Goal: Task Accomplishment & Management: Manage account settings

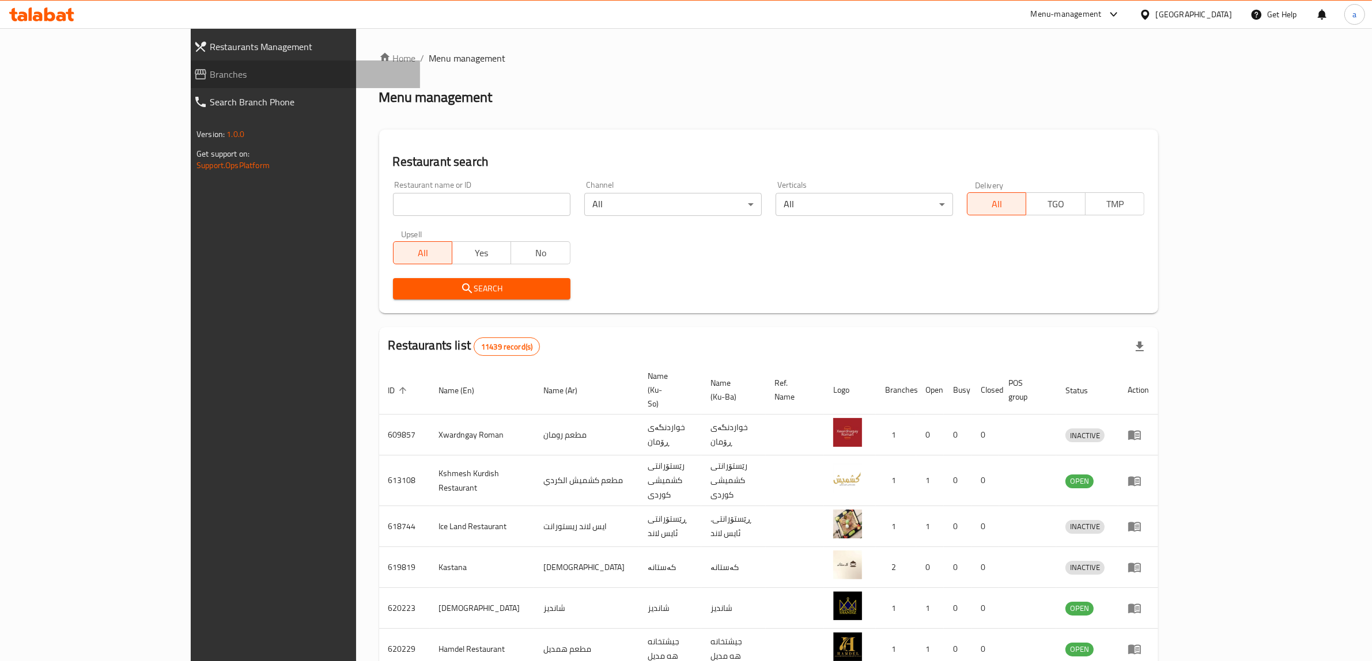
click at [210, 67] on span "Branches" at bounding box center [310, 74] width 201 height 14
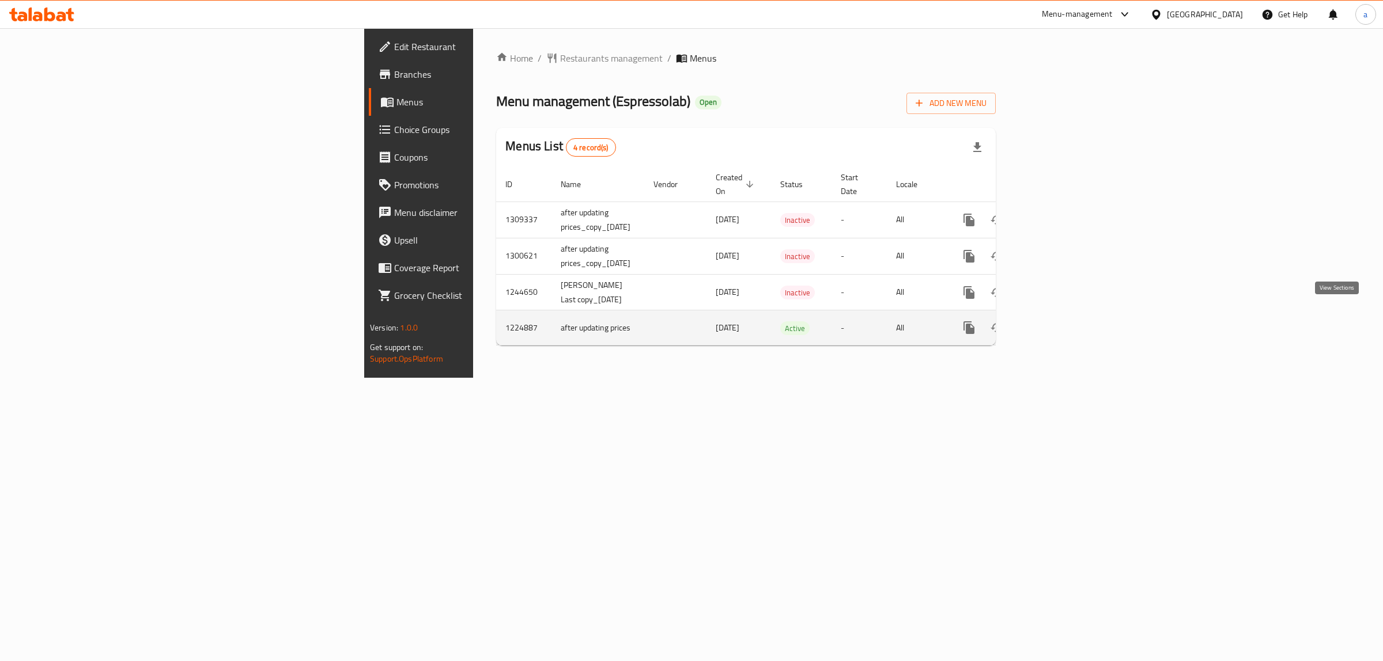
click at [1059, 321] on icon "enhanced table" at bounding box center [1052, 328] width 14 height 14
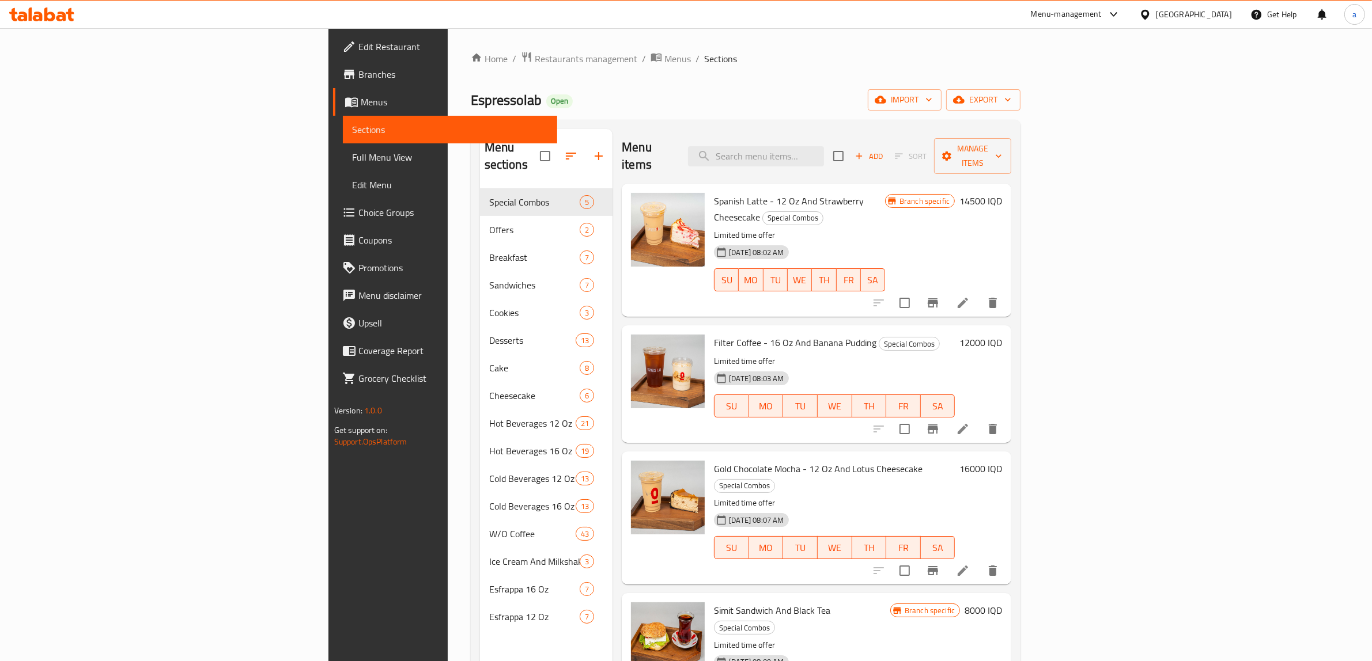
click at [352, 153] on span "Full Menu View" at bounding box center [450, 157] width 196 height 14
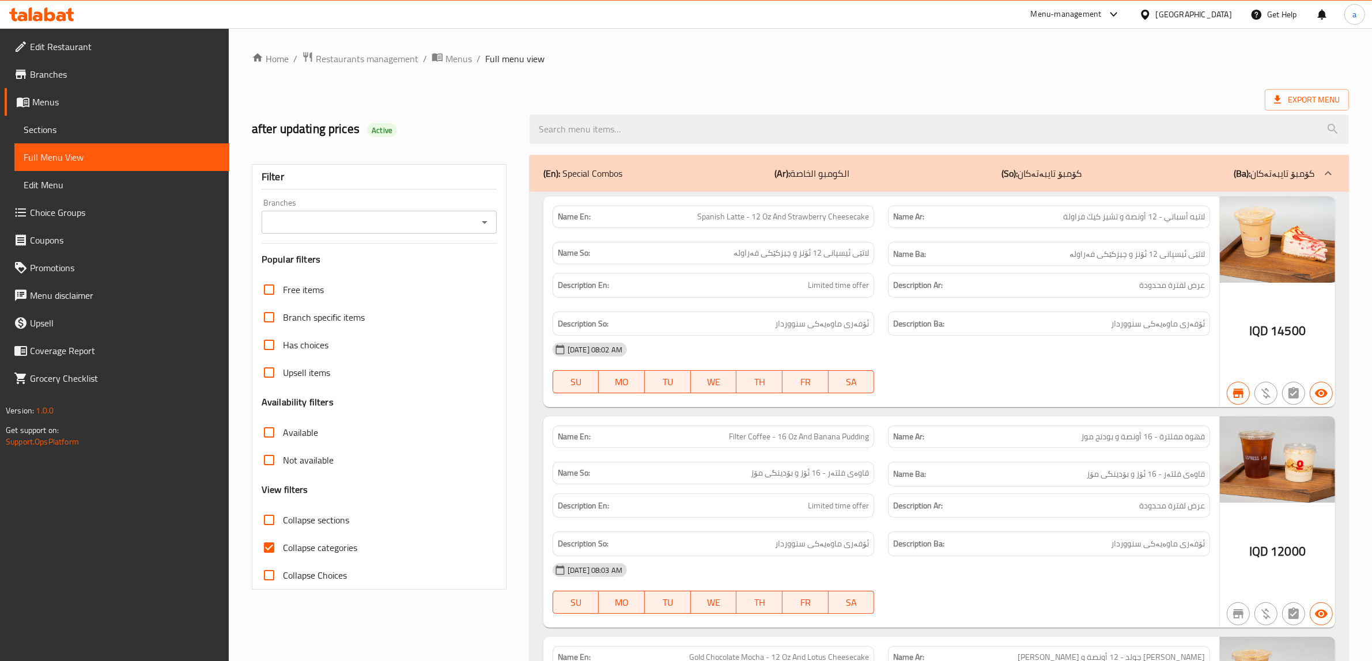
click at [49, 118] on link "Sections" at bounding box center [121, 130] width 215 height 28
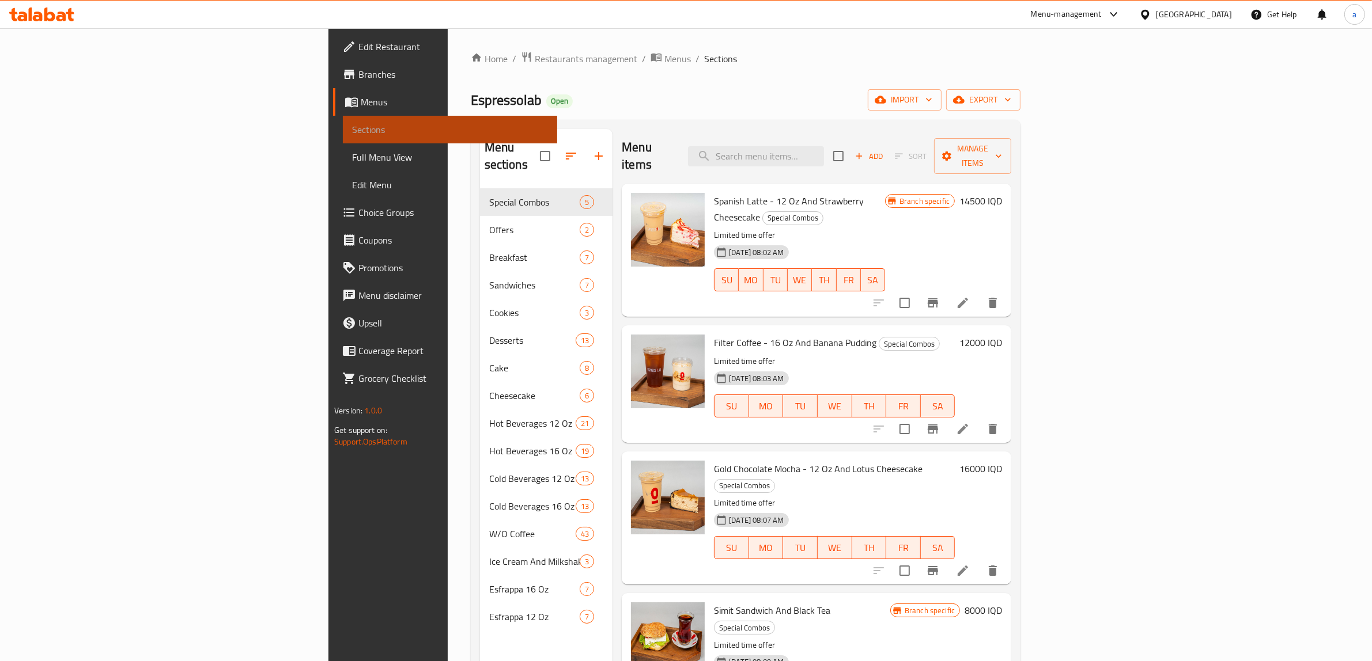
click at [352, 127] on span "Sections" at bounding box center [450, 130] width 196 height 14
click at [824, 148] on input "search" at bounding box center [756, 156] width 136 height 20
paste input "Matcha Latte 12 Oz"
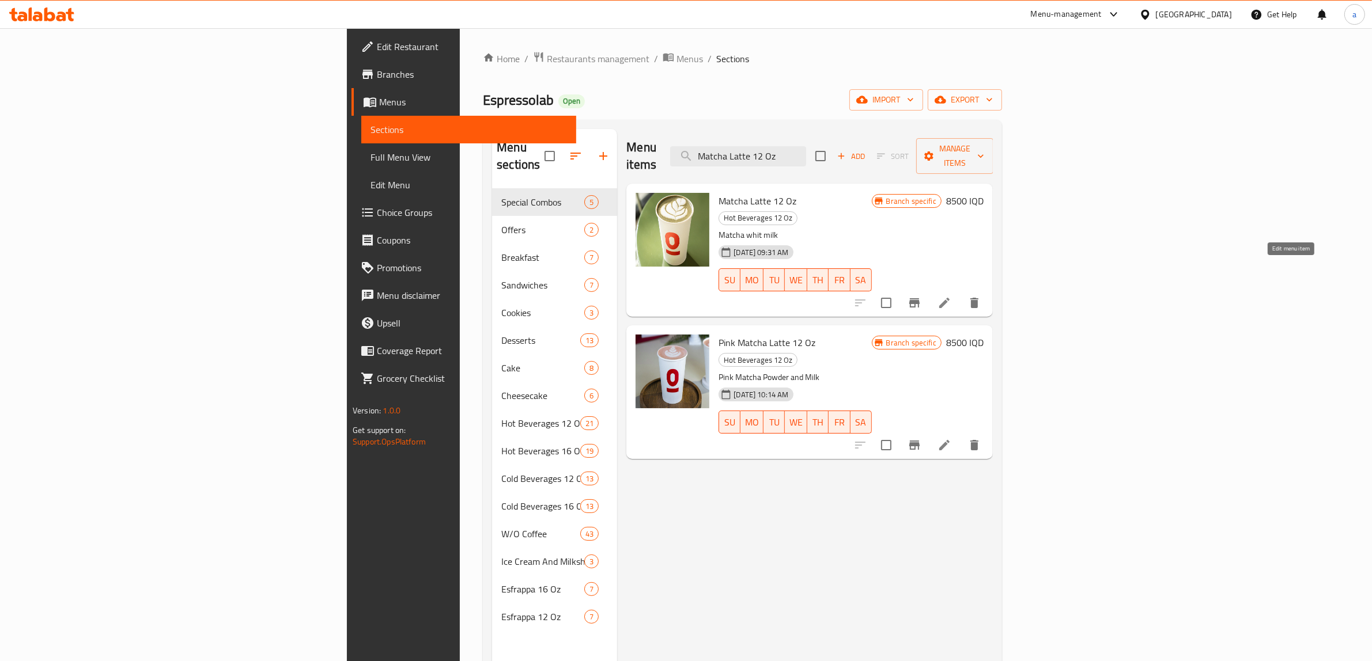
type input "Matcha Latte 12 Oz"
click at [950, 298] on icon at bounding box center [944, 303] width 10 height 10
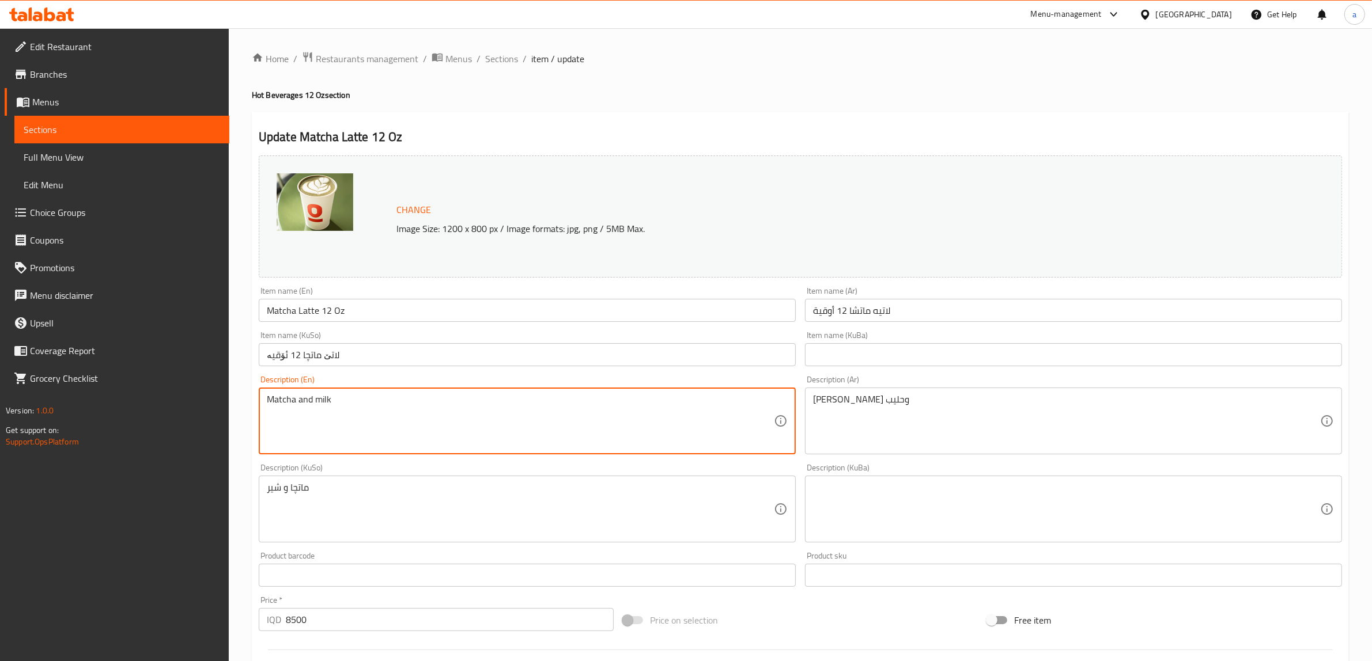
type textarea "Matcha and milk"
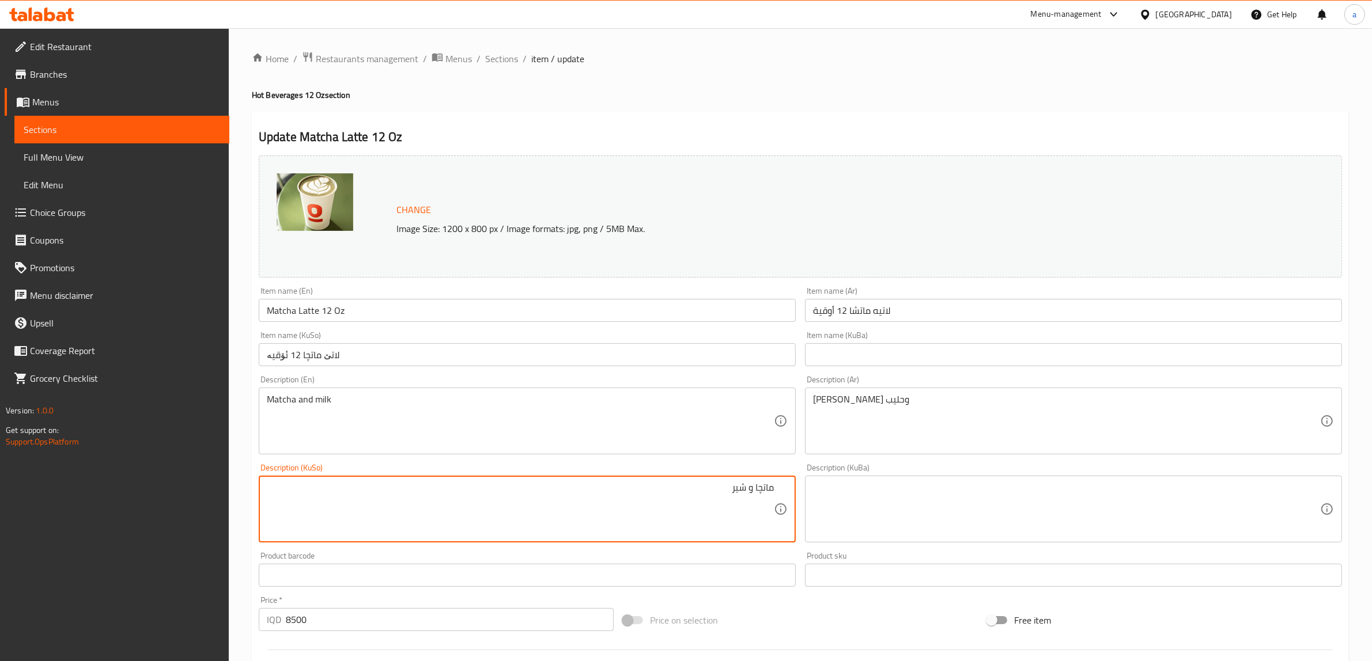
paste textarea "ماتش"
type textarea "ماتشا و شیر"
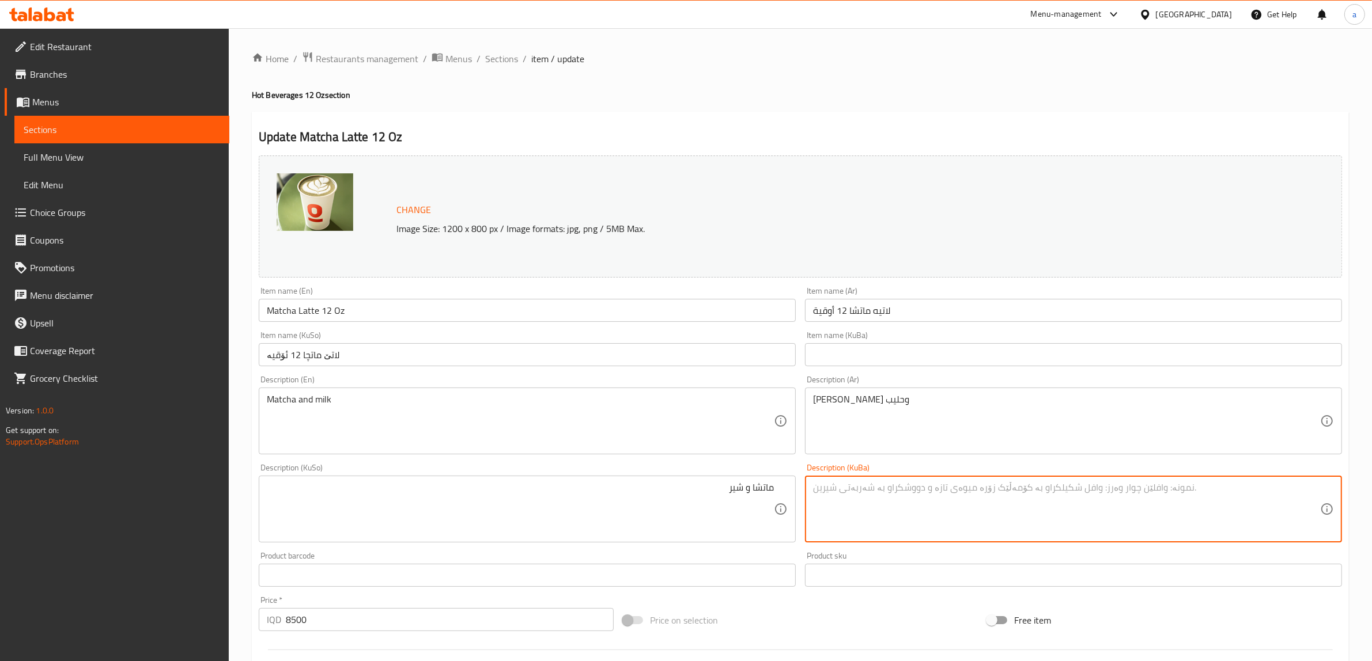
click at [927, 511] on textarea at bounding box center [1066, 509] width 507 height 55
paste textarea "ماتشا و شیر"
type textarea "ماتشا و شیر"
click at [356, 351] on input "لاتێ ماتچا 12 ئۆقیە" at bounding box center [527, 354] width 537 height 23
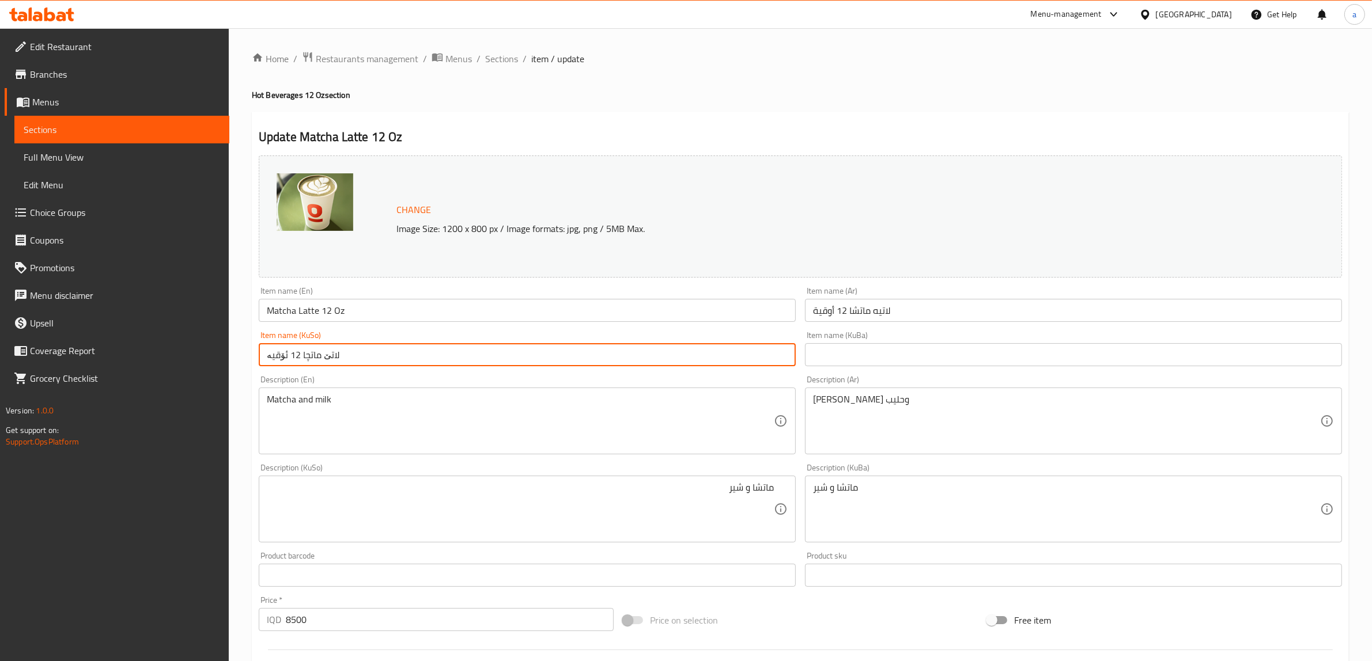
click at [356, 351] on input "لاتێ ماتچا 12 ئۆقیە" at bounding box center [527, 354] width 537 height 23
click at [359, 356] on input "لاتێ ماتچا 12 ئۆقیە" at bounding box center [527, 354] width 537 height 23
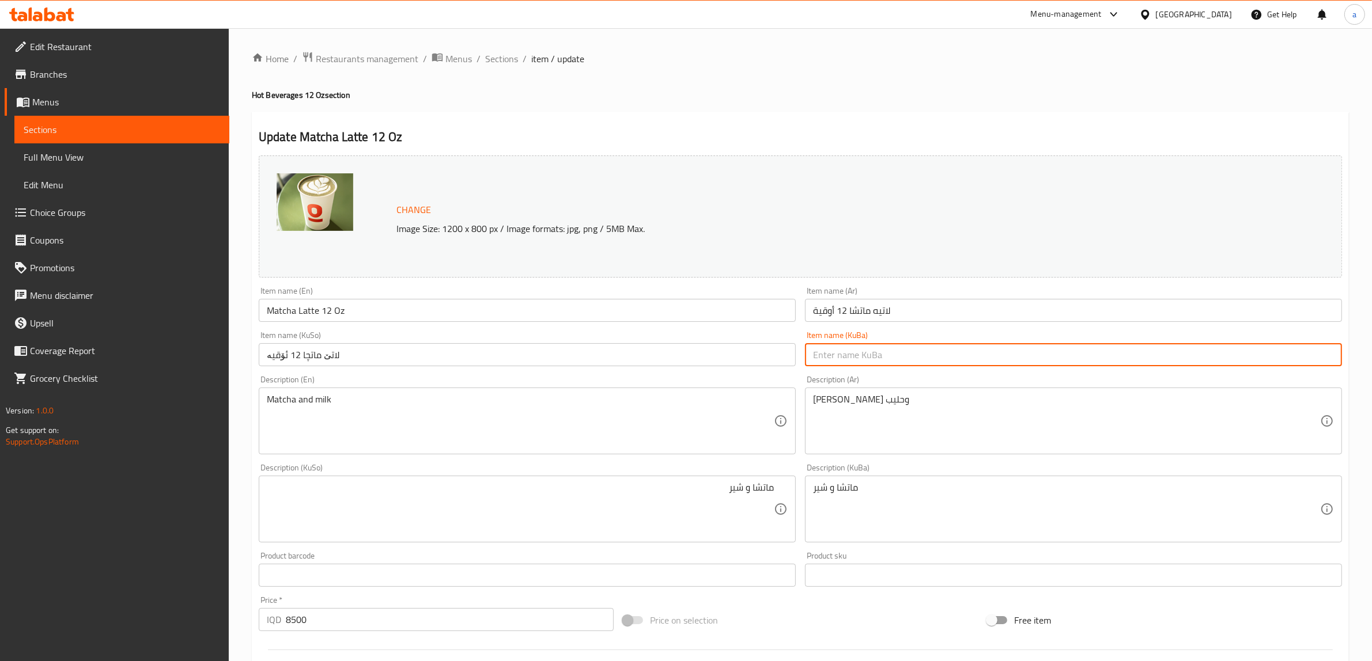
click at [895, 350] on input "text" at bounding box center [1073, 354] width 537 height 23
paste input "لاتێ ماتچا 12 ئۆقیە"
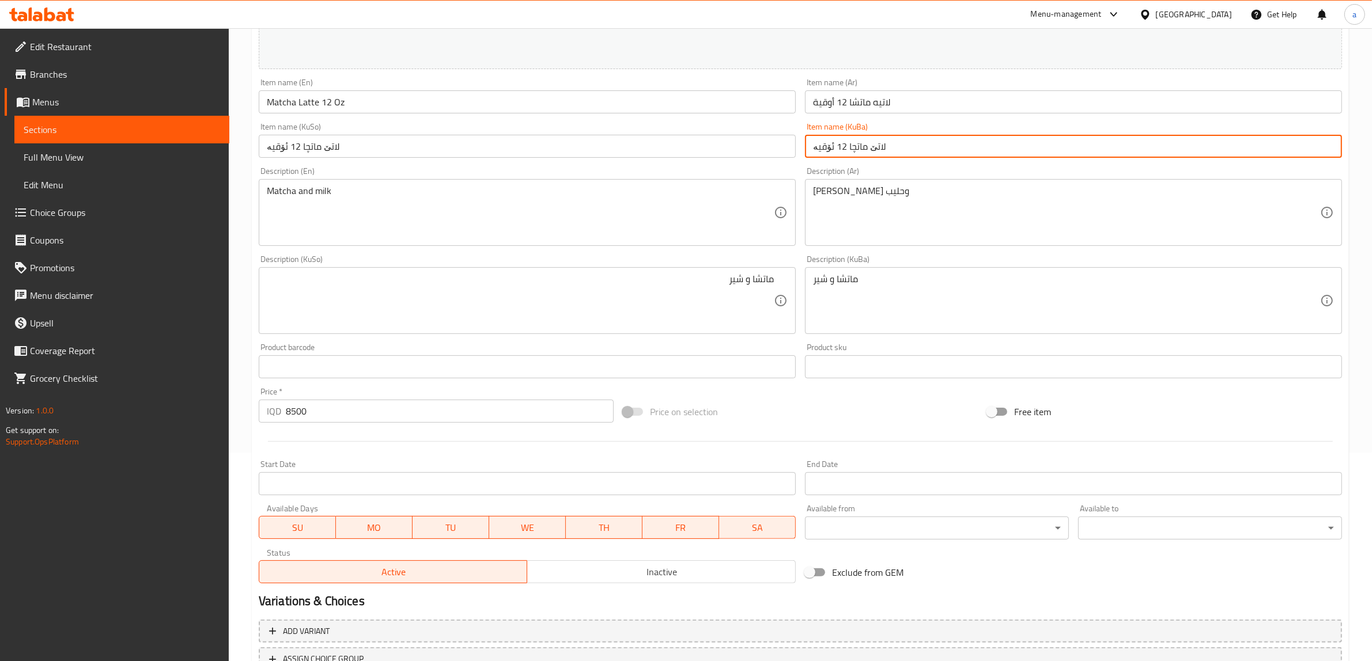
scroll to position [300, 0]
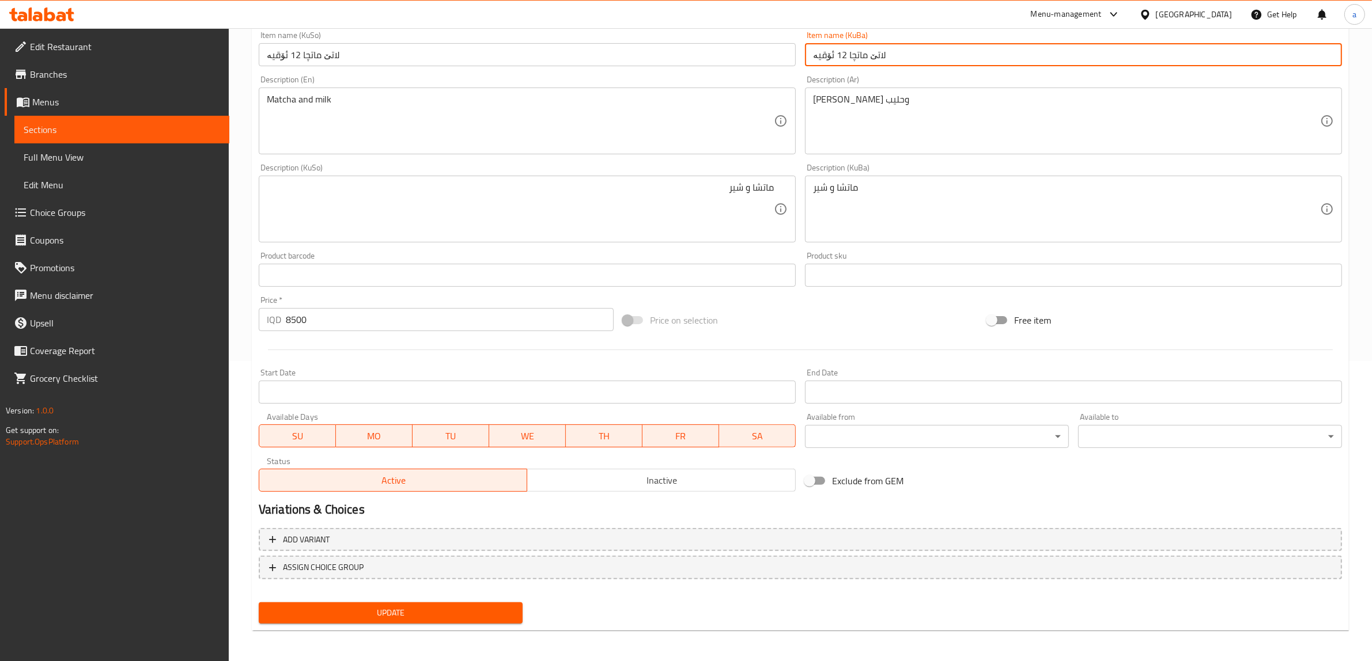
type input "لاتێ ماتچا 12 ئۆقیە"
click at [425, 608] on span "Update" at bounding box center [390, 613] width 245 height 14
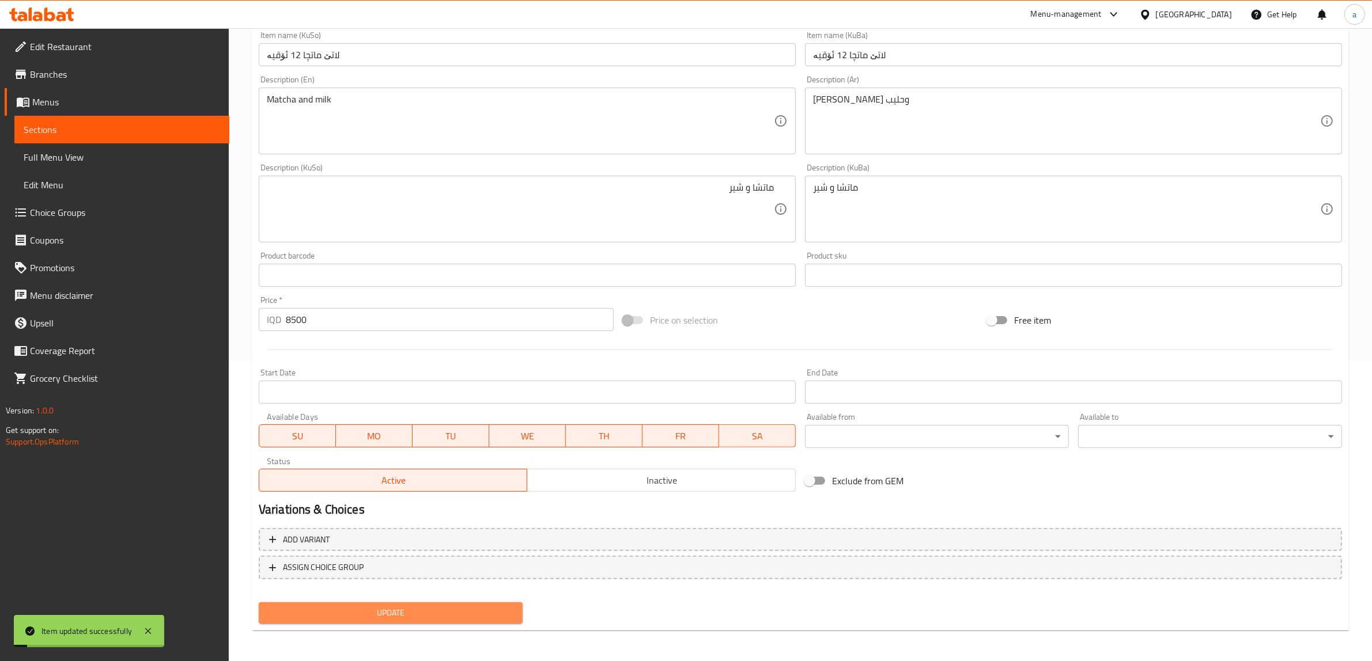
click at [425, 608] on span "Update" at bounding box center [390, 613] width 245 height 14
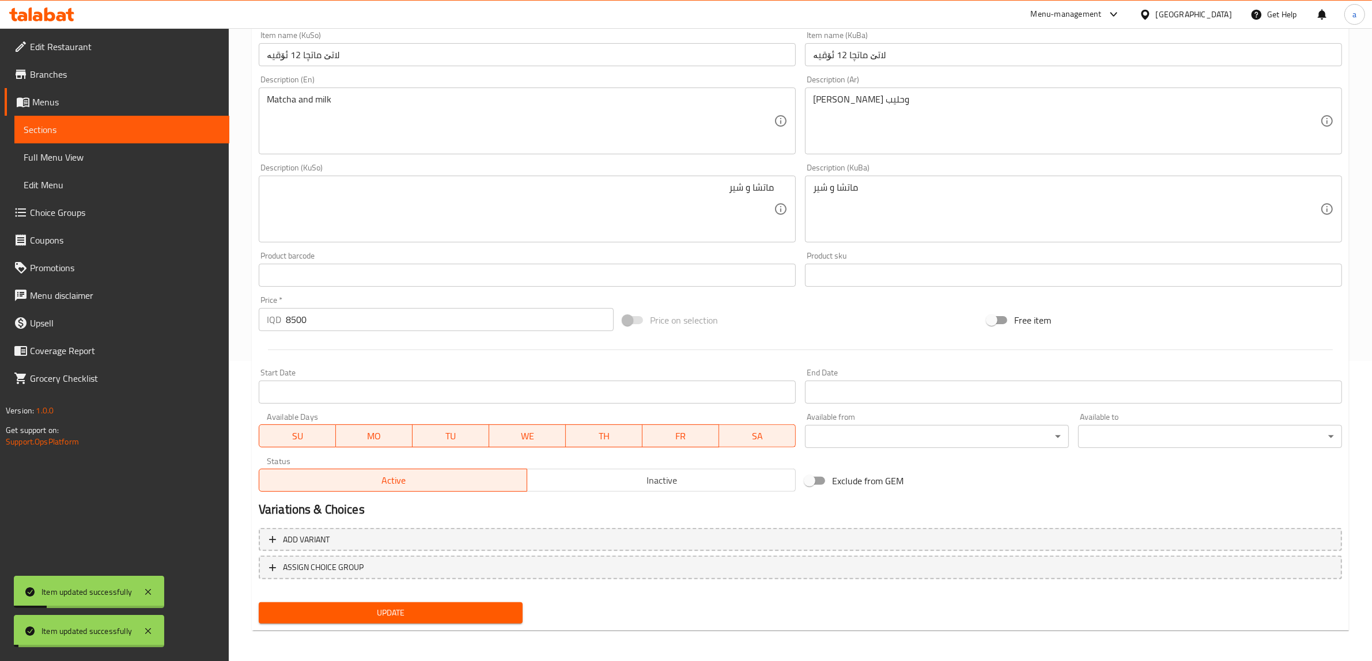
scroll to position [180, 0]
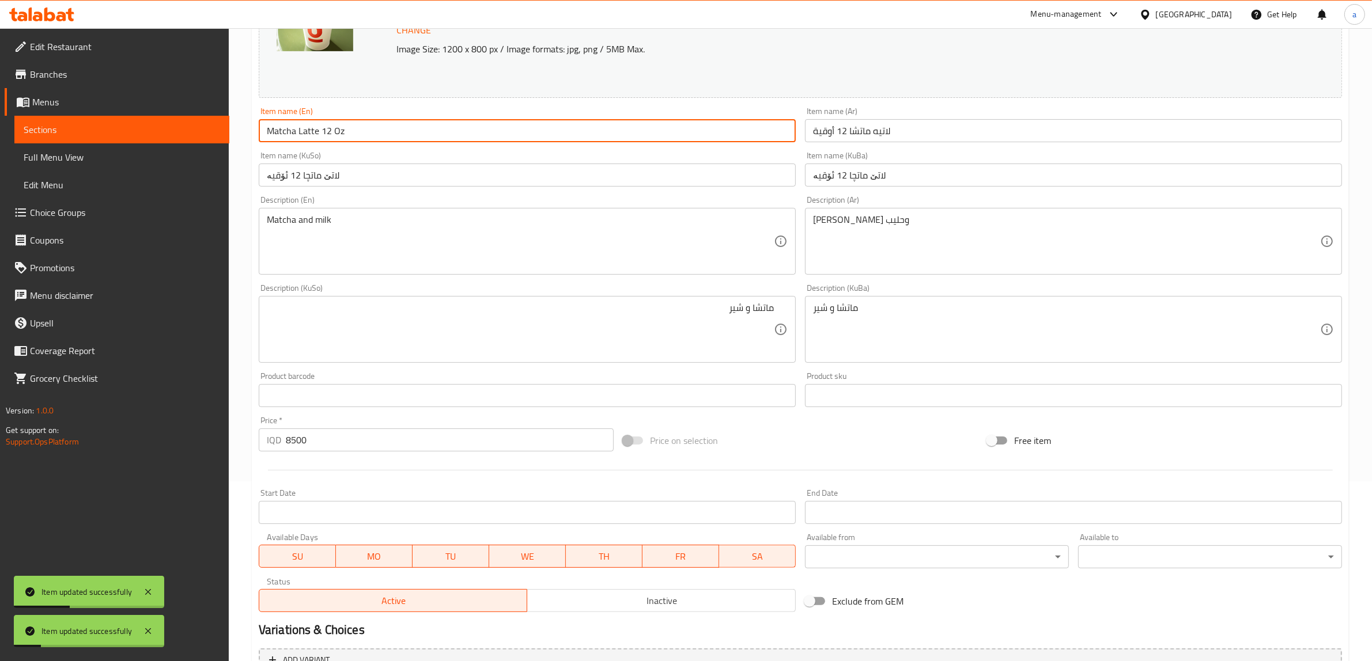
click at [337, 127] on input "Matcha Latte 12 Oz" at bounding box center [527, 130] width 537 height 23
click at [75, 157] on span "Full Menu View" at bounding box center [122, 157] width 196 height 14
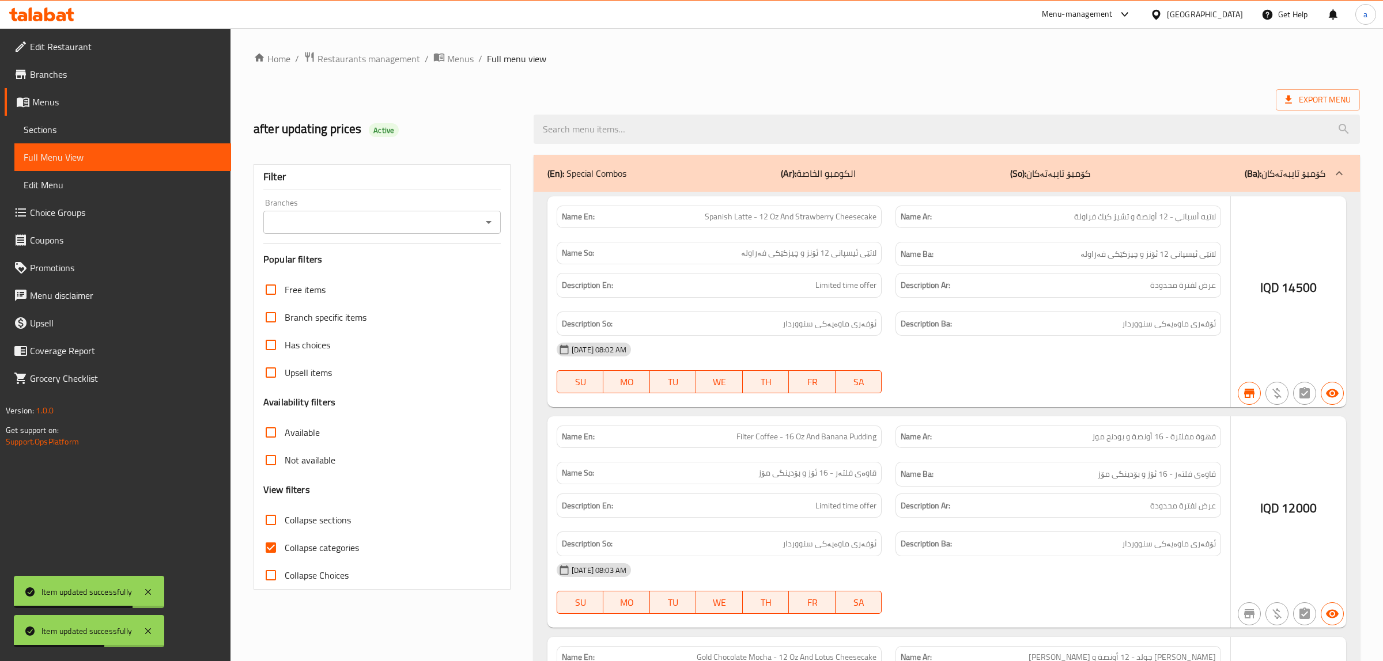
click at [484, 222] on div at bounding box center [691, 330] width 1383 height 661
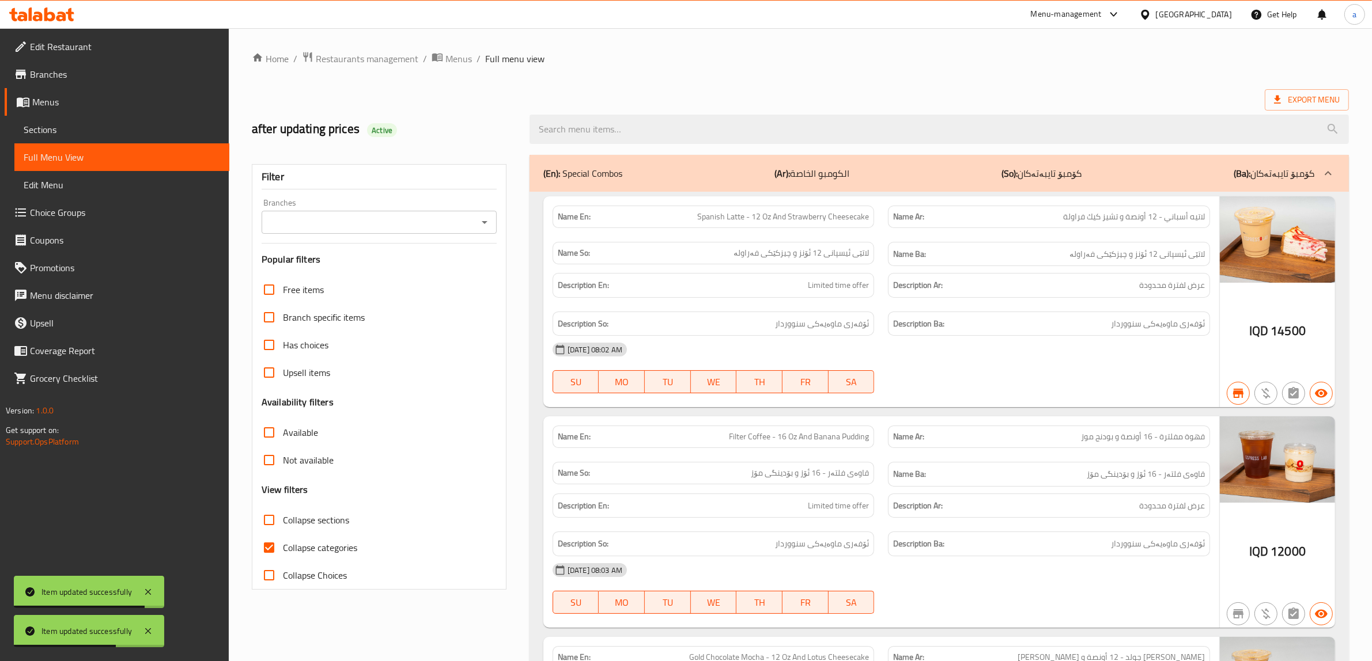
click at [485, 225] on icon "Open" at bounding box center [485, 223] width 14 height 14
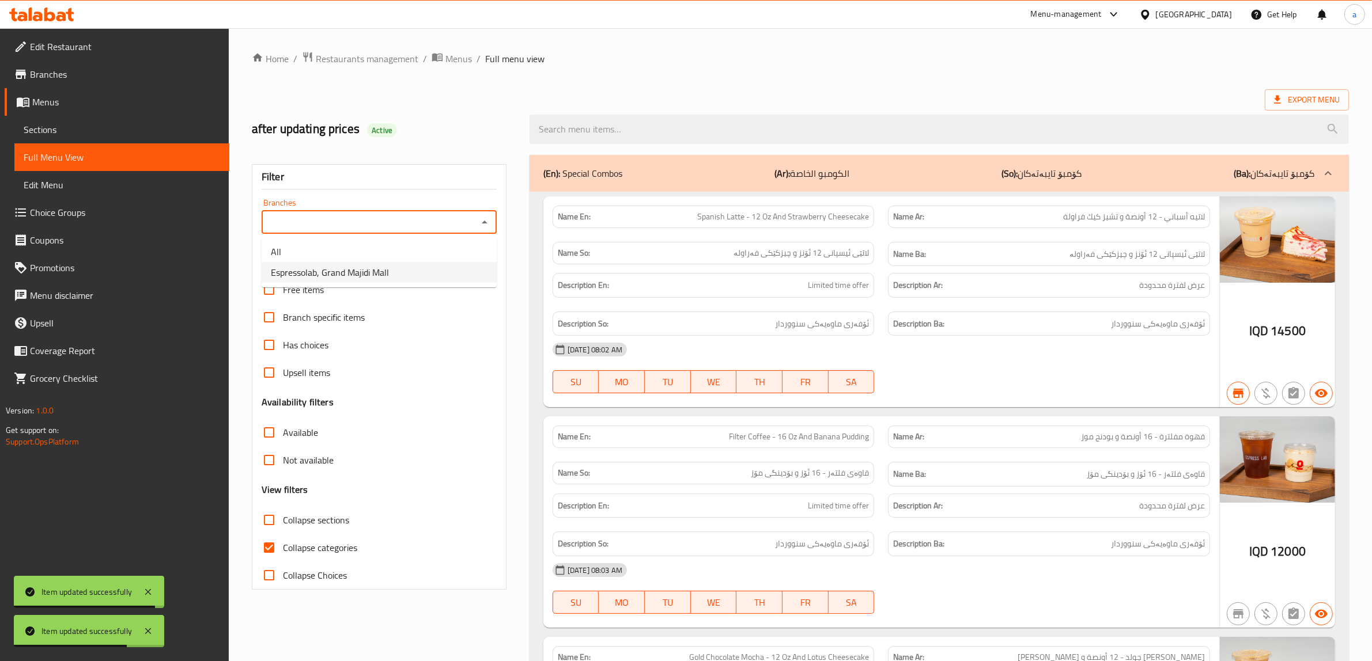
click at [335, 267] on span "Espressolab, Grand Majidi Mall" at bounding box center [330, 273] width 118 height 14
type input "Espressolab, Grand Majidi Mall"
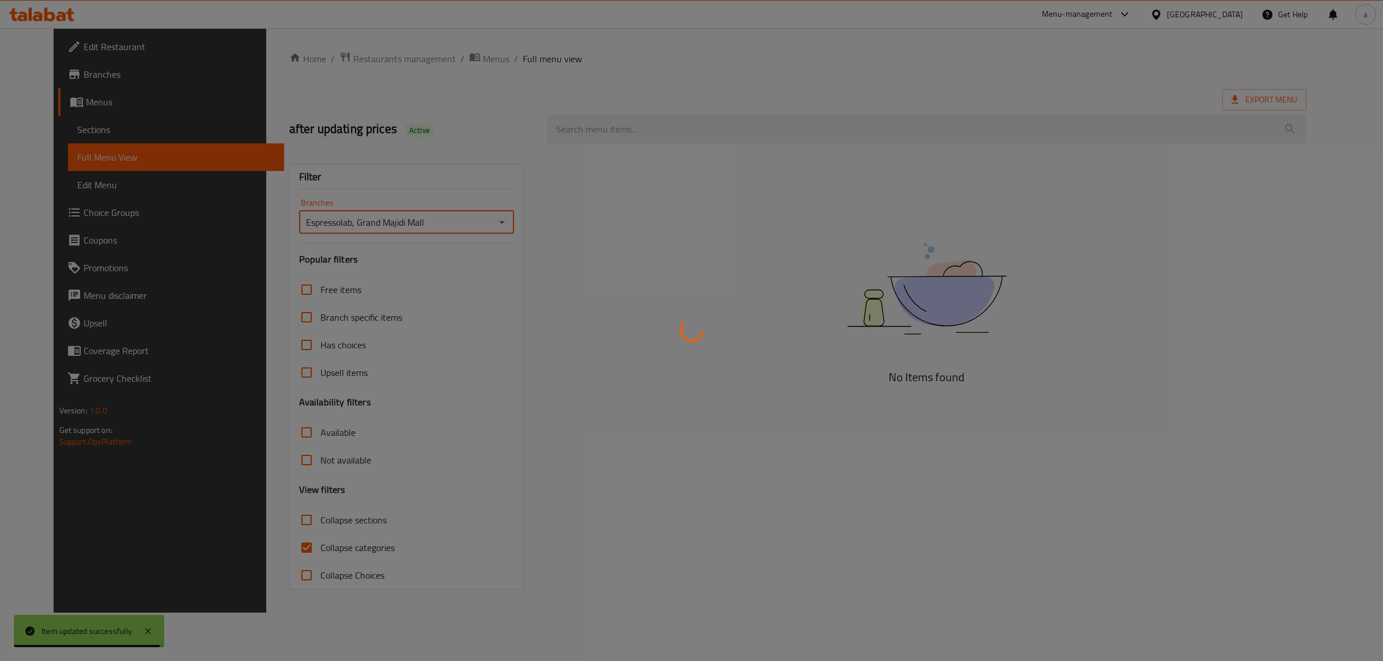
click at [272, 545] on div at bounding box center [691, 330] width 1383 height 661
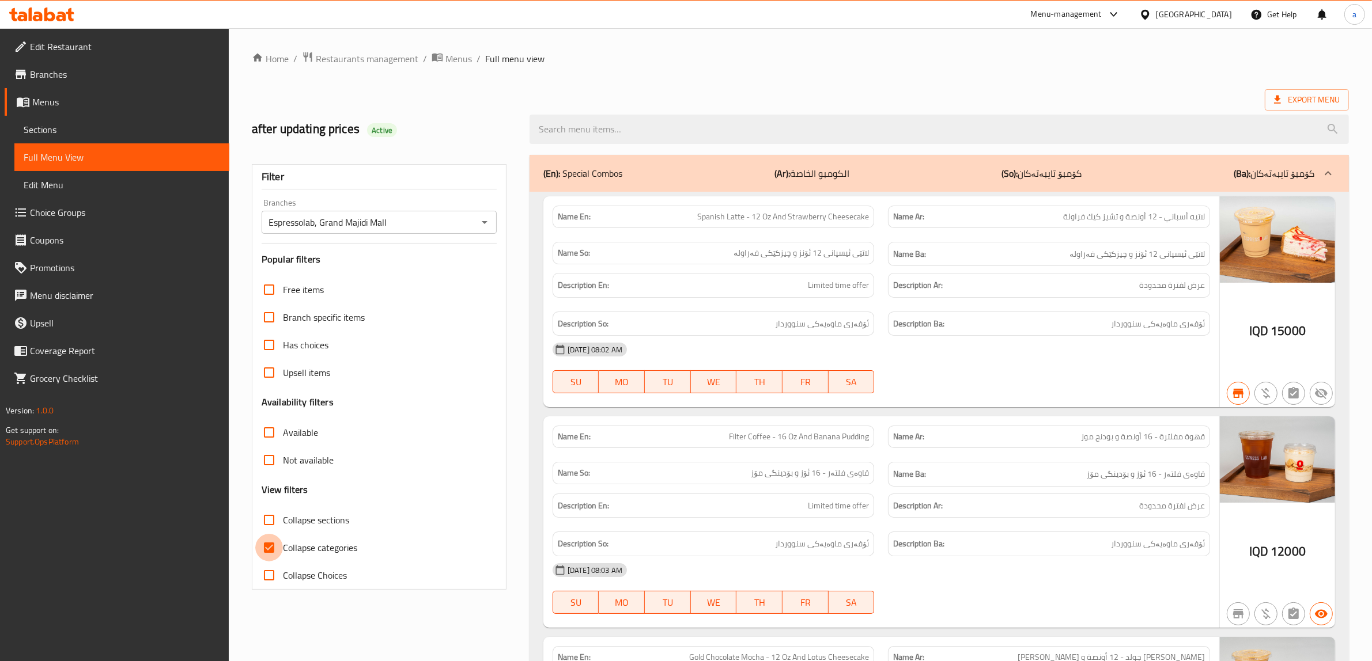
click at [269, 545] on input "Collapse categories" at bounding box center [269, 548] width 28 height 28
checkbox input "false"
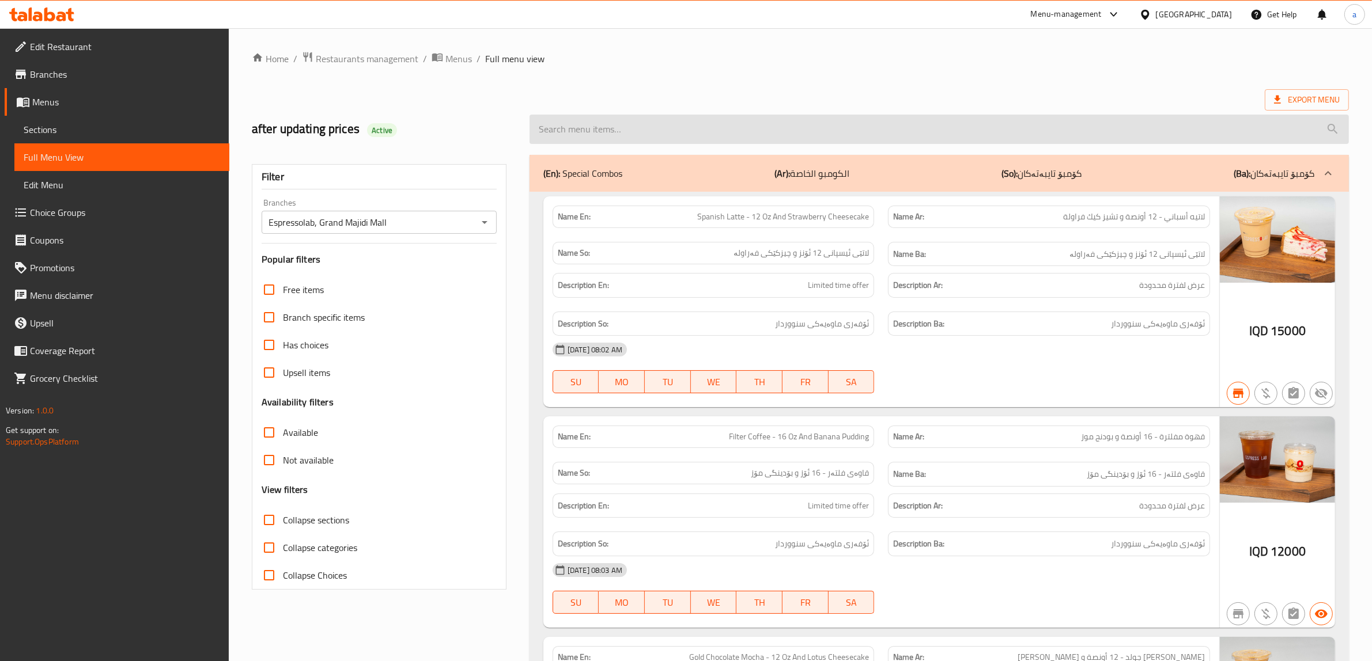
click at [642, 128] on input "search" at bounding box center [939, 129] width 819 height 29
paste input "Matcha Latte 12 Oz"
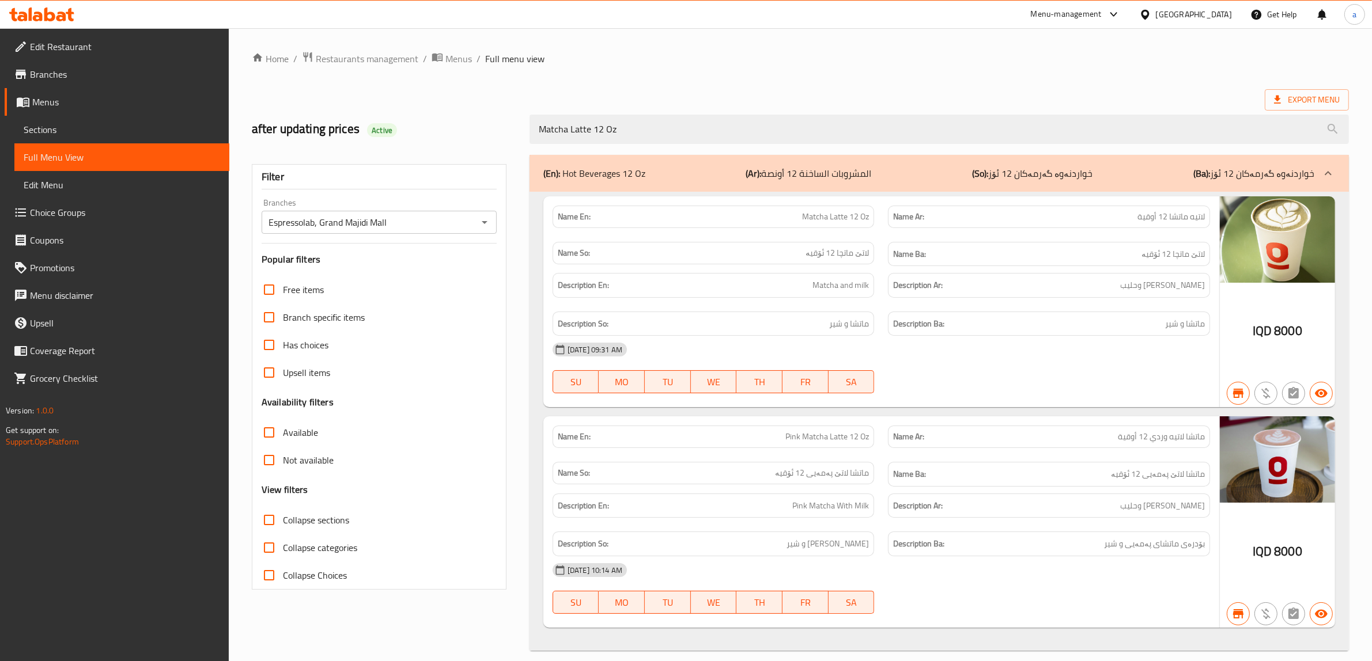
type input "Matcha Latte 12 Oz"
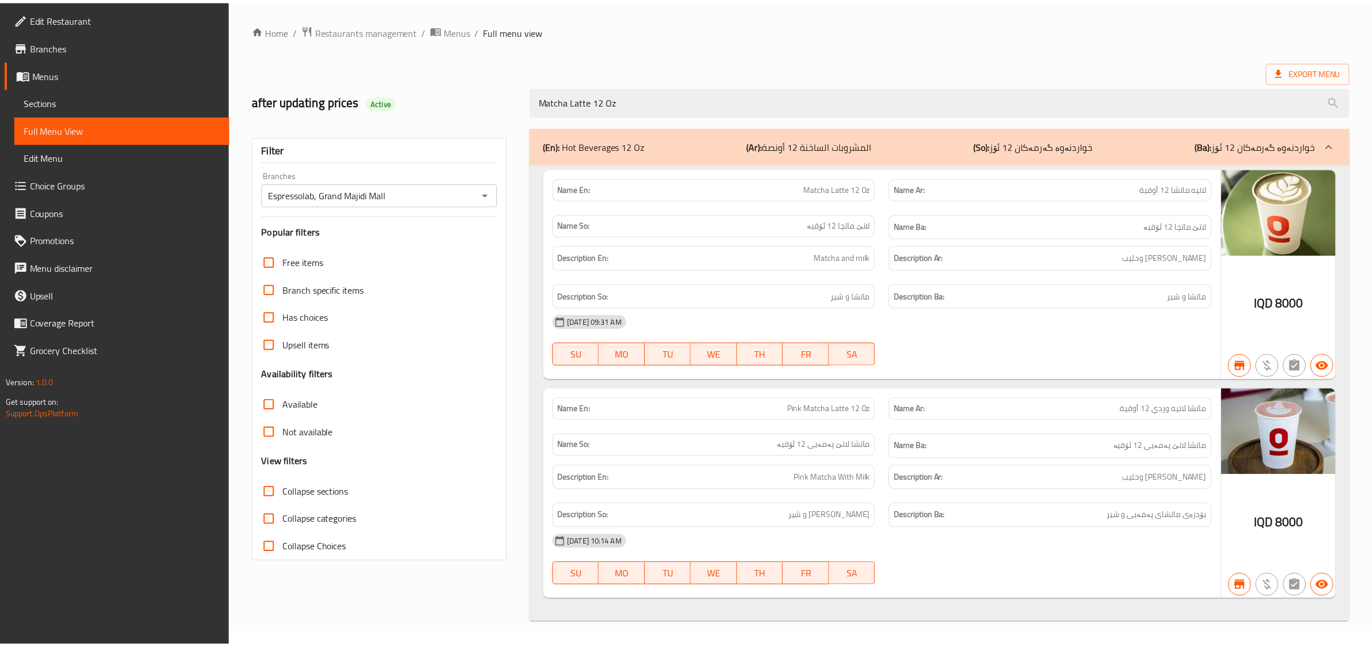
scroll to position [14, 0]
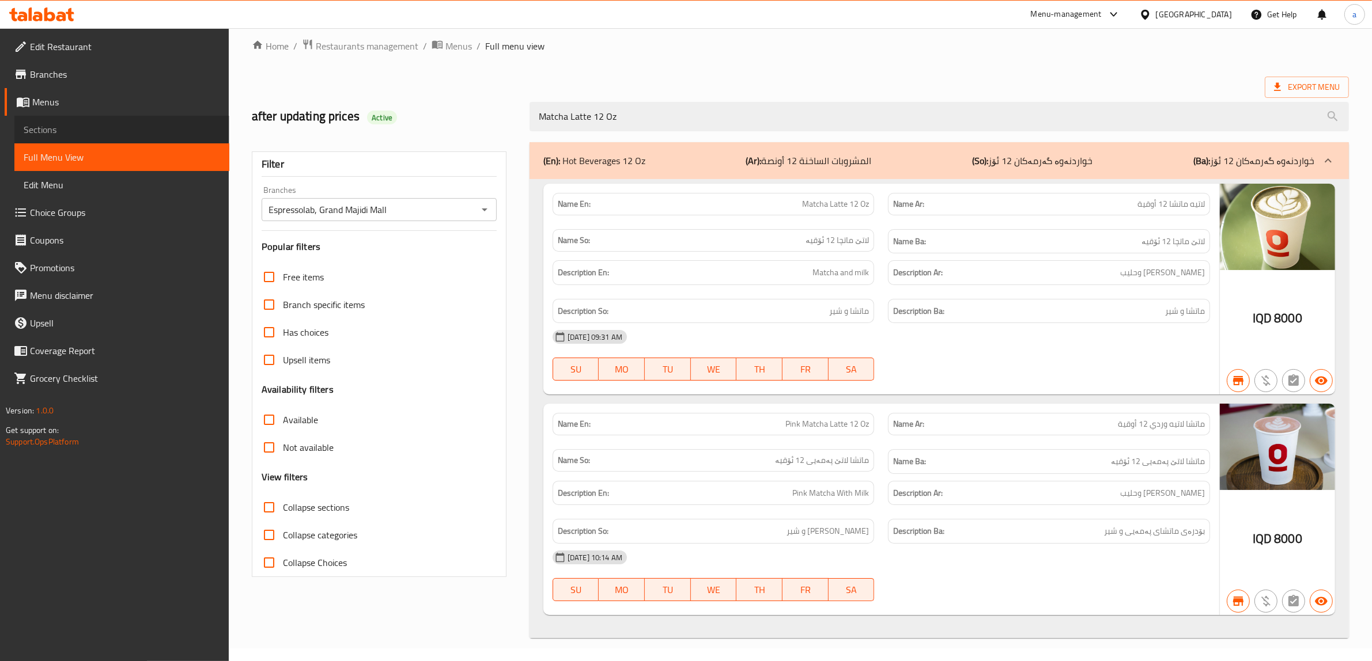
click at [59, 117] on link "Sections" at bounding box center [121, 130] width 215 height 28
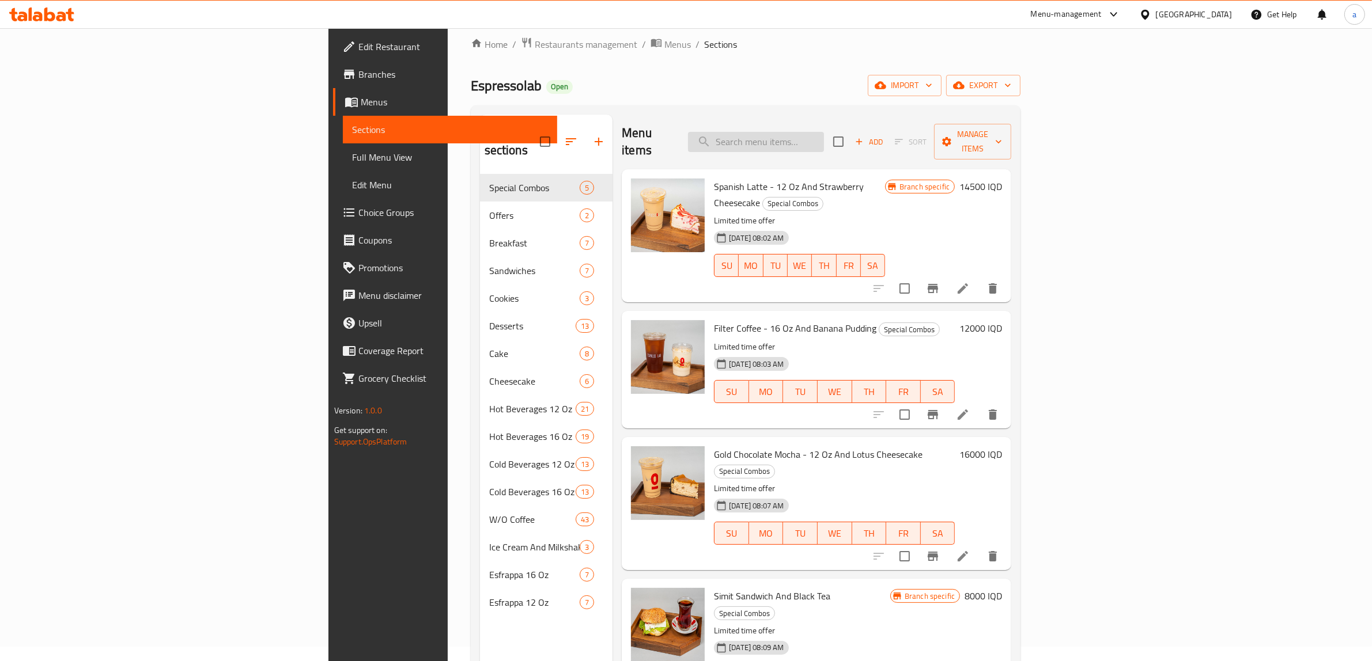
click at [824, 137] on input "search" at bounding box center [756, 142] width 136 height 20
paste input "Americano - 12 Oz"
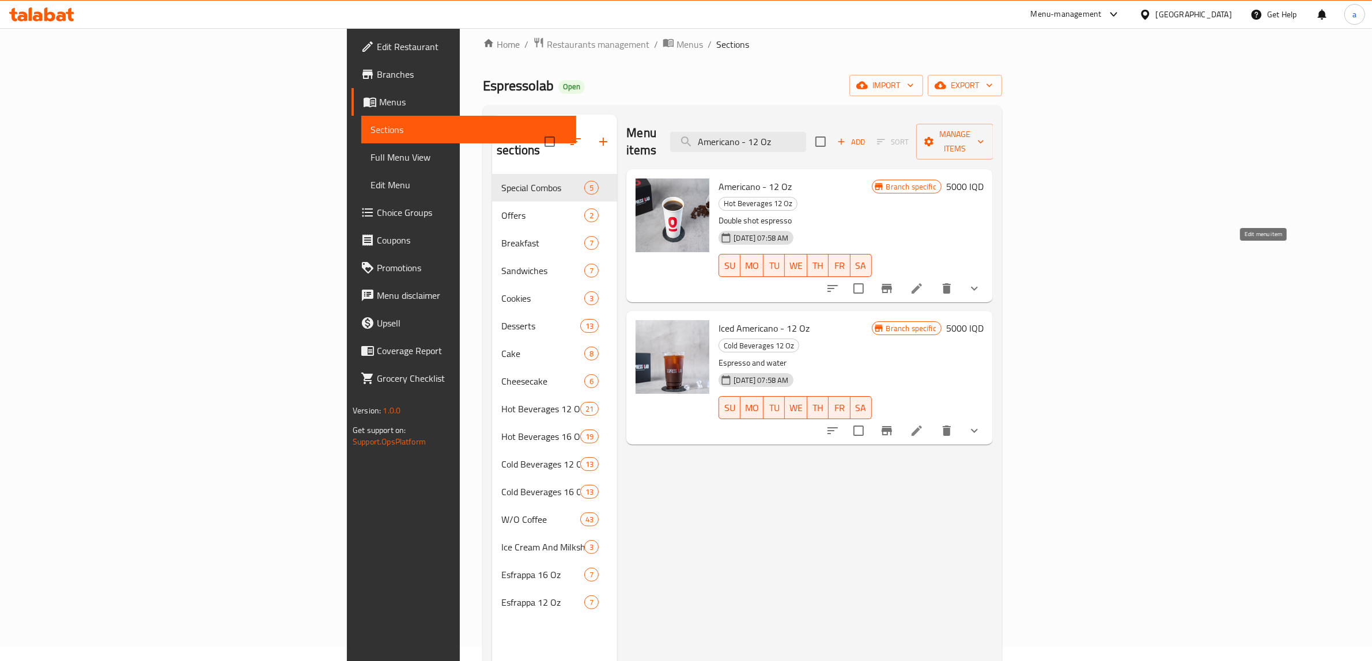
type input "Americano - 12 Oz"
click at [924, 282] on icon at bounding box center [917, 289] width 14 height 14
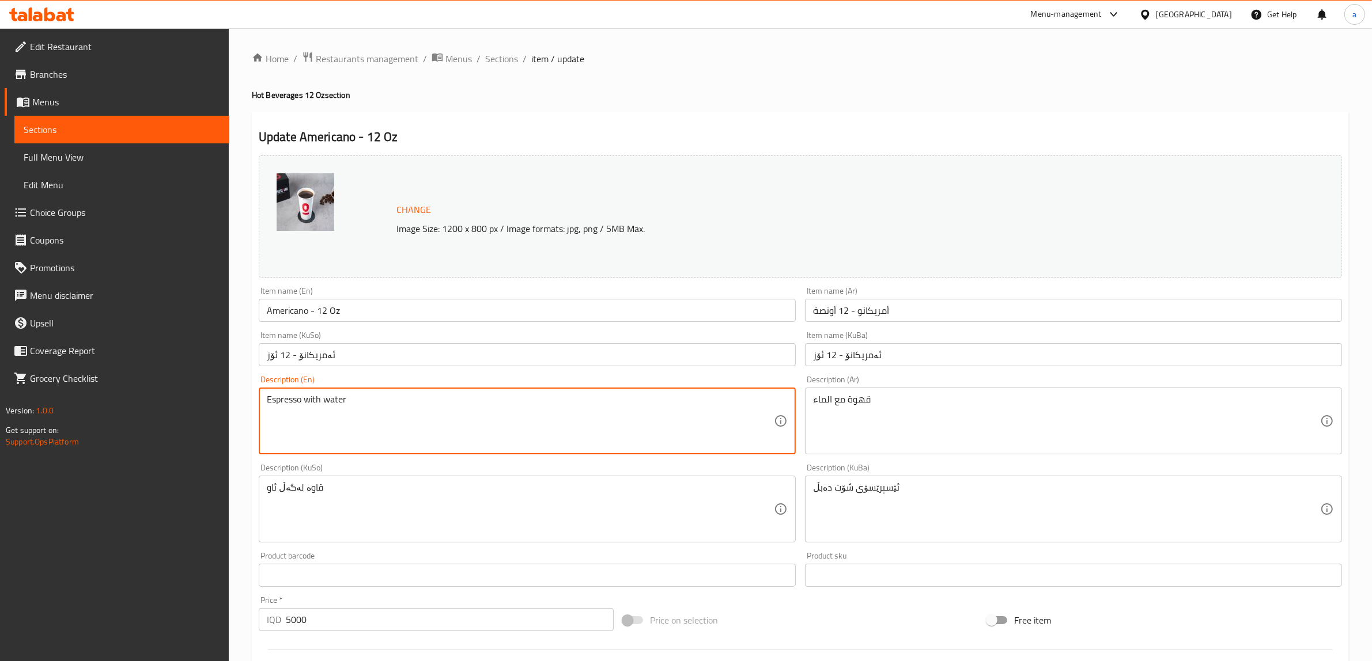
type textarea "Espresso with water"
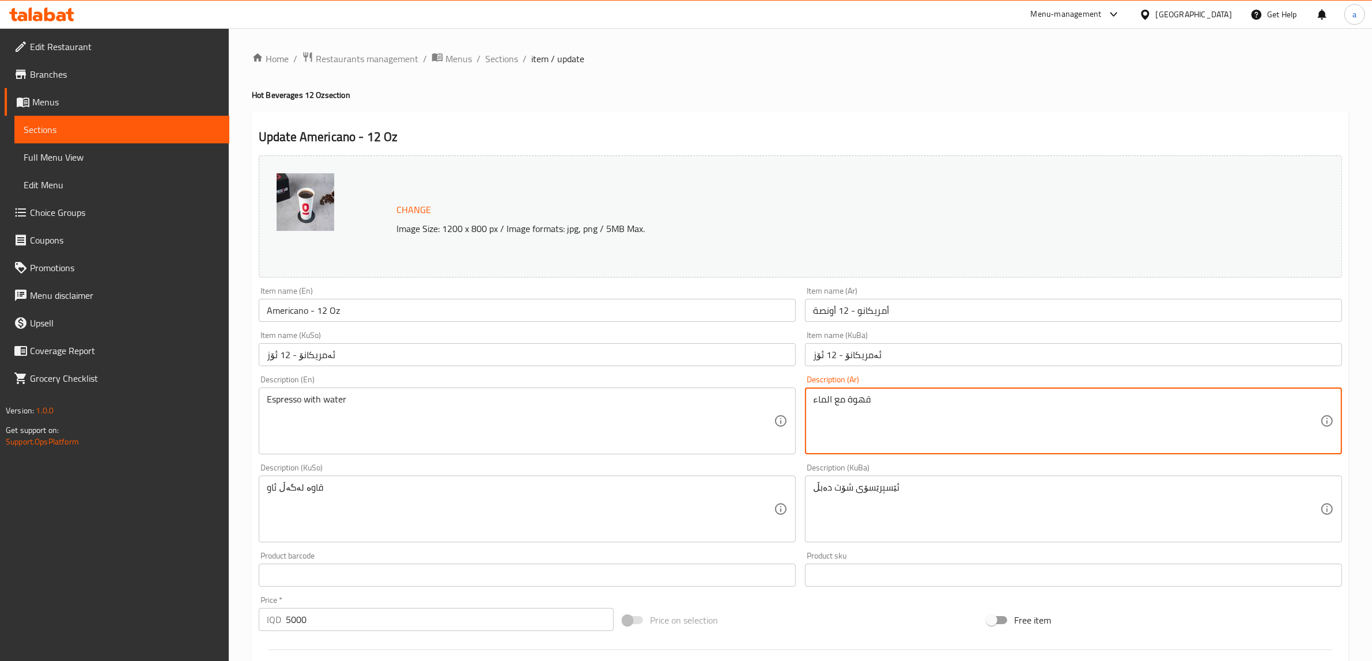
click at [827, 394] on textarea "قهوة مع الماء" at bounding box center [1066, 421] width 507 height 55
type textarea "قهوة مع ماء"
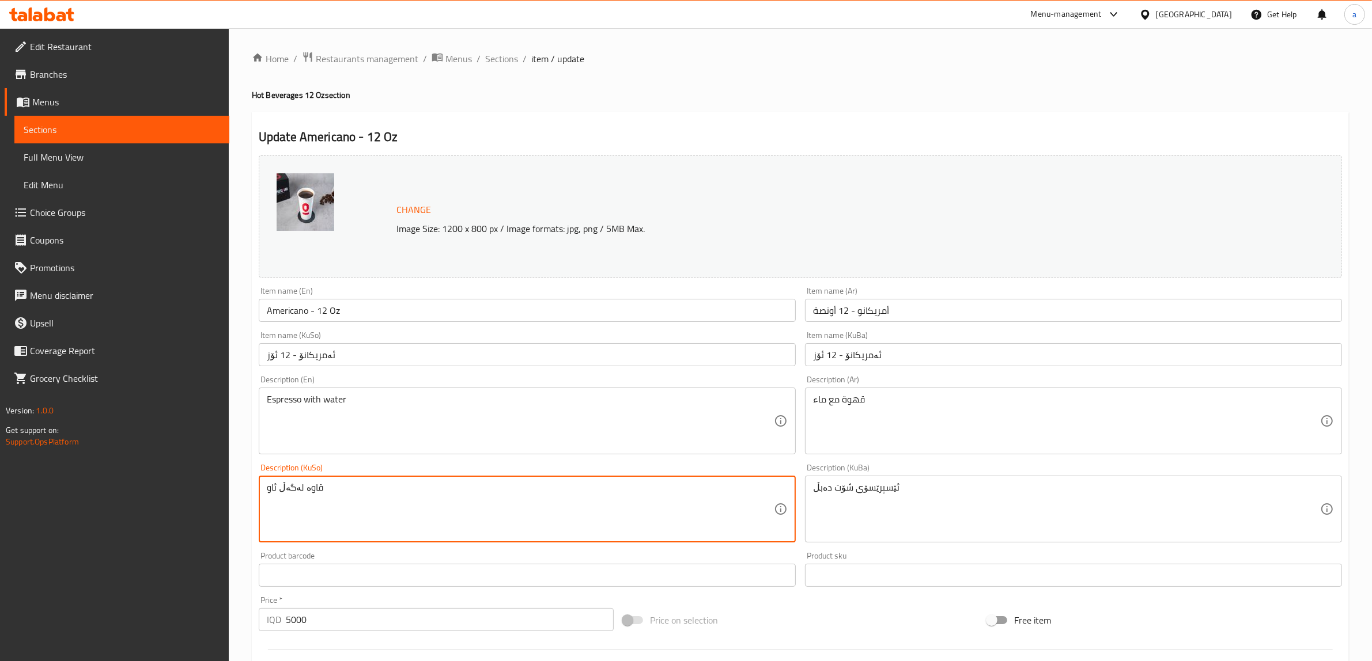
click at [289, 487] on textarea "قاوە لەگەڵ ئاو" at bounding box center [520, 509] width 507 height 55
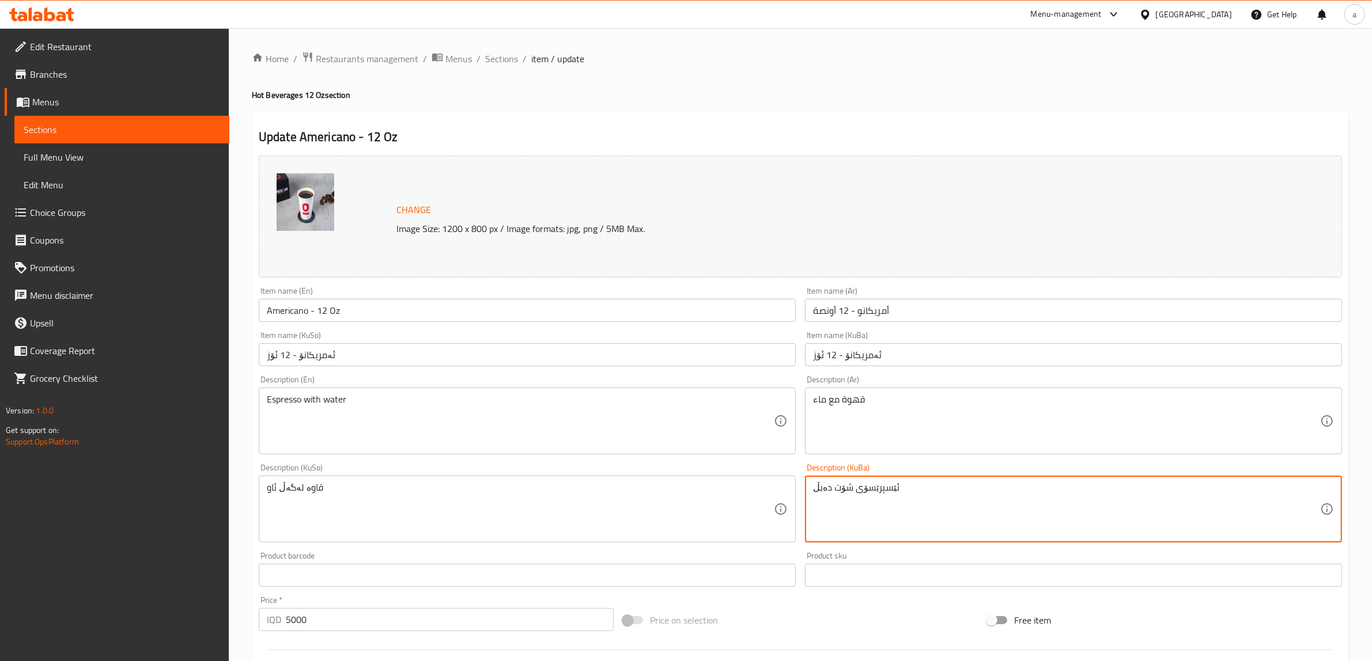
click at [853, 490] on textarea "ئێسپرێسۆی شۆت دەبڵ" at bounding box center [1066, 509] width 507 height 55
paste textarea "قاوە لەگەڵ ئاو"
type textarea "قاوە لەگەڵ ئاو"
click at [315, 320] on input "Americano - 12 Oz" at bounding box center [527, 310] width 537 height 23
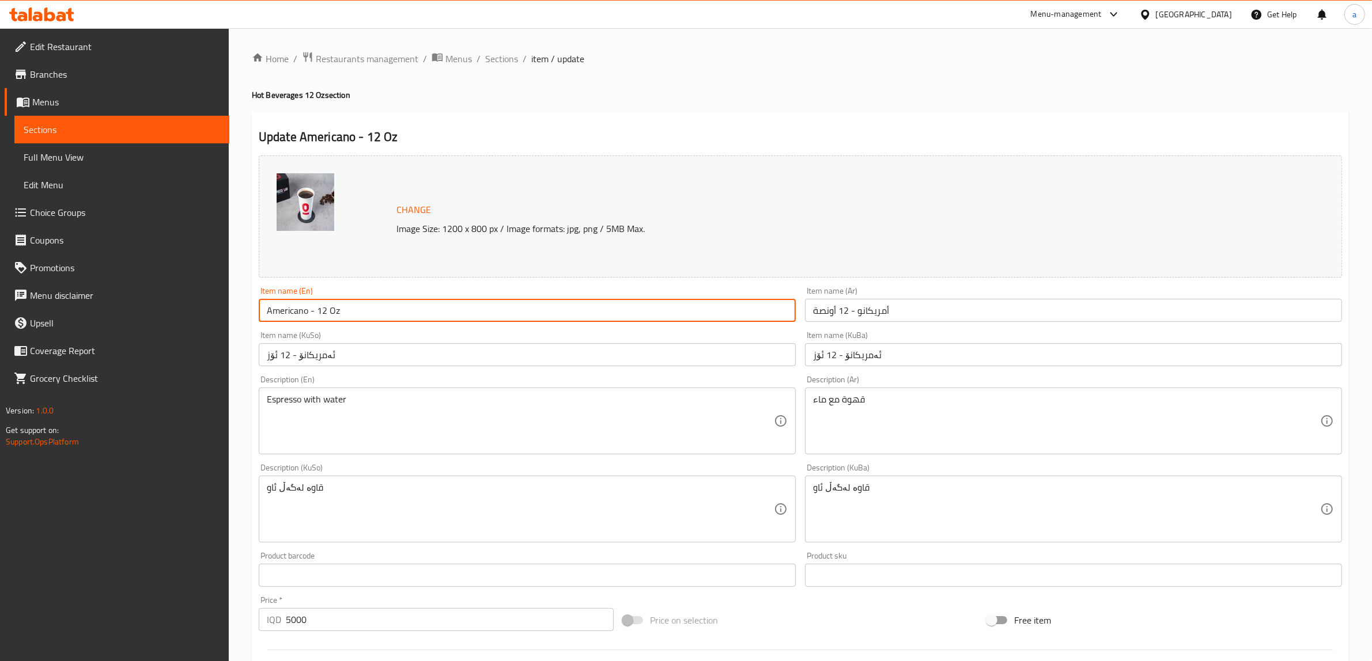
click at [315, 320] on input "Americano - 12 Oz" at bounding box center [527, 310] width 537 height 23
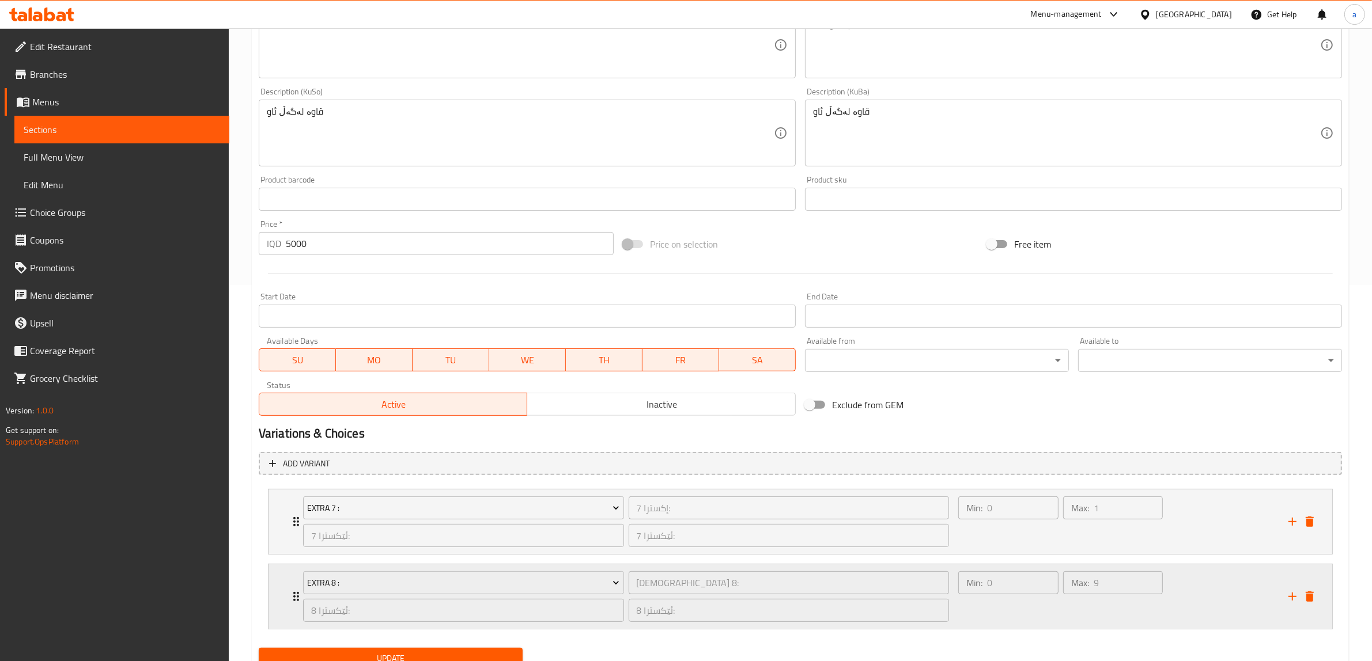
scroll to position [424, 0]
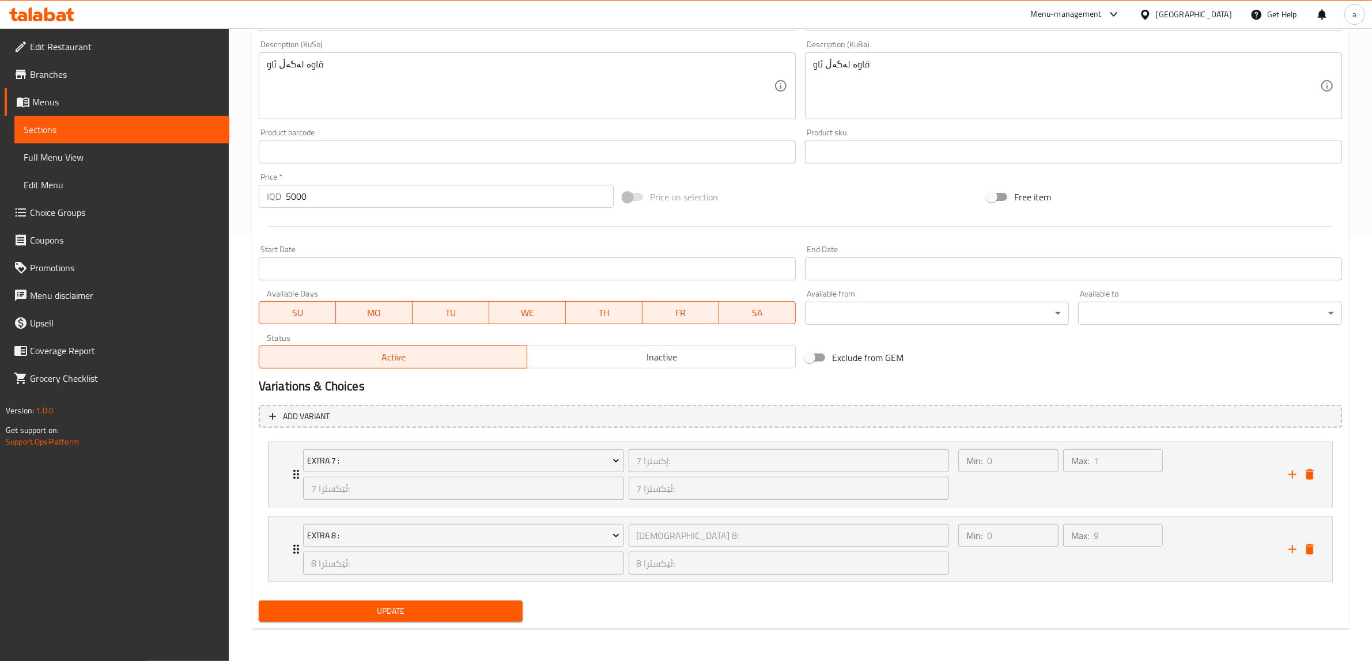
click at [340, 608] on span "Update" at bounding box center [390, 611] width 245 height 14
click at [341, 617] on span "Update" at bounding box center [390, 611] width 245 height 14
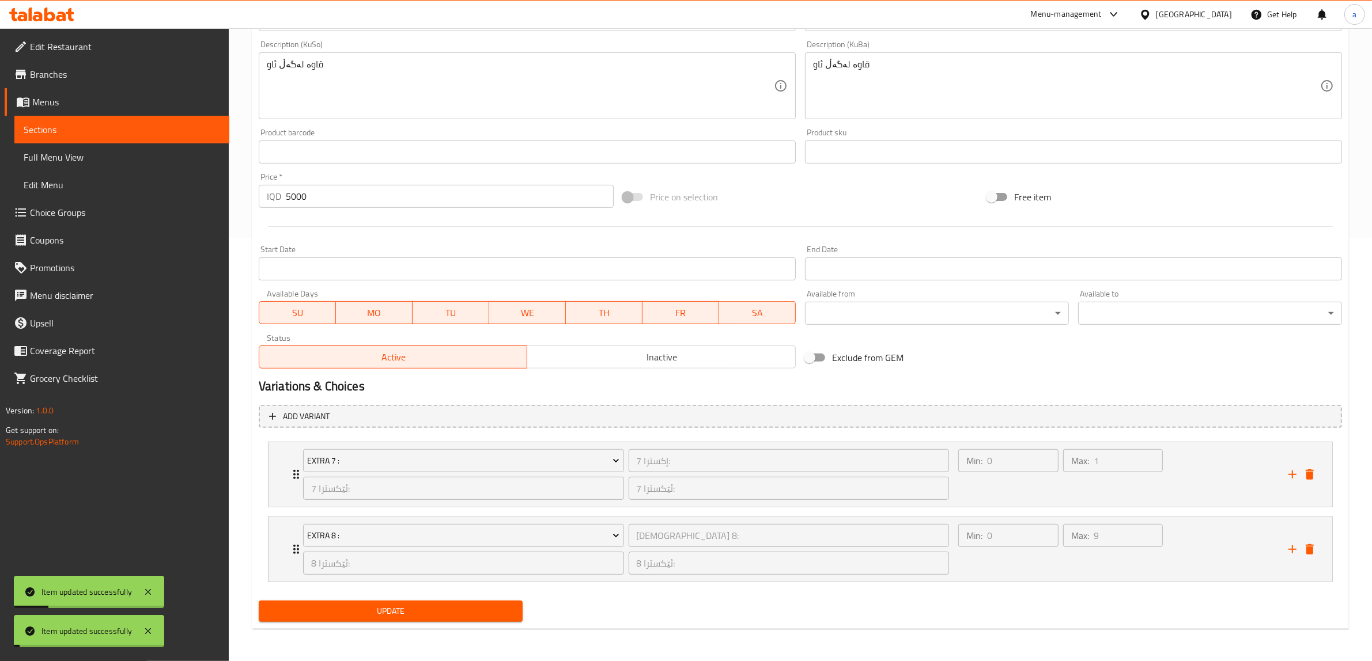
click at [343, 611] on span "Update" at bounding box center [390, 611] width 245 height 14
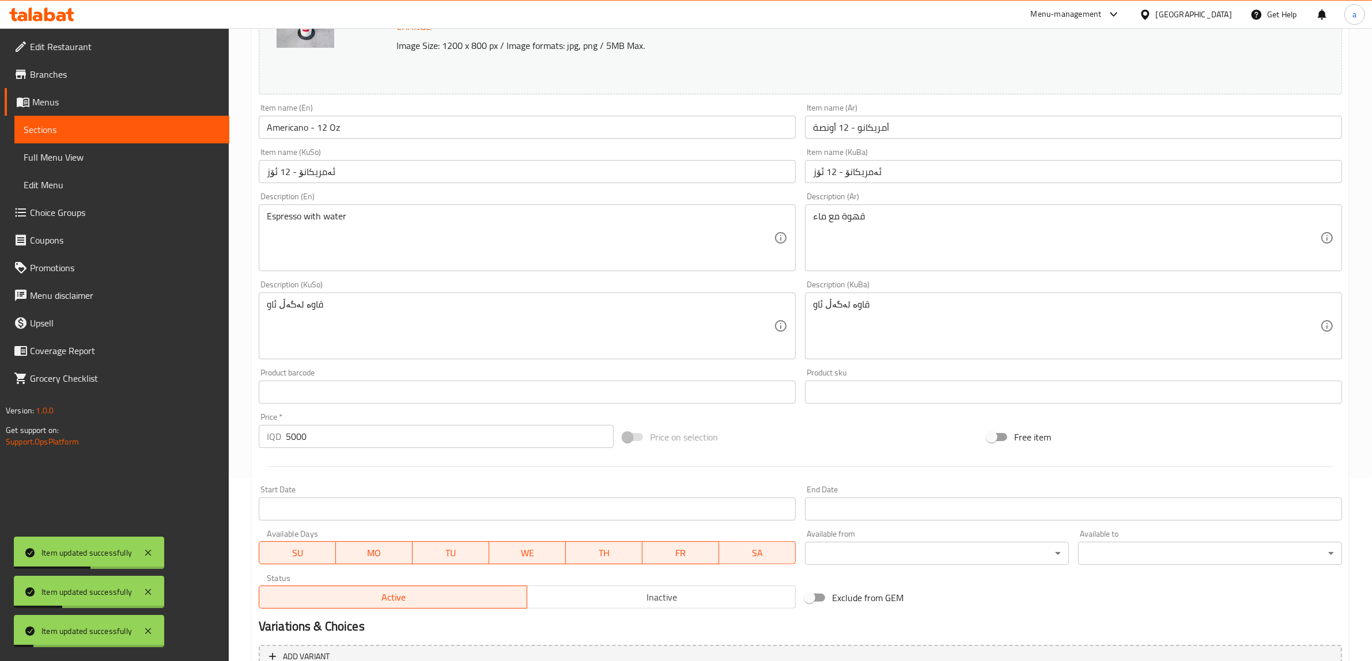
scroll to position [0, 0]
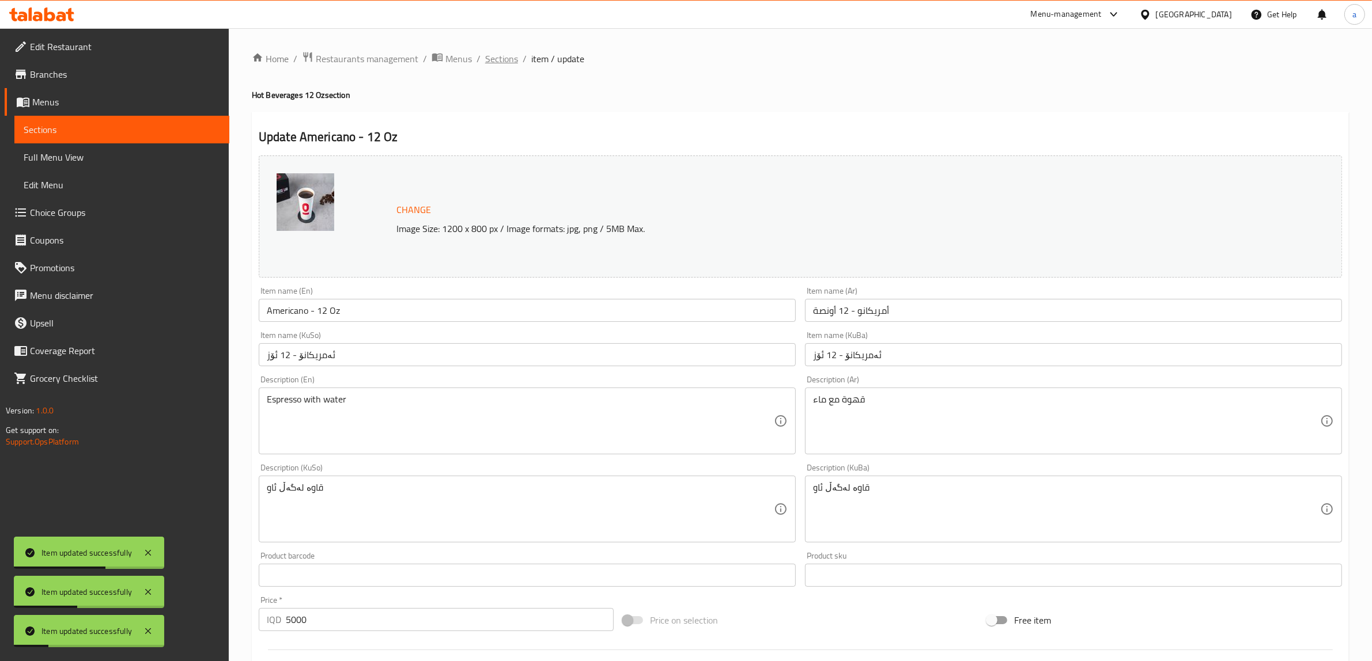
click at [497, 55] on span "Sections" at bounding box center [501, 59] width 33 height 14
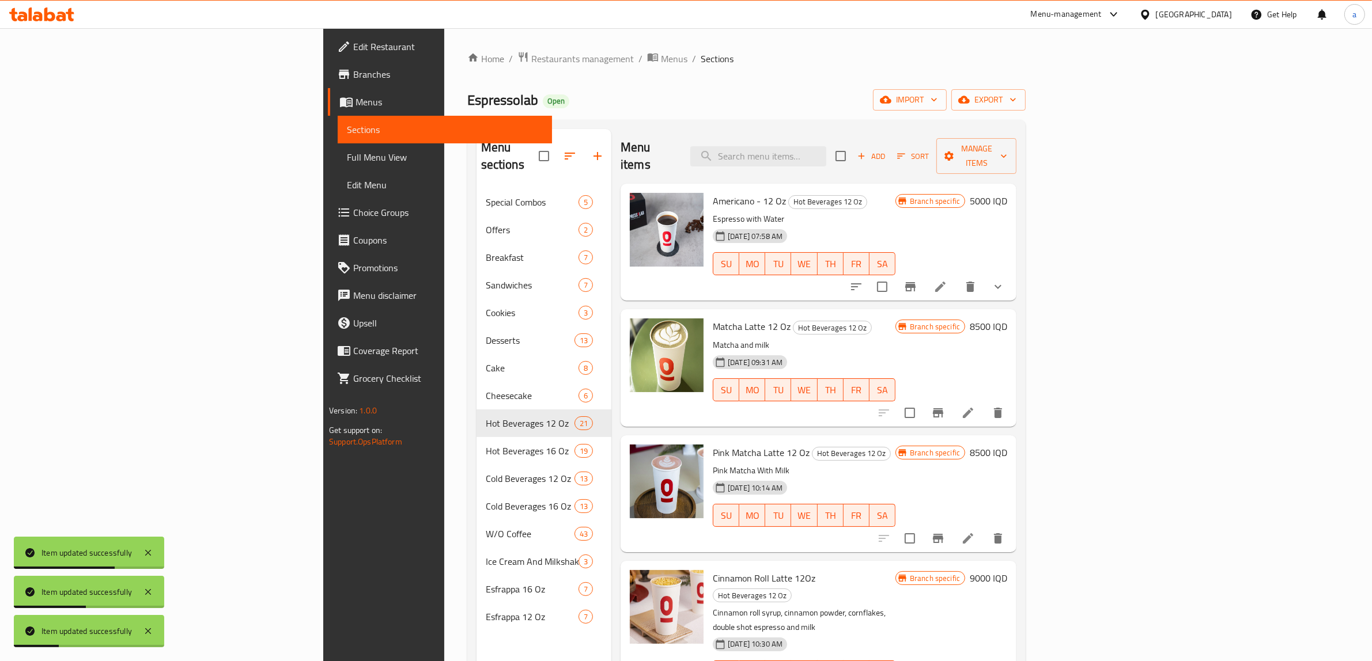
click at [347, 154] on span "Full Menu View" at bounding box center [445, 157] width 196 height 14
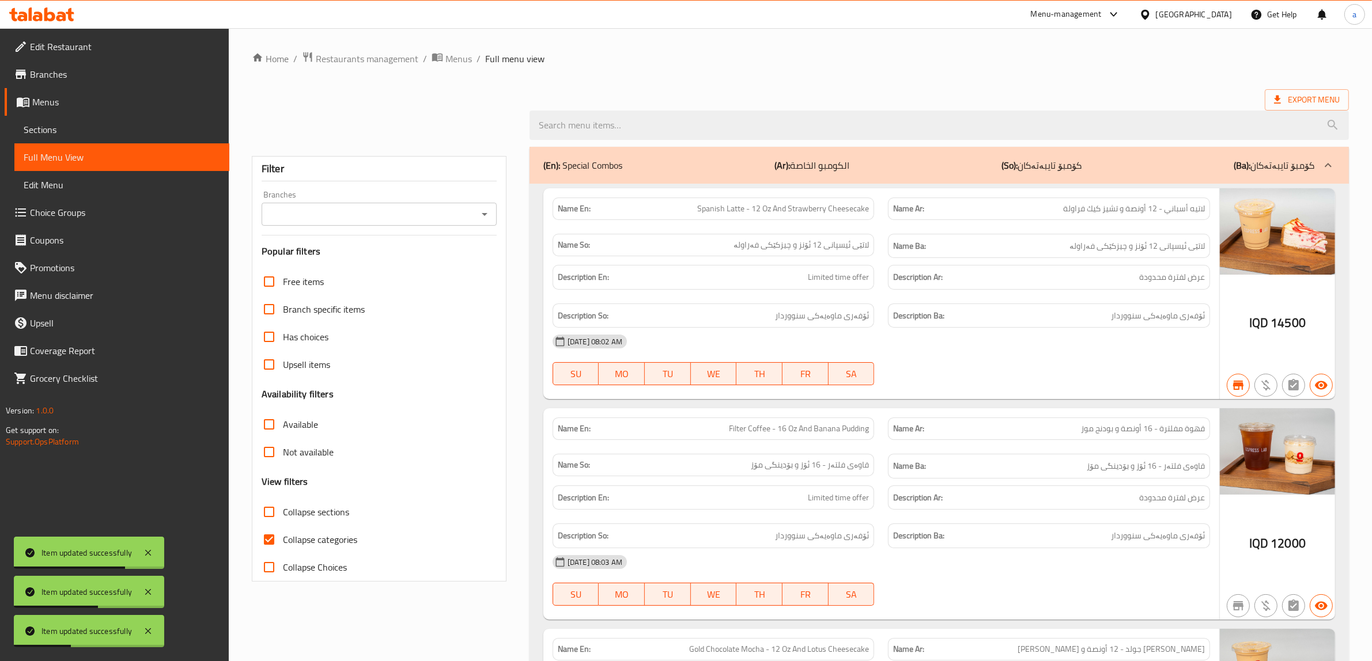
click at [487, 213] on icon "Open" at bounding box center [485, 214] width 14 height 14
click at [398, 256] on li "Espressolab, Grand Majidi Mall" at bounding box center [379, 264] width 235 height 21
type input "Espressolab, Grand Majidi Mall"
click at [268, 542] on input "Collapse categories" at bounding box center [269, 540] width 28 height 28
checkbox input "false"
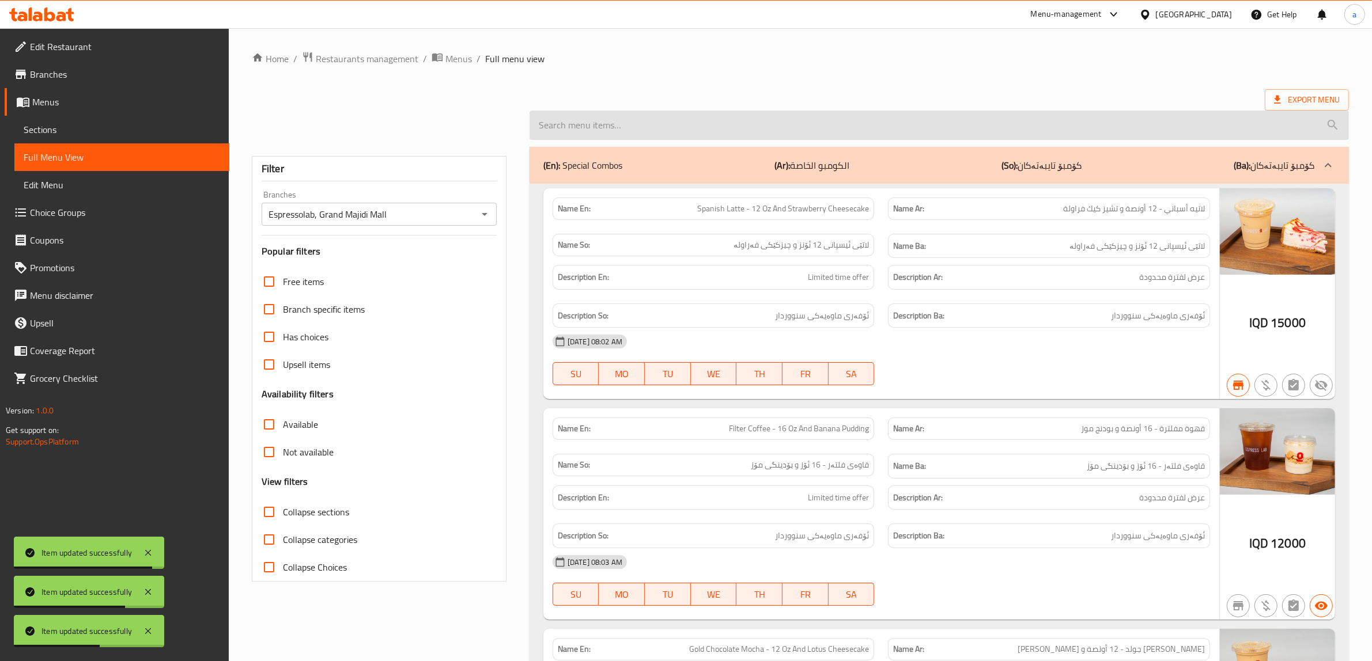
click at [638, 122] on input "search" at bounding box center [939, 125] width 819 height 29
paste input "Americano - 12 Oz"
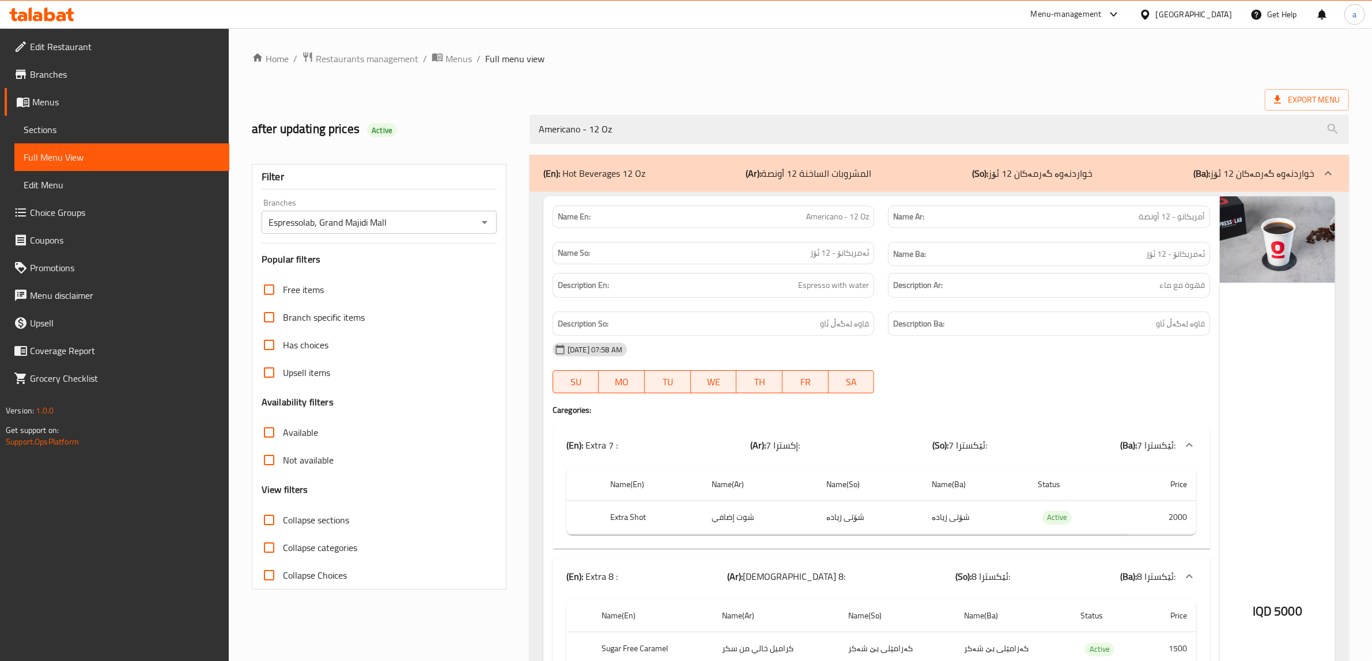
type input "Americano - 12 Oz"
click at [44, 123] on span "Sections" at bounding box center [122, 130] width 196 height 14
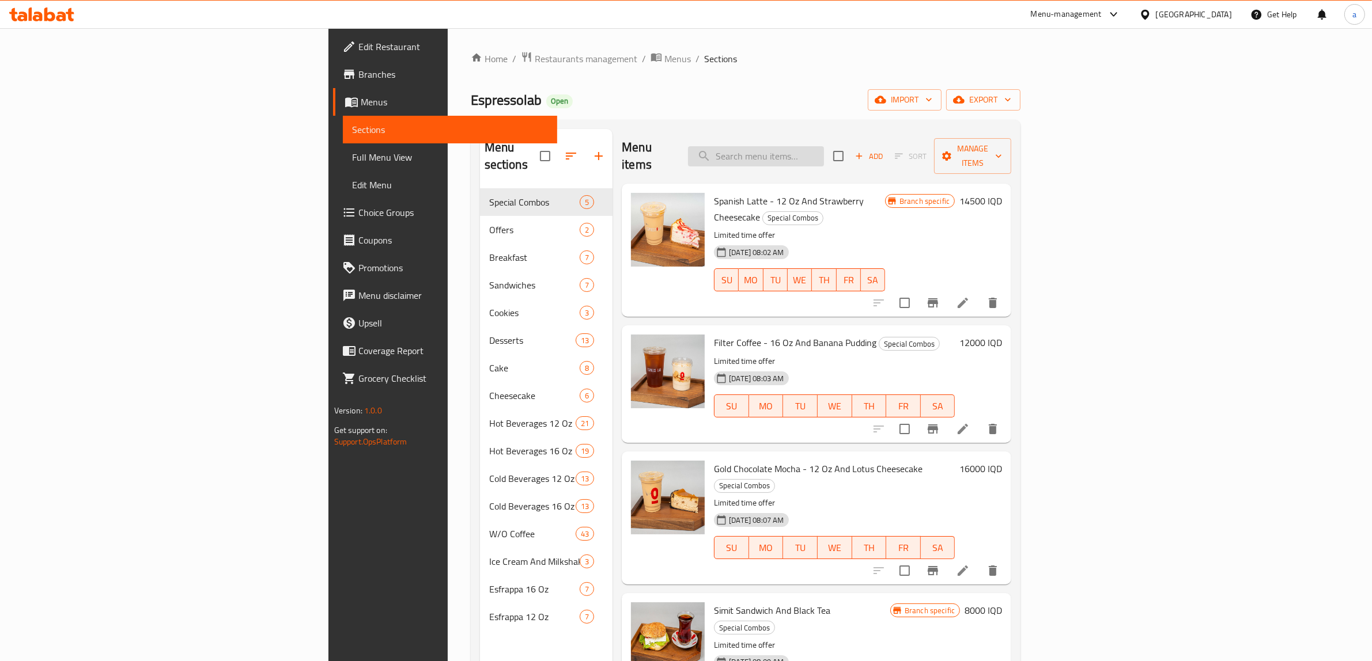
click at [824, 146] on input "search" at bounding box center [756, 156] width 136 height 20
paste input "Americano - 12 Oz"
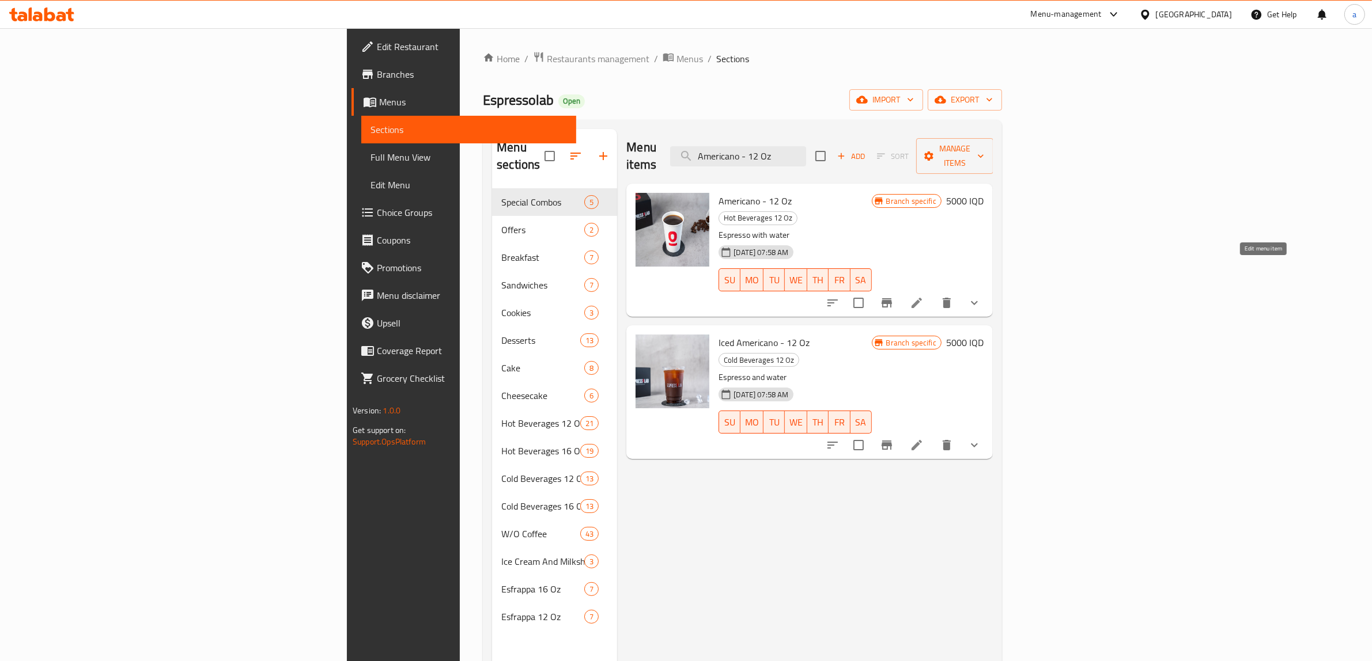
type input "Americano - 12 Oz"
click at [924, 296] on icon at bounding box center [917, 303] width 14 height 14
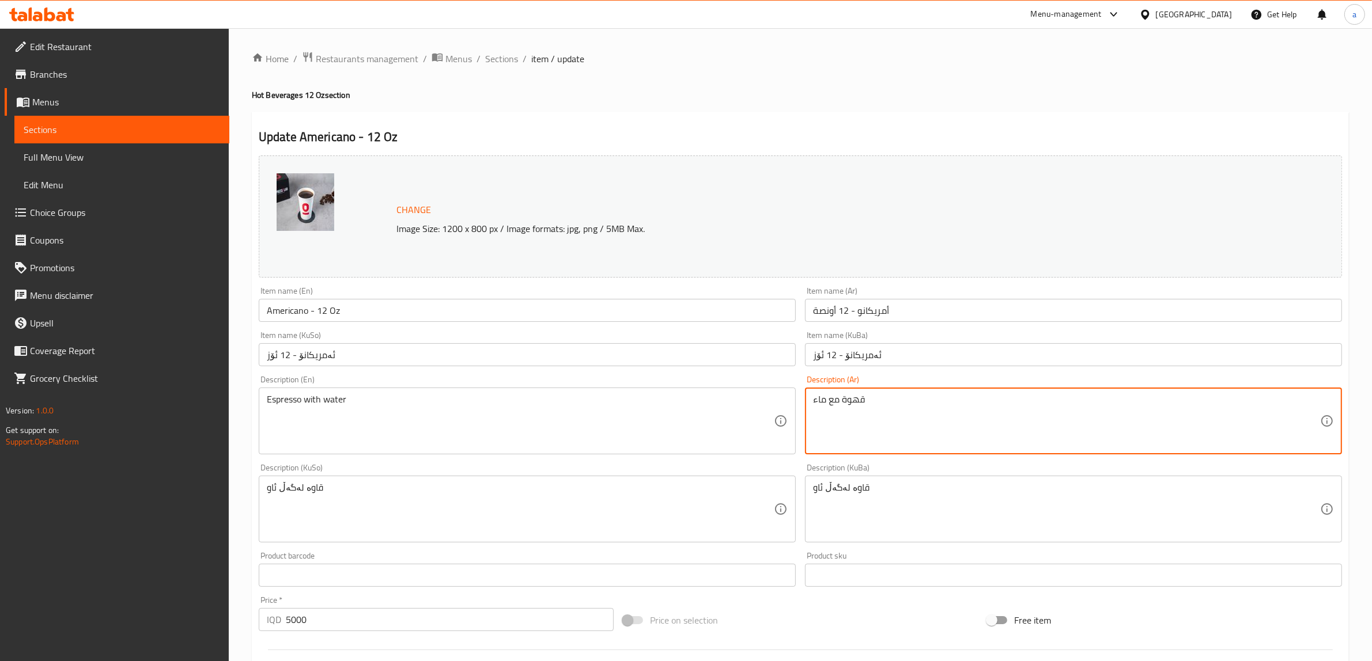
click at [853, 410] on textarea "قهوة مع ماء" at bounding box center [1066, 421] width 507 height 55
type textarea "اسبريسو مع ماء"
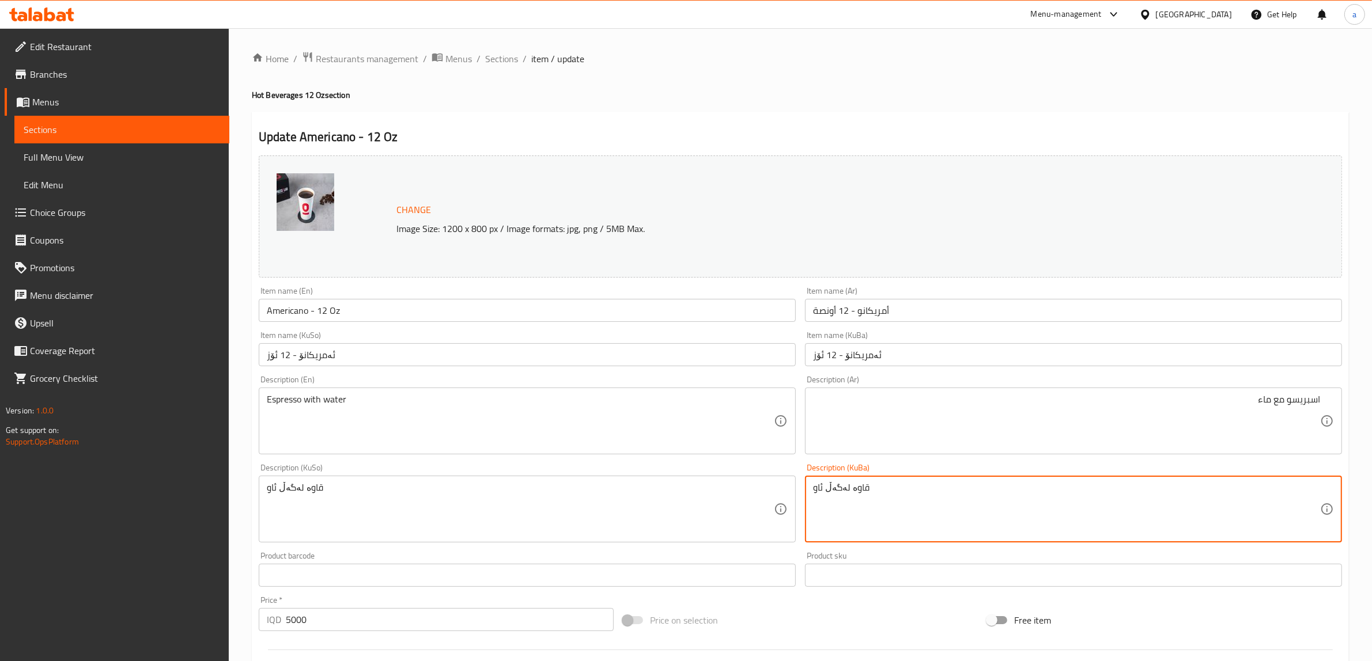
click at [838, 490] on textarea "قاوە لەگەڵ ئاو" at bounding box center [1066, 509] width 507 height 55
type textarea "ئێسپرێسۆ لەگەڵ ئاو"
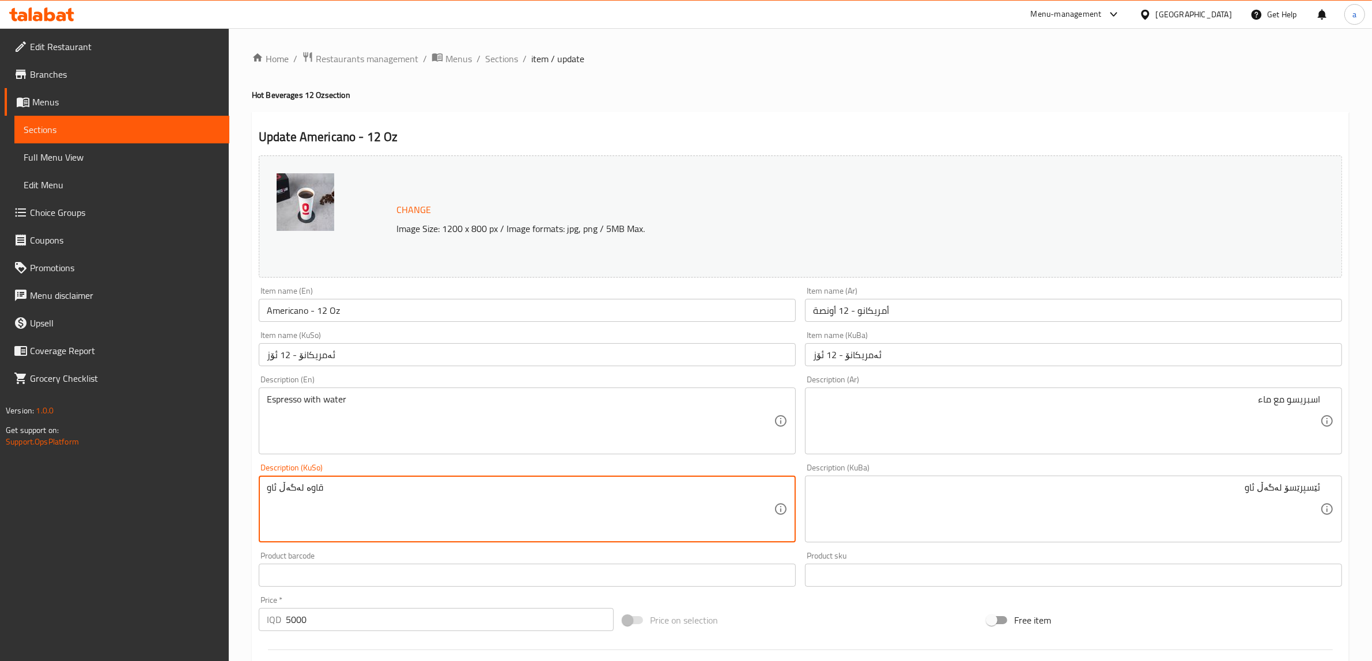
click at [411, 502] on textarea "قاوە لەگەڵ ئاو" at bounding box center [520, 509] width 507 height 55
paste textarea "ئێسپرێسۆ"
type textarea "ئێسپرێسۆ لەگەڵ ئاو"
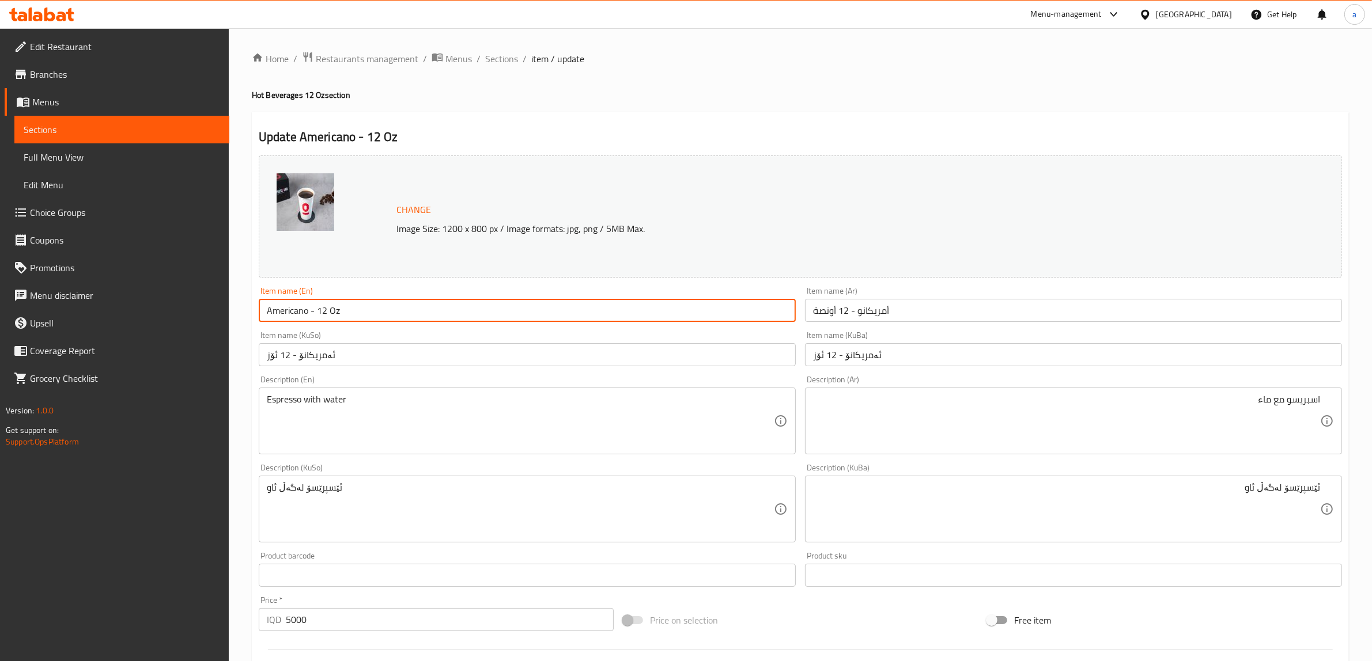
click at [313, 318] on input "Americano - 12 Oz" at bounding box center [527, 310] width 537 height 23
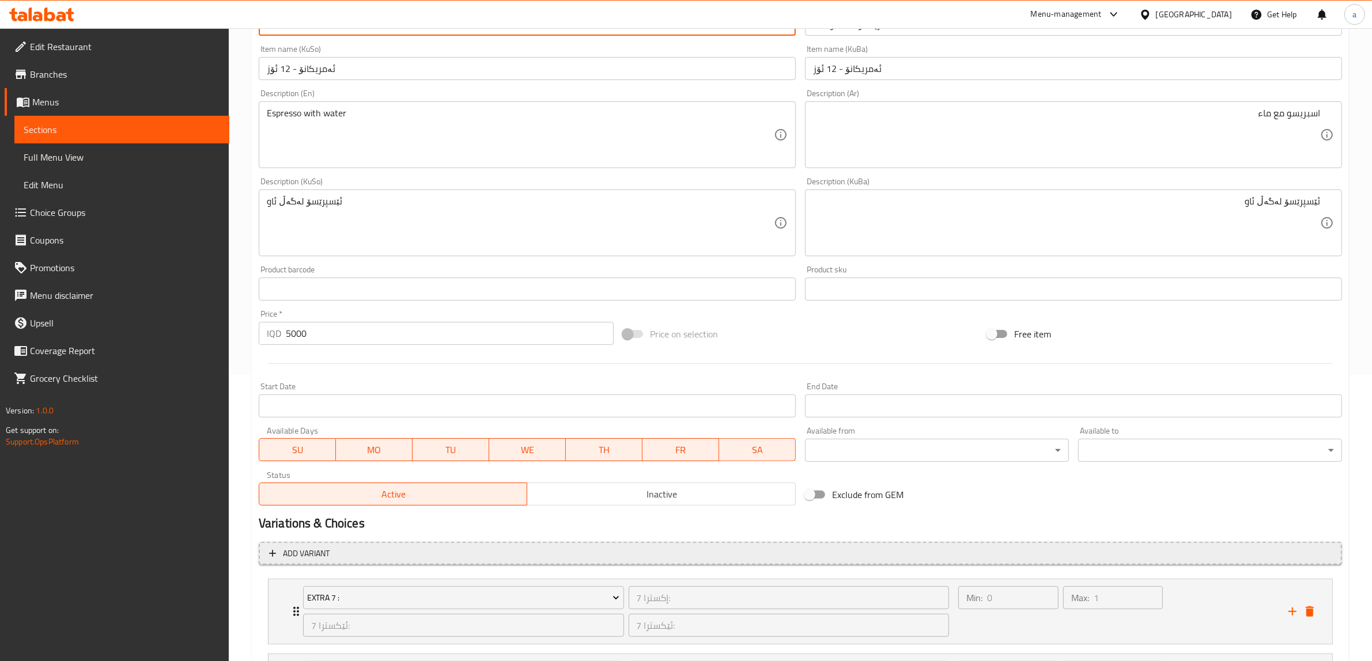
scroll to position [424, 0]
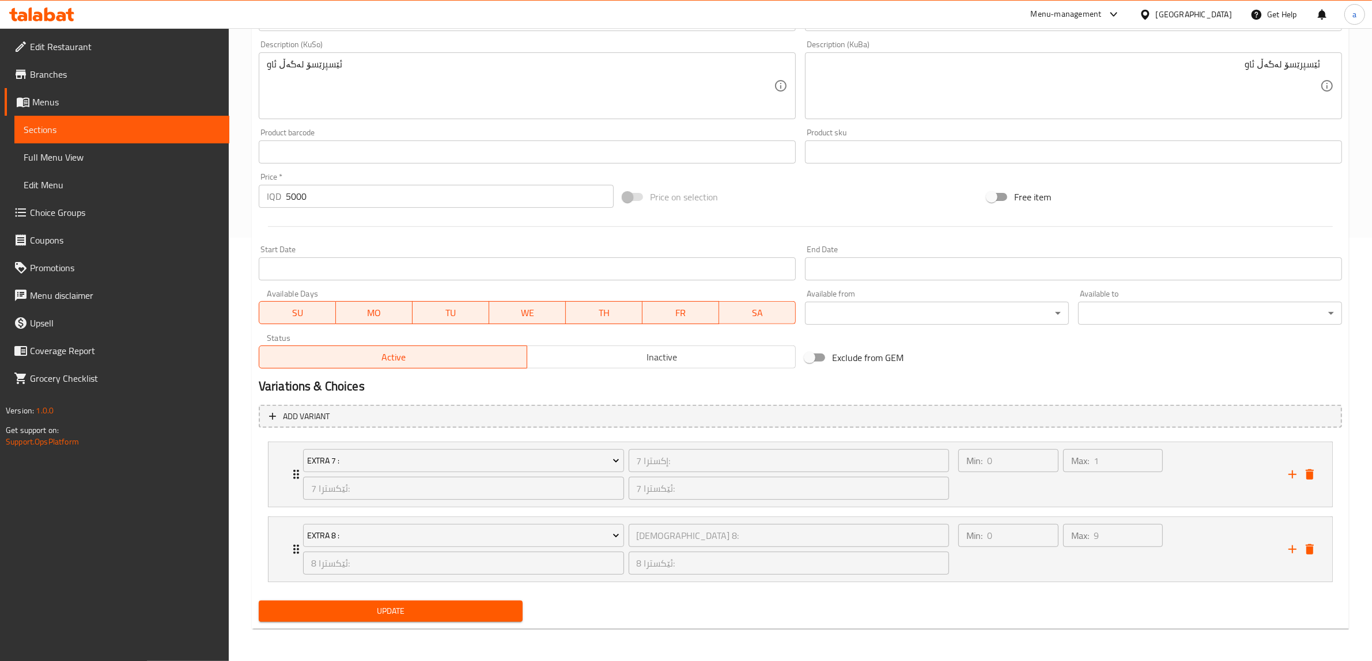
click at [394, 615] on span "Update" at bounding box center [390, 611] width 245 height 14
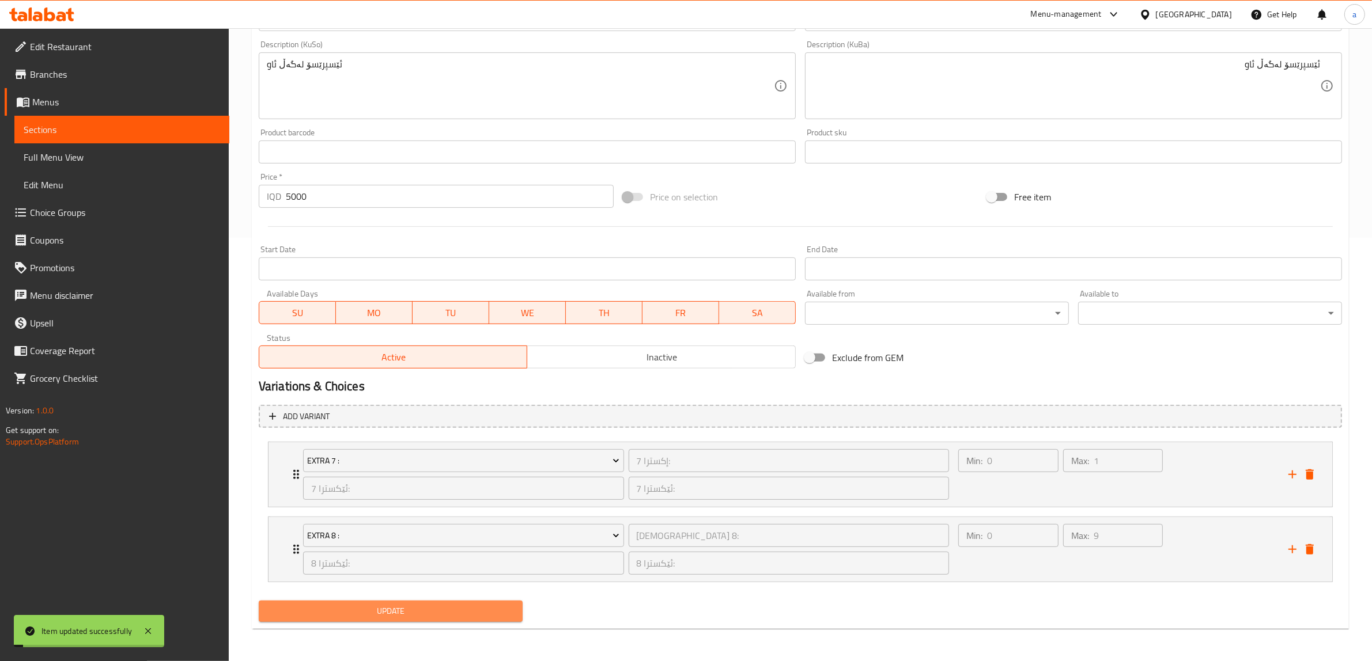
click at [381, 617] on span "Update" at bounding box center [390, 611] width 245 height 14
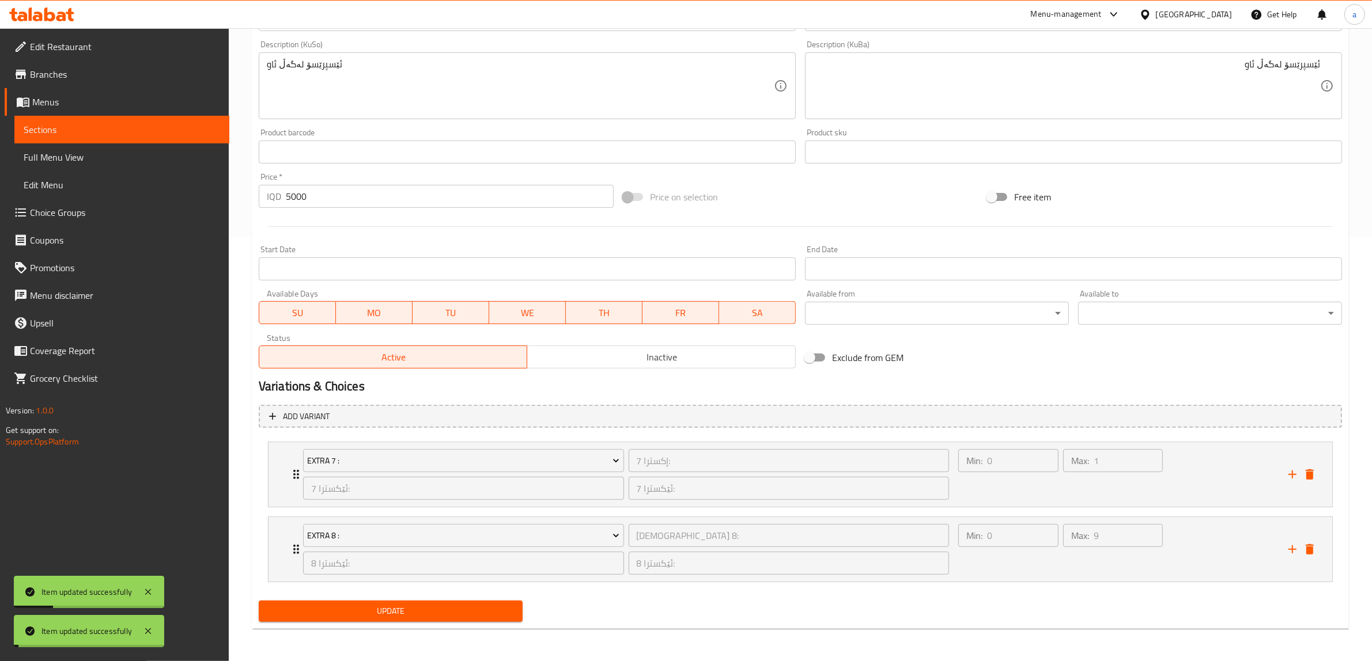
click at [383, 606] on span "Update" at bounding box center [390, 611] width 245 height 14
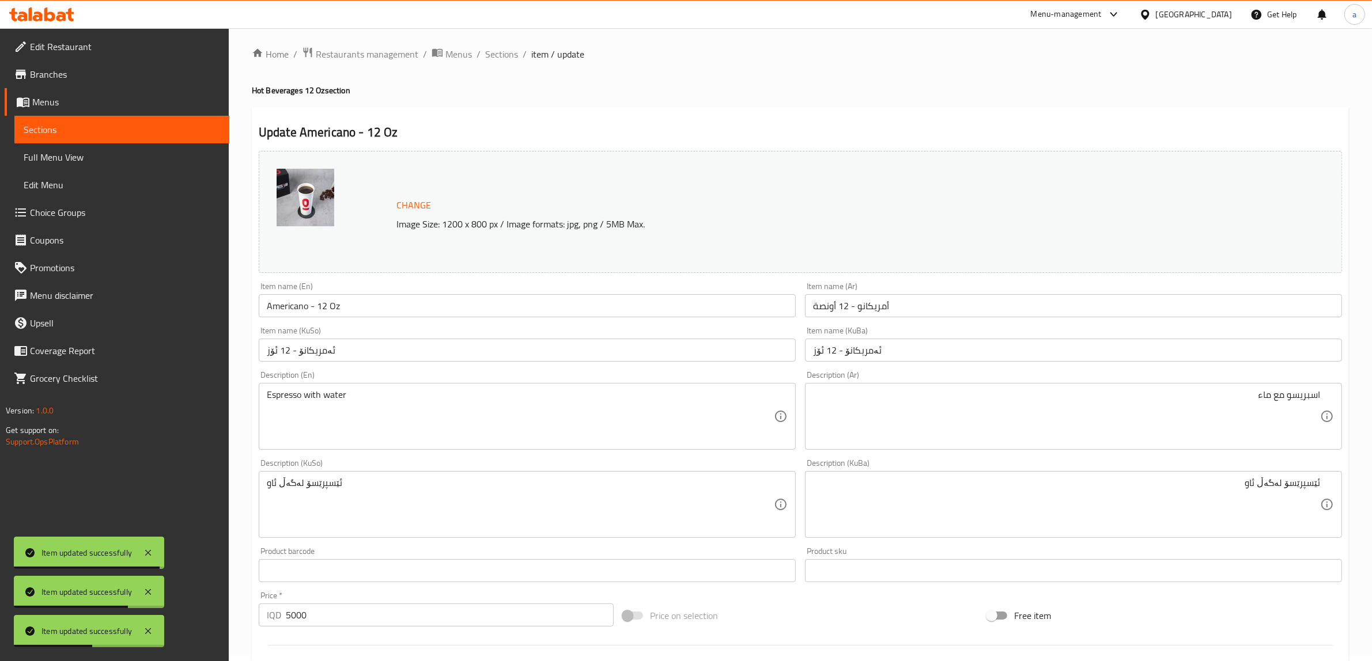
scroll to position [0, 0]
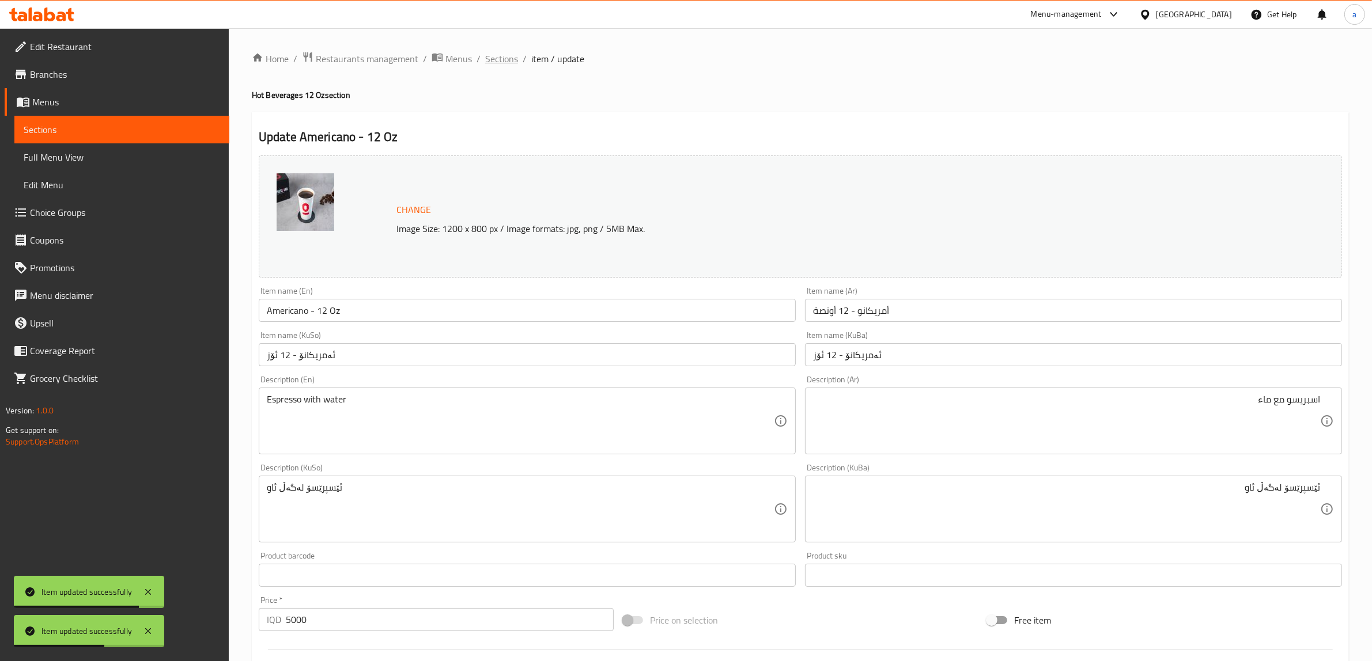
click at [494, 61] on span "Sections" at bounding box center [501, 59] width 33 height 14
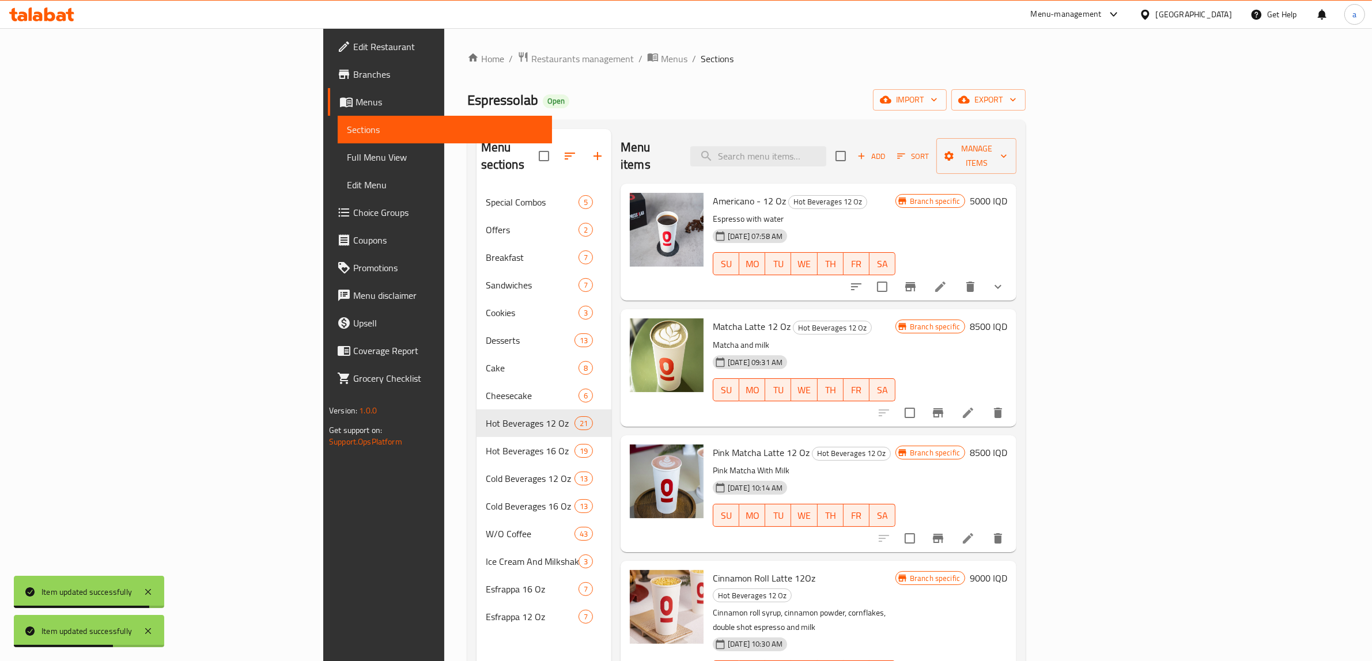
click at [347, 137] on span "Sections" at bounding box center [445, 130] width 196 height 14
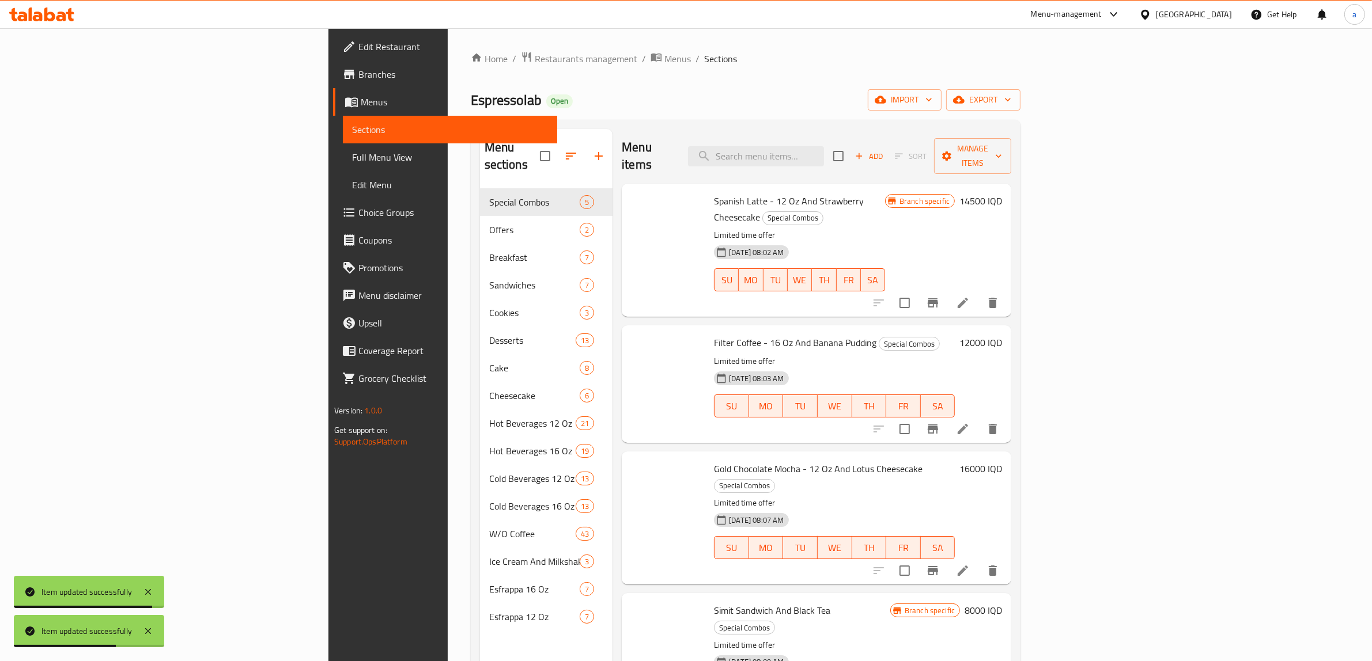
click at [352, 160] on span "Full Menu View" at bounding box center [450, 157] width 196 height 14
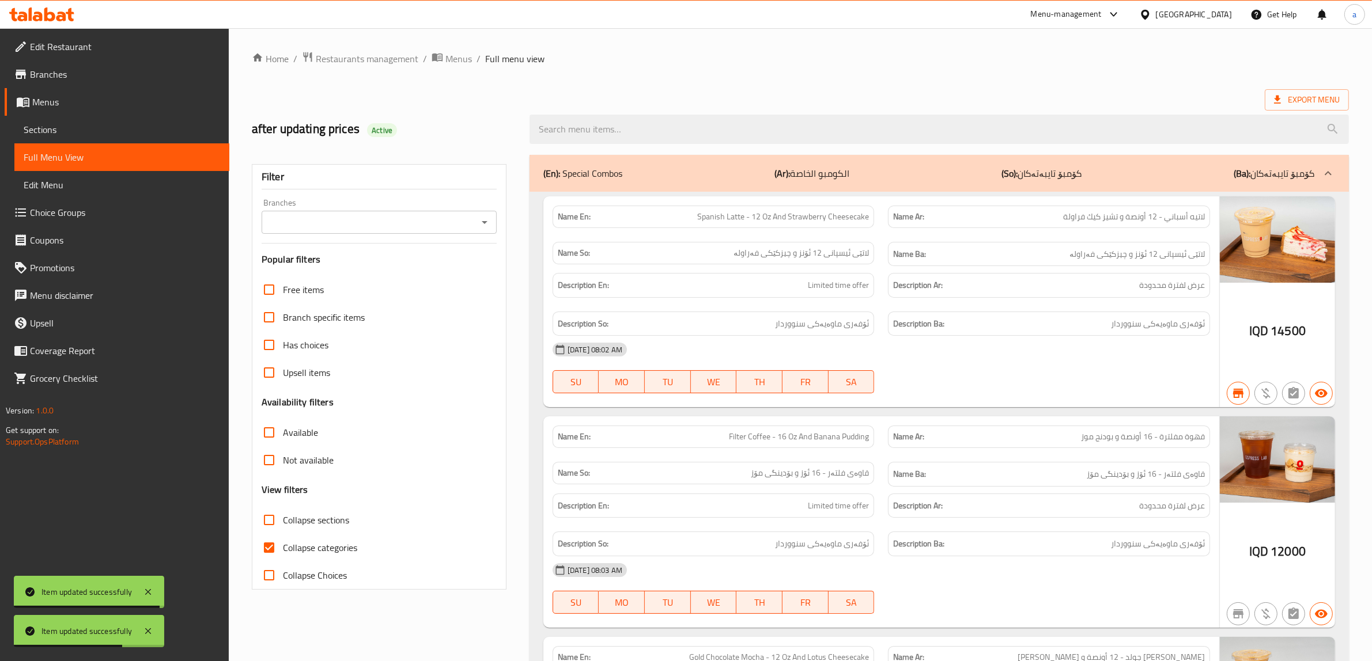
click at [487, 223] on icon "Open" at bounding box center [485, 223] width 14 height 14
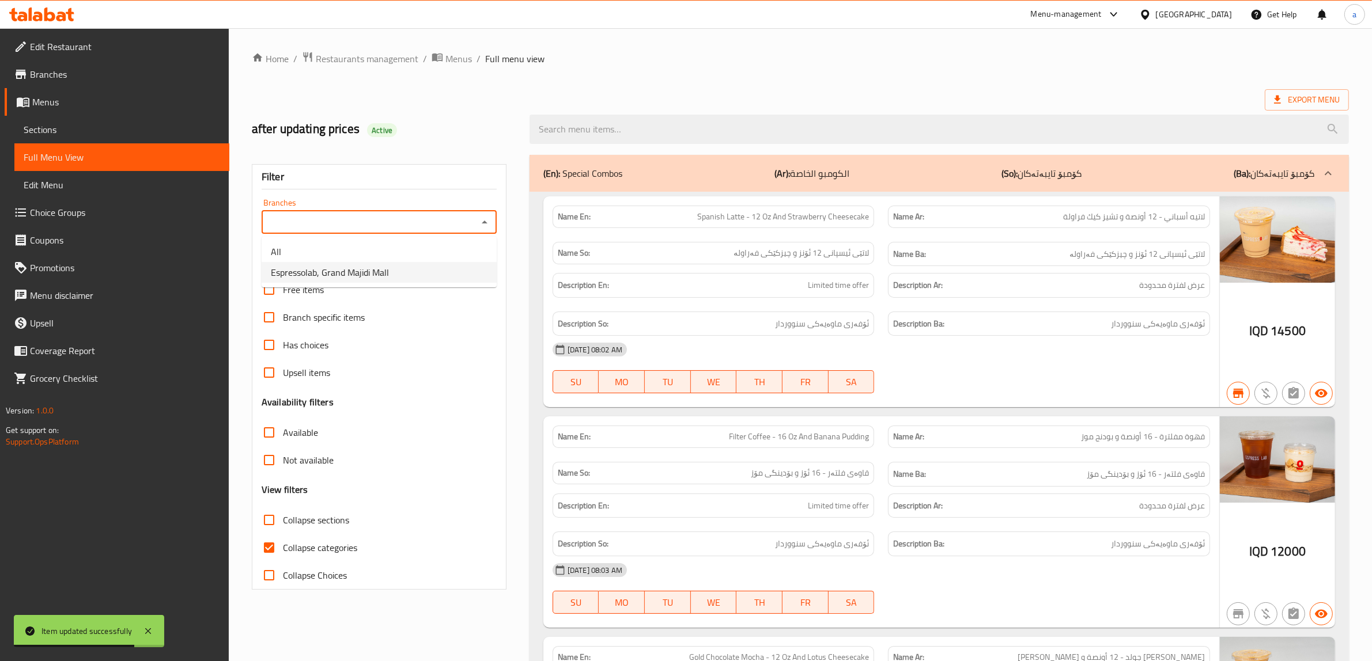
click at [375, 268] on span "Espressolab, Grand Majidi Mall" at bounding box center [330, 273] width 118 height 14
type input "Espressolab, Grand Majidi Mall"
click at [283, 548] on span "Collapse categories" at bounding box center [320, 548] width 74 height 14
click at [283, 548] on input "Collapse categories" at bounding box center [269, 548] width 28 height 28
checkbox input "false"
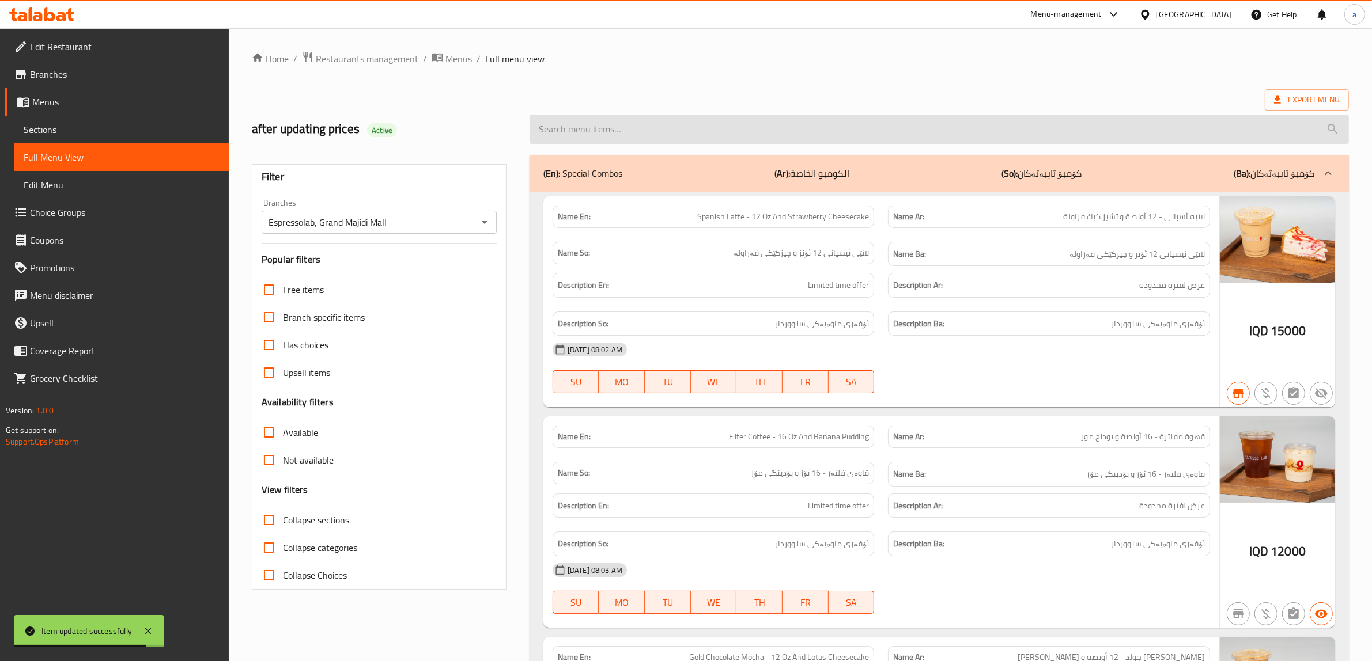
click at [644, 130] on input "search" at bounding box center [939, 129] width 819 height 29
click at [634, 127] on input "search" at bounding box center [939, 129] width 819 height 29
paste input "Americano - 12 Oz"
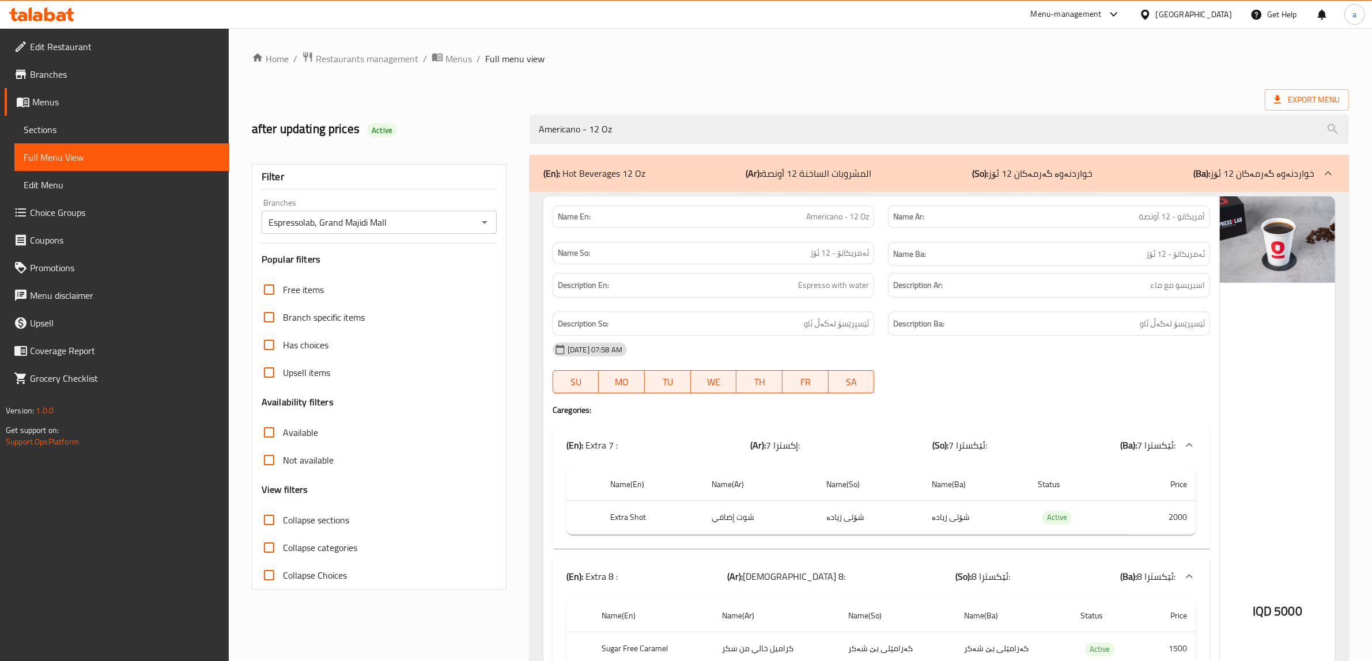
type input "Americano - 12 Oz"
drag, startPoint x: 827, startPoint y: 367, endPoint x: 925, endPoint y: 213, distance: 182.1
click at [39, 95] on span "Menus" at bounding box center [126, 102] width 188 height 14
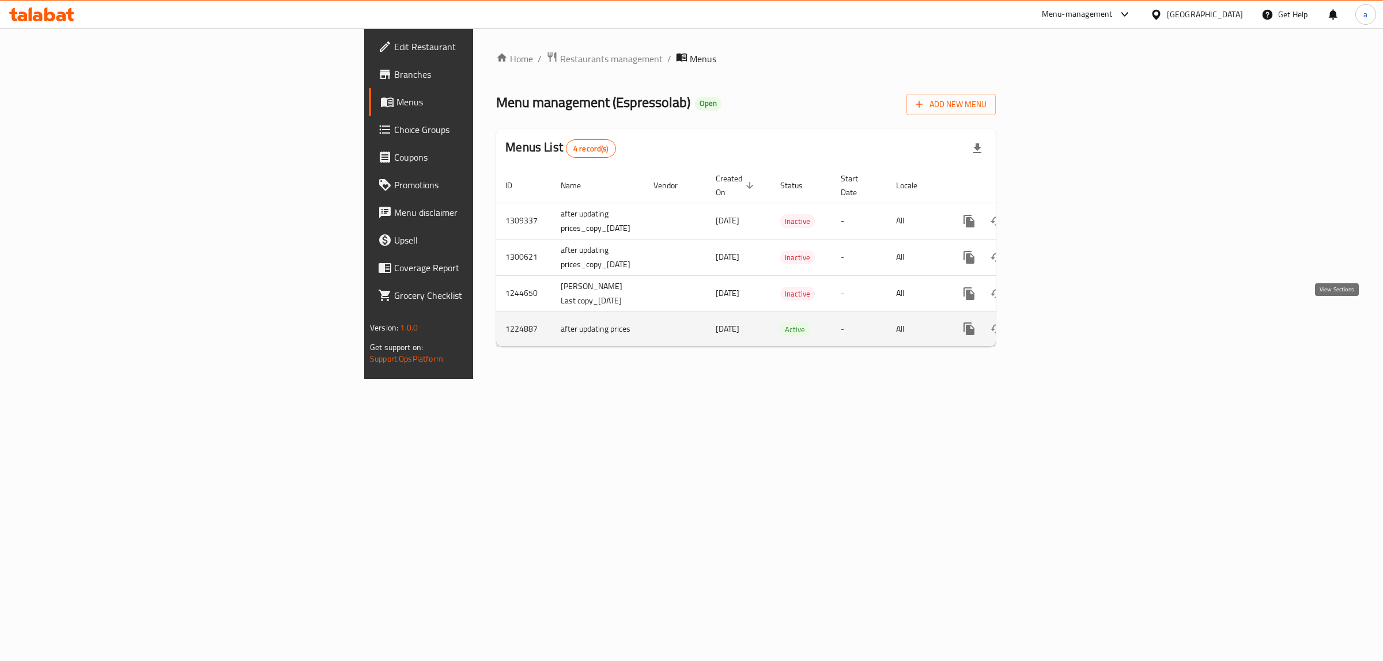
click at [1066, 315] on link "enhanced table" at bounding box center [1052, 329] width 28 height 28
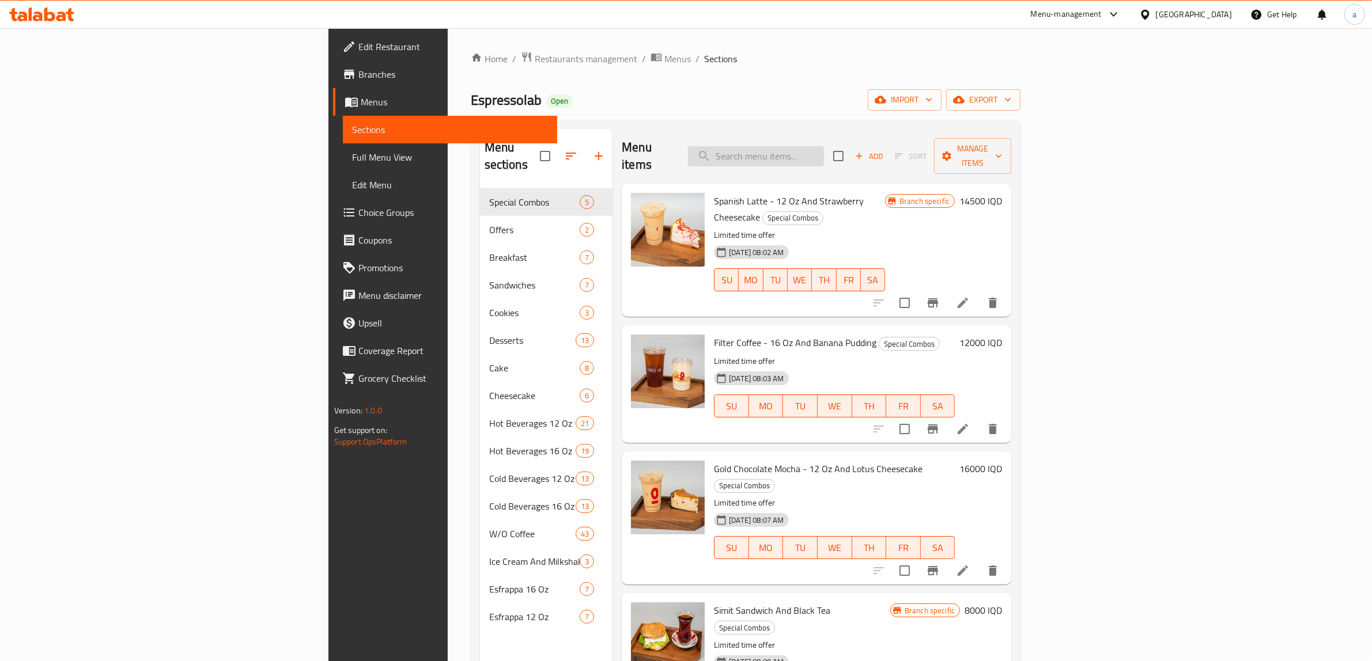
click at [824, 150] on input "search" at bounding box center [756, 156] width 136 height 20
paste input "Mocha - 12 Oz"
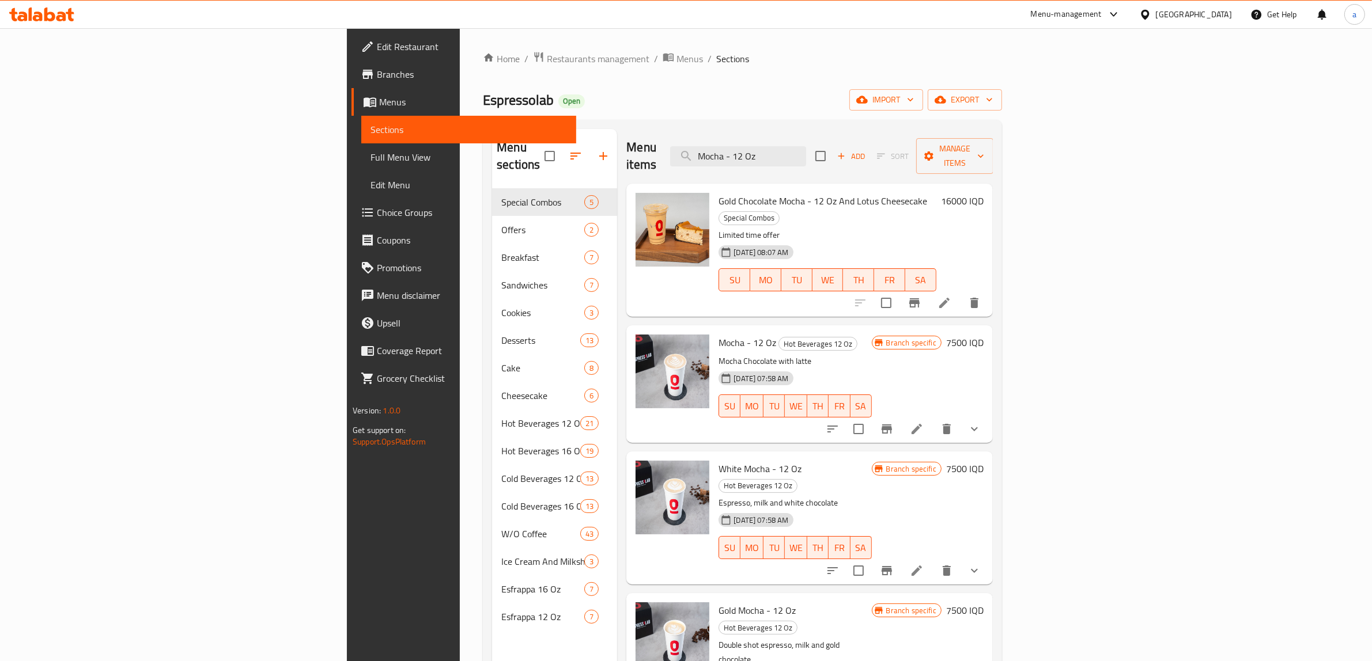
scroll to position [240, 0]
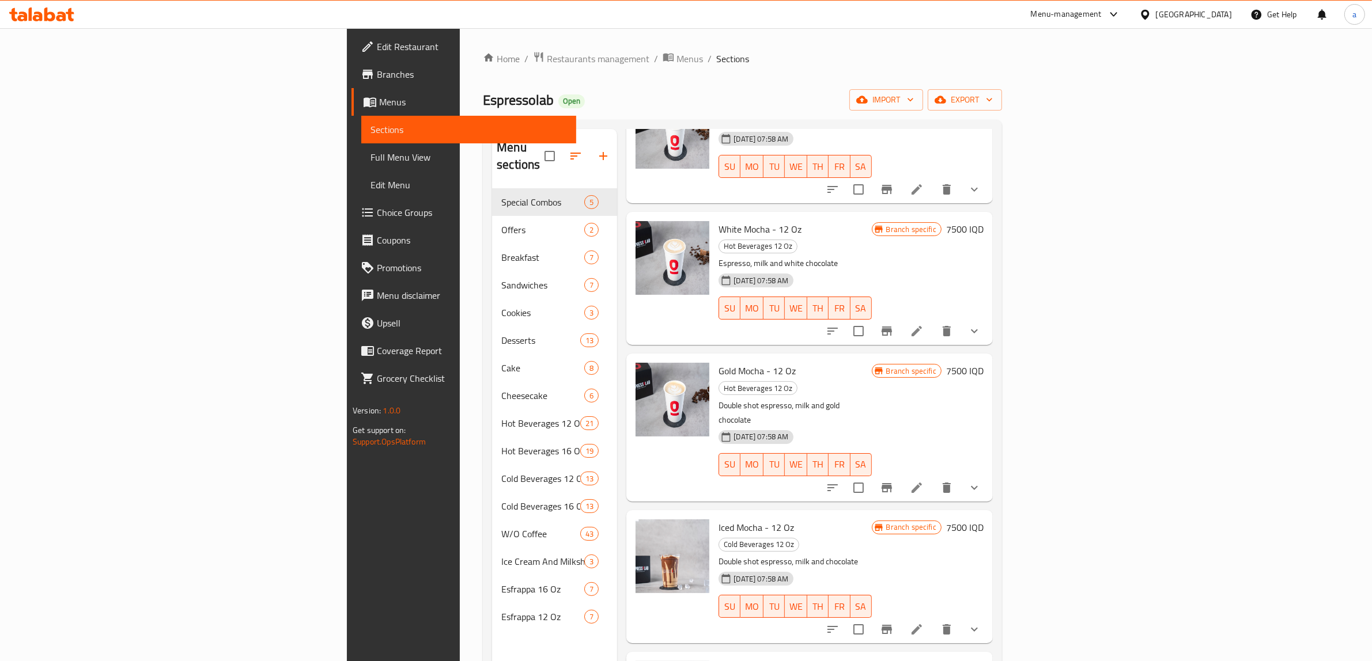
type input "Mocha - 12 Oz"
drag, startPoint x: 1341, startPoint y: 375, endPoint x: 1331, endPoint y: 336, distance: 39.8
click at [1002, 336] on div "Menu sections Special Combos 5 Offers 2 Breakfast 7 Sandwiches 7 Cookies 3 Dess…" at bounding box center [742, 460] width 519 height 680
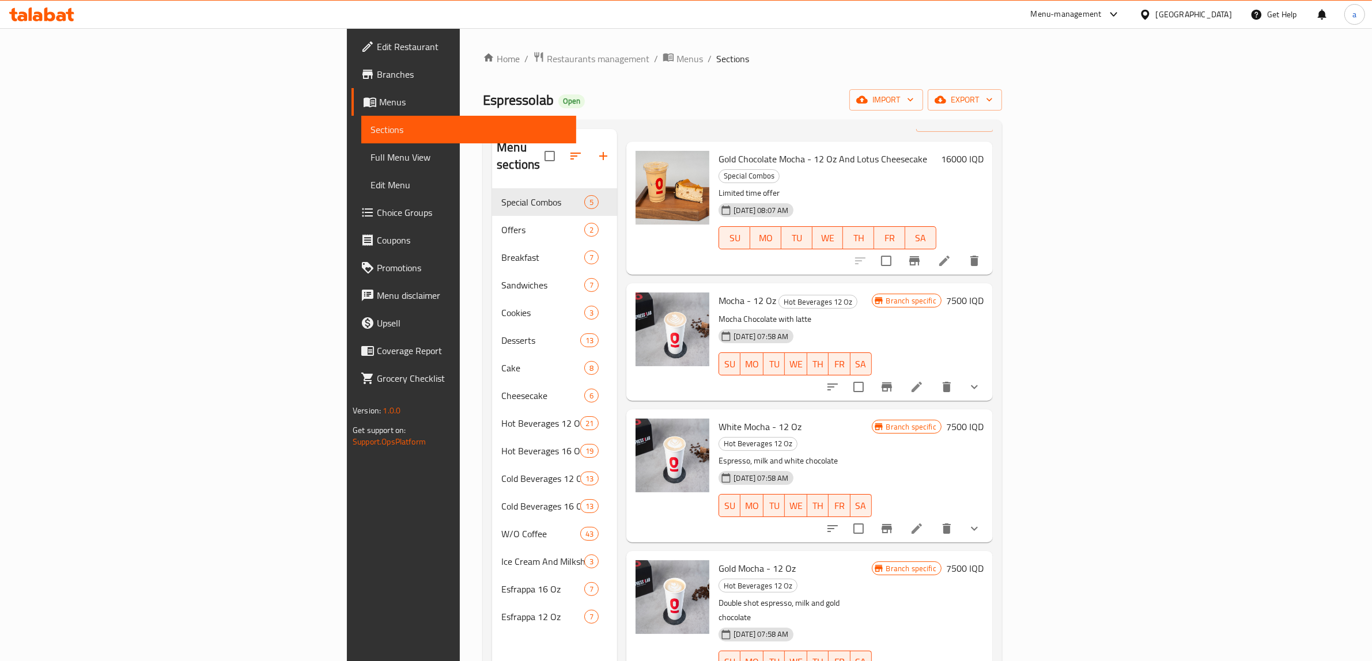
scroll to position [0, 0]
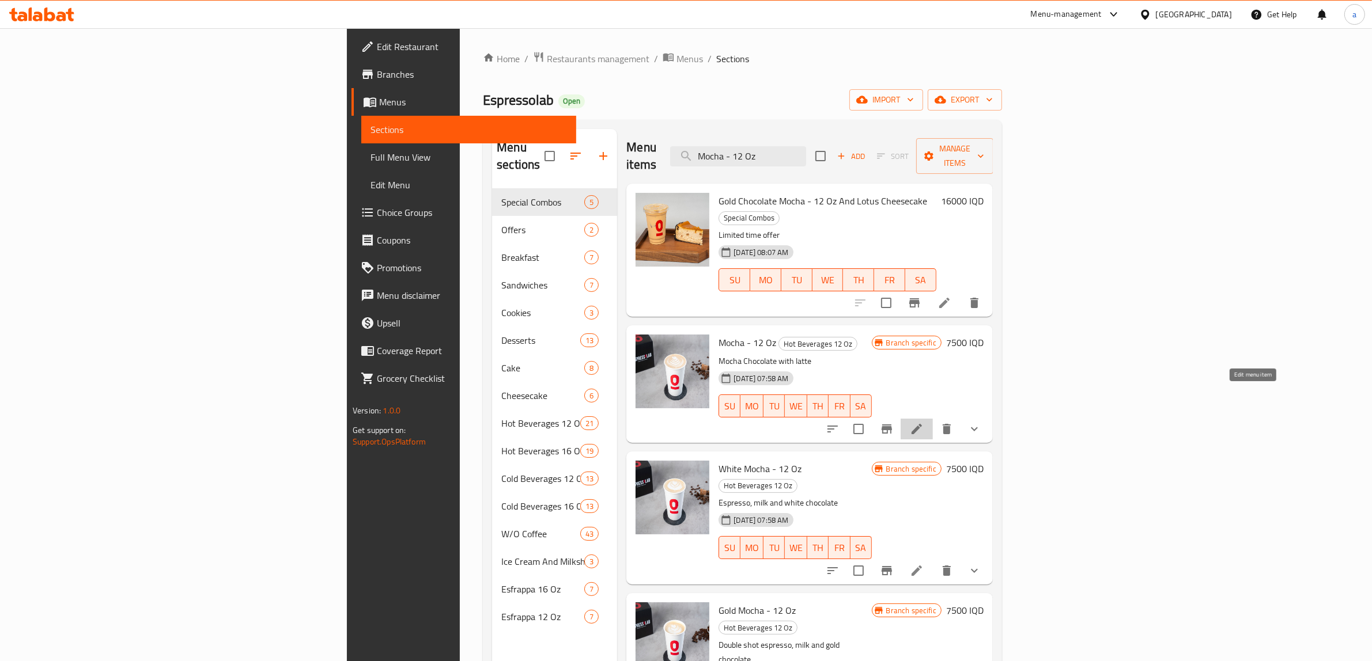
click at [922, 424] on icon at bounding box center [917, 429] width 10 height 10
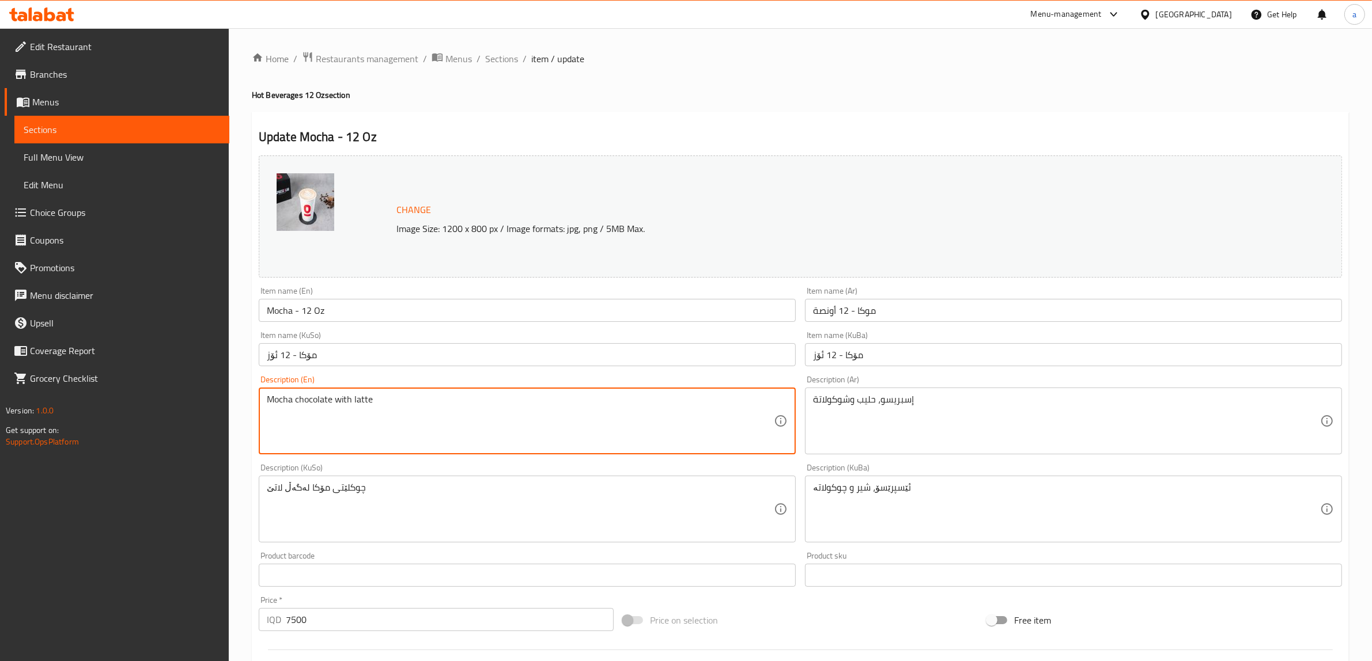
type textarea "Mocha chocolate with latte"
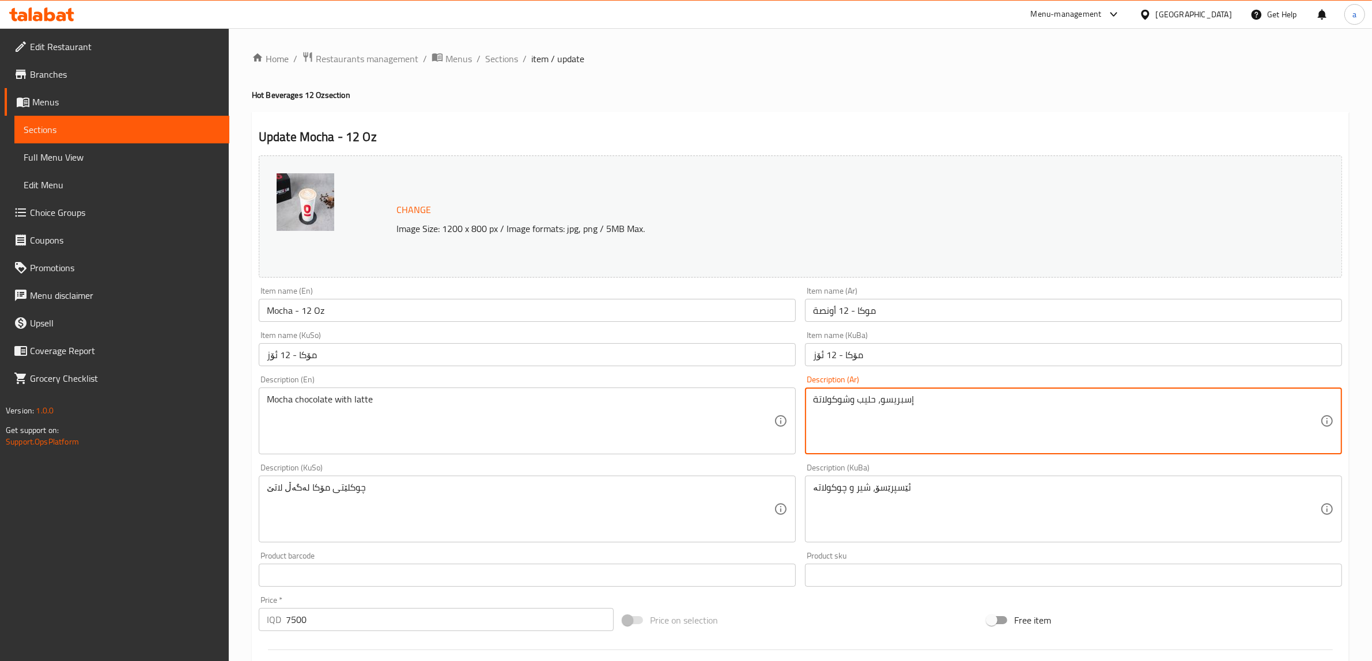
click at [865, 405] on textarea "إسبريسو، حليب وشوكولاتة" at bounding box center [1066, 421] width 507 height 55
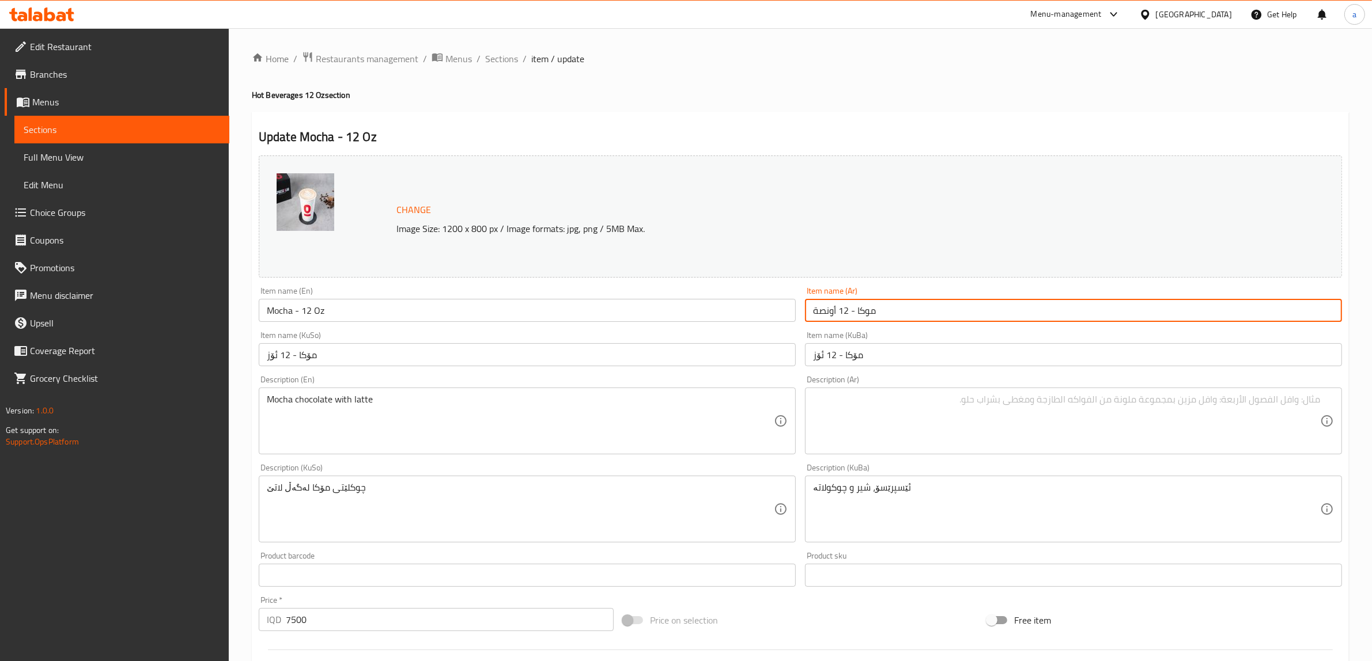
drag, startPoint x: 859, startPoint y: 312, endPoint x: 880, endPoint y: 305, distance: 23.0
click at [880, 305] on input "موكا - 12 أونصة" at bounding box center [1073, 310] width 537 height 23
click at [869, 303] on input "موكا - 12 أونصة" at bounding box center [1073, 310] width 537 height 23
drag, startPoint x: 856, startPoint y: 308, endPoint x: 889, endPoint y: 306, distance: 33.5
click at [889, 306] on input "موكا - 12 أونصة" at bounding box center [1073, 310] width 537 height 23
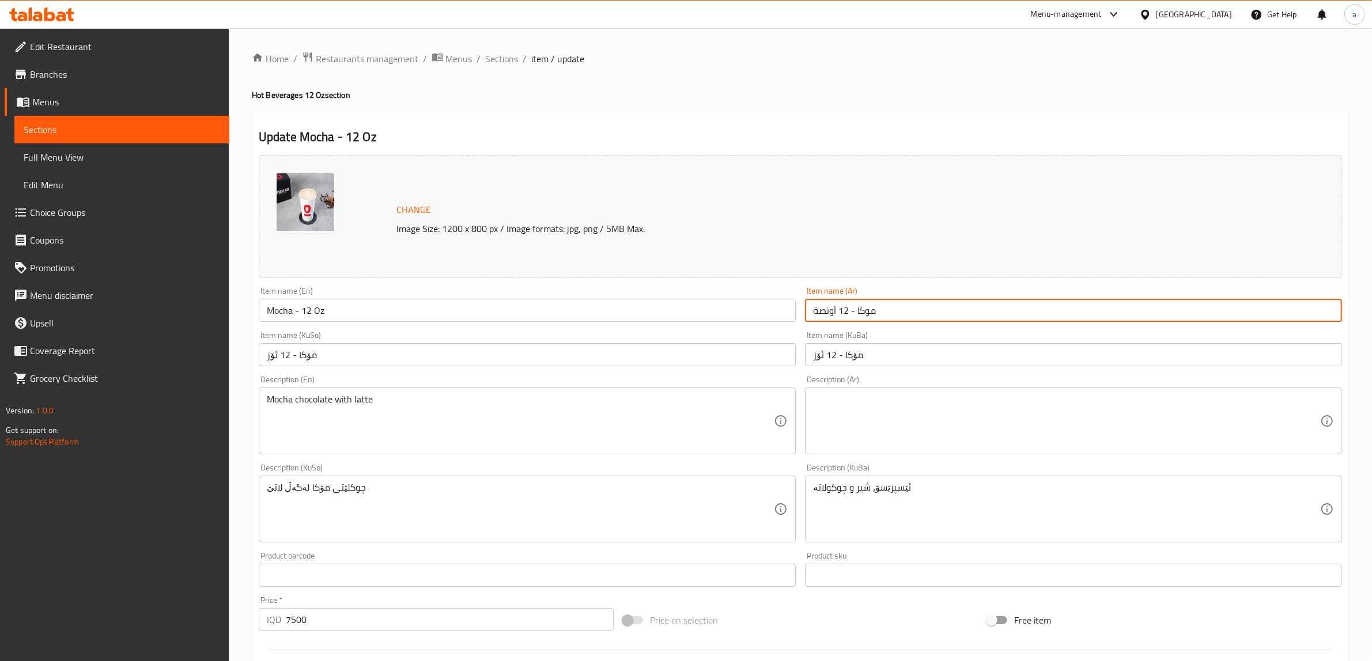
click at [1171, 411] on textarea at bounding box center [1066, 421] width 507 height 55
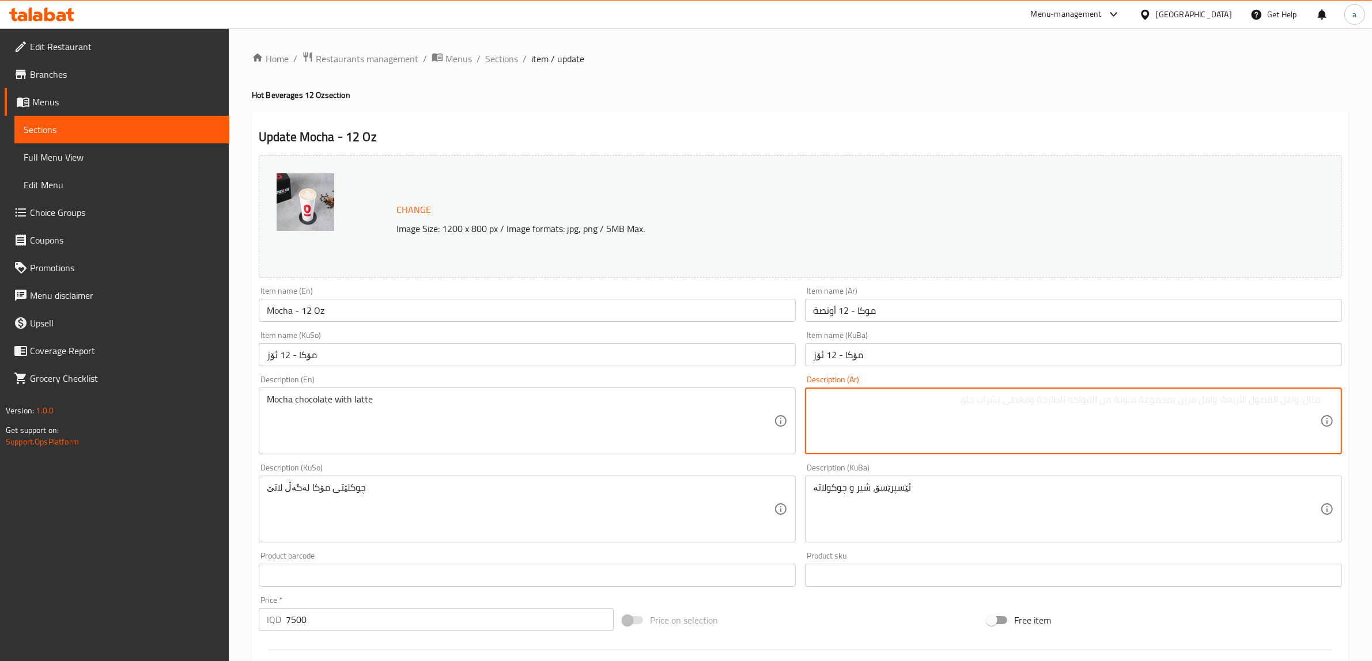
paste textarea "موكا"
type textarea "شوكولاتة موكا مع لاتي"
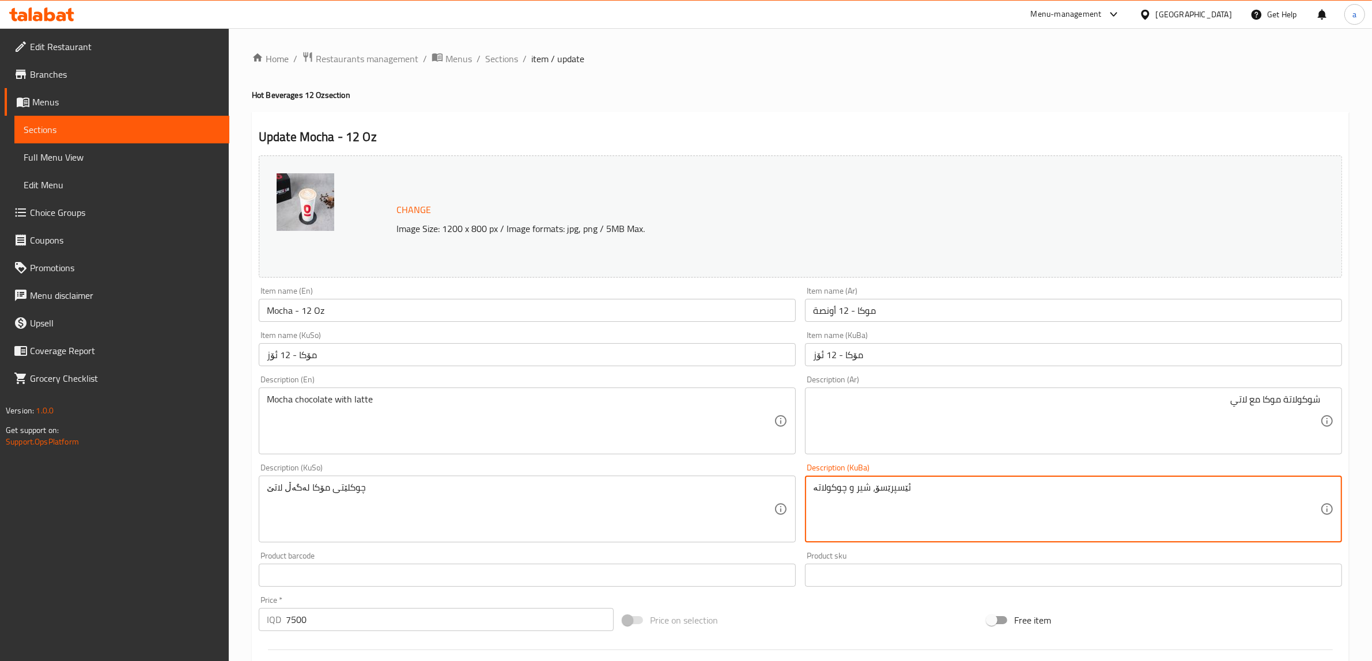
click at [883, 494] on textarea "ئێسپرێسۆ، شیر و چوکولاتە" at bounding box center [1066, 509] width 507 height 55
type textarea "چۆکلێتی مۆکا لەگەڵ لاتێ"
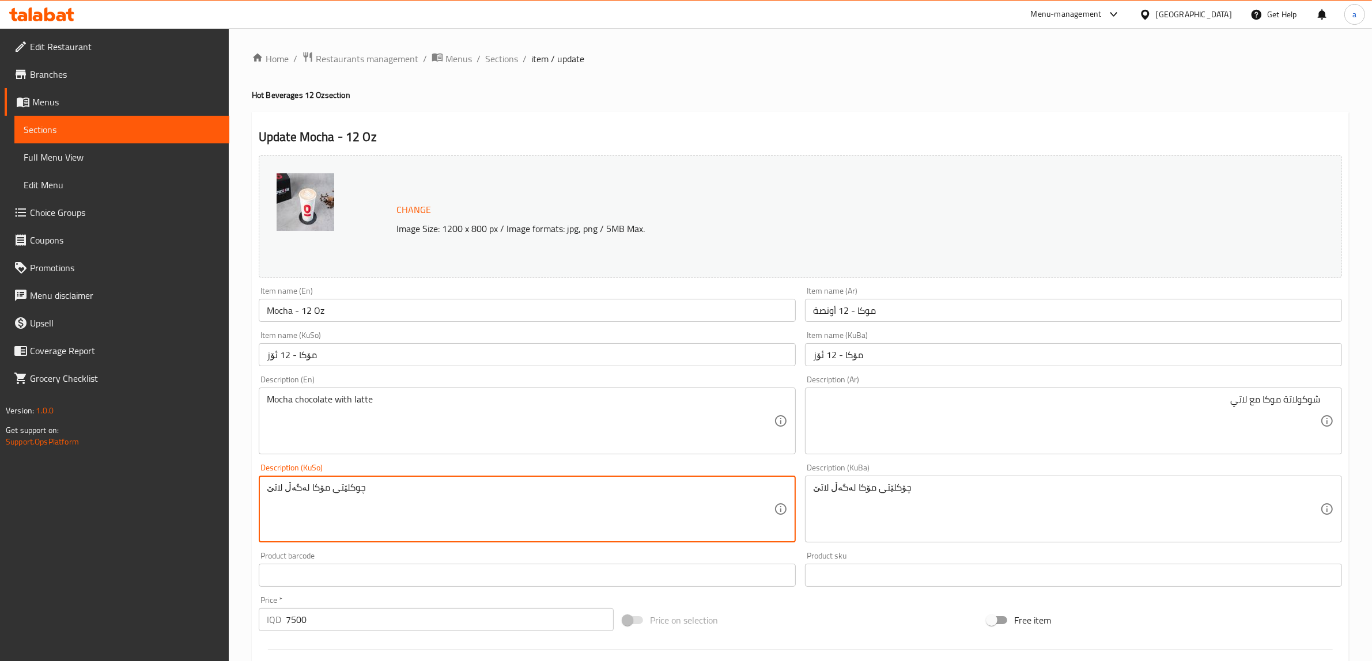
click at [498, 507] on textarea "چوکلێتی مۆکا لەگەڵ لاتێ" at bounding box center [520, 509] width 507 height 55
paste textarea "ۆ"
type textarea "چۆکلێتی مۆکا لەگەڵ لاتێ"
click at [312, 312] on input "Mocha - 12 Oz" at bounding box center [527, 310] width 537 height 23
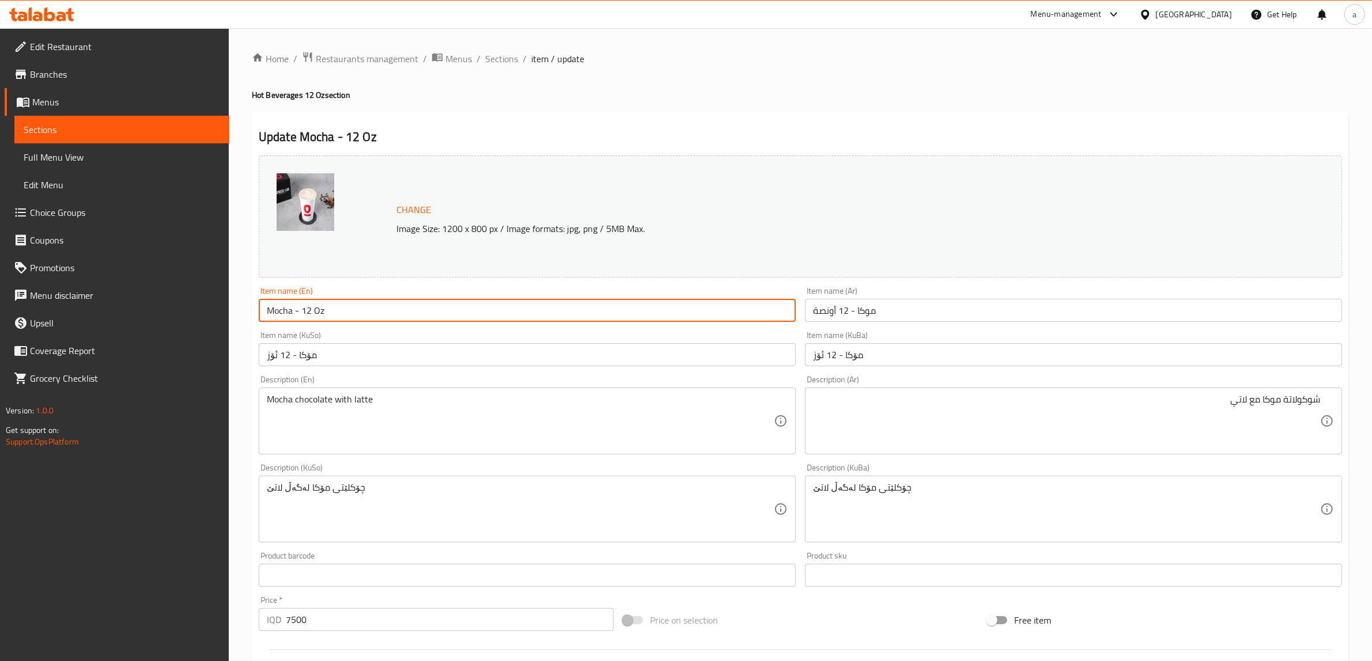
click at [312, 312] on input "Mocha - 12 Oz" at bounding box center [527, 310] width 537 height 23
click at [412, 328] on div "Item name (KuSo) مۆکا - 12 ئۆز Item name (KuSo)" at bounding box center [527, 349] width 546 height 44
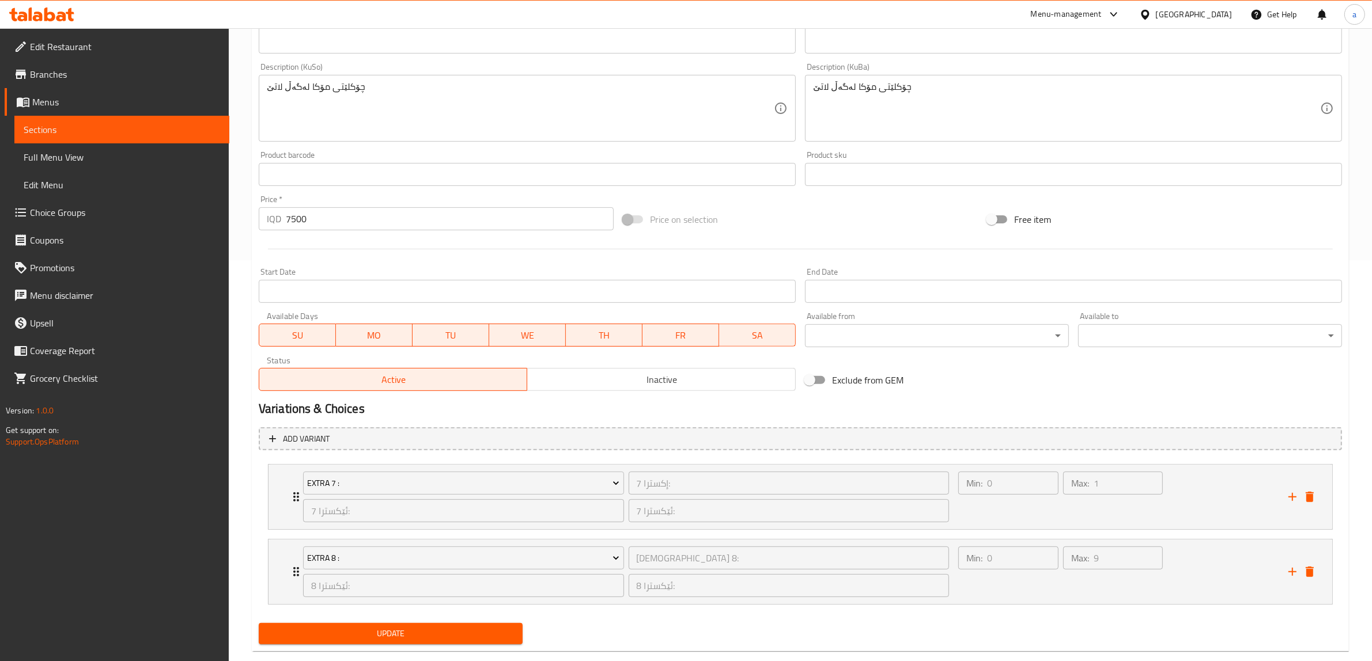
scroll to position [424, 0]
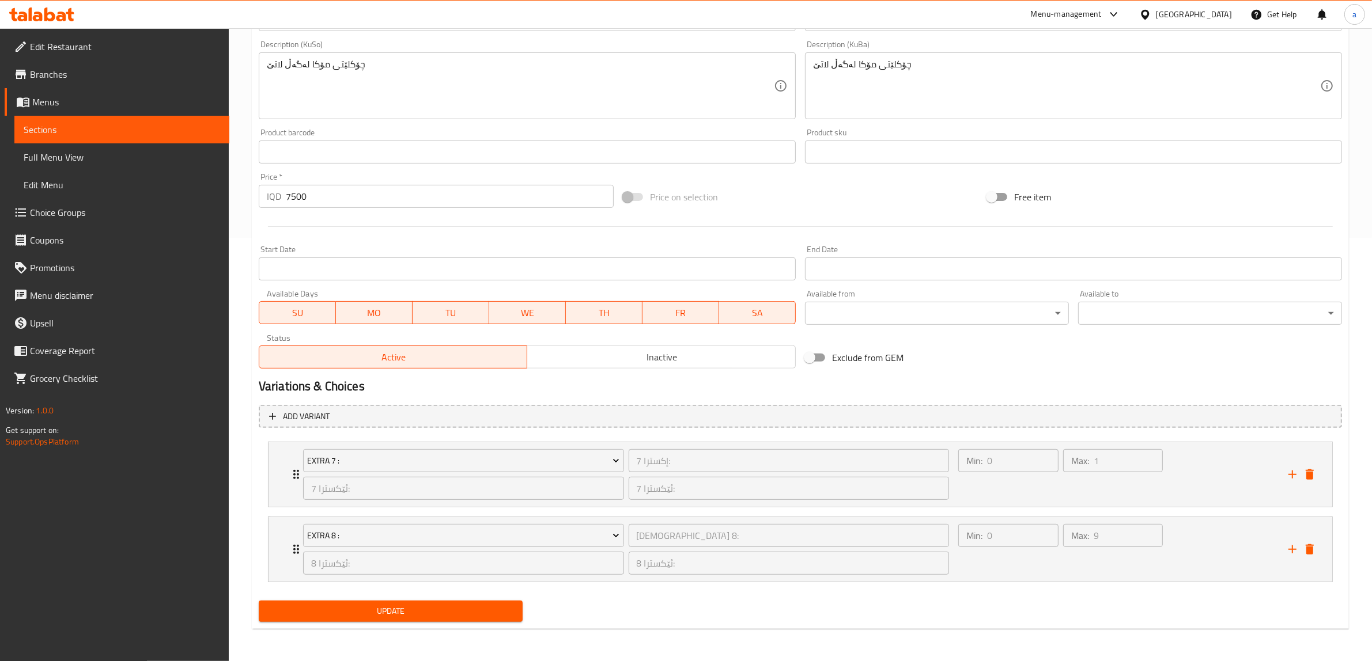
click at [351, 615] on span "Update" at bounding box center [390, 611] width 245 height 14
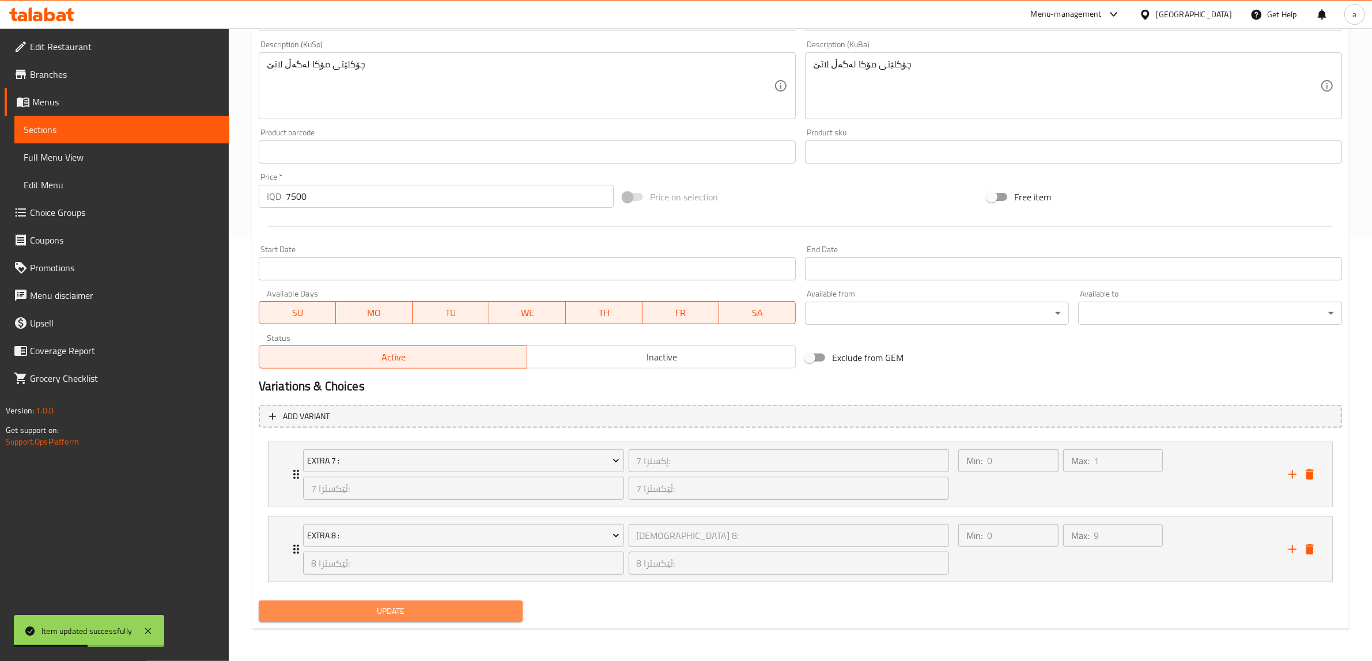
click at [314, 608] on span "Update" at bounding box center [390, 611] width 245 height 14
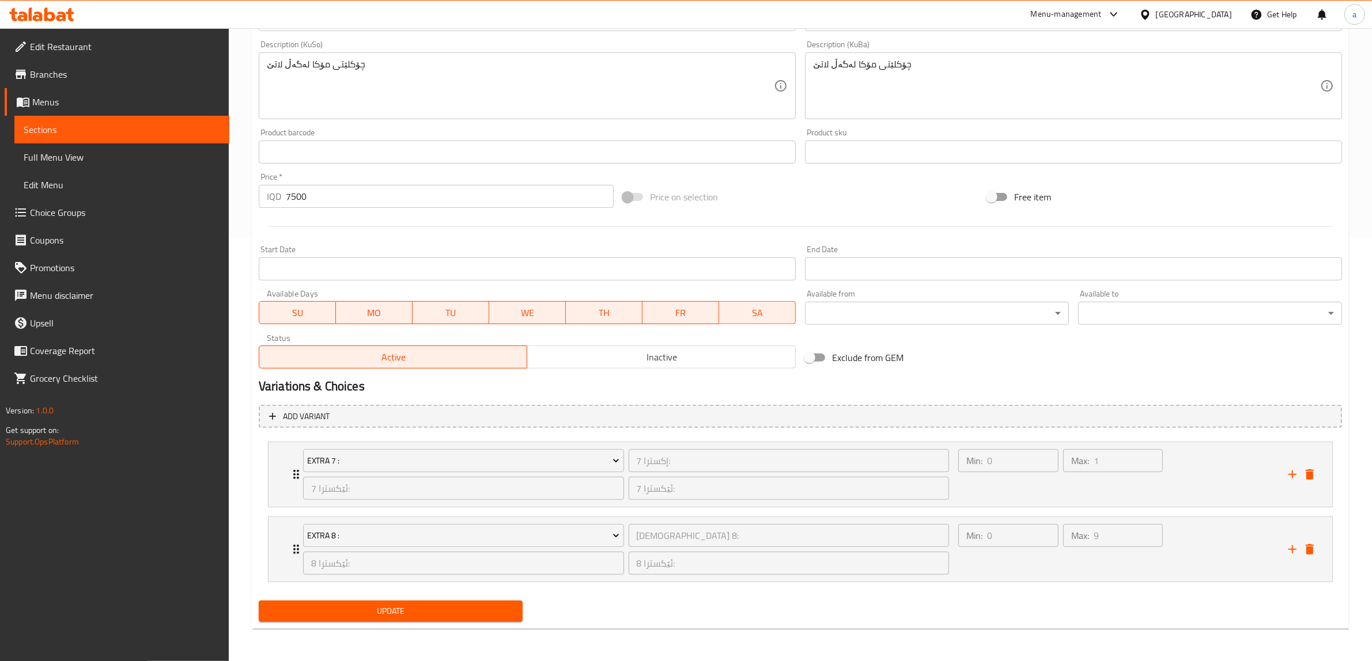
click at [390, 614] on span "Update" at bounding box center [390, 611] width 245 height 14
click at [389, 610] on span "Update" at bounding box center [390, 611] width 245 height 14
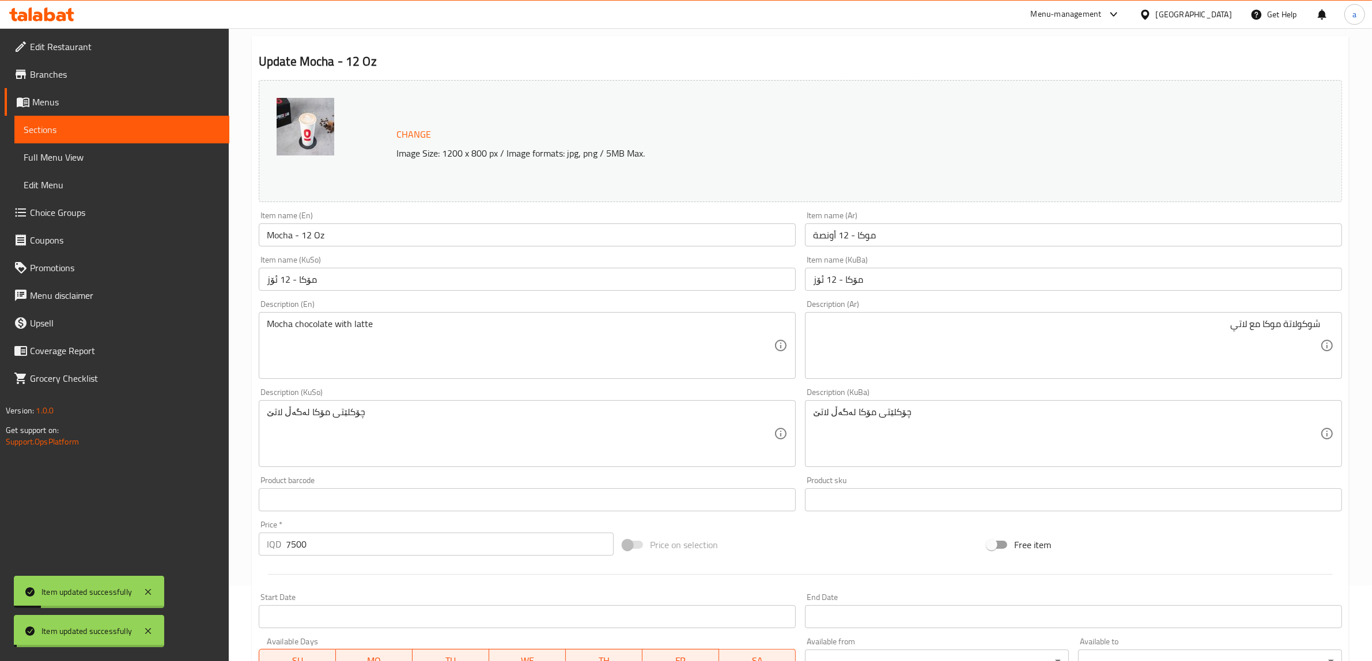
scroll to position [63, 0]
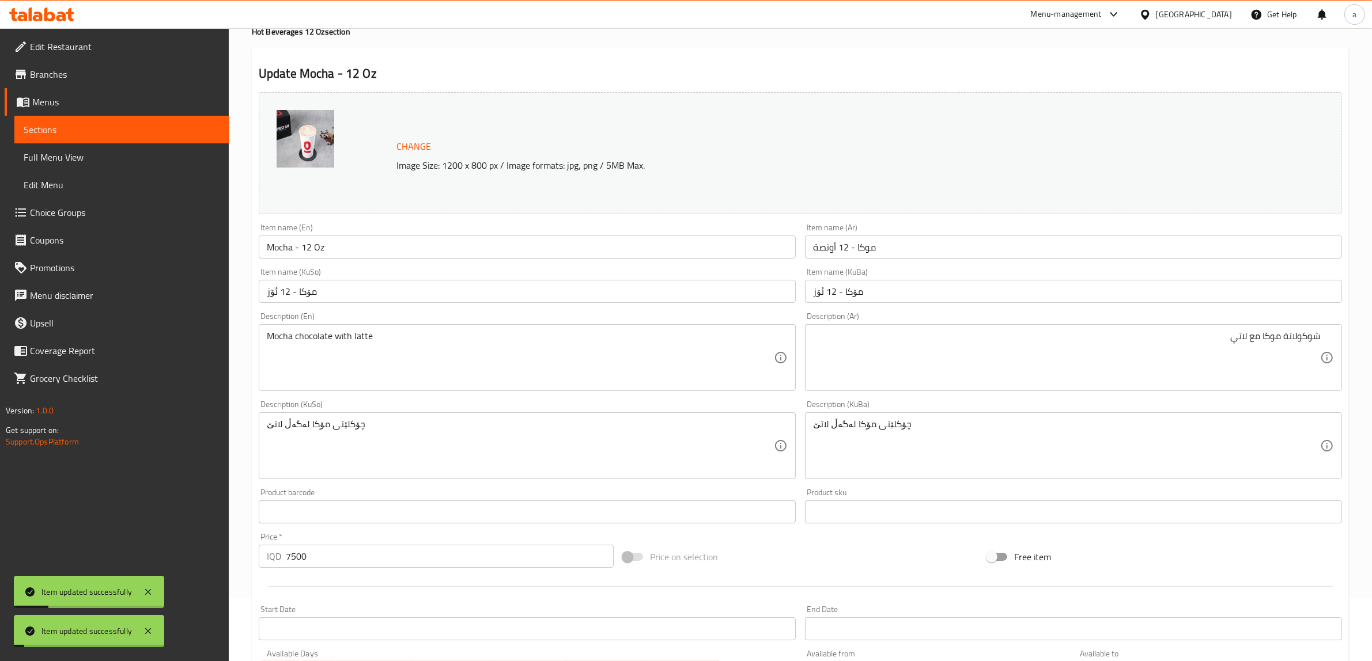
click at [286, 258] on input "Mocha - 12 Oz" at bounding box center [527, 247] width 537 height 23
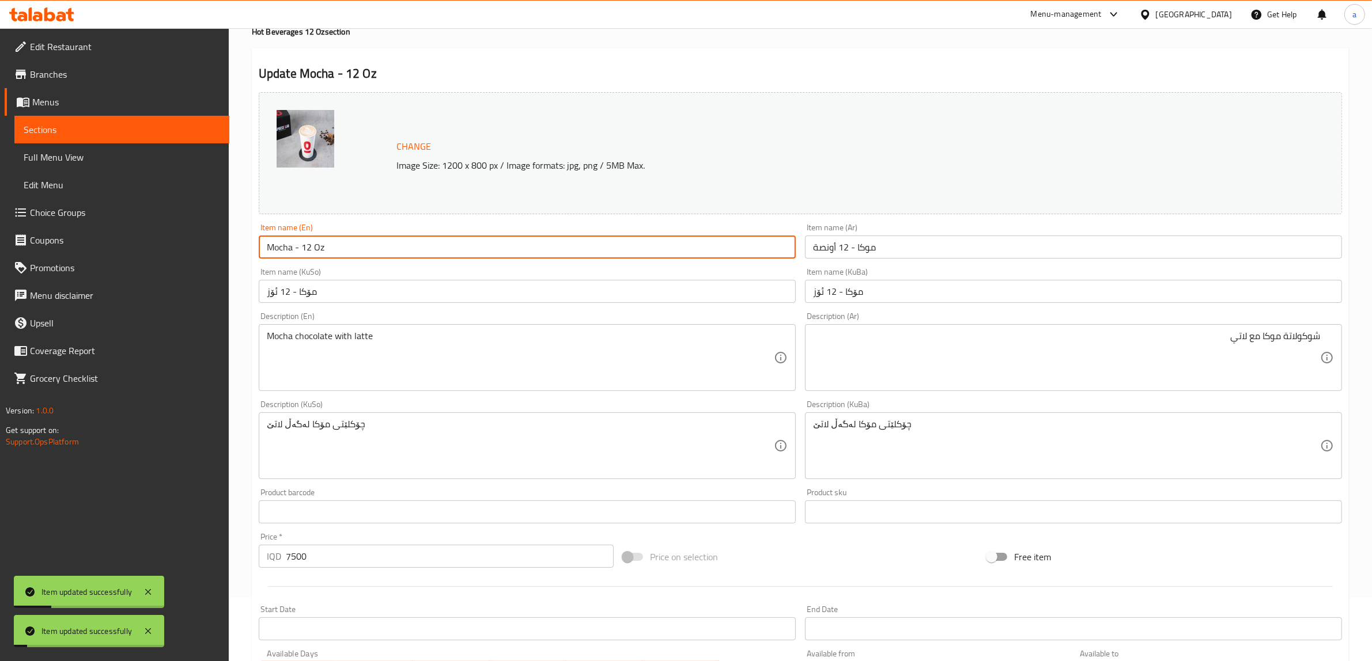
click at [286, 258] on input "Mocha - 12 Oz" at bounding box center [527, 247] width 537 height 23
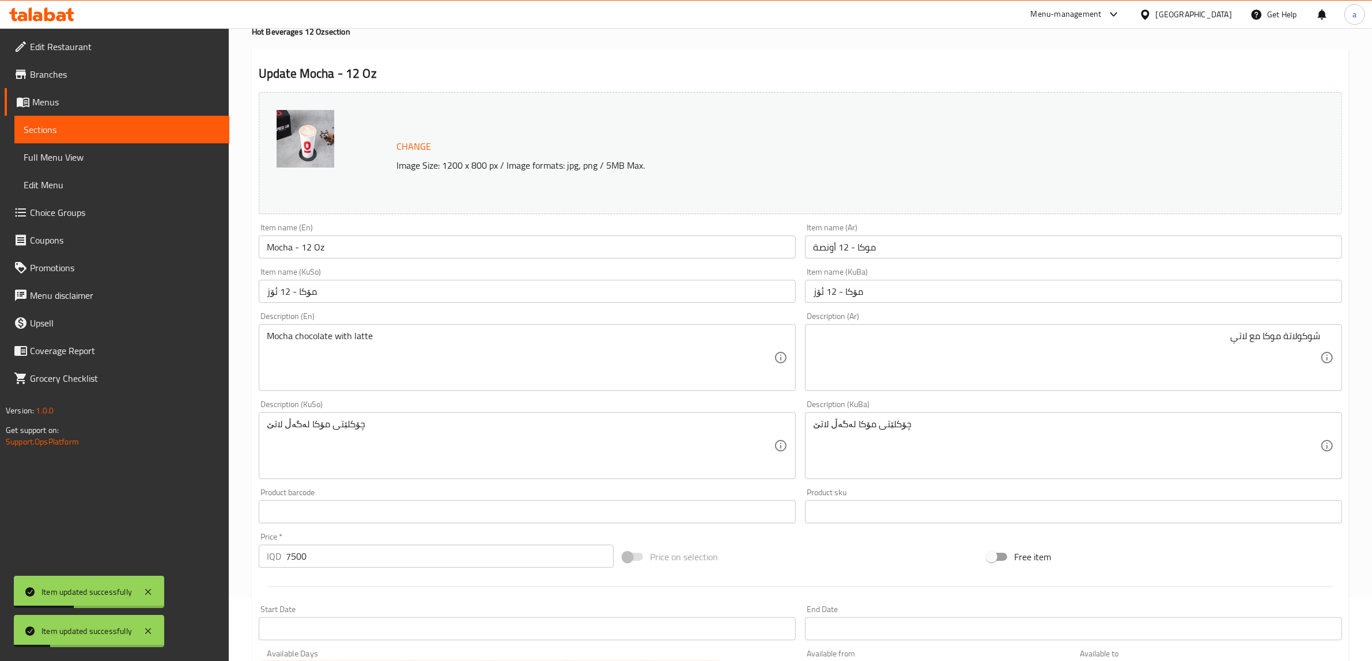
click at [351, 235] on div "Item name (En) Mocha - 12 Oz Item name (En)" at bounding box center [527, 241] width 537 height 35
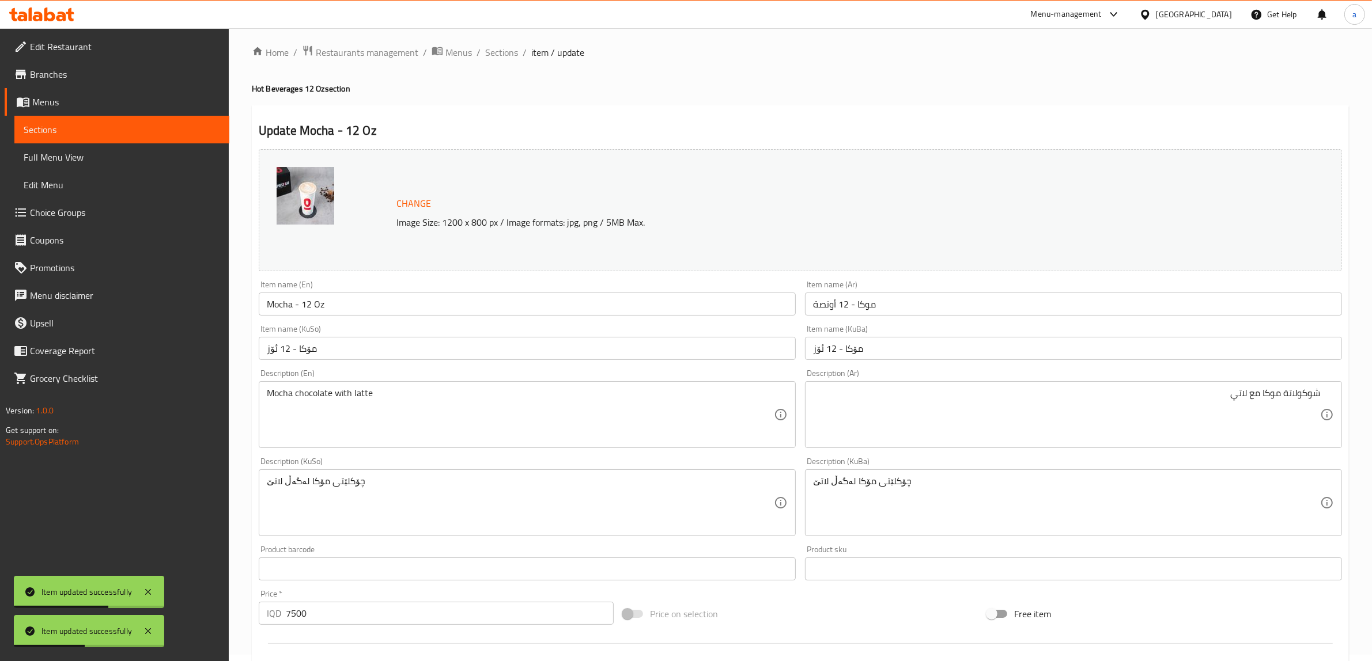
scroll to position [0, 0]
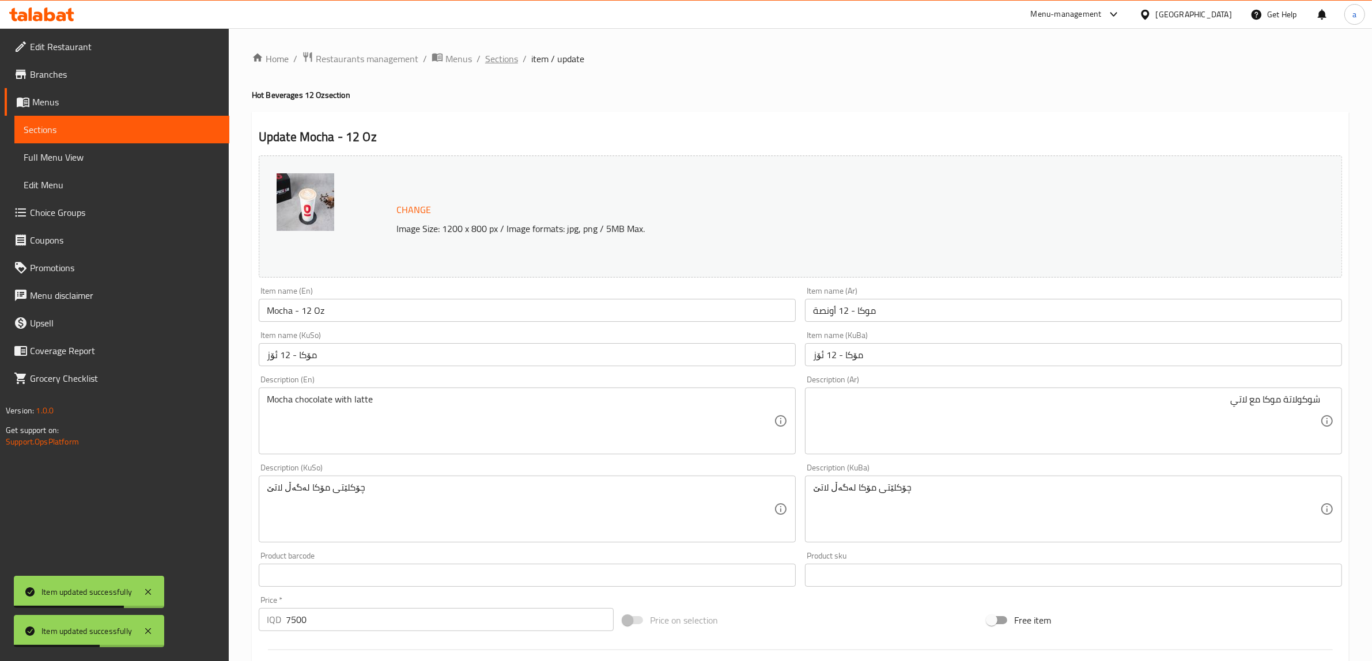
click at [498, 59] on span "Sections" at bounding box center [501, 59] width 33 height 14
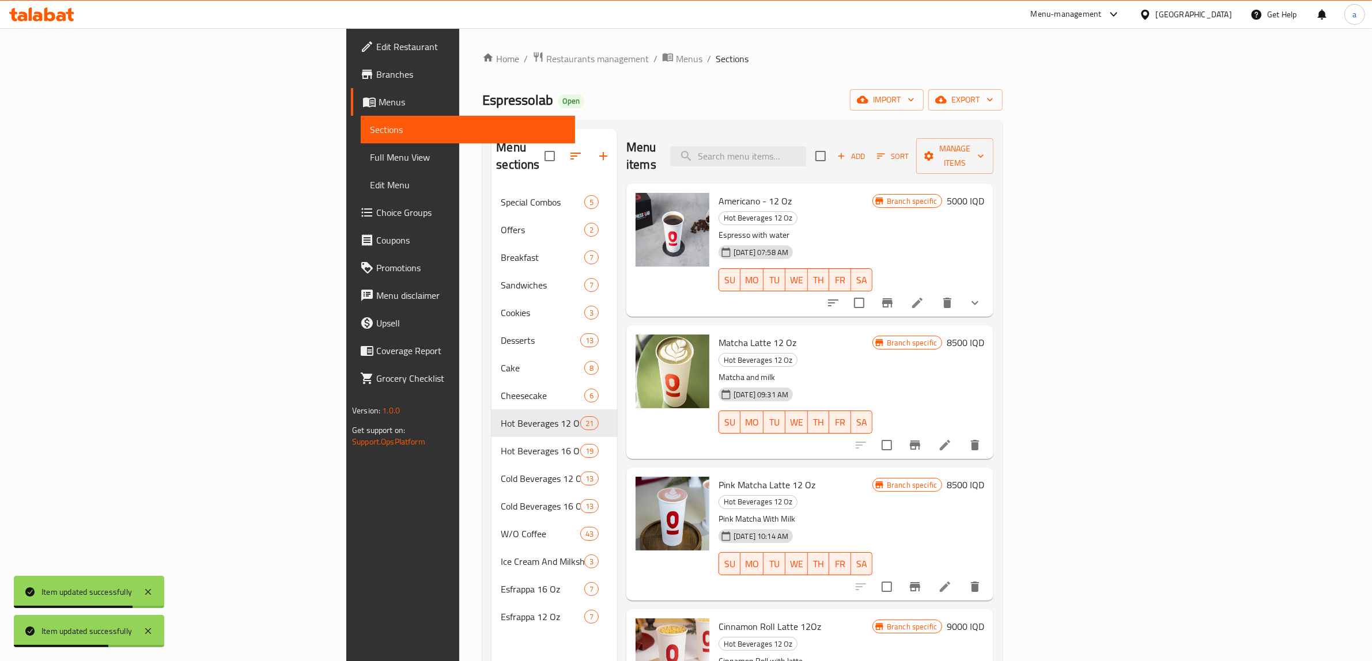
click at [370, 157] on span "Full Menu View" at bounding box center [468, 157] width 196 height 14
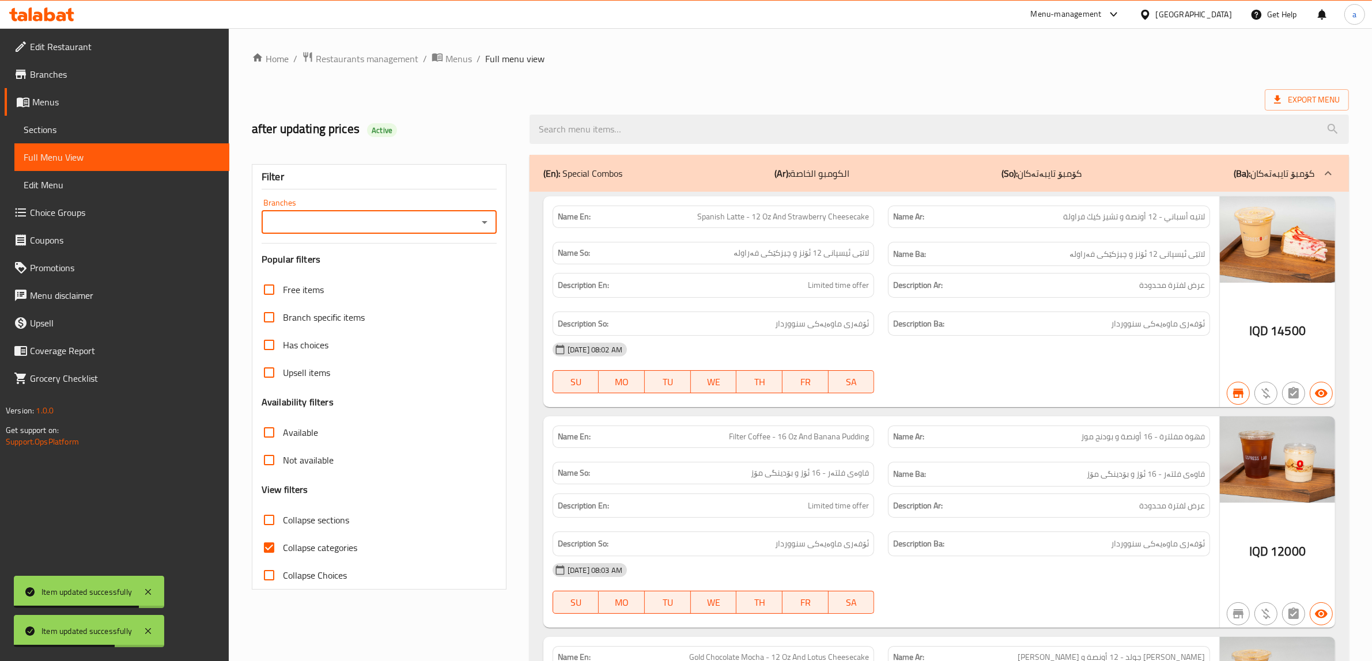
click at [487, 222] on icon "Open" at bounding box center [485, 223] width 14 height 14
click at [350, 279] on span "Espressolab, Grand Majidi Mall" at bounding box center [330, 273] width 118 height 14
type input "Espressolab, Grand Majidi Mall"
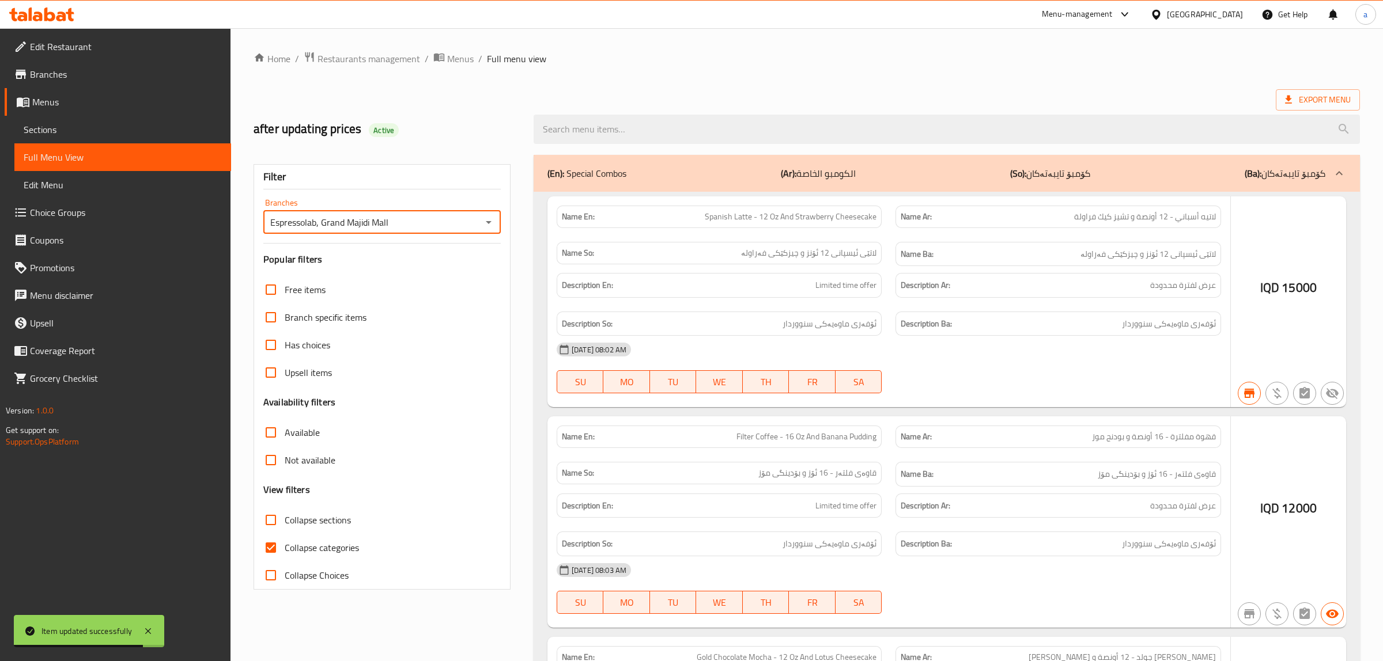
click at [269, 547] on div at bounding box center [691, 330] width 1383 height 661
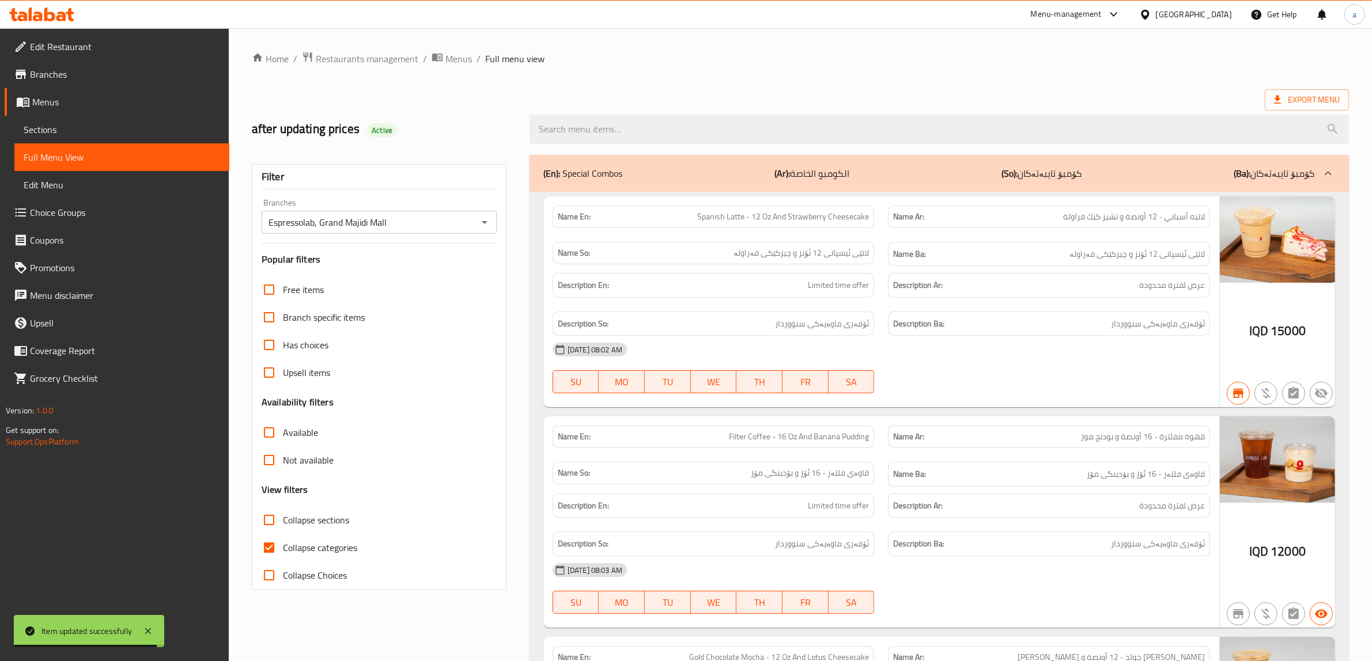
click at [262, 549] on input "Collapse categories" at bounding box center [269, 548] width 28 height 28
checkbox input "false"
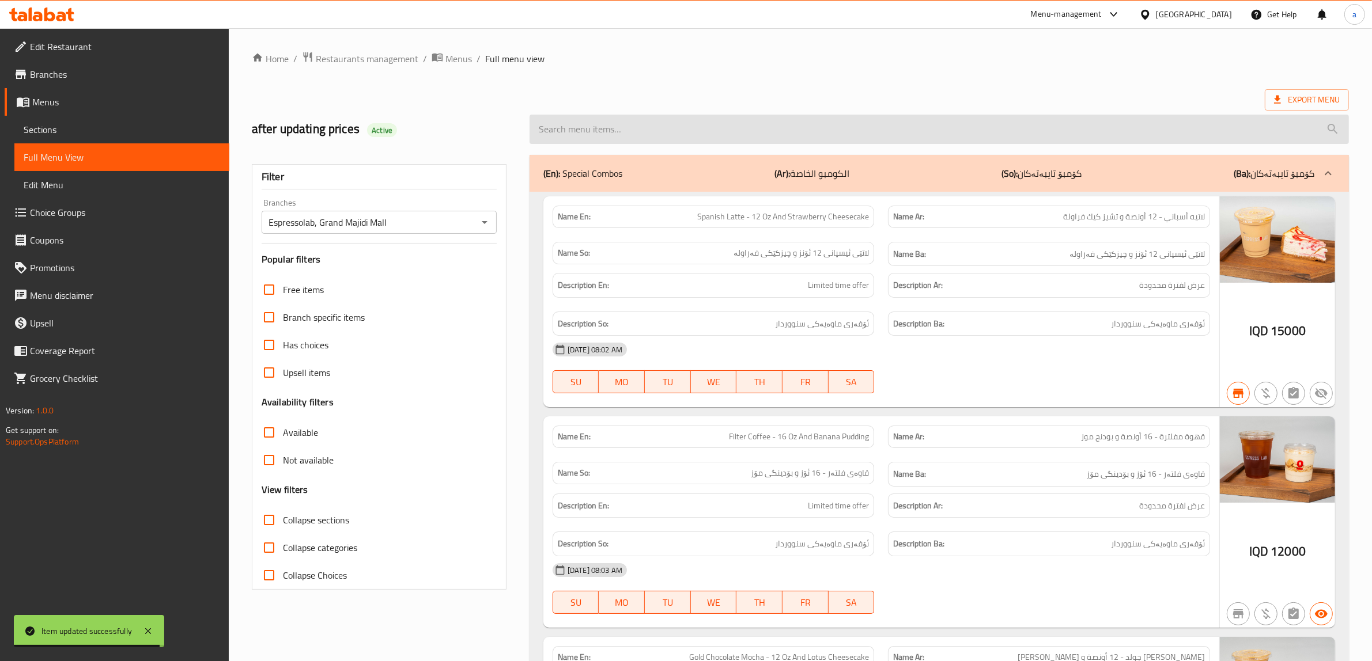
click at [586, 138] on input "search" at bounding box center [939, 129] width 819 height 29
paste input "Mocha - 12 Oz"
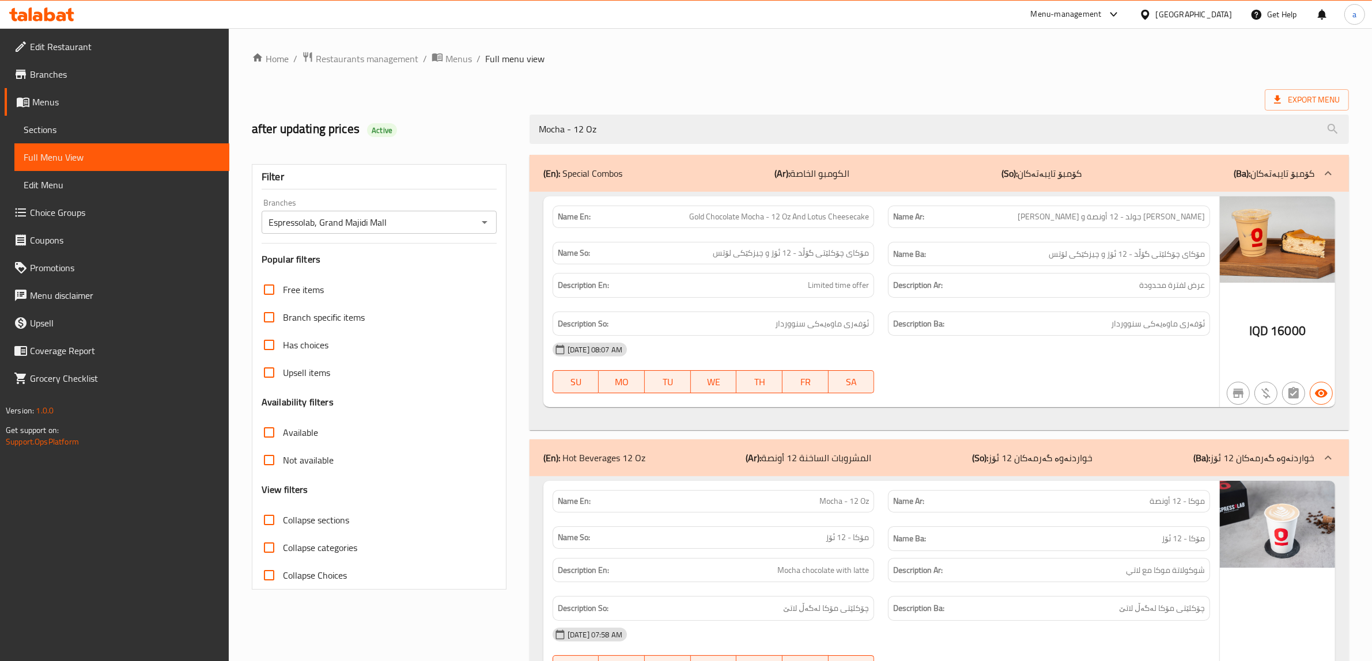
drag, startPoint x: 396, startPoint y: 220, endPoint x: 426, endPoint y: 21, distance: 200.5
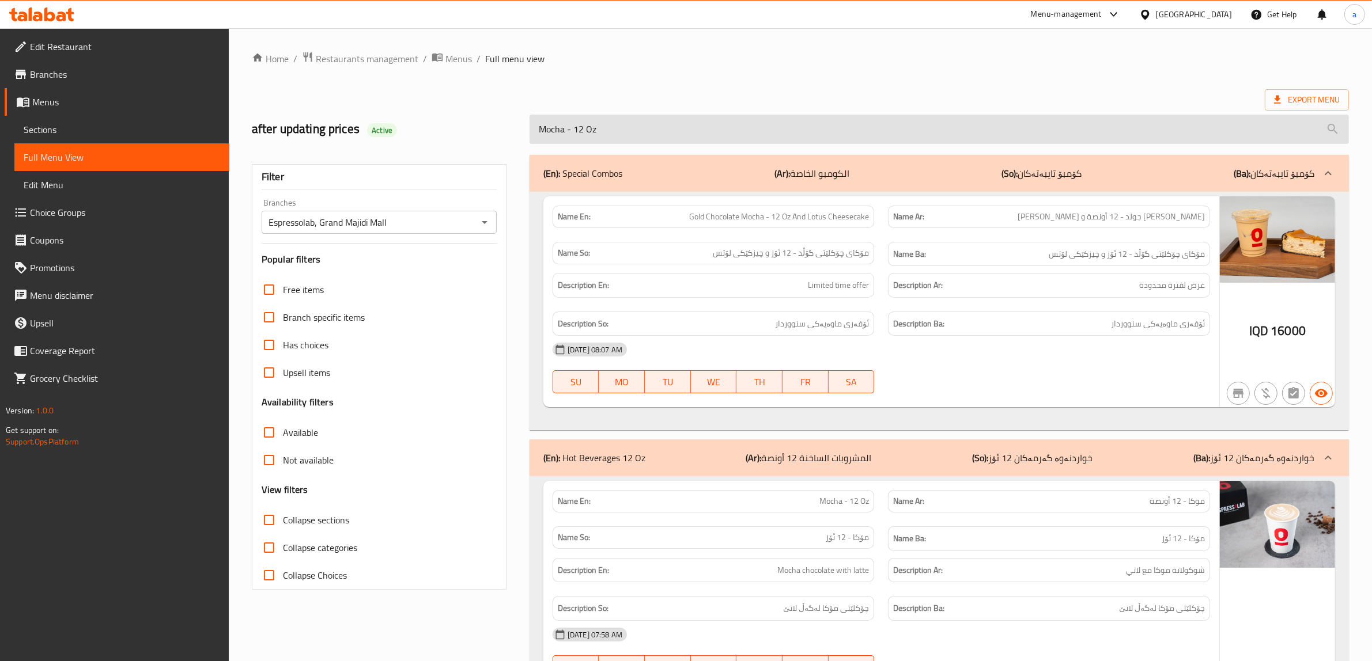
click at [608, 142] on input "Mocha - 12 Oz" at bounding box center [939, 129] width 819 height 29
paste input "Salted Caramel Latte"
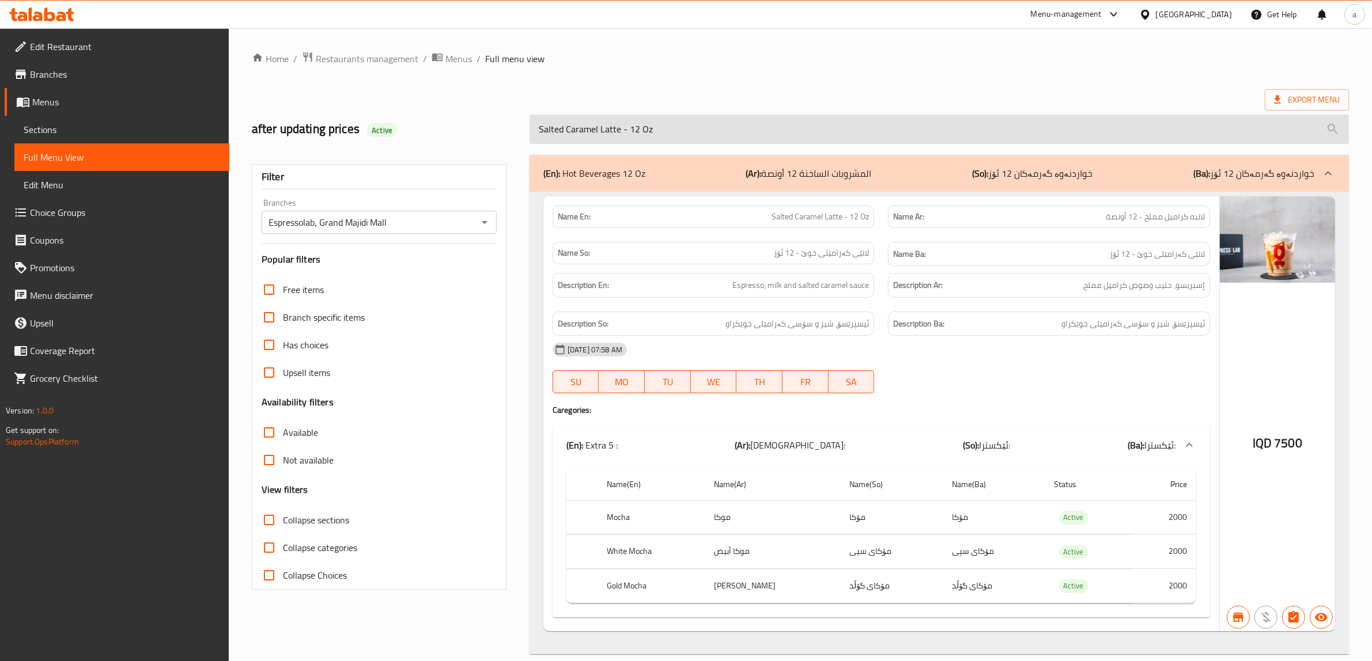
click at [656, 134] on input "Salted Caramel Latte - 12 Oz" at bounding box center [939, 129] width 819 height 29
paste input "Cinnamon Roll Latte 16"
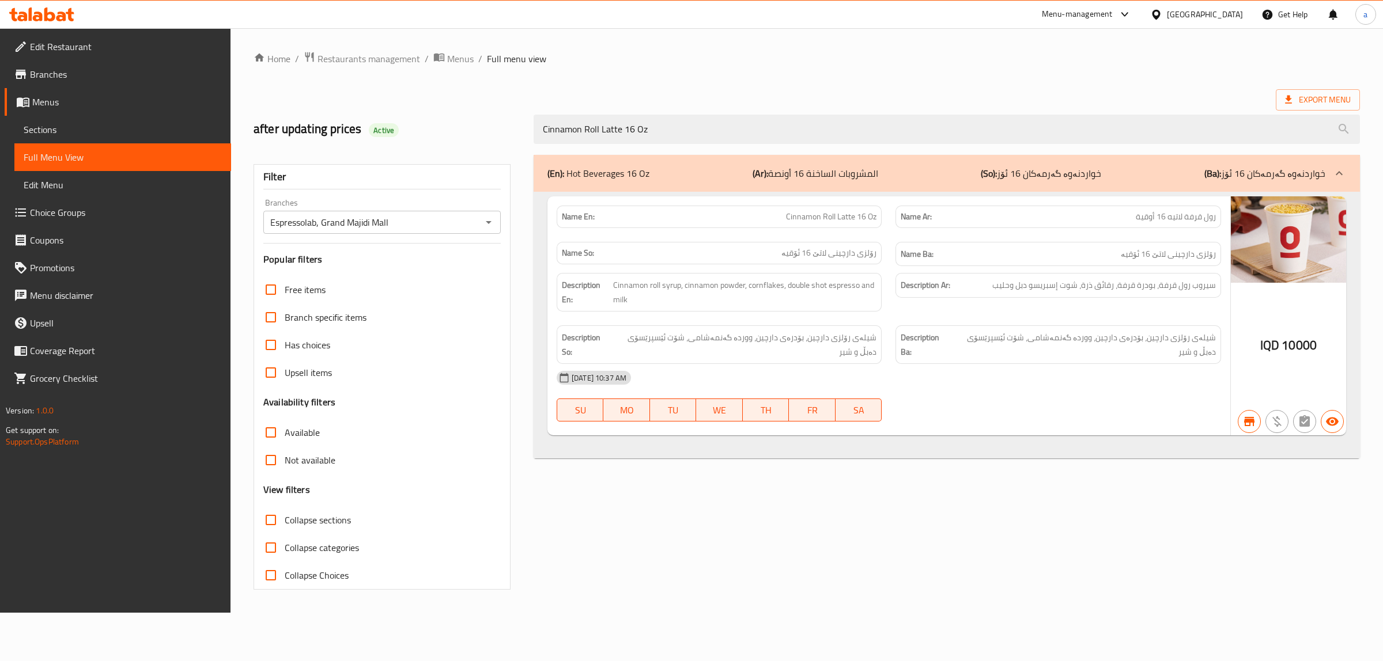
type input "Cinnamon Roll Latte 16 Oz"
click at [37, 124] on span "Sections" at bounding box center [123, 130] width 198 height 14
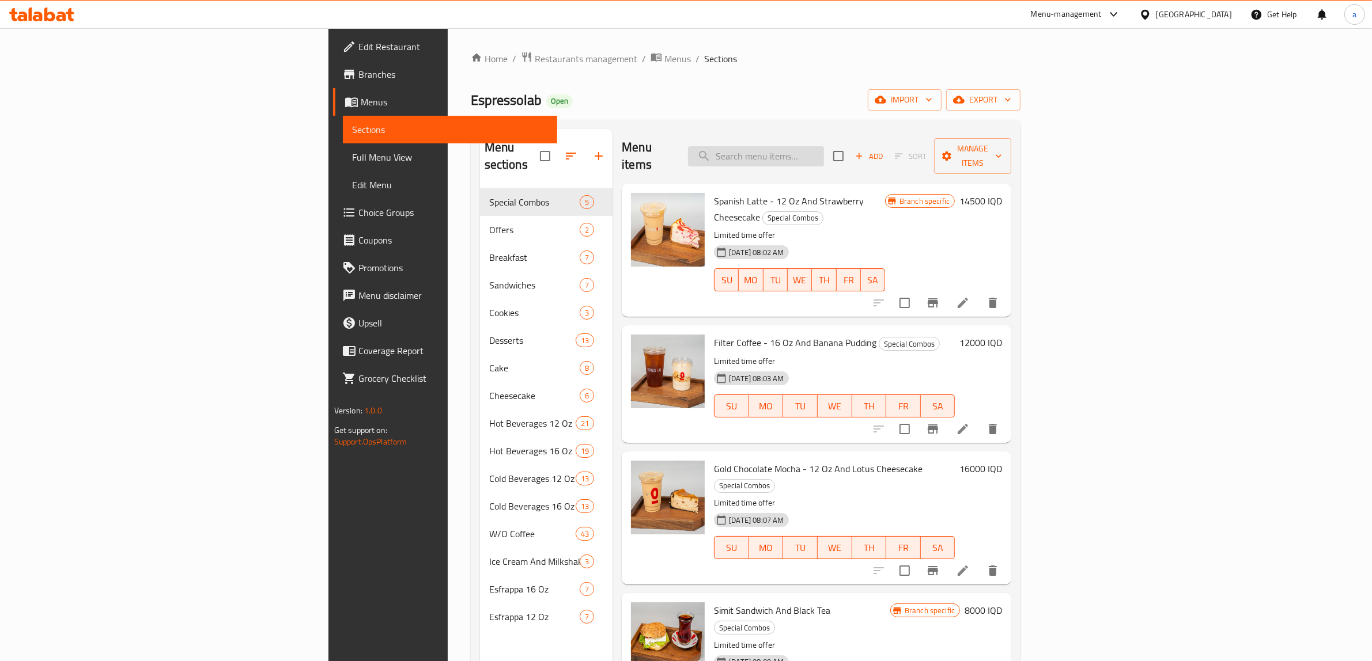
click at [824, 146] on input "search" at bounding box center [756, 156] width 136 height 20
paste input "Lotus Latte - 12 Oz"
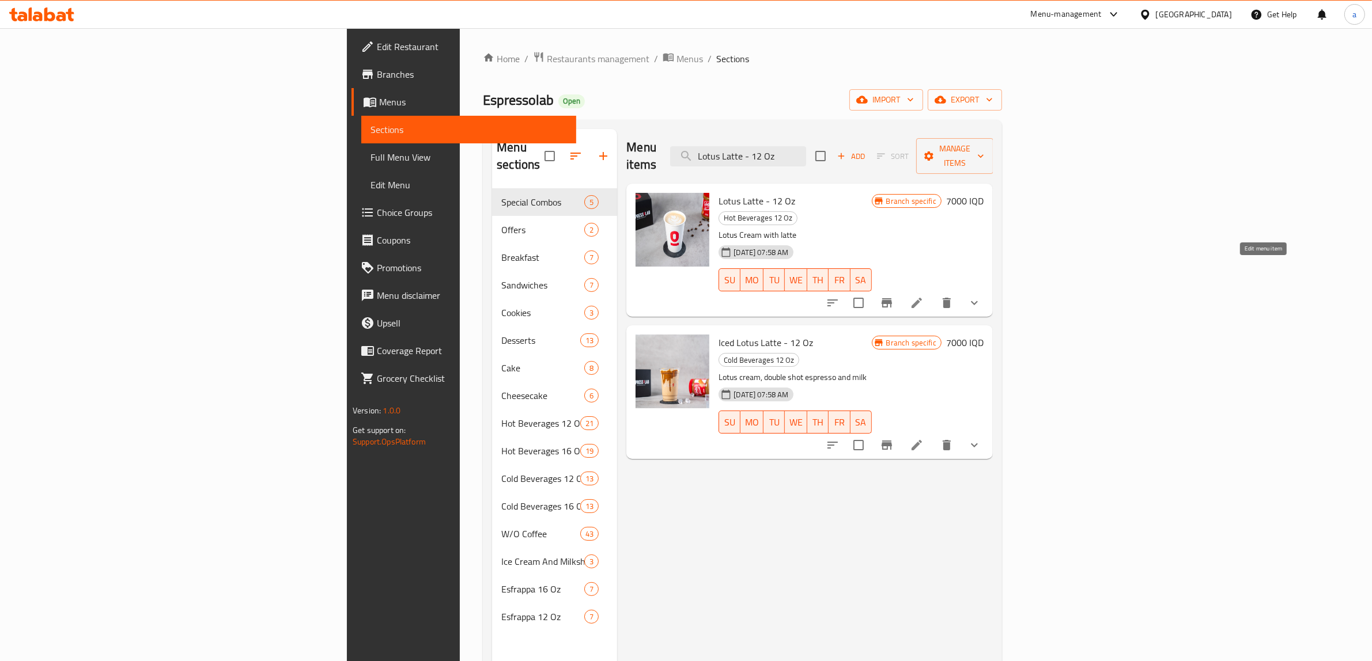
type input "Lotus Latte - 12 Oz"
click at [924, 296] on icon at bounding box center [917, 303] width 14 height 14
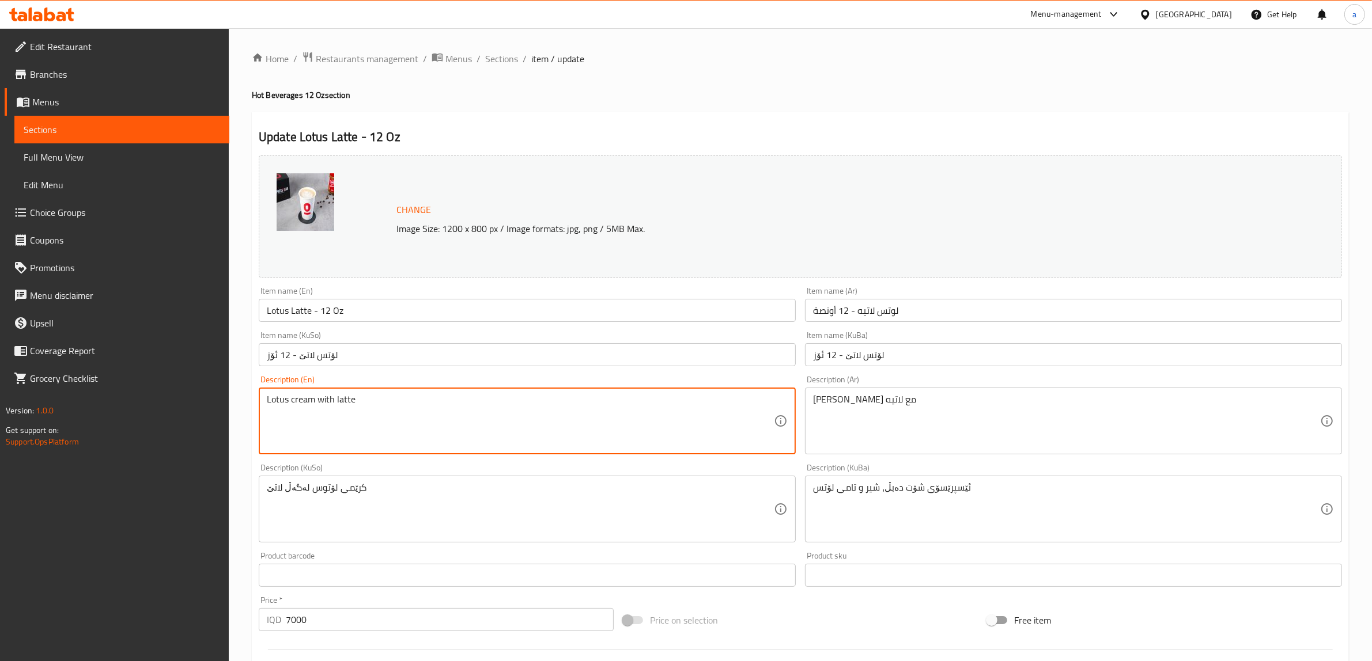
type textarea "Lotus cream with latte"
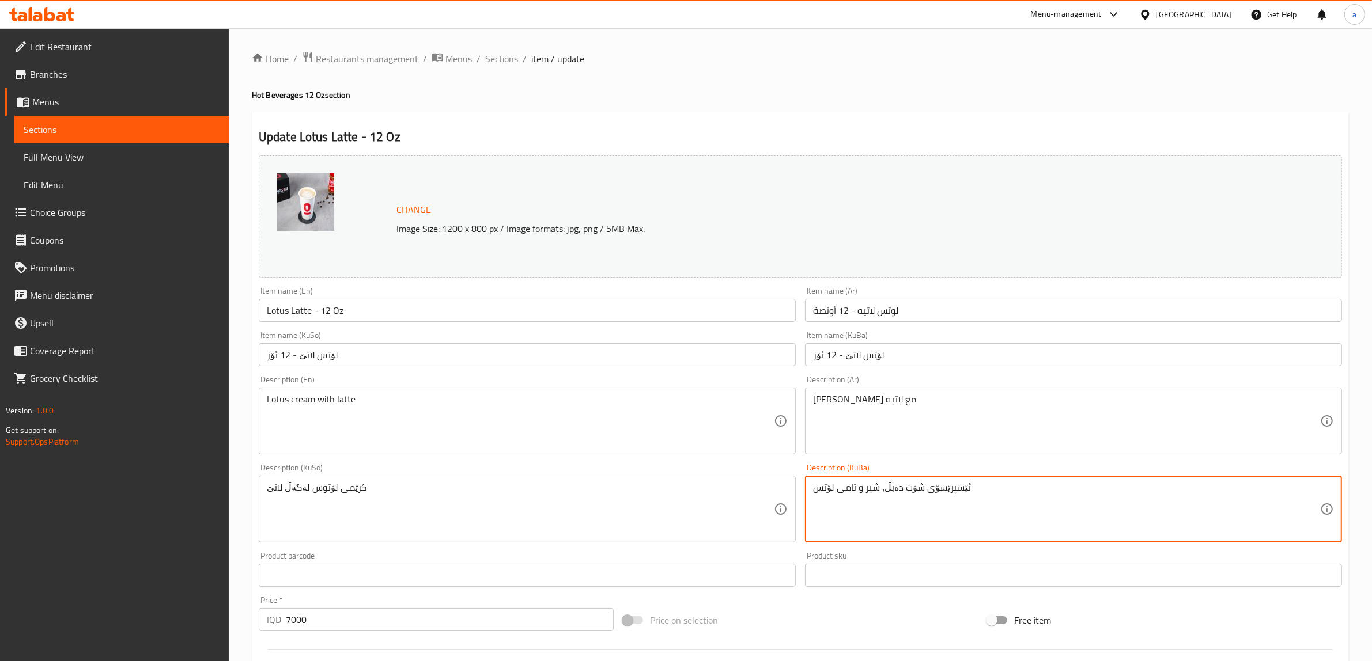
click at [879, 493] on textarea "ئێسپرێسۆی شۆت دەبڵ، شیر و تامی لۆتس" at bounding box center [1066, 509] width 507 height 55
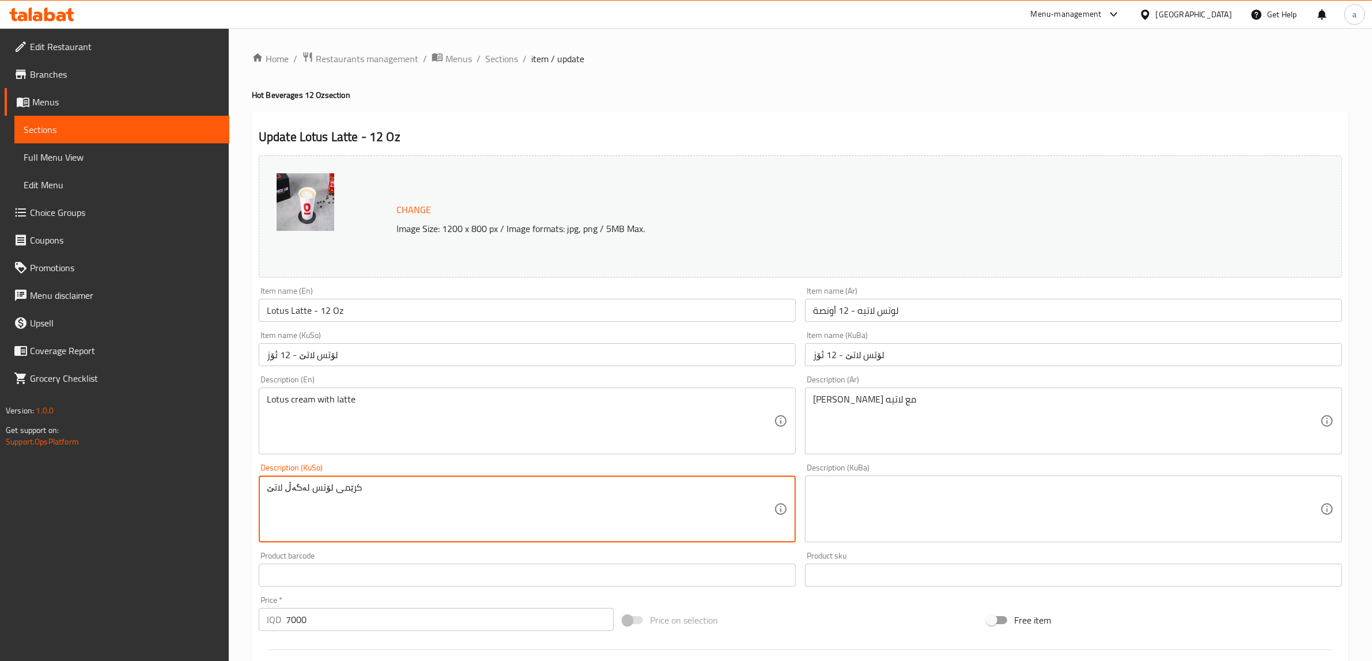
type textarea "کرێمی لۆتس لەگەڵ لاتێ"
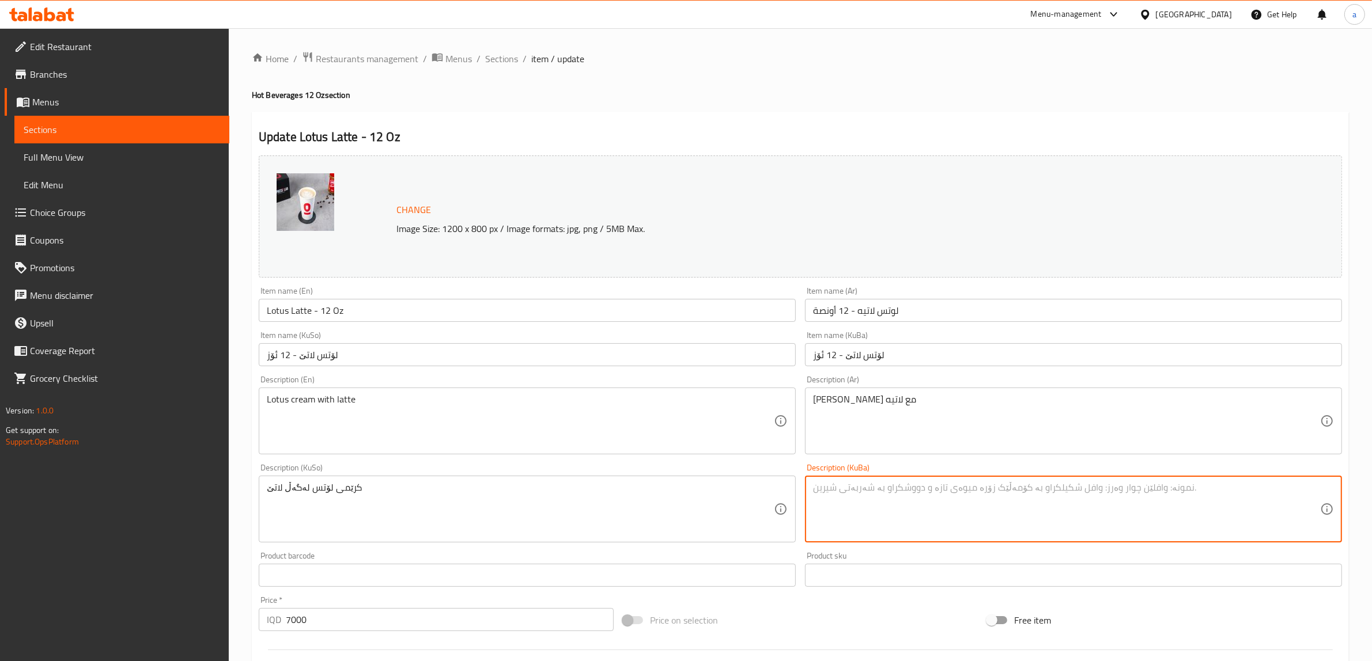
click at [973, 502] on textarea at bounding box center [1066, 509] width 507 height 55
paste textarea "کرێمی لۆتس لەگەڵ لاتێ"
type textarea "کرێمی لۆتس لەگەڵ لاتێ"
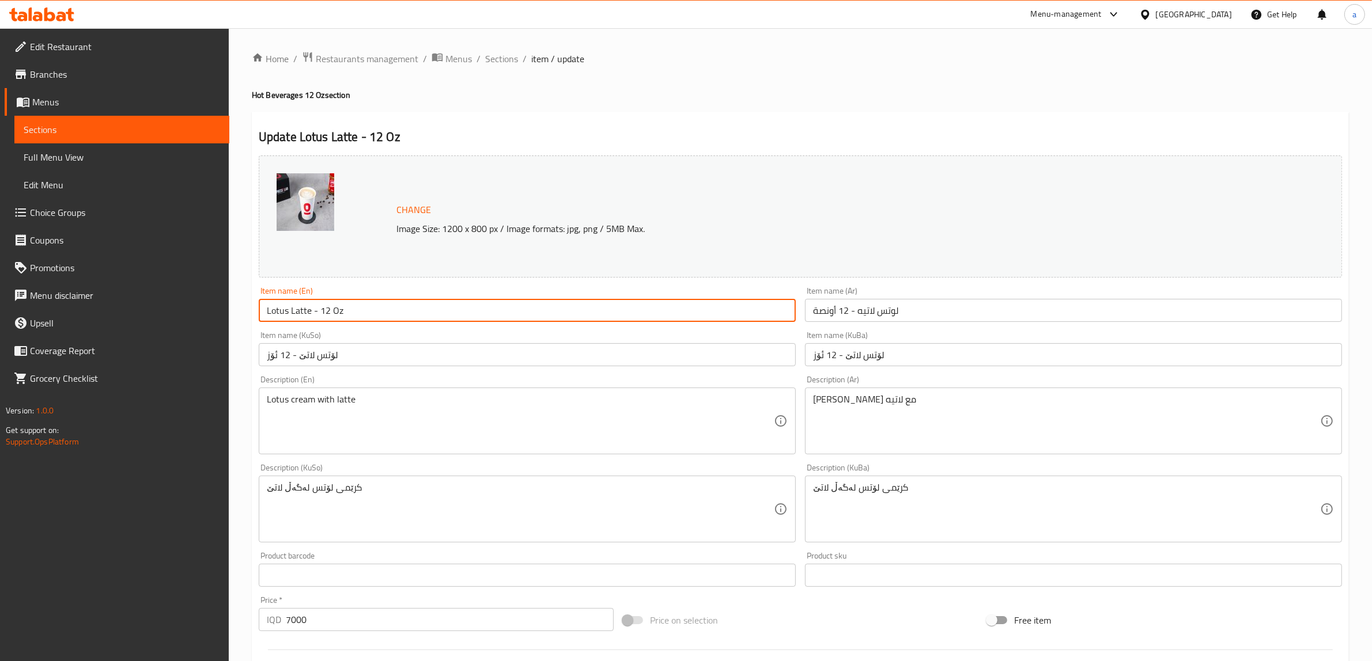
click at [304, 308] on input "Lotus Latte - 12 Oz" at bounding box center [527, 310] width 537 height 23
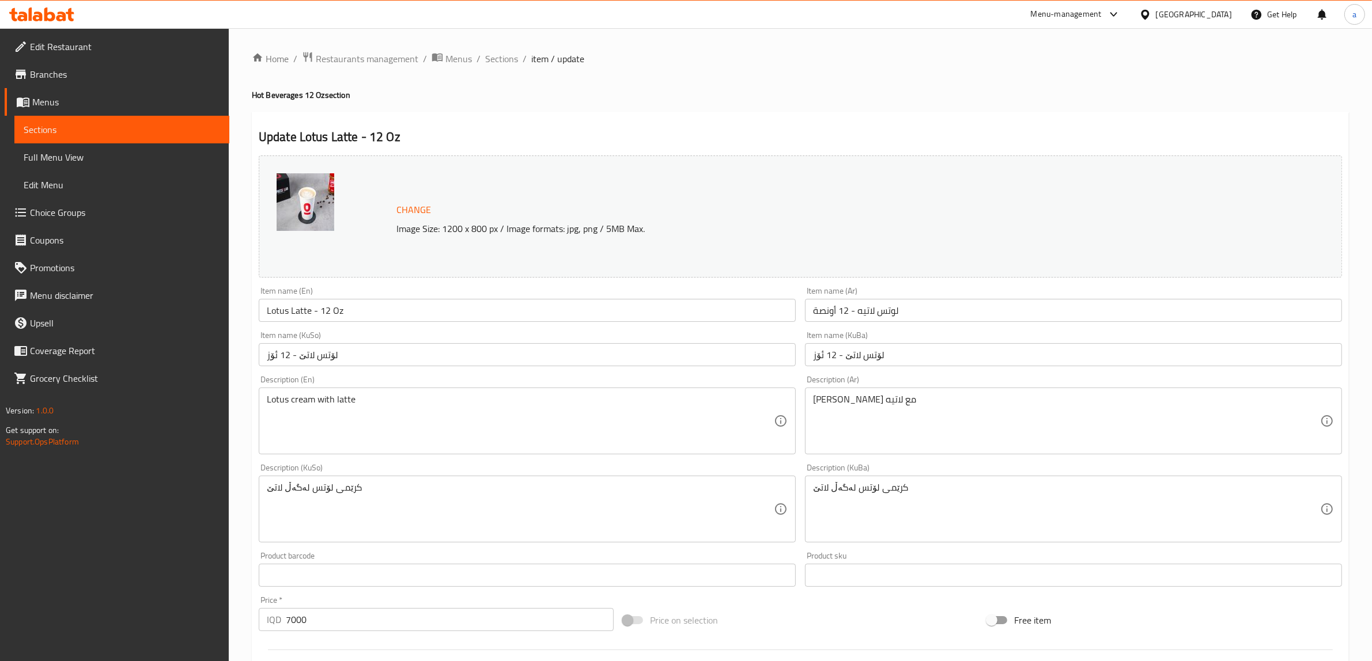
click at [676, 134] on h2 "Update Lotus Latte - 12 Oz" at bounding box center [800, 136] width 1083 height 17
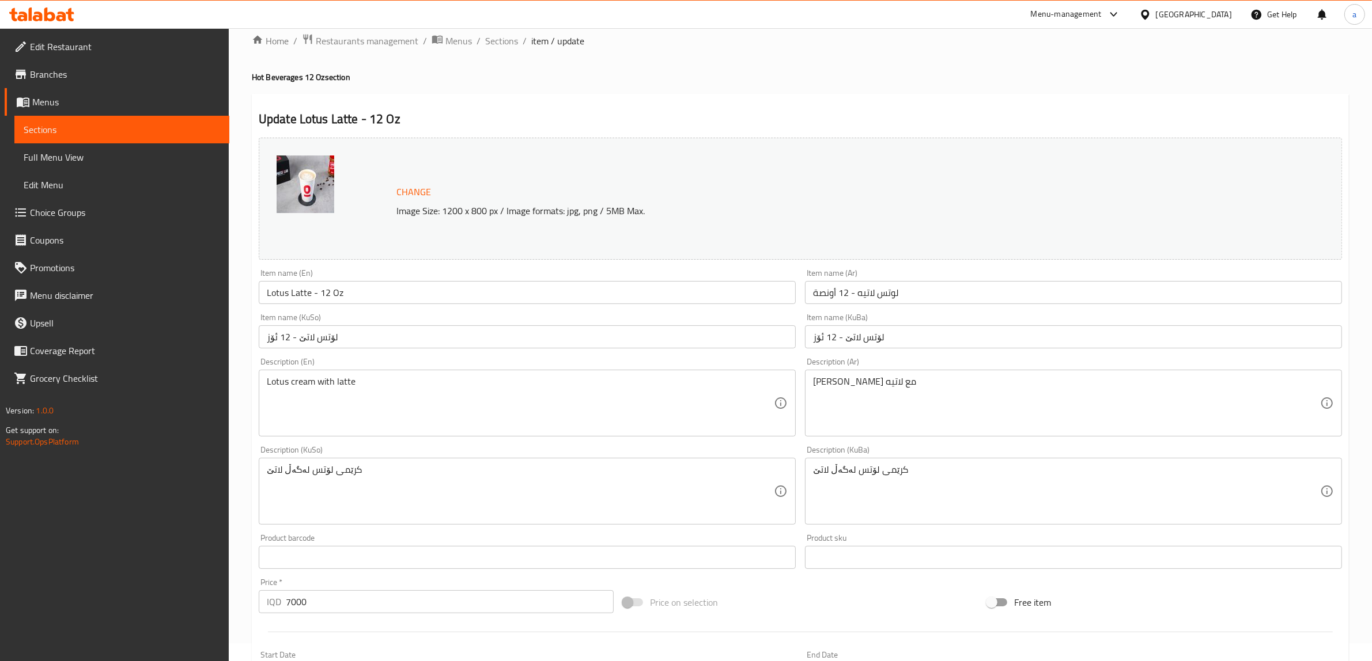
scroll to position [424, 0]
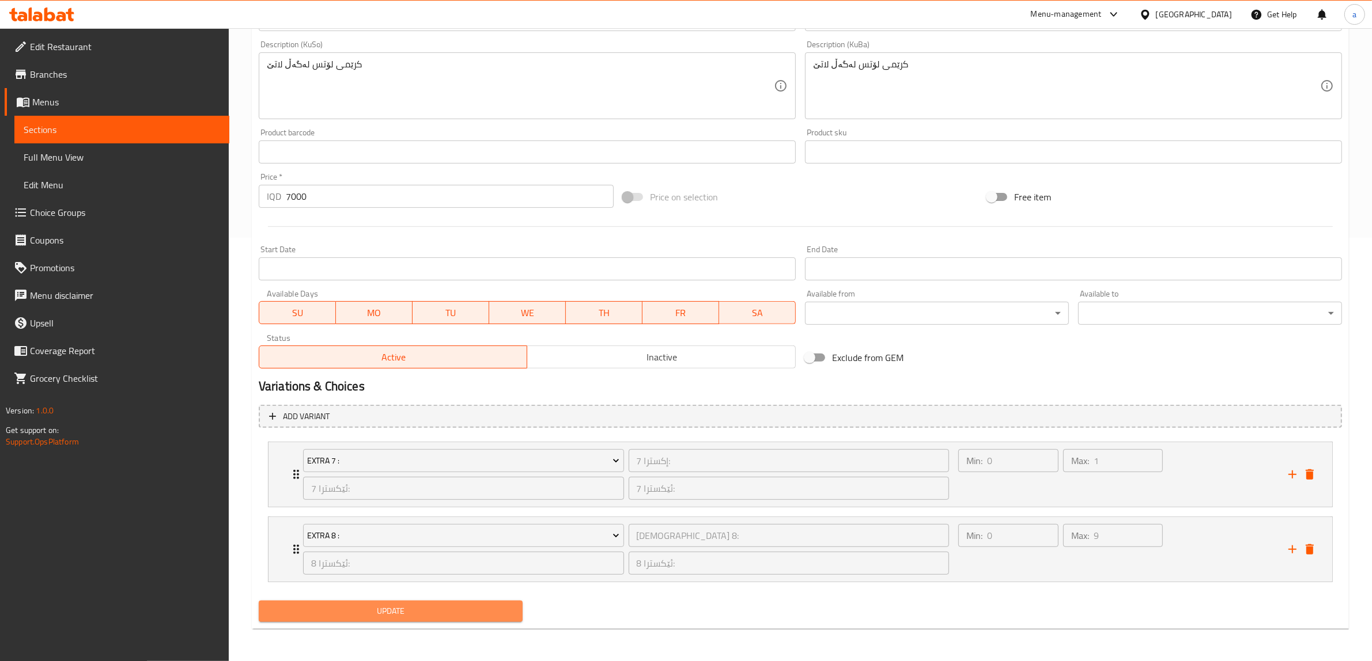
click at [408, 613] on span "Update" at bounding box center [390, 611] width 245 height 14
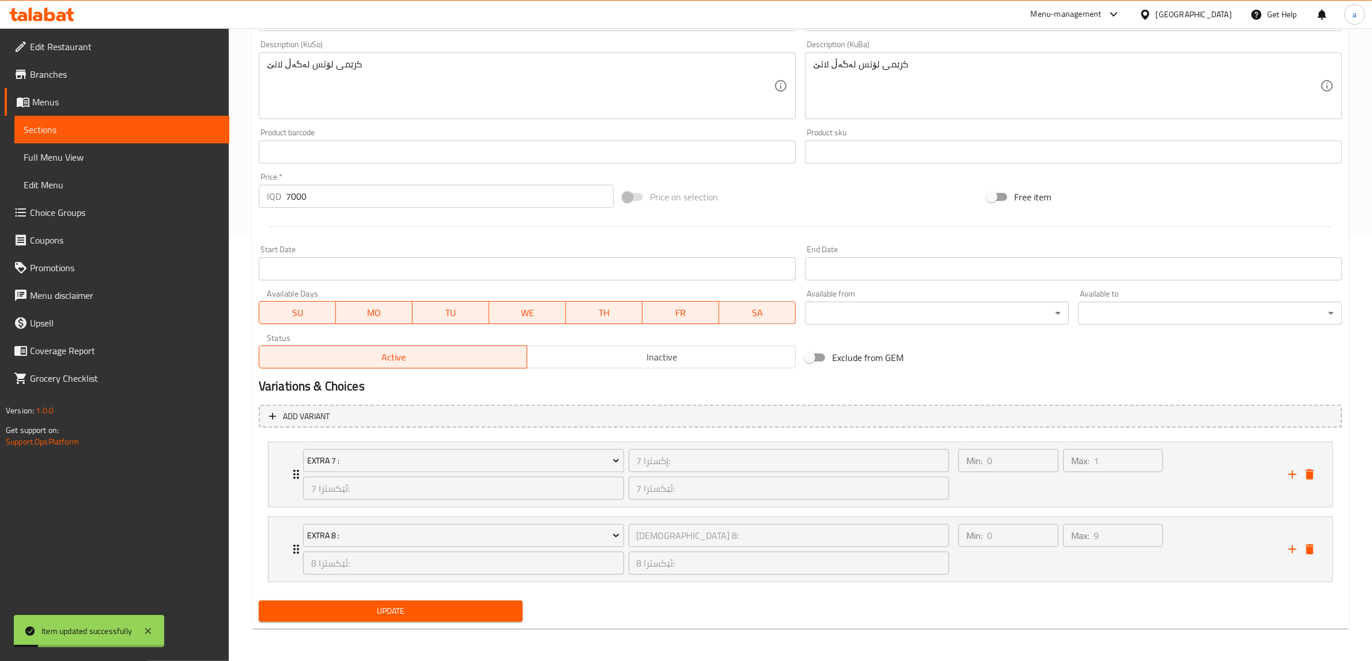
click at [411, 608] on span "Update" at bounding box center [390, 611] width 245 height 14
click at [411, 609] on span "Update" at bounding box center [390, 611] width 245 height 14
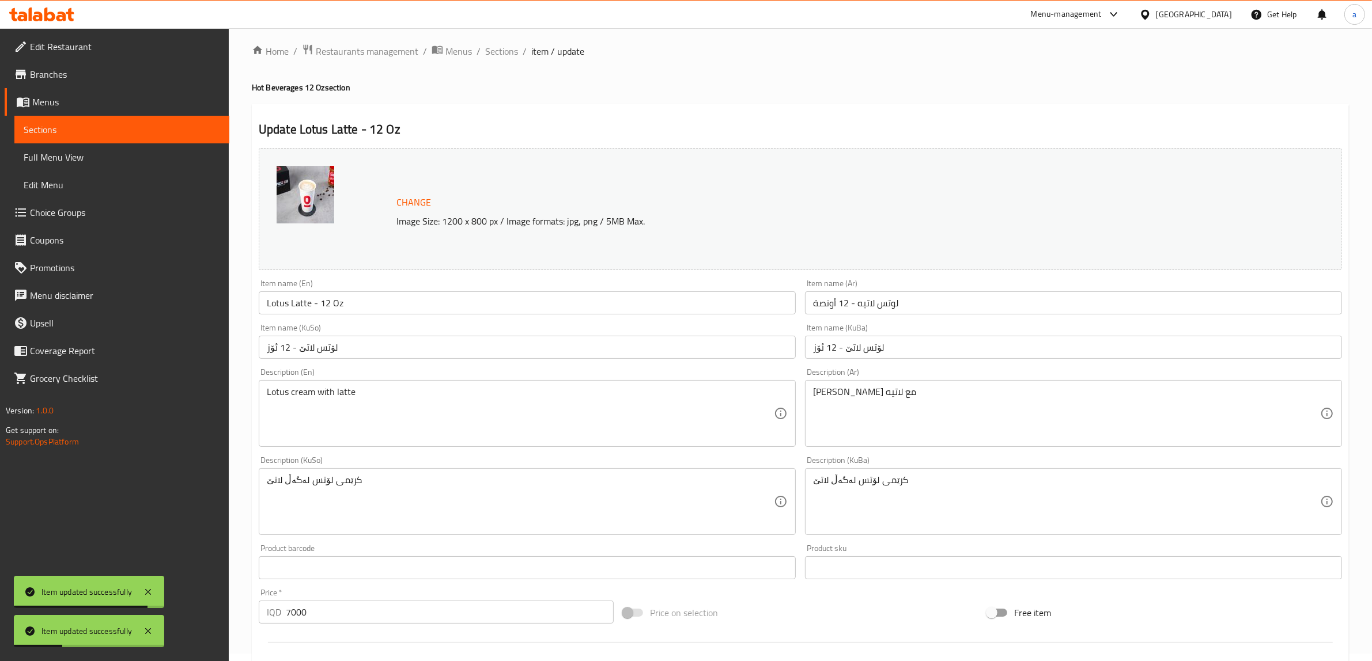
scroll to position [0, 0]
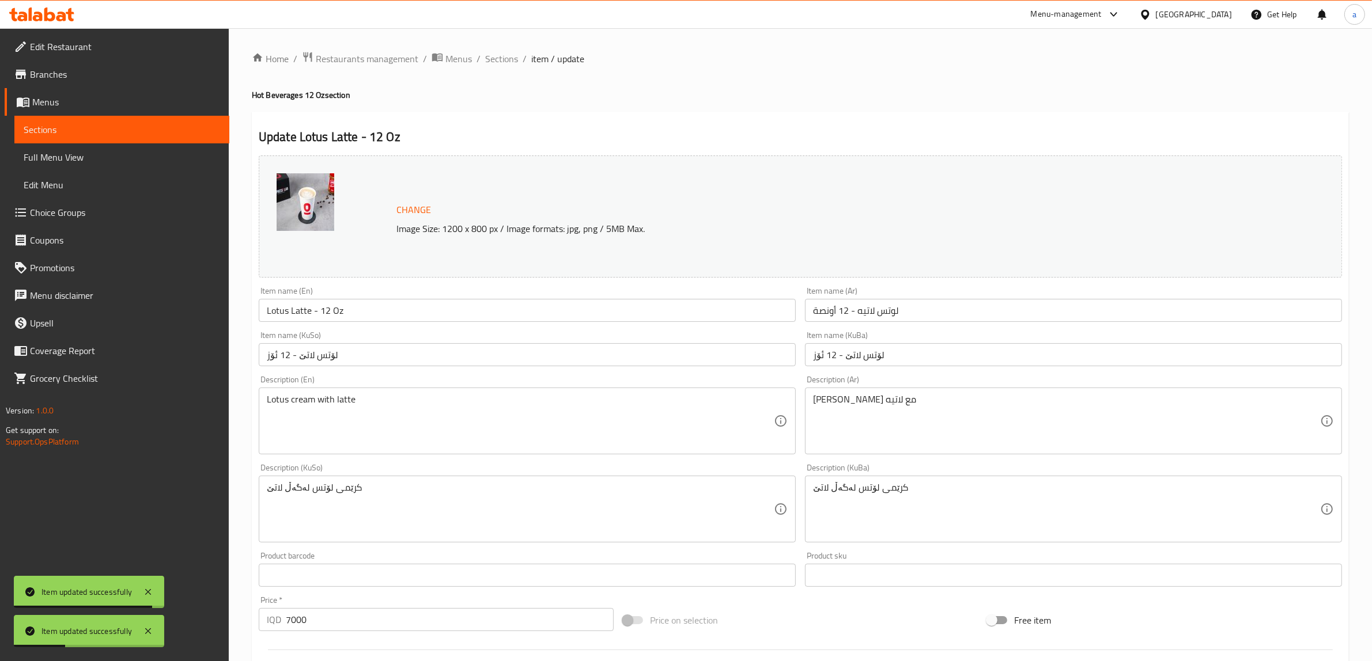
drag, startPoint x: 391, startPoint y: 331, endPoint x: 384, endPoint y: 271, distance: 60.3
click at [119, 150] on span "Full Menu View" at bounding box center [122, 157] width 196 height 14
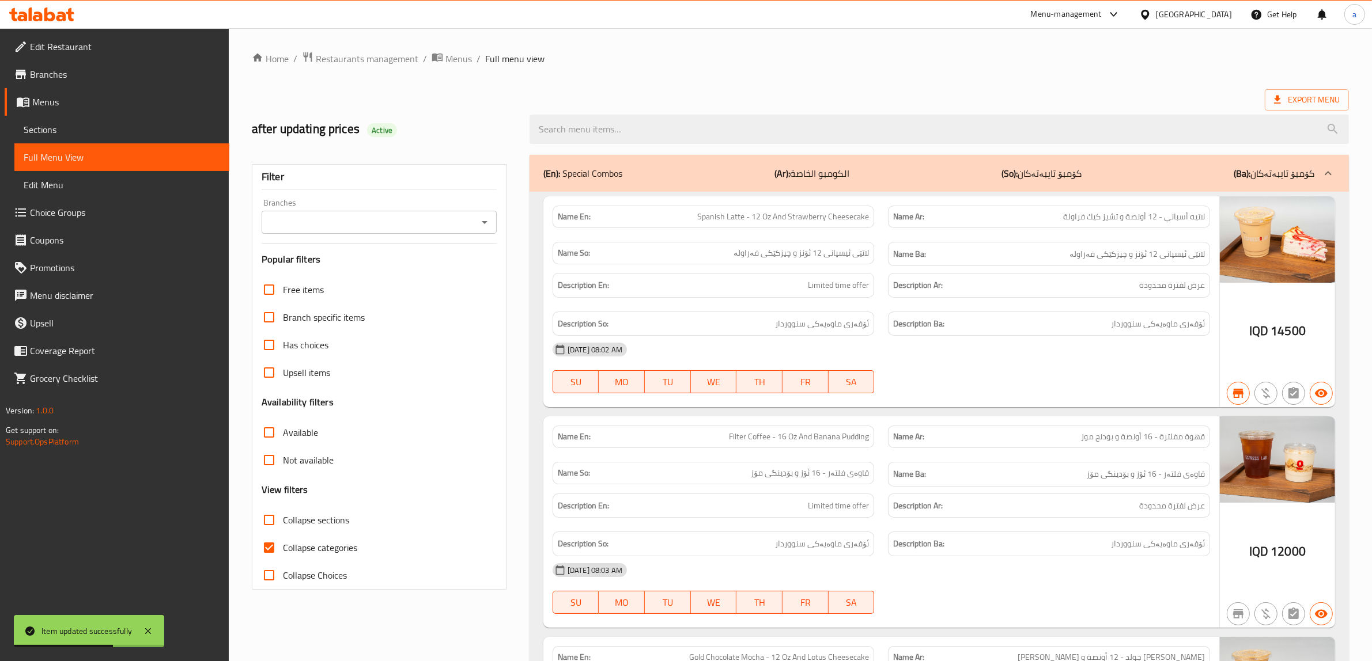
click at [478, 225] on icon "Open" at bounding box center [485, 223] width 14 height 14
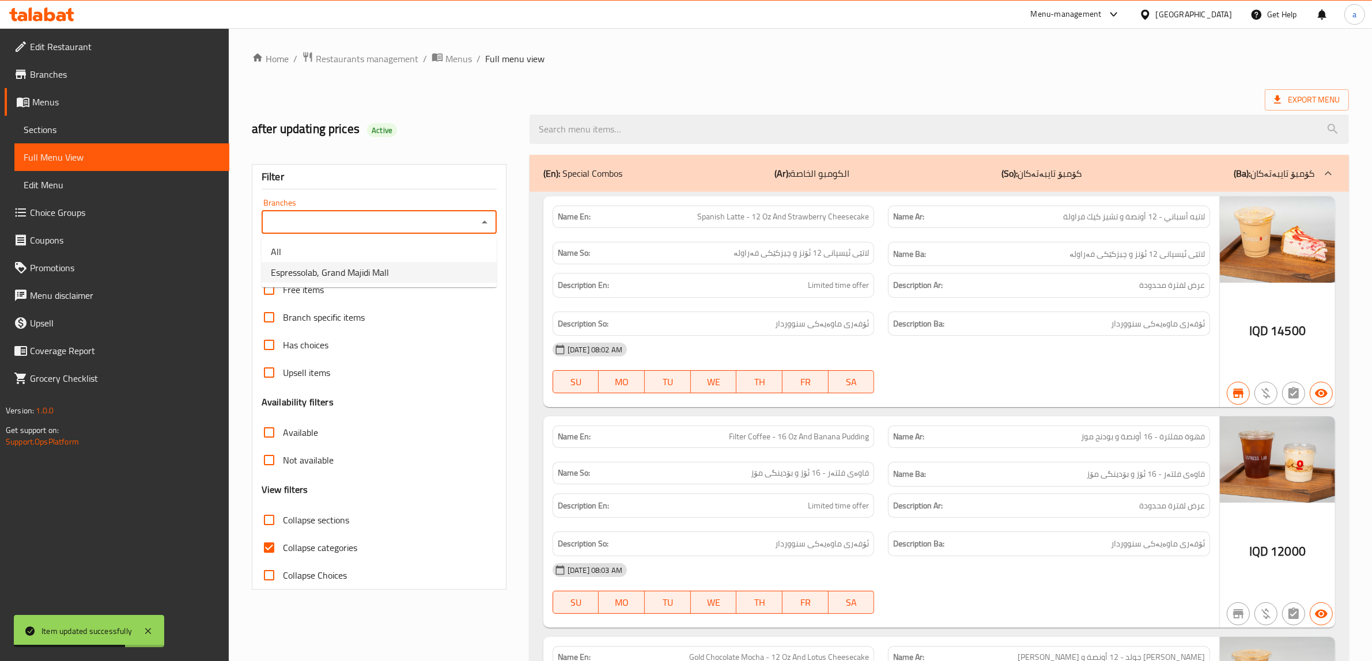
click at [387, 271] on span "Espressolab, Grand Majidi Mall" at bounding box center [330, 273] width 118 height 14
type input "Espressolab, Grand Majidi Mall"
click at [275, 540] on input "Collapse categories" at bounding box center [269, 548] width 28 height 28
checkbox input "false"
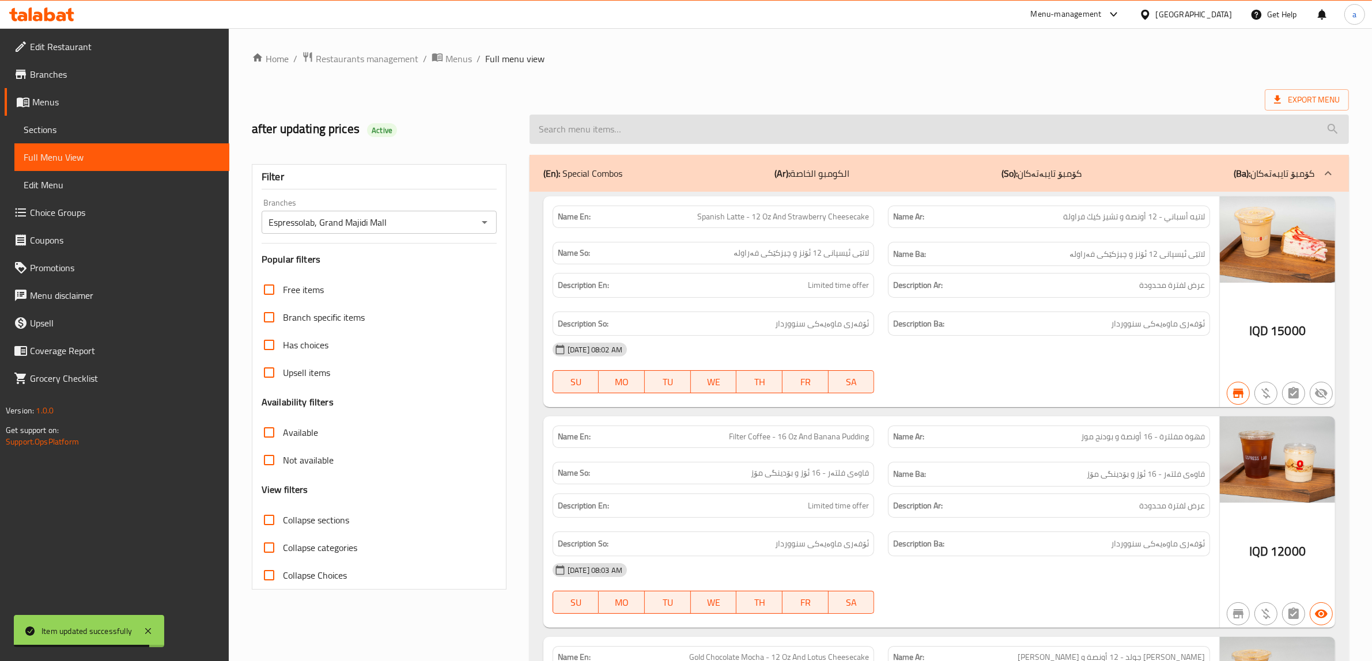
click at [606, 137] on input "search" at bounding box center [939, 129] width 819 height 29
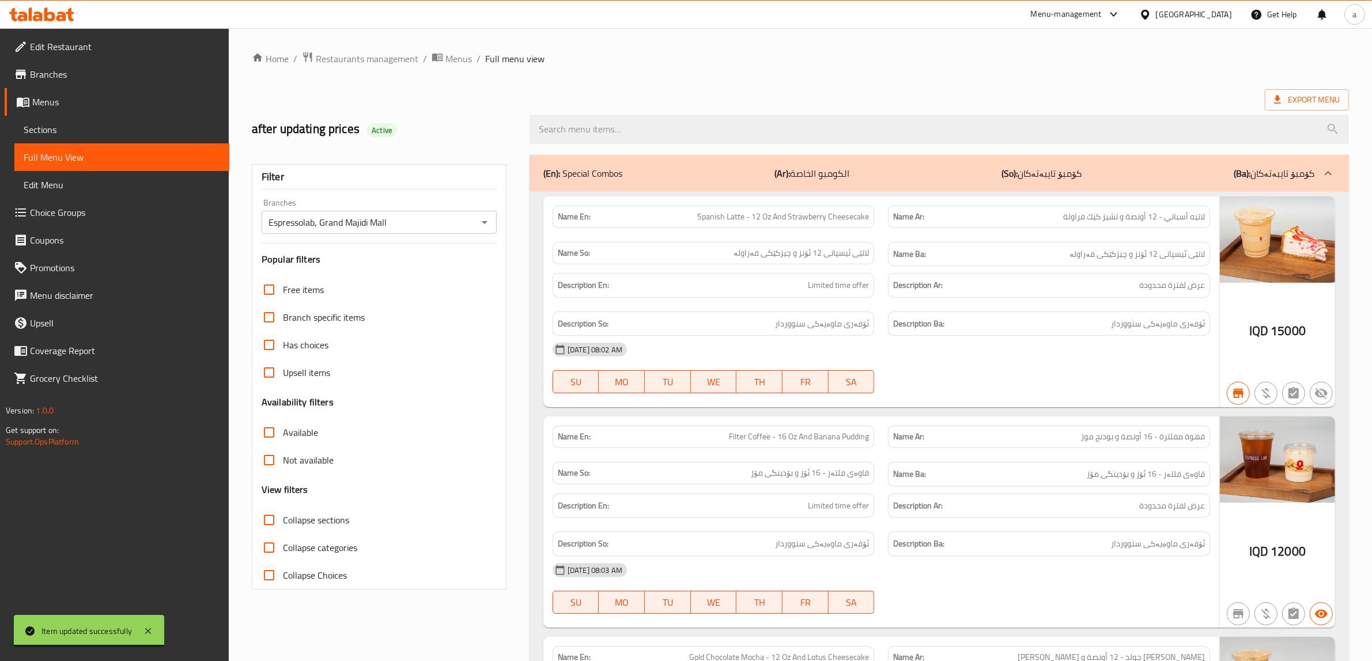
paste input "Lotus Latte - 12 Oz"
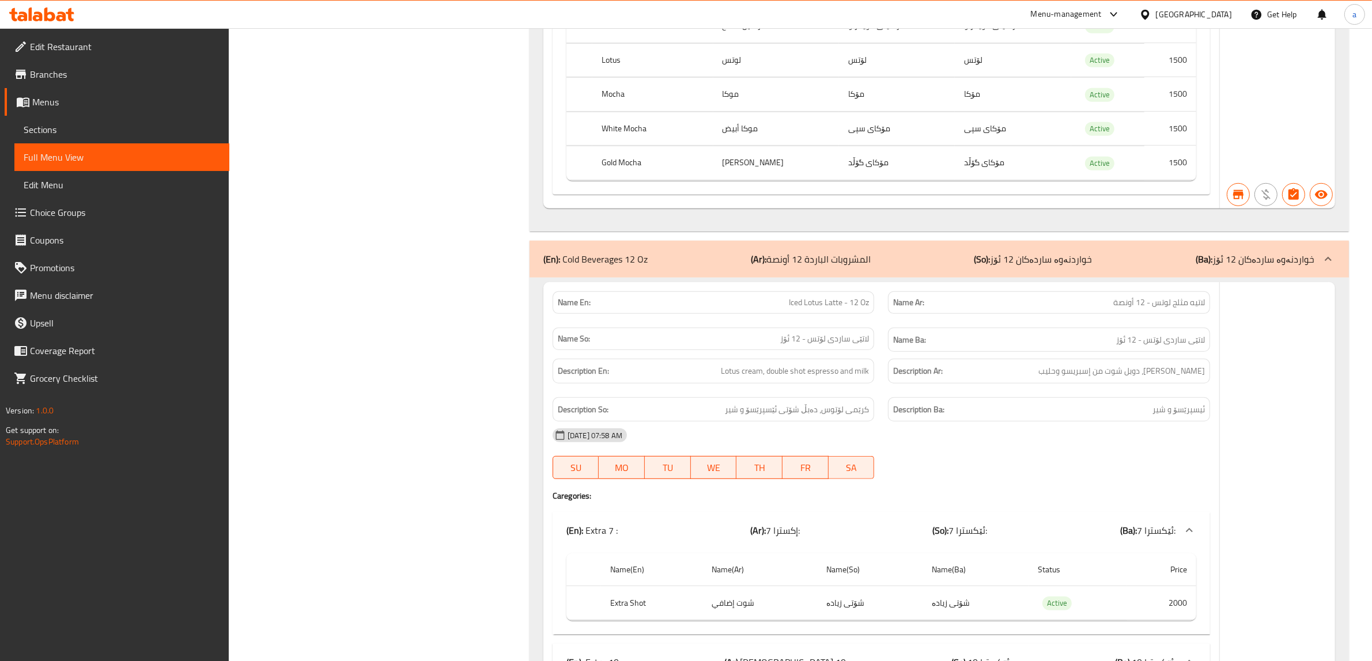
scroll to position [868, 0]
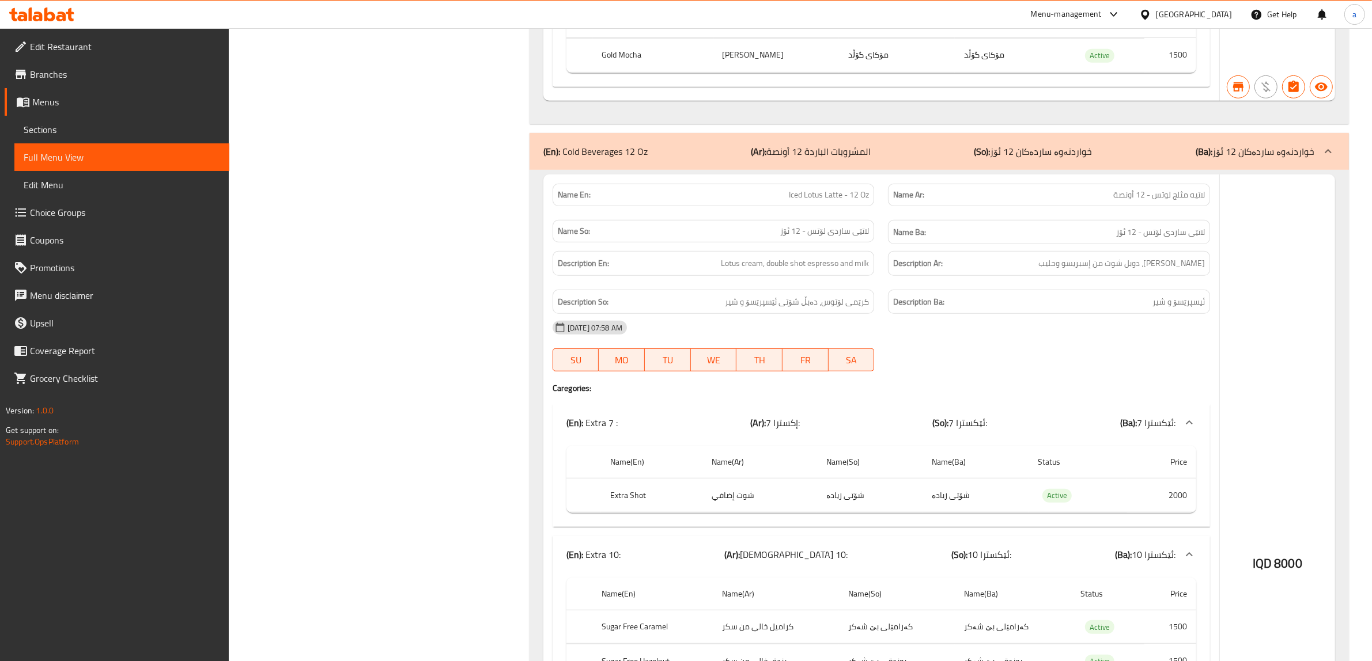
type input "Lotus Latte - 12 Oz"
click at [928, 158] on div "(En): Cold Beverages 12 Oz (Ar): المشروبات الباردة 12 أونصة (So): خواردنەوە سار…" at bounding box center [928, 152] width 771 height 14
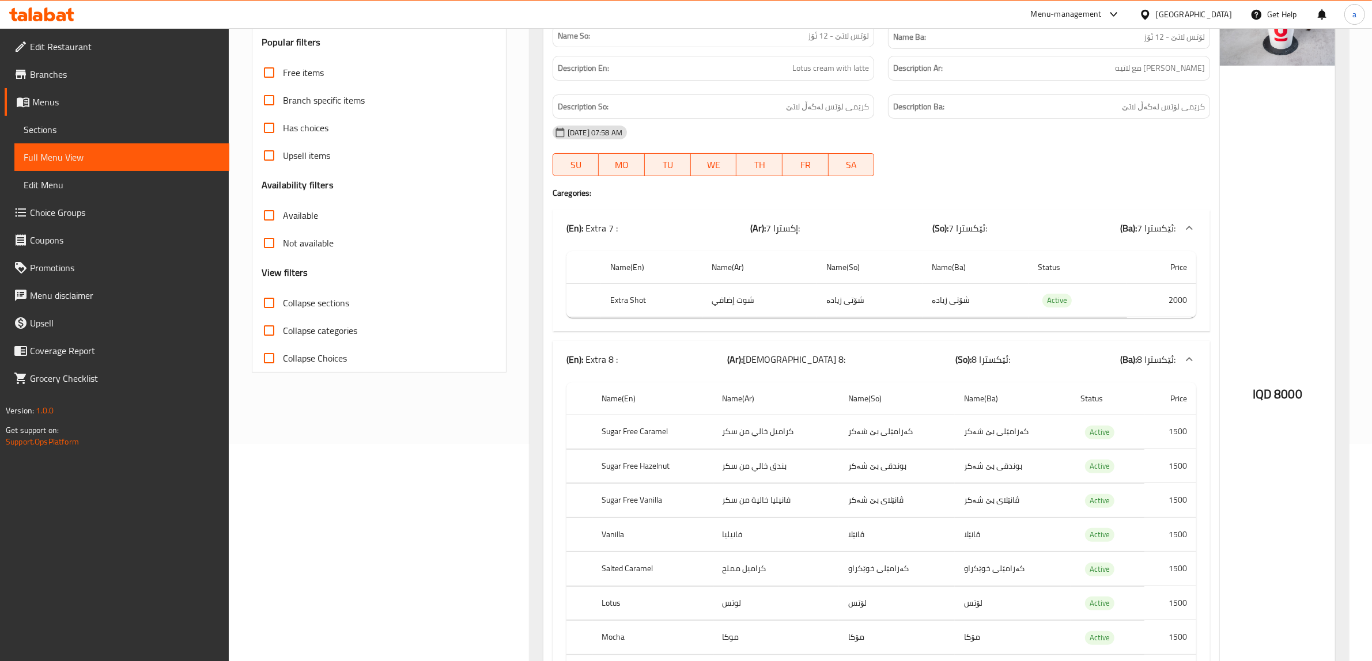
scroll to position [0, 0]
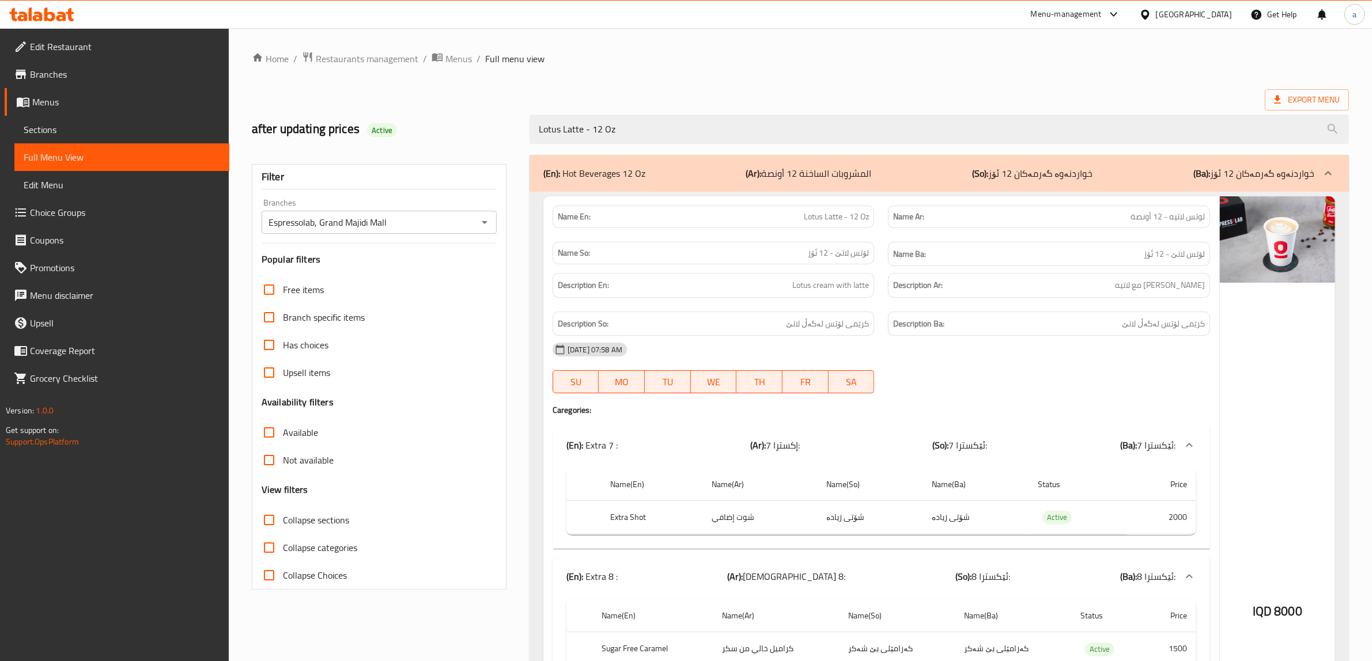
drag, startPoint x: 532, startPoint y: 96, endPoint x: 561, endPoint y: 35, distance: 67.5
click at [73, 126] on span "Sections" at bounding box center [122, 130] width 196 height 14
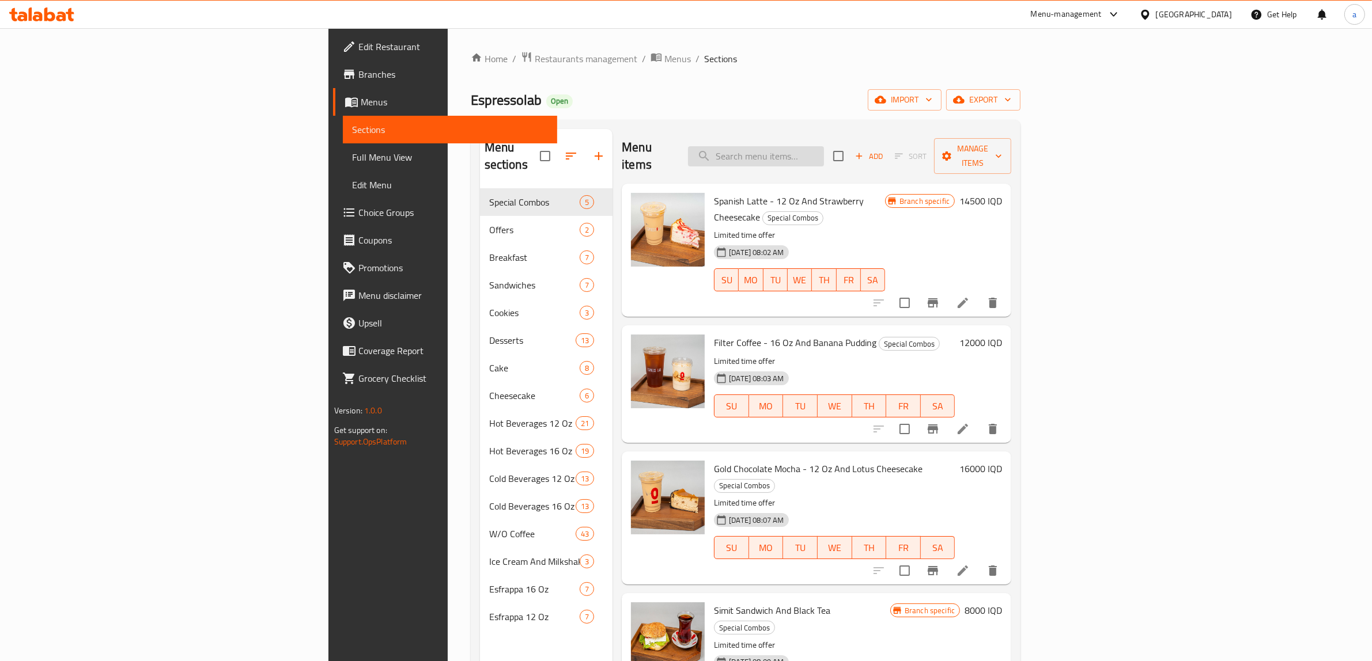
click at [824, 153] on input "search" at bounding box center [756, 156] width 136 height 20
paste input "Mocha - 16 Oz"
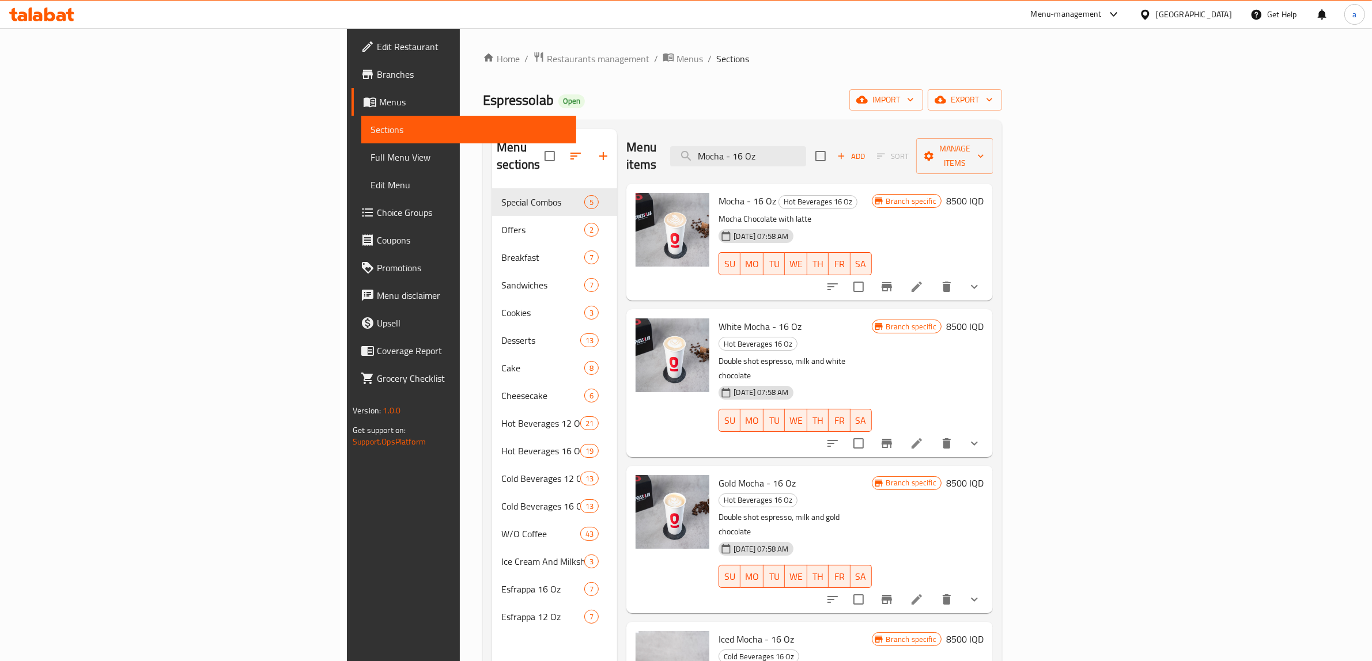
type input "Mocha - 16 Oz"
click at [933, 277] on li at bounding box center [917, 287] width 32 height 21
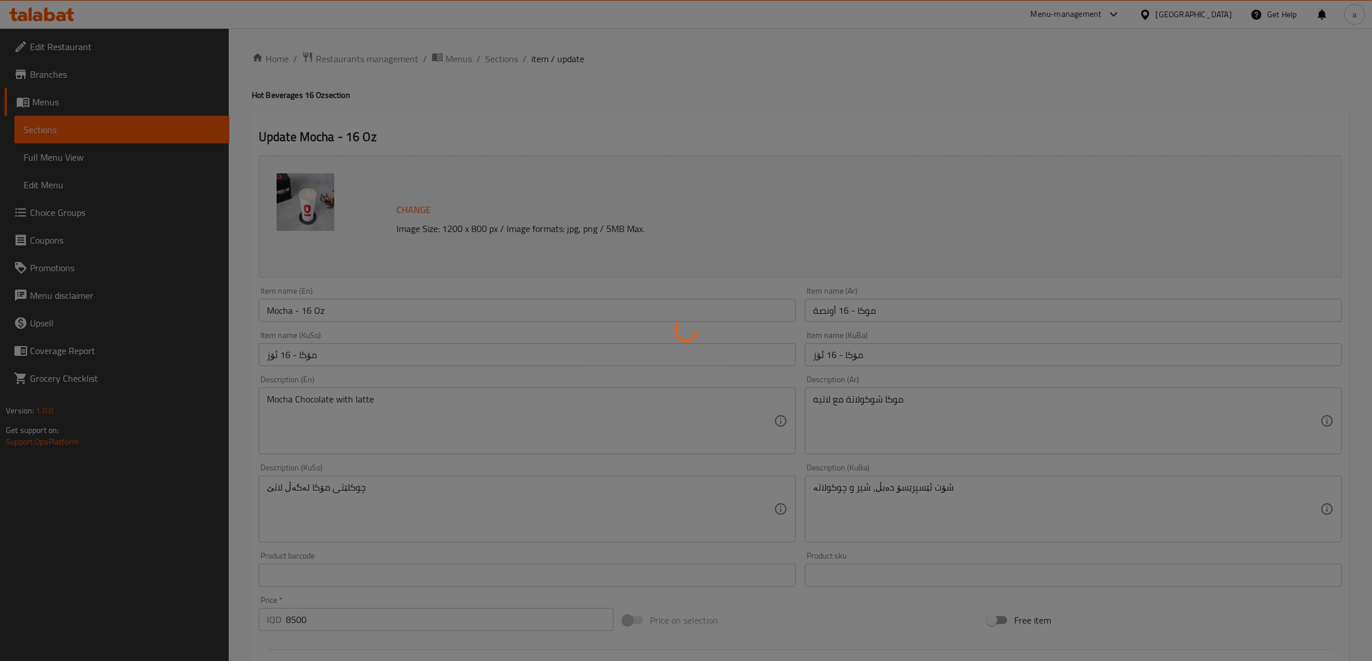
type input "إكسترا 7:"
type input "ئێکسترا 7:"
type input "0"
type input "1"
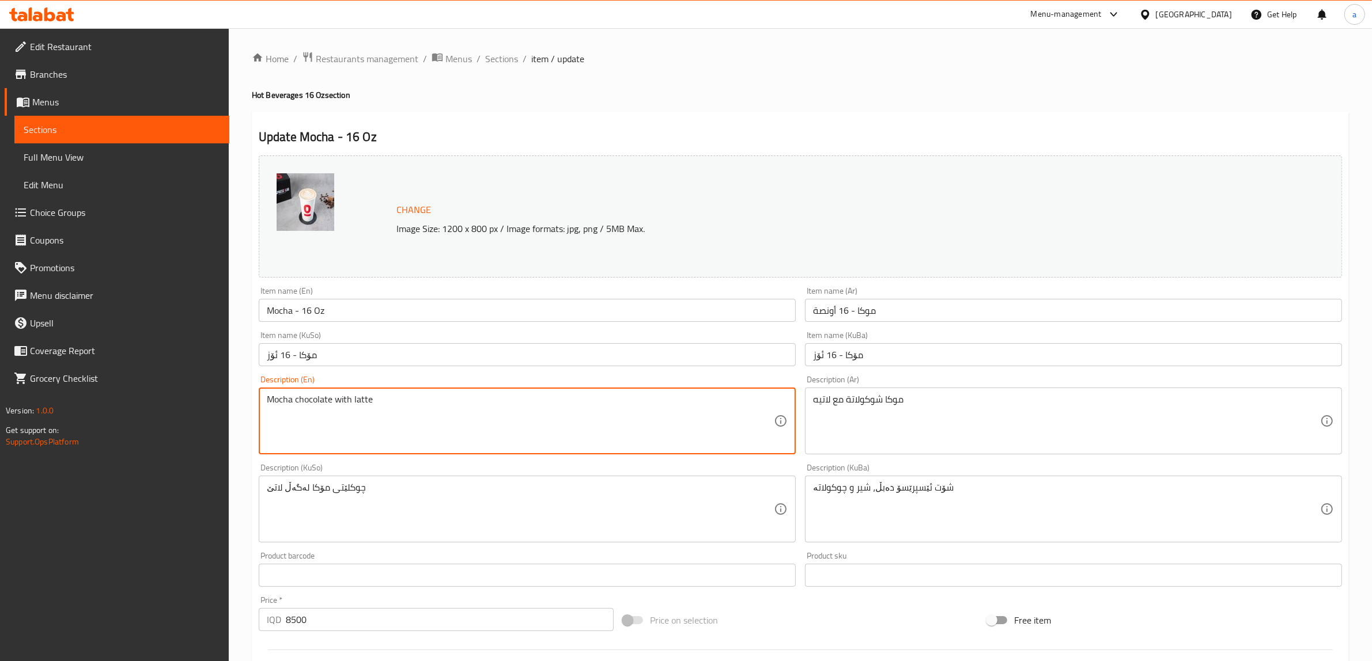
type textarea "Mocha chocolate with latte"
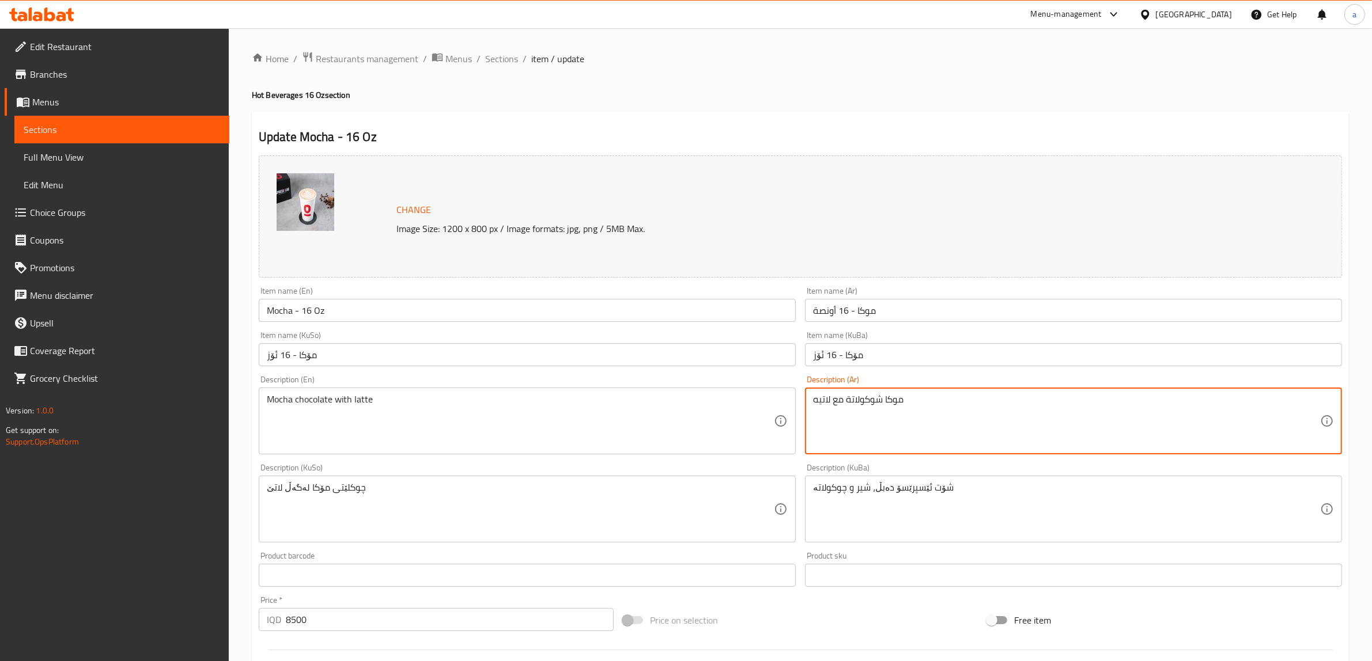
drag, startPoint x: 846, startPoint y: 398, endPoint x: 880, endPoint y: 400, distance: 34.1
paste textarea "شوكولاتة"
type textarea "شوكولاتة موكا مع لاتيه"
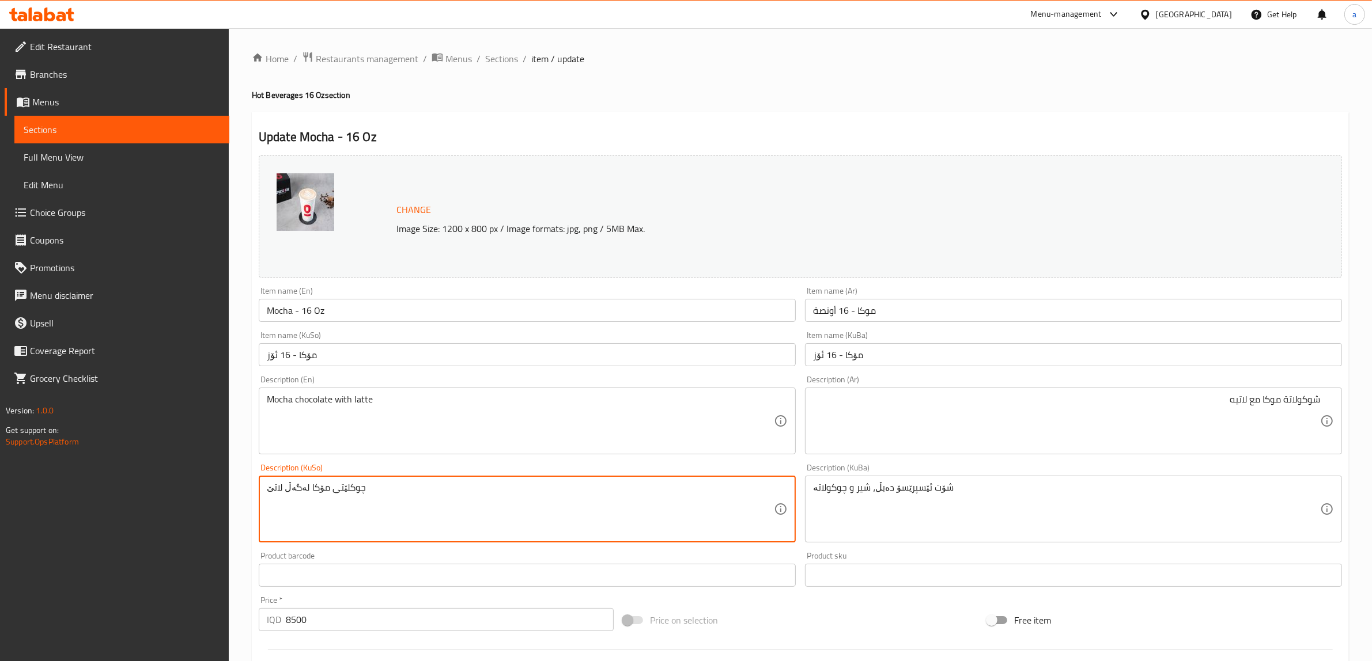
click at [297, 483] on textarea "چوکلێتی مۆکا لەگەڵ لاتێ" at bounding box center [520, 509] width 507 height 55
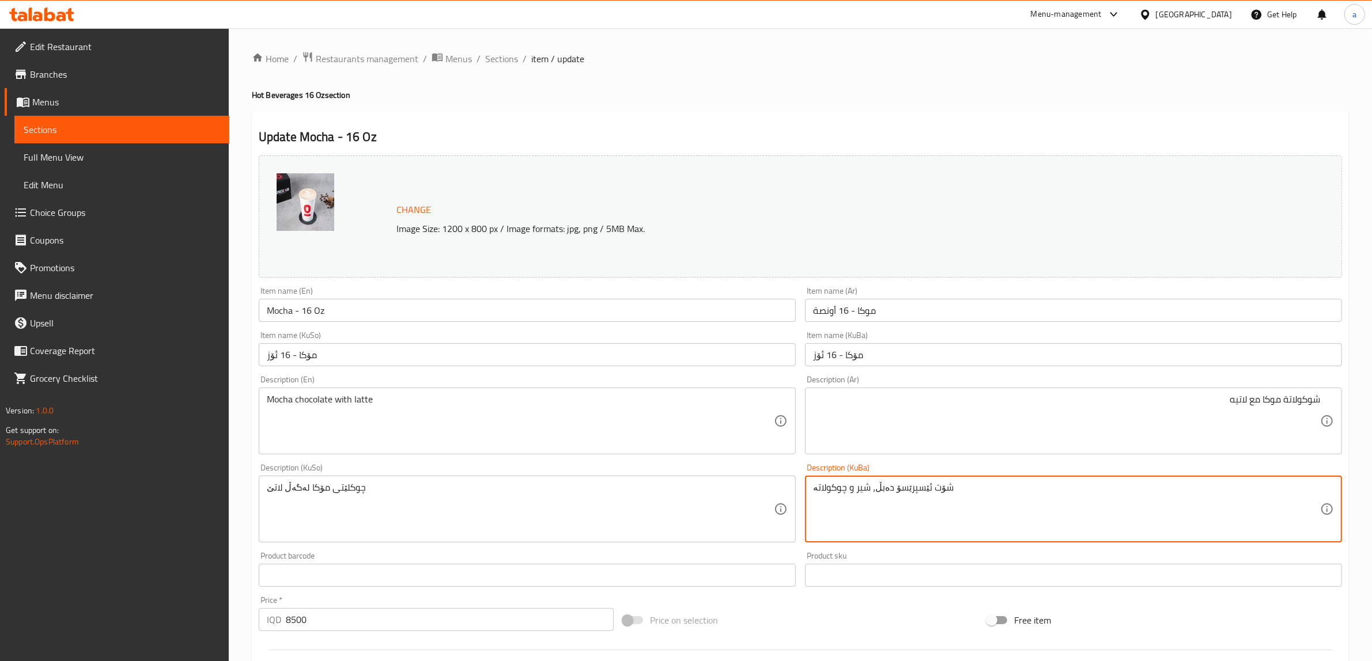
click at [917, 502] on textarea "شۆت ئێسپرێسۆ دەبڵ، شیر و چوکولاتە" at bounding box center [1066, 509] width 507 height 55
paste textarea "چوکلێتی مۆکا لەگەڵ لاتێ"
type textarea "چوکلێتی مۆکا لەگەڵ لاتێ"
click at [274, 307] on input "Mocha - 16 Oz" at bounding box center [527, 310] width 537 height 23
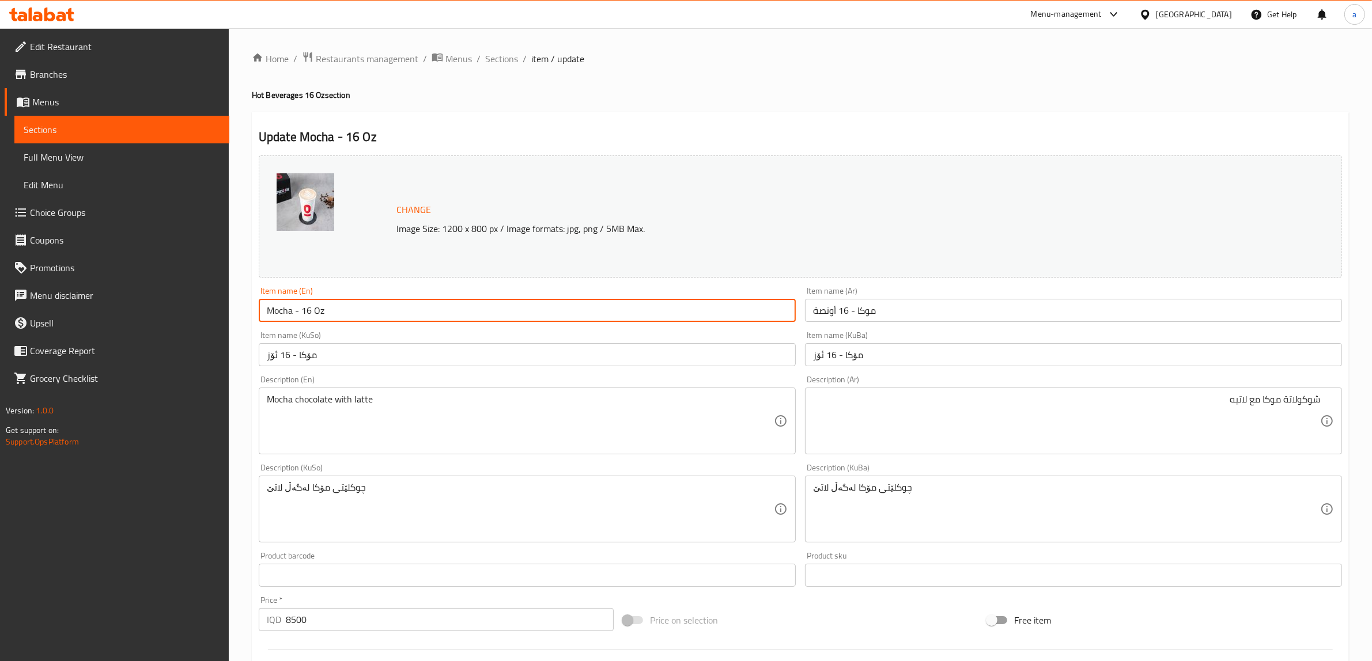
click at [274, 307] on input "Mocha - 16 Oz" at bounding box center [527, 310] width 537 height 23
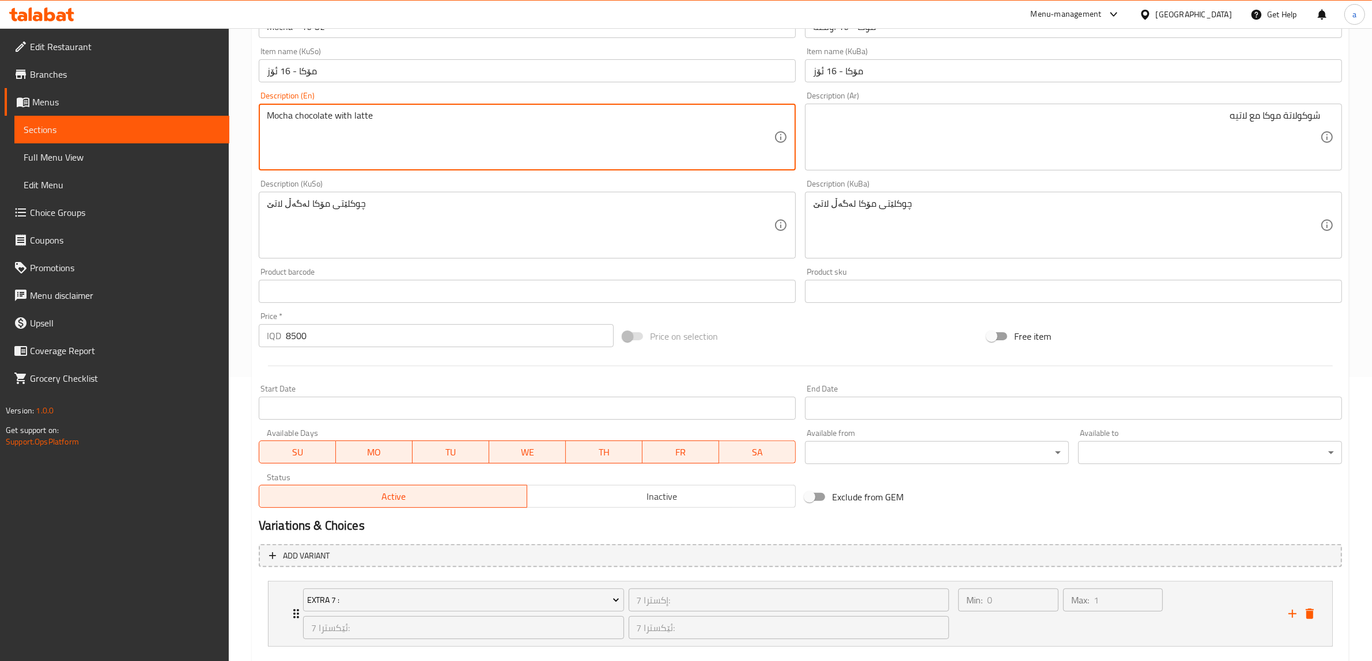
scroll to position [347, 0]
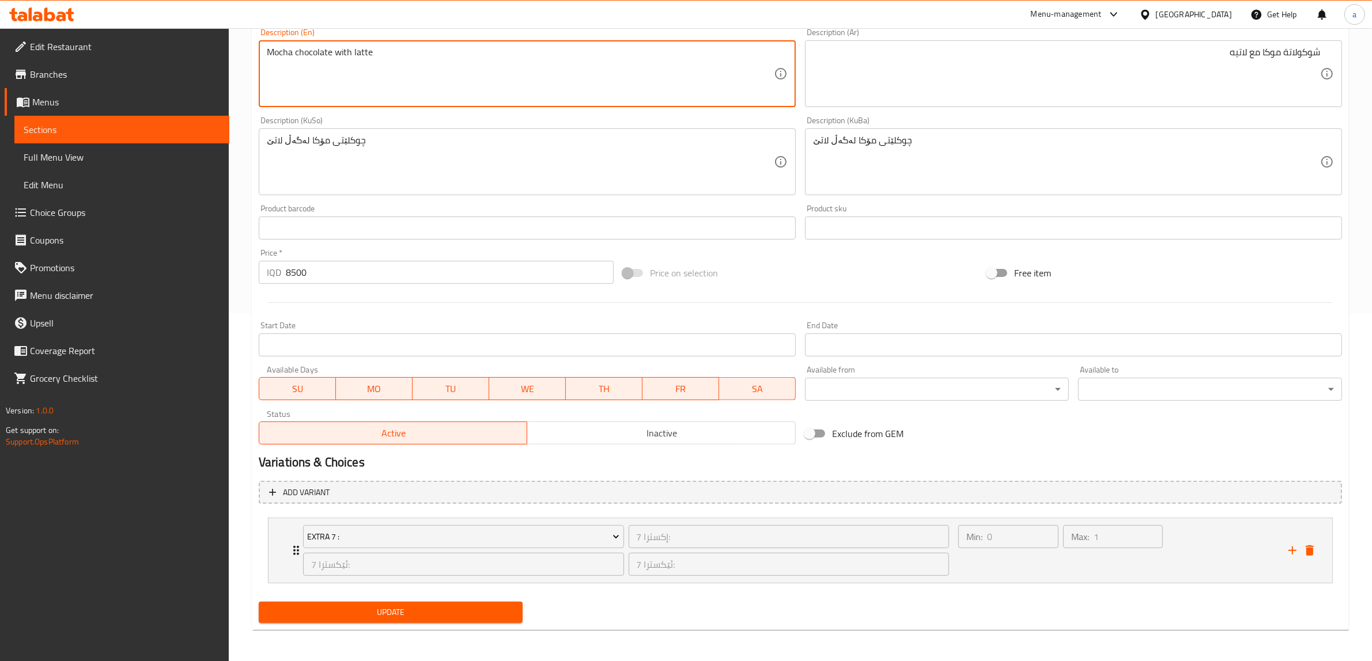
click at [395, 611] on span "Update" at bounding box center [390, 613] width 245 height 14
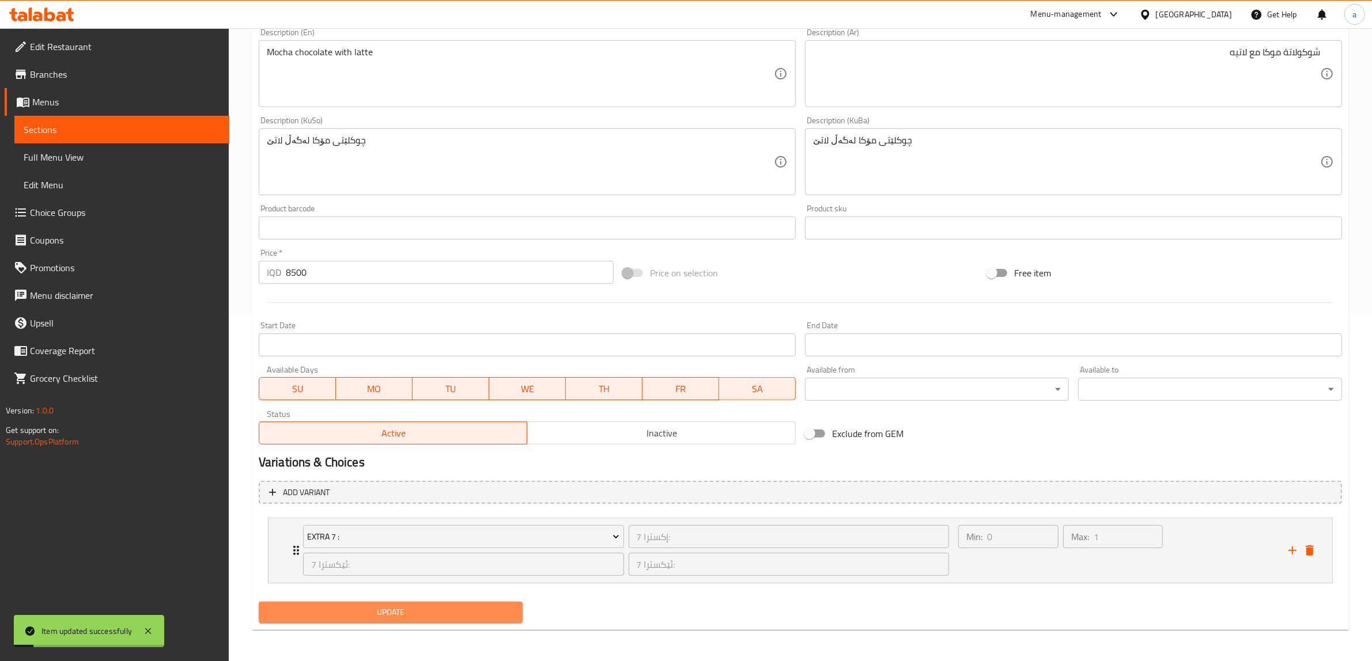
click at [404, 621] on button "Update" at bounding box center [391, 612] width 264 height 21
click at [396, 614] on span "Update" at bounding box center [390, 613] width 245 height 14
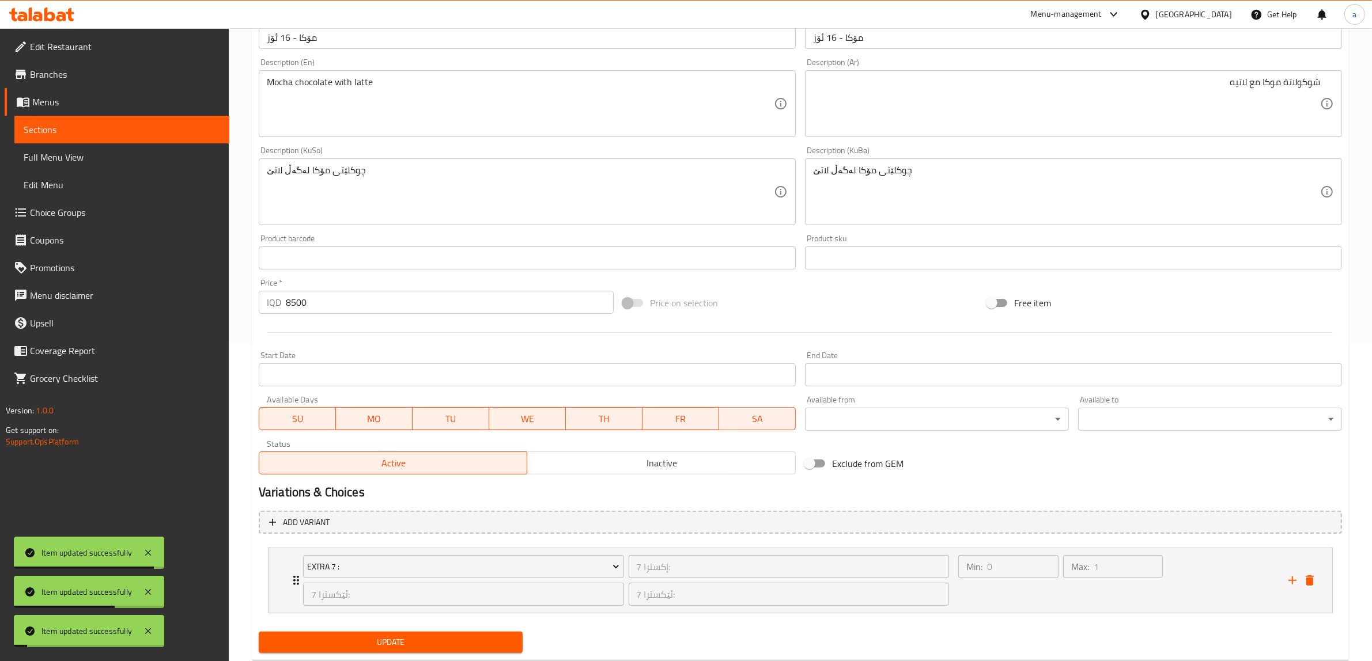
scroll to position [0, 0]
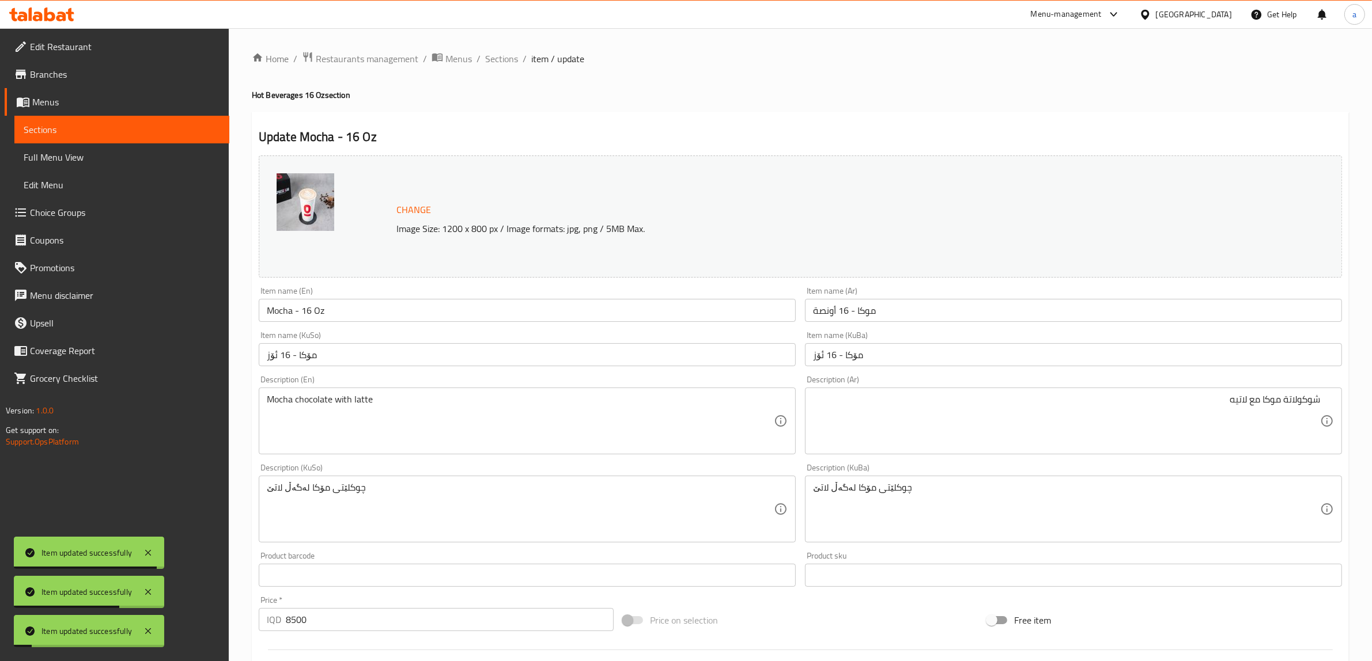
drag, startPoint x: 585, startPoint y: 217, endPoint x: 580, endPoint y: 96, distance: 121.7
click at [502, 62] on span "Sections" at bounding box center [501, 59] width 33 height 14
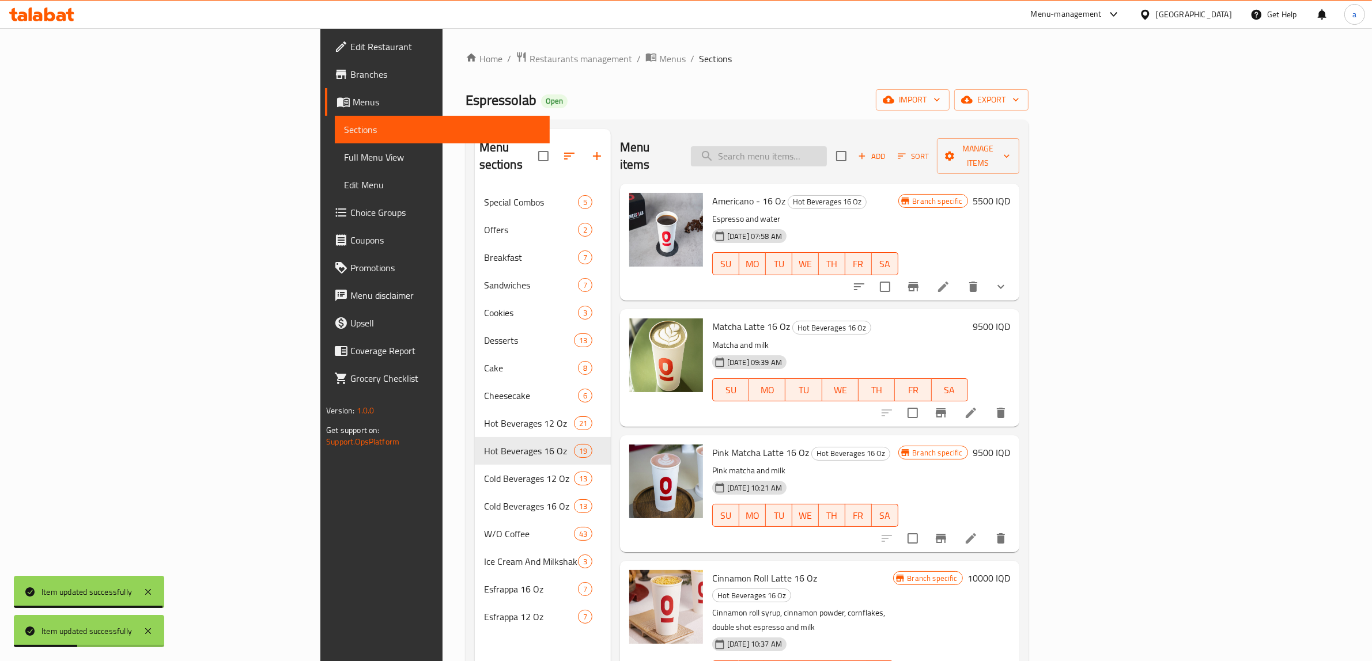
click at [827, 150] on input "search" at bounding box center [759, 156] width 136 height 20
paste input "Mocha - 16 Oz"
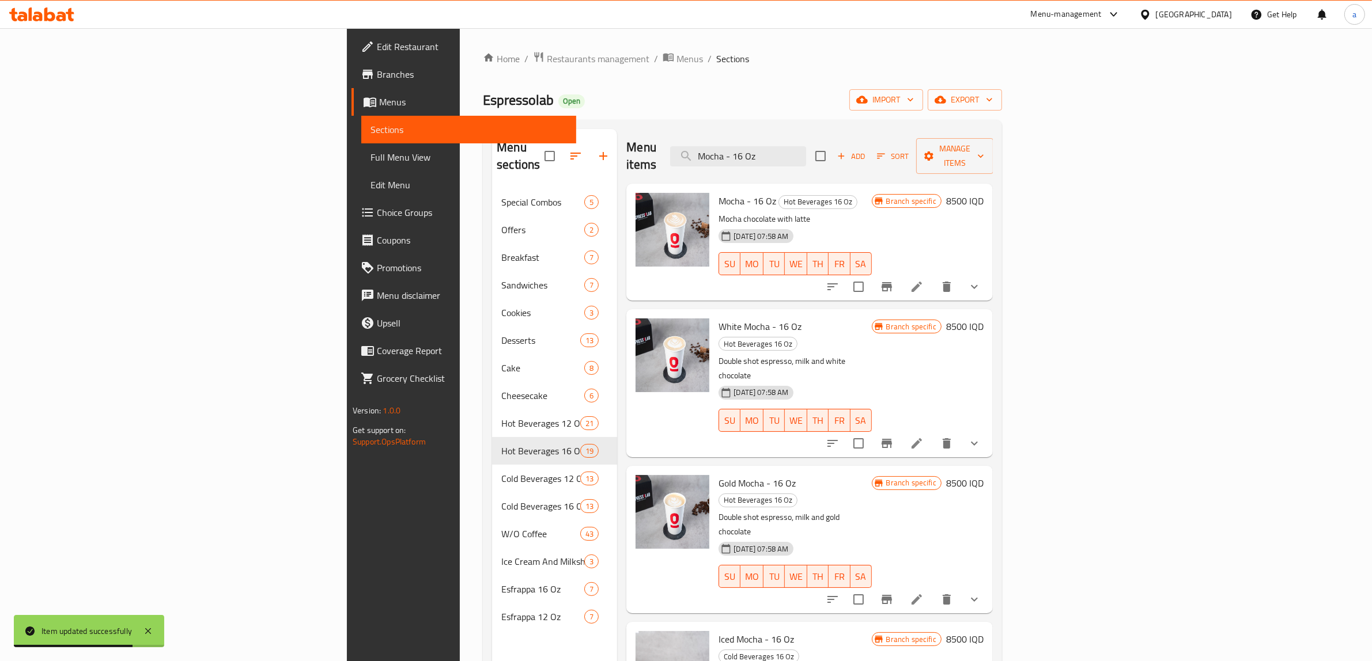
type input "Mocha - 16 Oz"
click at [371, 159] on span "Full Menu View" at bounding box center [469, 157] width 196 height 14
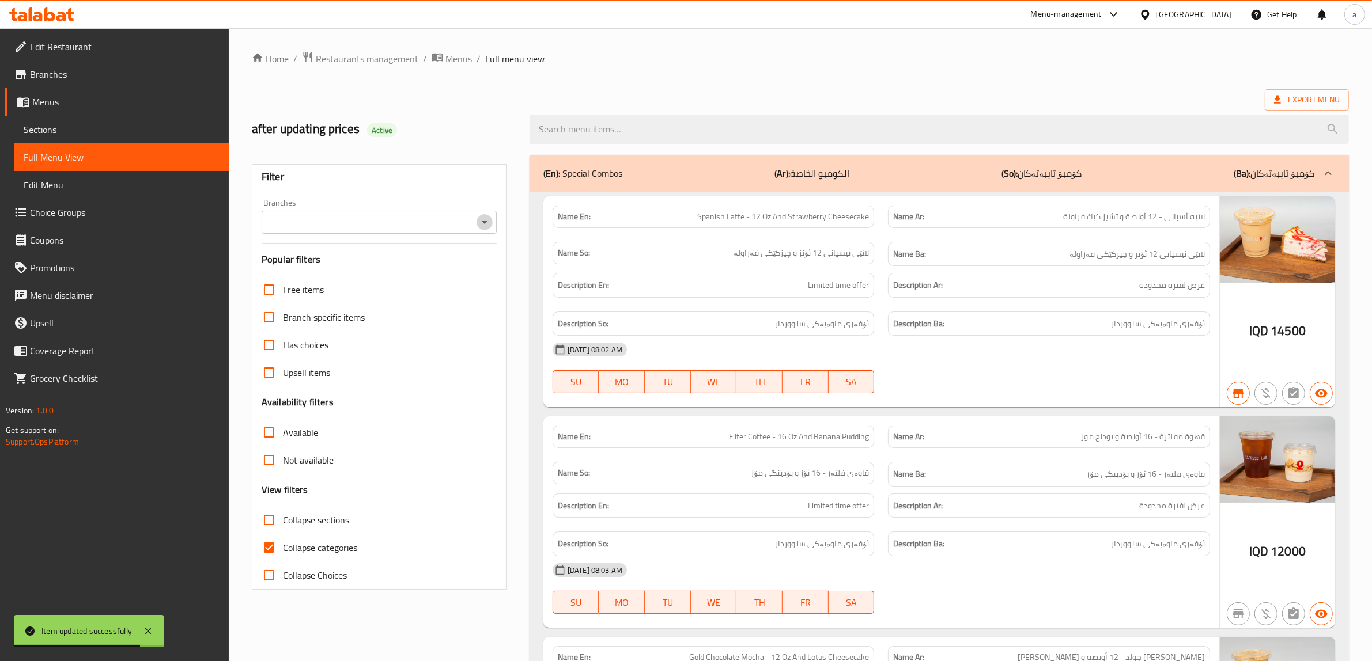
click at [485, 218] on icon "Open" at bounding box center [485, 223] width 14 height 14
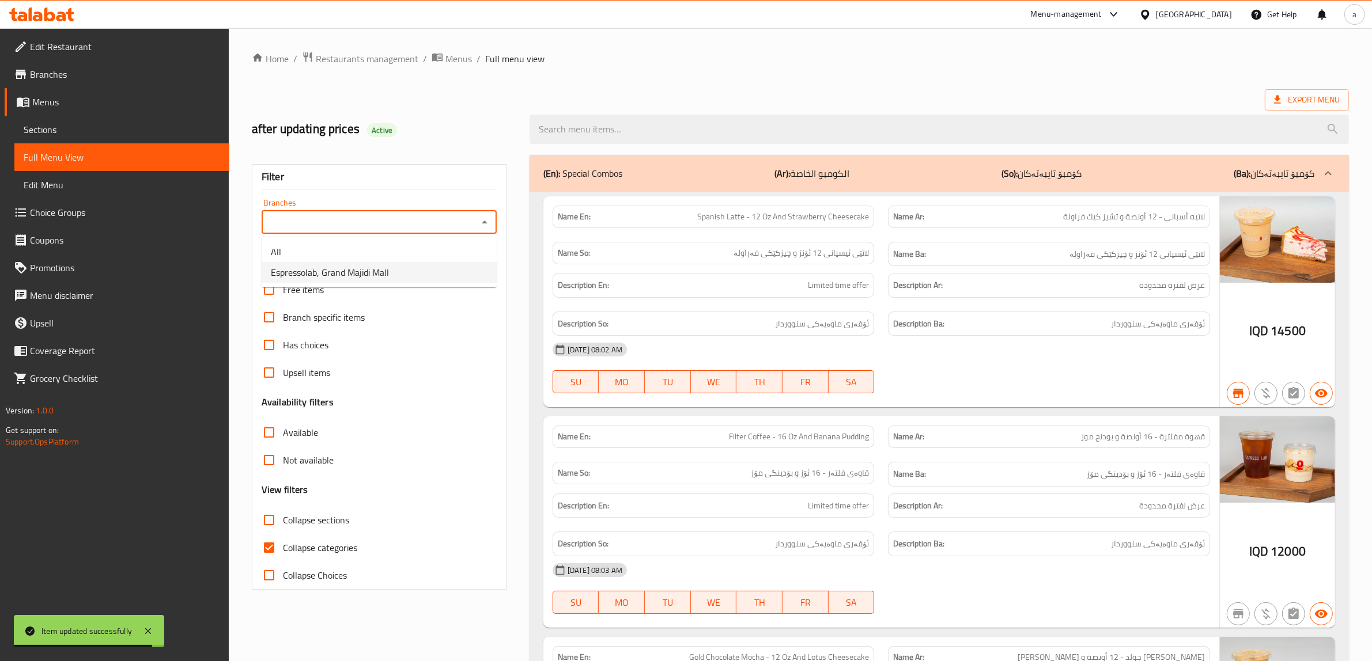
click at [372, 269] on span "Espressolab, Grand Majidi Mall" at bounding box center [330, 273] width 118 height 14
type input "Espressolab, Grand Majidi Mall"
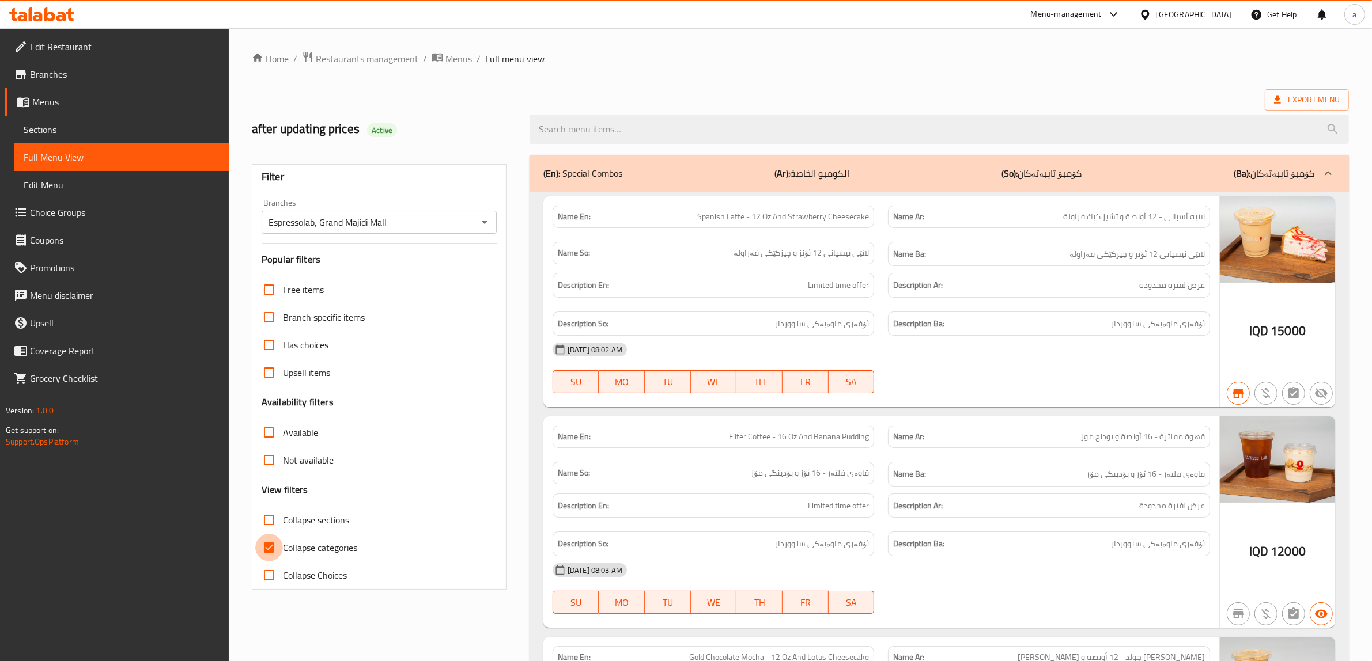
click at [268, 545] on input "Collapse categories" at bounding box center [269, 548] width 28 height 28
checkbox input "false"
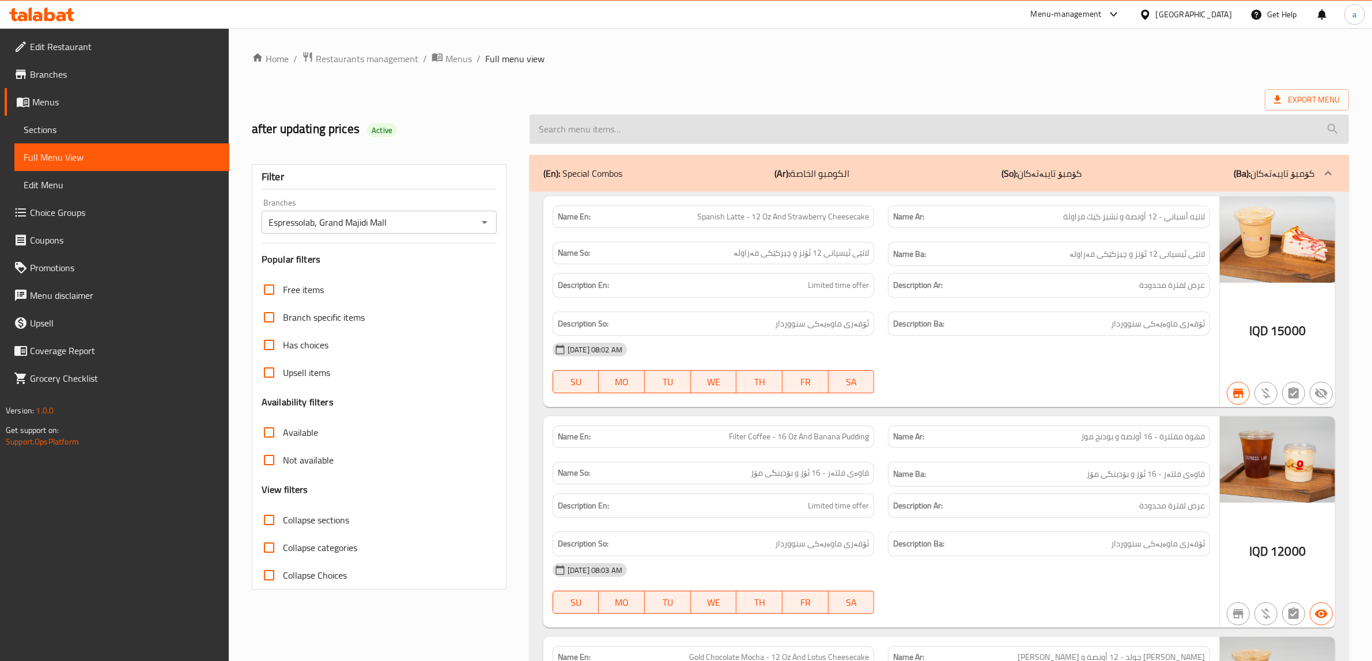
click at [622, 131] on input "search" at bounding box center [939, 129] width 819 height 29
paste input "Mocha - 16 Oz"
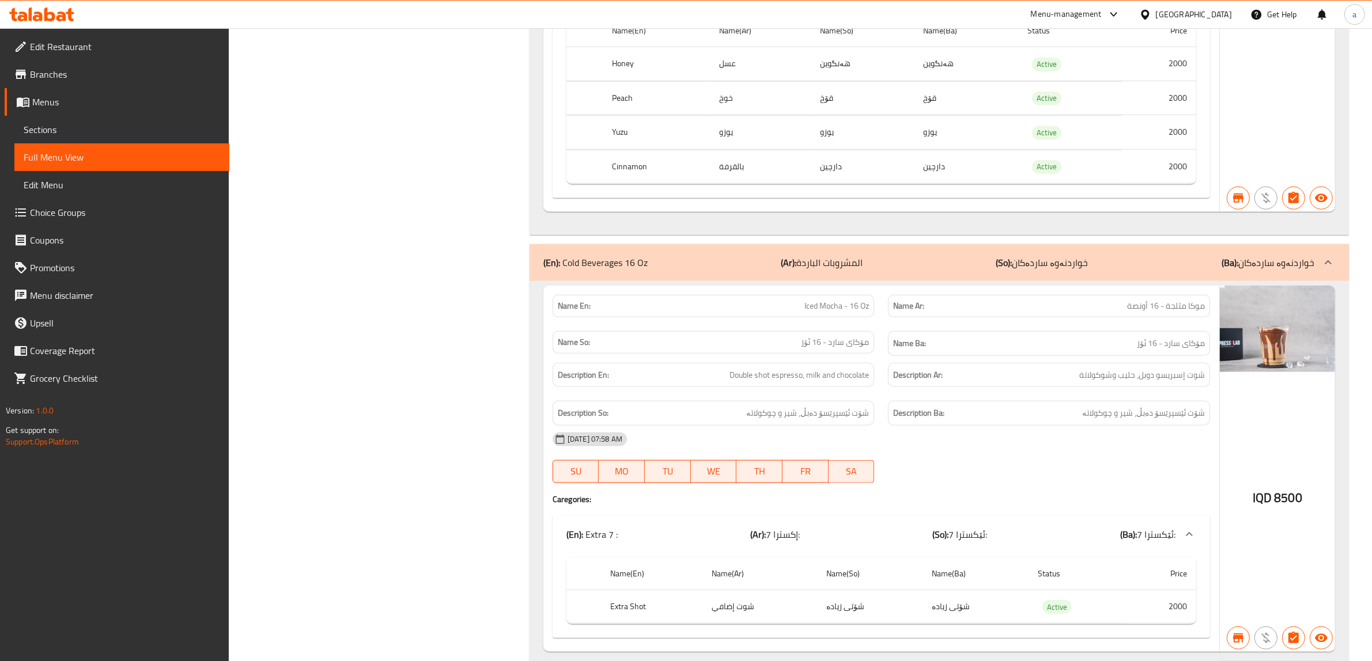
scroll to position [1220, 0]
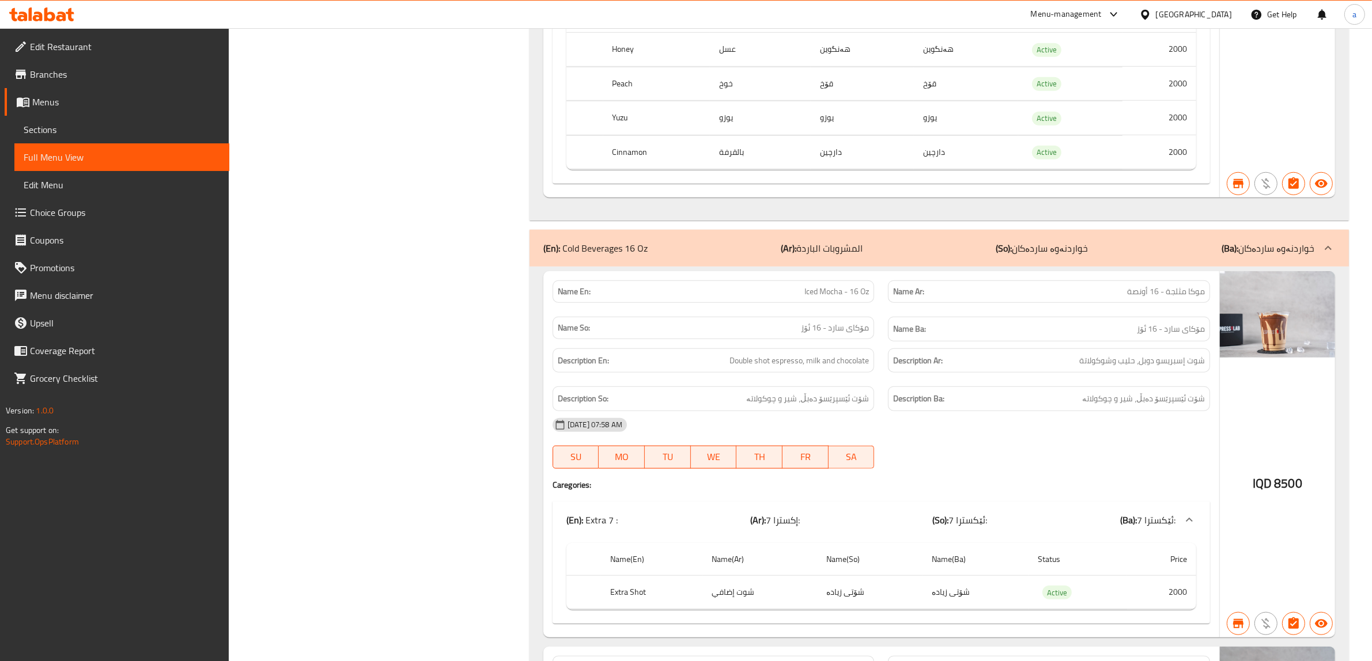
type input "Mocha - 16 Oz"
click at [978, 247] on div "(En): Cold Beverages 16 Oz (Ar): المشروبات الباردة (So): خواردنەوە ساردەکان (Ba…" at bounding box center [939, 248] width 819 height 37
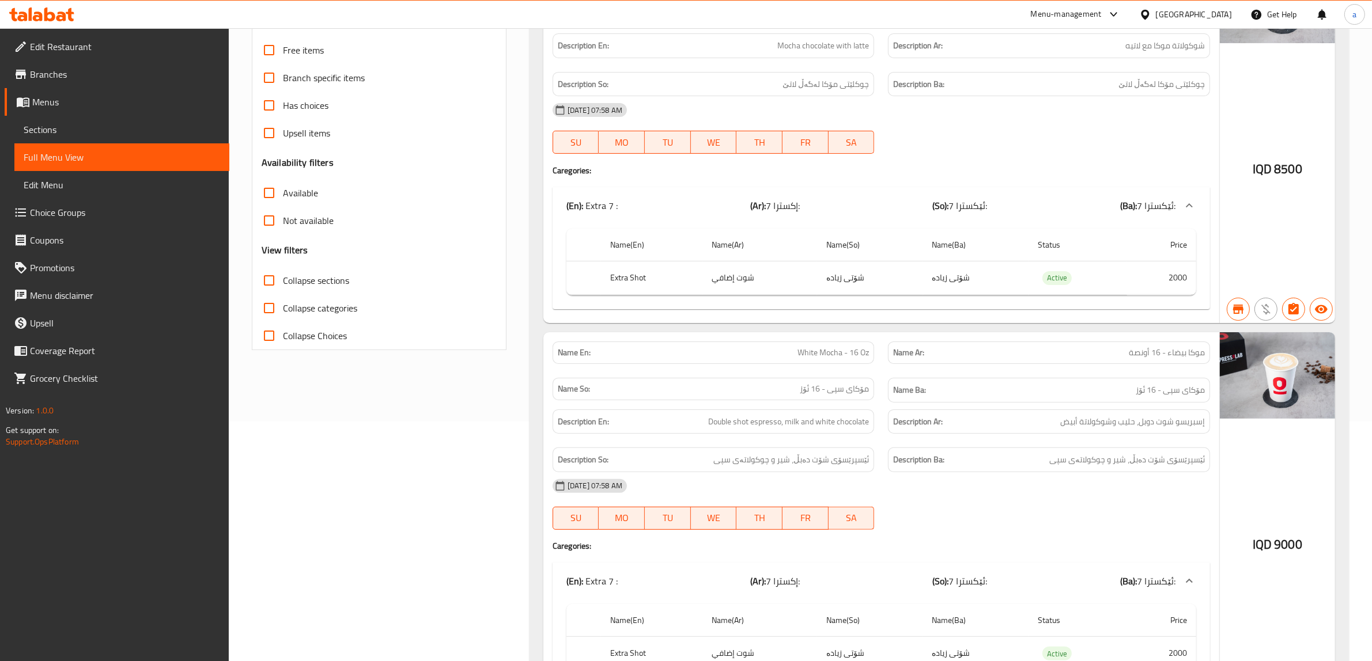
scroll to position [0, 0]
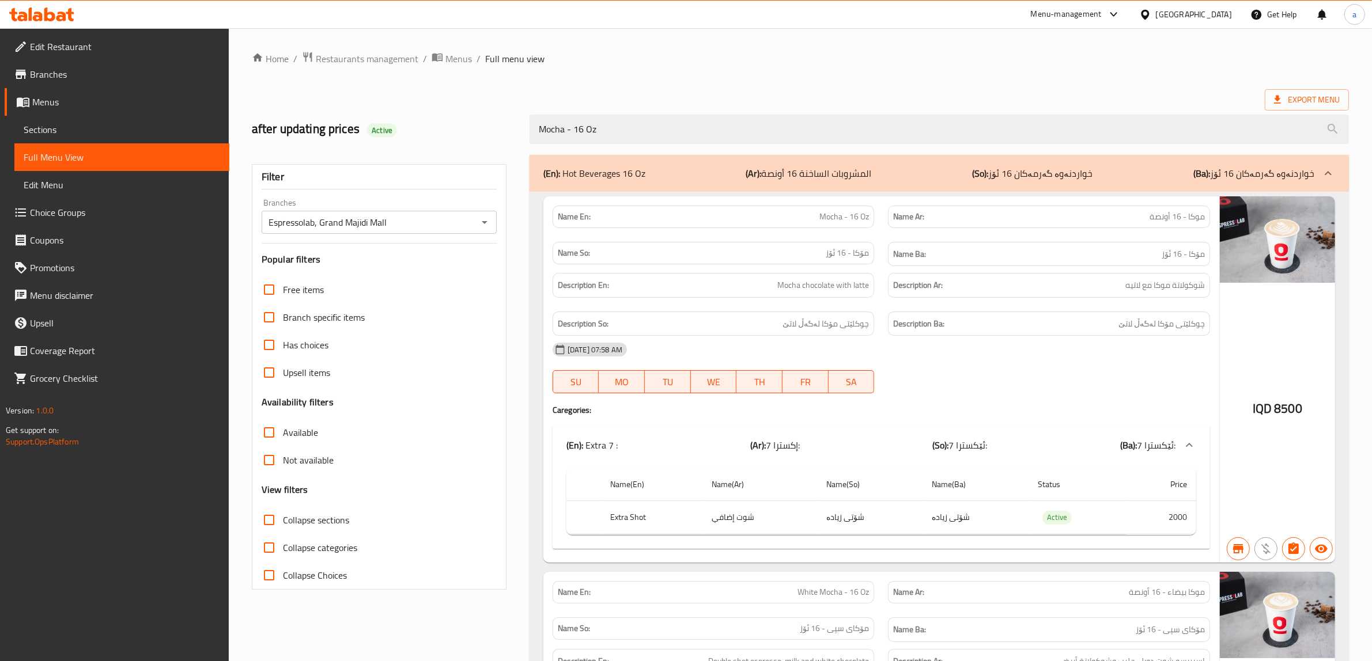
drag, startPoint x: 324, startPoint y: 182, endPoint x: 322, endPoint y: -66, distance: 247.8
click at [70, 130] on span "Sections" at bounding box center [122, 130] width 196 height 14
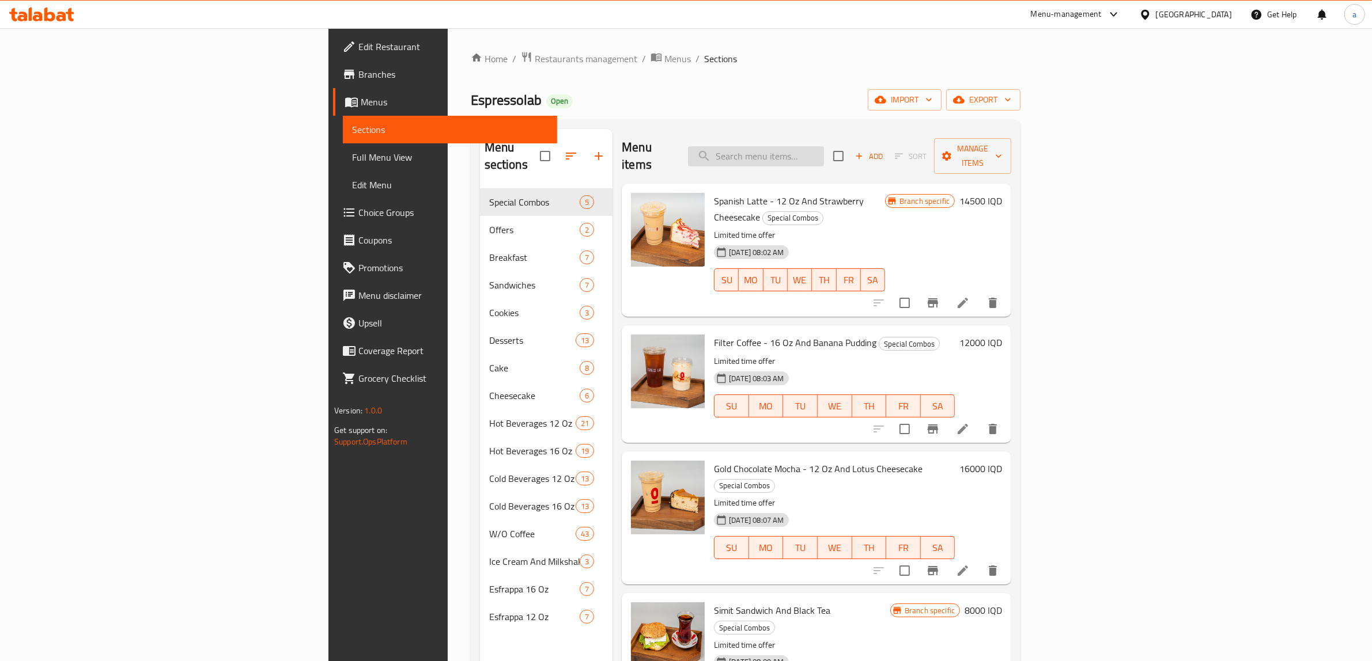
click at [824, 146] on input "search" at bounding box center [756, 156] width 136 height 20
paste input "?getHistoricalData=true"
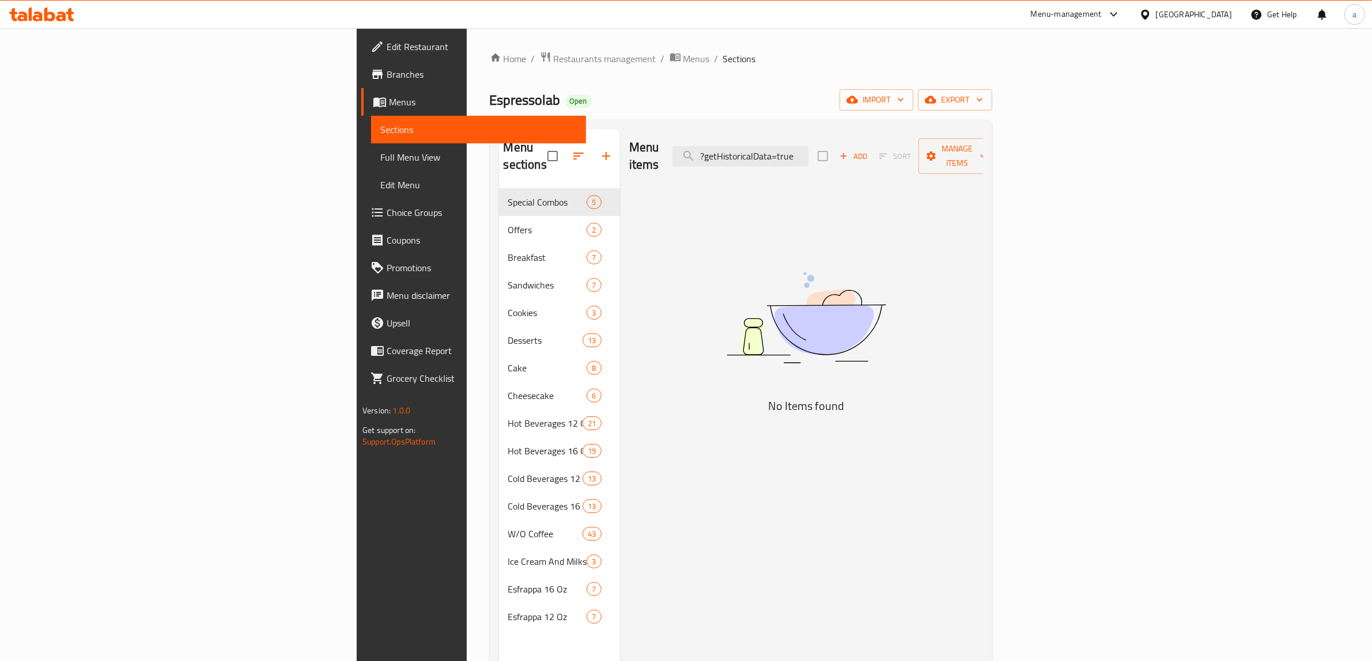
paste input "Mocha - 16 Oz"
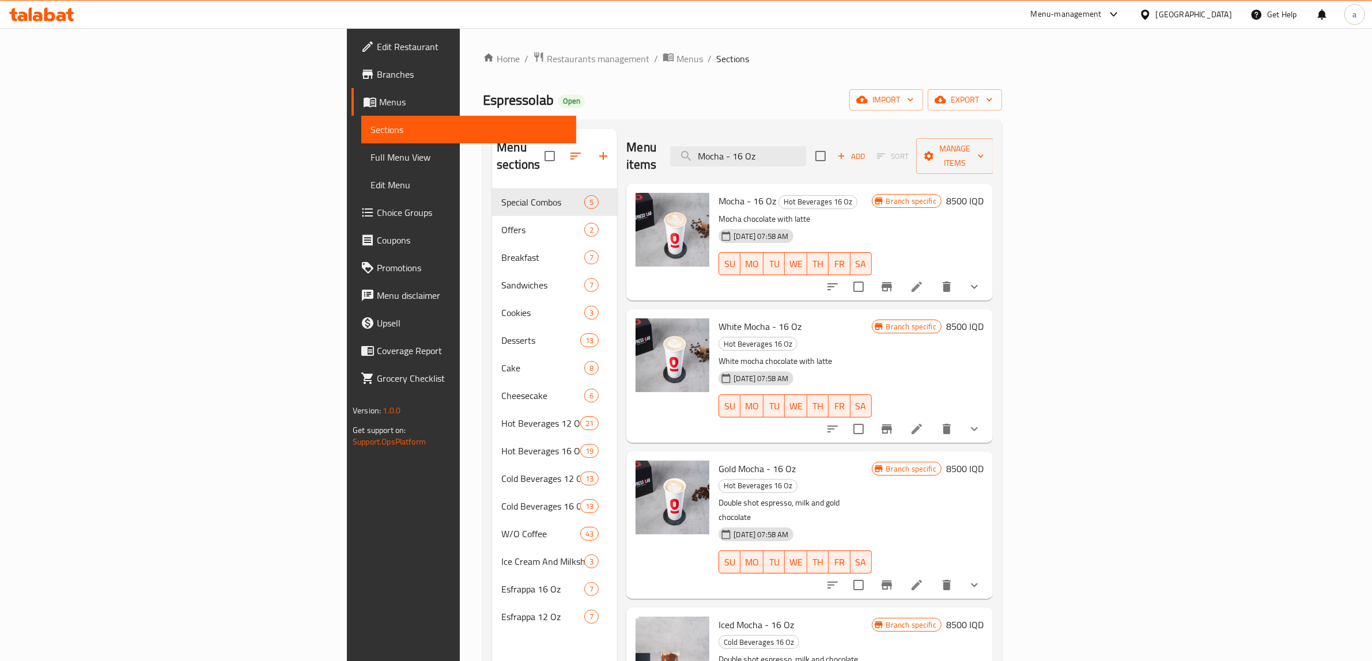
type input "Mocha - 16 Oz"
click at [924, 280] on icon at bounding box center [917, 287] width 14 height 14
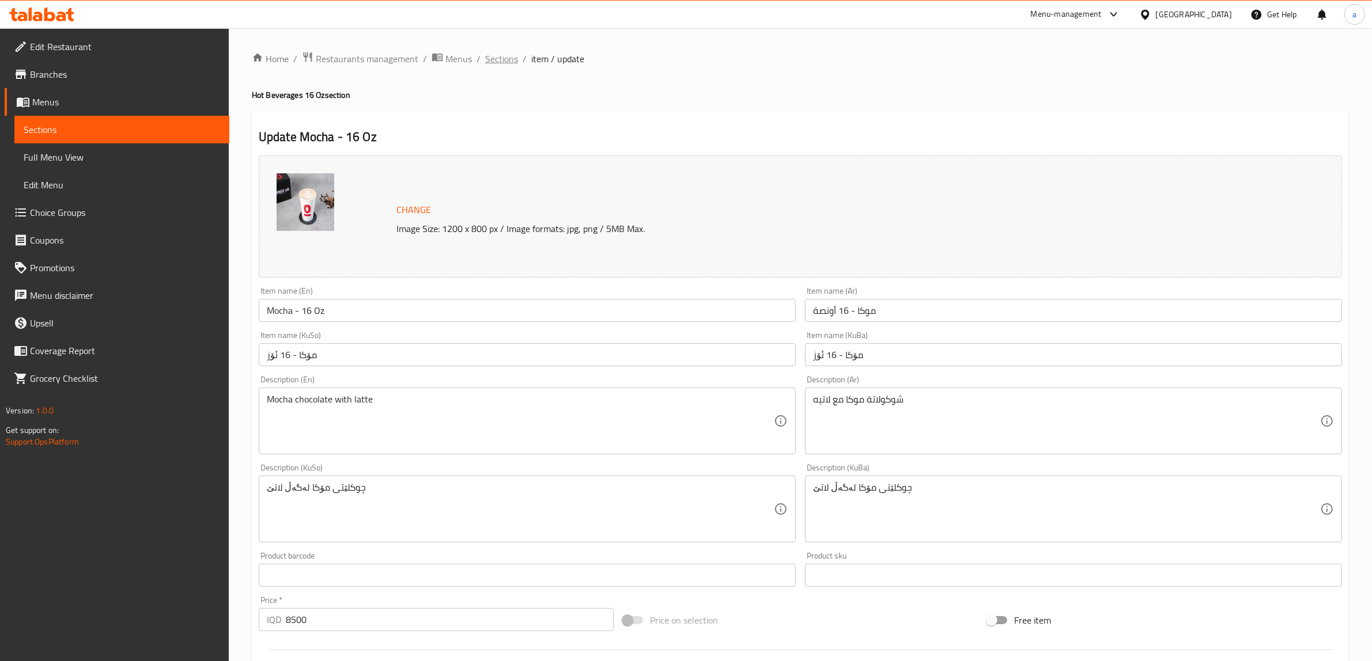
click at [508, 52] on span "Sections" at bounding box center [501, 59] width 33 height 14
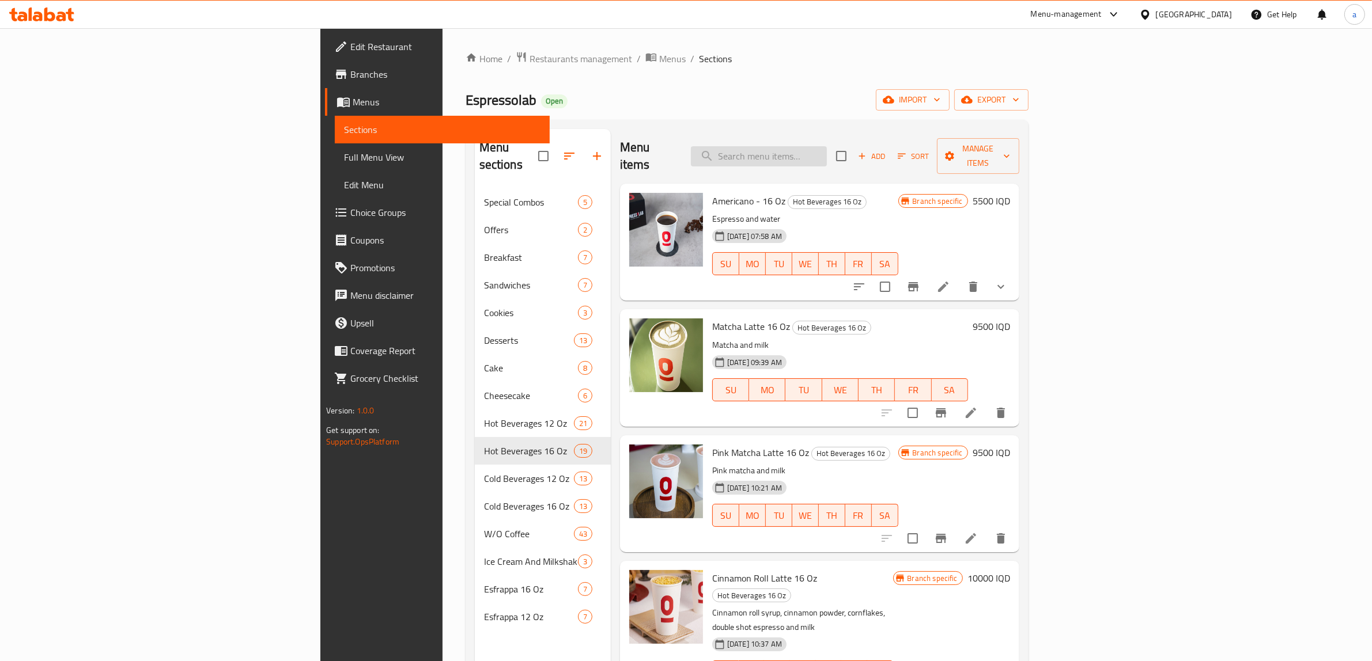
click at [827, 146] on input "search" at bounding box center [759, 156] width 136 height 20
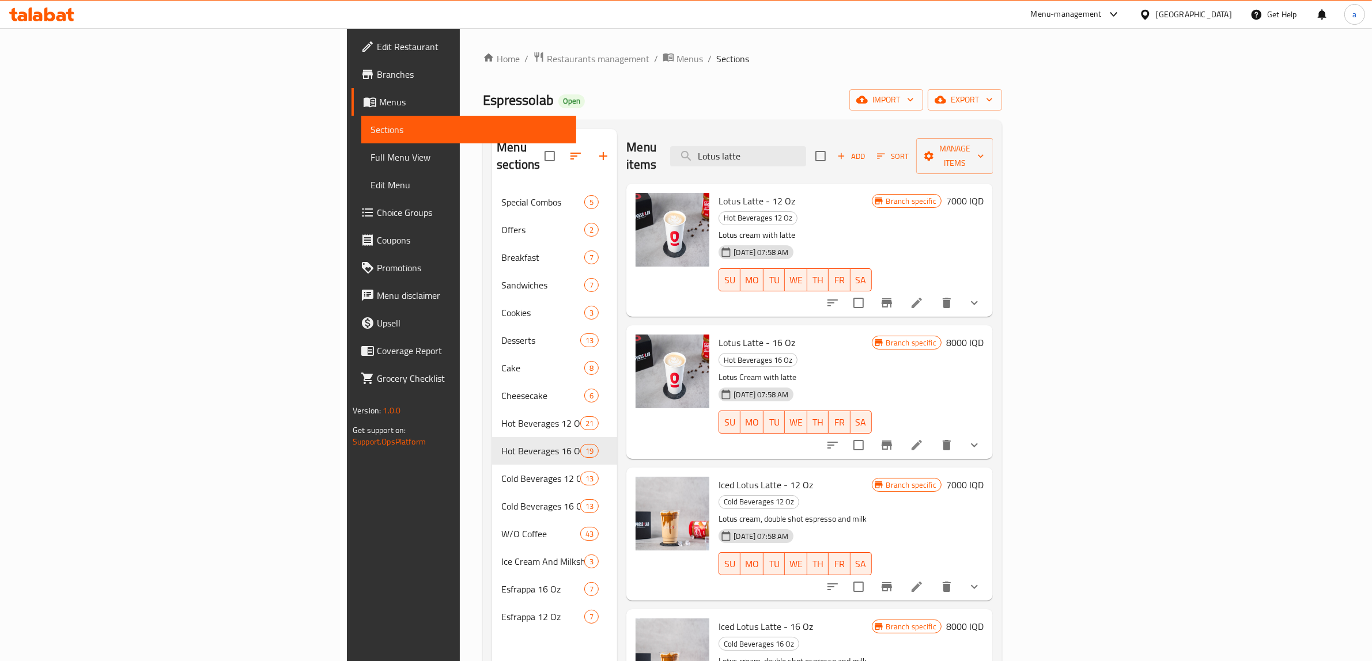
type input "Lotus latte"
click at [924, 296] on icon at bounding box center [917, 303] width 14 height 14
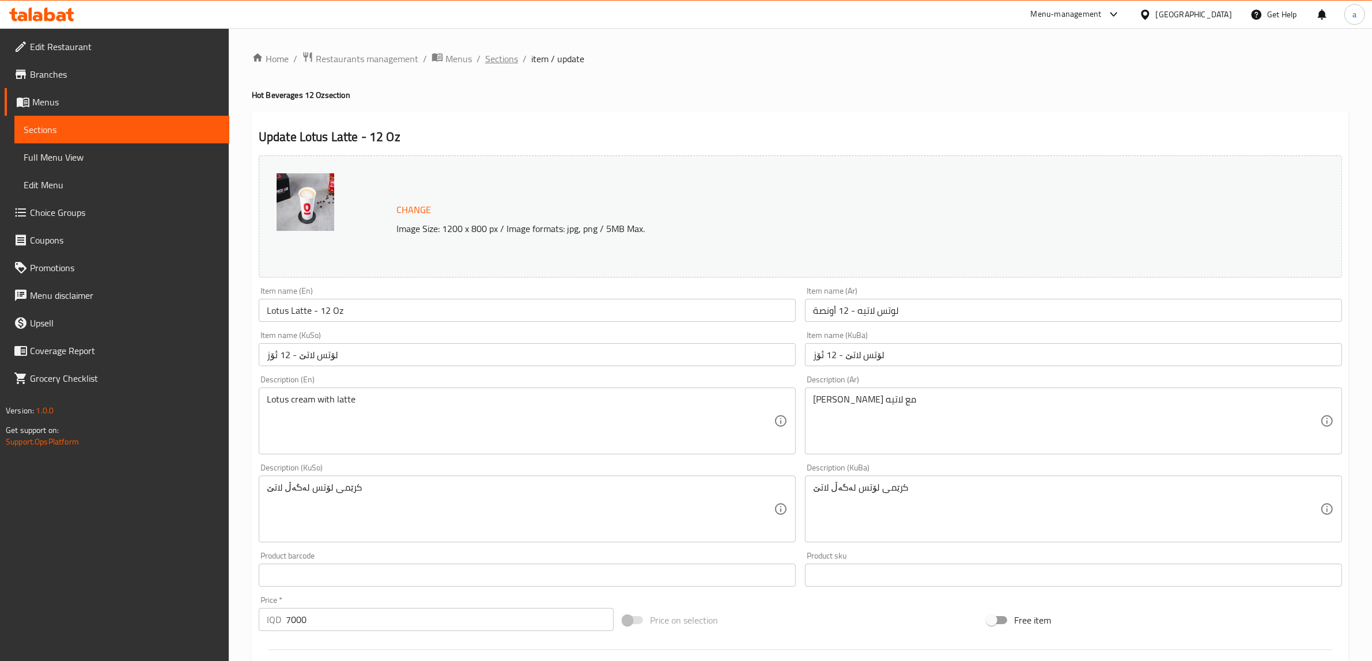
click at [492, 66] on span "Sections" at bounding box center [501, 59] width 33 height 14
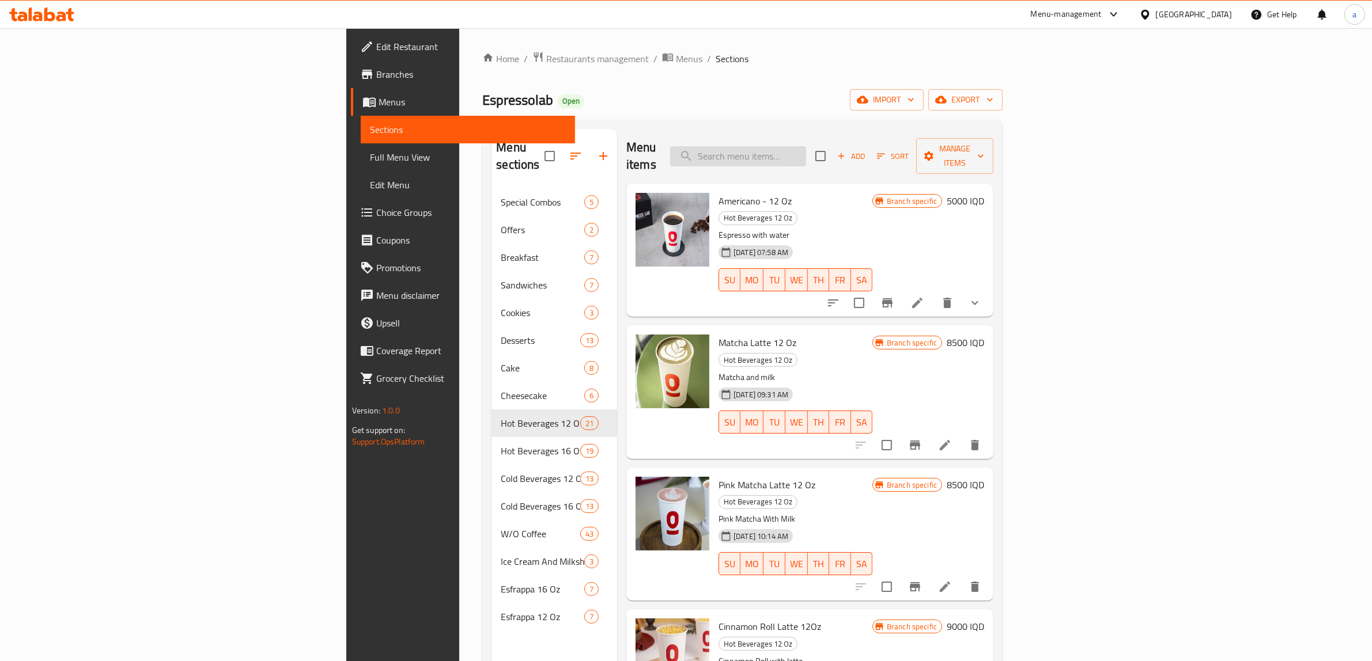
click at [806, 150] on input "search" at bounding box center [738, 156] width 136 height 20
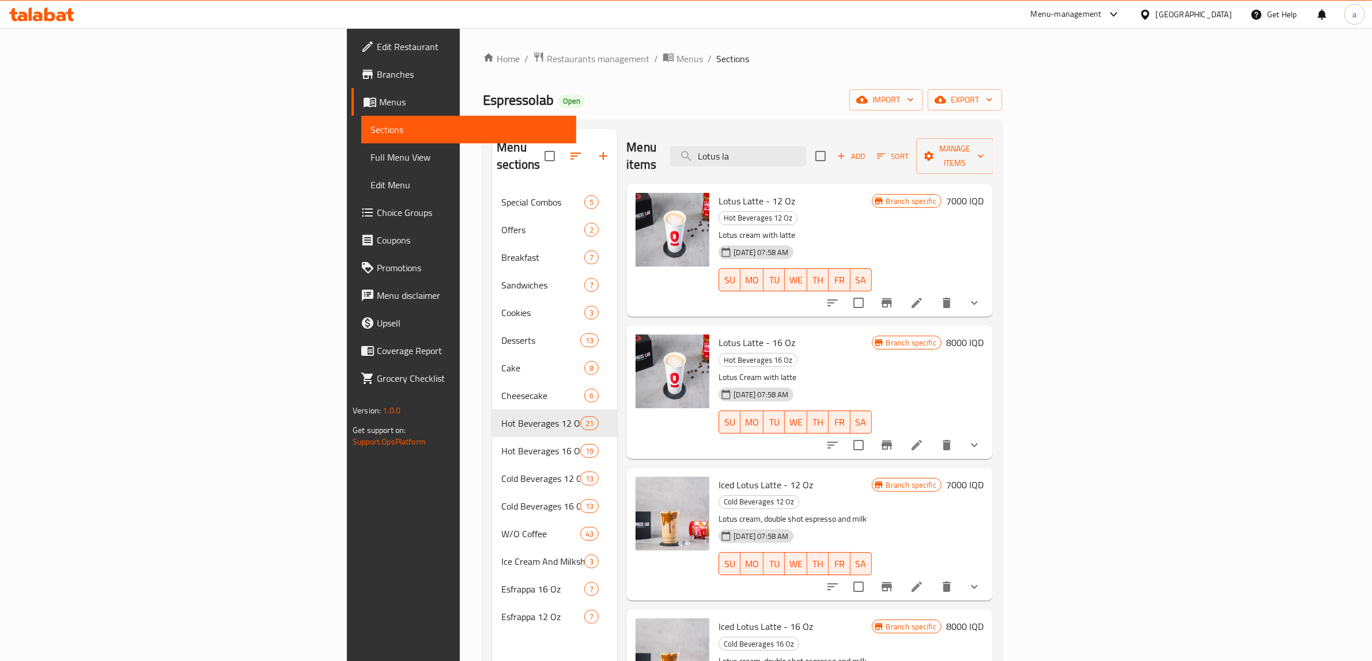
type input "Lotus la"
click at [933, 435] on li at bounding box center [917, 445] width 32 height 21
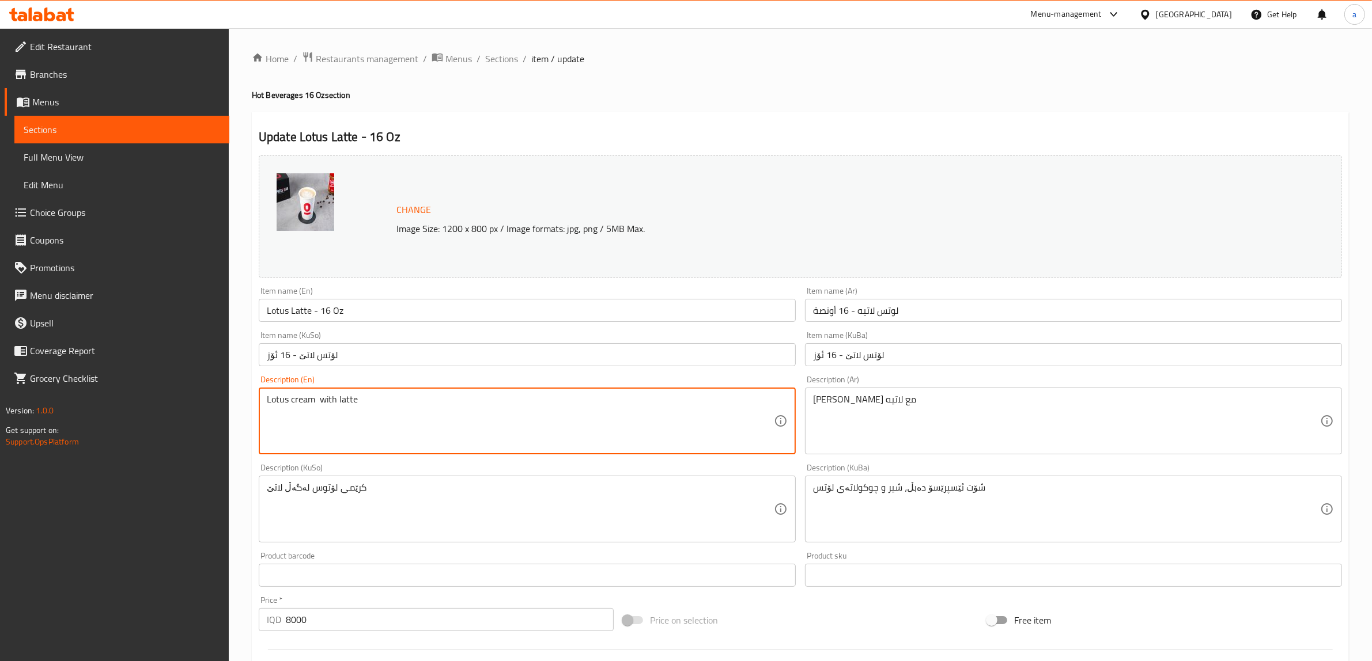
type textarea "Lotus cream with latte"
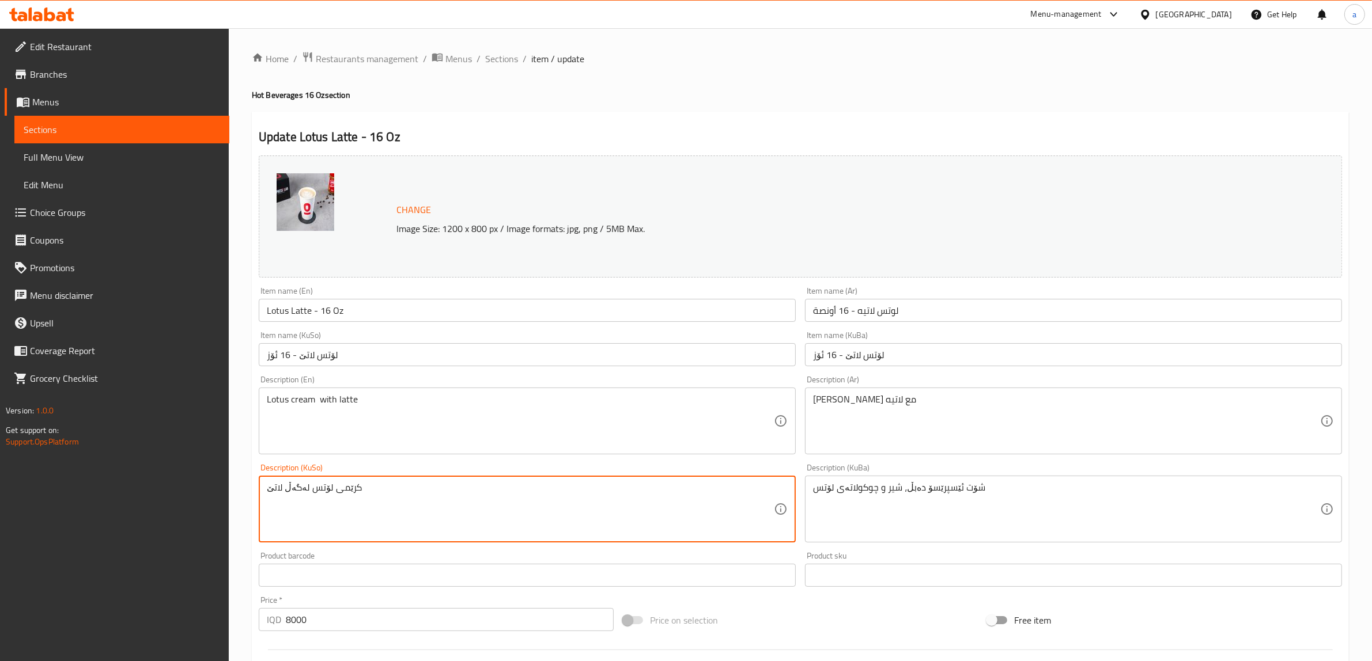
type textarea "کرێمی لۆتس لەگەڵ لاتێ"
click at [909, 482] on div "شۆت ئێسپرێسۆ دەبڵ، شیر و چوکولاتەی لۆتس Description (KuBa)" at bounding box center [1073, 509] width 537 height 67
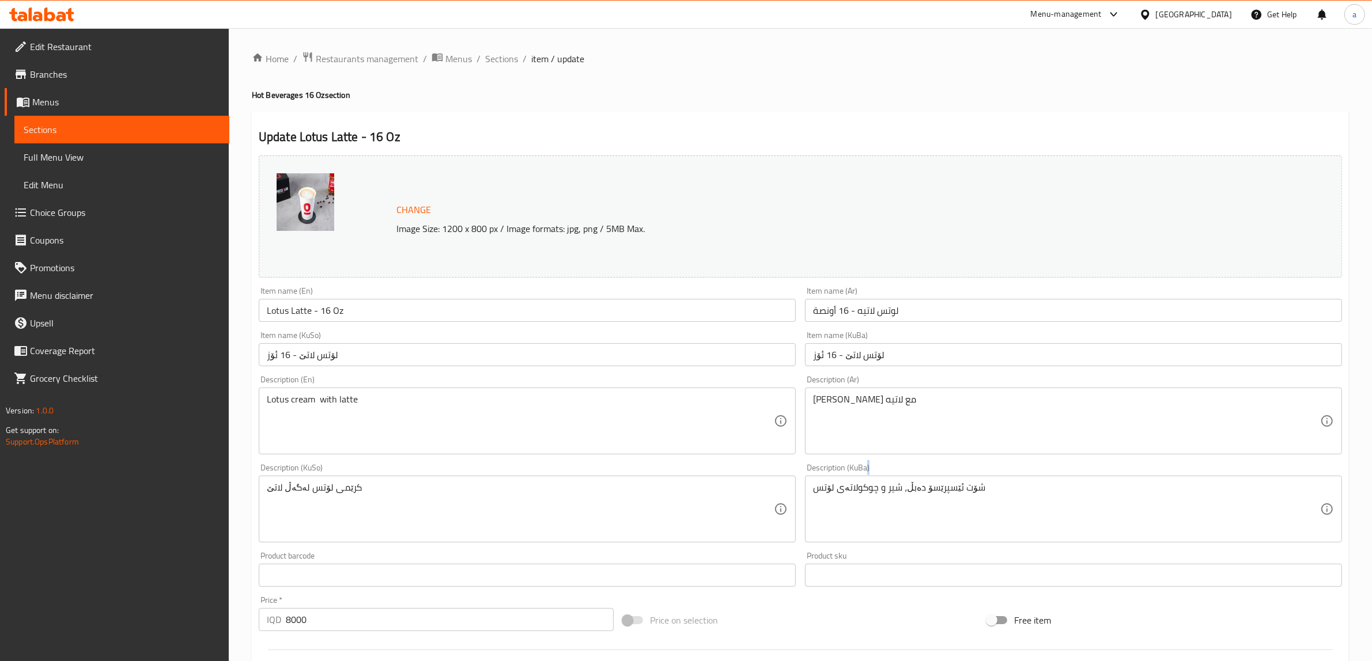
click at [909, 482] on div "شۆت ئێسپرێسۆ دەبڵ، شیر و چوکولاتەی لۆتس Description (KuBa)" at bounding box center [1073, 509] width 537 height 67
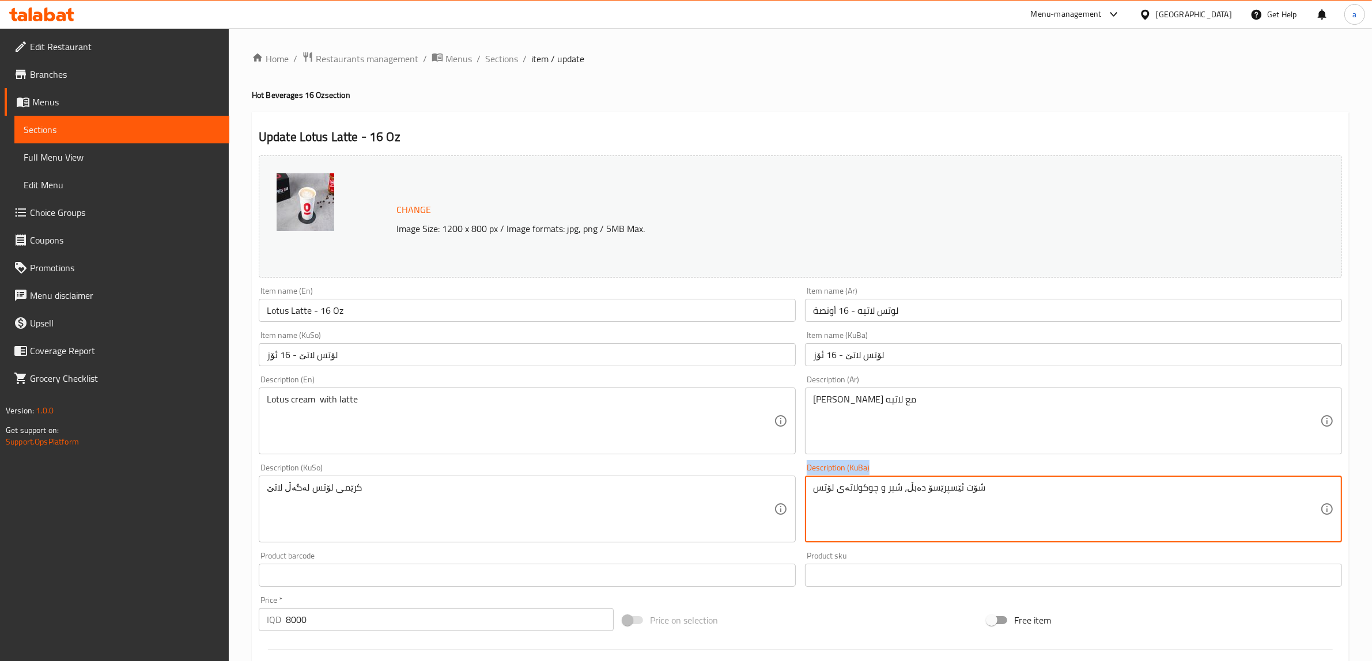
click at [909, 482] on div "شۆت ئێسپرێسۆ دەبڵ، شیر و چوکولاتەی لۆتس Description (KuBa)" at bounding box center [1073, 509] width 537 height 67
click at [912, 485] on textarea "شۆت ئێسپرێسۆ دەبڵ، شیر و چوکولاتەی لۆتس" at bounding box center [1066, 509] width 507 height 55
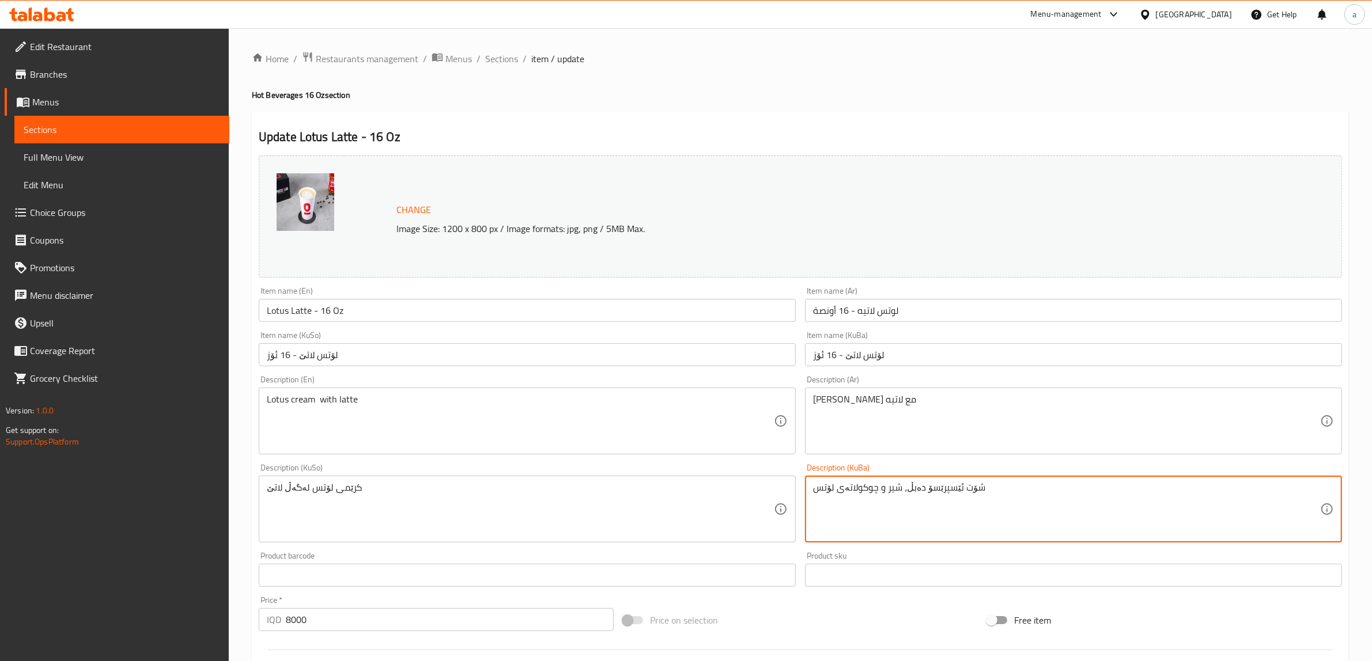
click at [912, 485] on textarea "شۆت ئێسپرێسۆ دەبڵ، شیر و چوکولاتەی لۆتس" at bounding box center [1066, 509] width 507 height 55
paste textarea "کرێمی لۆتس لەگەڵ لاتێ"
type textarea "کرێمی لۆتس لەگەڵ لاتێ"
click at [310, 303] on input "Lotus Latte - 16 Oz" at bounding box center [527, 310] width 537 height 23
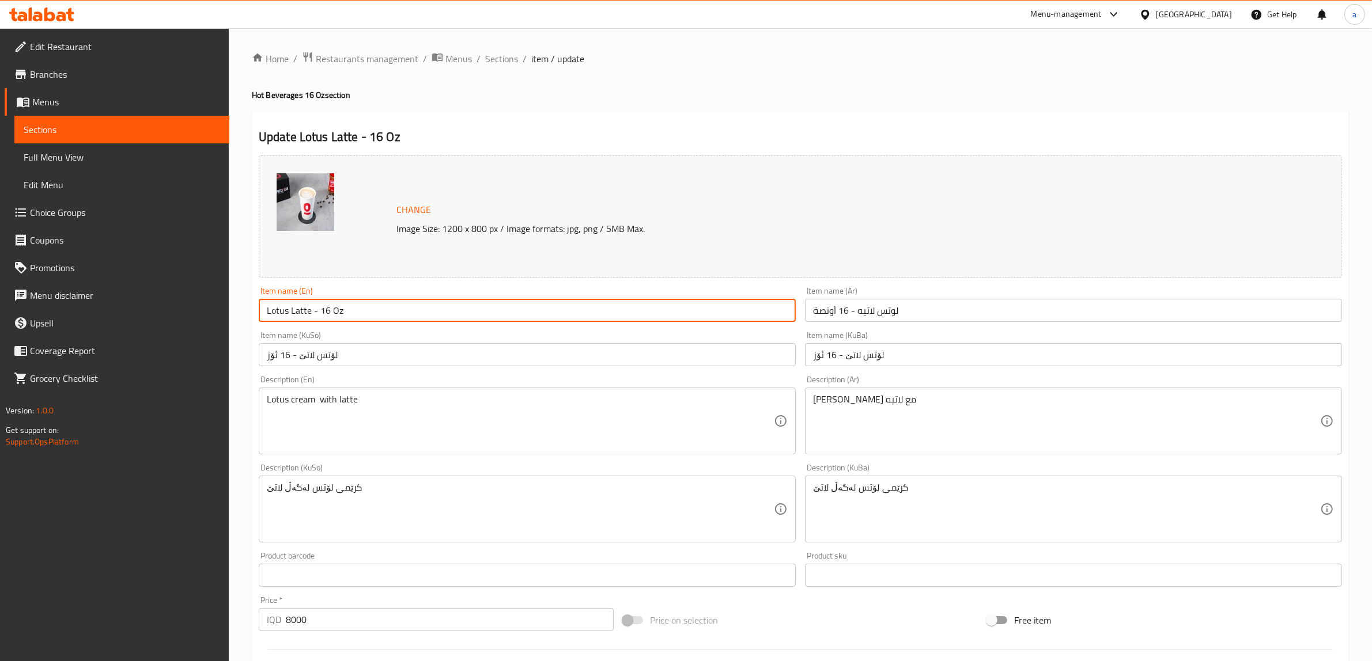
click at [310, 303] on input "Lotus Latte - 16 Oz" at bounding box center [527, 310] width 537 height 23
click at [440, 273] on div "Change Image Size: 1200 x 800 px / Image formats: jpg, png / 5MB Max." at bounding box center [800, 217] width 1083 height 122
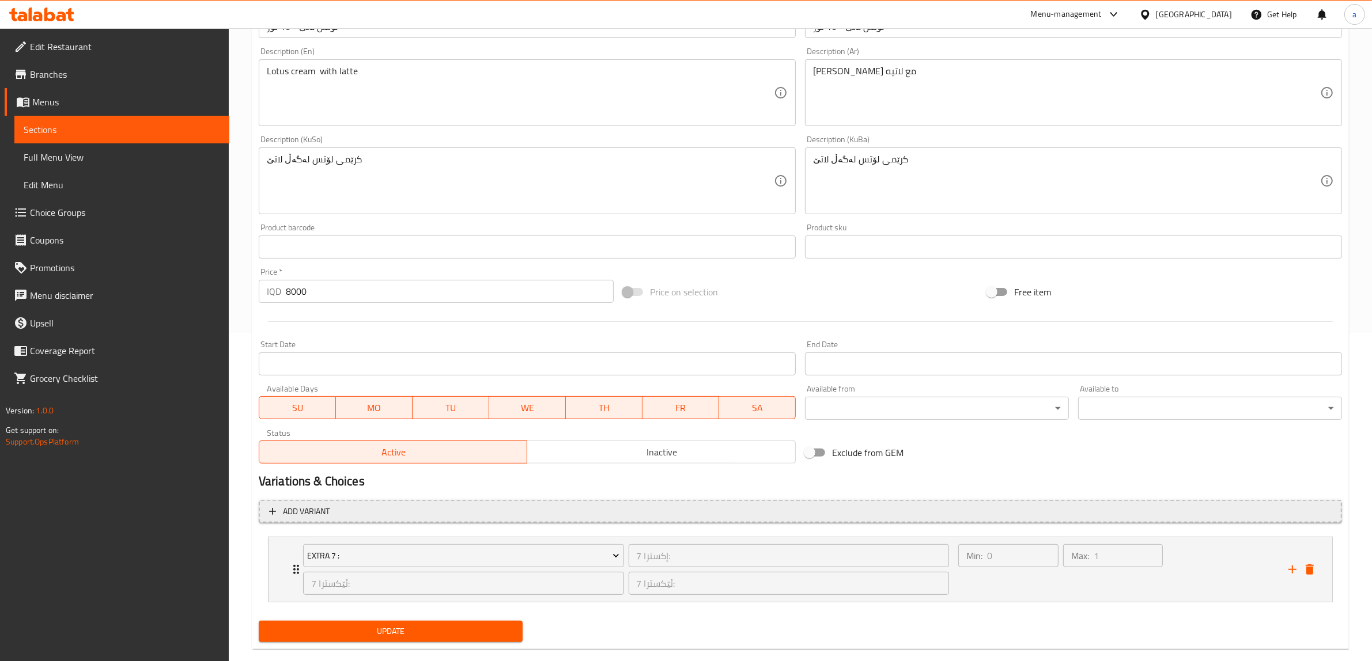
scroll to position [347, 0]
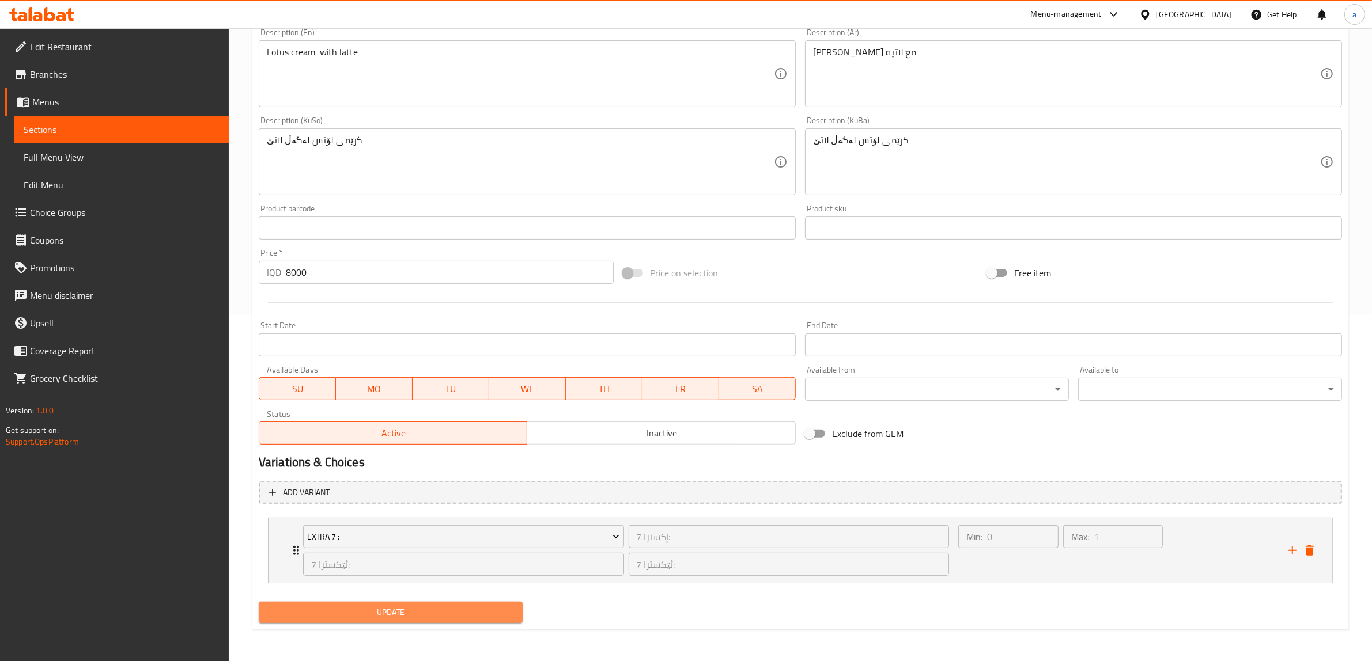
click at [392, 603] on button "Update" at bounding box center [391, 612] width 264 height 21
click at [413, 614] on span "Update" at bounding box center [390, 613] width 245 height 14
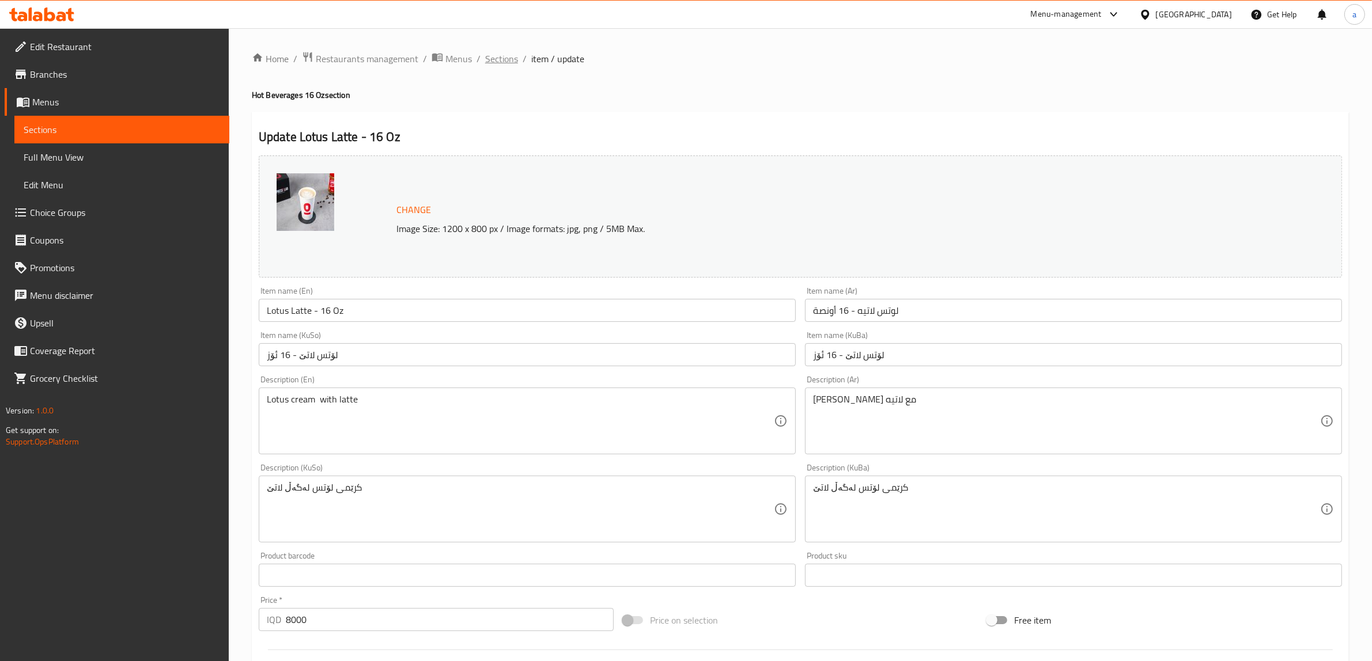
click at [485, 52] on span "Sections" at bounding box center [501, 59] width 33 height 14
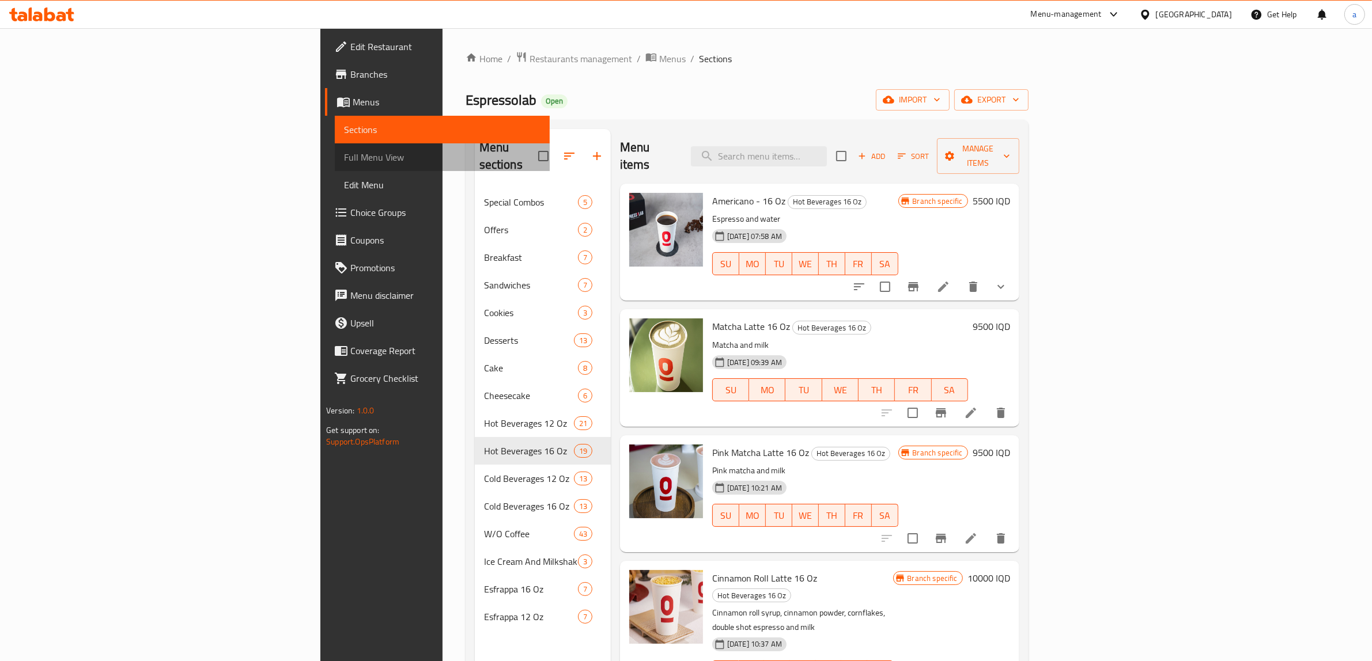
click at [344, 163] on span "Full Menu View" at bounding box center [442, 157] width 196 height 14
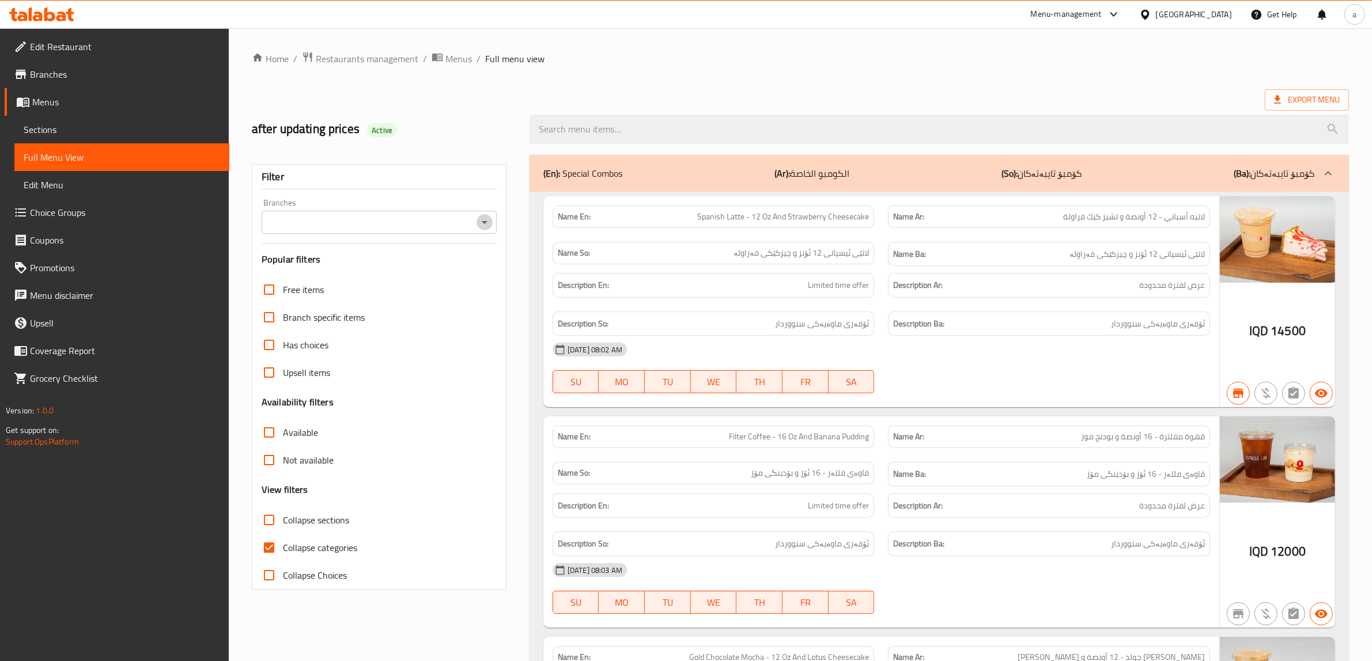
click at [484, 229] on icon "Open" at bounding box center [485, 223] width 14 height 14
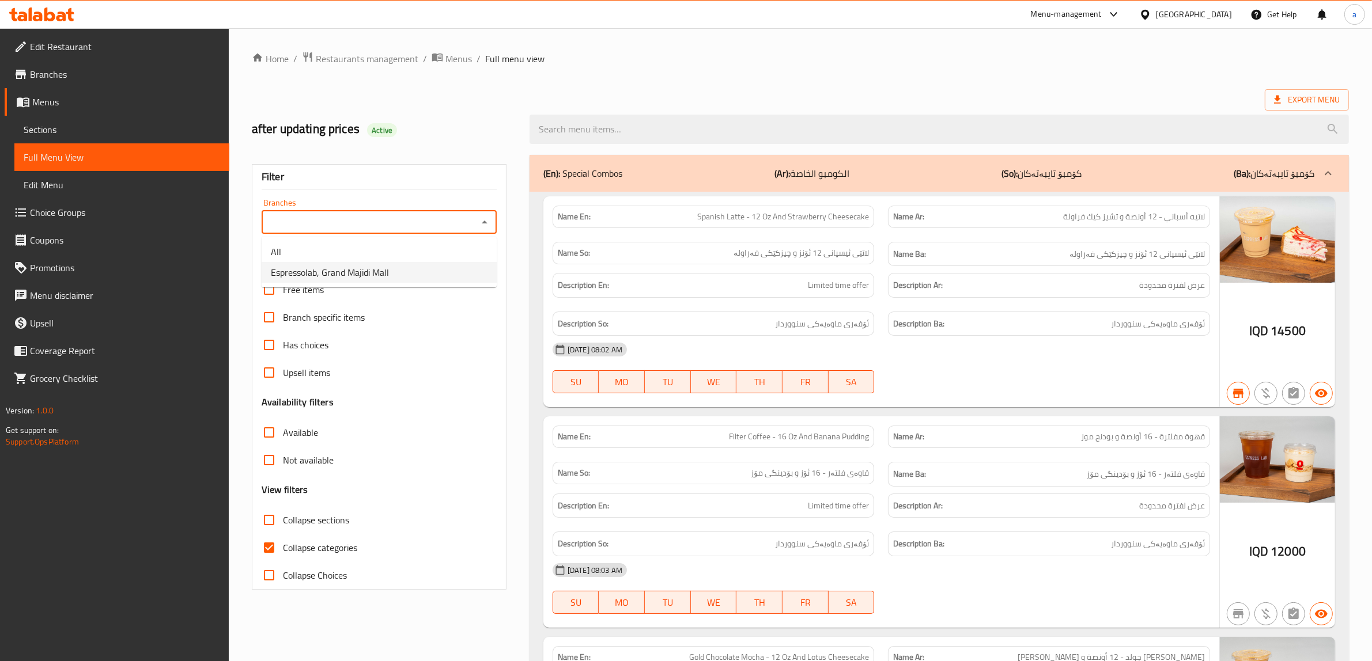
click at [395, 269] on li "Espressolab, Grand Majidi Mall" at bounding box center [379, 272] width 235 height 21
type input "Espressolab, Grand Majidi Mall"
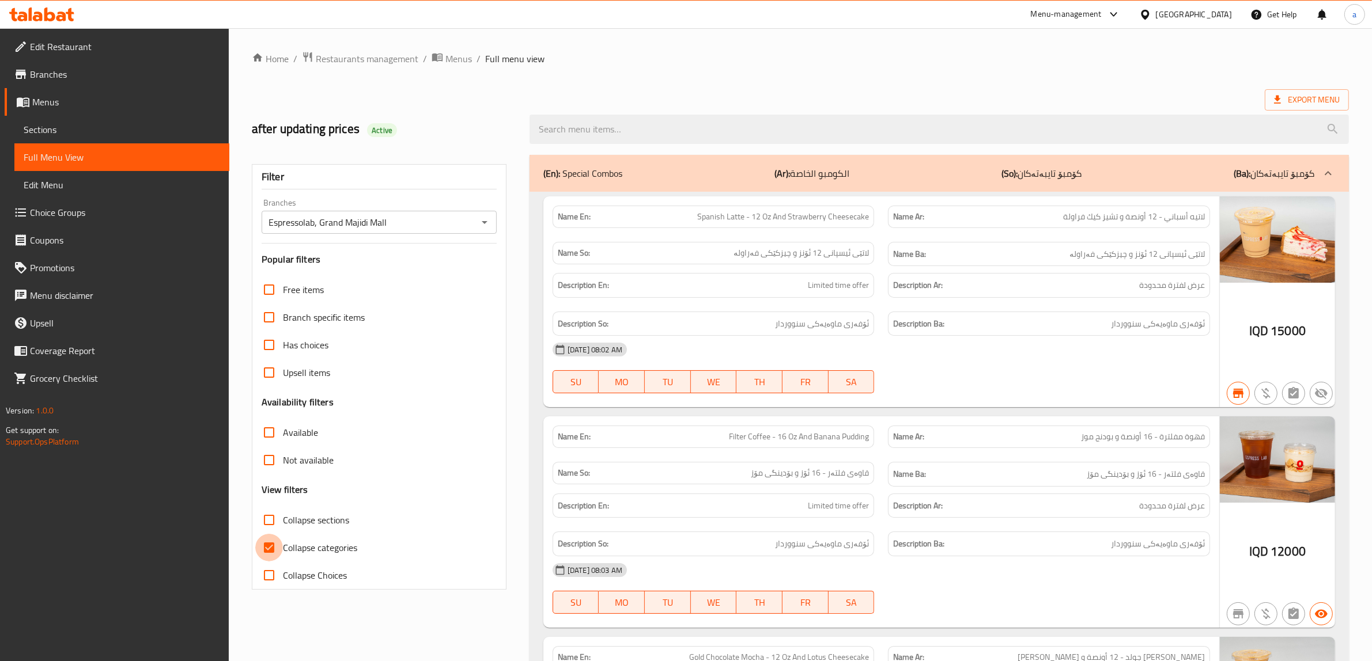
click at [274, 551] on input "Collapse categories" at bounding box center [269, 548] width 28 height 28
checkbox input "false"
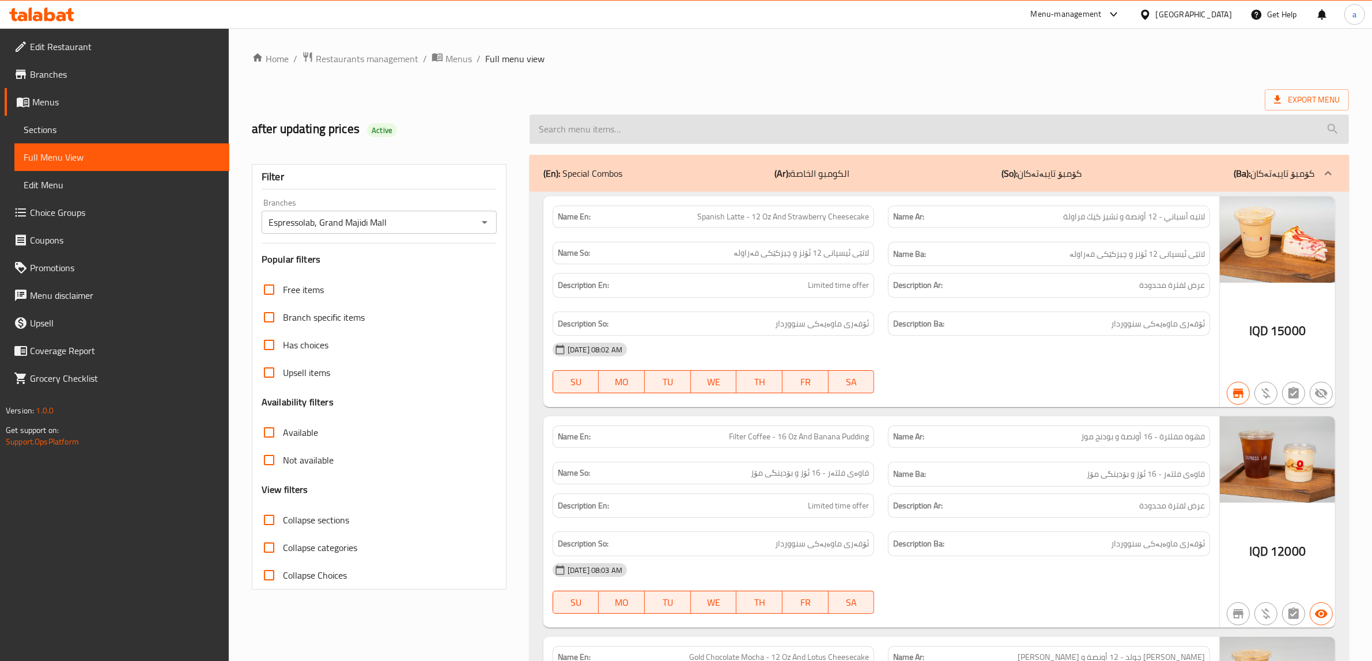
click at [643, 134] on input "search" at bounding box center [939, 129] width 819 height 29
paste input "Lotus Latte - 16 Oz"
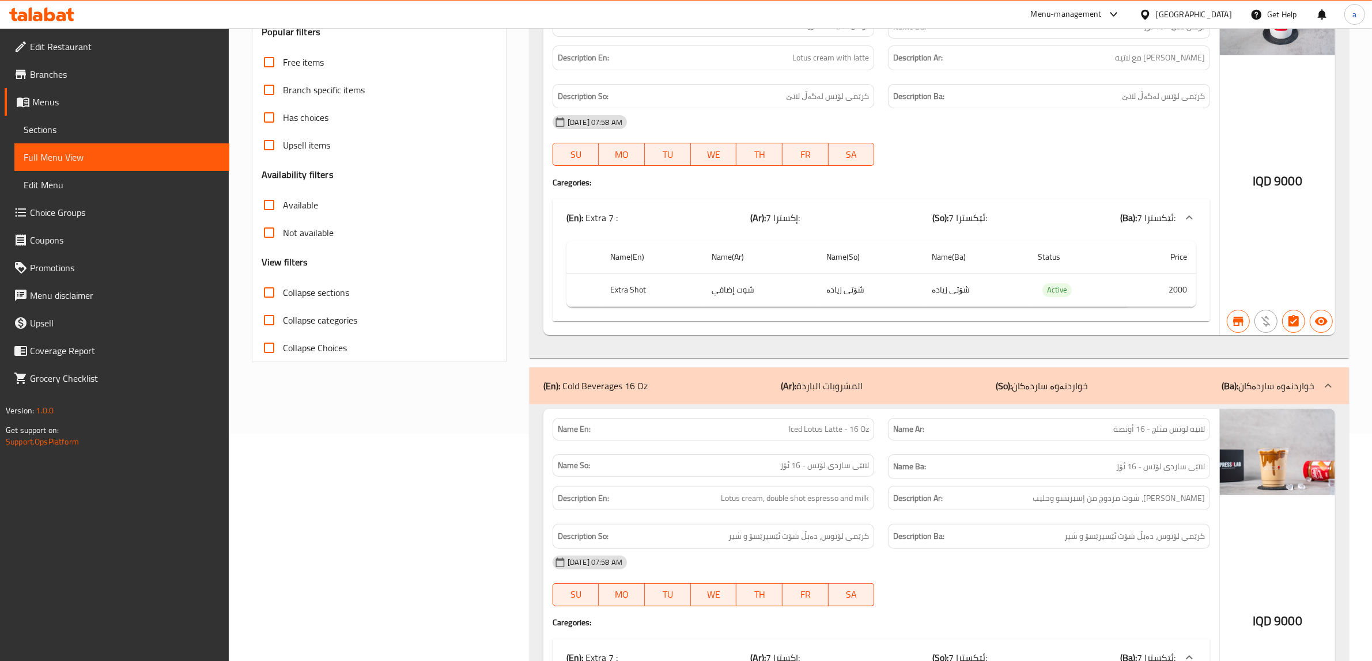
scroll to position [240, 0]
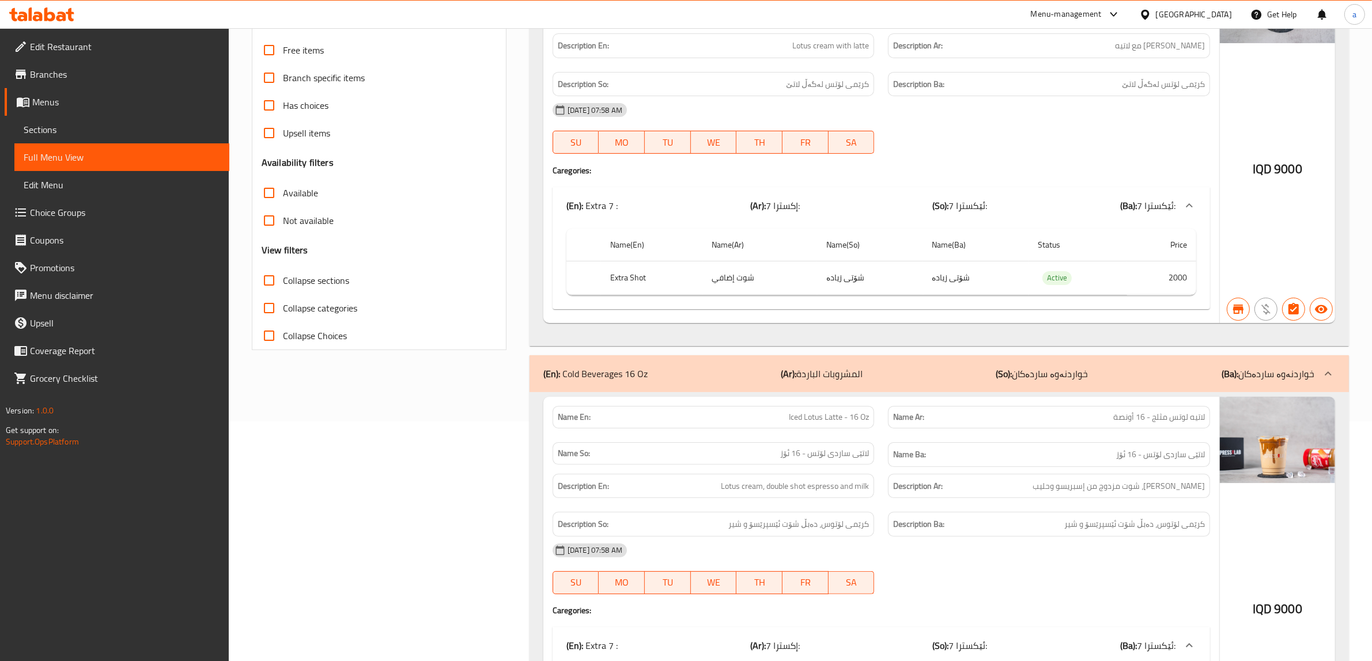
type input "Lotus Latte - 16 Oz"
click at [799, 381] on p "(Ar): المشروبات الباردة" at bounding box center [822, 374] width 82 height 14
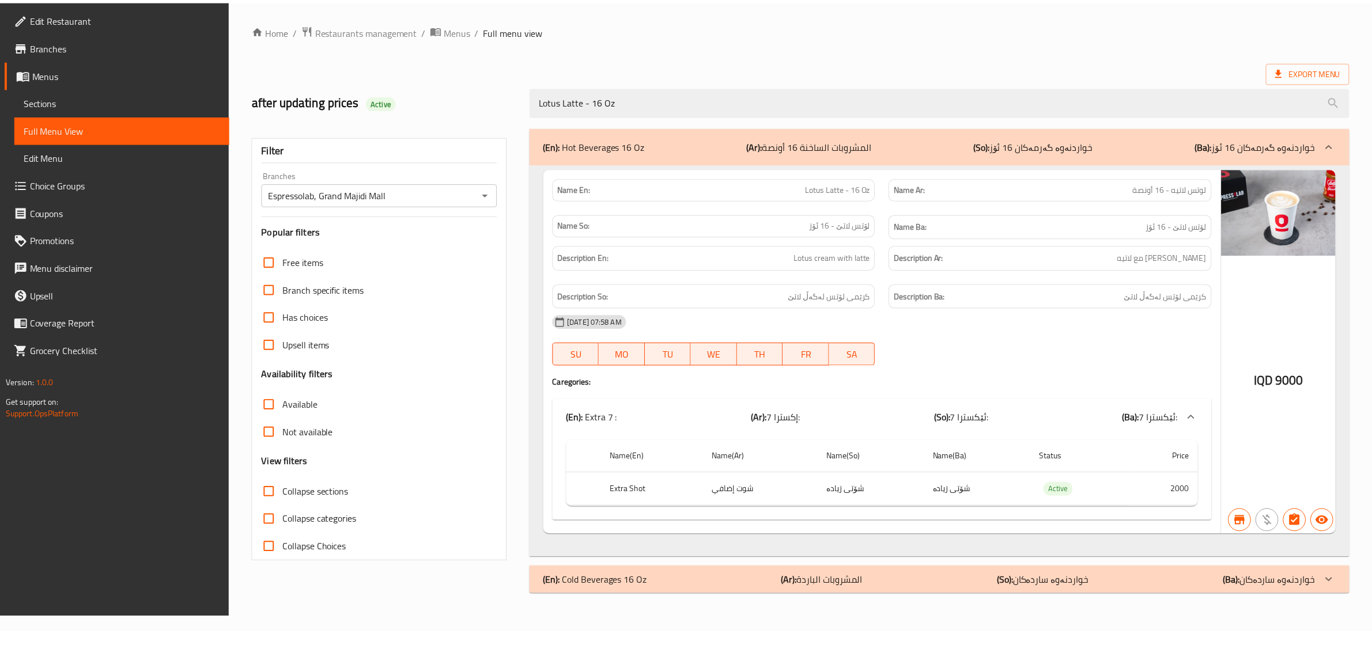
scroll to position [0, 0]
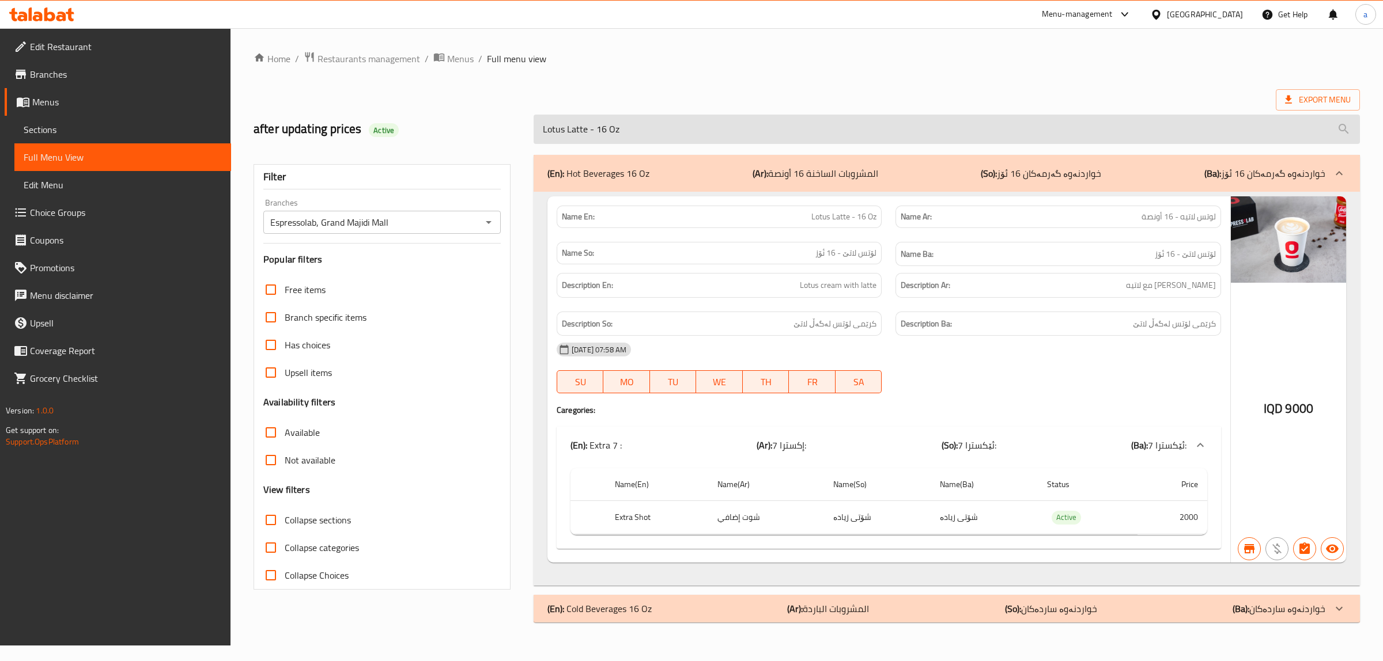
drag, startPoint x: 648, startPoint y: 111, endPoint x: 647, endPoint y: 116, distance: 6.0
click at [647, 114] on div "Lotus Latte - 16 Oz" at bounding box center [947, 129] width 840 height 43
drag, startPoint x: 647, startPoint y: 117, endPoint x: 647, endPoint y: 127, distance: 9.8
click at [647, 122] on input "Lotus Latte - 16 Oz" at bounding box center [947, 129] width 826 height 29
click at [647, 127] on input "Lotus Latte - 16 Oz" at bounding box center [947, 129] width 826 height 29
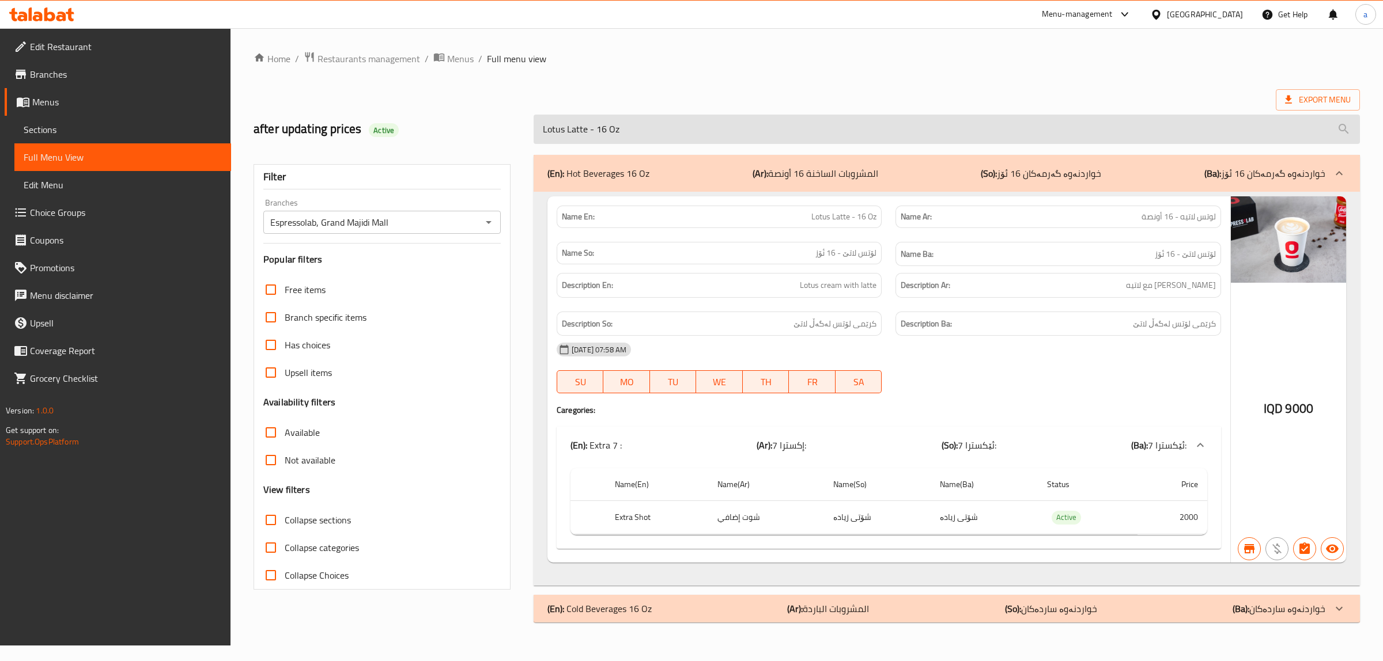
click at [647, 127] on input "Lotus Latte - 16 Oz" at bounding box center [947, 129] width 826 height 29
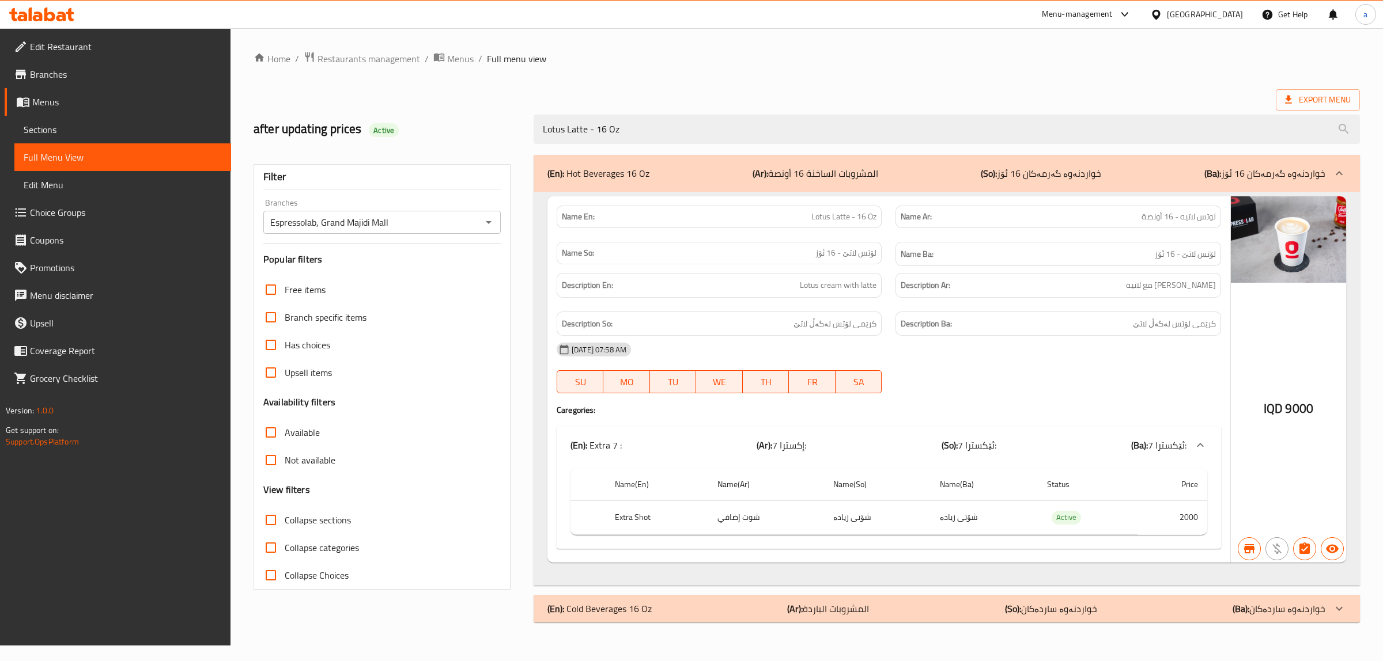
click at [56, 123] on span "Sections" at bounding box center [123, 130] width 198 height 14
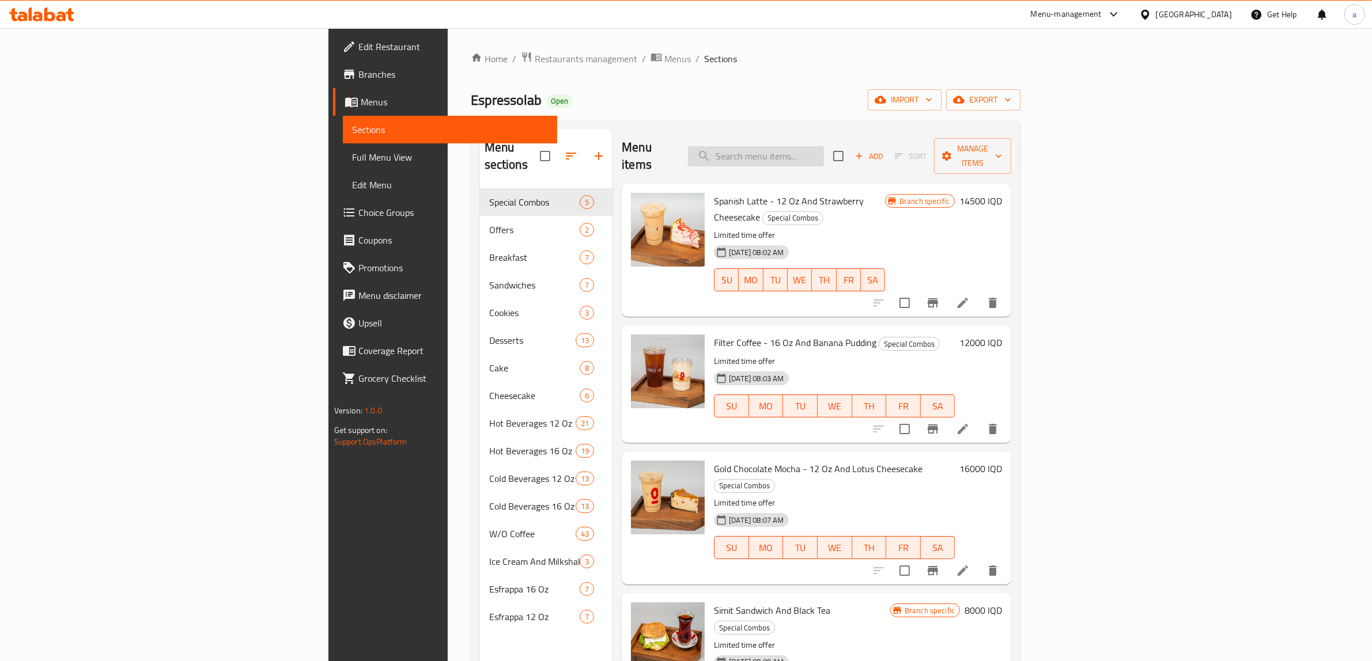
click at [824, 154] on input "search" at bounding box center [756, 156] width 136 height 20
paste input "Spanish Latte - 16 Oz"
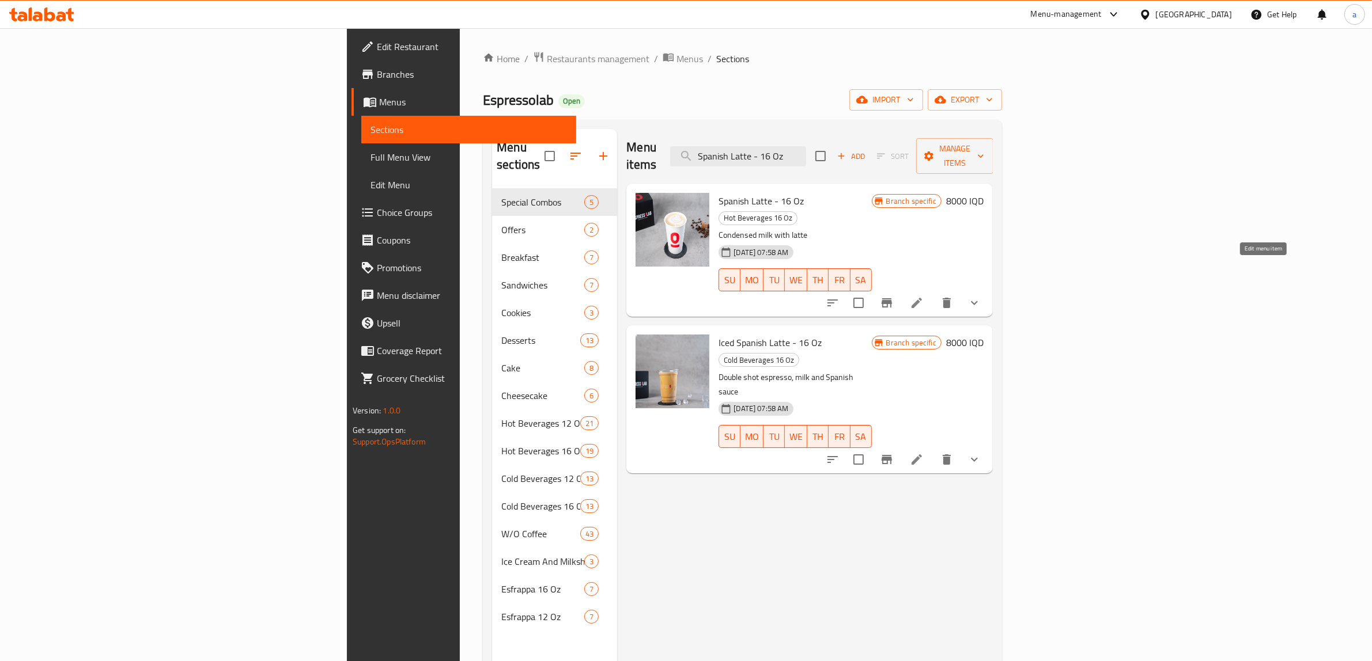
type input "Spanish Latte - 16 Oz"
click at [924, 296] on icon at bounding box center [917, 303] width 14 height 14
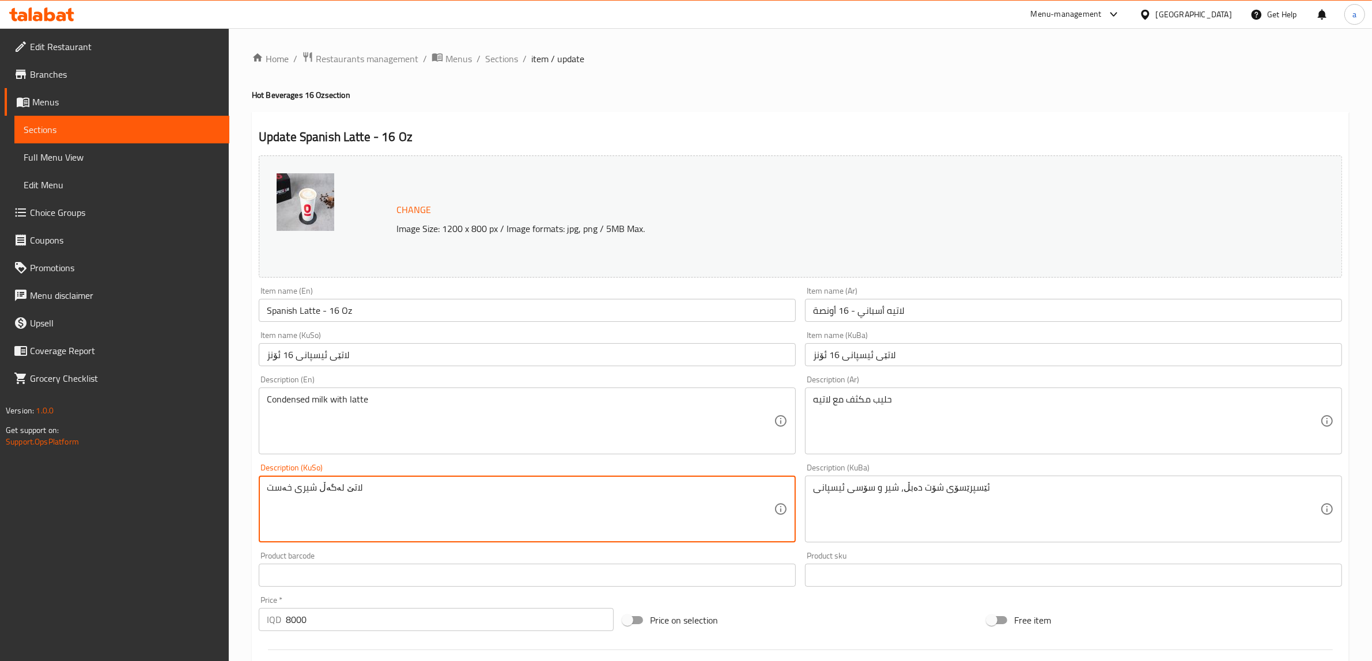
drag, startPoint x: 269, startPoint y: 490, endPoint x: 314, endPoint y: 491, distance: 44.9
type textarea "لاتێ لەگە"
paste textarea "شیری خەست"
type textarea "شیری خەست لەگەڵ لاتێ"
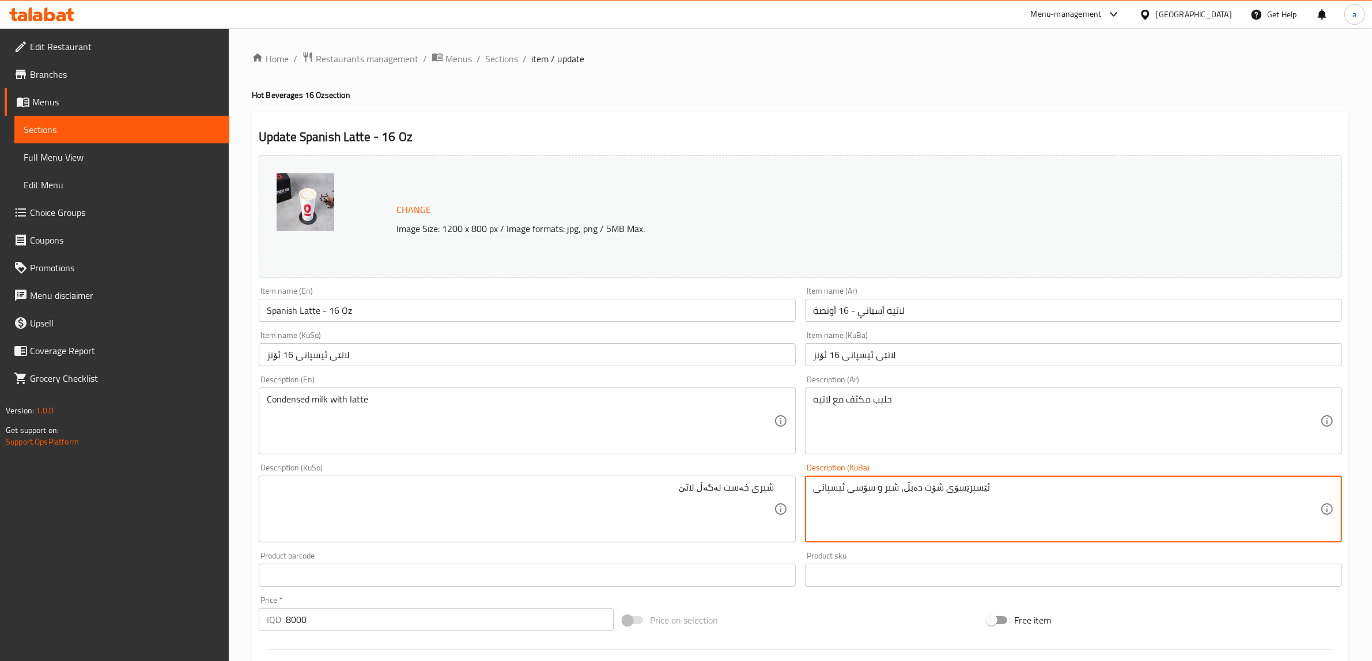
click at [910, 497] on textarea "ئێسپرێسۆی شۆت دەبڵ، شیر و سۆسی ئیسپانی" at bounding box center [1066, 509] width 507 height 55
paste textarea "یری خەست لەگەڵ لاتێ"
type textarea "شیری خەست لەگەڵ لاتێ"
click at [282, 307] on input "Spanish Latte - 16 Oz" at bounding box center [527, 310] width 537 height 23
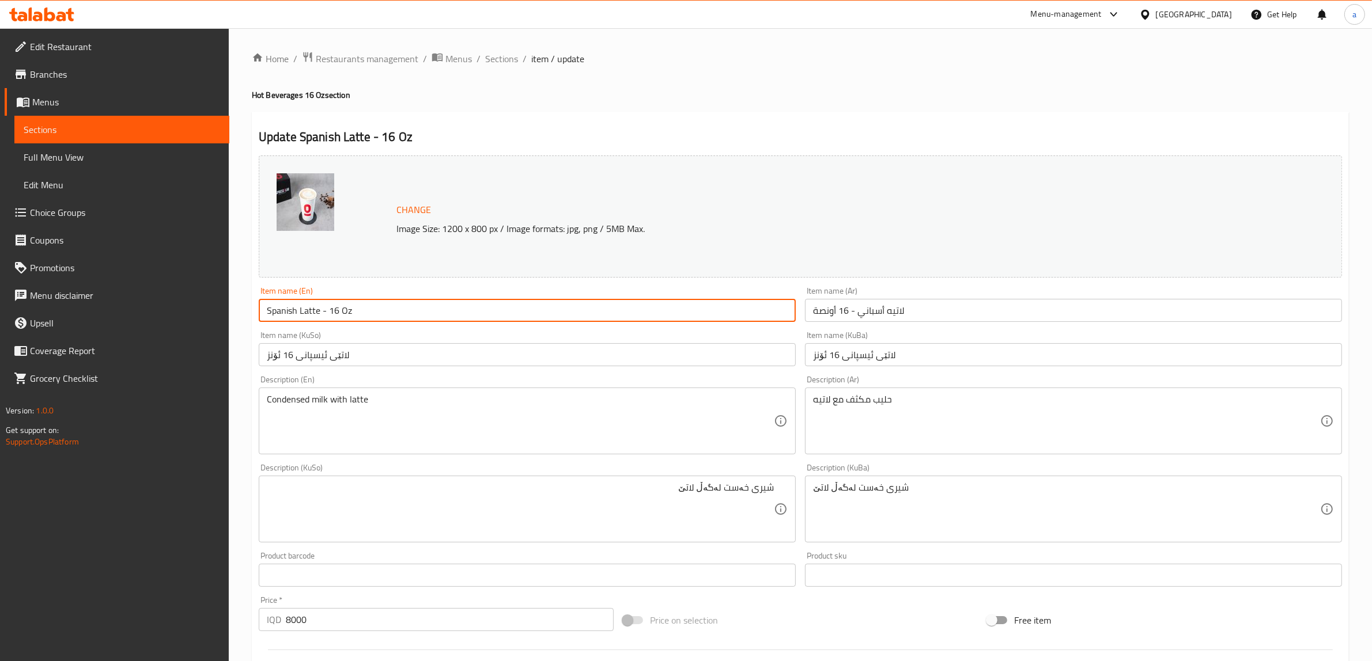
click at [282, 307] on input "Spanish Latte - 16 Oz" at bounding box center [527, 310] width 537 height 23
click at [392, 281] on div "Change Image Size: 1200 x 800 px / Image formats: jpg, png / 5MB Max." at bounding box center [800, 216] width 1093 height 131
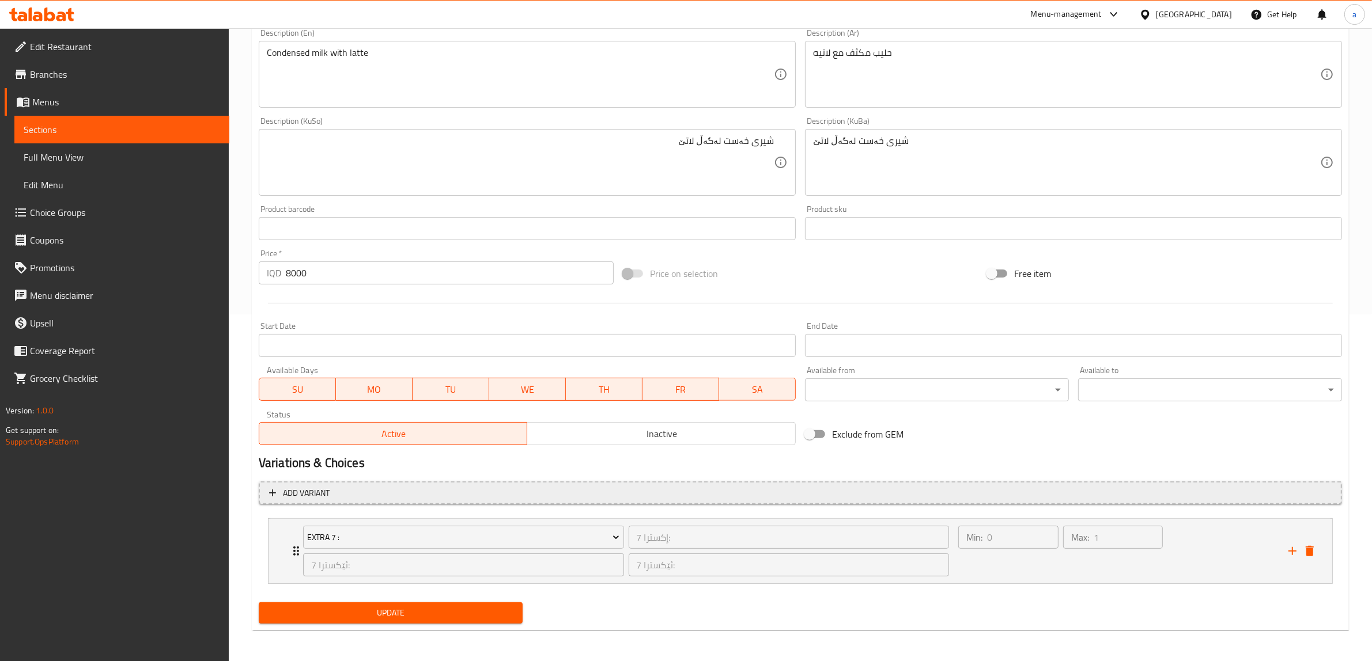
scroll to position [347, 0]
click at [372, 612] on span "Update" at bounding box center [390, 613] width 245 height 14
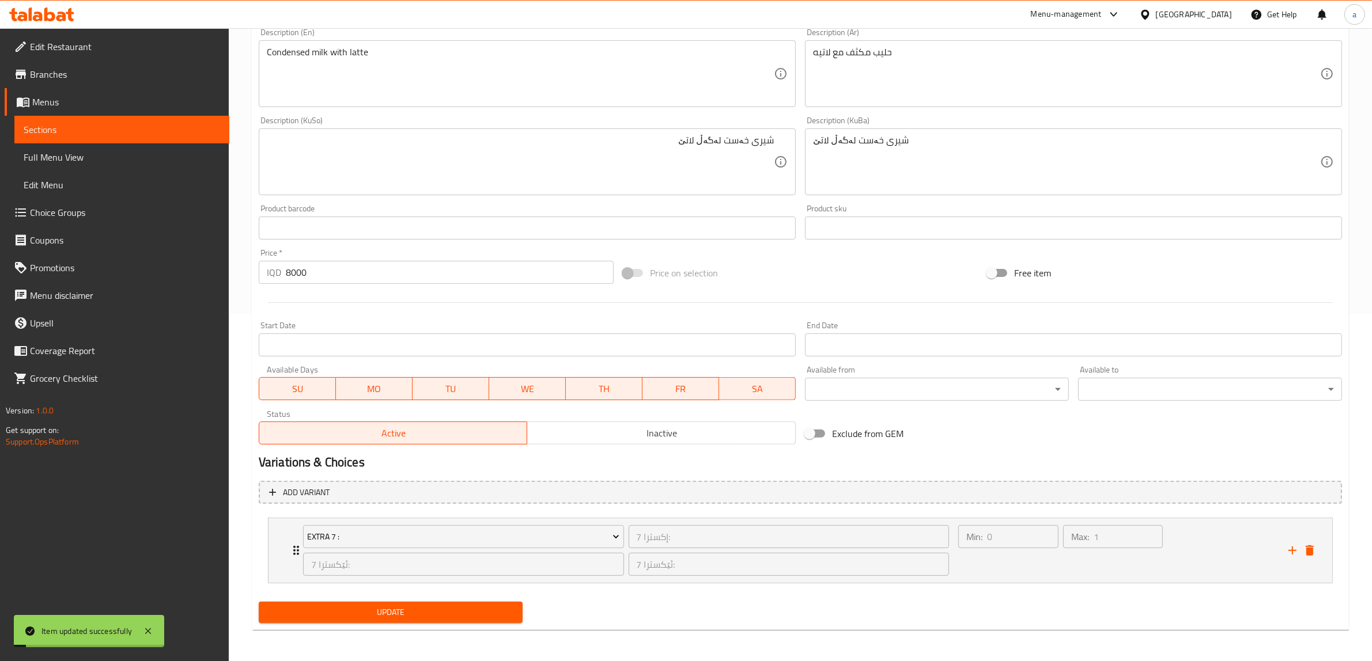
click at [375, 614] on span "Update" at bounding box center [390, 613] width 245 height 14
click at [367, 609] on span "Update" at bounding box center [390, 613] width 245 height 14
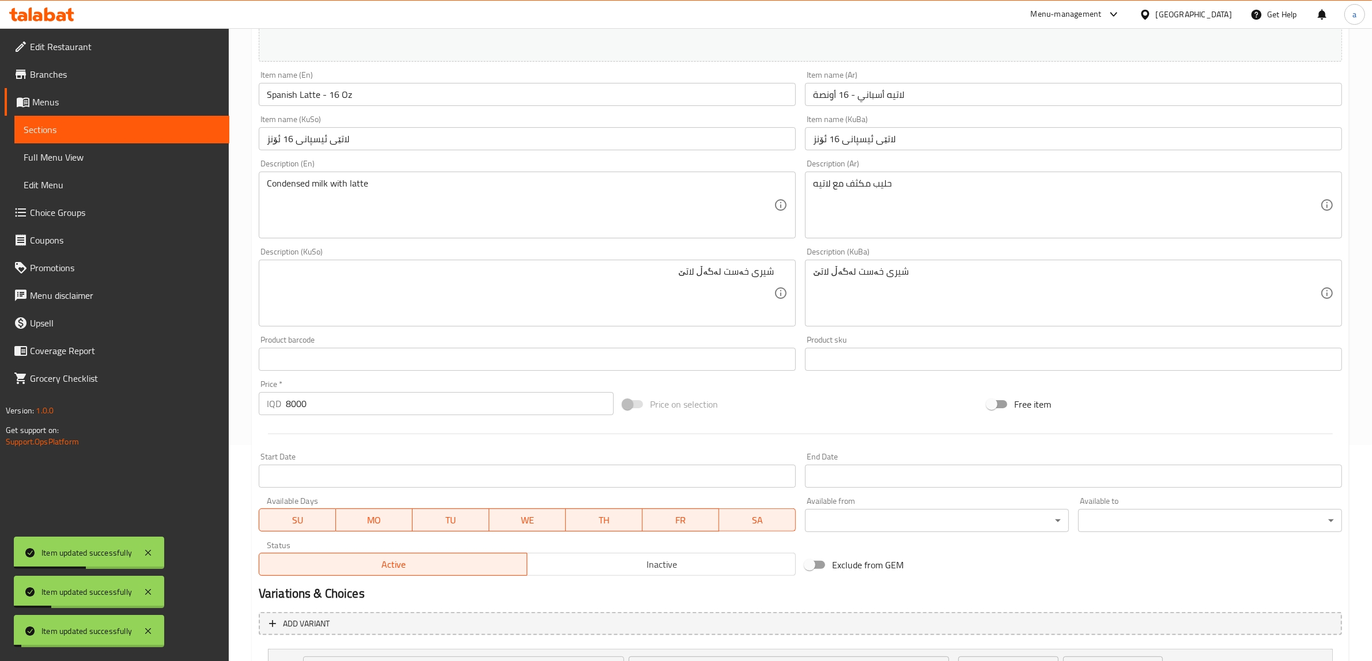
scroll to position [0, 0]
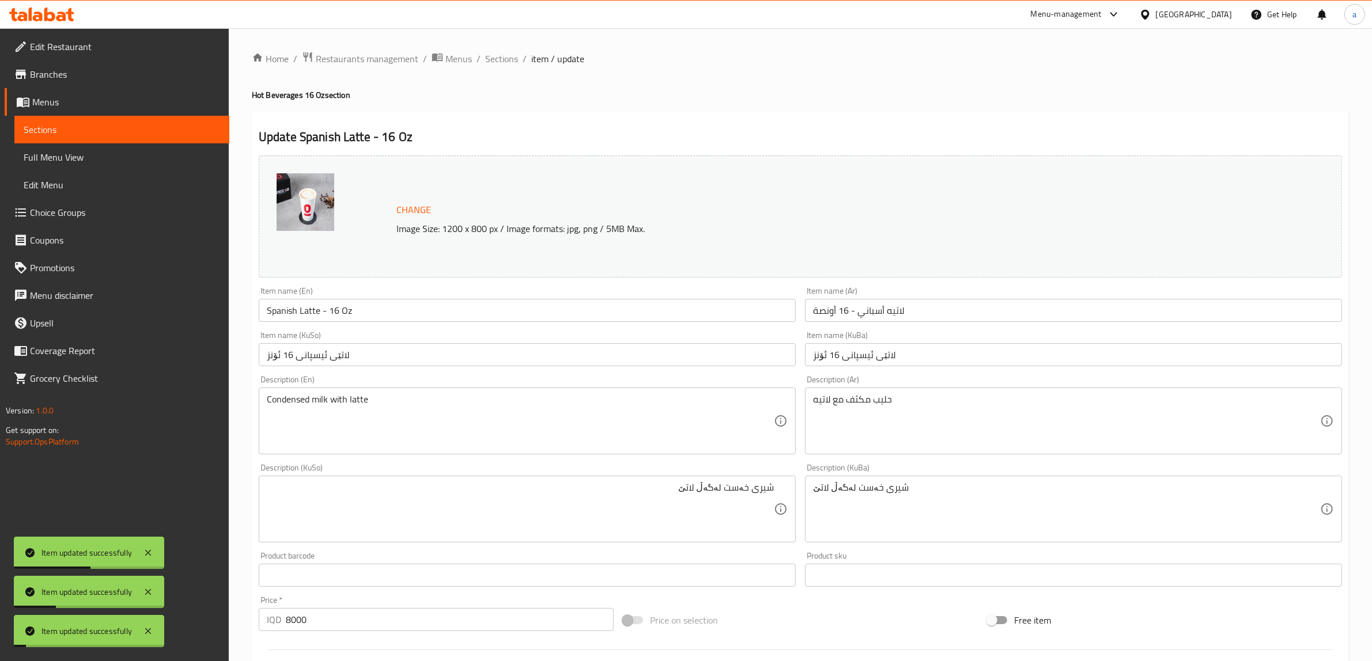
drag, startPoint x: 474, startPoint y: 361, endPoint x: 482, endPoint y: 154, distance: 207.0
click at [508, 56] on span "Sections" at bounding box center [501, 59] width 33 height 14
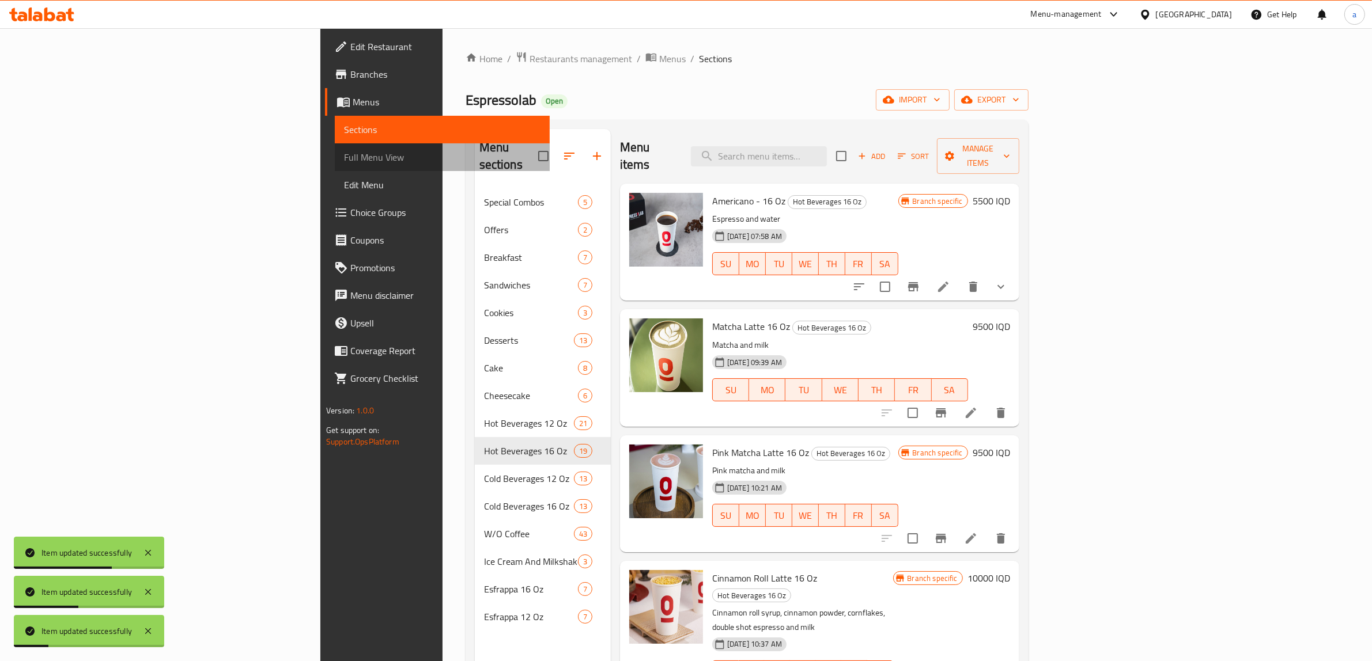
click at [335, 145] on link "Full Menu View" at bounding box center [442, 157] width 215 height 28
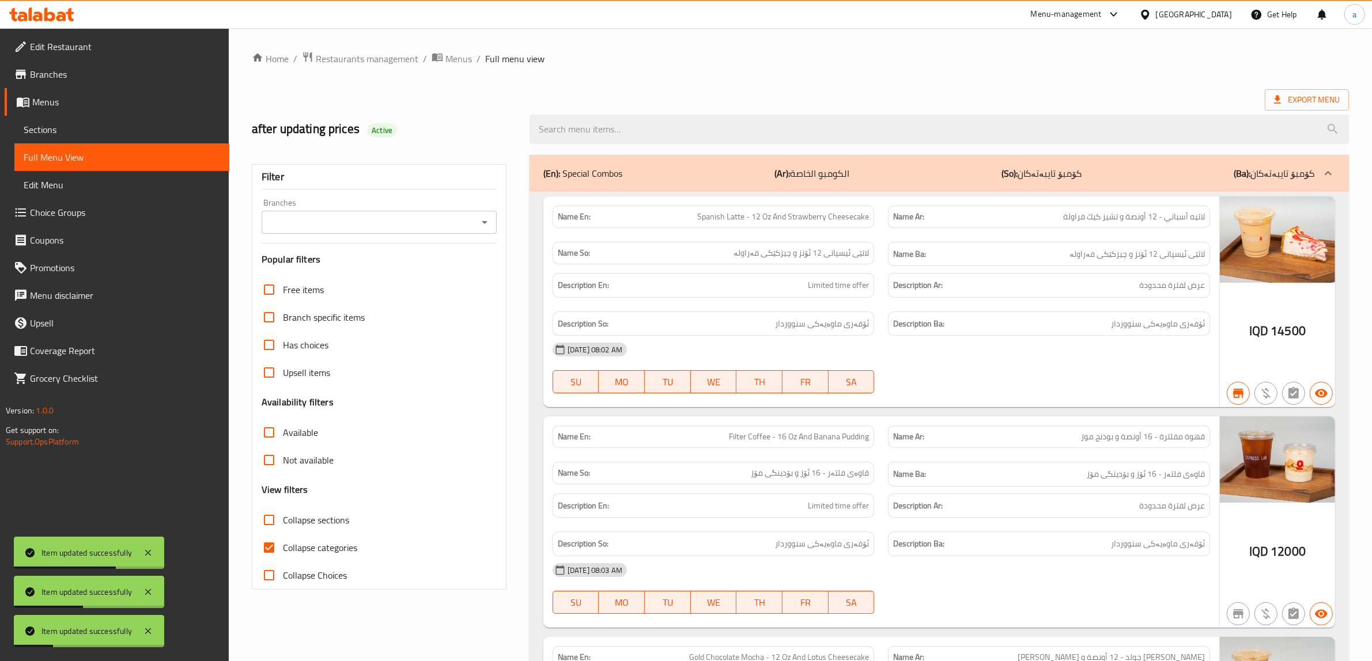
click at [487, 224] on icon "Open" at bounding box center [485, 223] width 14 height 14
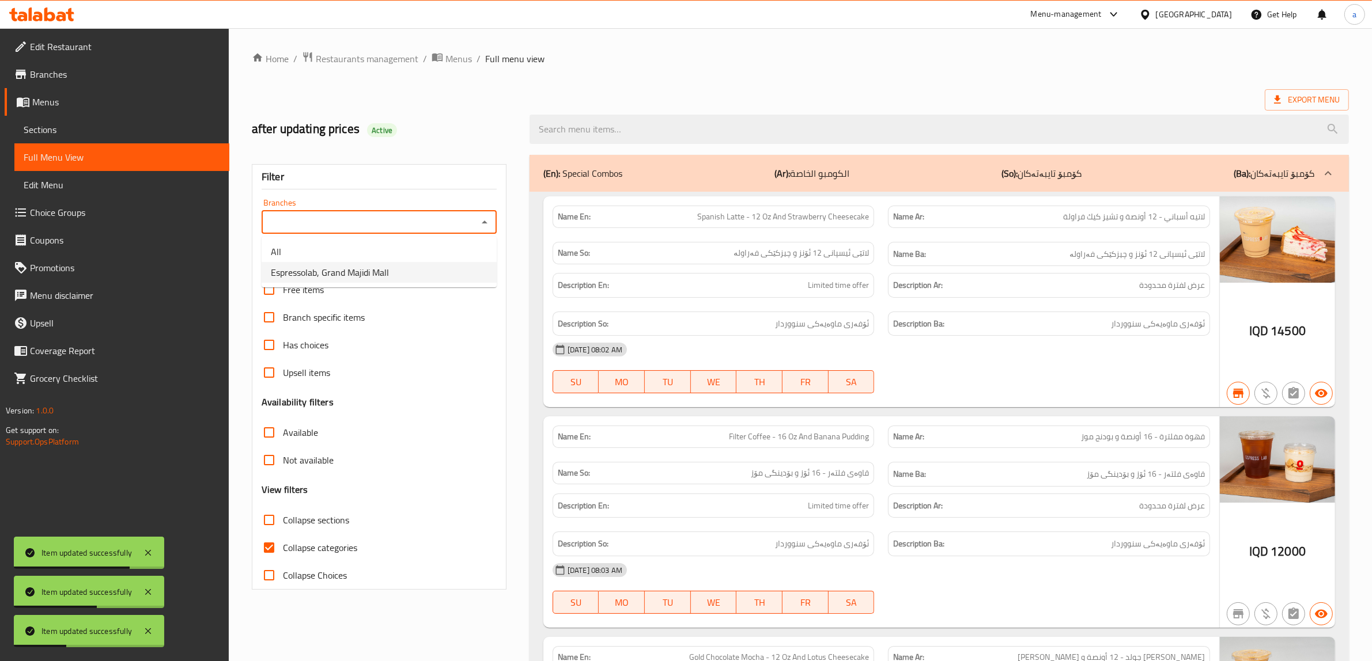
click at [349, 272] on span "Espressolab, Grand Majidi Mall" at bounding box center [330, 273] width 118 height 14
type input "Espressolab, Grand Majidi Mall"
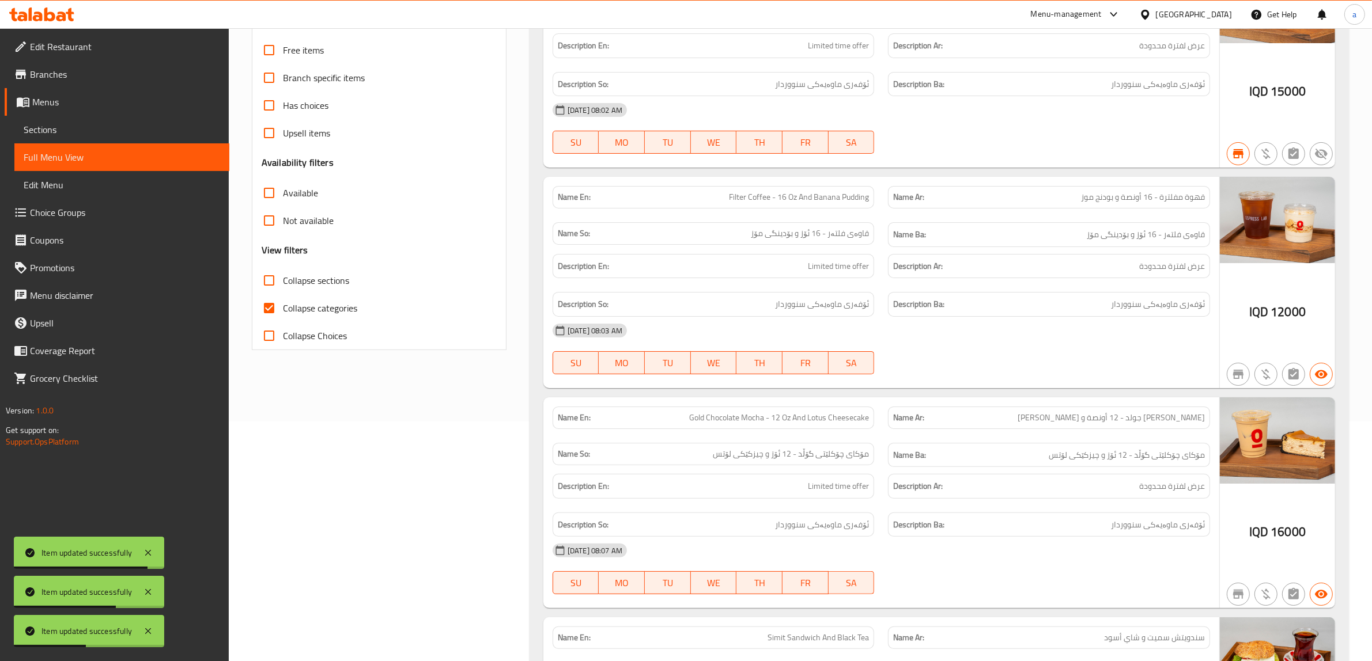
click at [277, 301] on input "Collapse categories" at bounding box center [269, 308] width 28 height 28
checkbox input "false"
drag, startPoint x: 710, startPoint y: 312, endPoint x: 707, endPoint y: 182, distance: 129.7
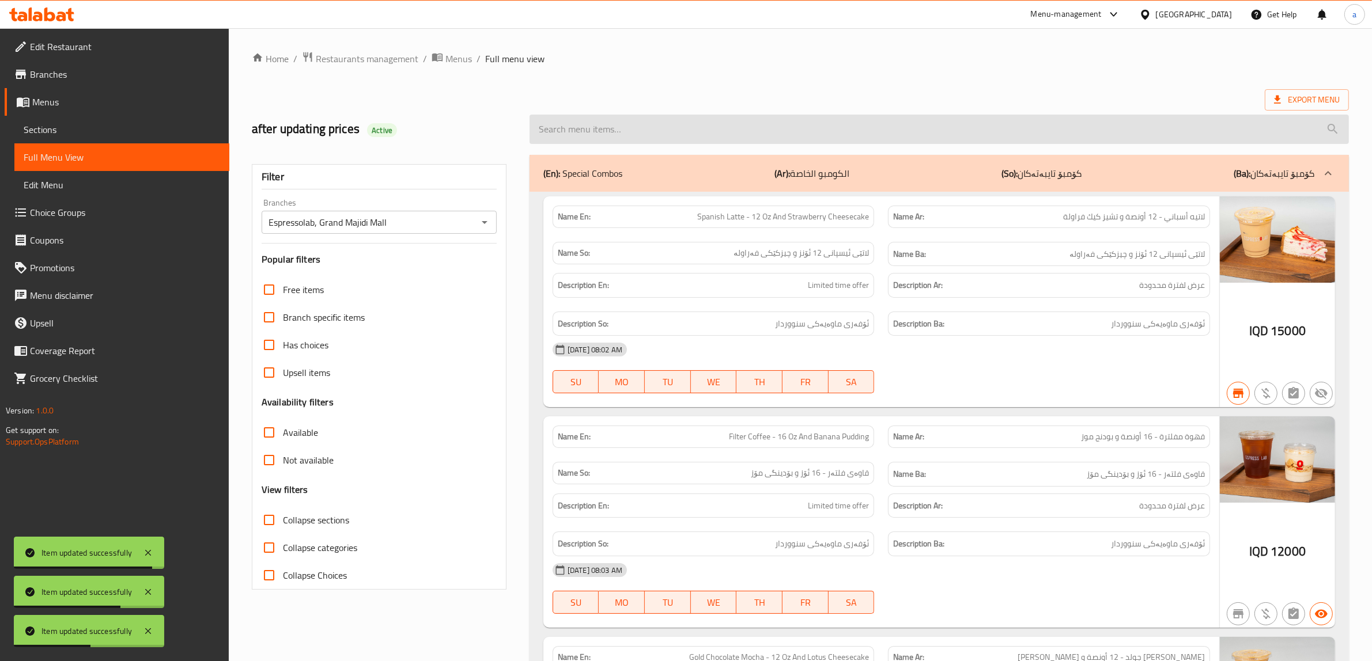
click at [618, 128] on input "search" at bounding box center [939, 129] width 819 height 29
paste input "Spanish Latte - 16 Oz"
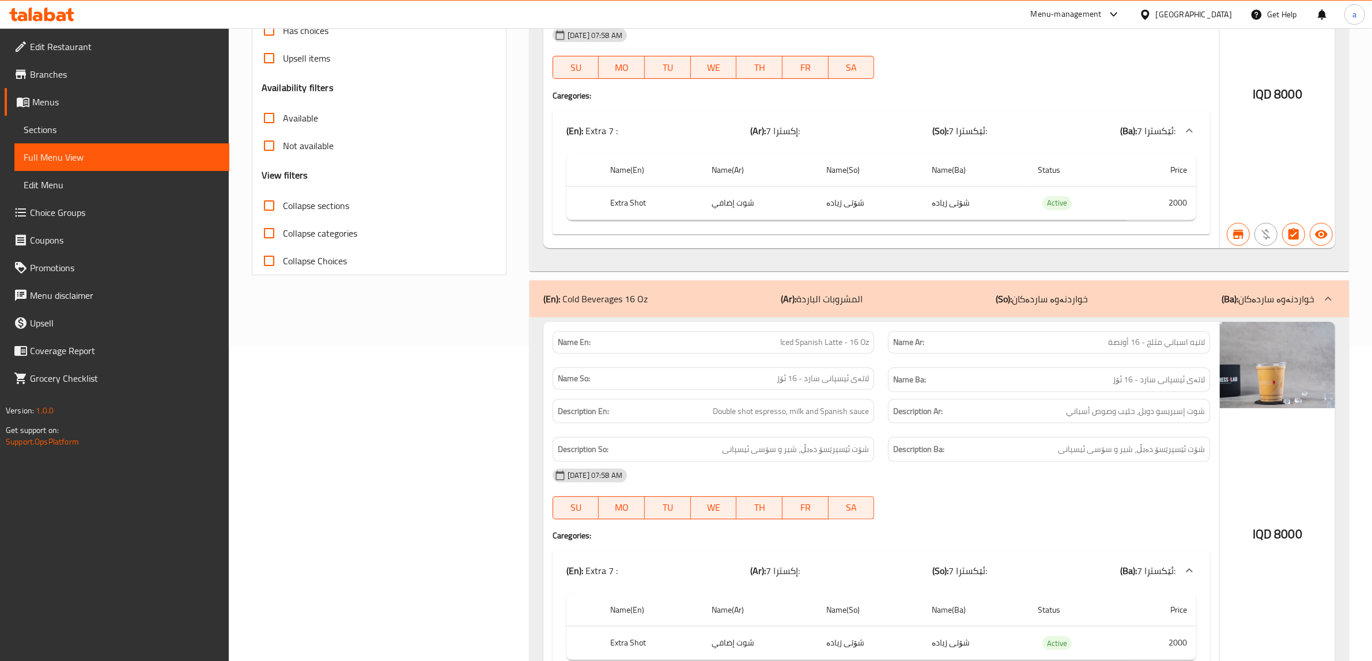
scroll to position [360, 0]
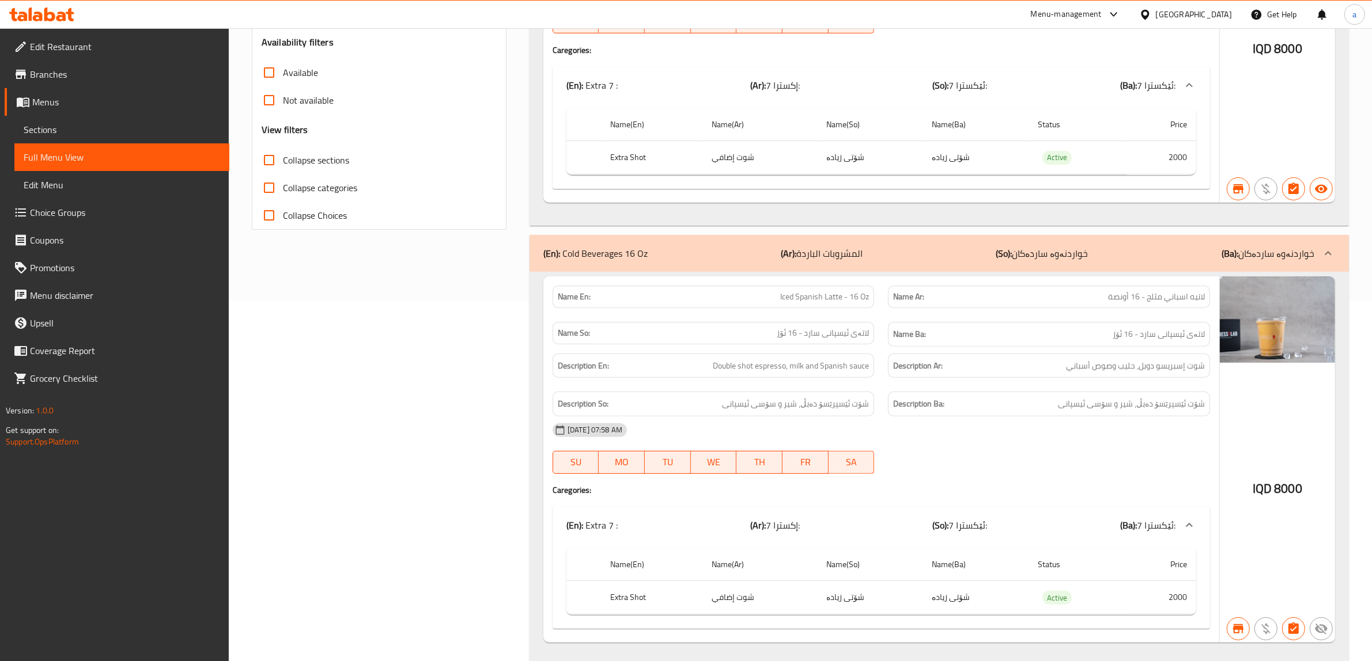
type input "Spanish Latte - 16 Oz"
click at [1144, 248] on div "(En): Cold Beverages 16 Oz (Ar): المشروبات الباردة (So): خواردنەوە ساردەکان (Ba…" at bounding box center [939, 253] width 819 height 37
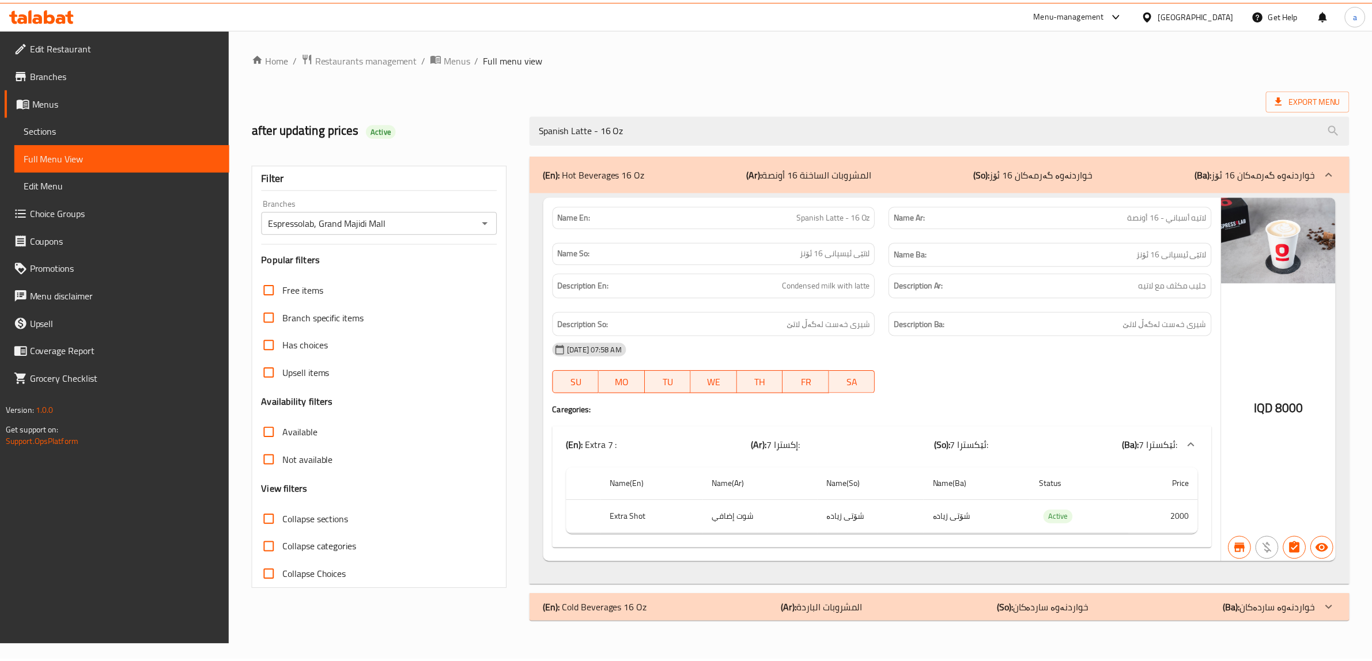
scroll to position [0, 0]
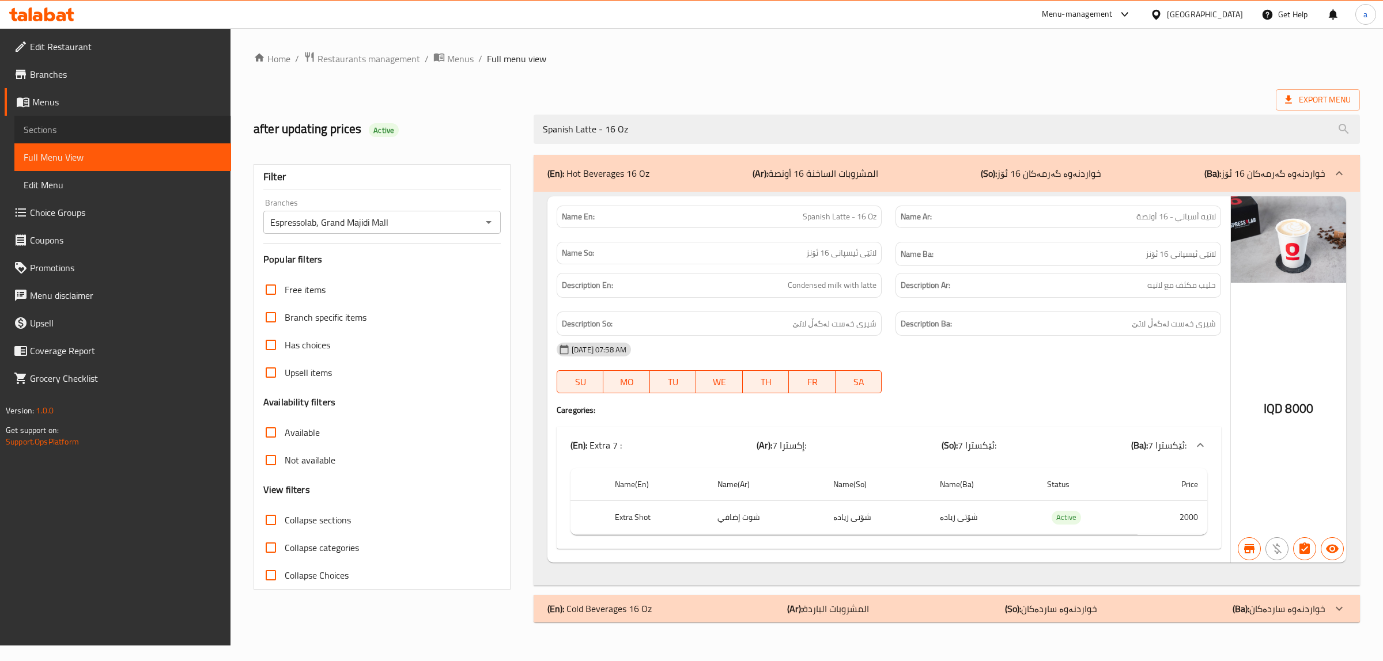
click at [119, 131] on span "Sections" at bounding box center [123, 130] width 198 height 14
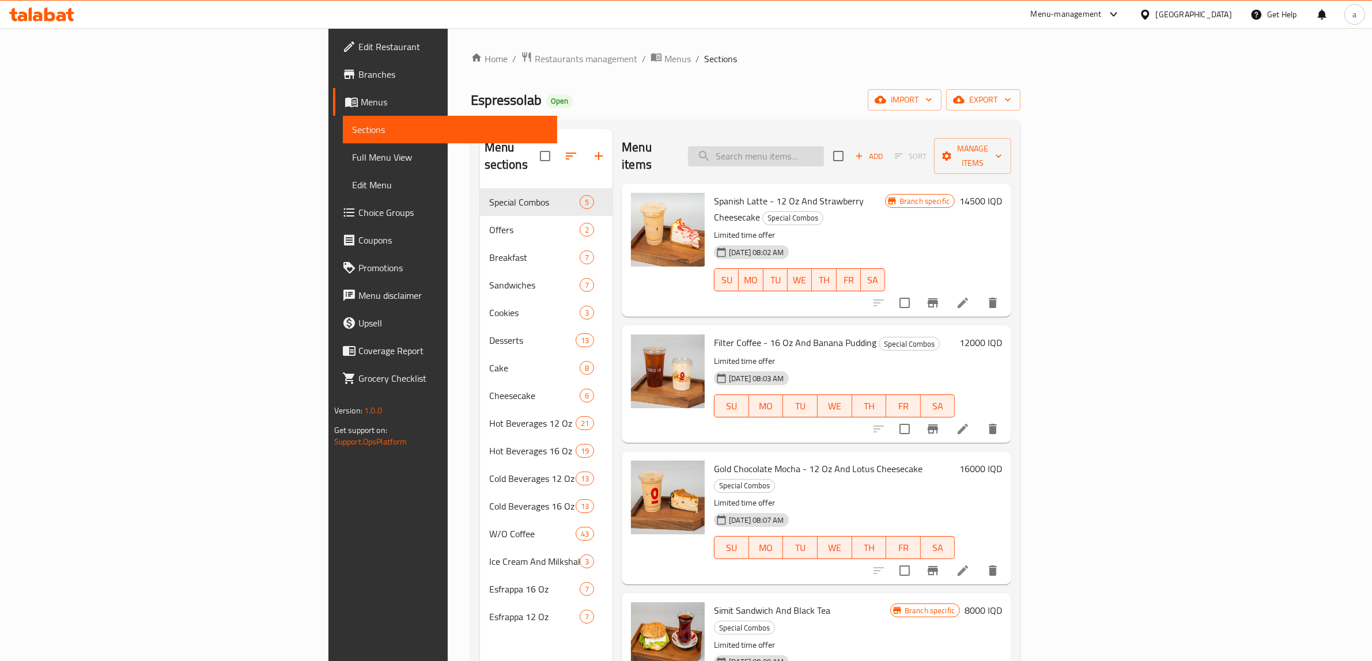
click at [824, 149] on input "search" at bounding box center [756, 156] width 136 height 20
paste input "Iced Lotus Latte - 16 Oz"
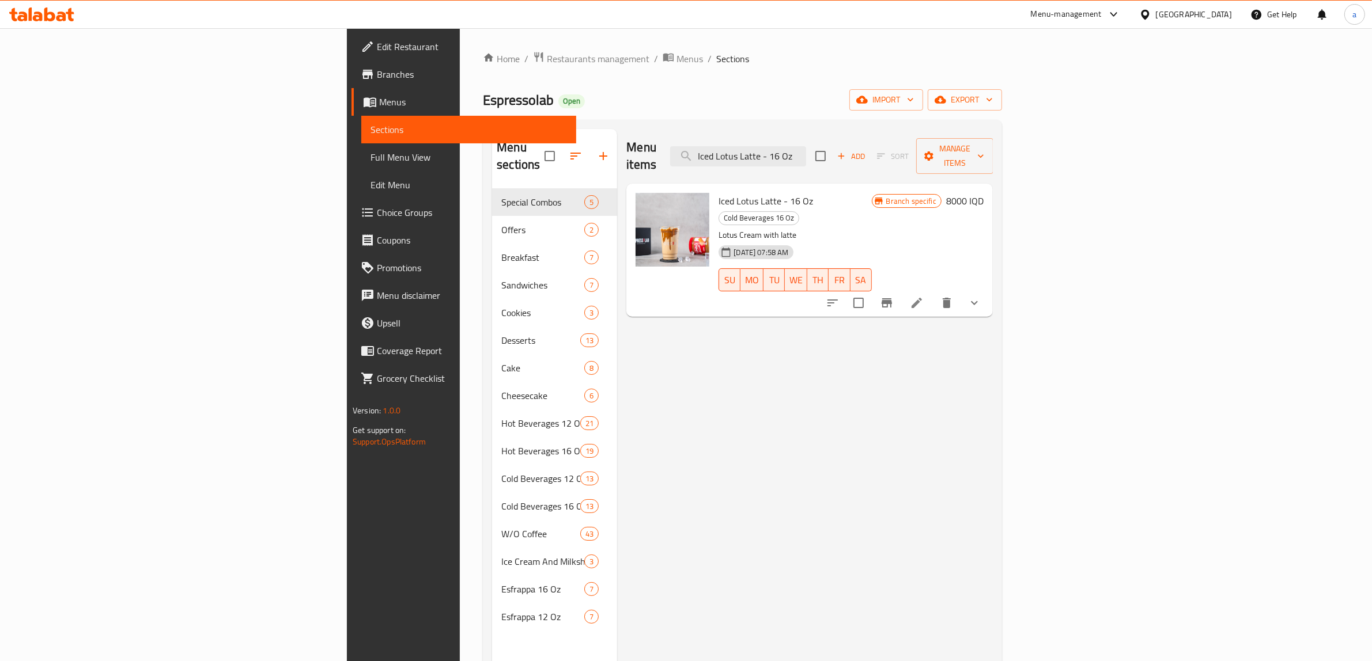
type input "Iced Lotus Latte - 16 Oz"
click at [924, 296] on icon at bounding box center [917, 303] width 14 height 14
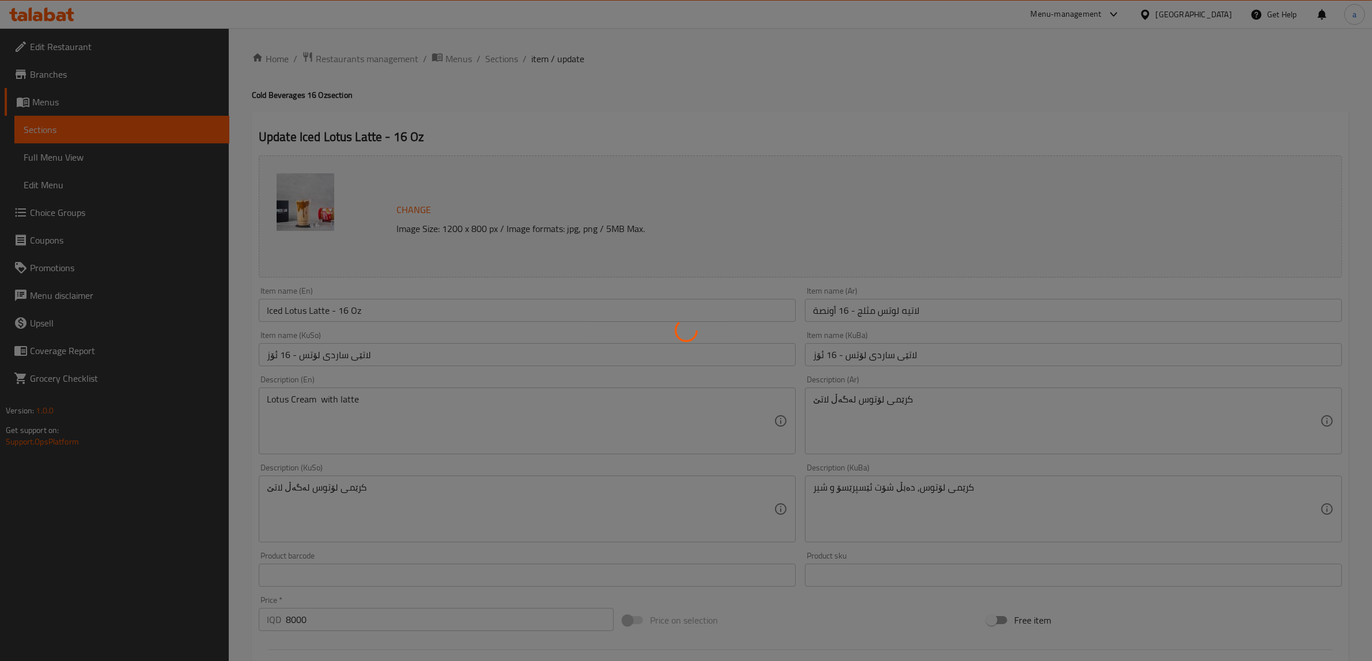
type input "إكسترا 7:"
type input "ئێکسترا 7:"
type input "0"
type input "1"
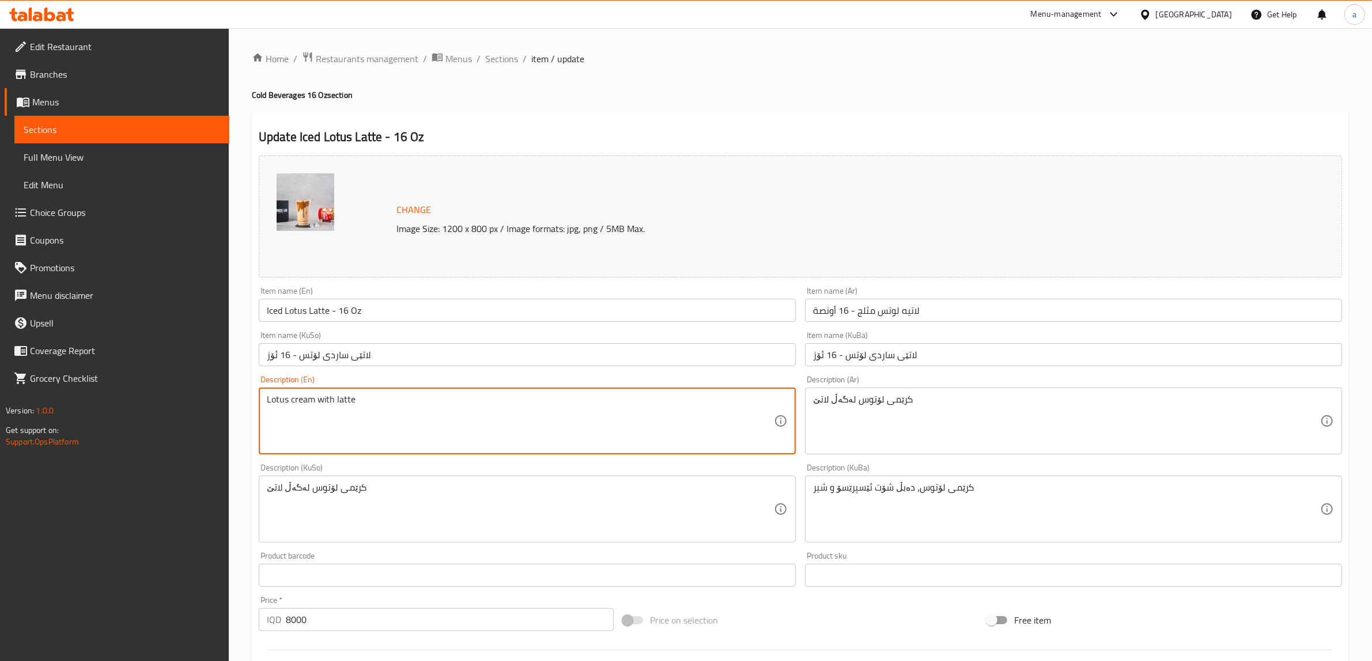
type textarea "Lotus cream with latte"
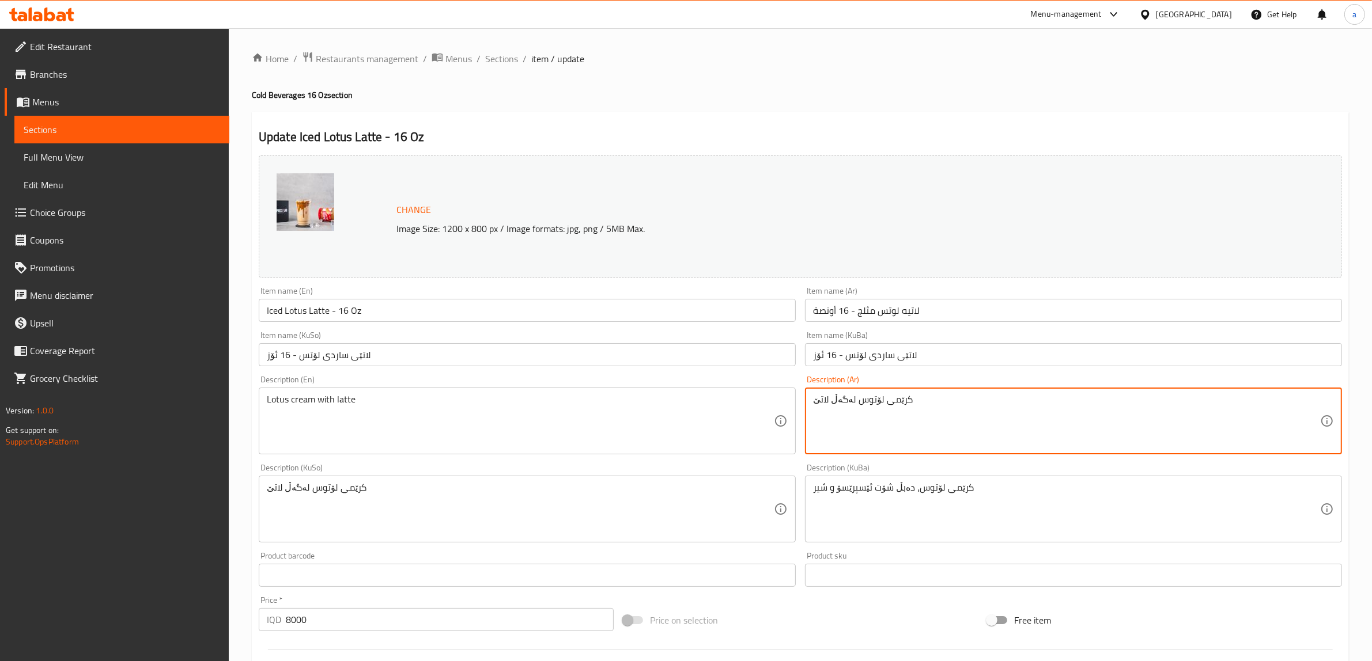
click at [919, 414] on textarea "کرێمی لۆتوس لەگەڵ لاتێ" at bounding box center [1066, 421] width 507 height 55
paste textarea "[PERSON_NAME] مع لاتيه"
type textarea "[PERSON_NAME] مع لاتيه"
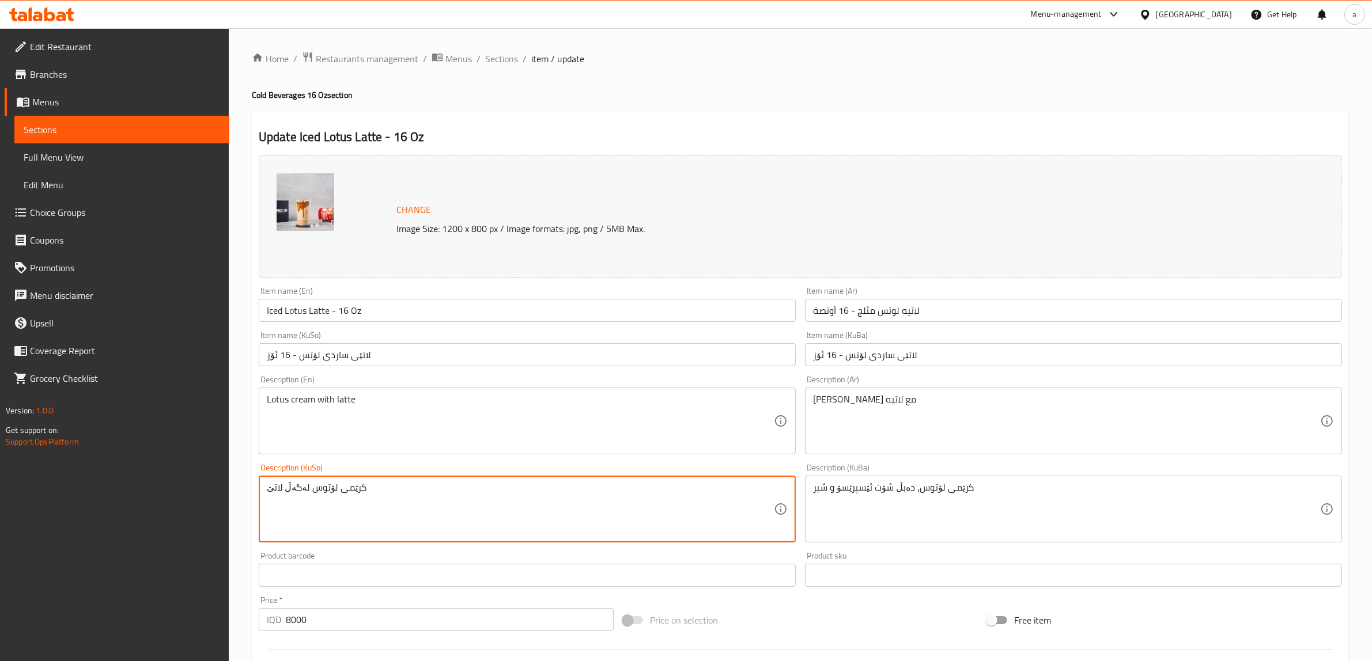
click at [288, 494] on textarea "کرێمی لۆتوس لەگەڵ لاتێ" at bounding box center [520, 509] width 507 height 55
click at [854, 477] on div "کرێمی لۆتوس، دەبڵ شۆت ئێسپرێسۆ و شیر Description (KuBa)" at bounding box center [1073, 509] width 537 height 67
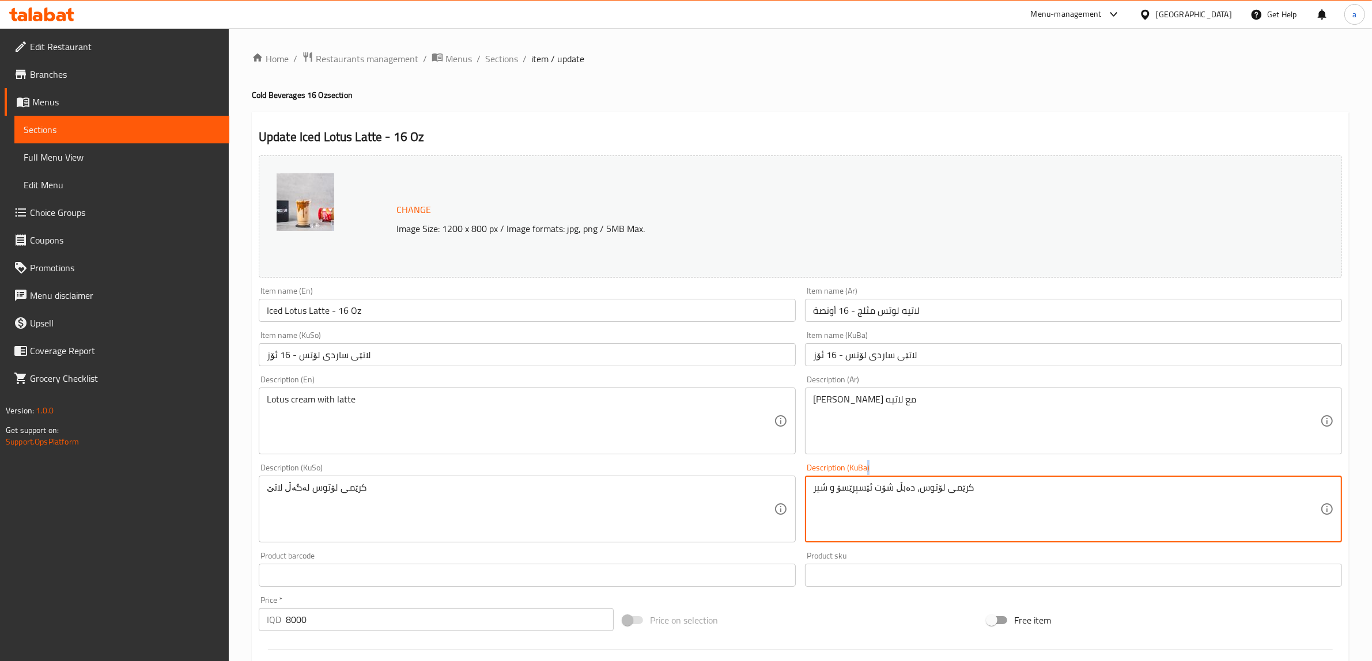
click at [854, 477] on div "کرێمی لۆتوس، دەبڵ شۆت ئێسپرێسۆ و شیر Description (KuBa)" at bounding box center [1073, 509] width 537 height 67
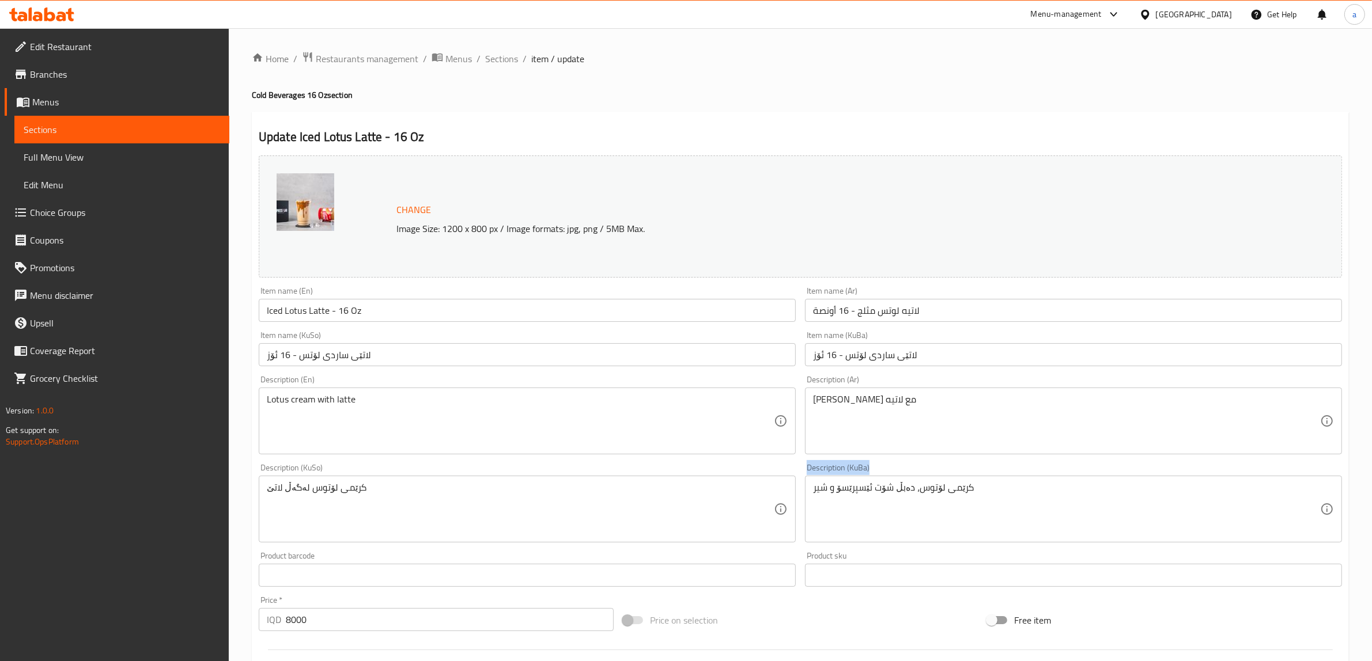
click at [854, 477] on div "کرێمی لۆتوس، دەبڵ شۆت ئێسپرێسۆ و شیر Description (KuBa)" at bounding box center [1073, 509] width 537 height 67
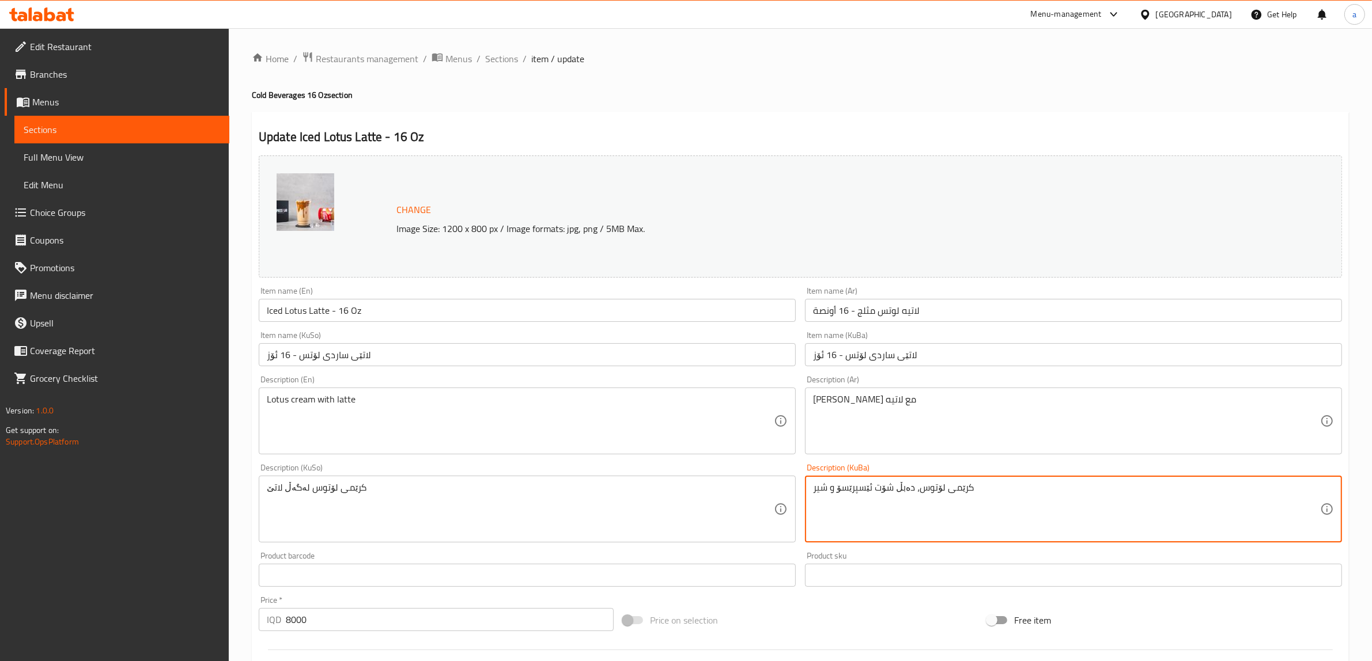
click at [859, 487] on textarea "کرێمی لۆتوس، دەبڵ شۆت ئێسپرێسۆ و شیر" at bounding box center [1066, 509] width 507 height 55
paste textarea "لەگەڵ لاتێ"
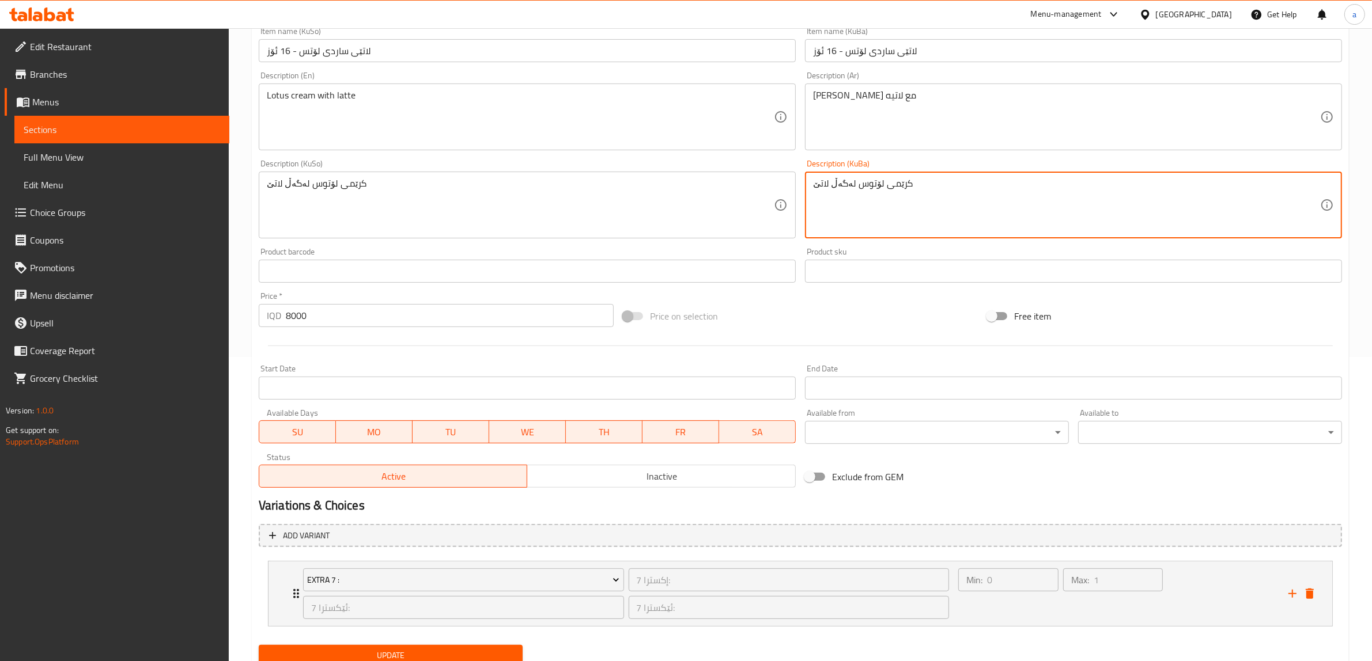
scroll to position [347, 0]
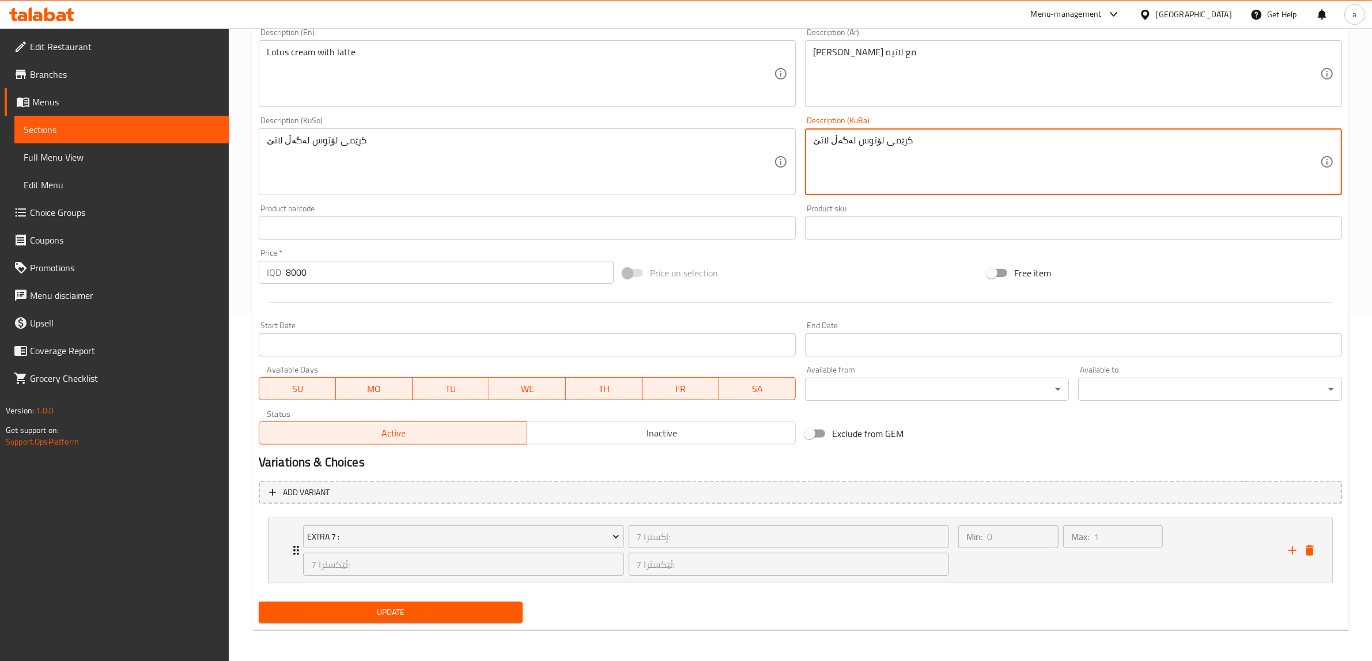
type textarea "کرێمی لۆتوس لەگەڵ لاتێ"
click at [404, 615] on span "Update" at bounding box center [390, 613] width 245 height 14
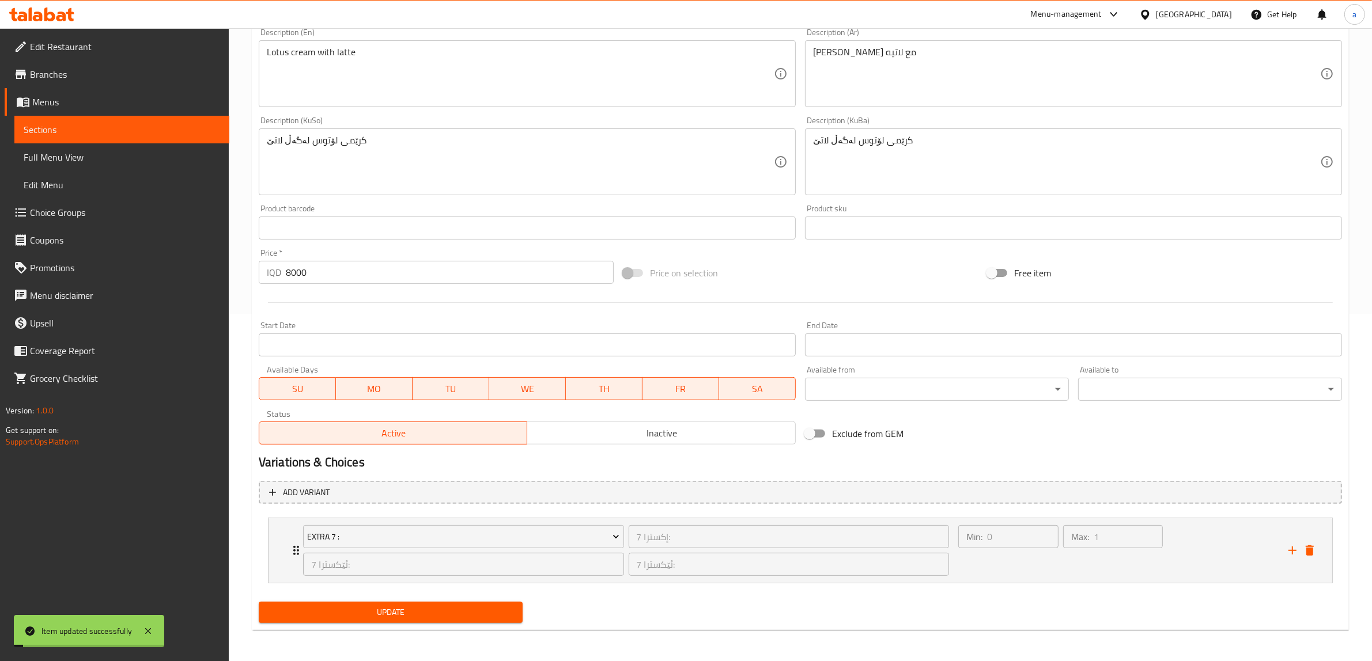
click at [403, 608] on span "Update" at bounding box center [390, 613] width 245 height 14
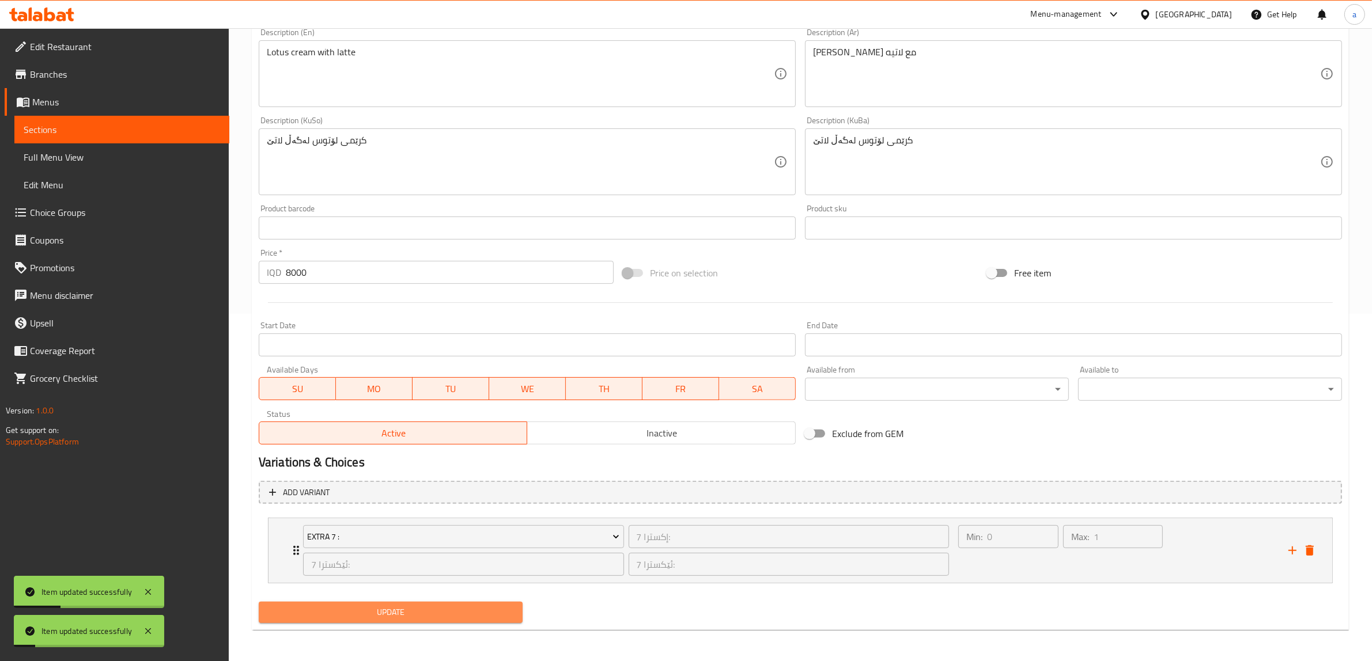
click at [403, 608] on span "Update" at bounding box center [390, 613] width 245 height 14
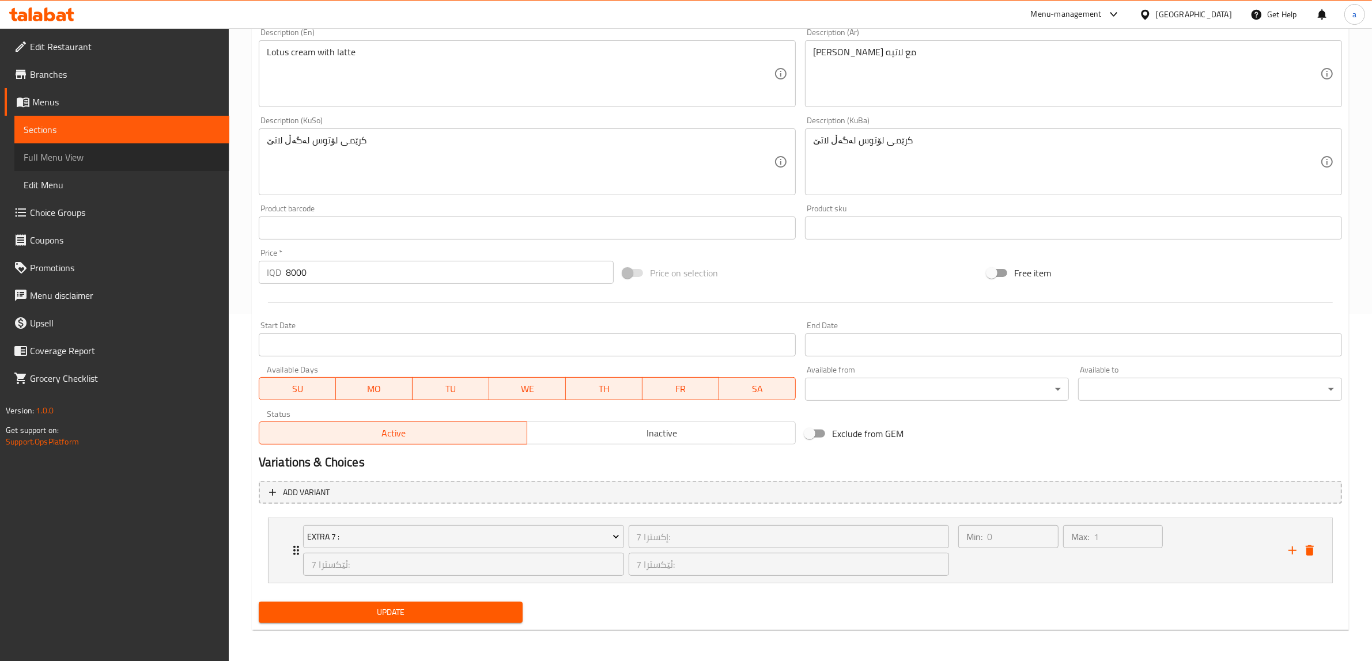
click at [61, 156] on span "Full Menu View" at bounding box center [122, 157] width 196 height 14
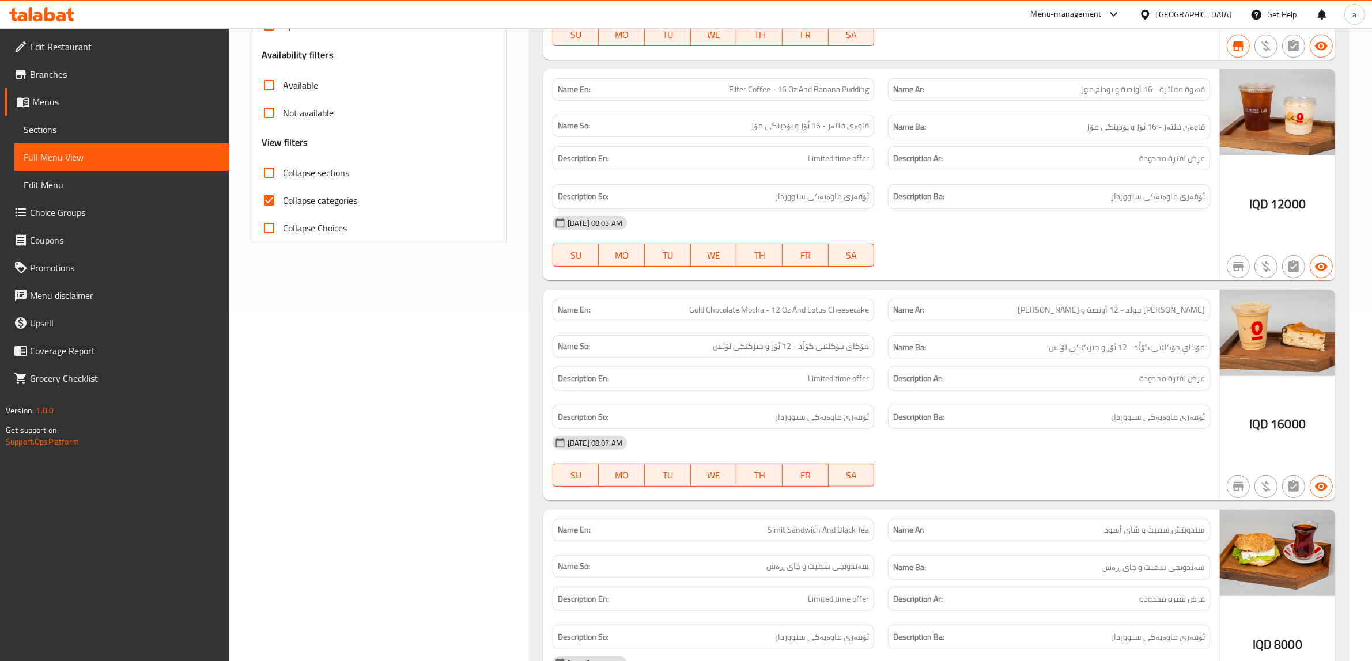
click at [278, 202] on input "Collapse categories" at bounding box center [269, 201] width 28 height 28
checkbox input "false"
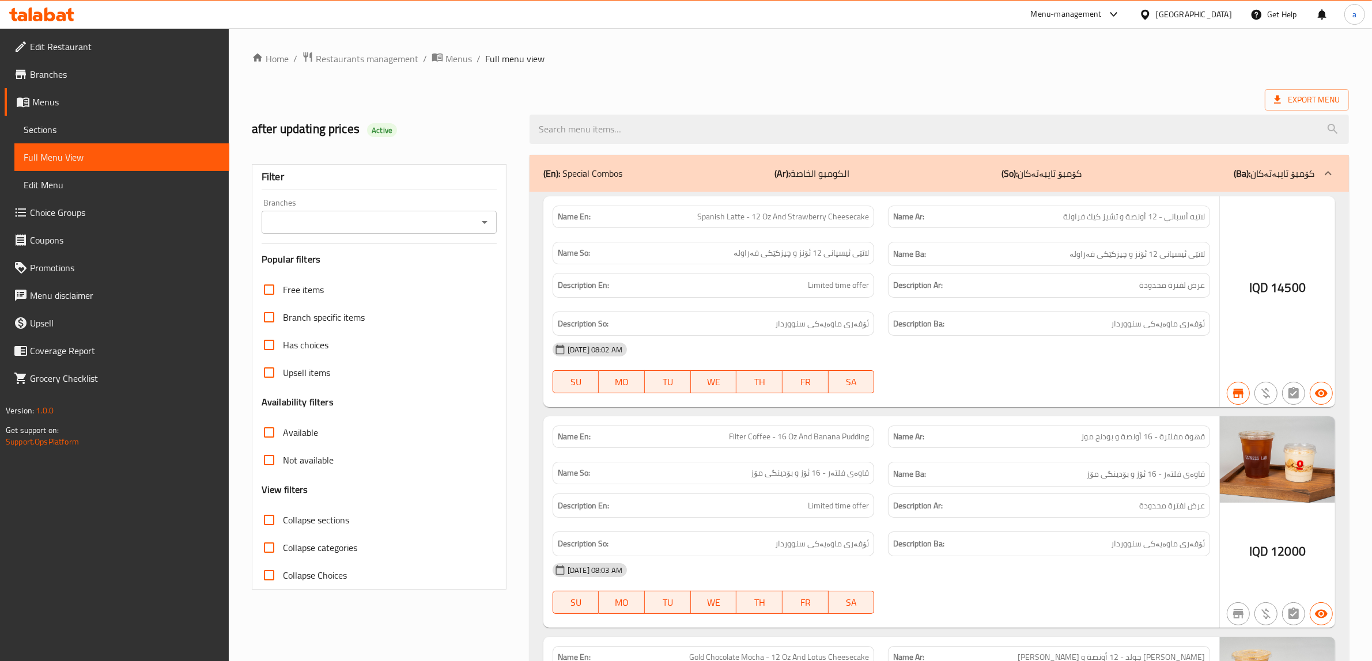
click at [478, 221] on icon "Open" at bounding box center [485, 223] width 14 height 14
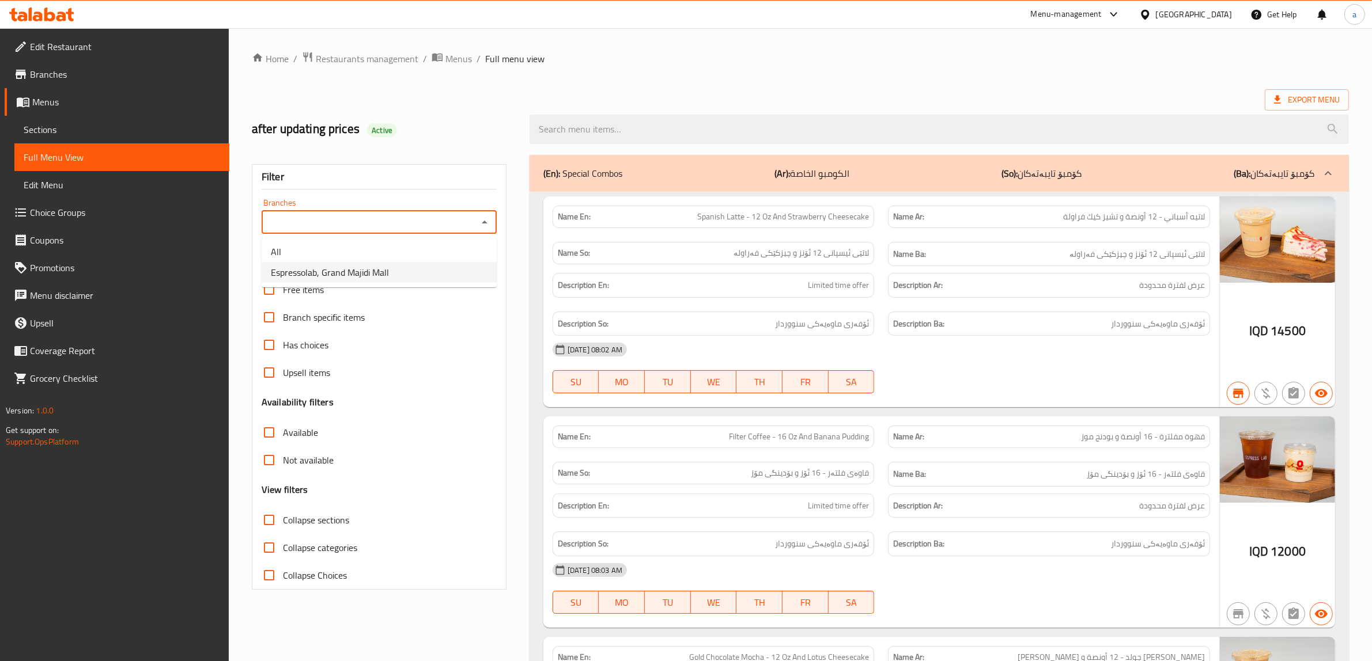
click at [332, 273] on span "Espressolab, Grand Majidi Mall" at bounding box center [330, 273] width 118 height 14
type input "Espressolab, Grand Majidi Mall"
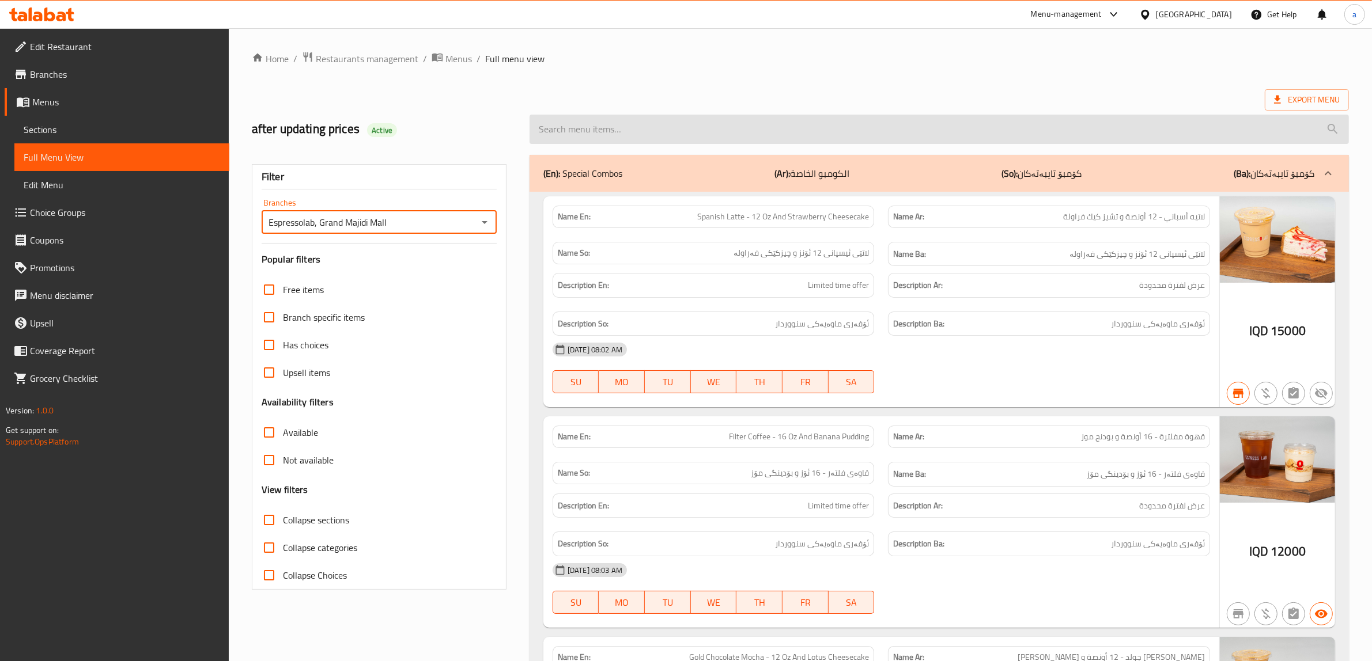
click at [589, 125] on input "search" at bounding box center [939, 129] width 819 height 29
paste input "کرێمی لۆتوس لەگەڵ لاتێ"
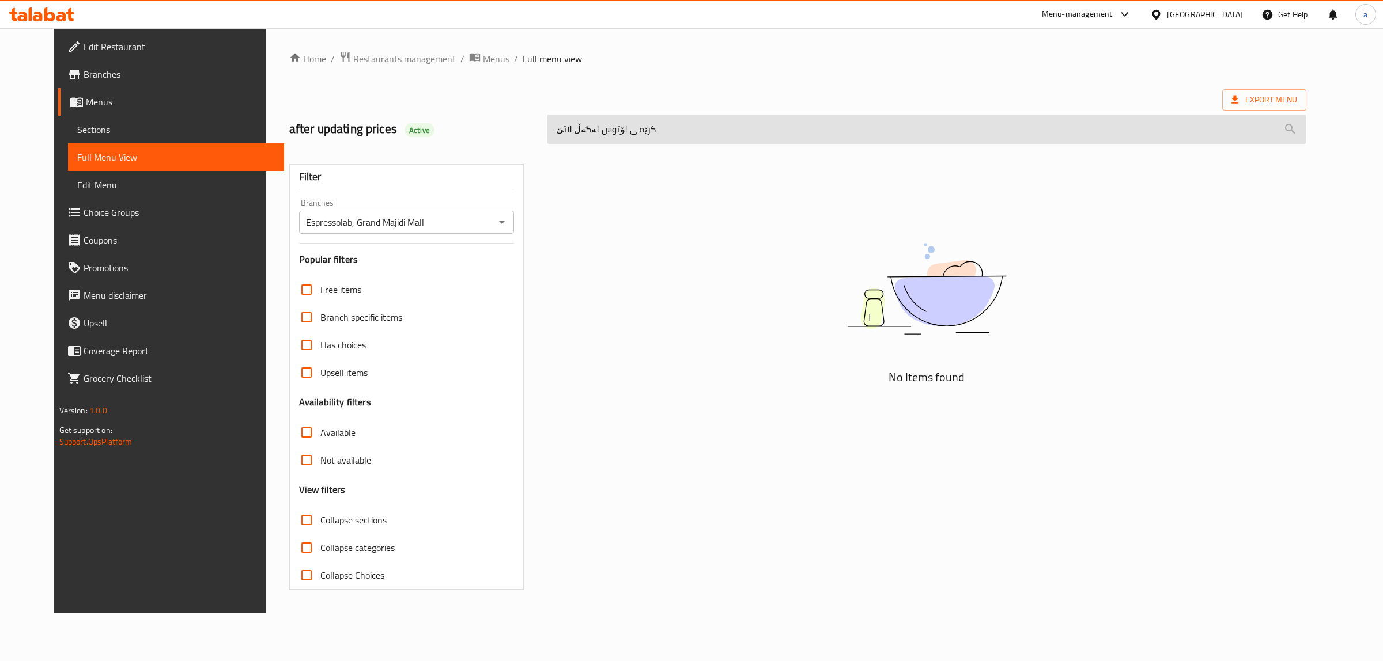
click at [587, 128] on input "کرێمی لۆتوس لەگەڵ لاتێ" at bounding box center [926, 129] width 759 height 29
paste input "Lotus cream with latte"
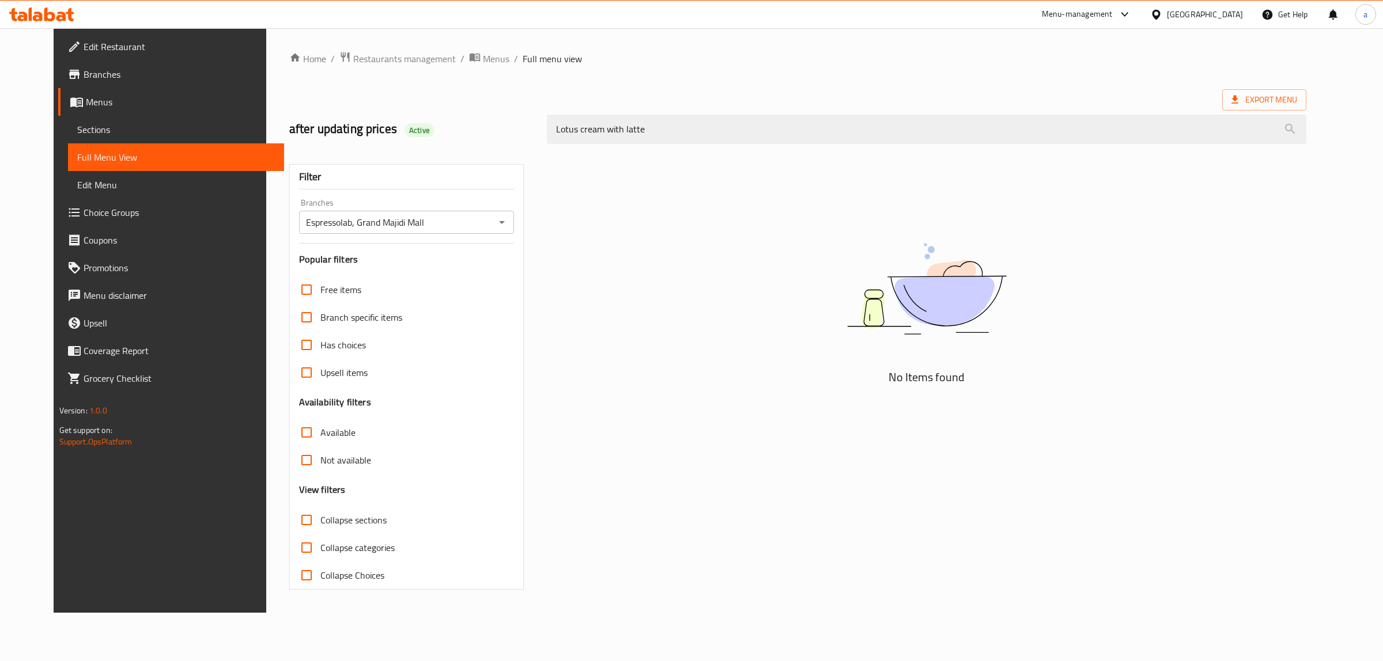
type input "Lotus cream with latte"
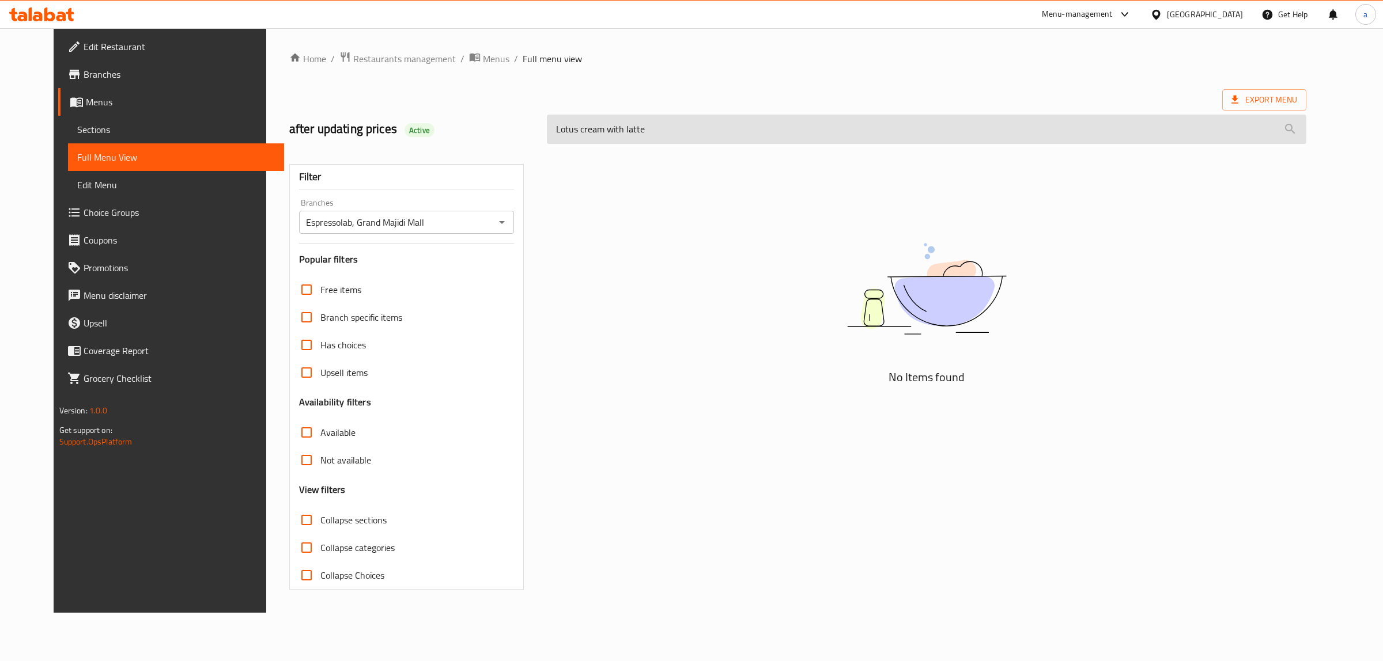
click at [658, 130] on input "Lotus cream with latte" at bounding box center [926, 129] width 759 height 29
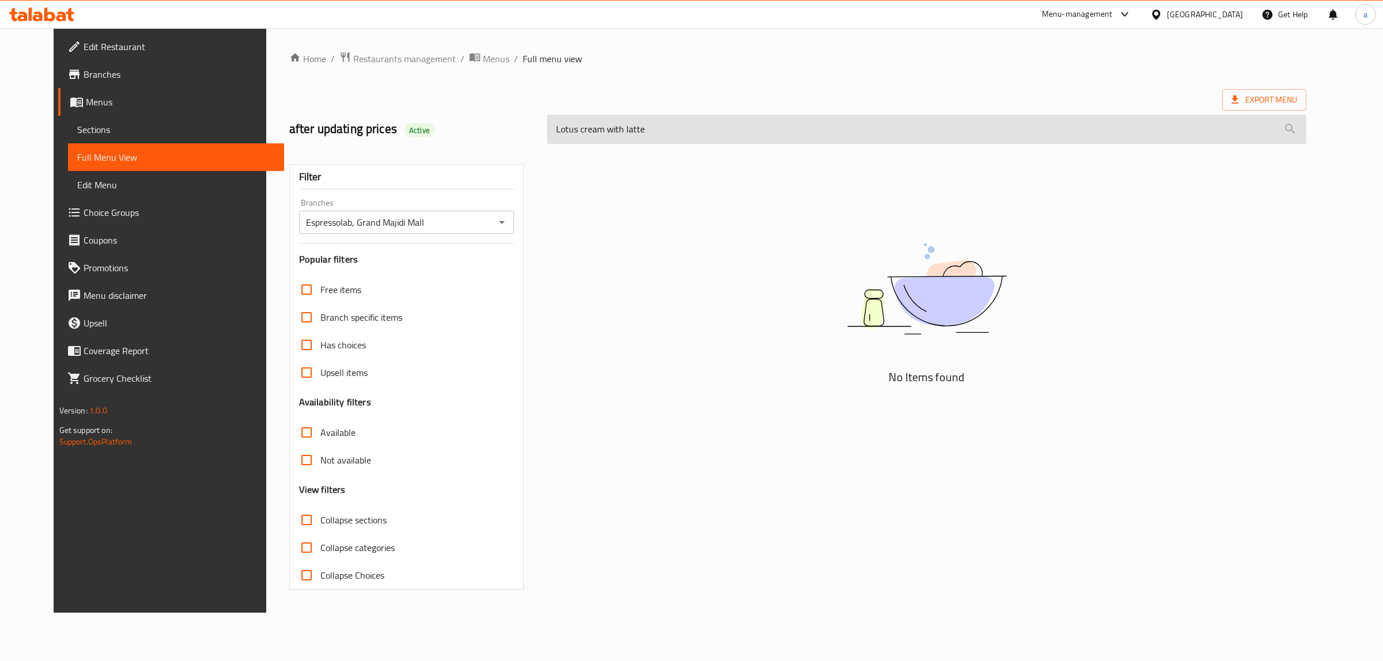
click at [658, 130] on input "Lotus cream with latte" at bounding box center [926, 129] width 759 height 29
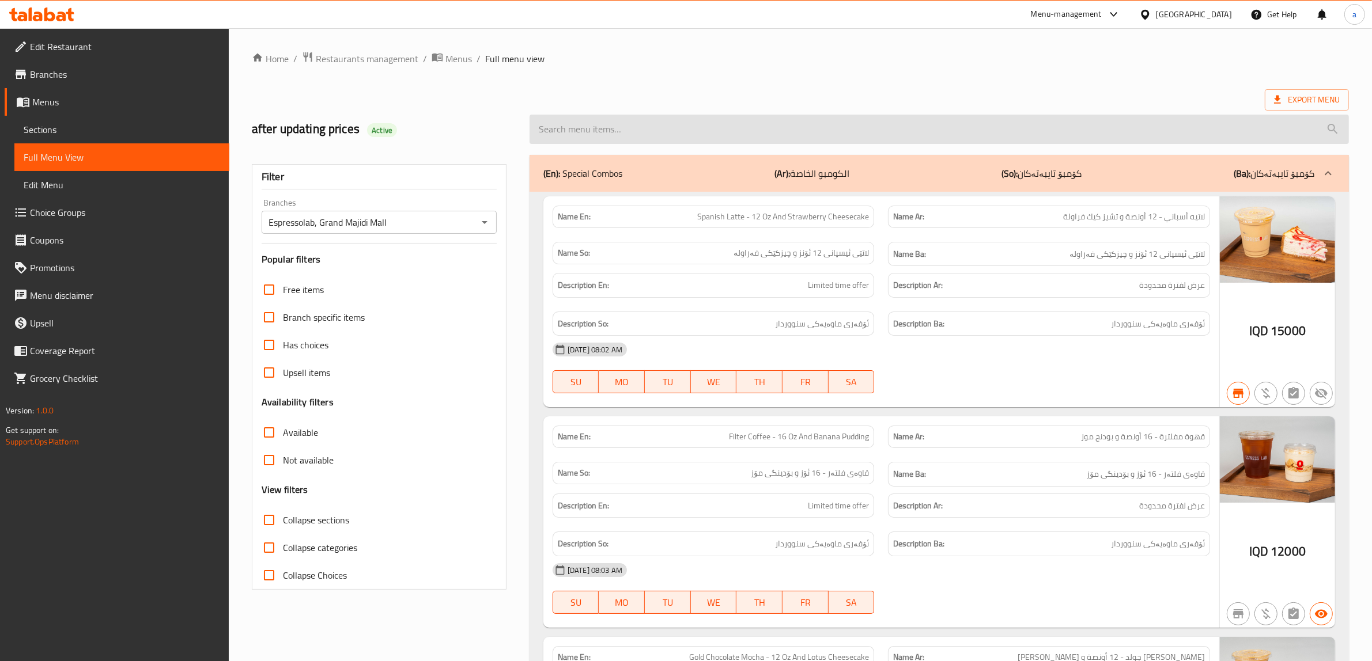
paste input "Iced Lotus Latte - 16 Oz"
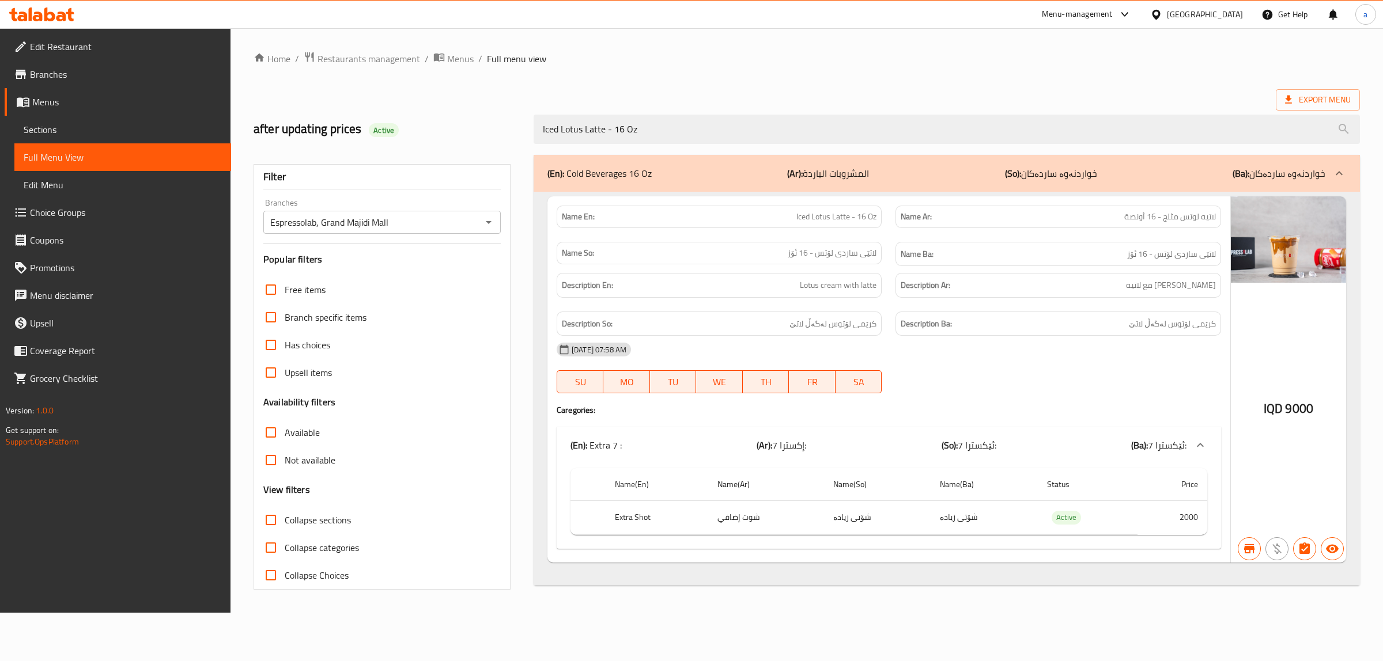
type input "Iced Lotus Latte - 16 Oz"
click at [63, 124] on span "Sections" at bounding box center [123, 130] width 198 height 14
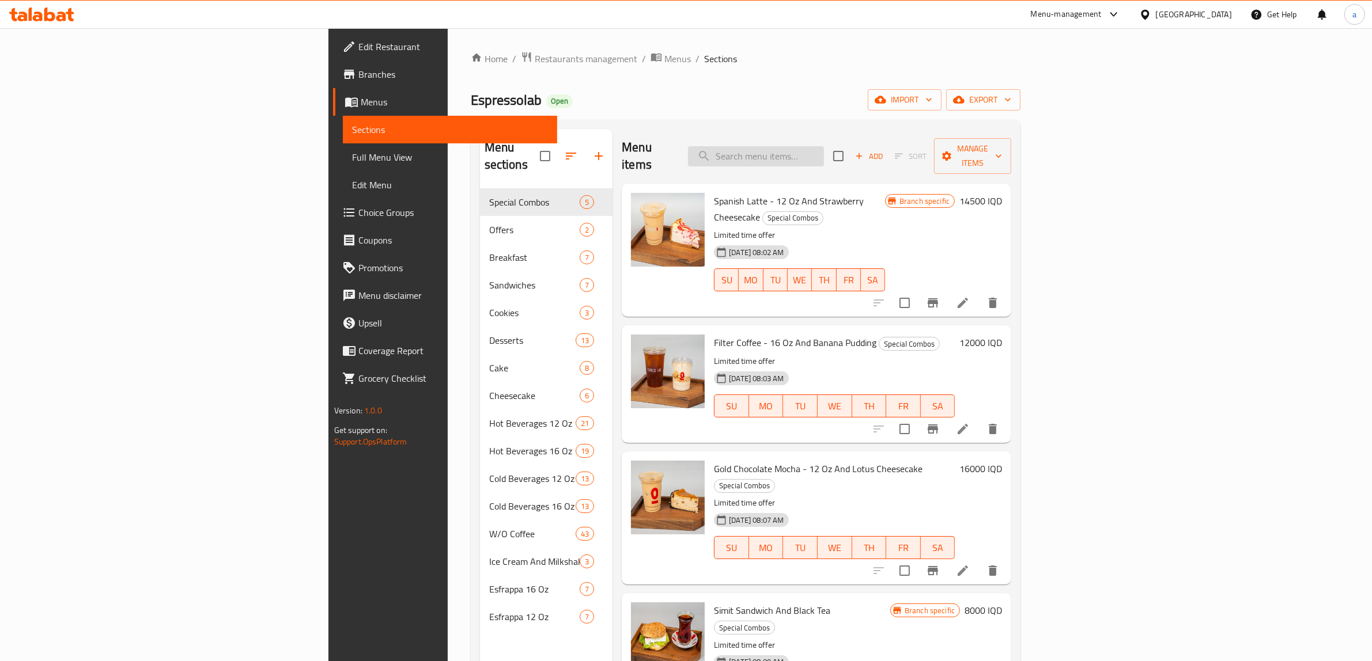
click at [824, 146] on input "search" at bounding box center [756, 156] width 136 height 20
paste input "Iced Salted Caramel Latte - 16 Oz"
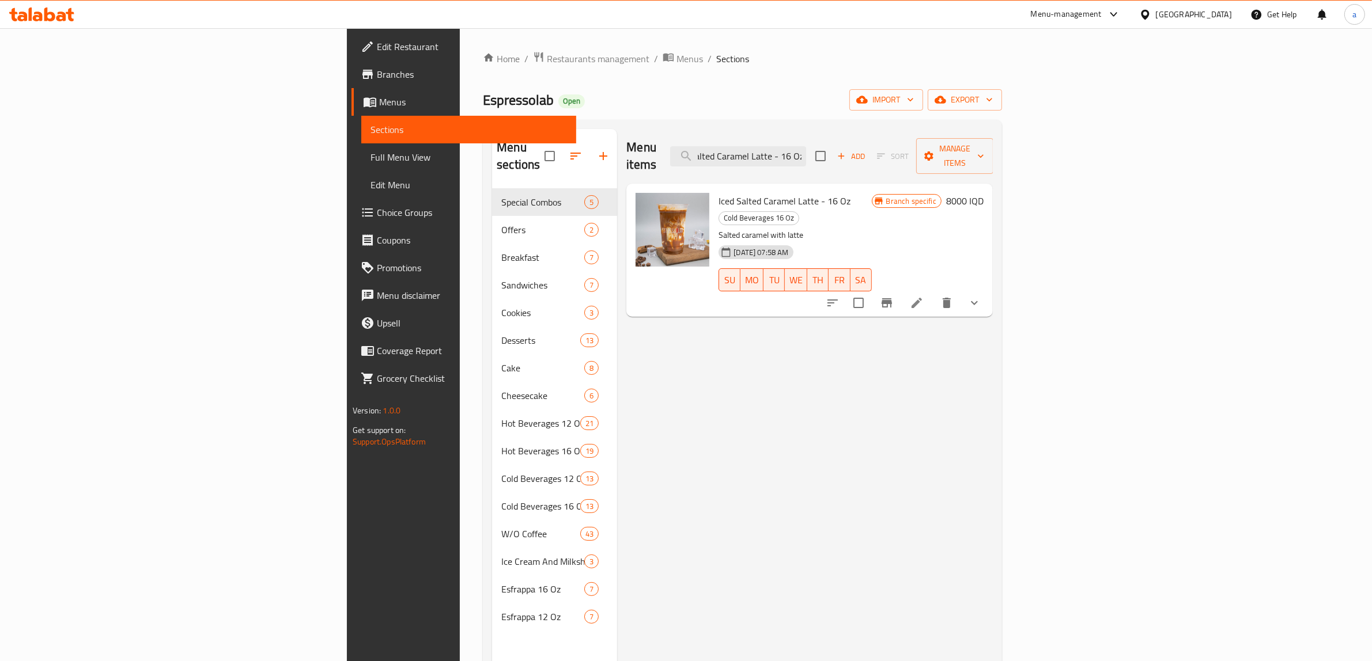
type input "Iced Salted Caramel Latte - 16 Oz"
click at [922, 298] on icon at bounding box center [917, 303] width 10 height 10
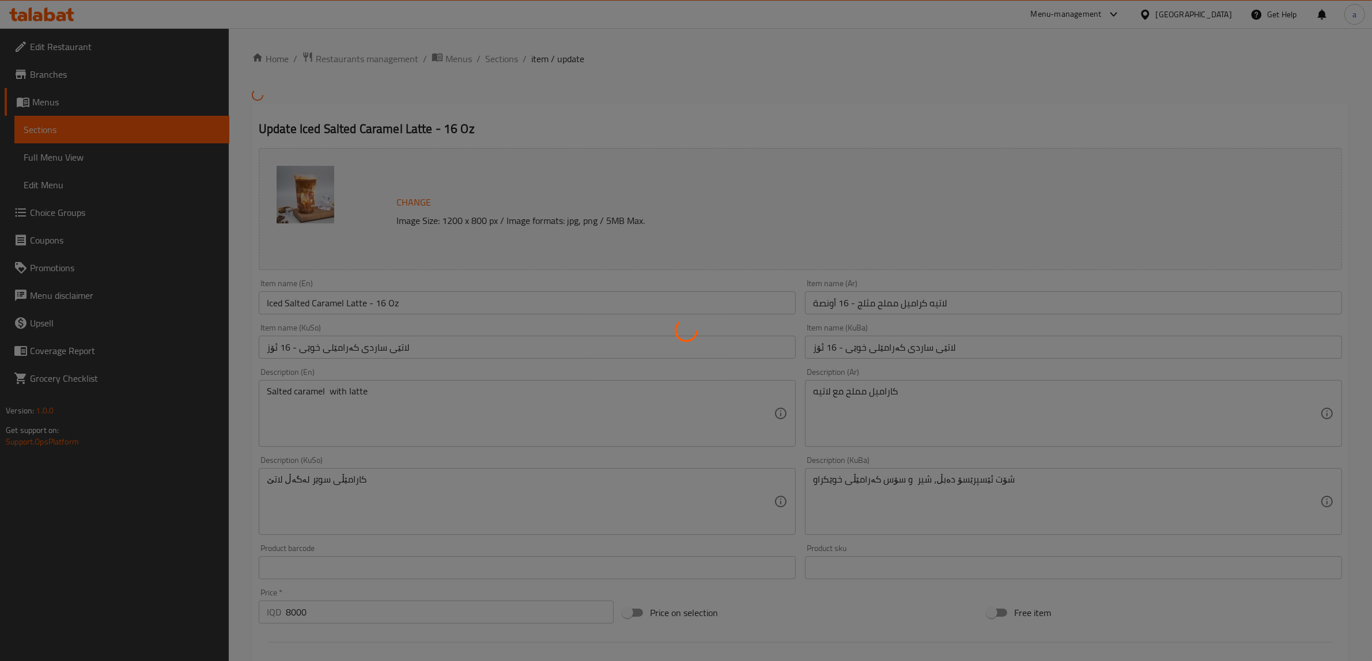
type input "إكسترا 7:"
type input "ئێکسترا 7:"
type input "0"
type input "1"
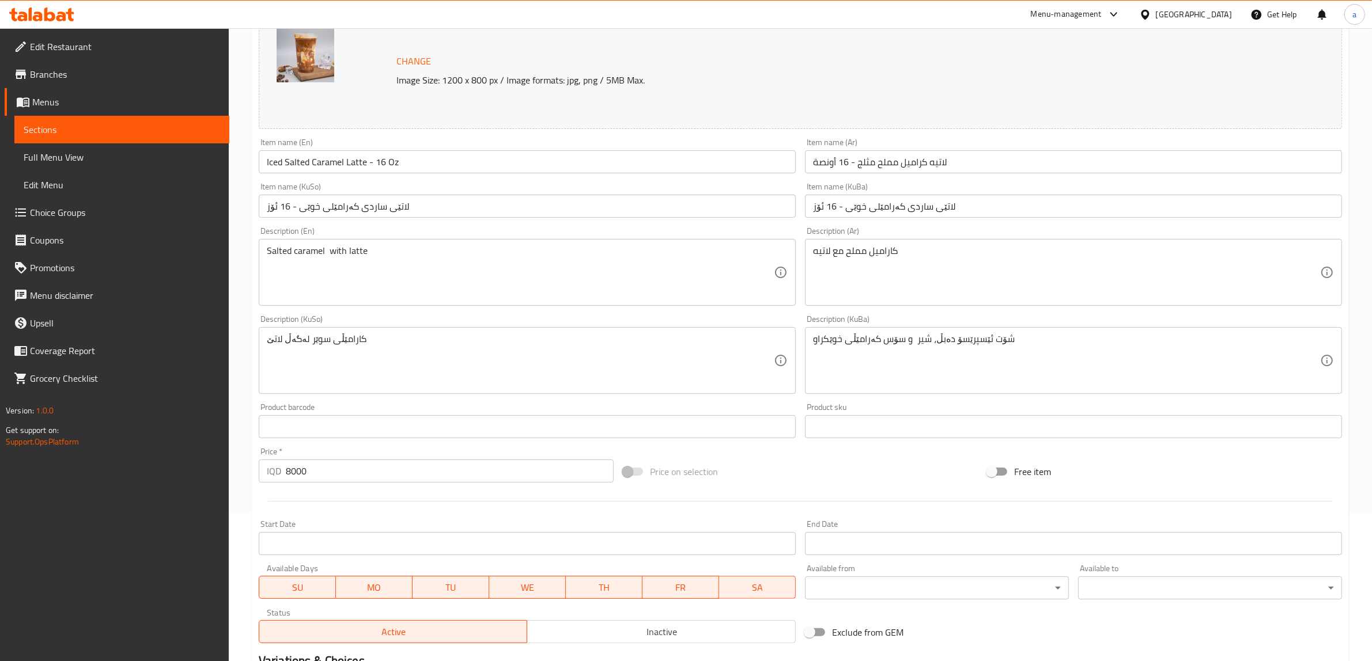
scroll to position [226, 0]
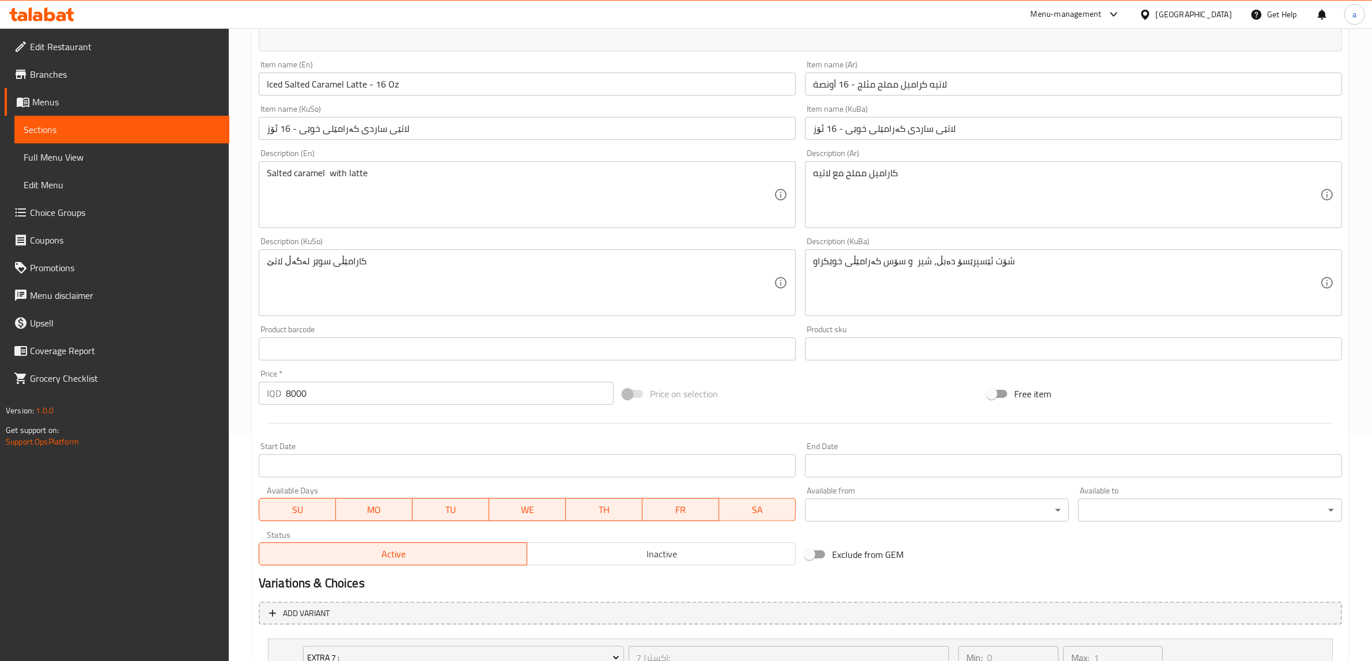
click at [327, 166] on div "Salted caramel with latte Description (En)" at bounding box center [527, 194] width 537 height 67
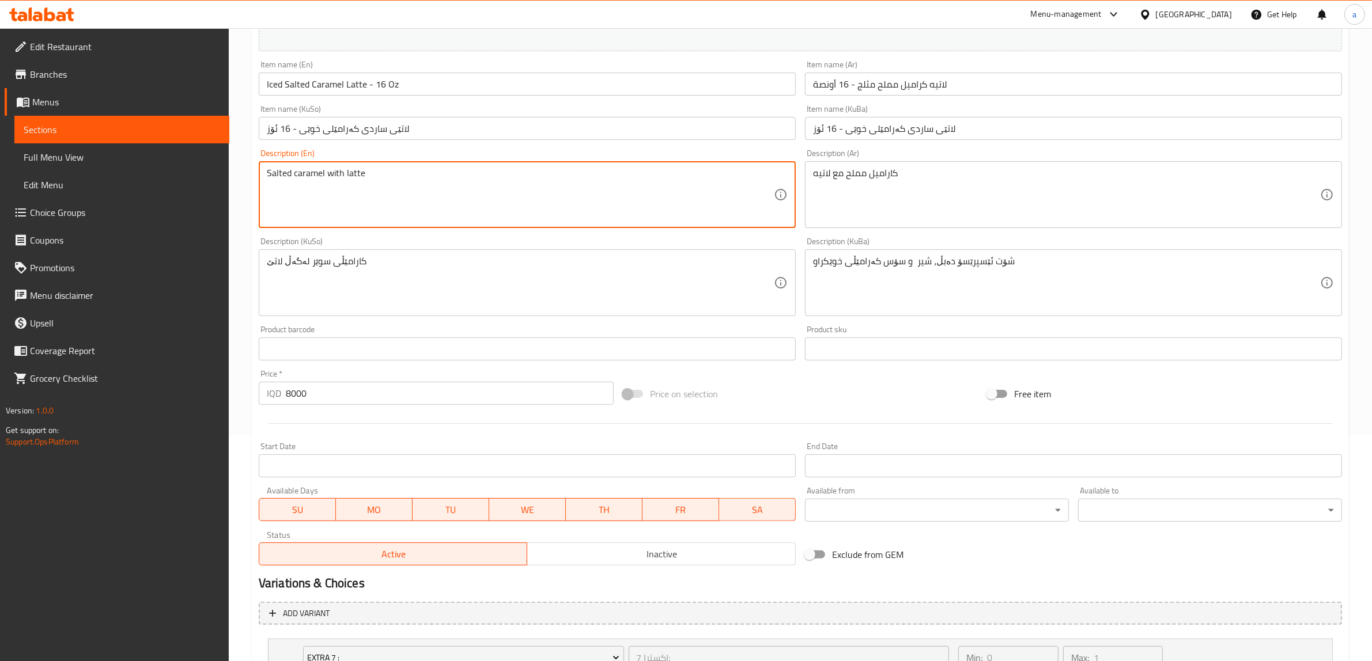
type textarea "Salted caramel with latte"
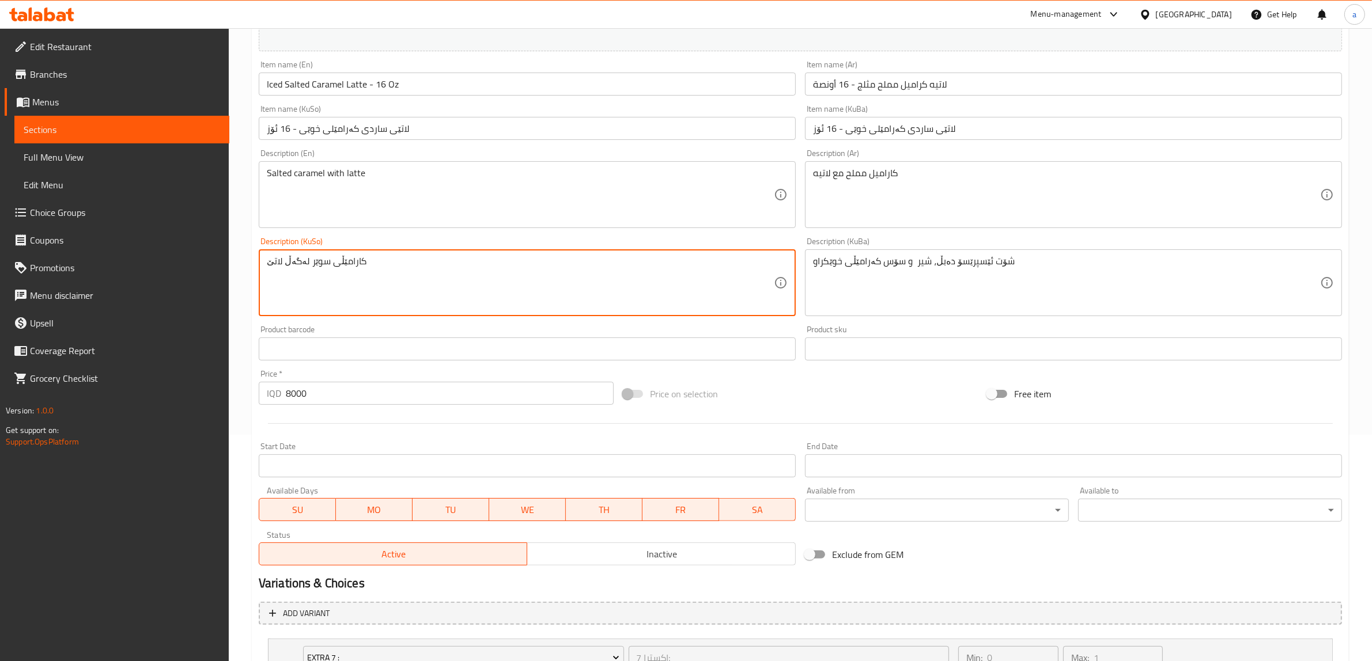
click at [338, 267] on textarea "کارامێڵی سوێر لەگەڵ لاتێ" at bounding box center [520, 283] width 507 height 55
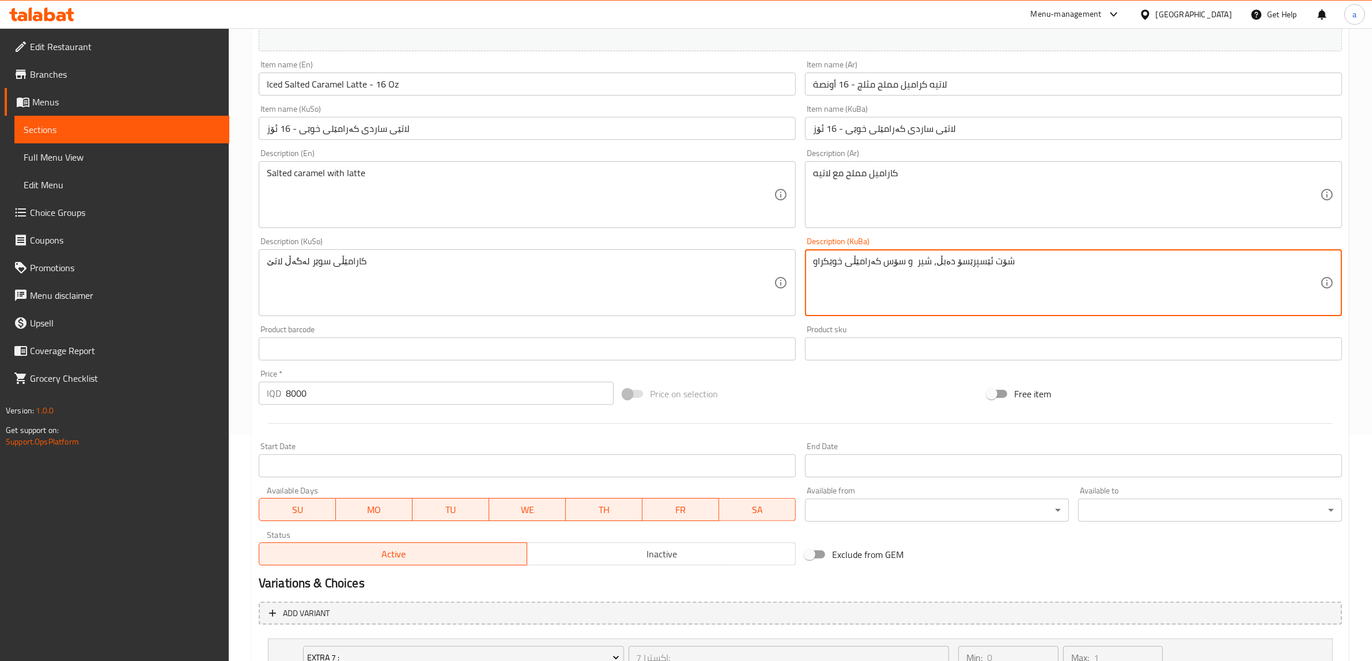
click at [876, 258] on textarea "شۆت ئێسپرێسۆ دەبڵ، شیر و سۆس کەرامێڵی خوێکراو" at bounding box center [1066, 283] width 507 height 55
paste textarea "کارامێڵی سوێر لەگەڵ لاتێ"
type textarea "کارامێڵی سوێر لەگەڵ لاتێ"
click at [323, 77] on input "Iced Salted Caramel Latte - 16 Oz" at bounding box center [527, 84] width 537 height 23
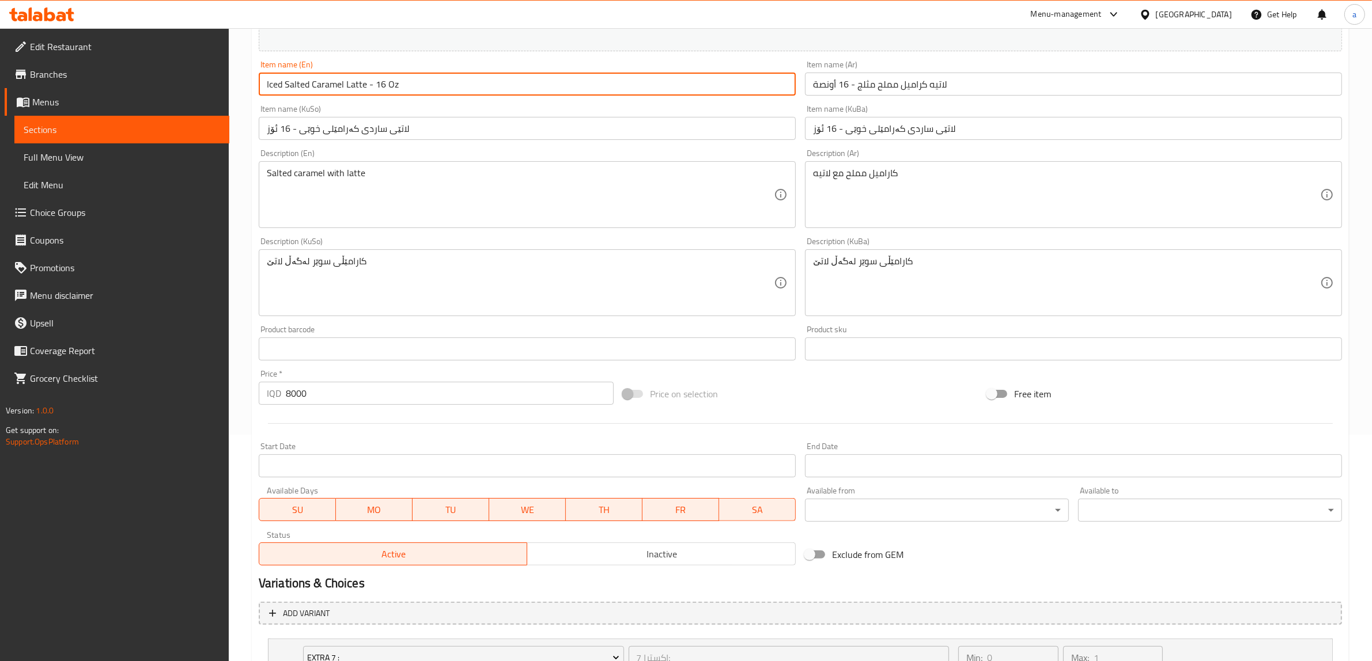
click at [323, 77] on input "Iced Salted Caramel Latte - 16 Oz" at bounding box center [527, 84] width 537 height 23
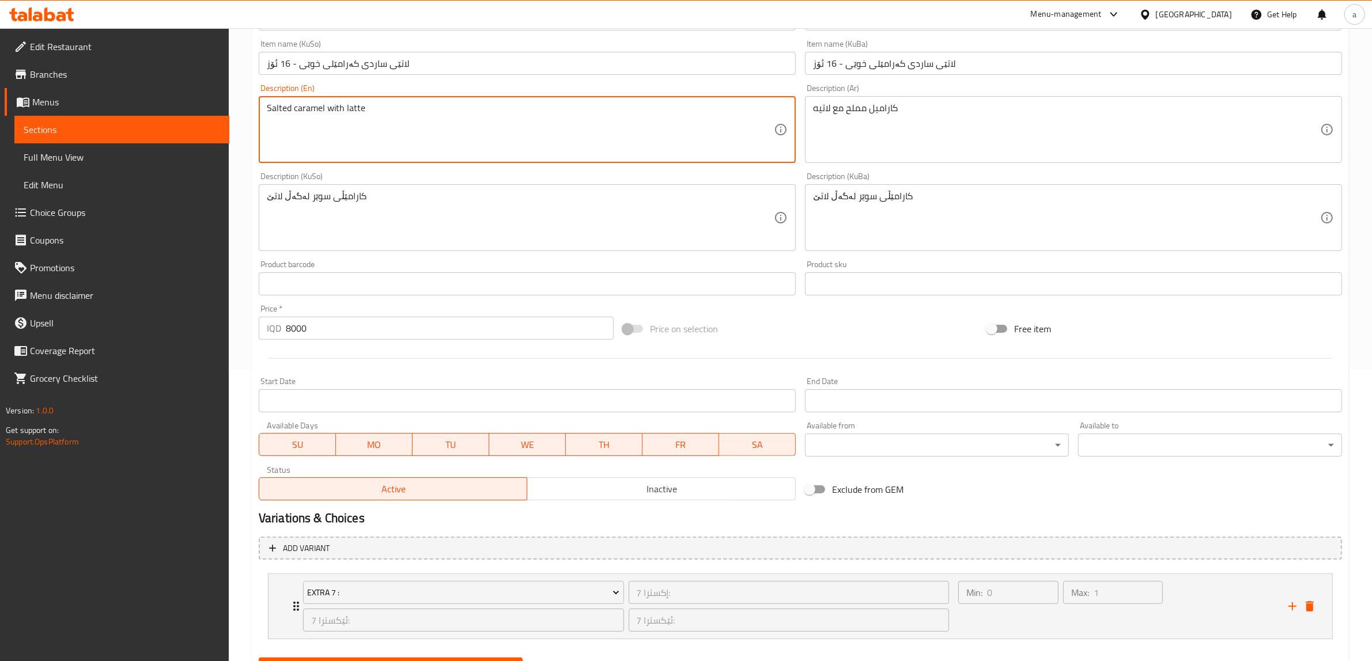
scroll to position [347, 0]
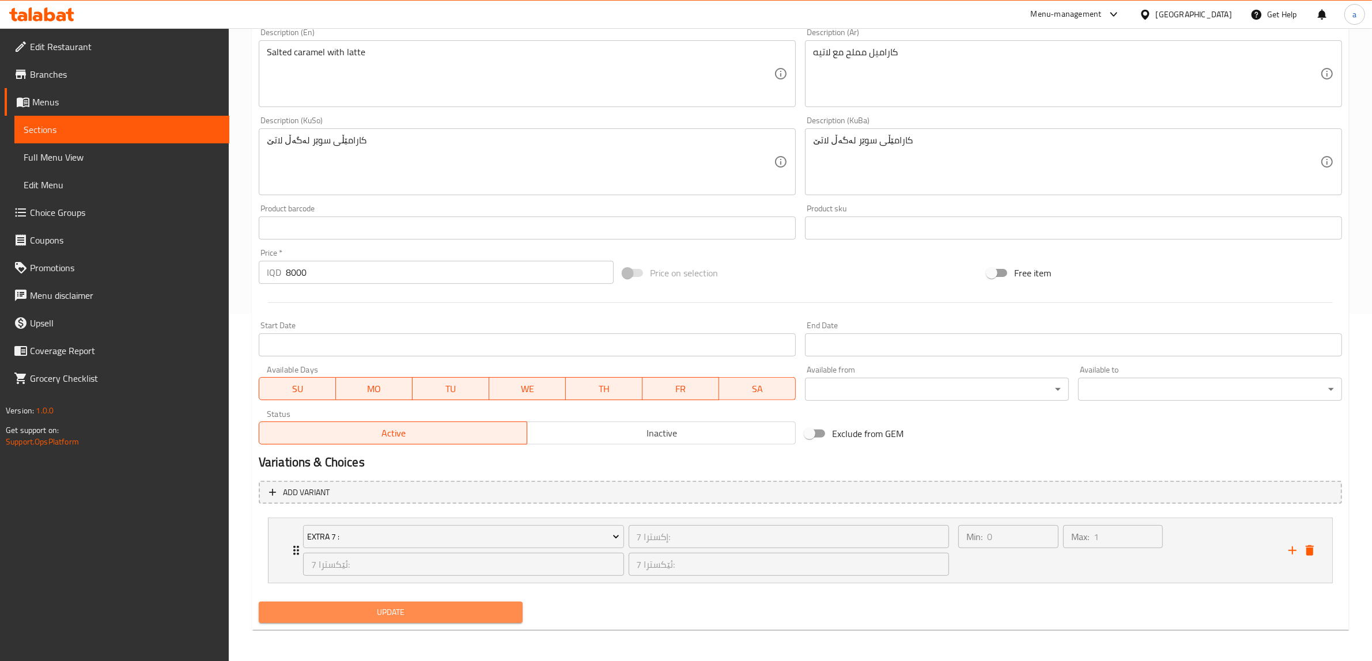
click at [393, 619] on span "Update" at bounding box center [390, 613] width 245 height 14
click at [393, 618] on span "Update" at bounding box center [390, 613] width 245 height 14
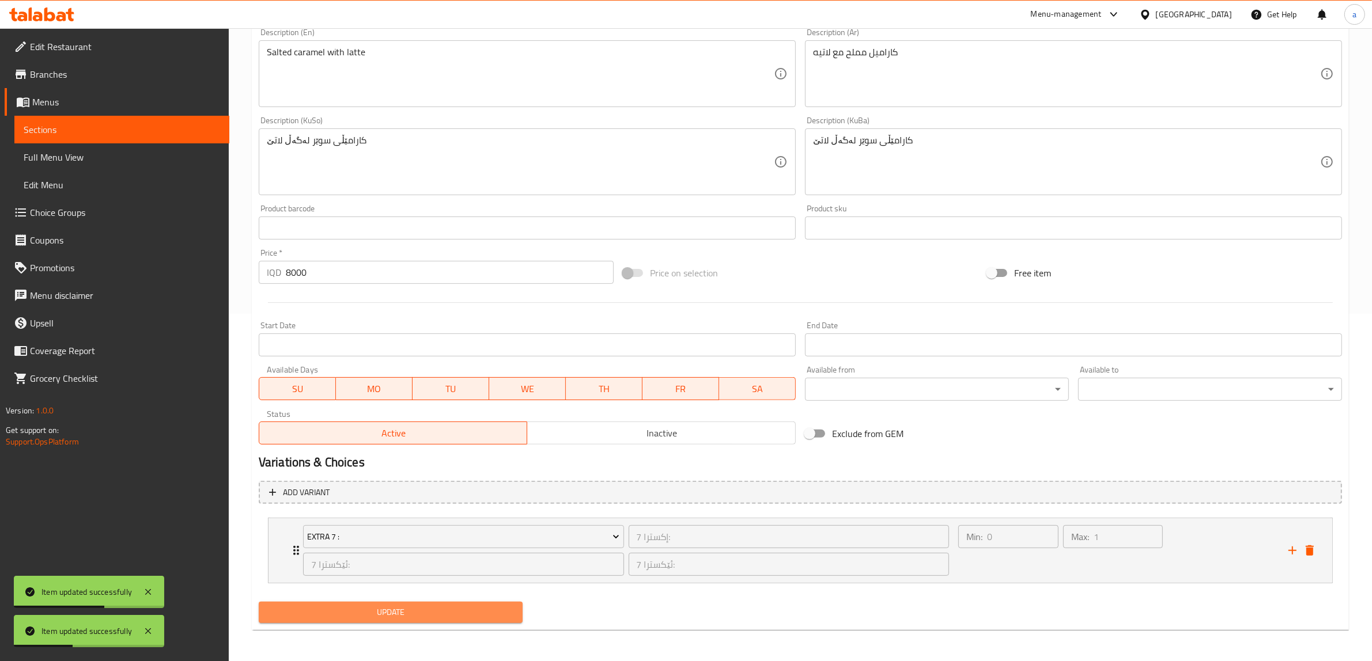
click at [389, 617] on span "Update" at bounding box center [390, 613] width 245 height 14
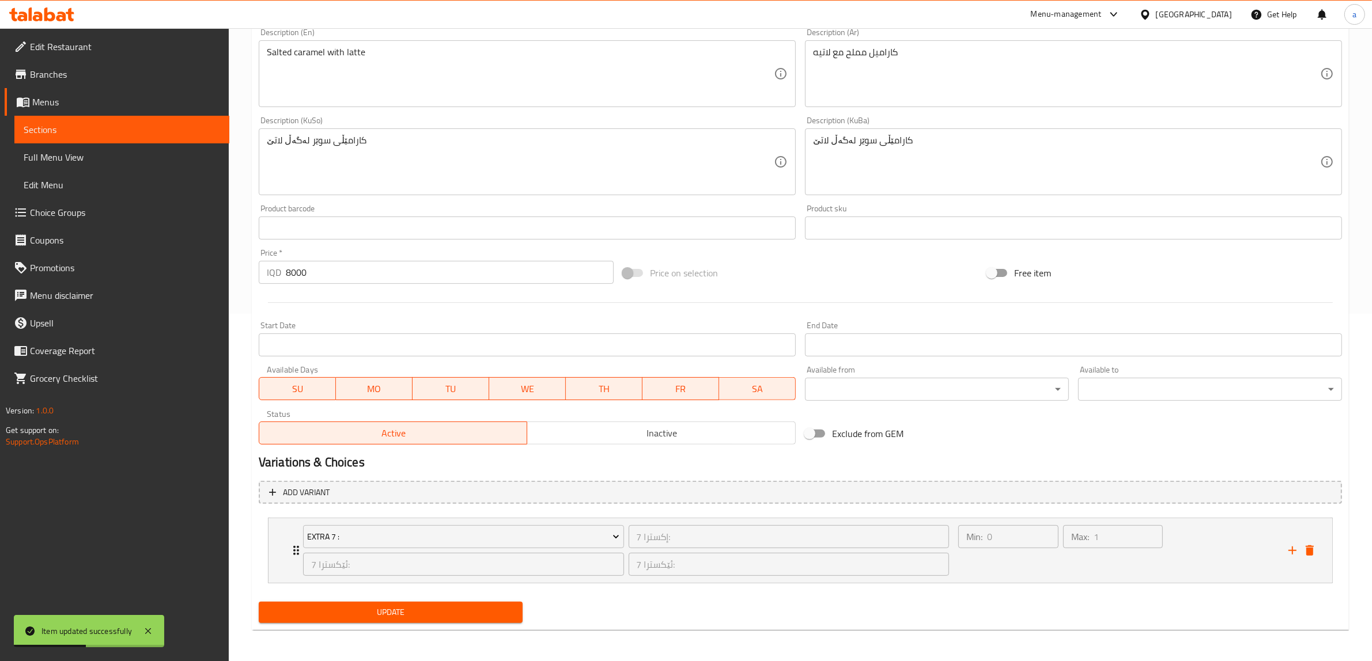
click at [73, 166] on link "Full Menu View" at bounding box center [121, 157] width 215 height 28
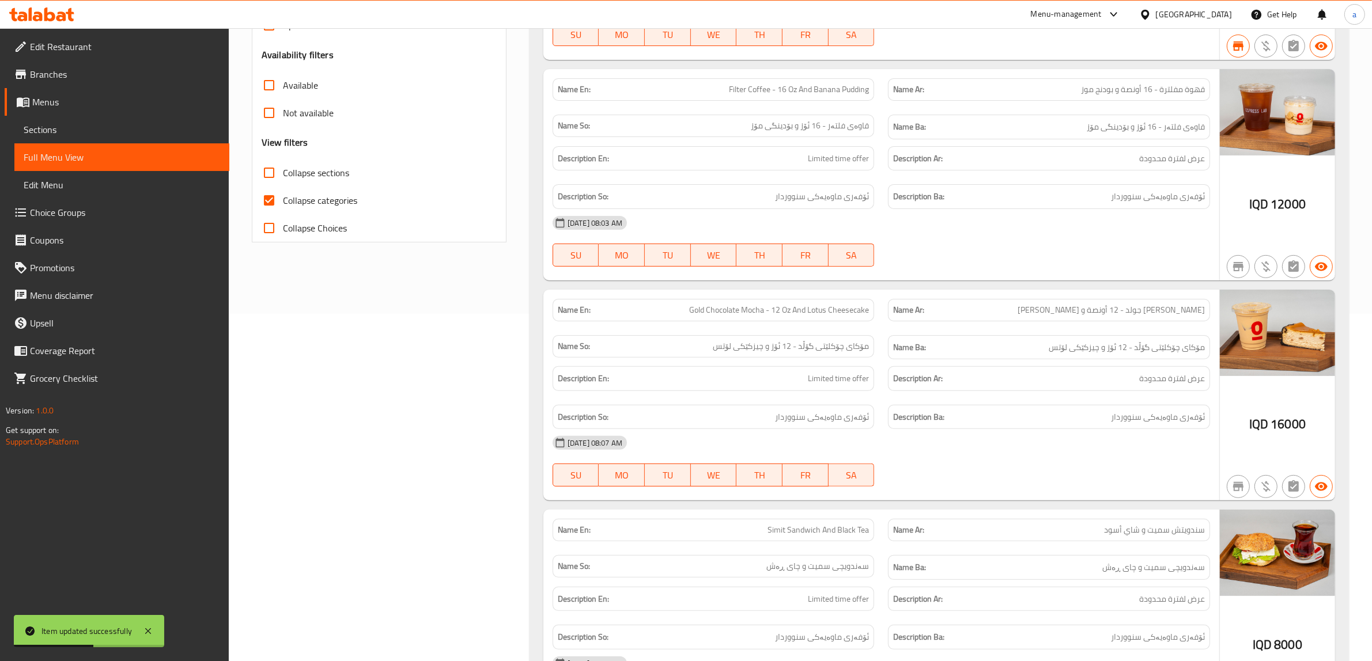
click at [277, 199] on input "Collapse categories" at bounding box center [269, 201] width 28 height 28
checkbox input "false"
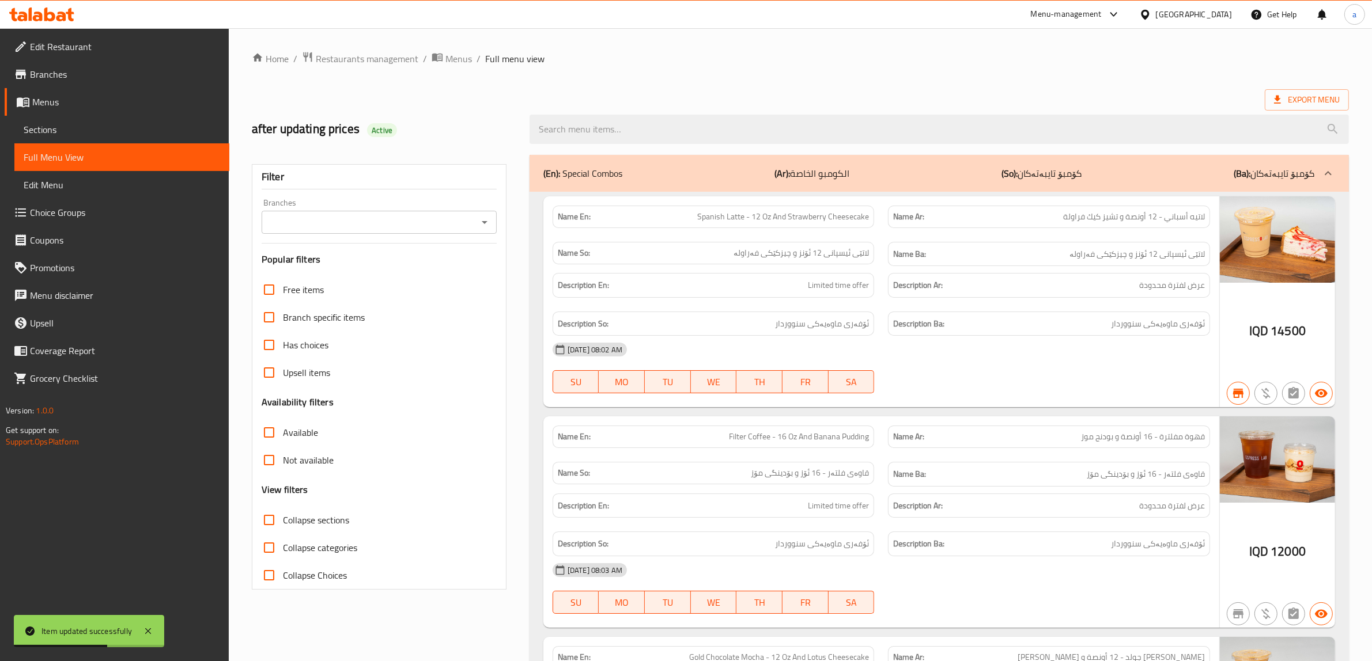
click at [486, 222] on icon "Open" at bounding box center [485, 222] width 6 height 3
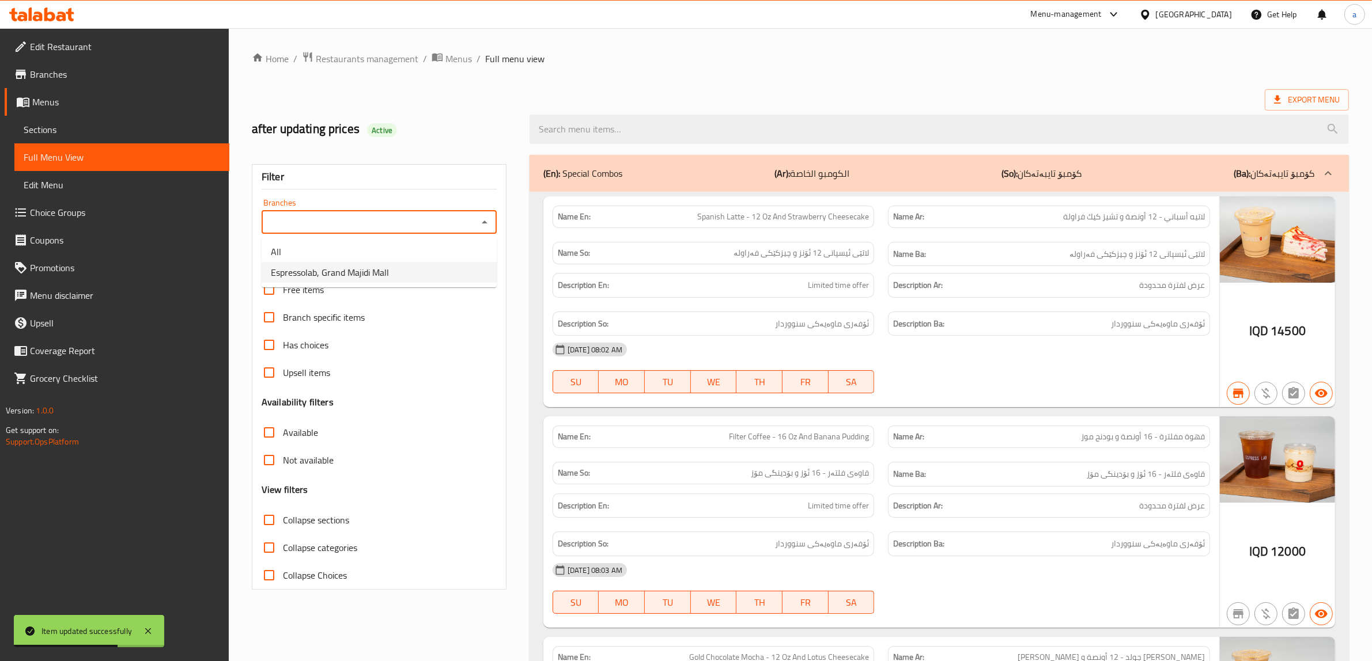
click at [390, 262] on li "Espressolab, Grand Majidi Mall" at bounding box center [379, 272] width 235 height 21
type input "Espressolab, Grand Majidi Mall"
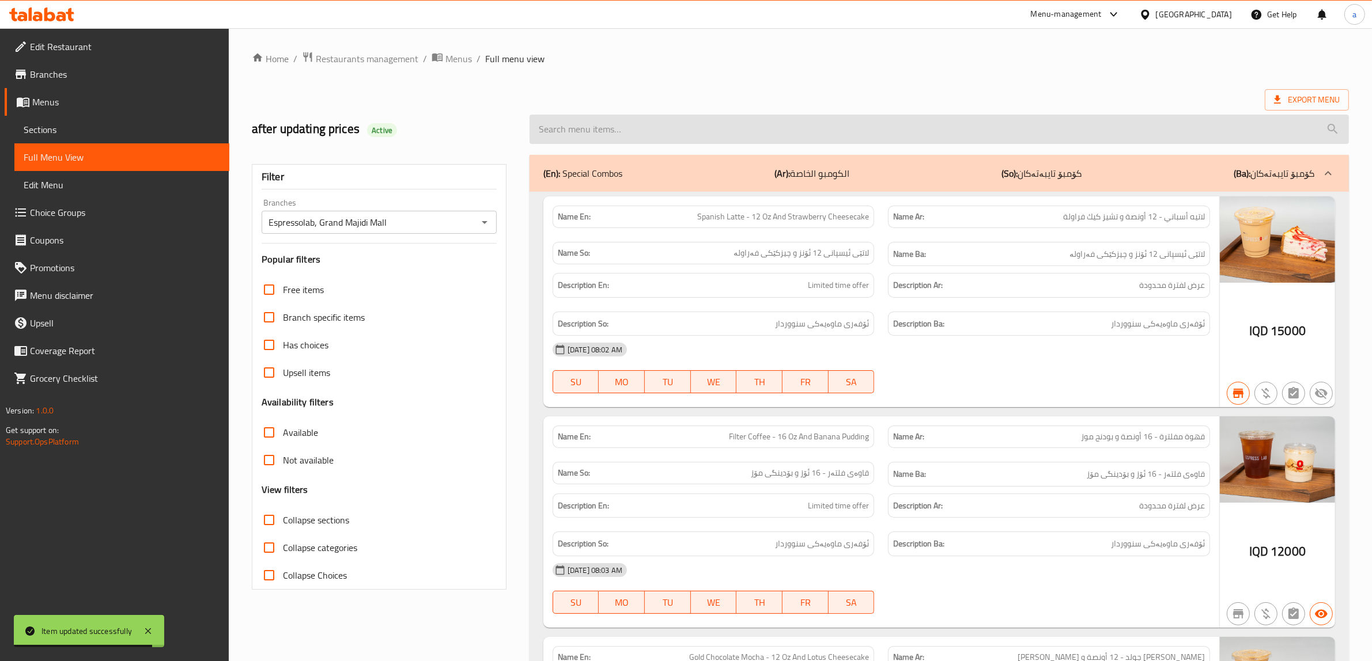
click at [634, 127] on input "search" at bounding box center [939, 129] width 819 height 29
paste input "Iced Salted Caramel Latte - 16 Oz"
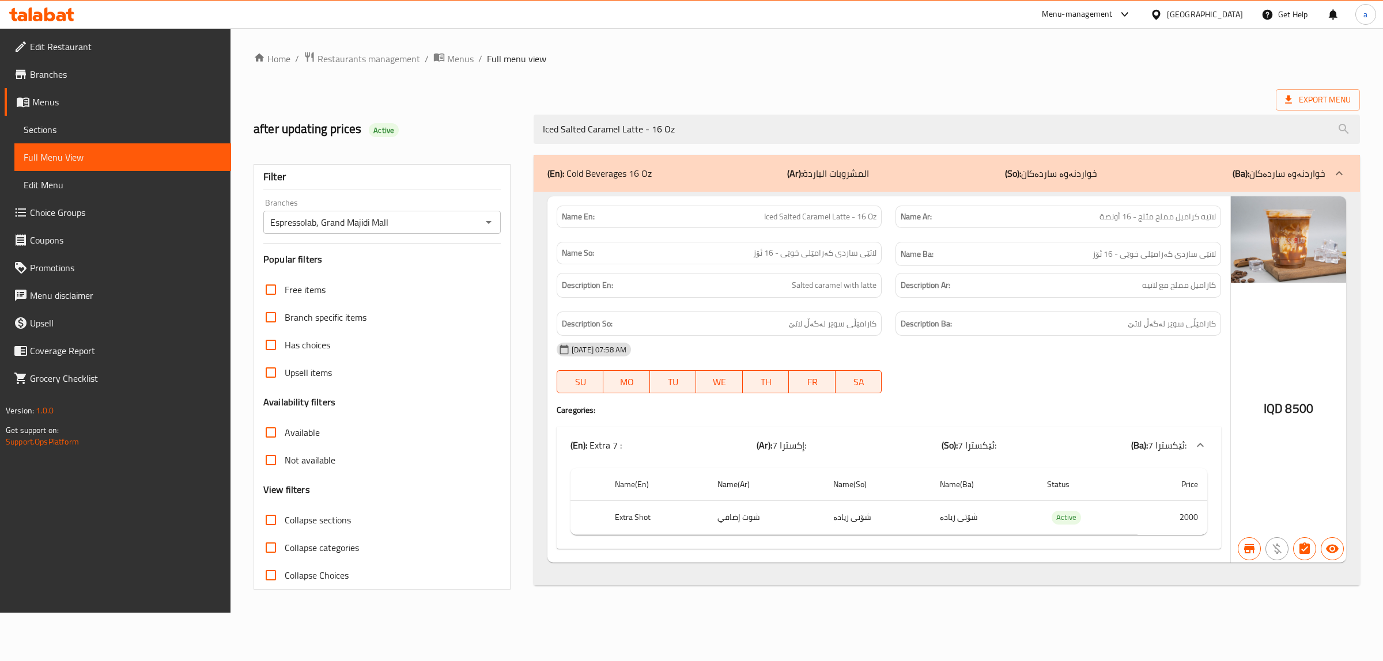
type input "Iced Salted Caramel Latte - 16 Oz"
click at [69, 114] on link "Menus" at bounding box center [118, 102] width 226 height 28
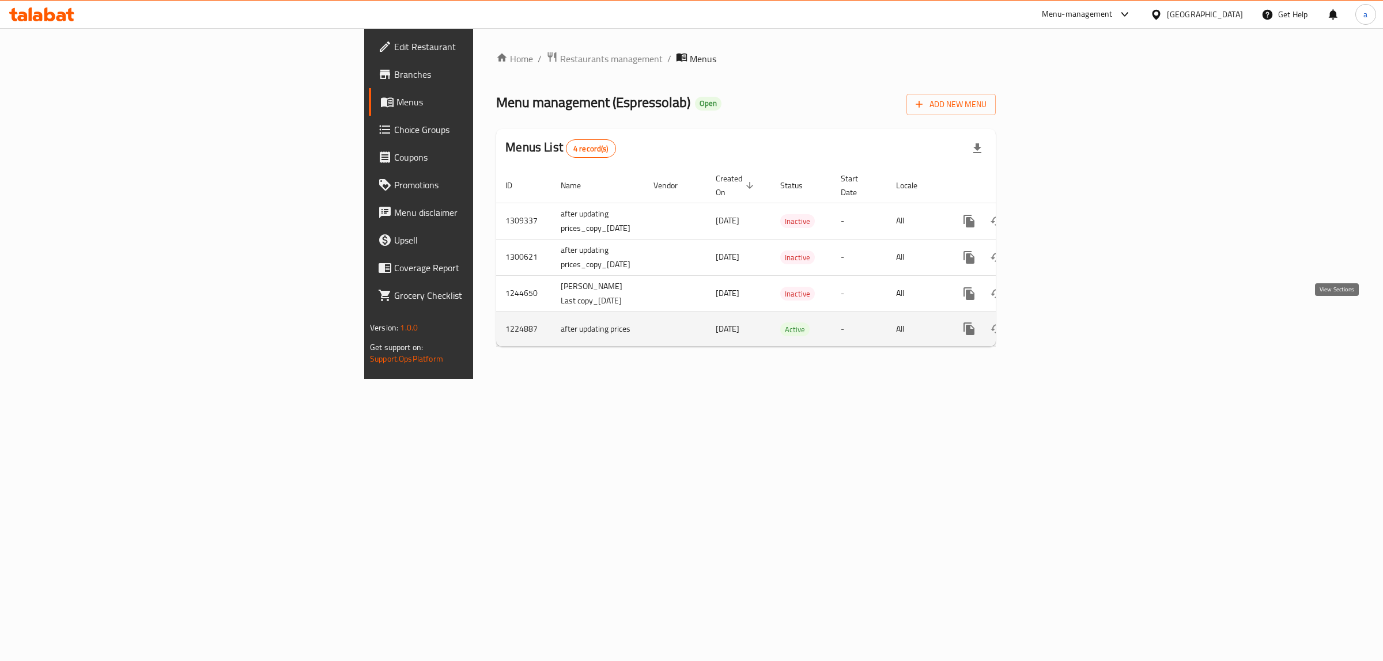
click at [1059, 322] on icon "enhanced table" at bounding box center [1052, 329] width 14 height 14
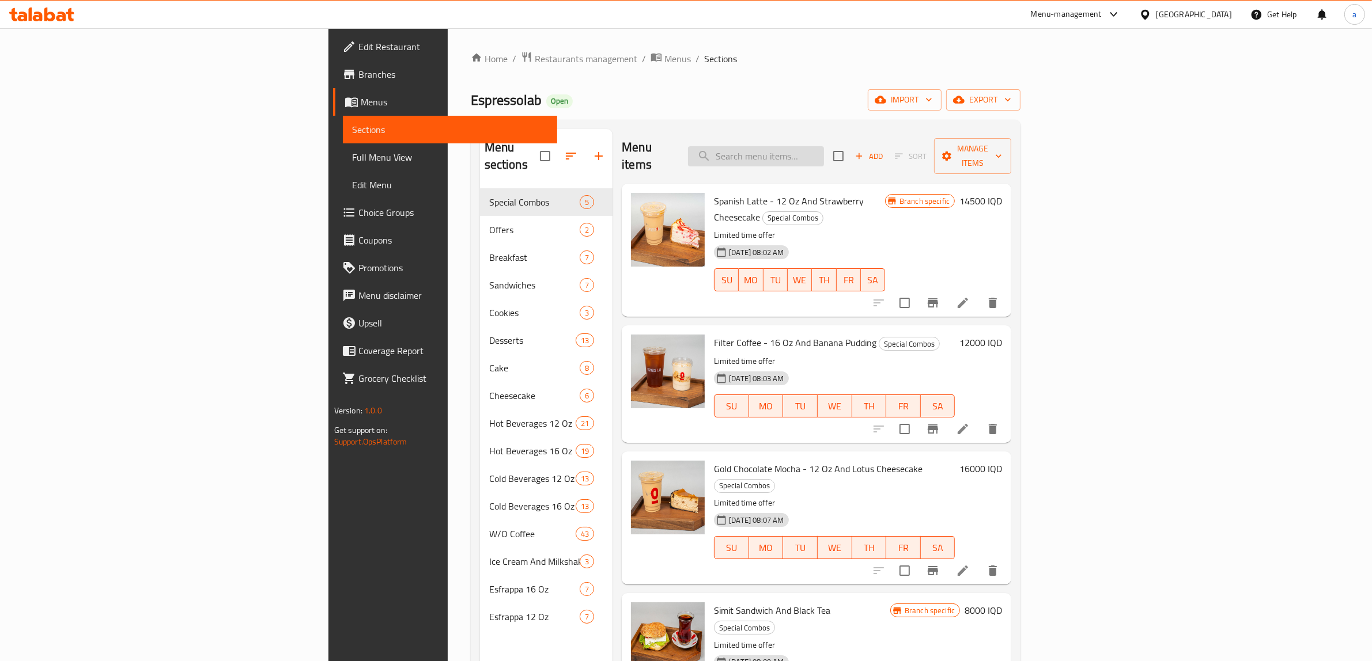
click at [824, 150] on input "search" at bounding box center [756, 156] width 136 height 20
paste input "Iced Spanish Latte - 16 Oz"
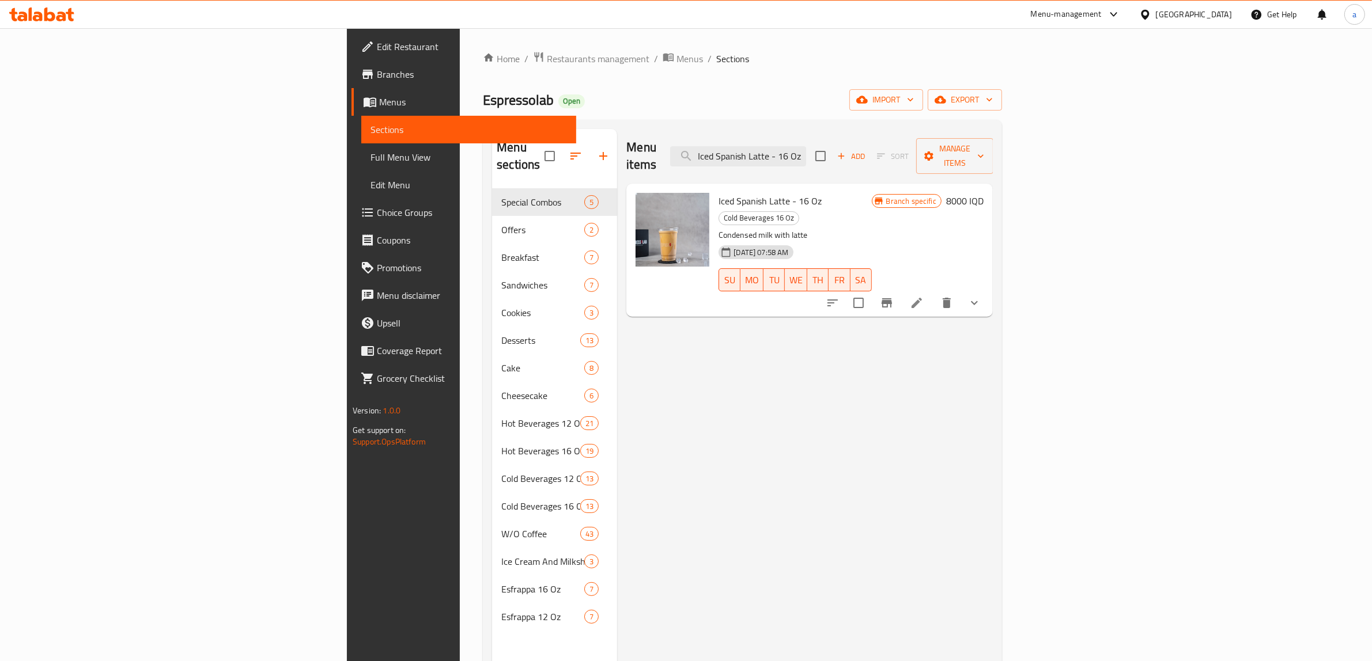
type input "Iced Spanish Latte - 16 Oz"
click at [924, 296] on icon at bounding box center [917, 303] width 14 height 14
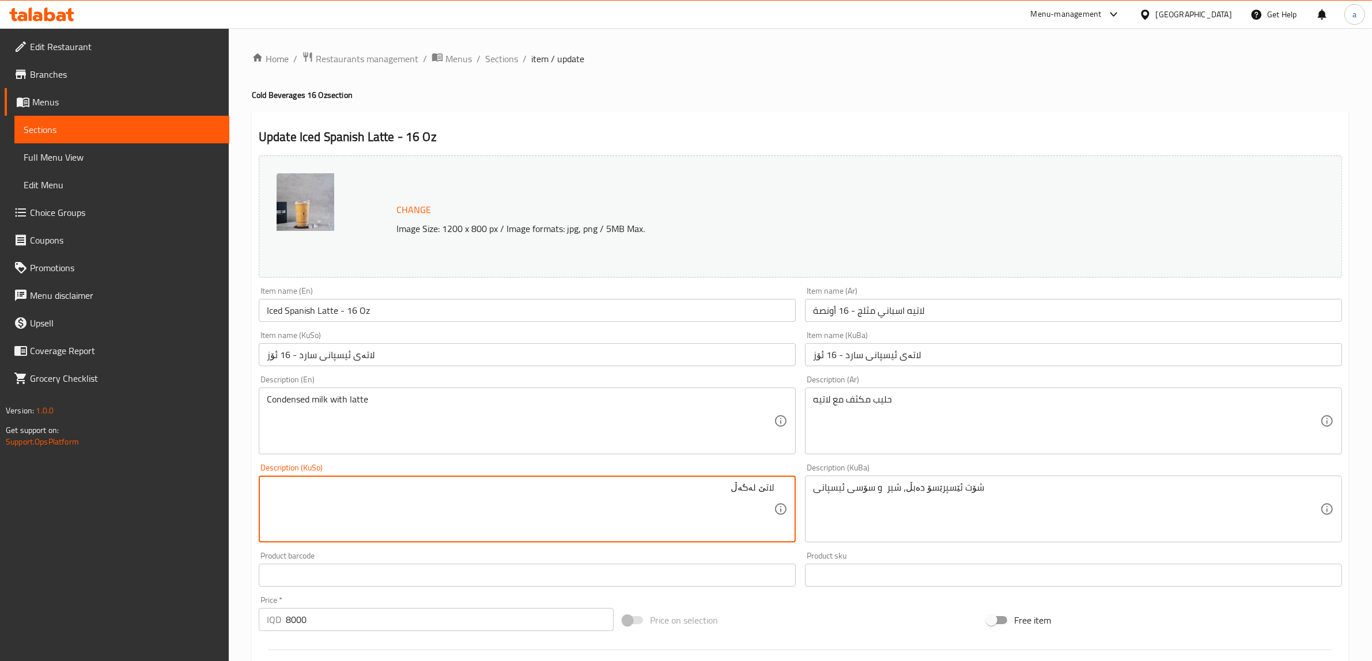
paste textarea "شیری خەست"
paste textarea "لەگەڵ"
type textarea "شیری خەست لەگەڵ لاتێ"
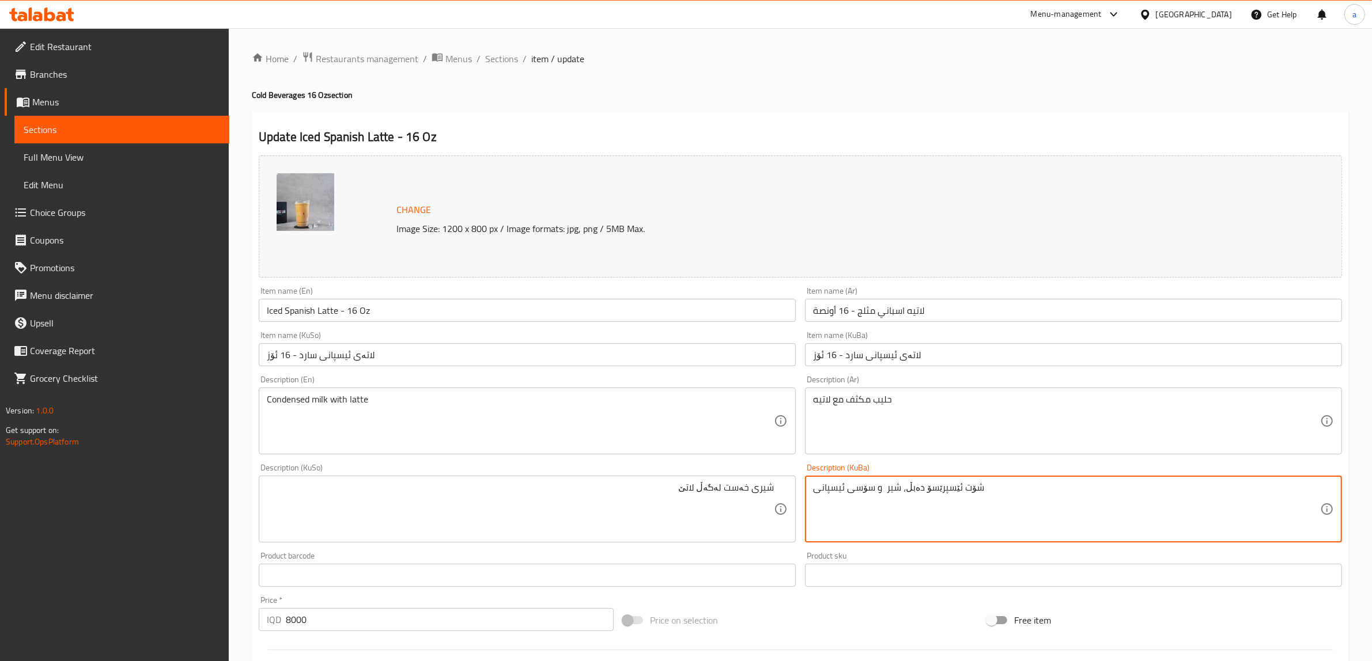
click at [879, 492] on textarea "شۆت ئێسپرێسۆ دەبڵ، شیر و سۆسی ئیسپانی" at bounding box center [1066, 509] width 507 height 55
paste textarea "ری خەست لەگەڵ لاتێ"
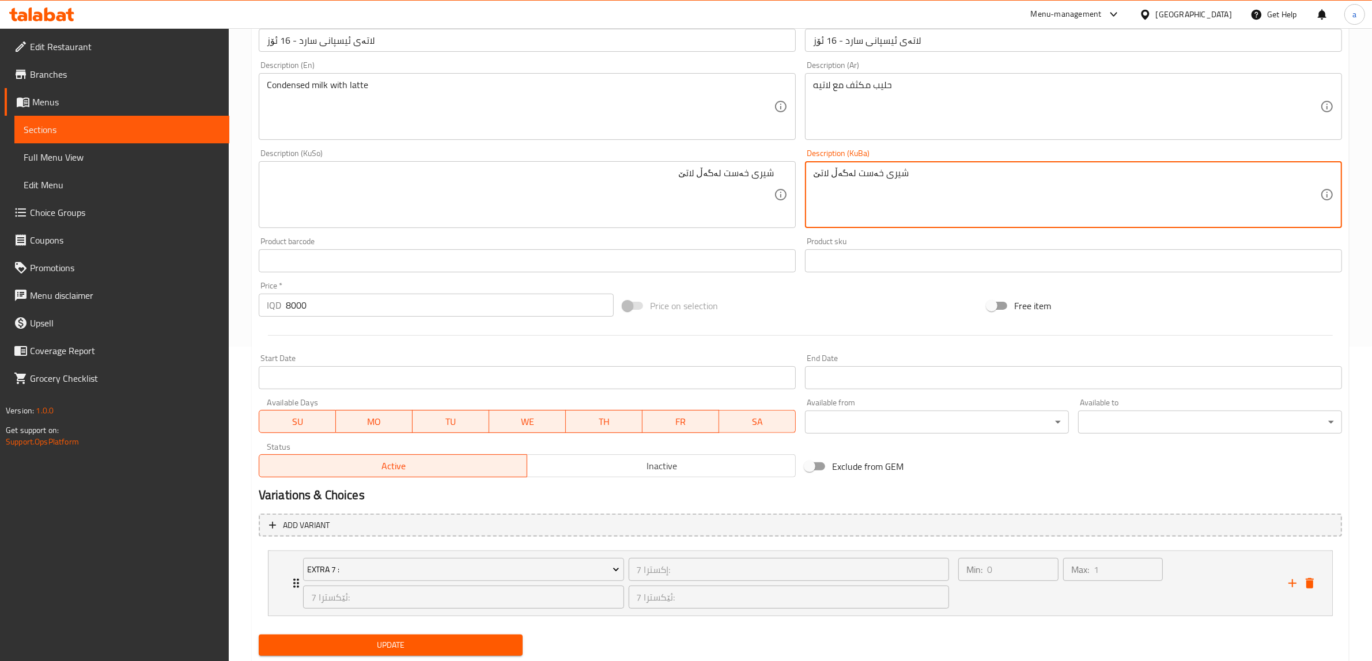
scroll to position [347, 0]
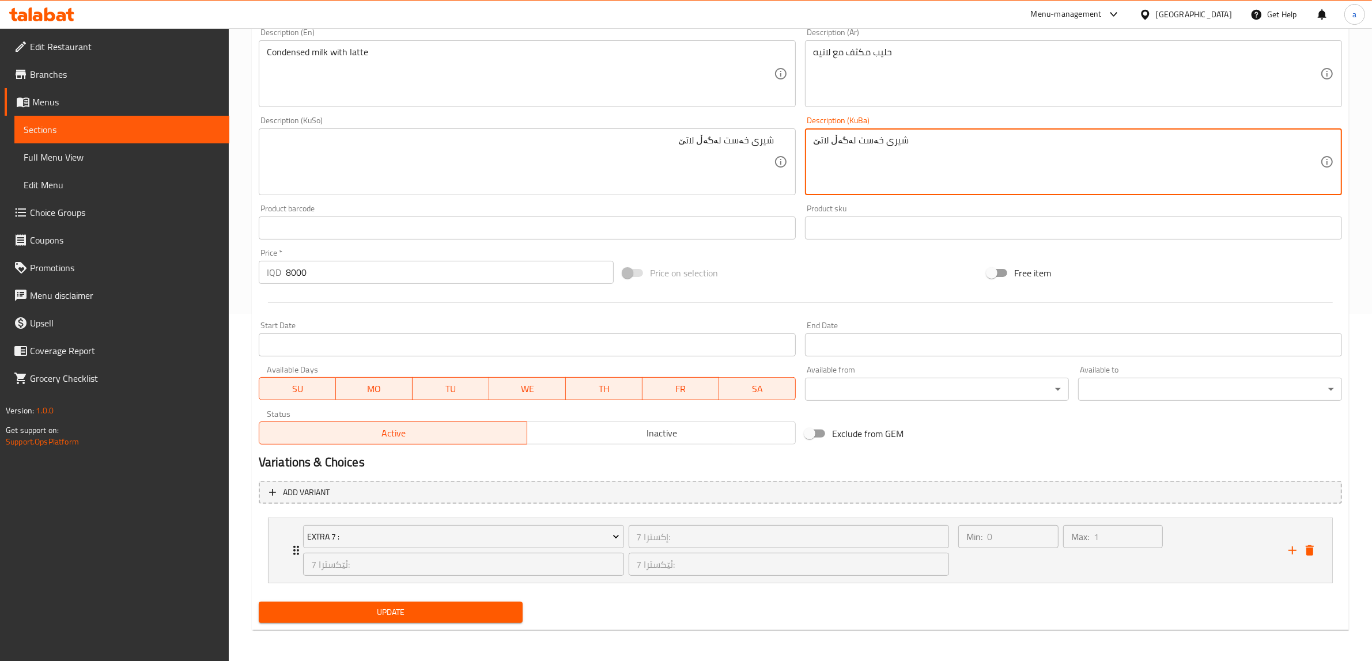
type textarea "شیری خەست لەگەڵ لاتێ"
click at [347, 603] on button "Update" at bounding box center [391, 612] width 264 height 21
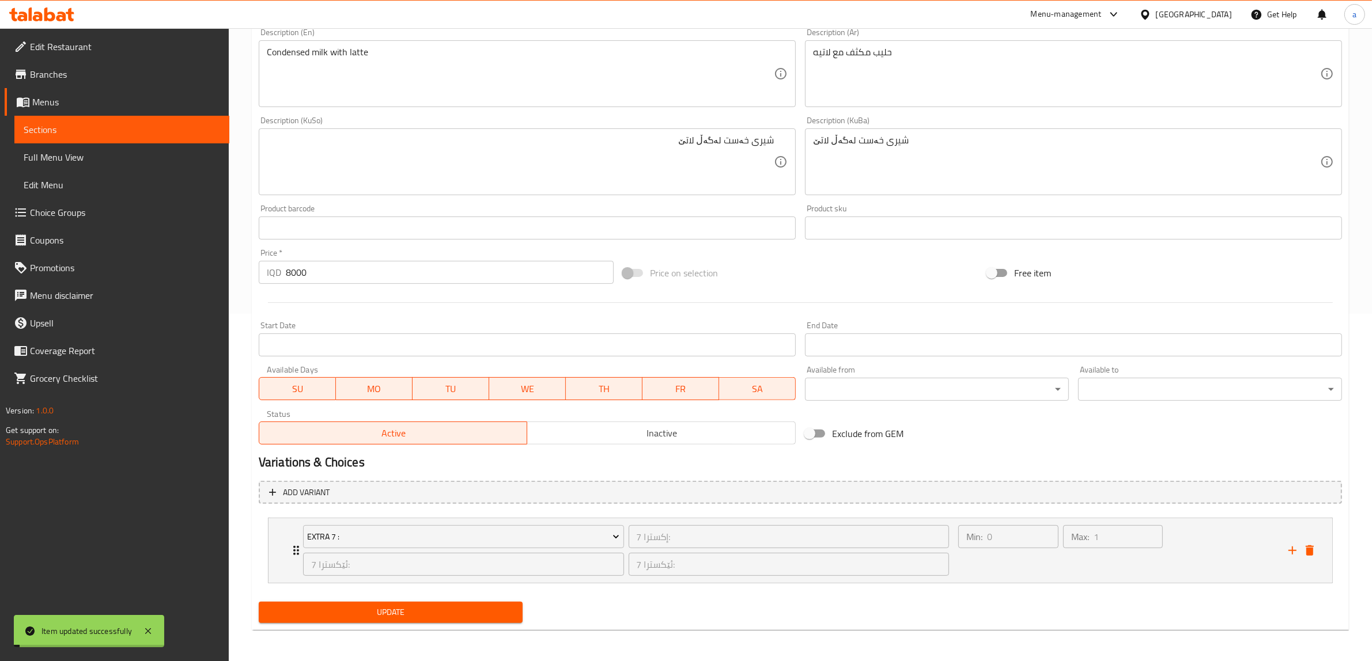
click at [358, 603] on button "Update" at bounding box center [391, 612] width 264 height 21
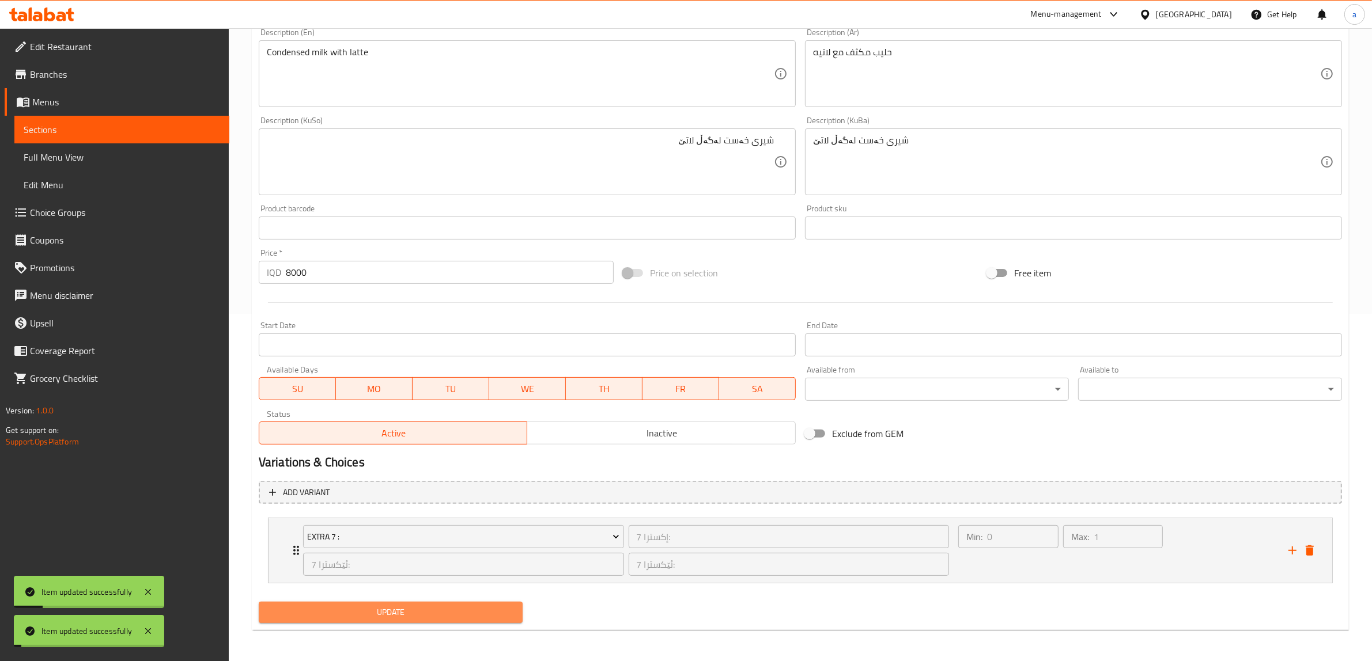
click at [358, 608] on span "Update" at bounding box center [390, 613] width 245 height 14
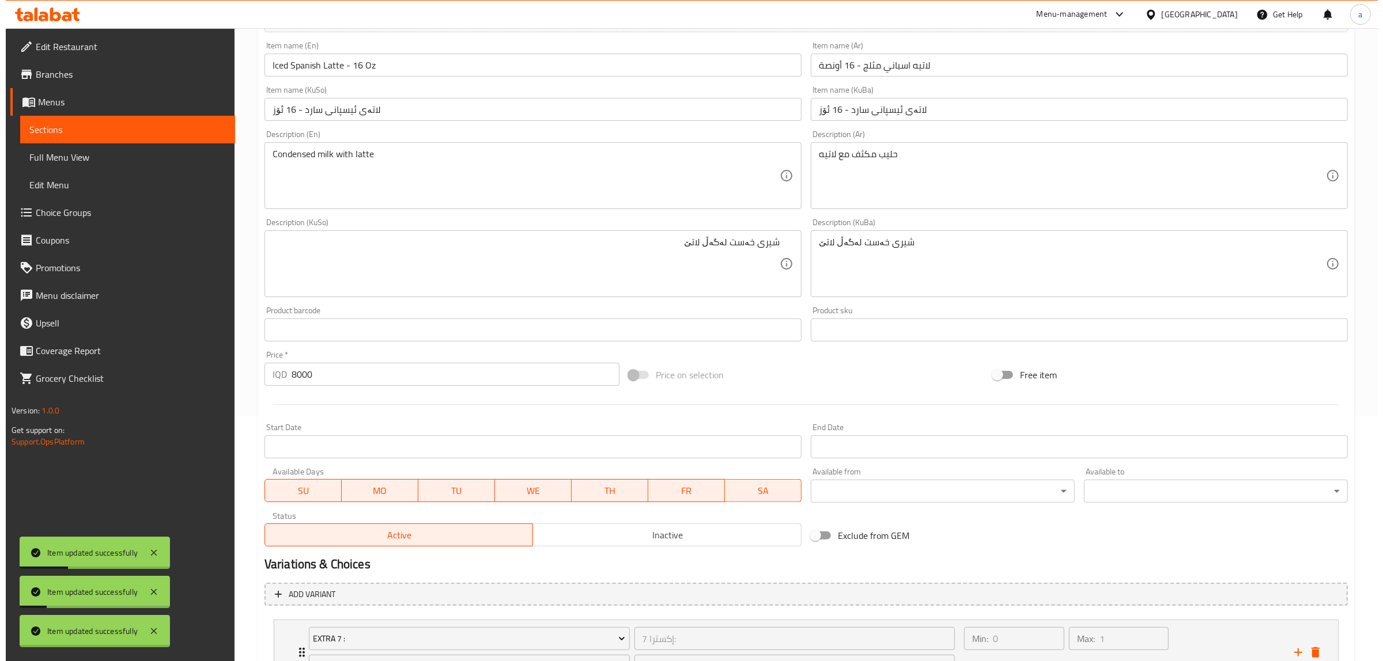
scroll to position [0, 0]
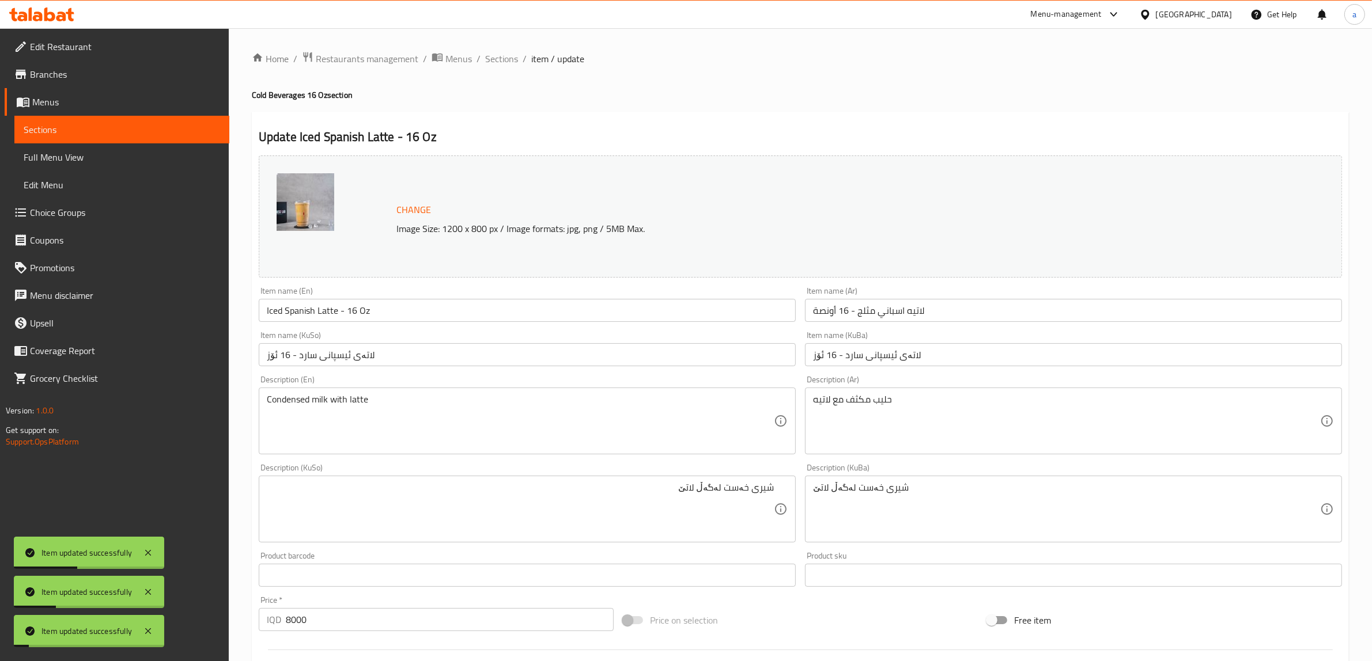
click at [336, 309] on input "Iced Spanish Latte - 16 Oz" at bounding box center [527, 310] width 537 height 23
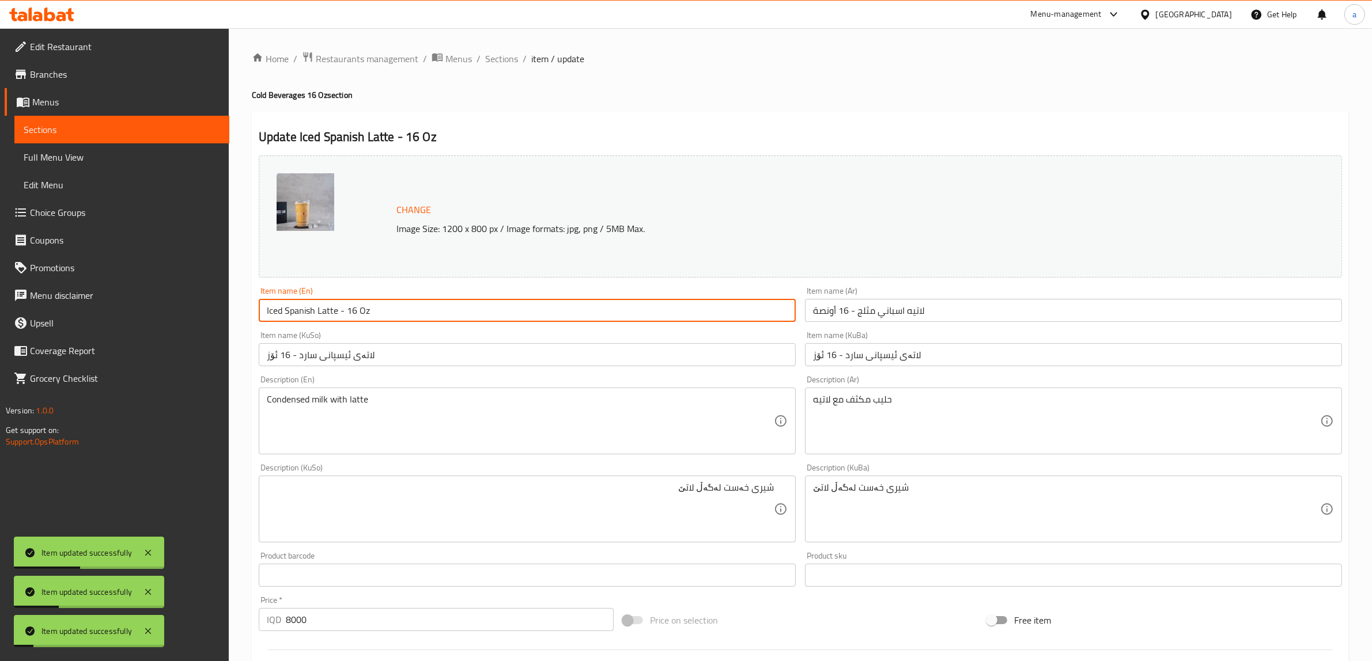
click at [336, 309] on input "Iced Spanish Latte - 16 Oz" at bounding box center [527, 310] width 537 height 23
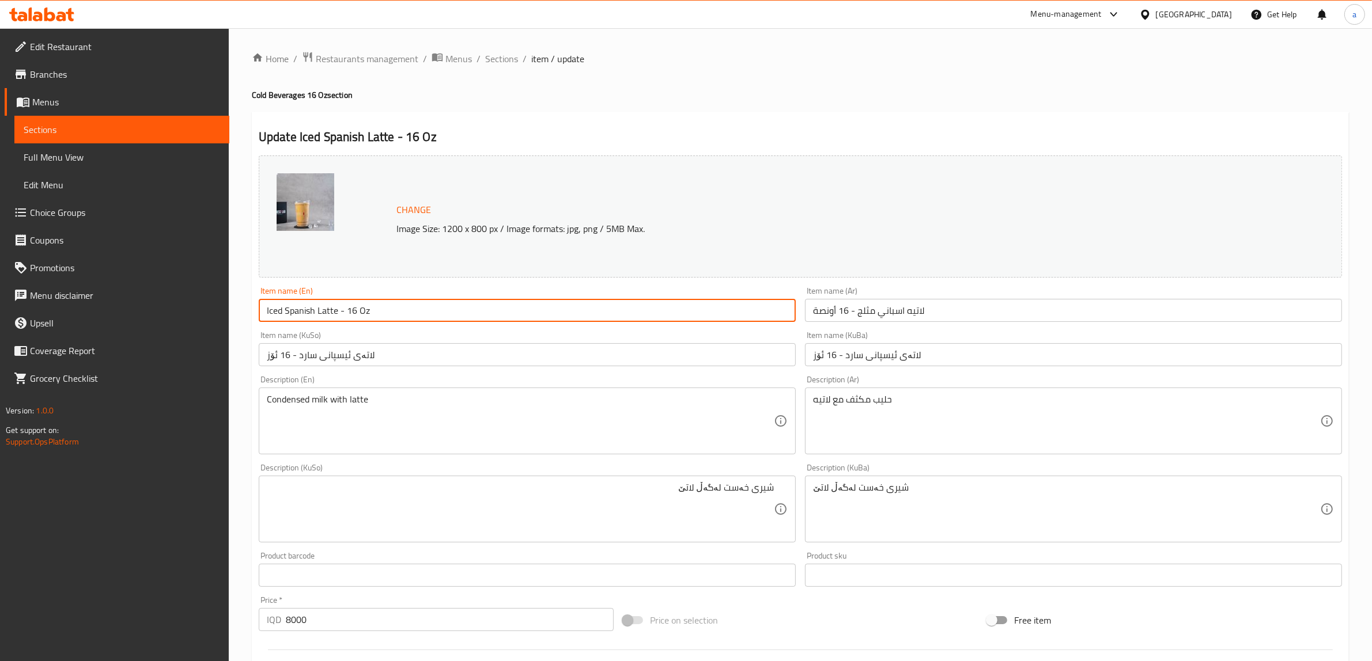
click at [634, 122] on div "Update Iced Spanish Latte - 16 Oz Change Image Size: 1200 x 800 px / Image form…" at bounding box center [800, 545] width 1097 height 867
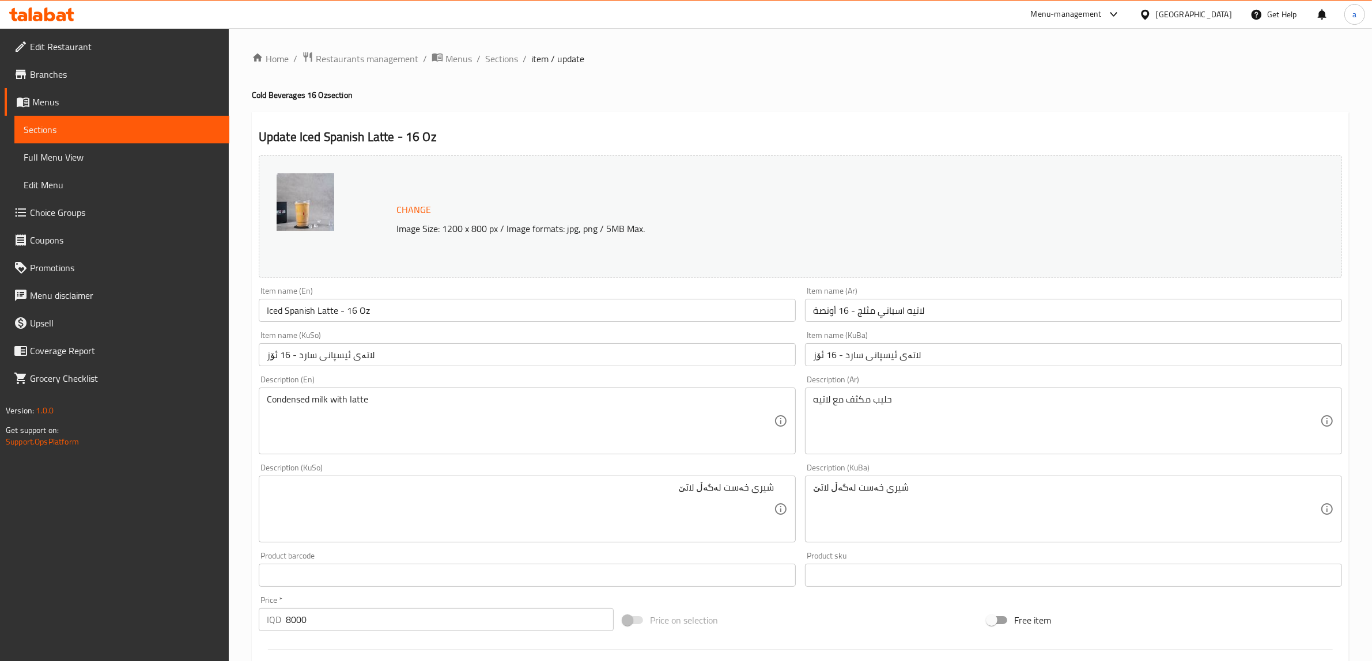
click at [65, 158] on span "Full Menu View" at bounding box center [122, 157] width 196 height 14
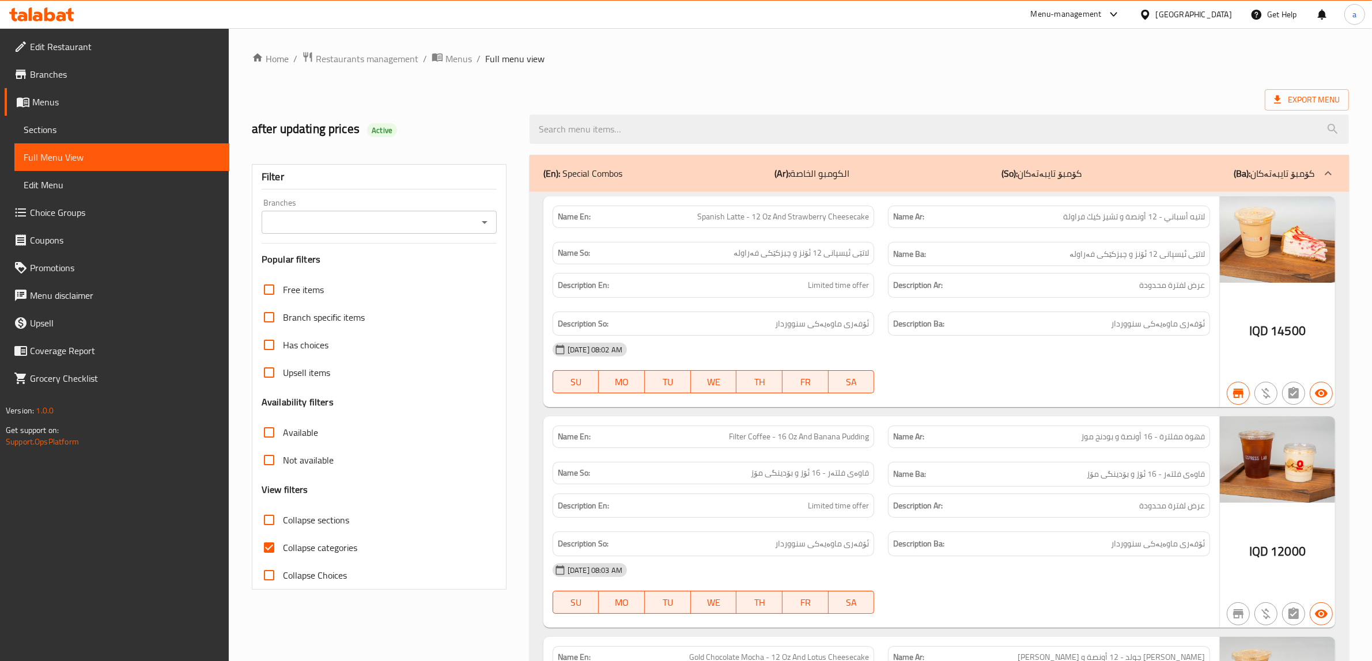
click at [489, 224] on icon "Open" at bounding box center [485, 223] width 14 height 14
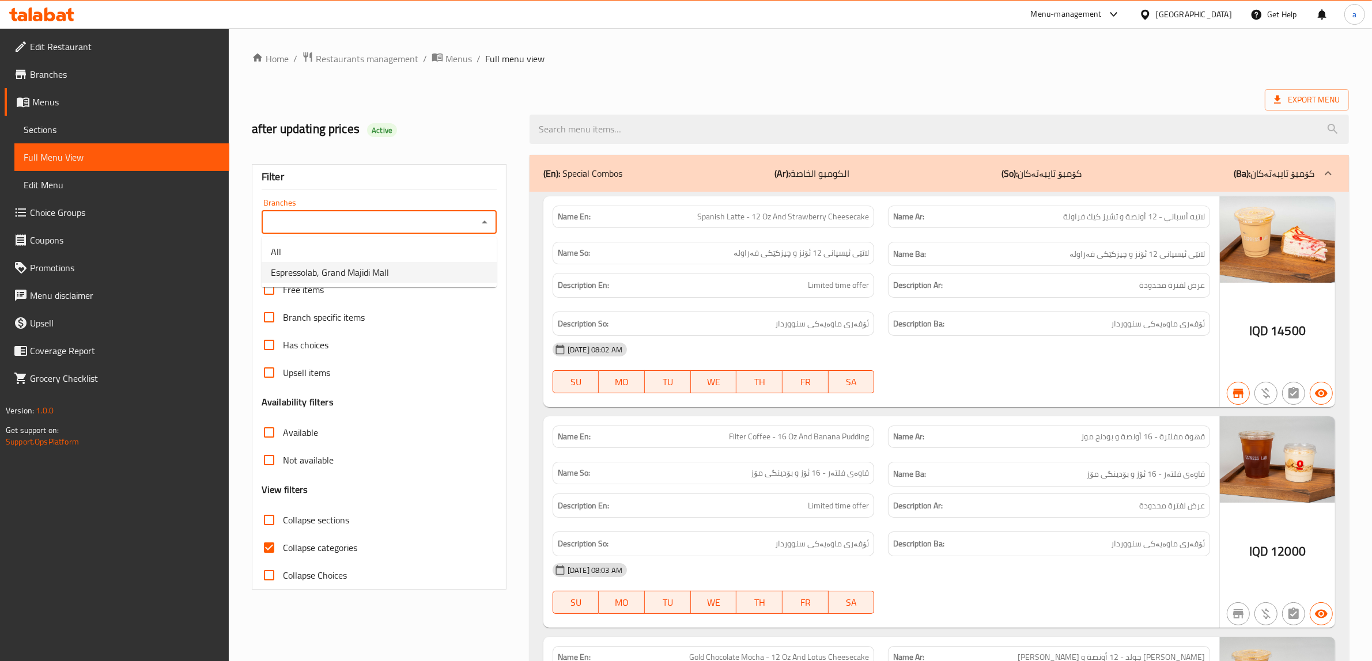
click at [366, 270] on span "Espressolab, Grand Majidi Mall" at bounding box center [330, 273] width 118 height 14
type input "Espressolab, Grand Majidi Mall"
click at [271, 543] on input "Collapse categories" at bounding box center [269, 548] width 28 height 28
checkbox input "false"
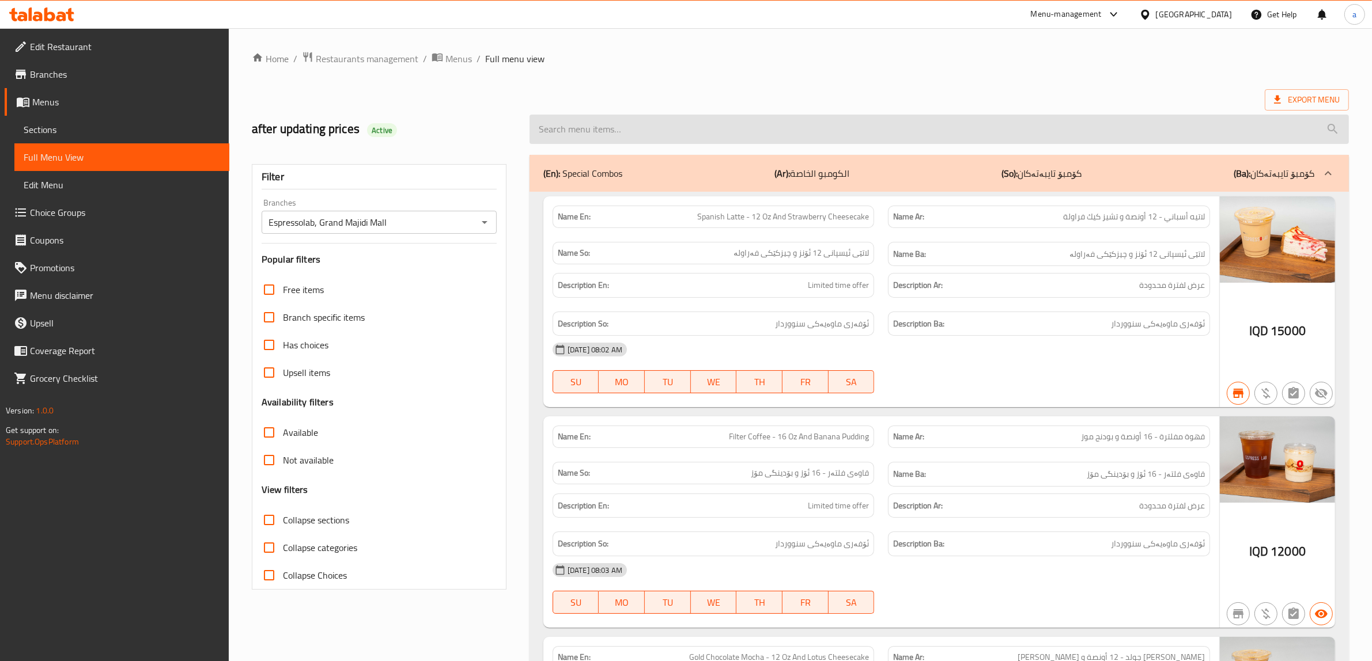
click at [617, 130] on input "search" at bounding box center [939, 129] width 819 height 29
paste input "Iced Spanish Latte - 16 Oz"
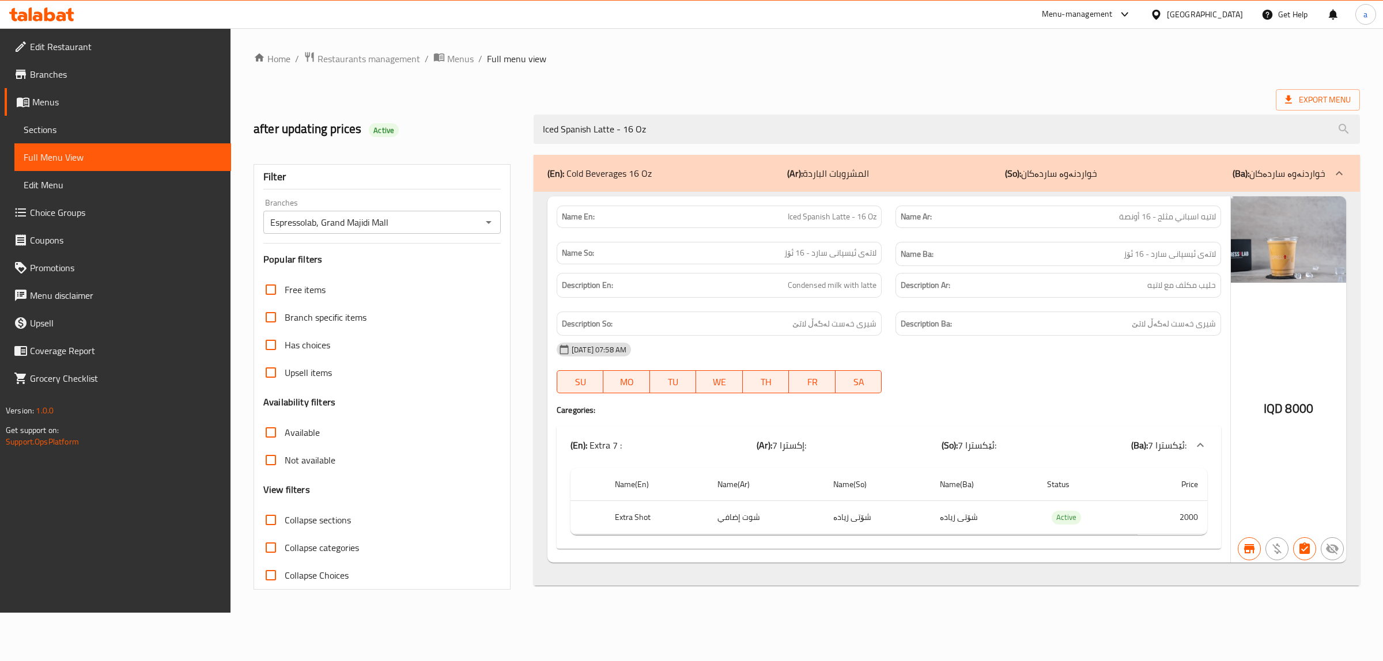
type input "Iced Spanish Latte - 16 Oz"
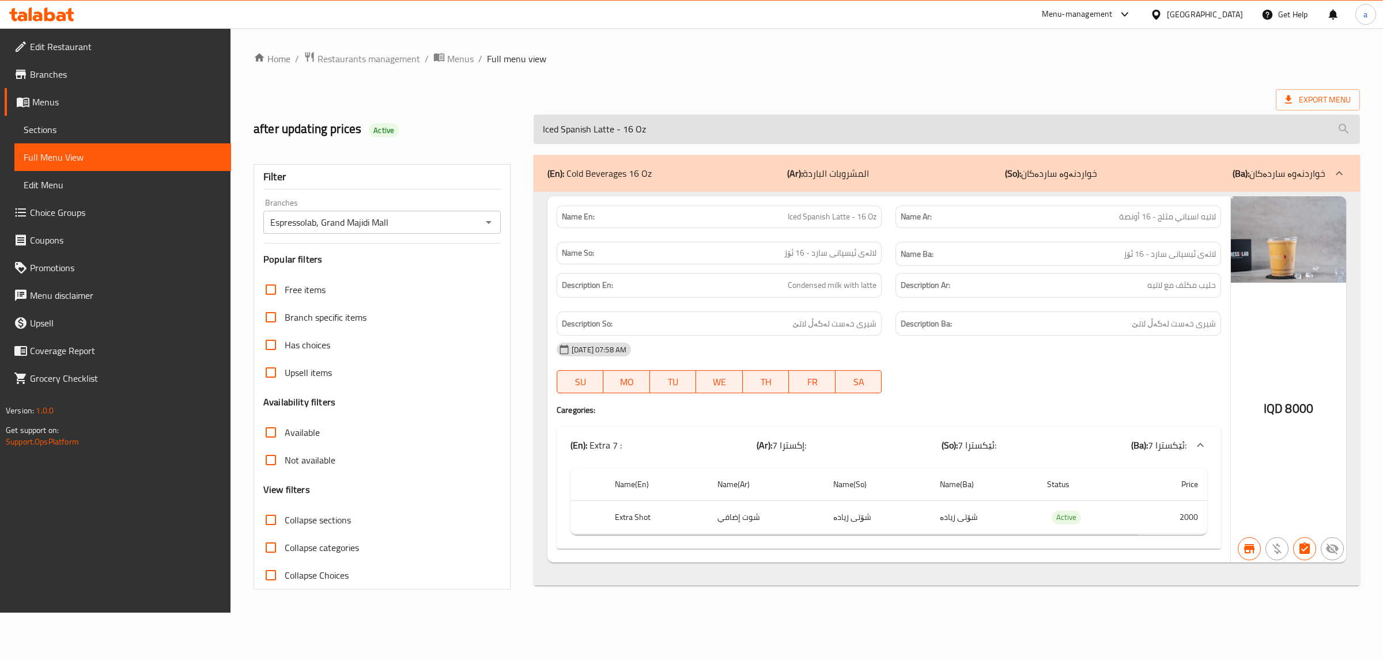
click at [592, 139] on input "Iced Spanish Latte - 16 Oz" at bounding box center [947, 129] width 826 height 29
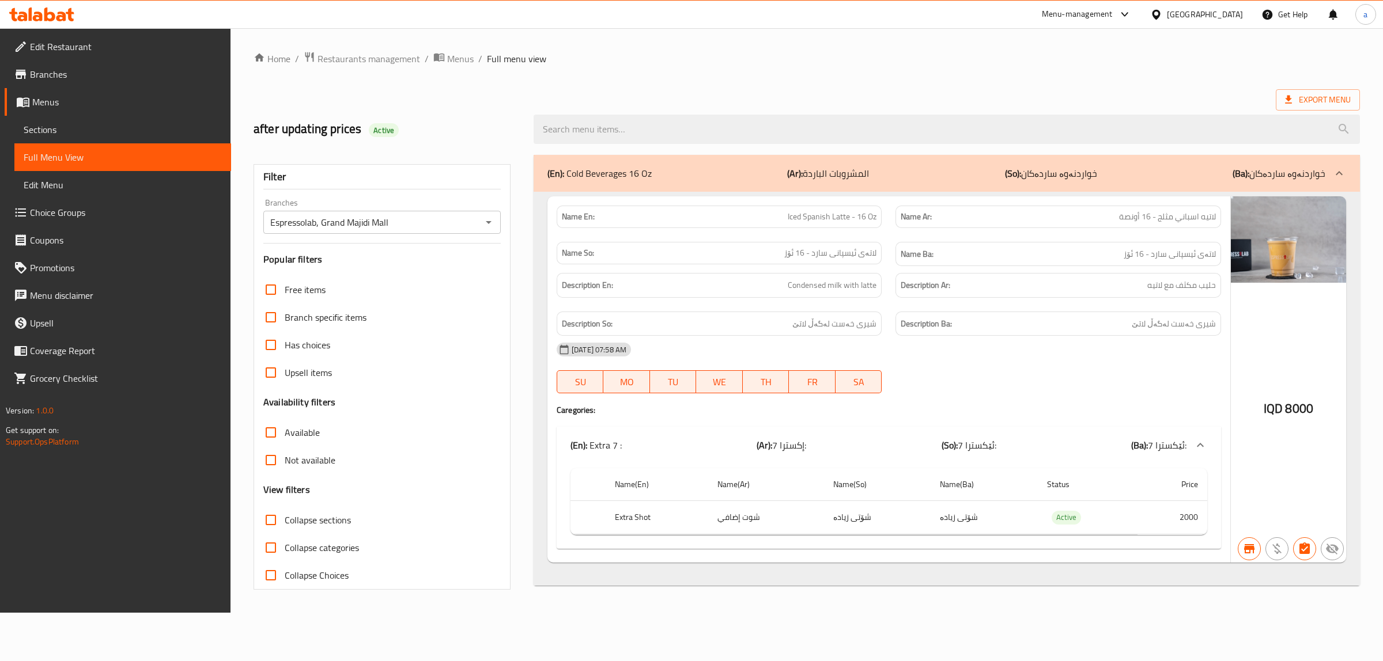
click at [47, 24] on div at bounding box center [42, 14] width 84 height 23
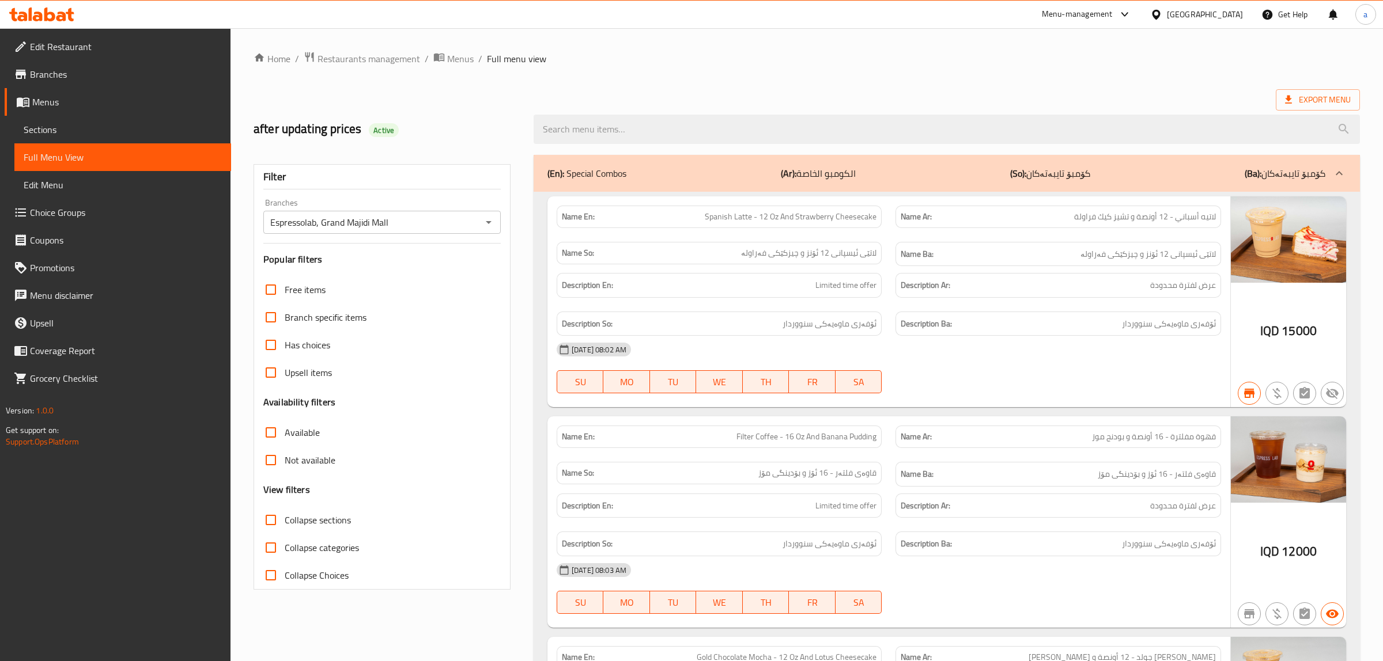
click at [43, 10] on icon at bounding box center [41, 14] width 65 height 14
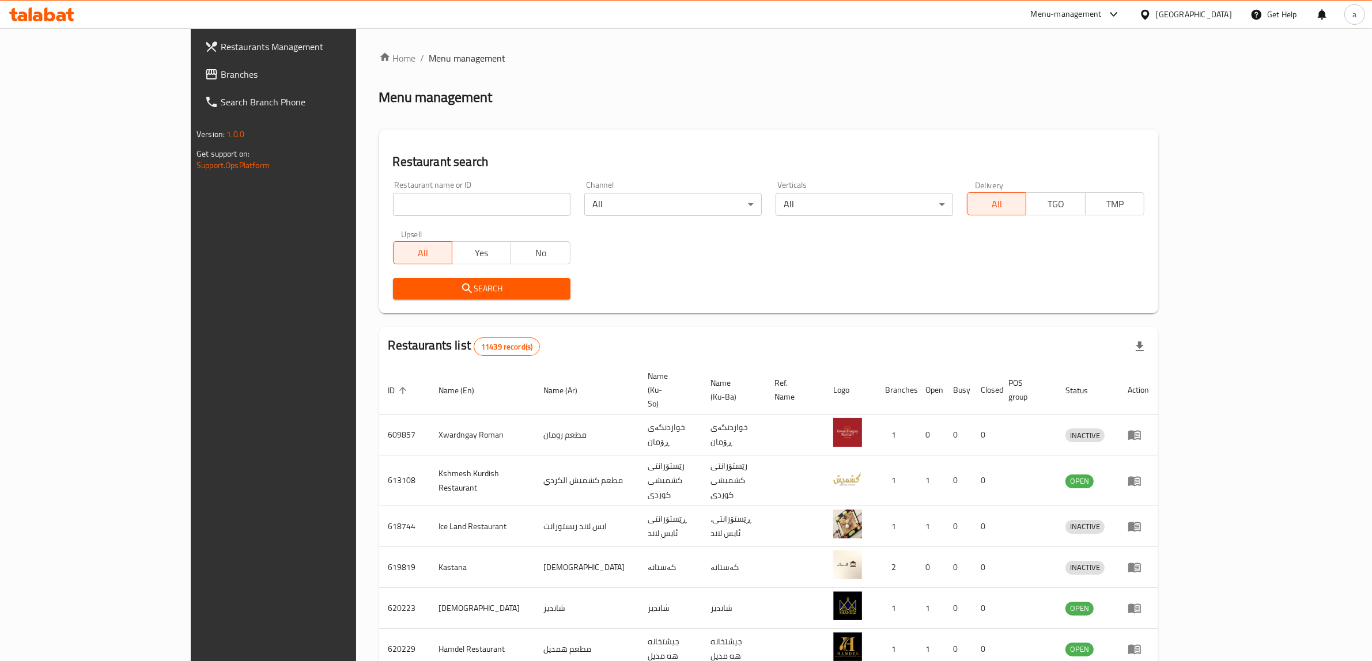
click at [221, 70] on span "Branches" at bounding box center [316, 74] width 190 height 14
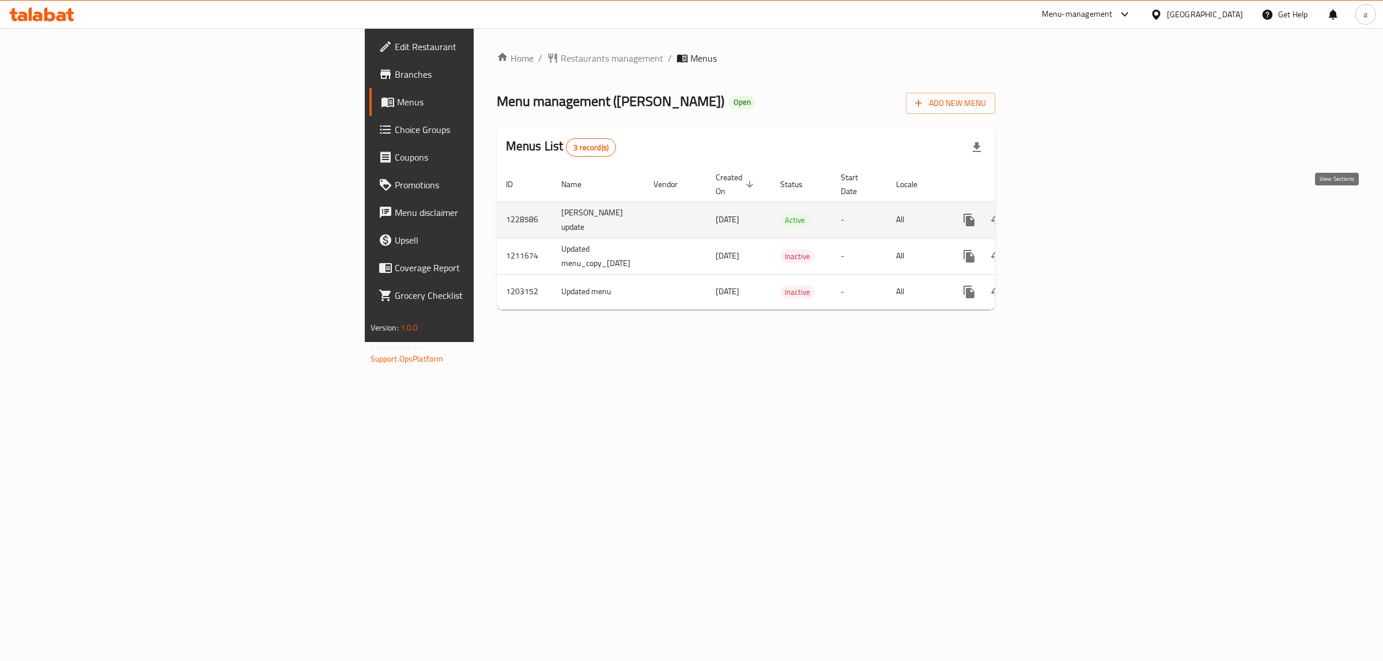
click at [1059, 213] on icon "enhanced table" at bounding box center [1052, 220] width 14 height 14
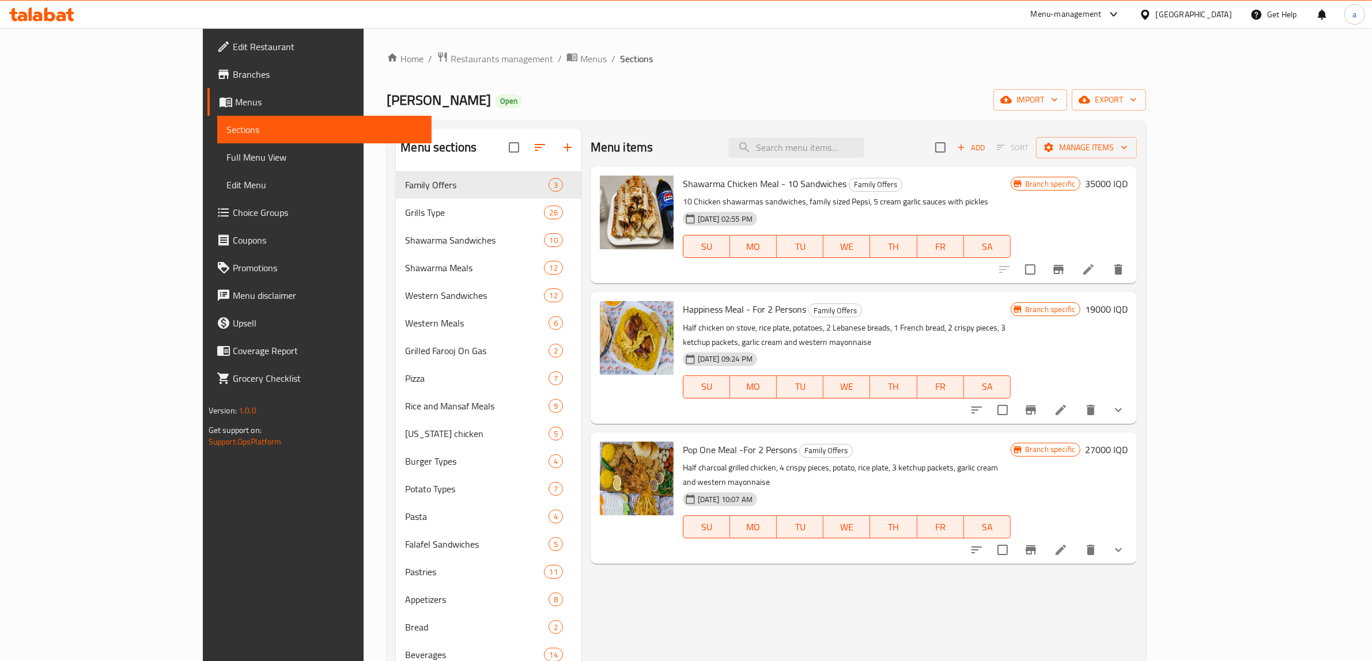
click at [226, 158] on span "Full Menu View" at bounding box center [324, 157] width 196 height 14
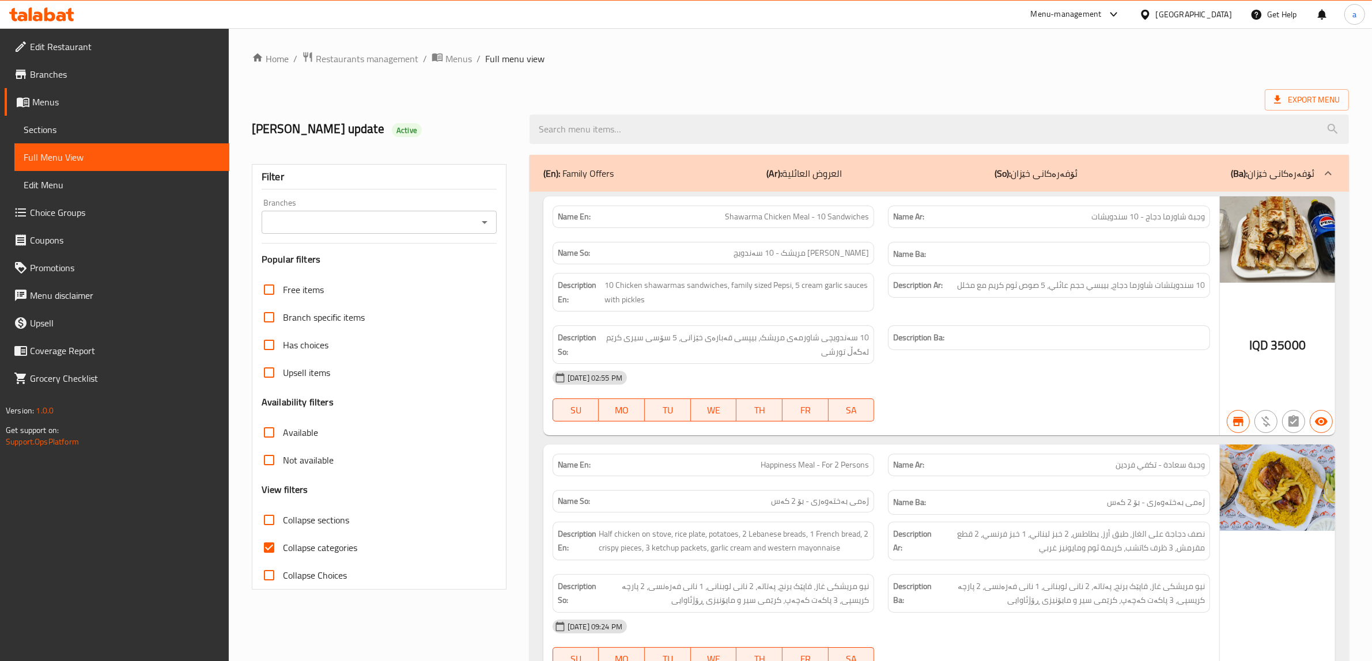
click at [488, 220] on icon "Open" at bounding box center [485, 223] width 14 height 14
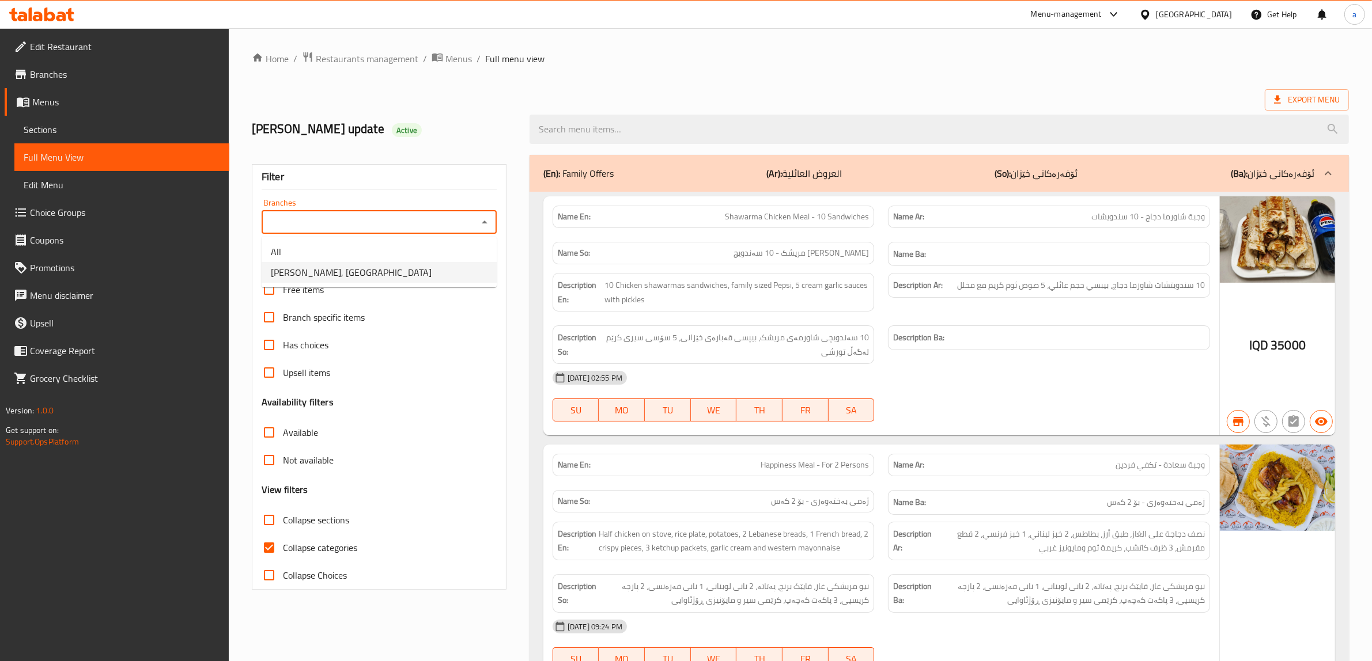
click at [350, 278] on span "[PERSON_NAME], [GEOGRAPHIC_DATA]" at bounding box center [351, 273] width 161 height 14
type input "[PERSON_NAME], [GEOGRAPHIC_DATA]"
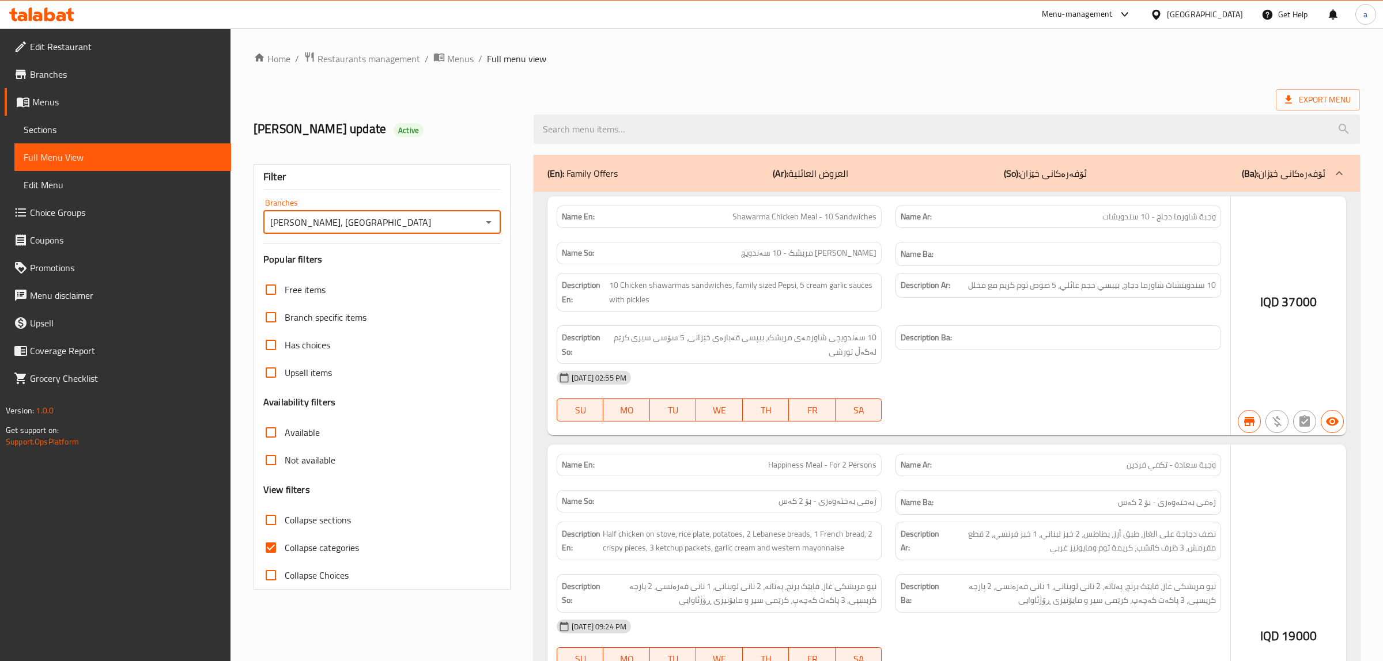
click at [268, 546] on div at bounding box center [691, 330] width 1383 height 661
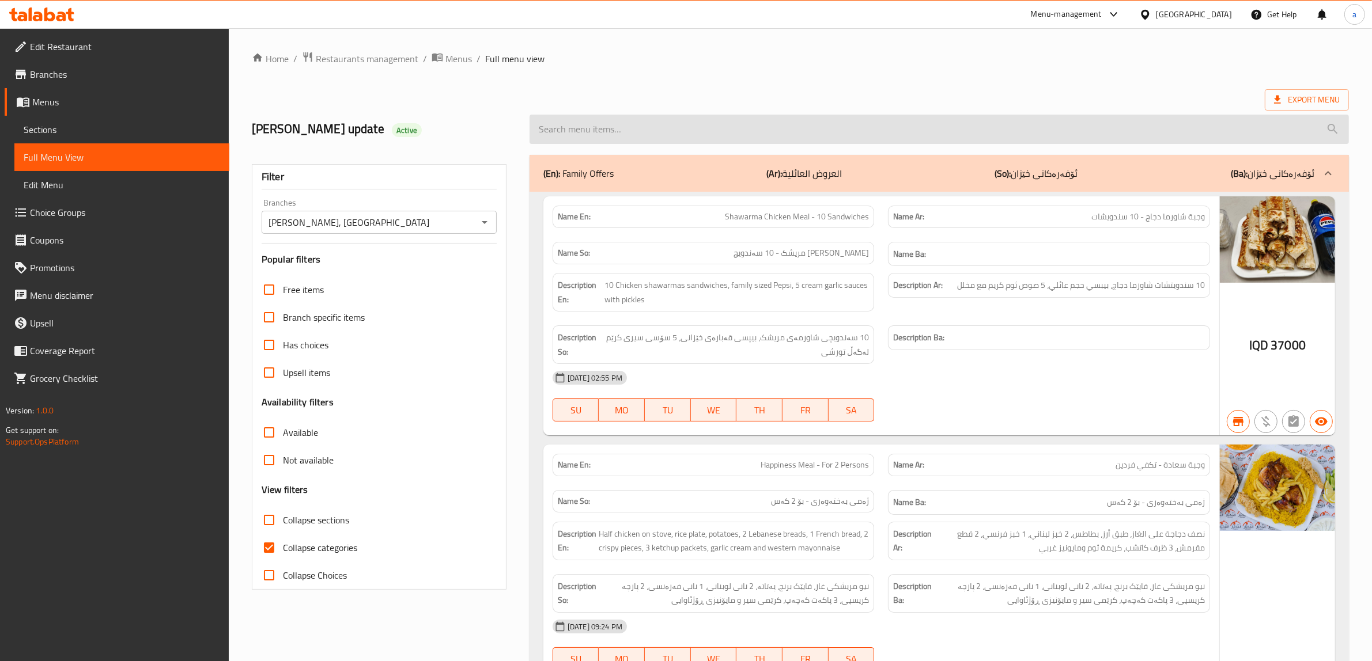
click at [664, 134] on input "search" at bounding box center [939, 129] width 819 height 29
paste input "Pop One Meal -For 2 Persons"
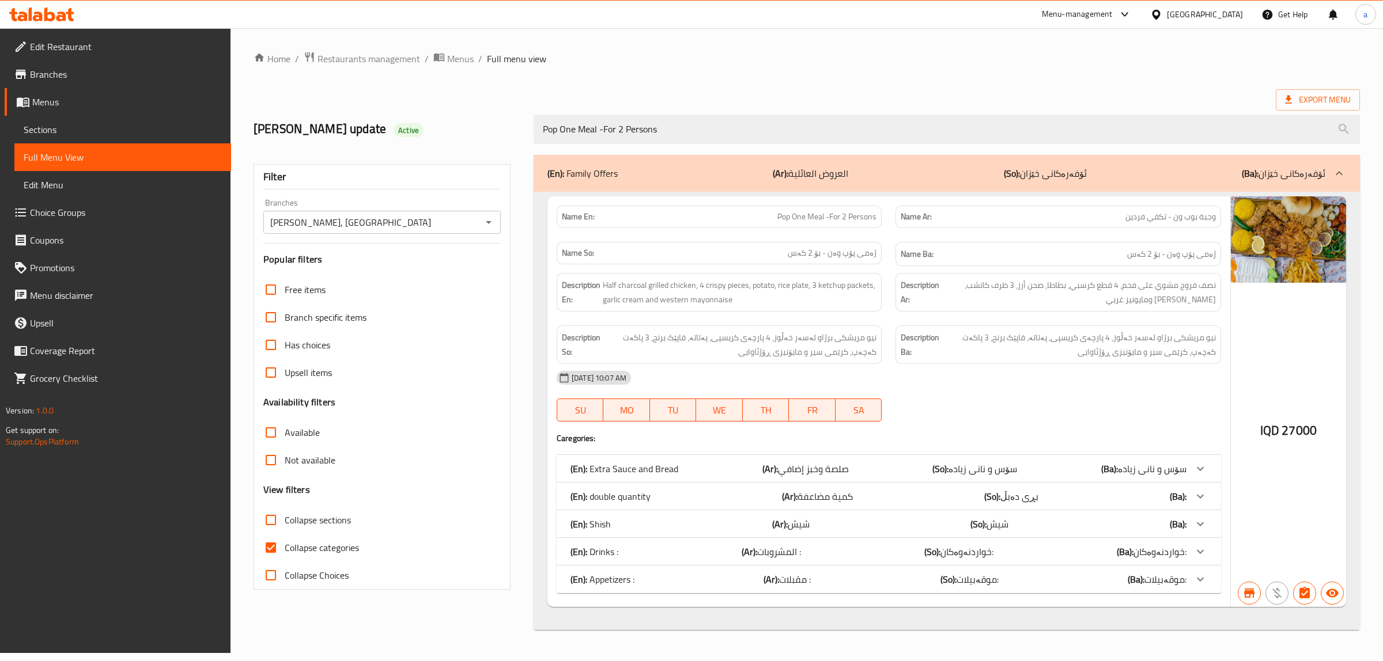
type input "Pop One Meal -For 2 Persons"
click at [271, 546] on input "Collapse categories" at bounding box center [271, 548] width 28 height 28
checkbox input "false"
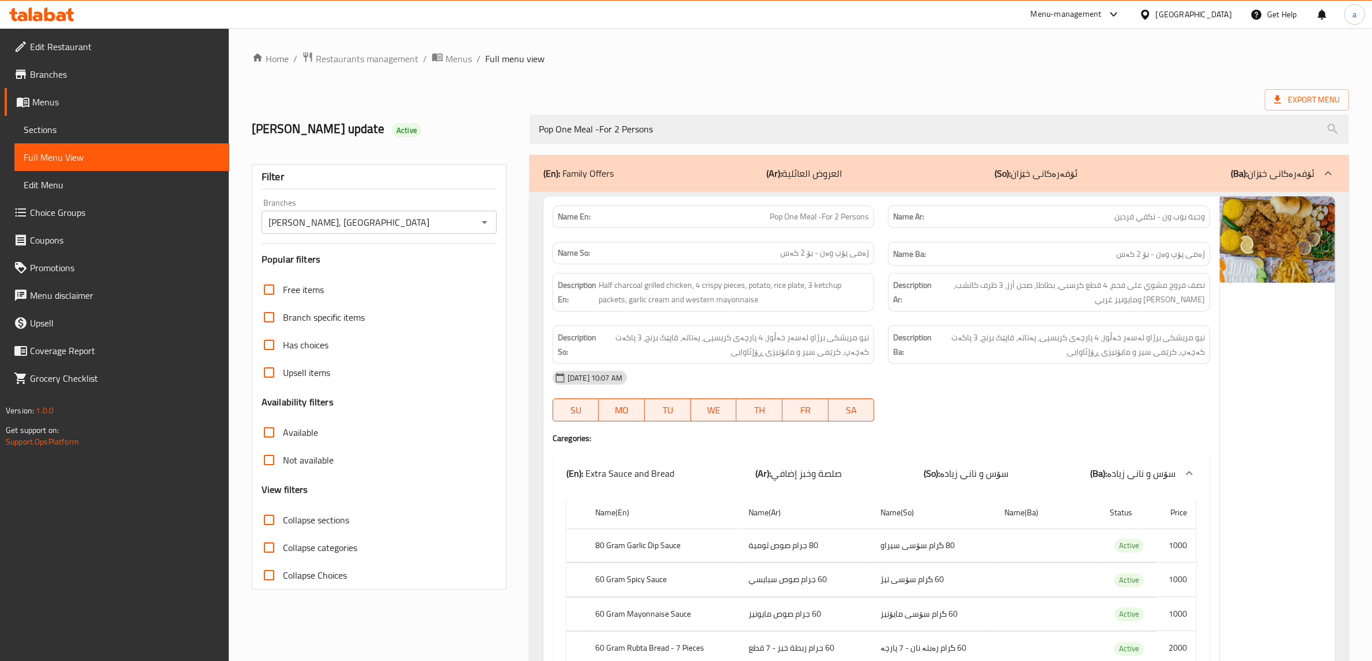
drag, startPoint x: 399, startPoint y: 284, endPoint x: 440, endPoint y: 75, distance: 213.0
click at [37, 100] on span "Menus" at bounding box center [126, 102] width 188 height 14
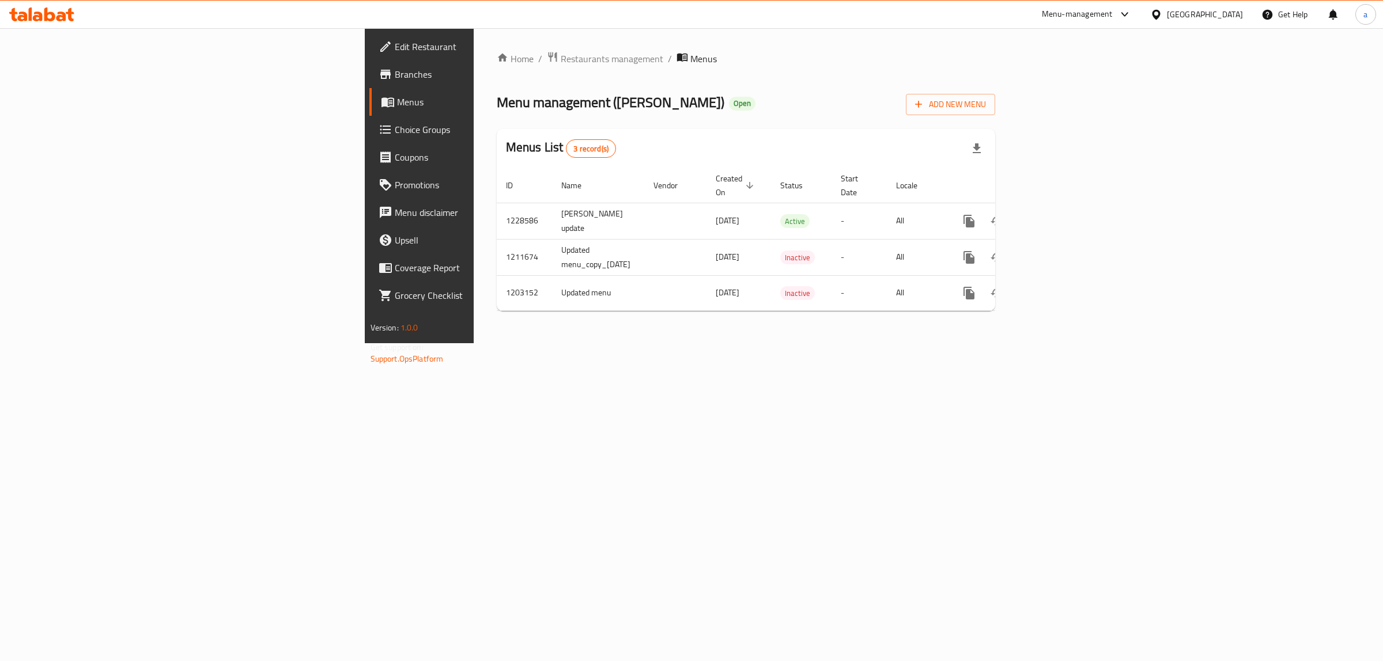
click at [24, 16] on icon at bounding box center [22, 17] width 10 height 10
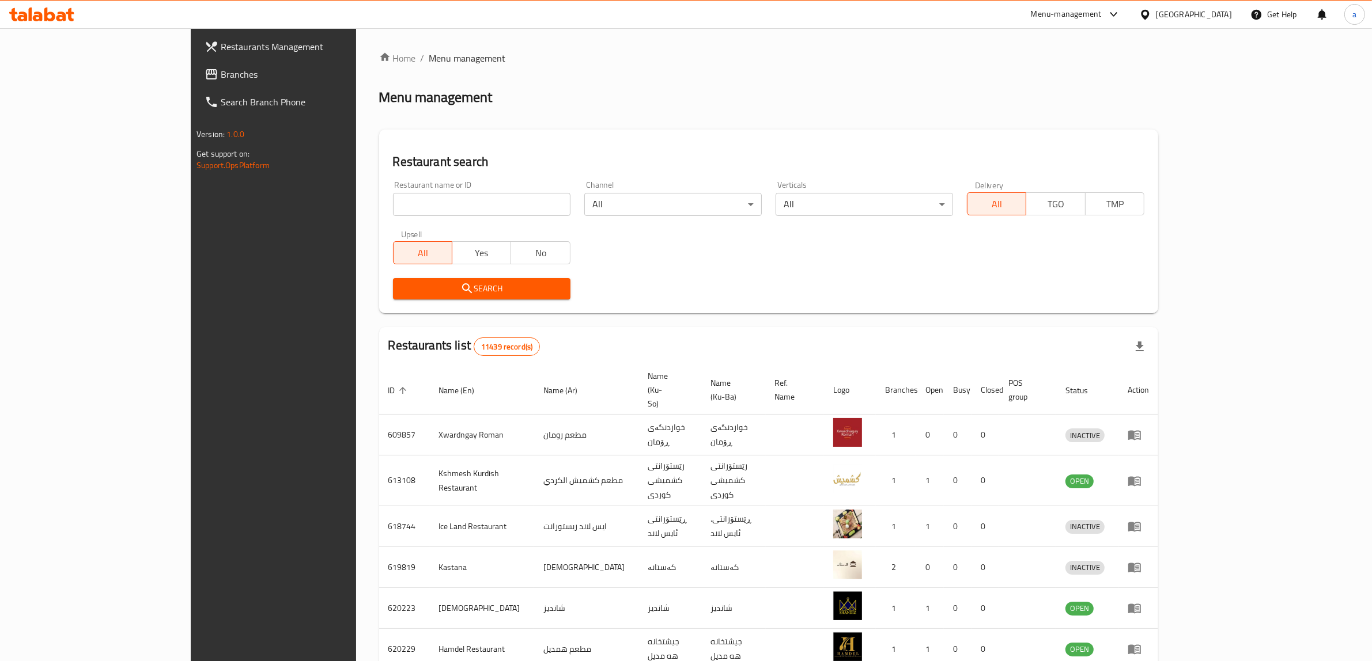
click at [221, 78] on span "Branches" at bounding box center [316, 74] width 190 height 14
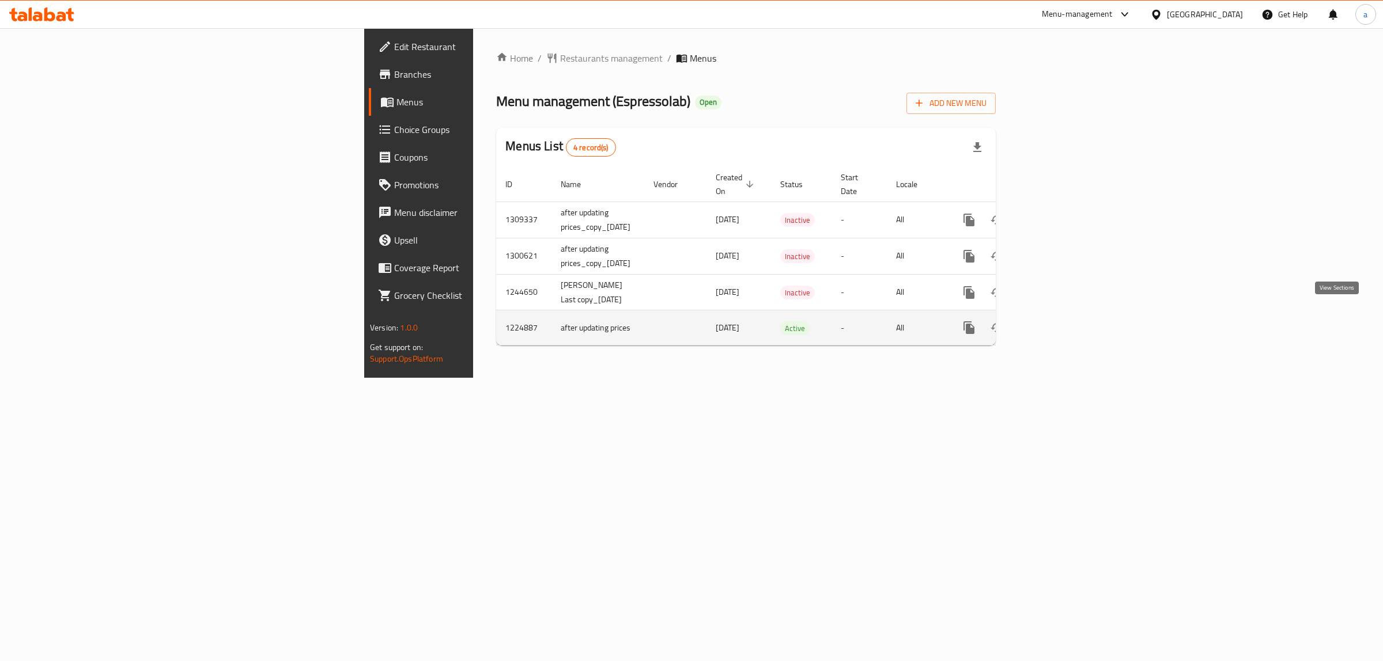
click at [1066, 320] on link "enhanced table" at bounding box center [1052, 328] width 28 height 28
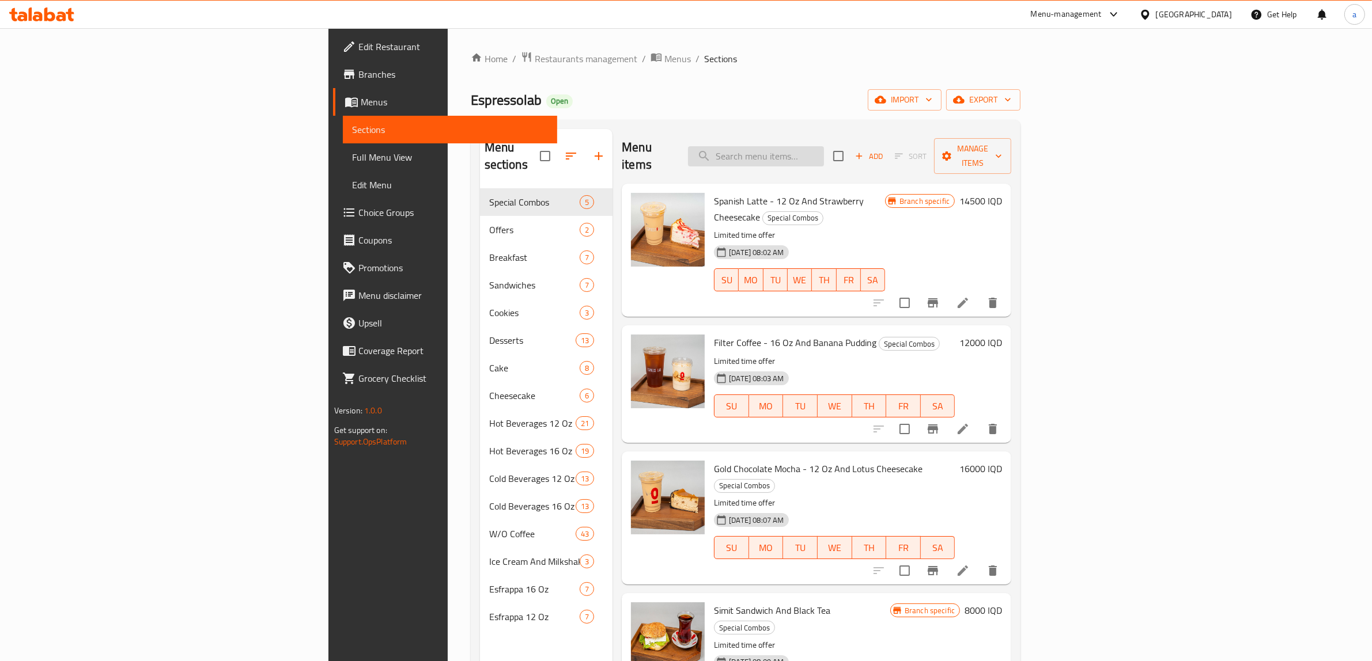
click at [824, 146] on input "search" at bounding box center [756, 156] width 136 height 20
paste input "Passion Fruit - 12 Oz"
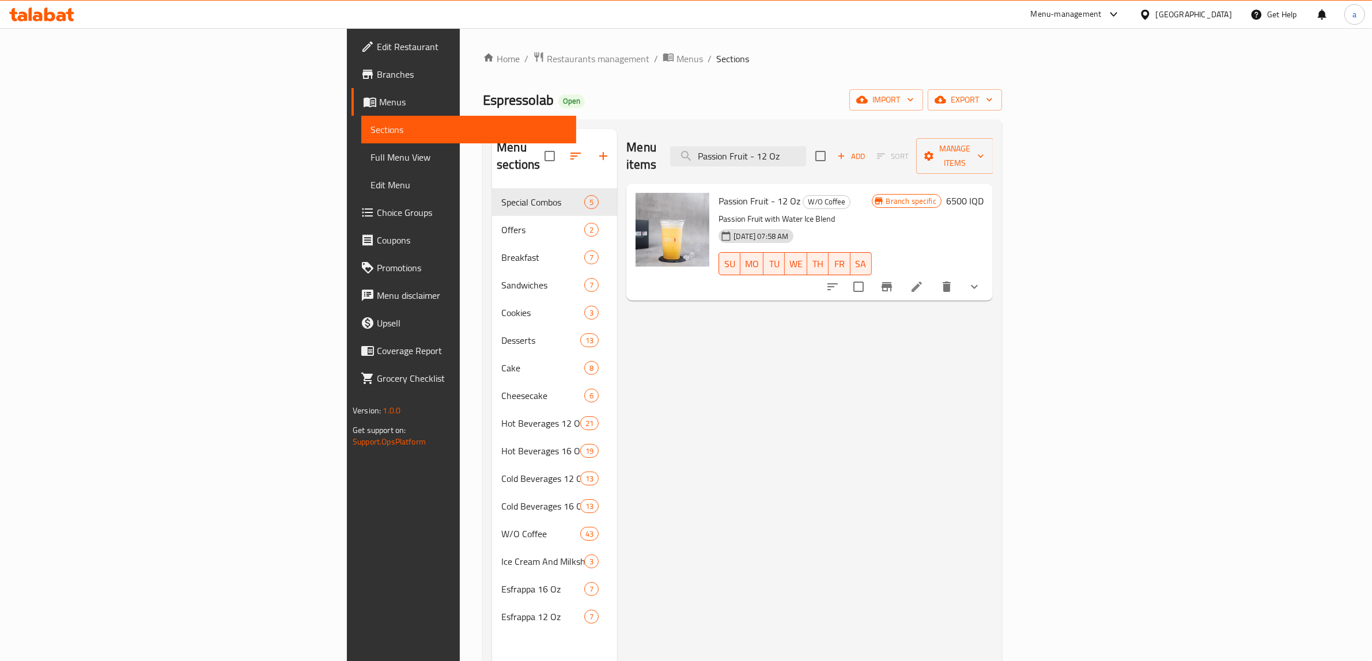
type input "Passion Fruit - 12 Oz"
click at [922, 282] on icon at bounding box center [917, 287] width 10 height 10
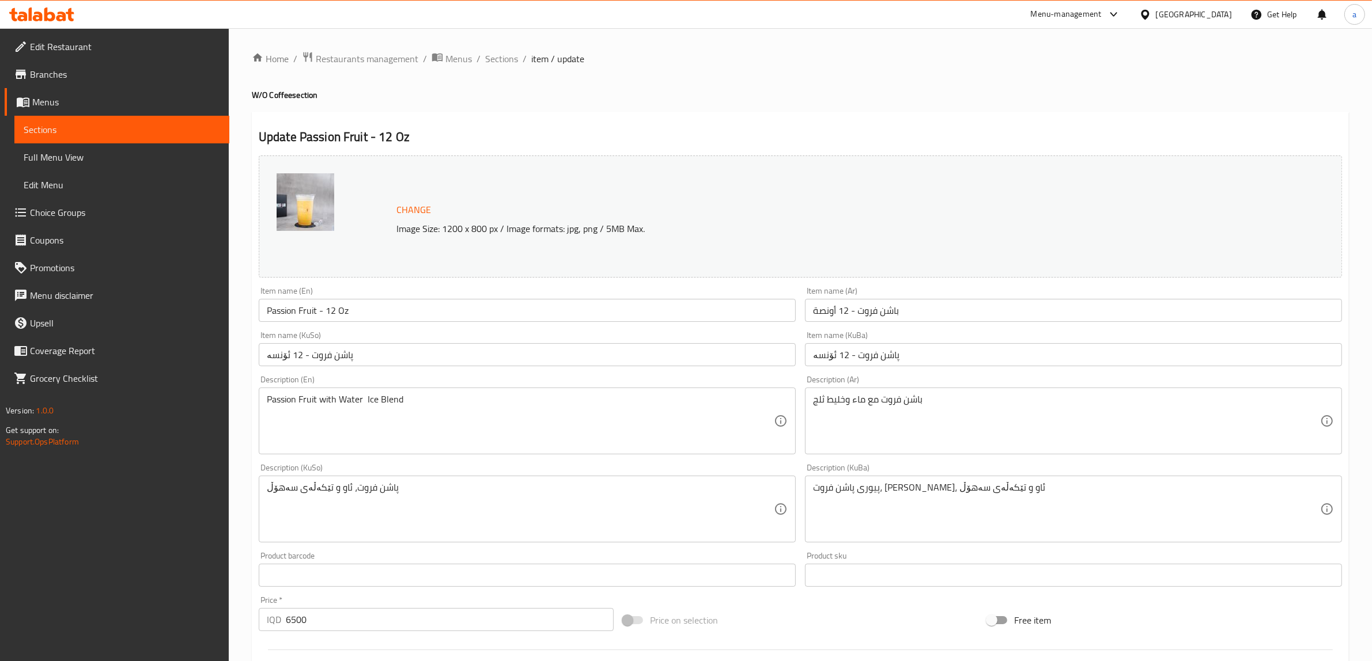
click at [300, 393] on div "Passion Fruit with Water Ice Blend Description (En)" at bounding box center [527, 421] width 537 height 67
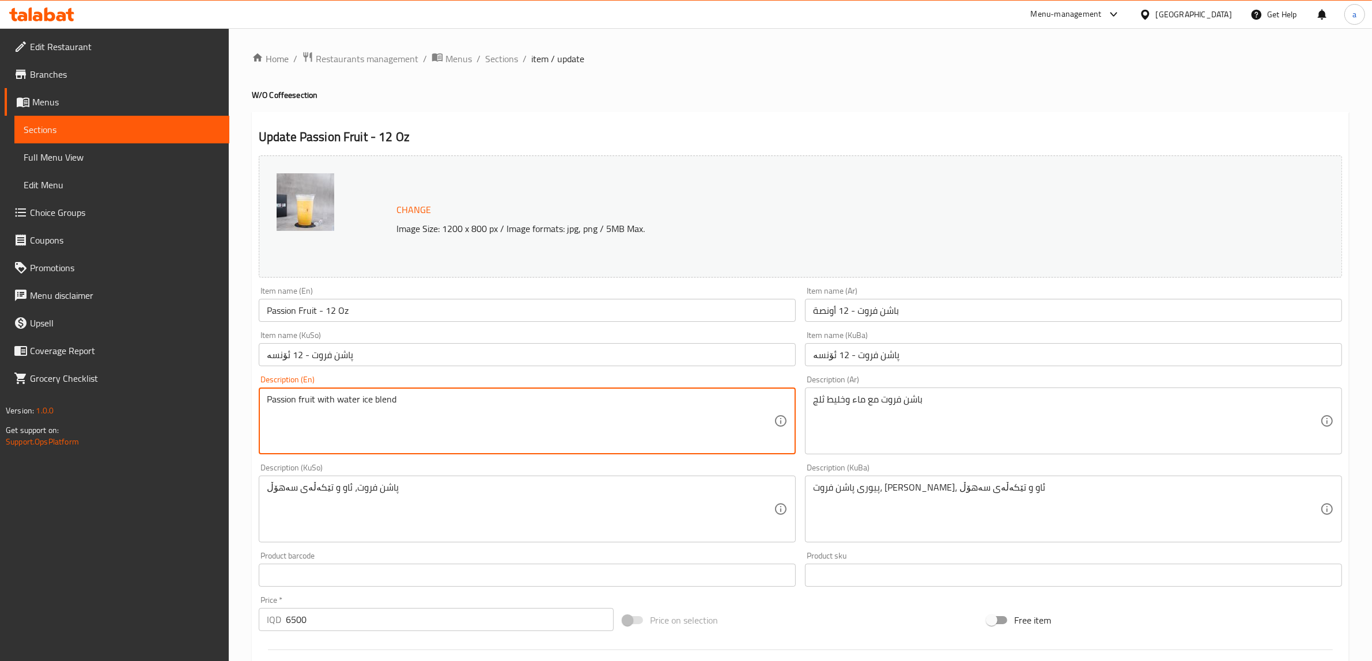
type textarea "Passion fruit with water ice blend"
click at [459, 482] on div "پاشن فروت، ئاو و تێکەڵەی سەهۆڵ Description (KuSo)" at bounding box center [527, 509] width 537 height 67
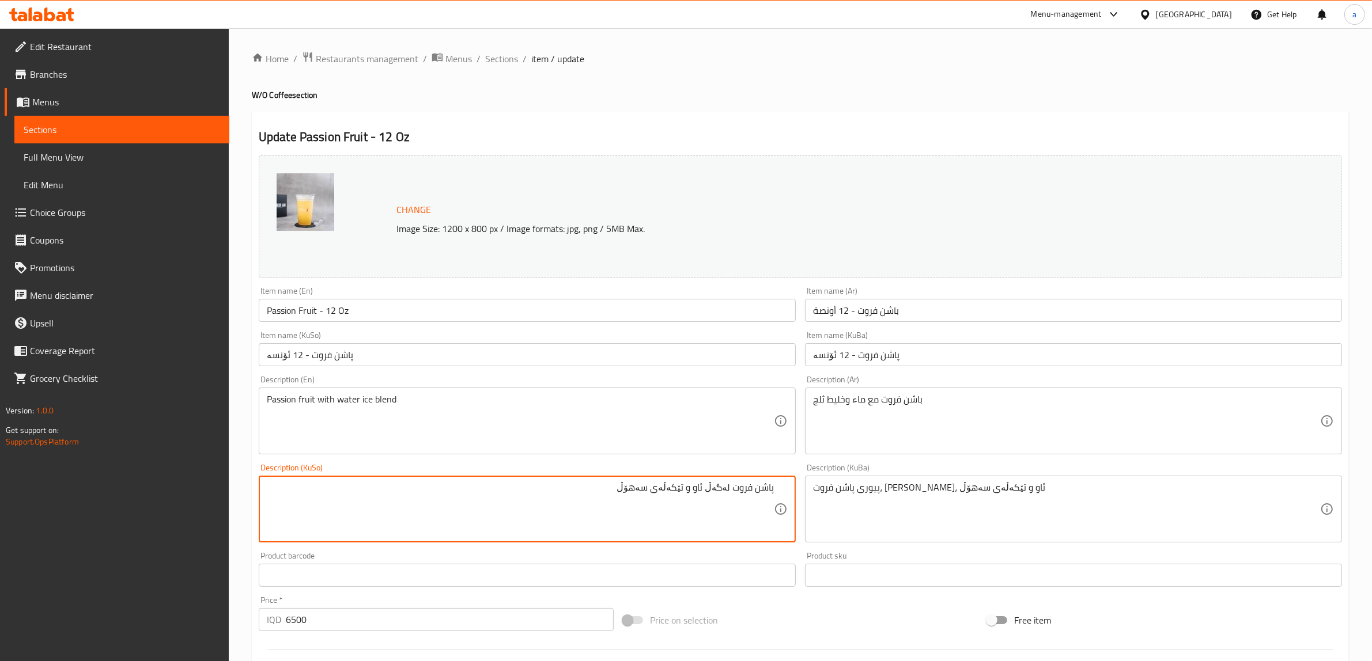
type textarea "پاشن فروت لەگەڵ ئاو و تێکەڵەی سەهۆڵ"
click at [904, 470] on div "Description (KuBa) پیوری پاشن فروت، [PERSON_NAME]، ئاو و تێکەڵەی سەهۆڵ Descript…" at bounding box center [1073, 503] width 537 height 79
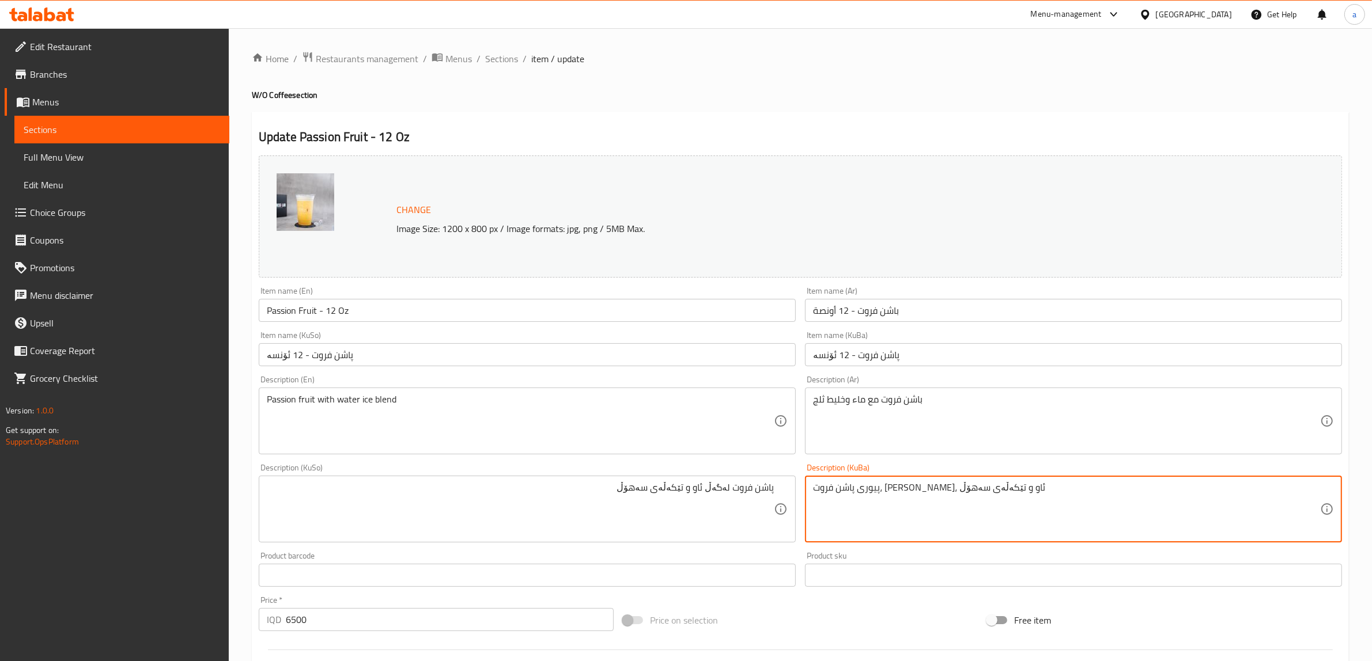
click at [905, 483] on textarea "پیوری پاشن فروت، [PERSON_NAME]، ئاو و تێکەڵەی سەهۆڵ" at bounding box center [1066, 509] width 507 height 55
paste textarea "پاشن فروت لەگەڵ"
type textarea "پاشن فروت لەگەڵ ئاو و تێکەڵەی سەهۆڵ"
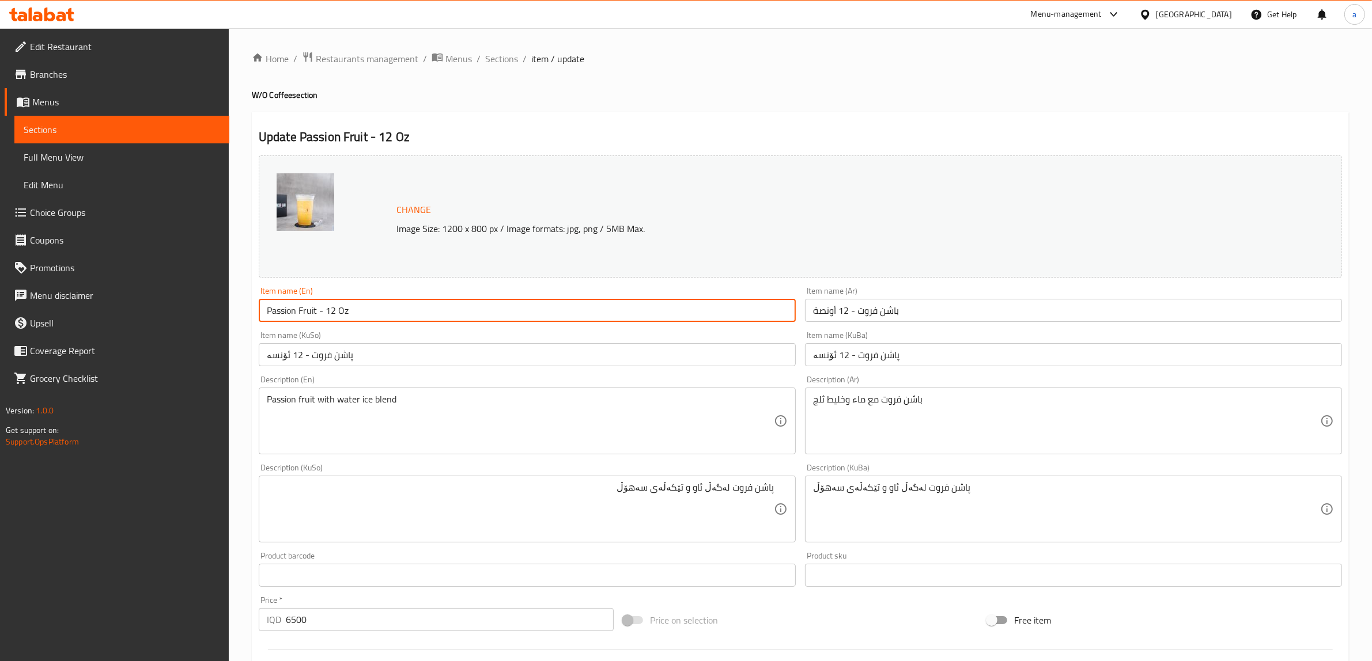
click at [313, 319] on input "Passion Fruit - 12 Oz" at bounding box center [527, 310] width 537 height 23
click at [487, 298] on div "Item name (En) Passion Fruit - 12 Oz Item name (En)" at bounding box center [527, 304] width 537 height 35
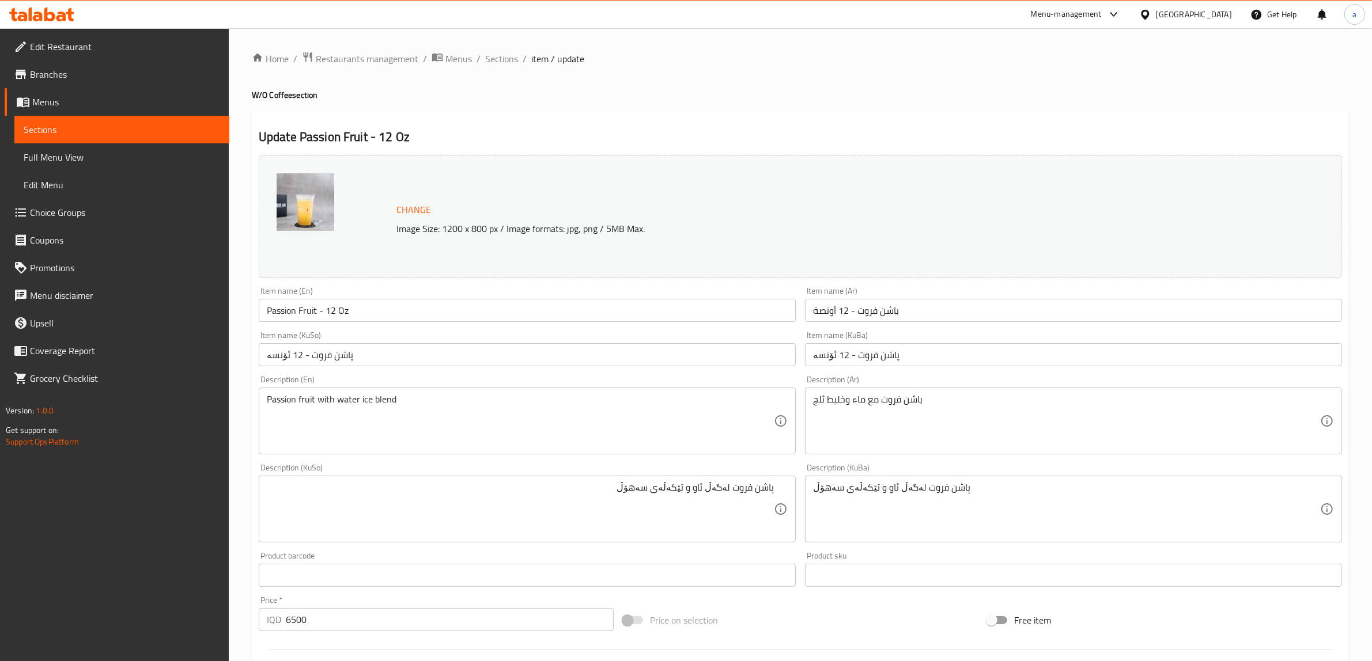
click at [487, 286] on div "Item name (En) Passion Fruit - 12 Oz Item name (En)" at bounding box center [527, 304] width 546 height 44
click at [316, 308] on input "Passion Fruit - 12 Oz" at bounding box center [527, 310] width 537 height 23
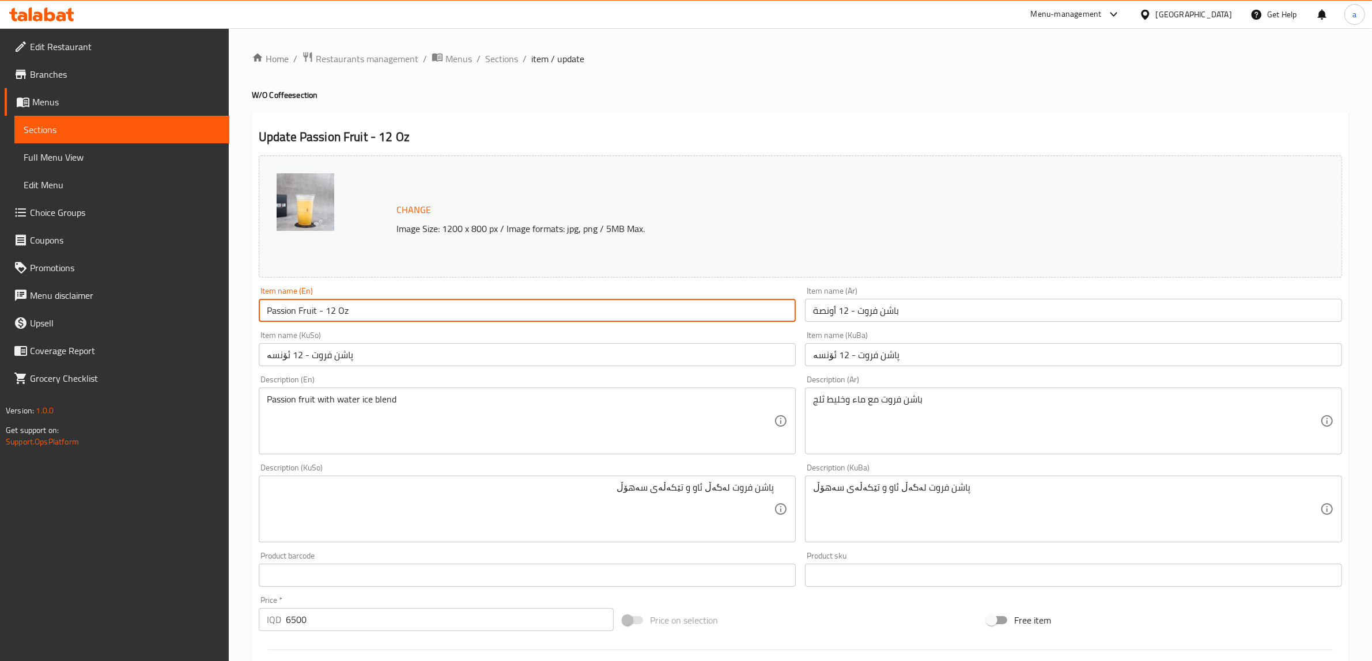
click at [316, 308] on input "Passion Fruit - 12 Oz" at bounding box center [527, 310] width 537 height 23
click at [317, 312] on input "Passion Fruit - 12 Oz" at bounding box center [527, 310] width 537 height 23
click at [319, 312] on input "Passion Fruit - 12 Oz" at bounding box center [527, 310] width 537 height 23
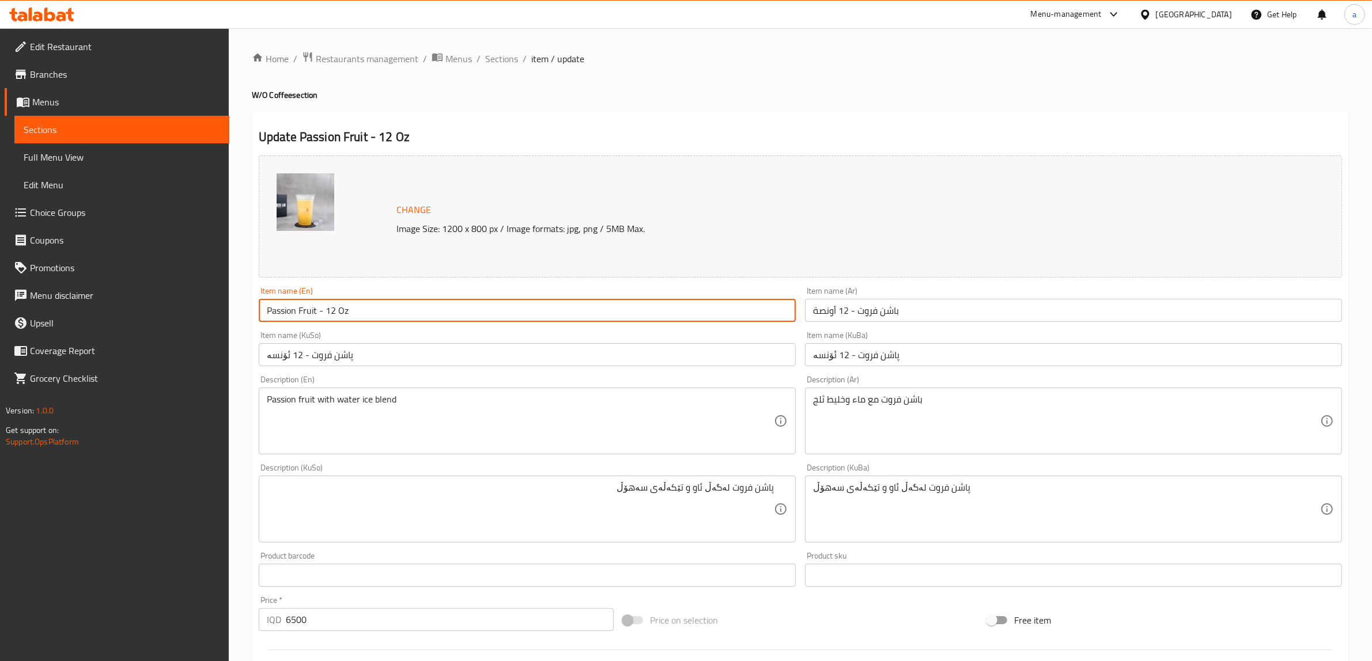
click at [371, 286] on div "Item name (En) Passion Fruit - 12 Oz Item name (En)" at bounding box center [527, 304] width 546 height 44
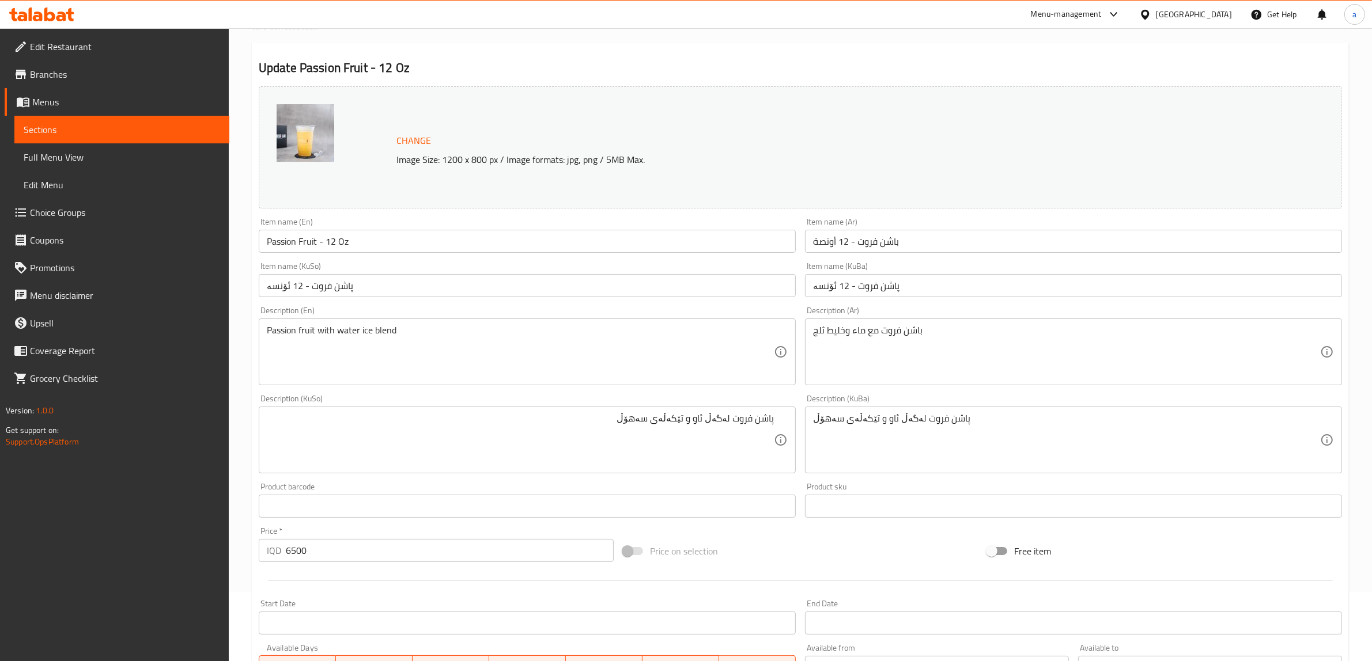
scroll to position [347, 0]
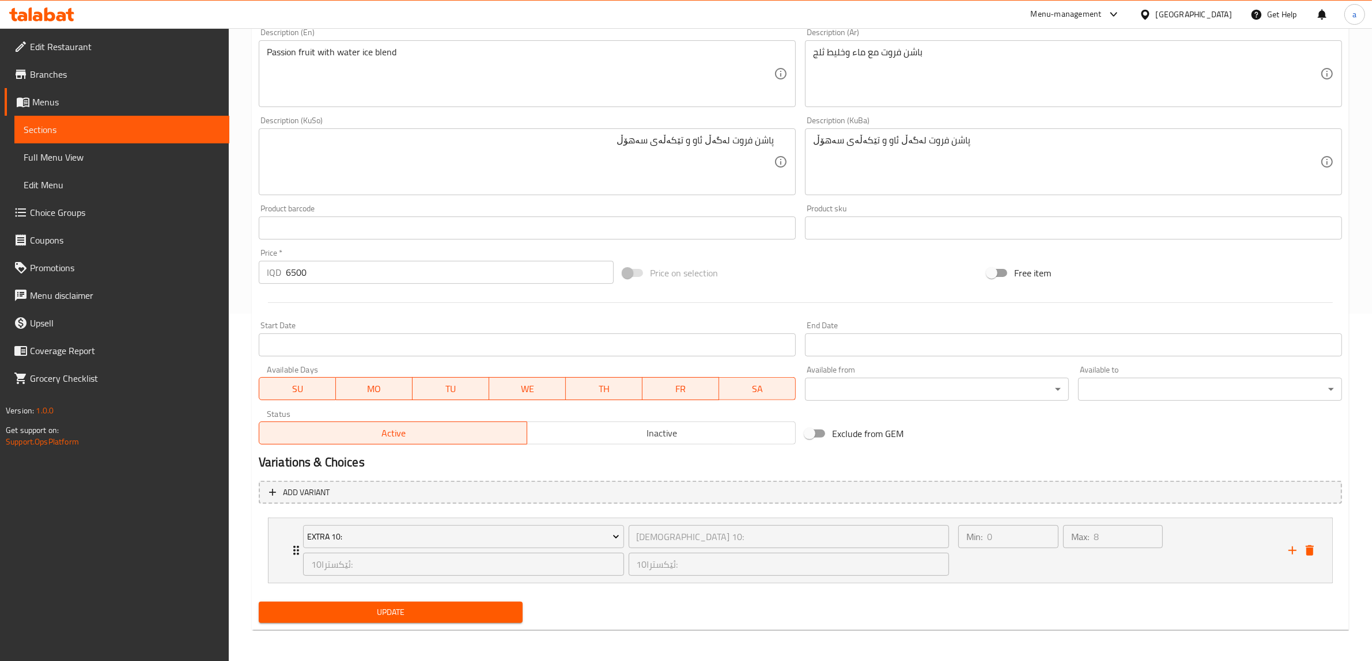
click at [376, 606] on span "Update" at bounding box center [390, 613] width 245 height 14
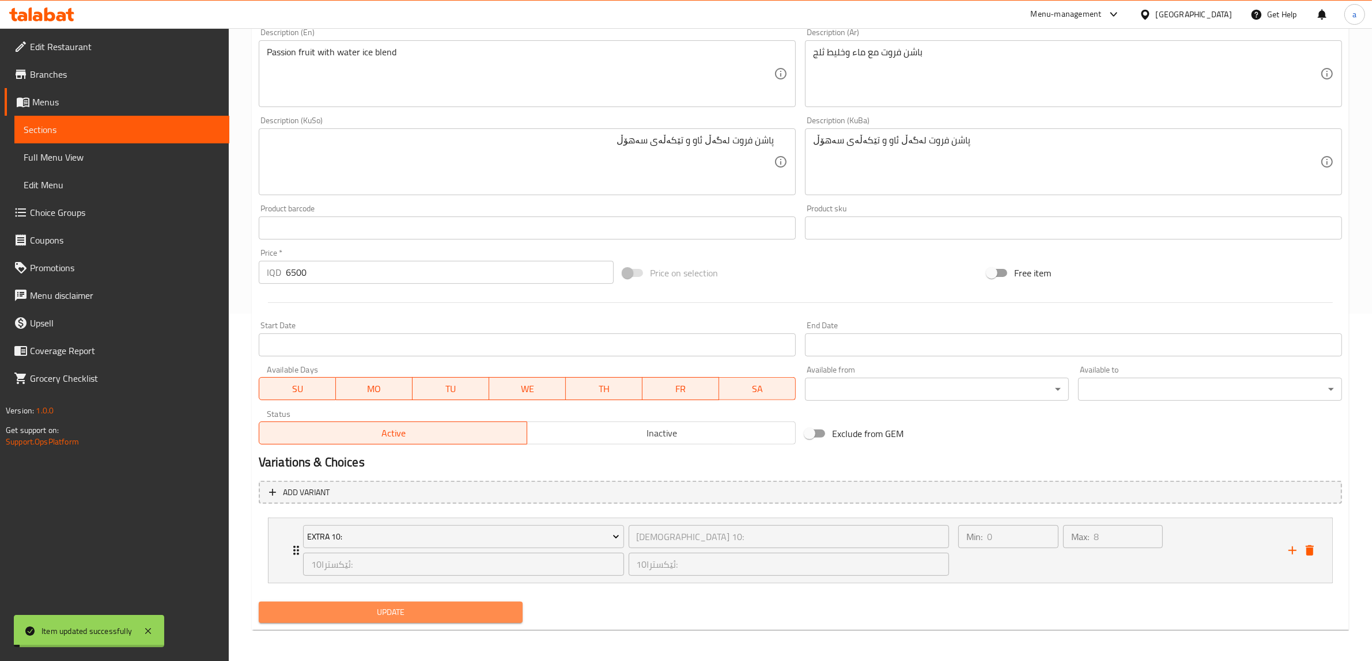
click at [379, 611] on span "Update" at bounding box center [390, 613] width 245 height 14
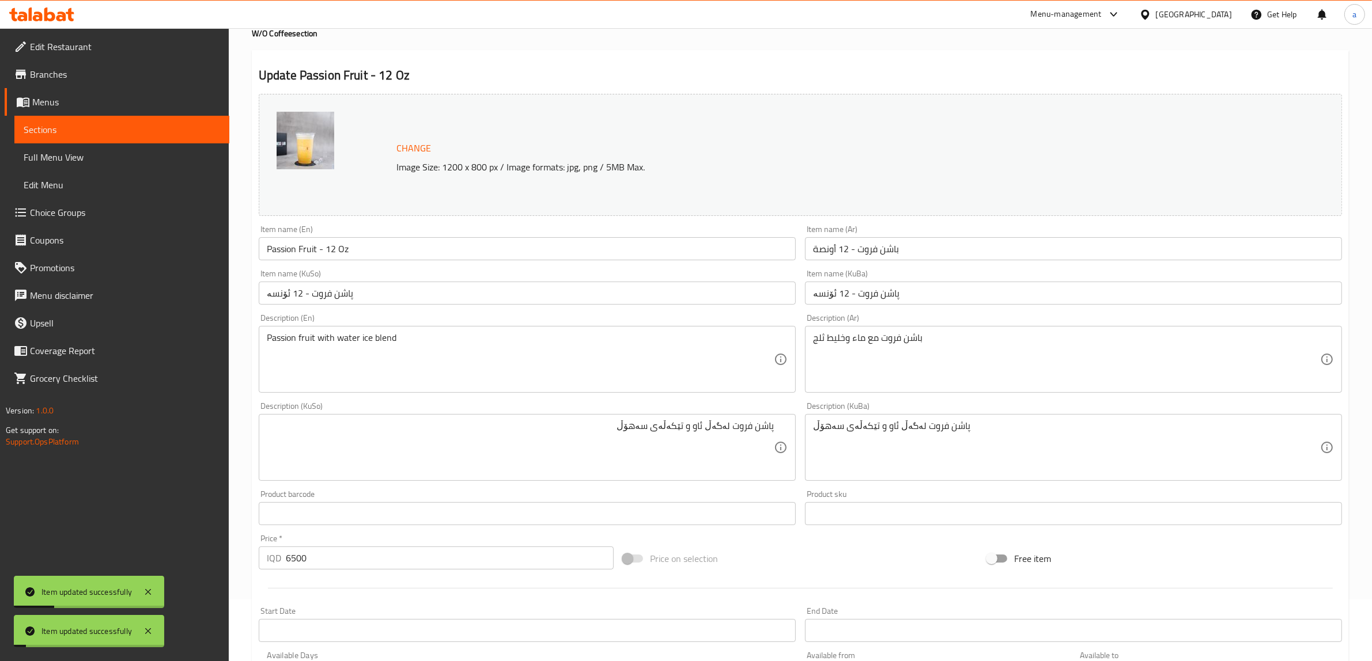
scroll to position [0, 0]
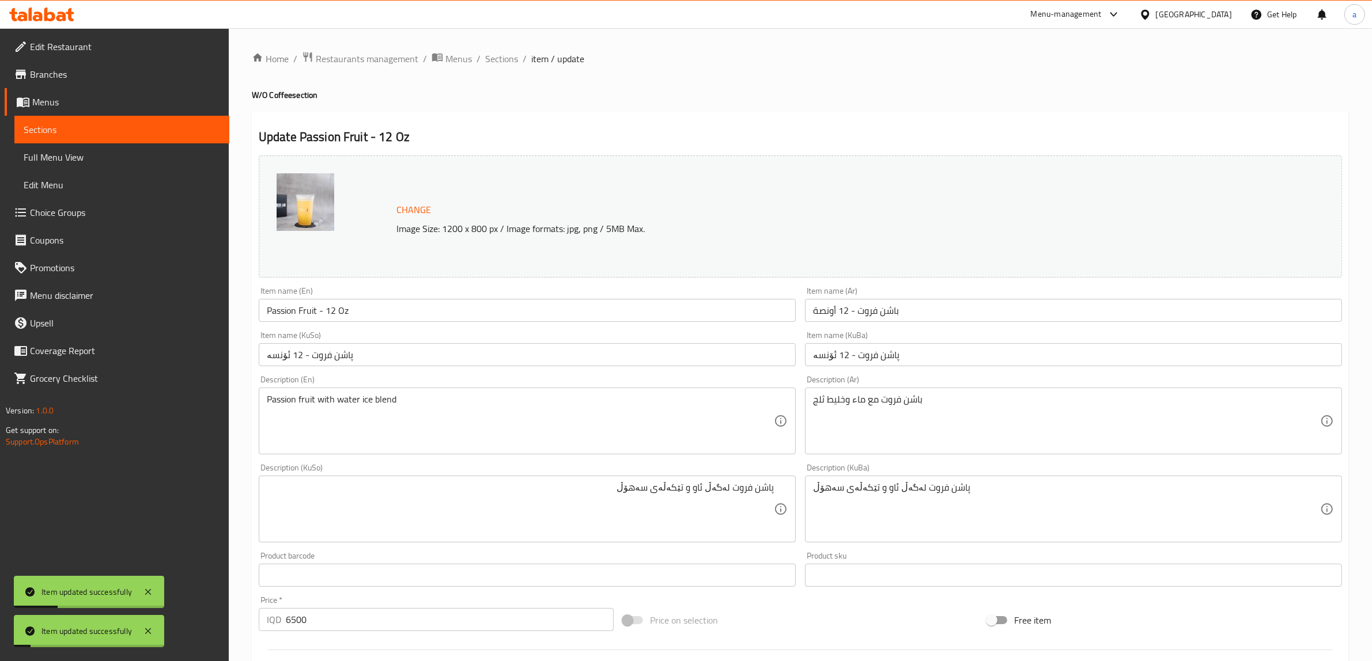
drag, startPoint x: 450, startPoint y: 482, endPoint x: 456, endPoint y: 311, distance: 171.2
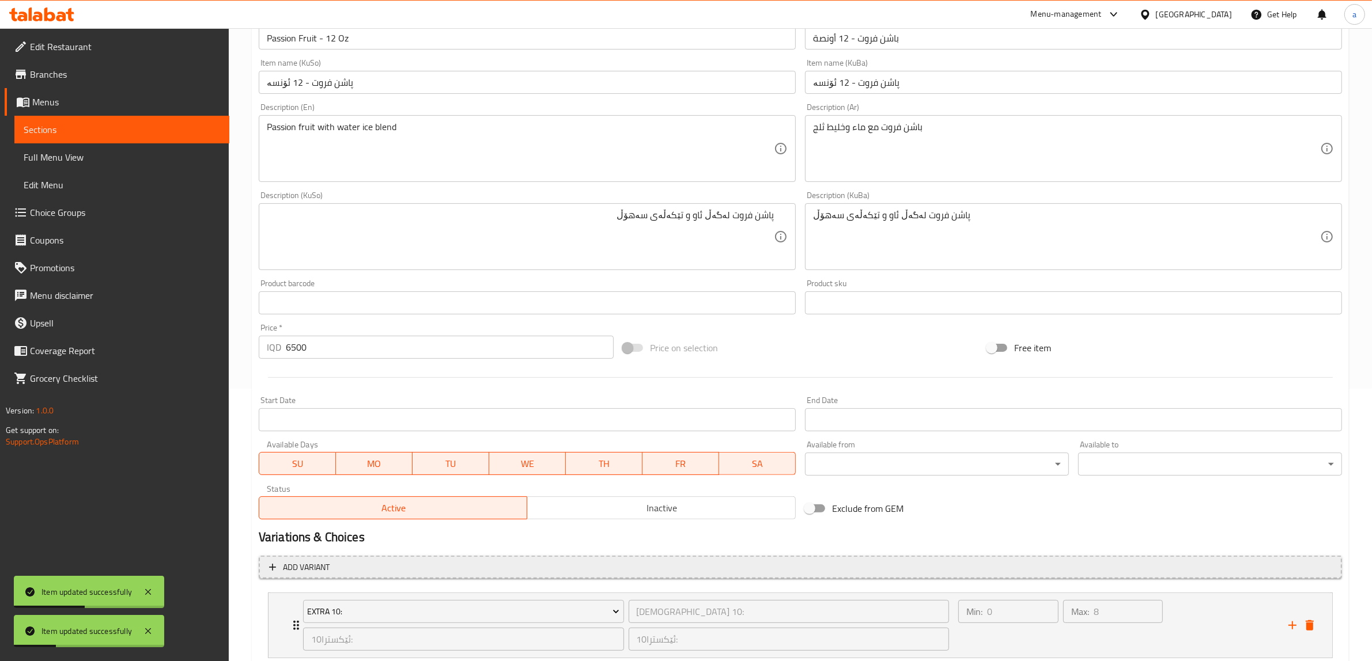
scroll to position [347, 0]
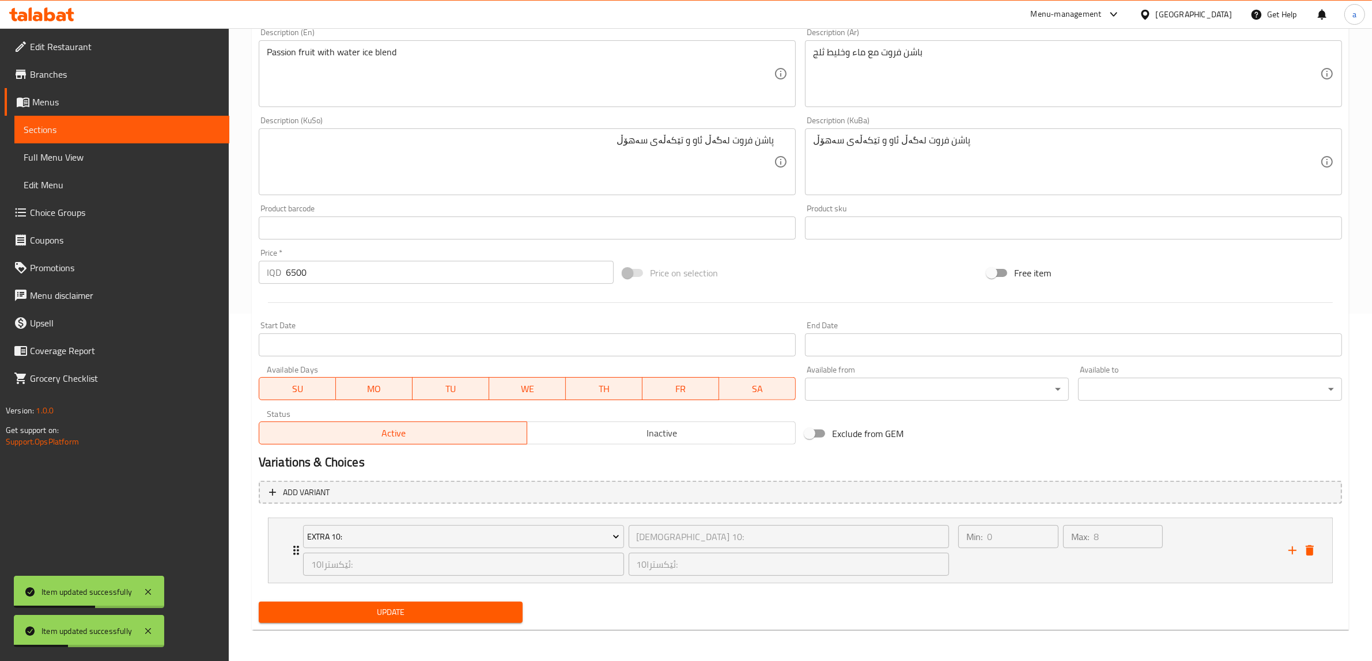
click at [393, 615] on span "Update" at bounding box center [390, 613] width 245 height 14
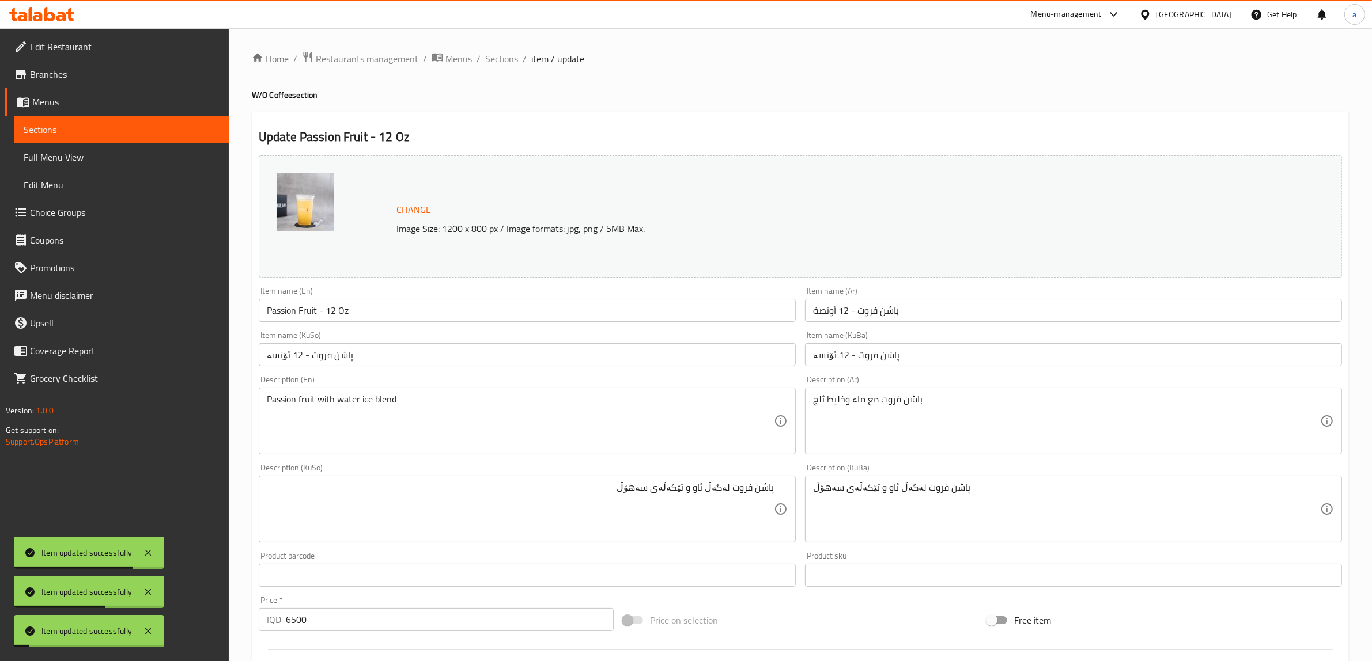
drag, startPoint x: 510, startPoint y: 250, endPoint x: 510, endPoint y: 199, distance: 50.7
click at [497, 54] on span "Sections" at bounding box center [501, 59] width 33 height 14
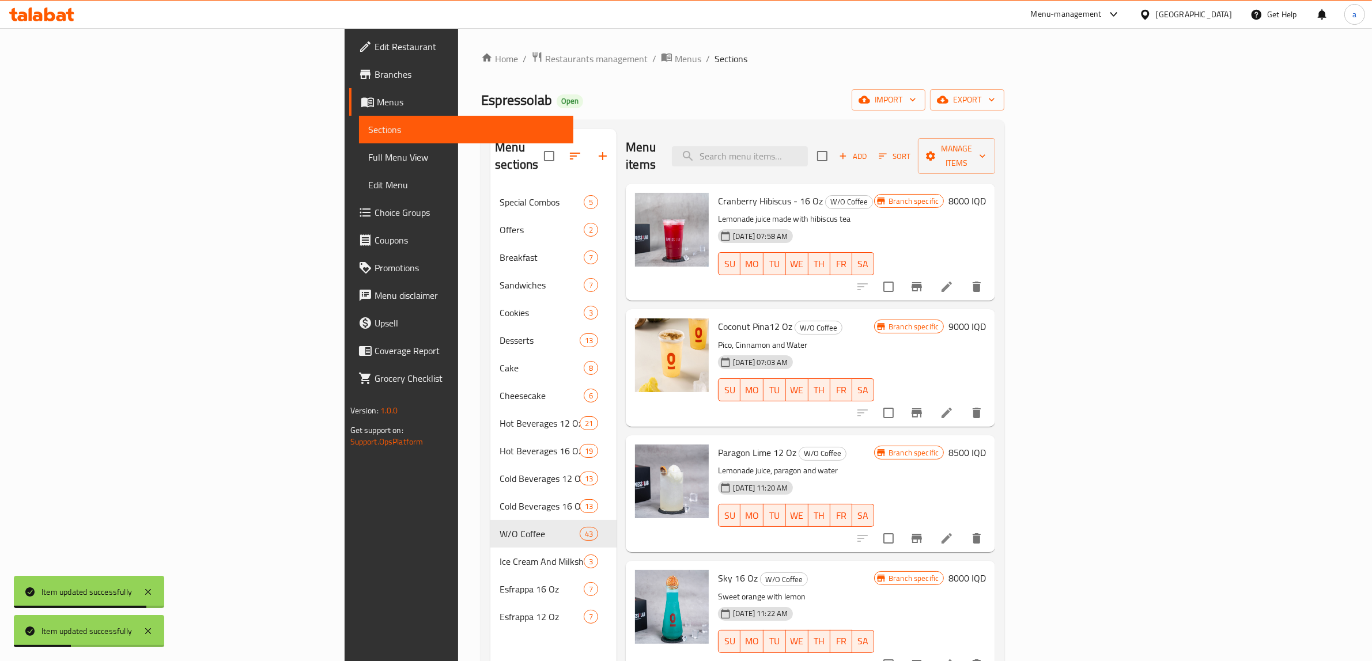
click at [368, 164] on span "Full Menu View" at bounding box center [466, 157] width 196 height 14
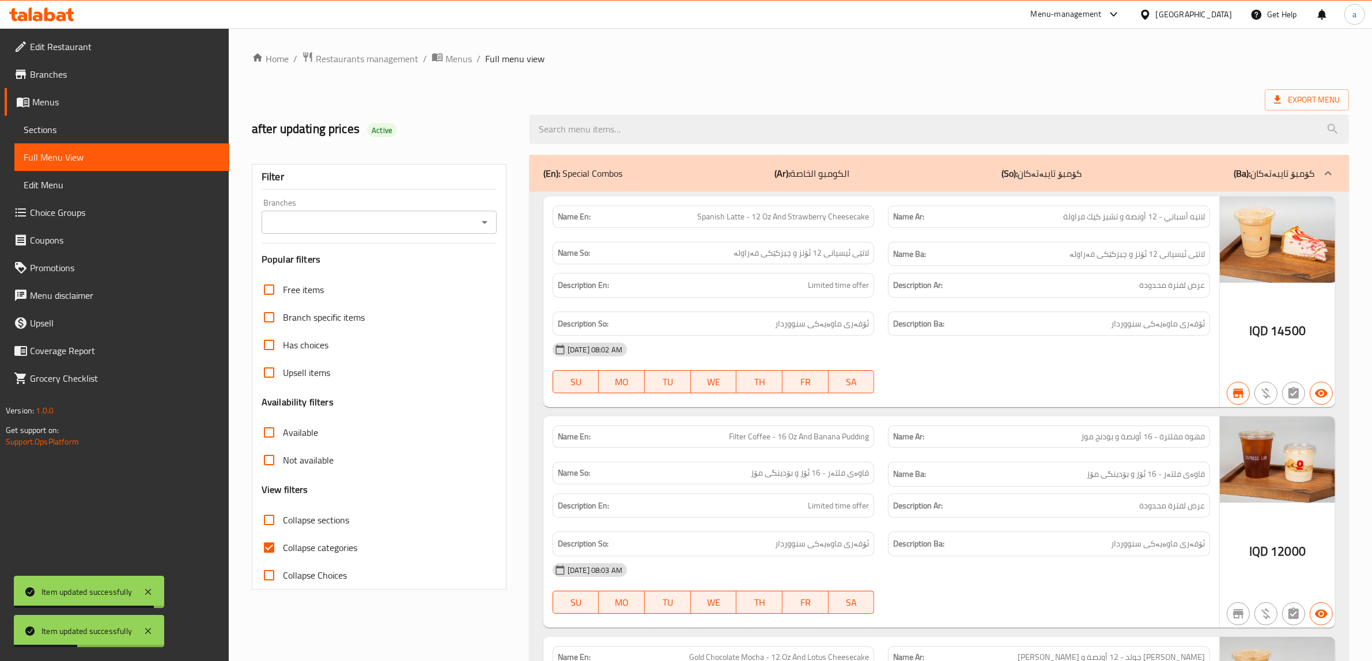
click at [484, 223] on icon "Open" at bounding box center [485, 222] width 6 height 3
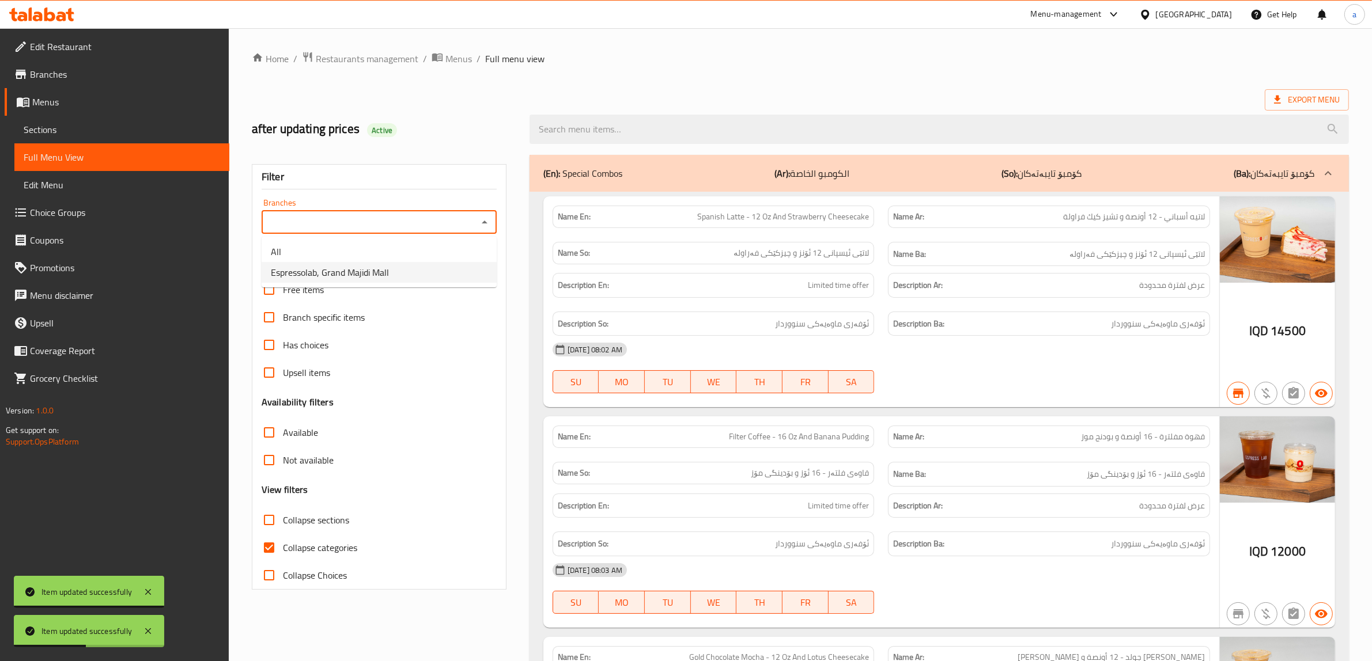
click at [361, 277] on span "Espressolab, Grand Majidi Mall" at bounding box center [330, 273] width 118 height 14
type input "Espressolab, Grand Majidi Mall"
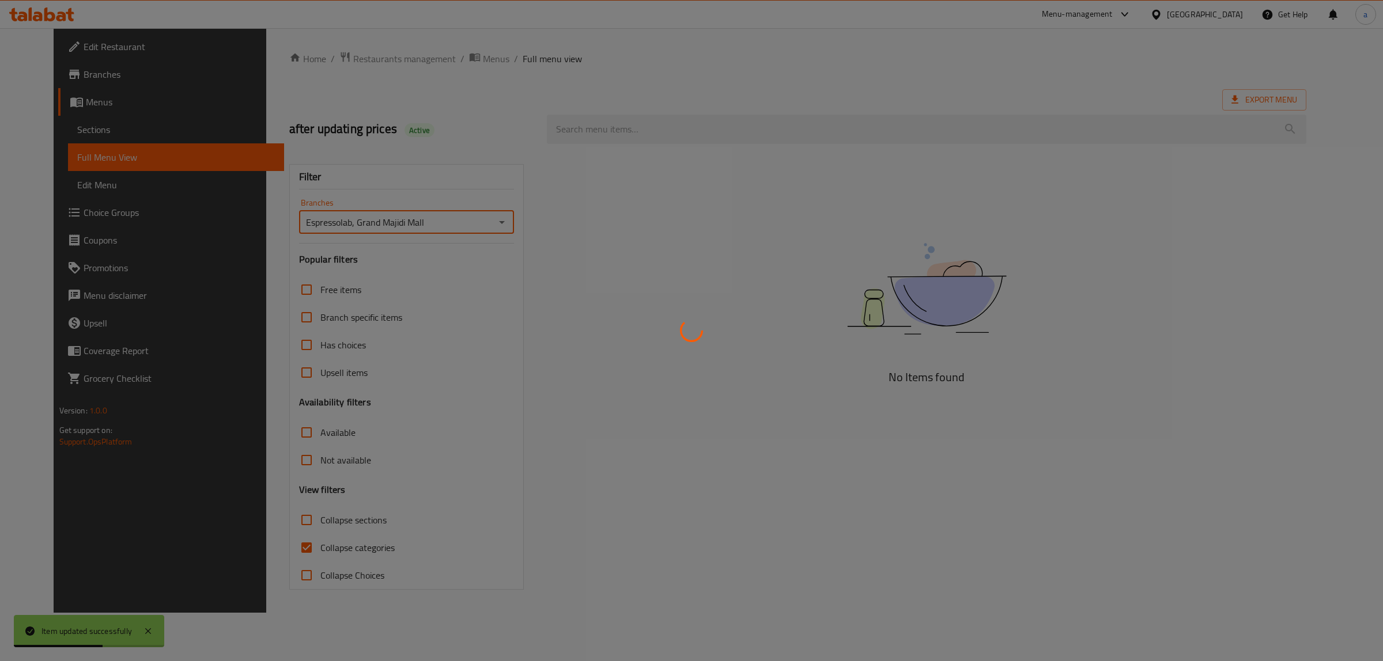
click at [274, 549] on div at bounding box center [691, 330] width 1383 height 661
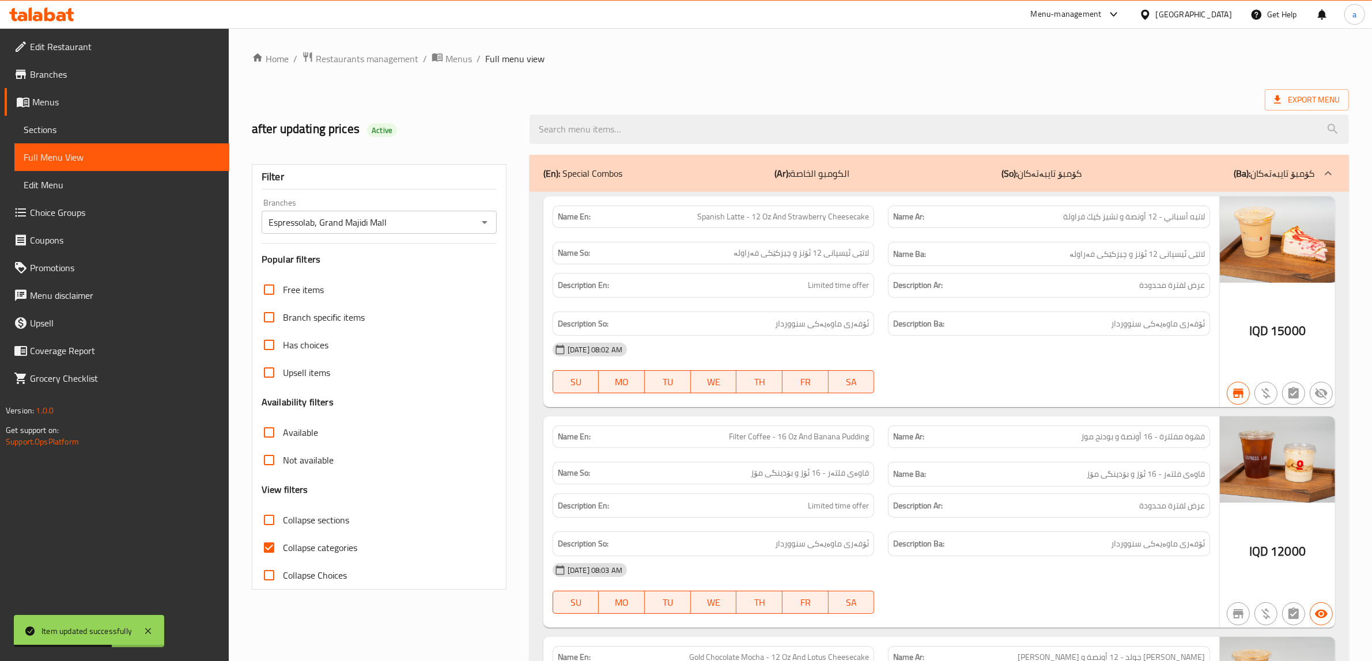
click at [270, 547] on input "Collapse categories" at bounding box center [269, 548] width 28 height 28
checkbox input "false"
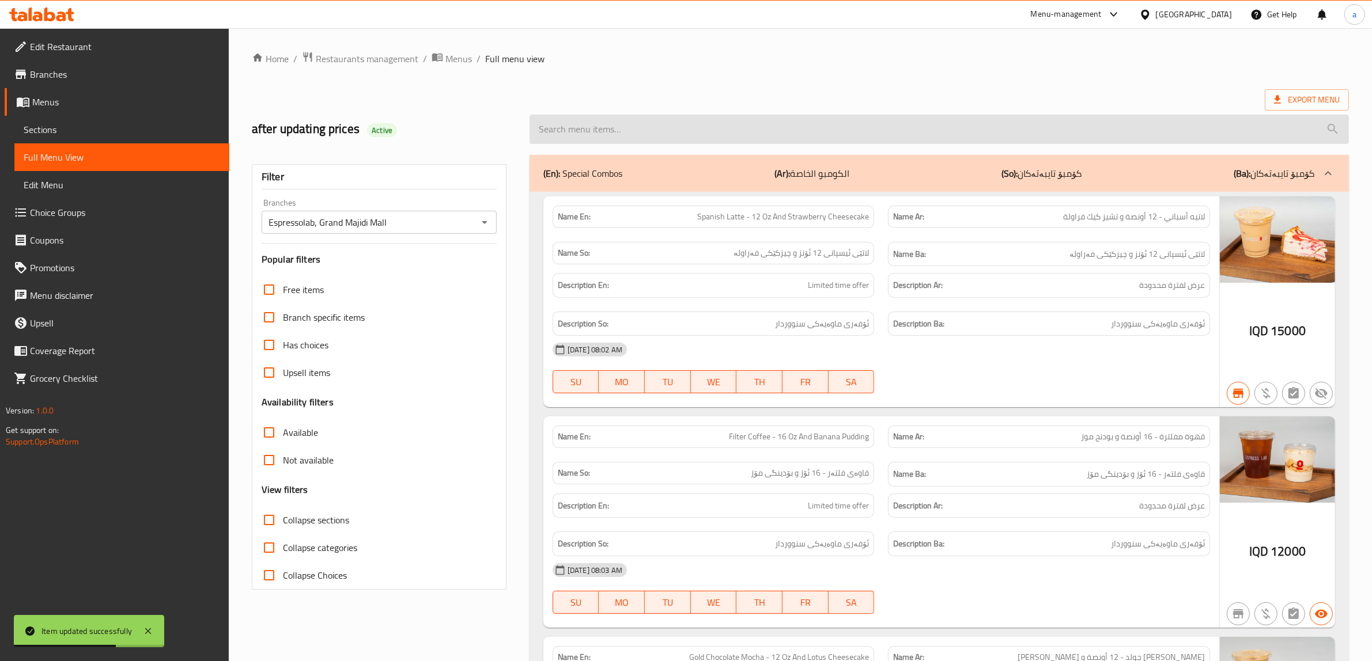
click at [618, 133] on input "search" at bounding box center [939, 129] width 819 height 29
paste input "Passion Fruit - 12 Oz"
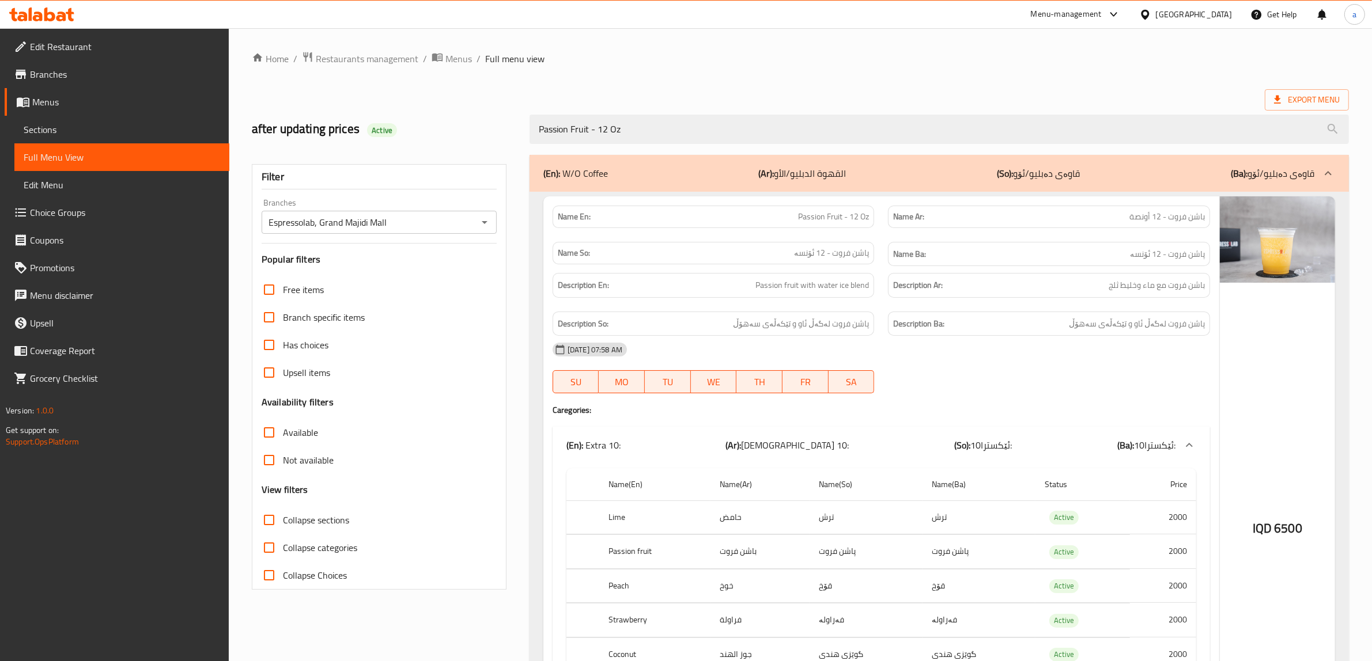
type input "Passion Fruit - 12 Oz"
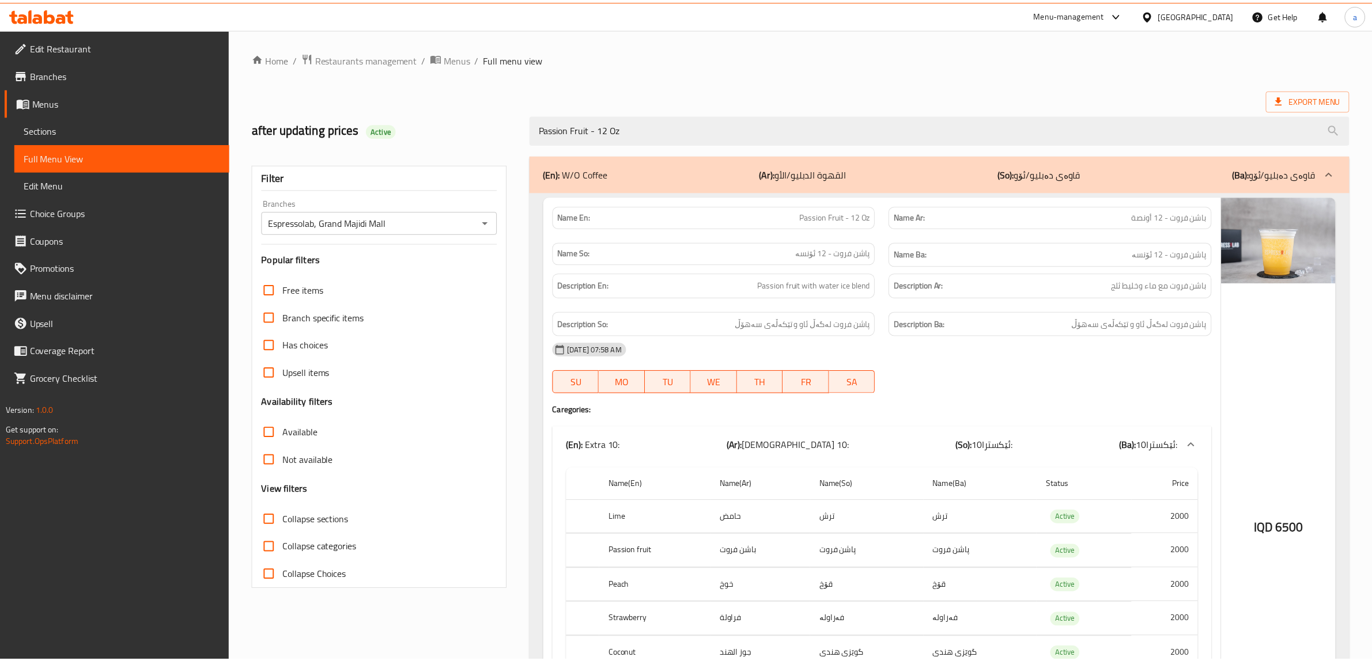
scroll to position [194, 0]
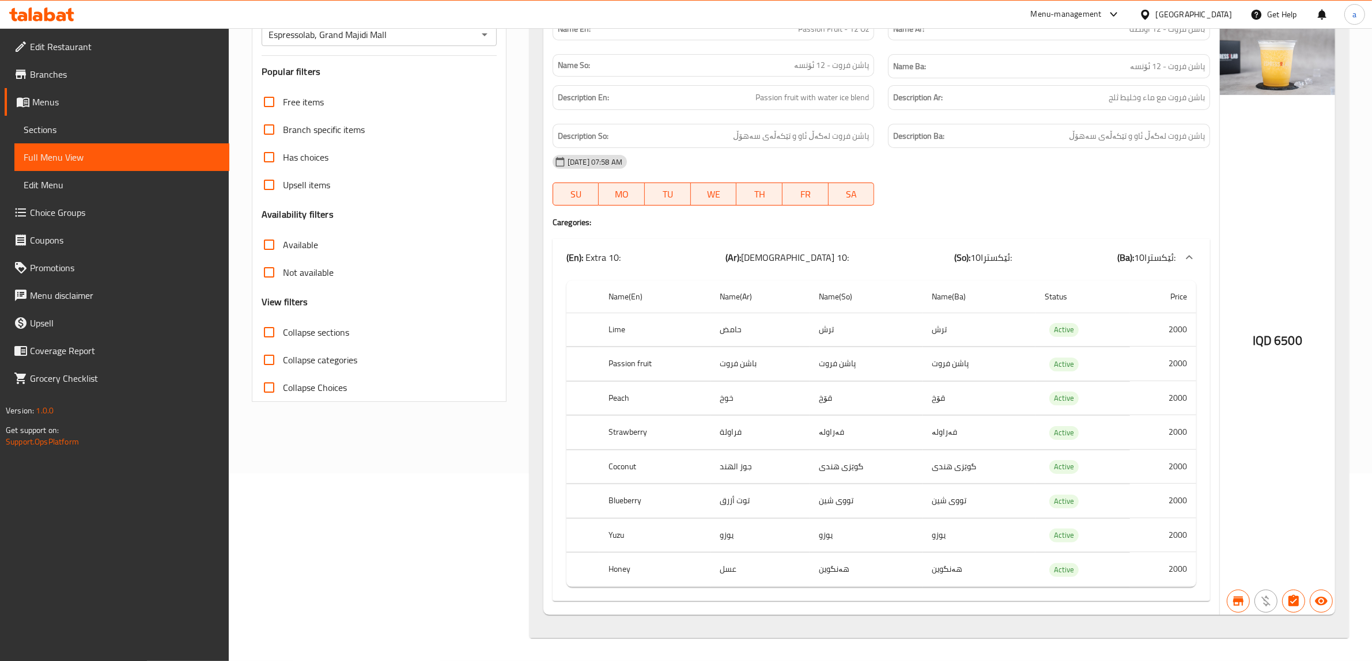
click at [63, 124] on span "Sections" at bounding box center [122, 130] width 196 height 14
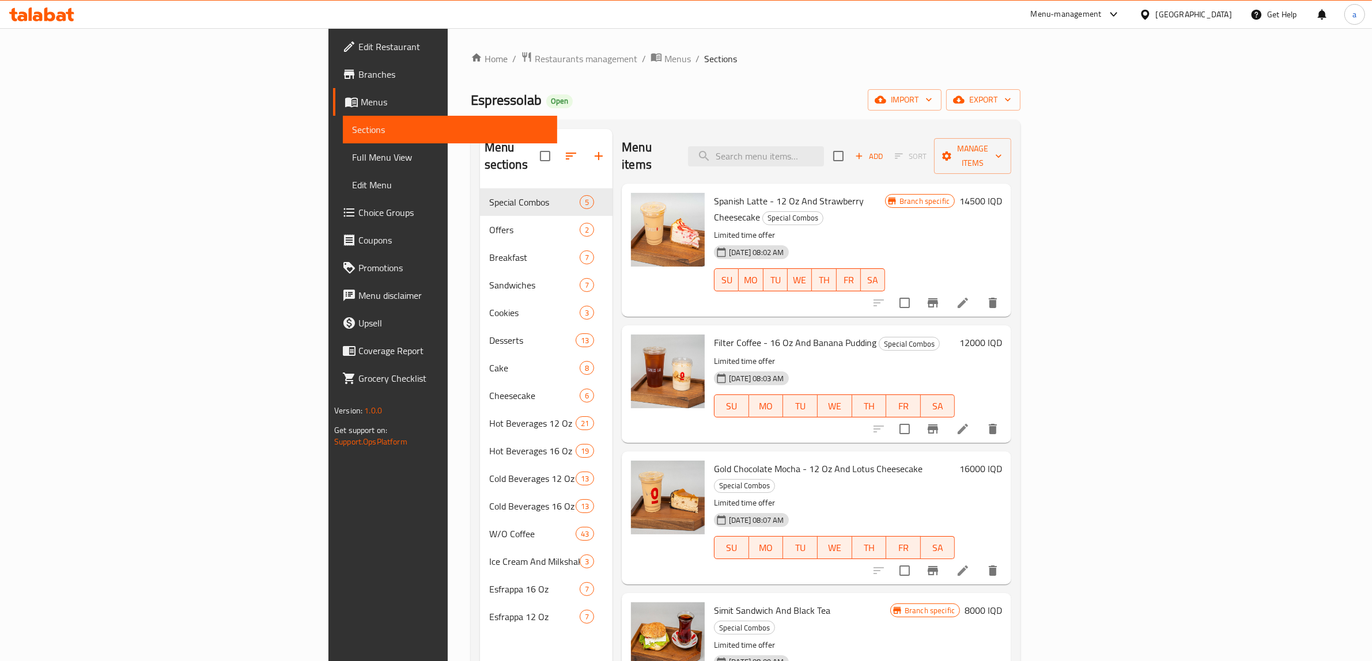
drag, startPoint x: 729, startPoint y: 116, endPoint x: 728, endPoint y: 41, distance: 75.5
click at [824, 149] on input "search" at bounding box center [756, 156] width 136 height 20
paste input "Passion Fruit - 12 Oz"
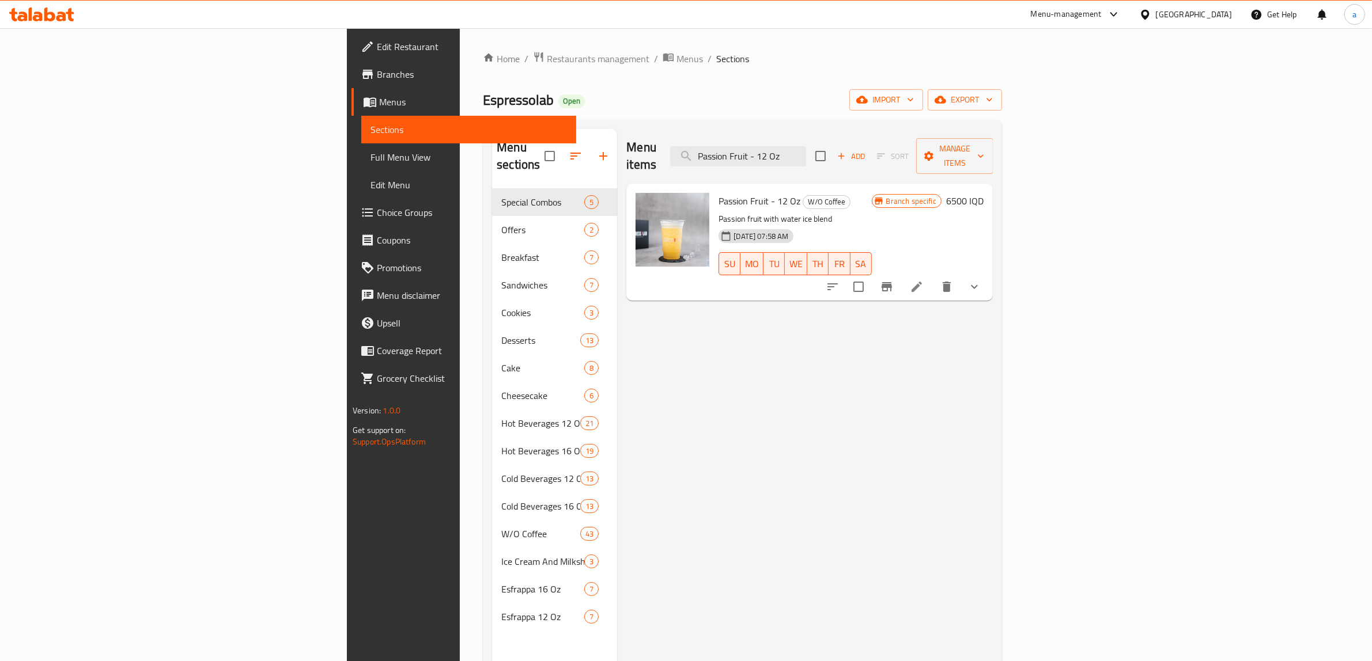
type input "Passion Fruit - 12 Oz"
click at [924, 280] on icon at bounding box center [917, 287] width 14 height 14
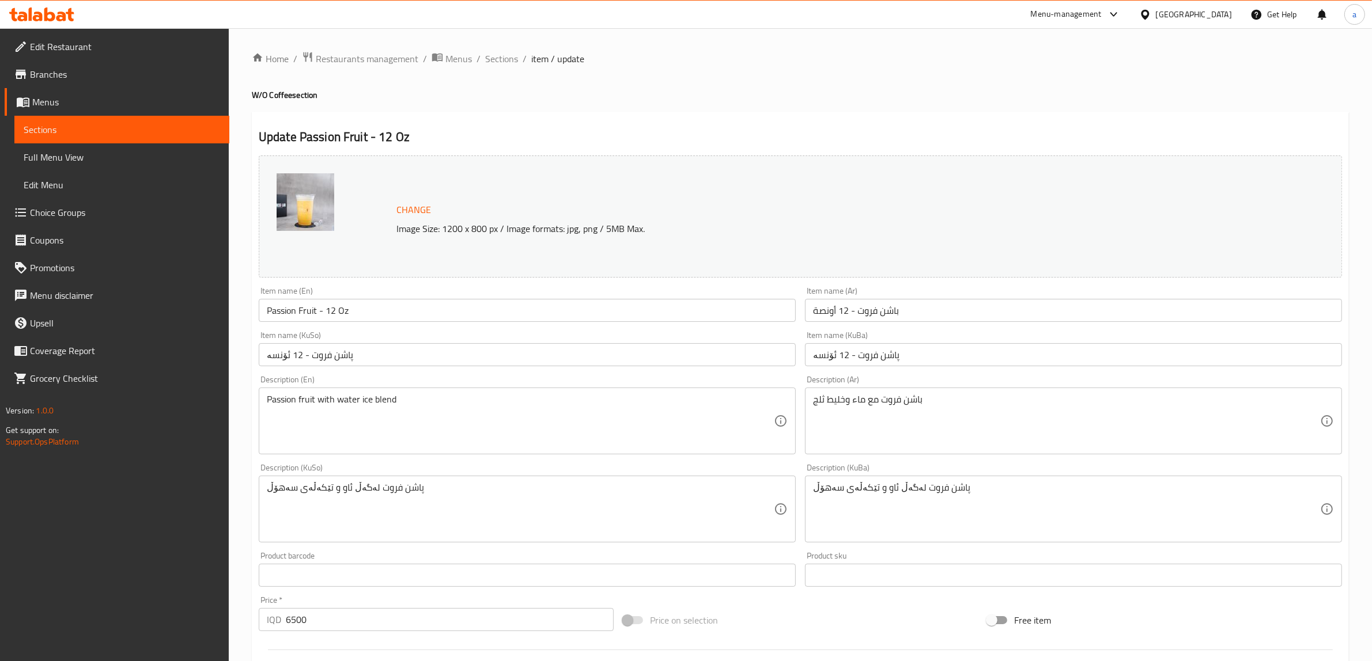
drag, startPoint x: 357, startPoint y: 403, endPoint x: 373, endPoint y: 479, distance: 77.1
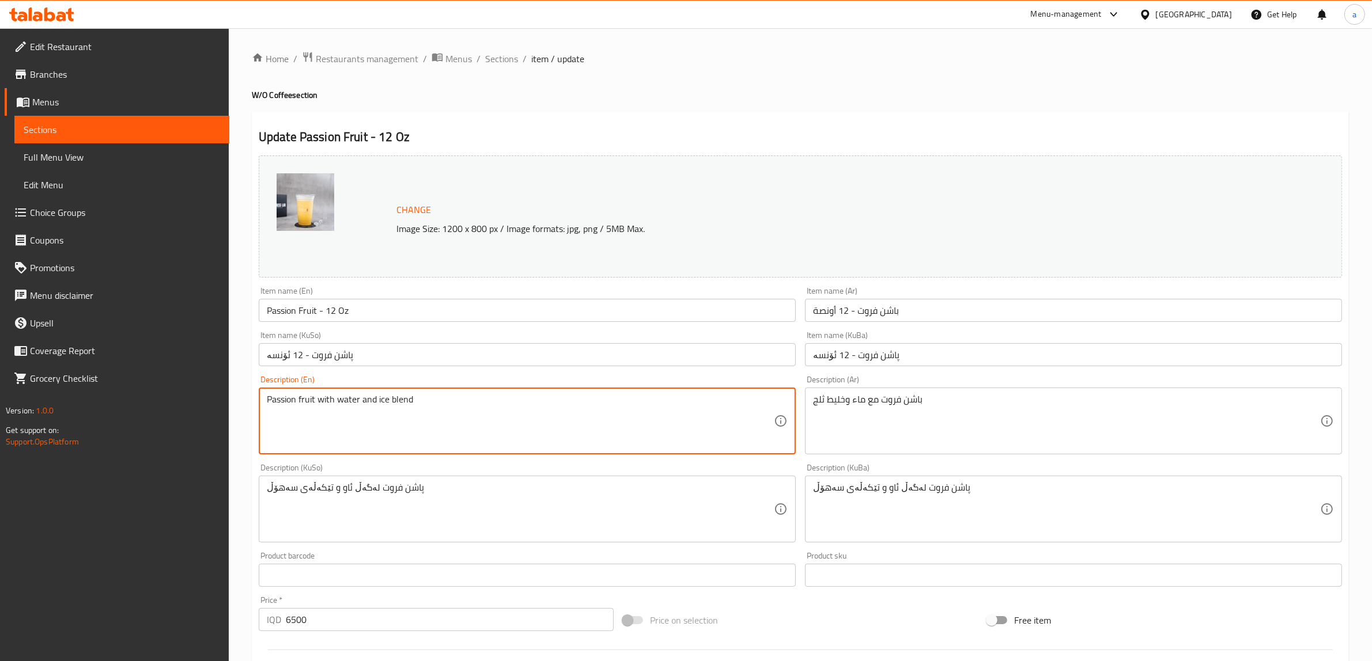
click at [658, 425] on textarea "Passion fruit with water and ice blend" at bounding box center [520, 421] width 507 height 55
type textarea "Passion fruit with water and ice blend"
click at [308, 315] on input "Passion Fruit - 12 Oz" at bounding box center [527, 310] width 537 height 23
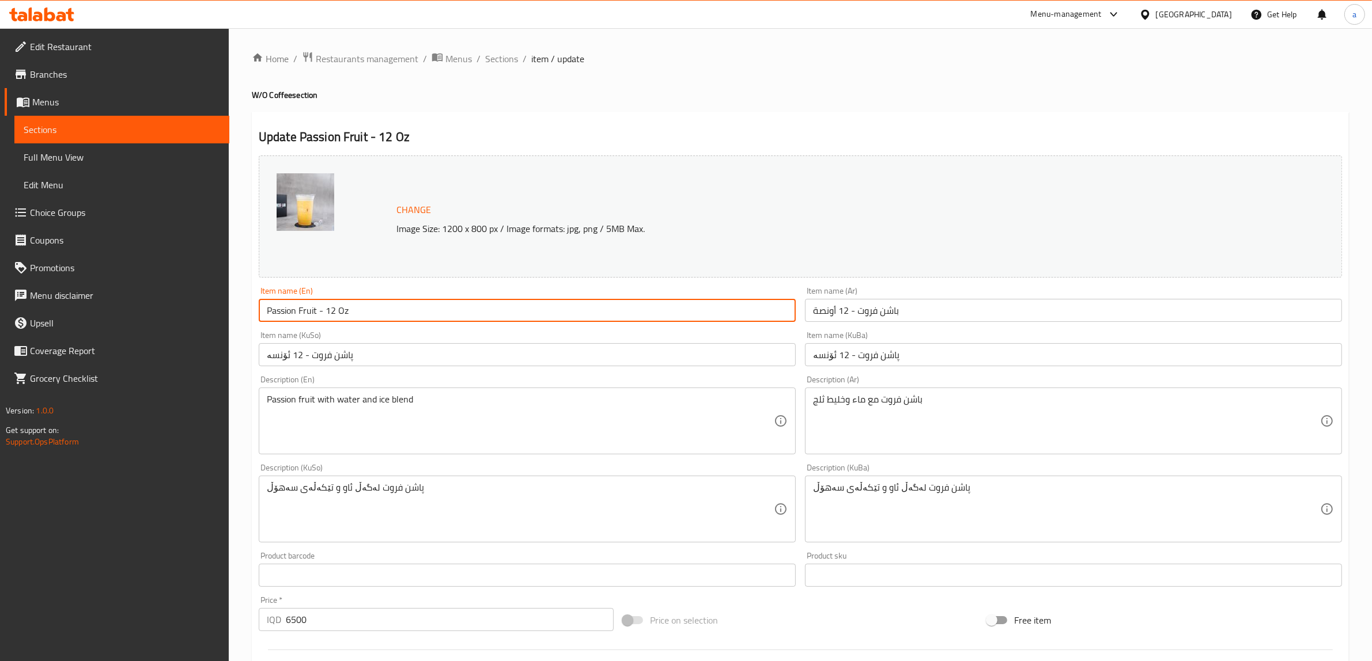
click at [308, 315] on input "Passion Fruit - 12 Oz" at bounding box center [527, 310] width 537 height 23
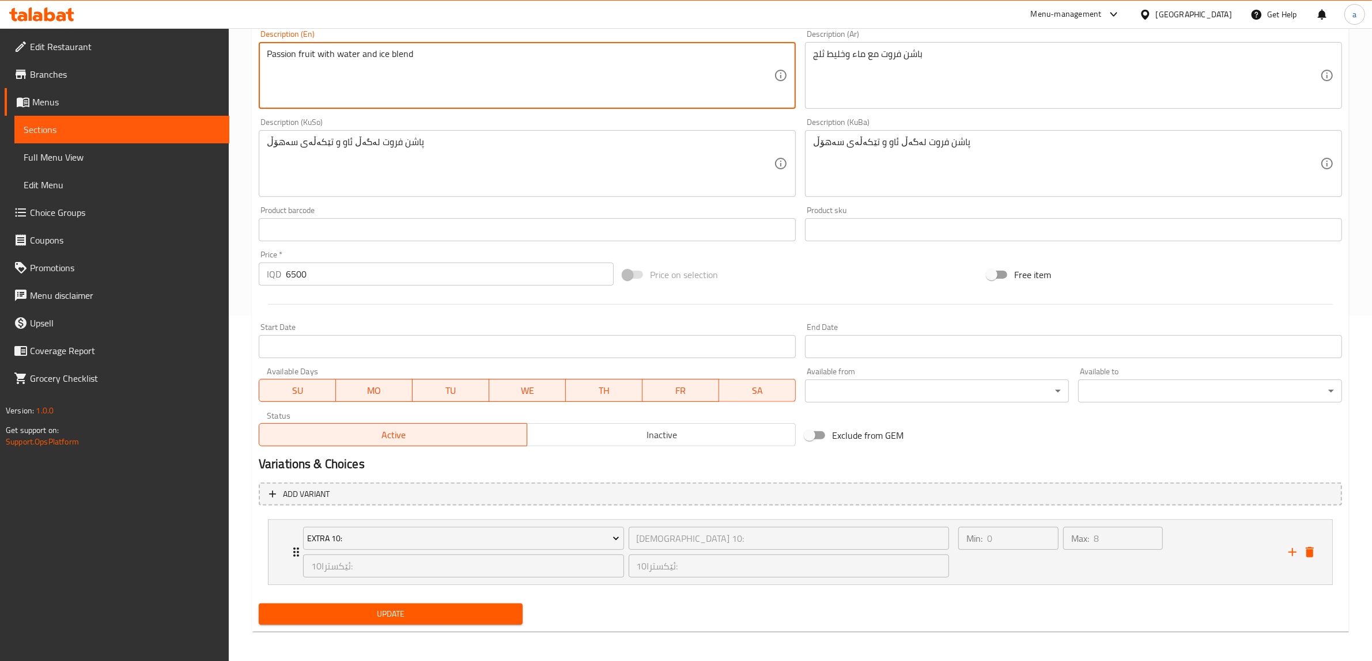
scroll to position [347, 0]
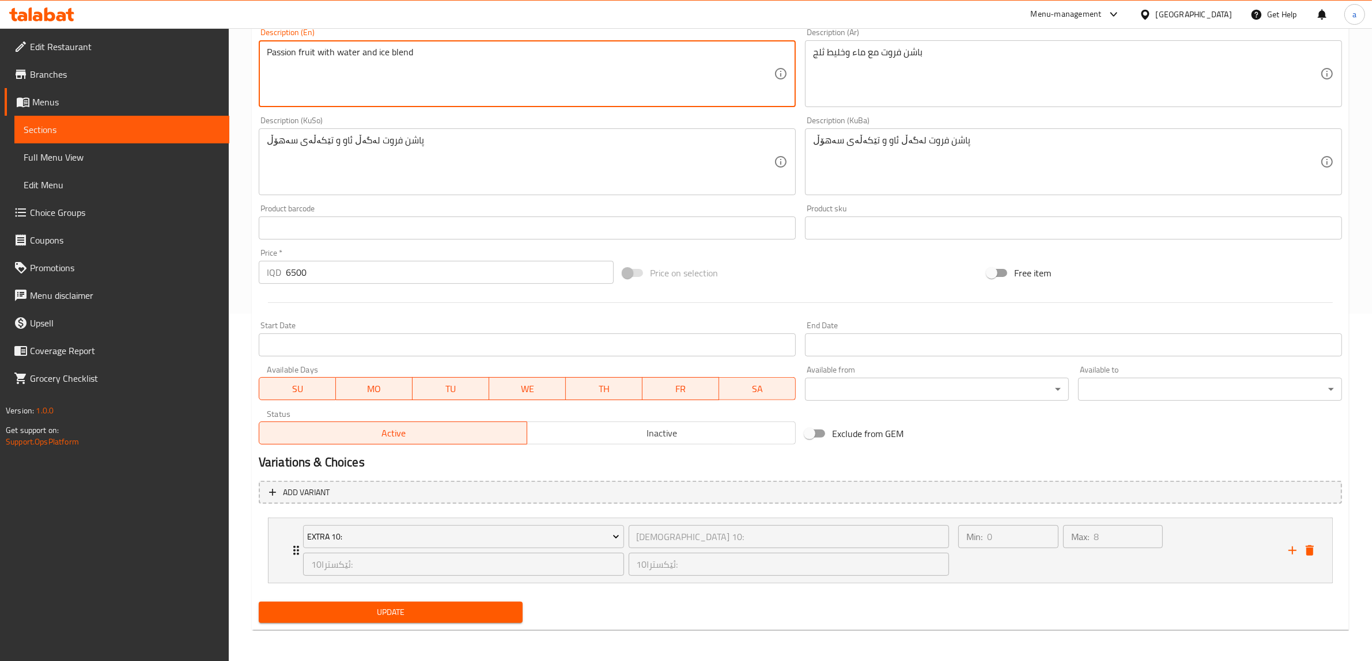
click at [345, 606] on span "Update" at bounding box center [390, 613] width 245 height 14
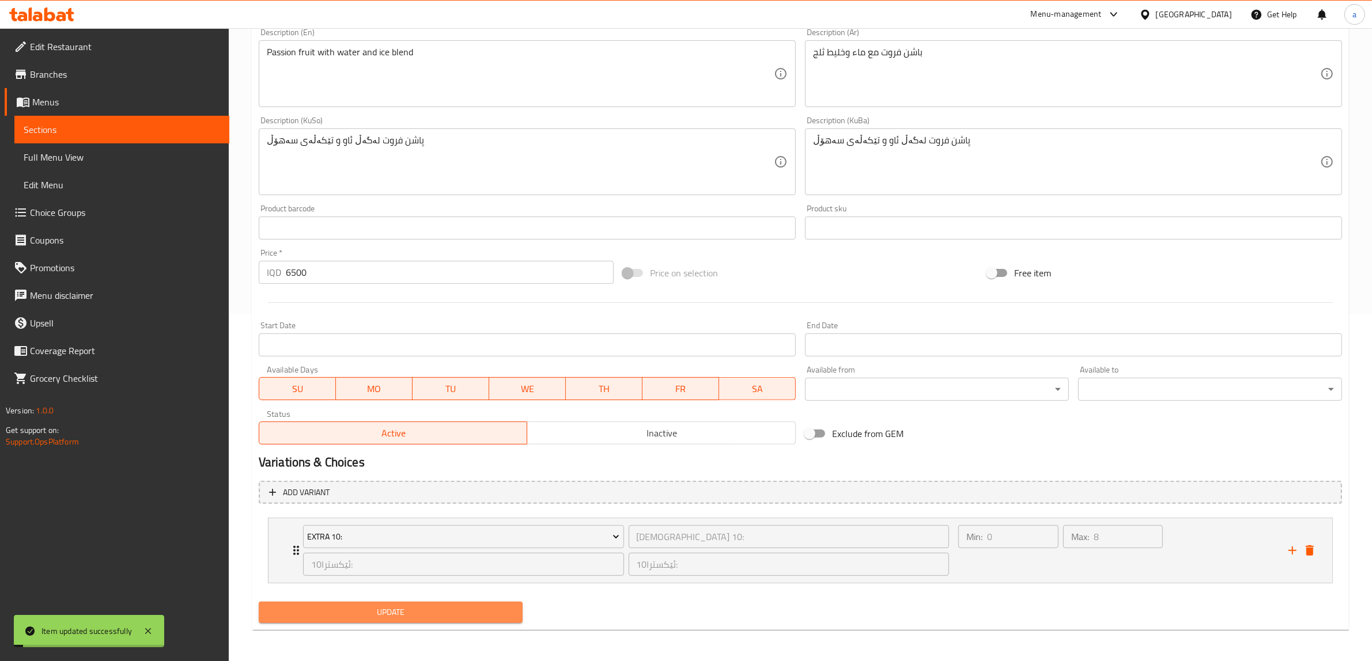
click at [377, 606] on span "Update" at bounding box center [390, 613] width 245 height 14
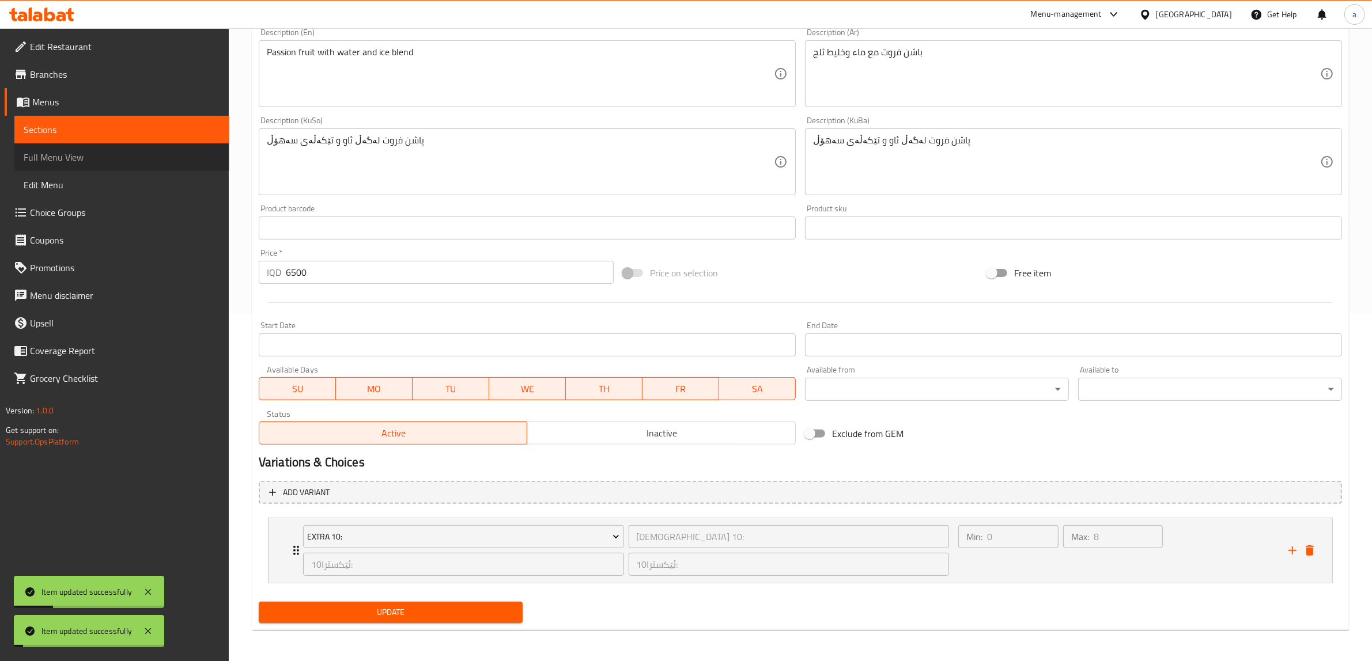
click at [55, 156] on span "Full Menu View" at bounding box center [122, 157] width 196 height 14
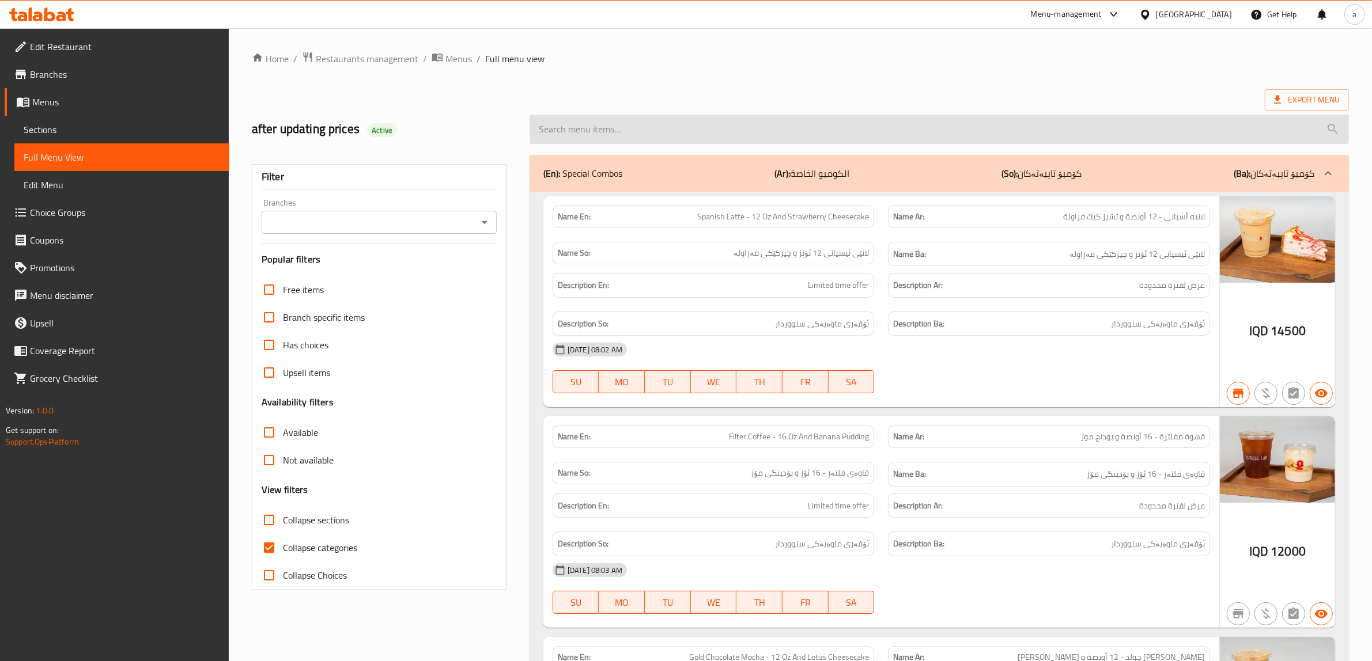
drag, startPoint x: 747, startPoint y: 353, endPoint x: 743, endPoint y: 122, distance: 231.7
click at [700, 134] on input "search" at bounding box center [939, 129] width 819 height 29
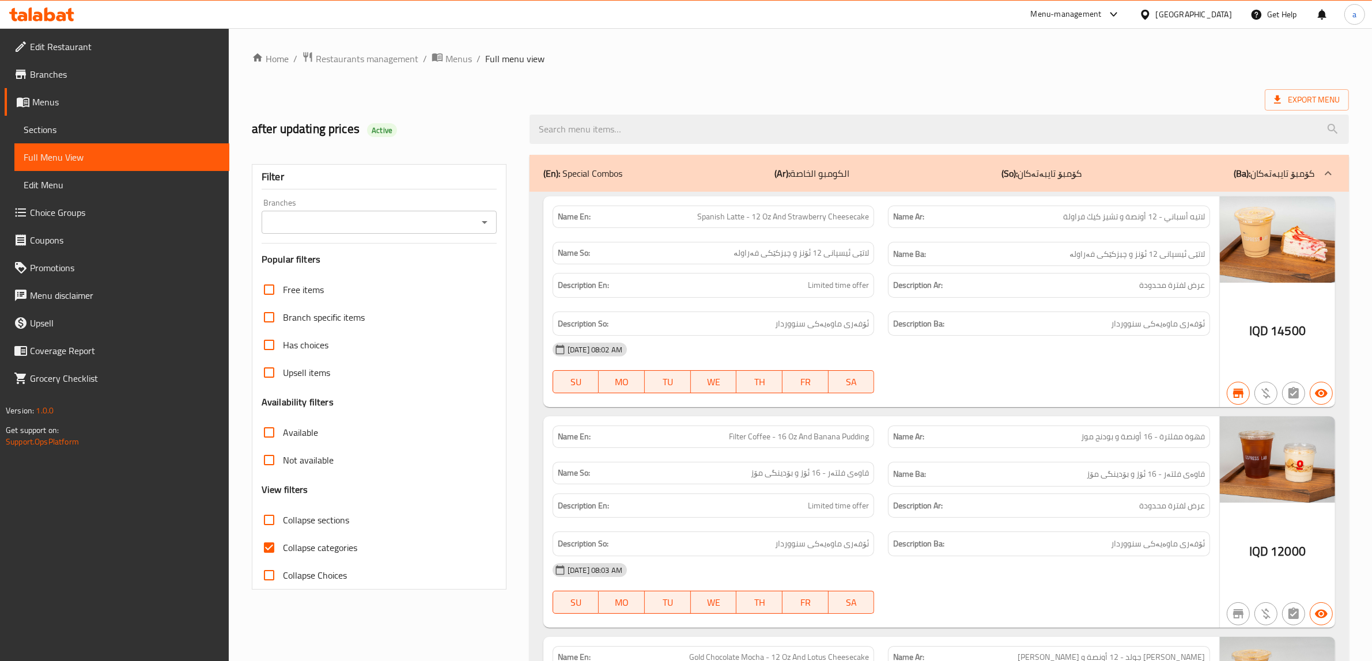
click at [488, 216] on icon "Open" at bounding box center [485, 223] width 14 height 14
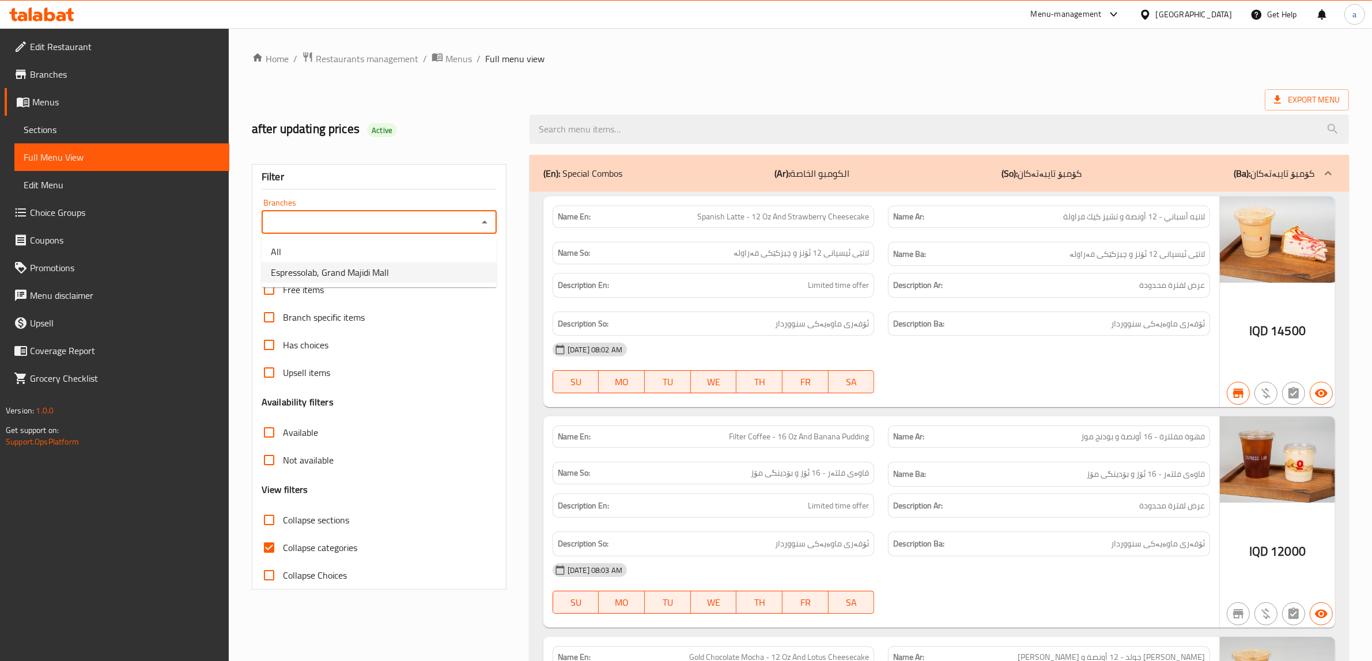
click at [363, 277] on span "Espressolab, Grand Majidi Mall" at bounding box center [330, 273] width 118 height 14
type input "Espressolab, Grand Majidi Mall"
click at [268, 547] on input "Collapse categories" at bounding box center [269, 548] width 28 height 28
checkbox input "false"
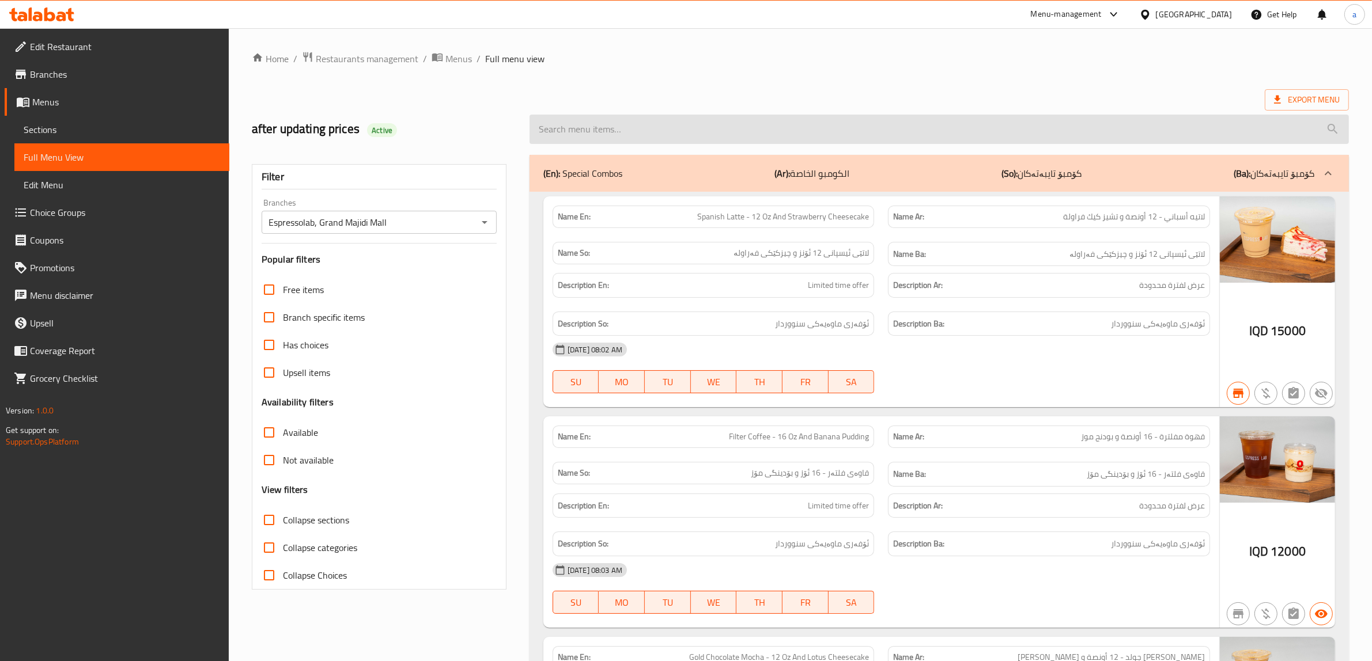
click at [591, 135] on input "search" at bounding box center [939, 129] width 819 height 29
paste input "Passion Fruit - 12 Oz"
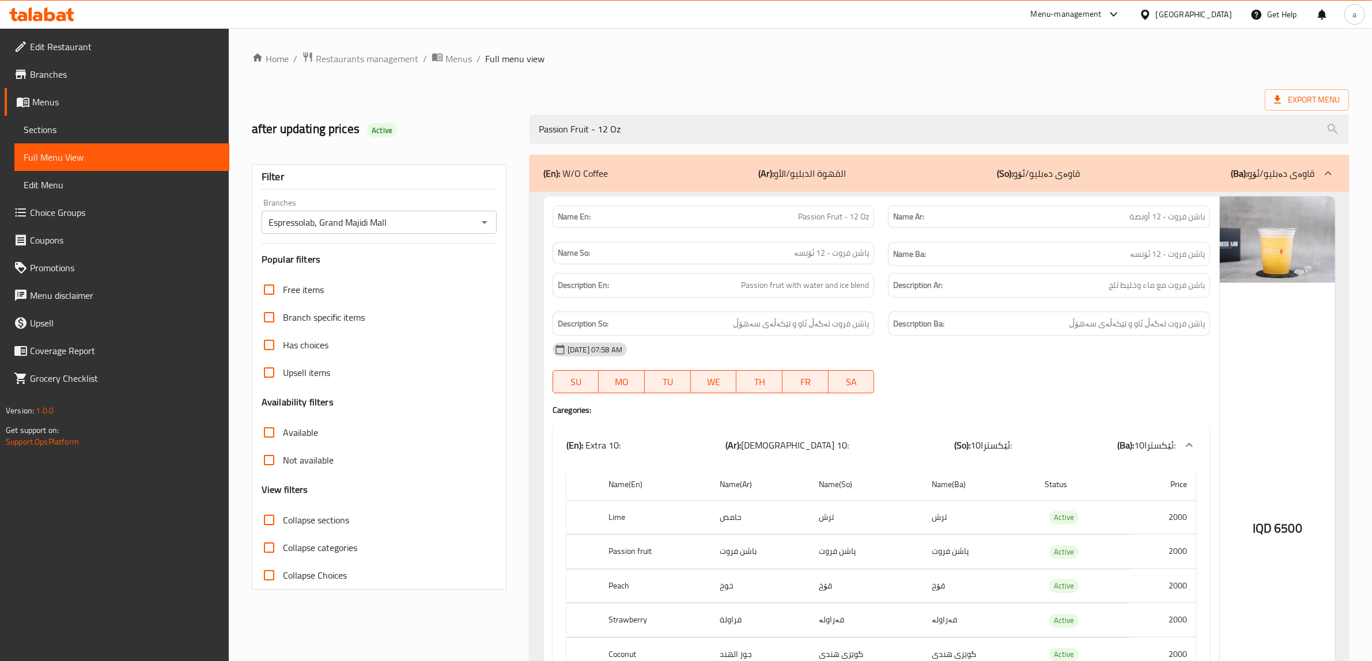
scroll to position [59, 0]
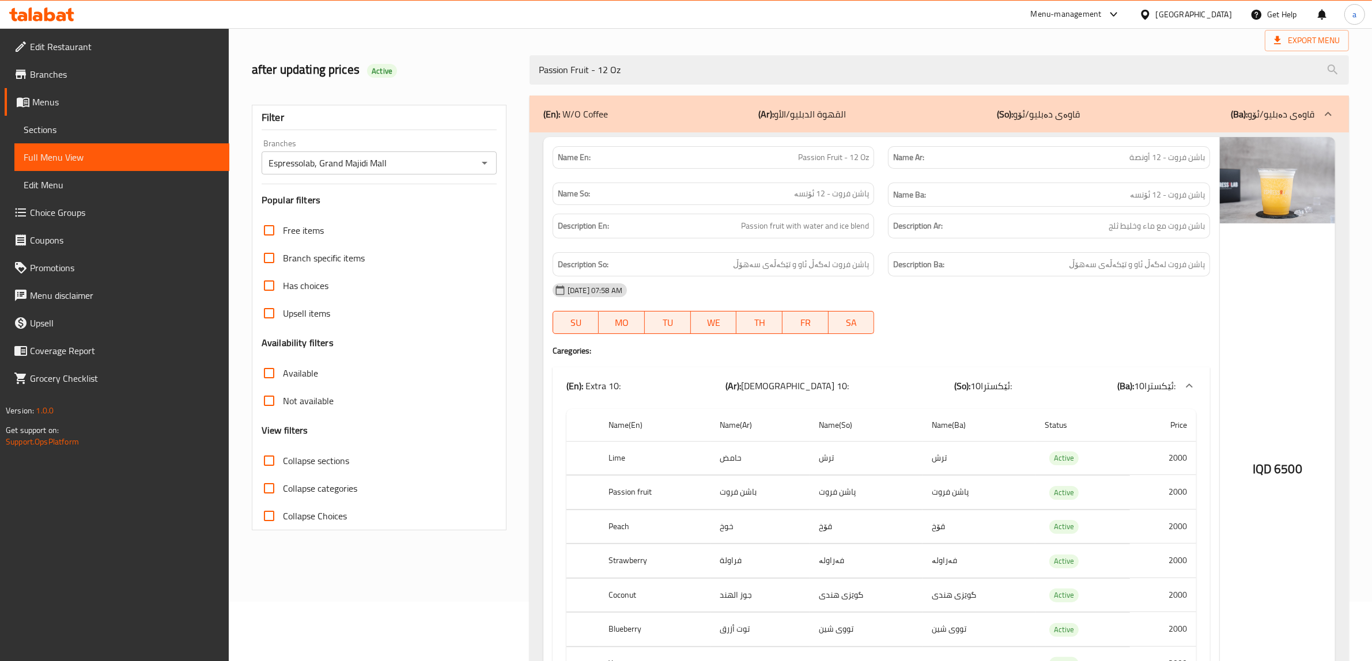
type input "Passion Fruit - 12 Oz"
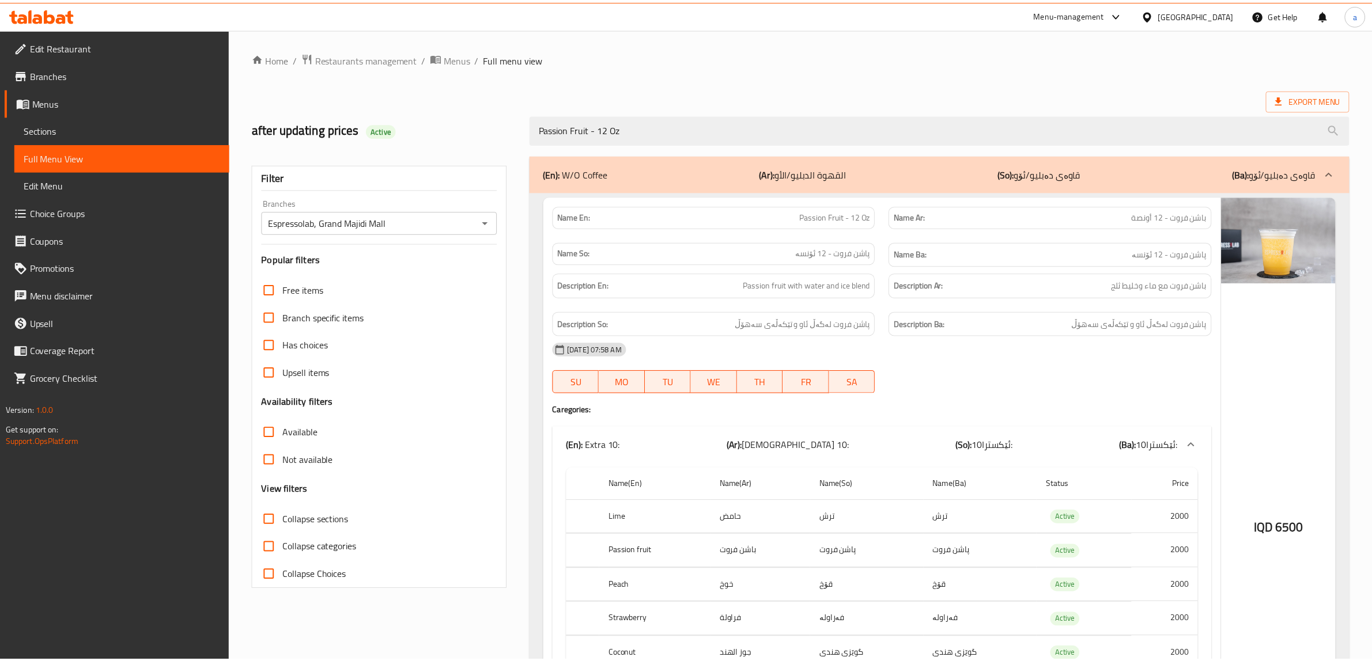
scroll to position [194, 0]
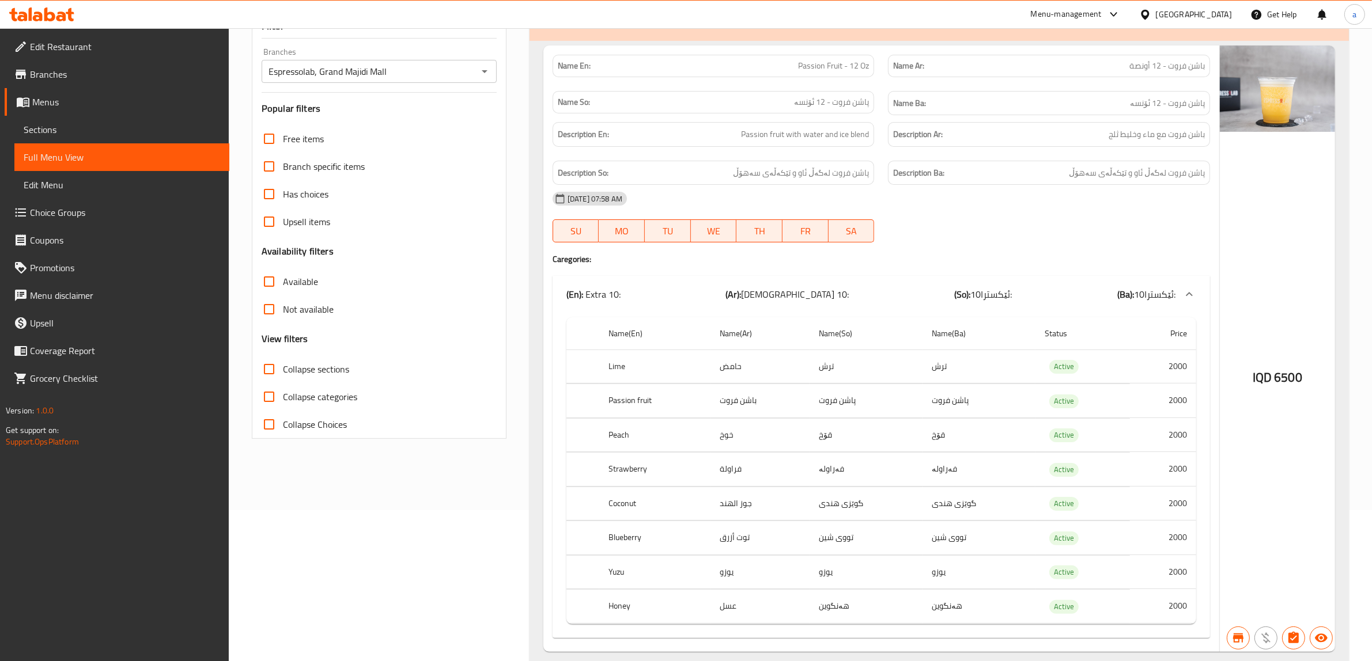
drag, startPoint x: 421, startPoint y: 150, endPoint x: 421, endPoint y: 116, distance: 34.0
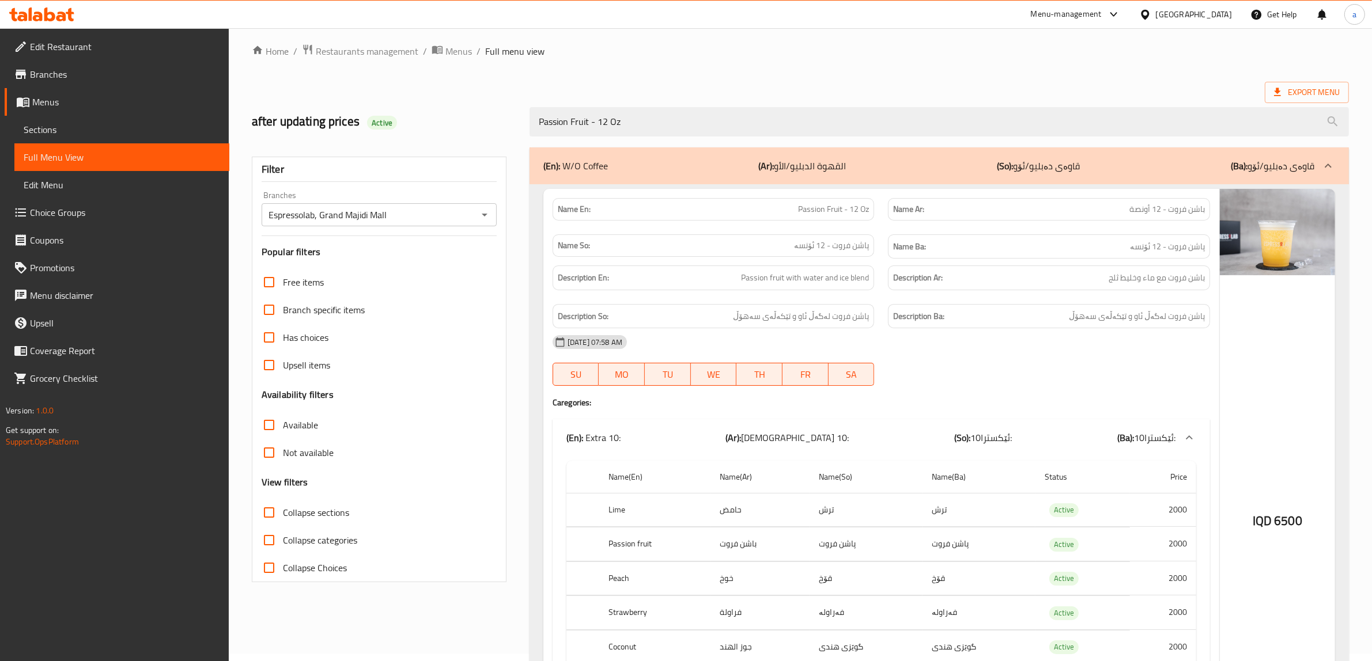
scroll to position [0, 0]
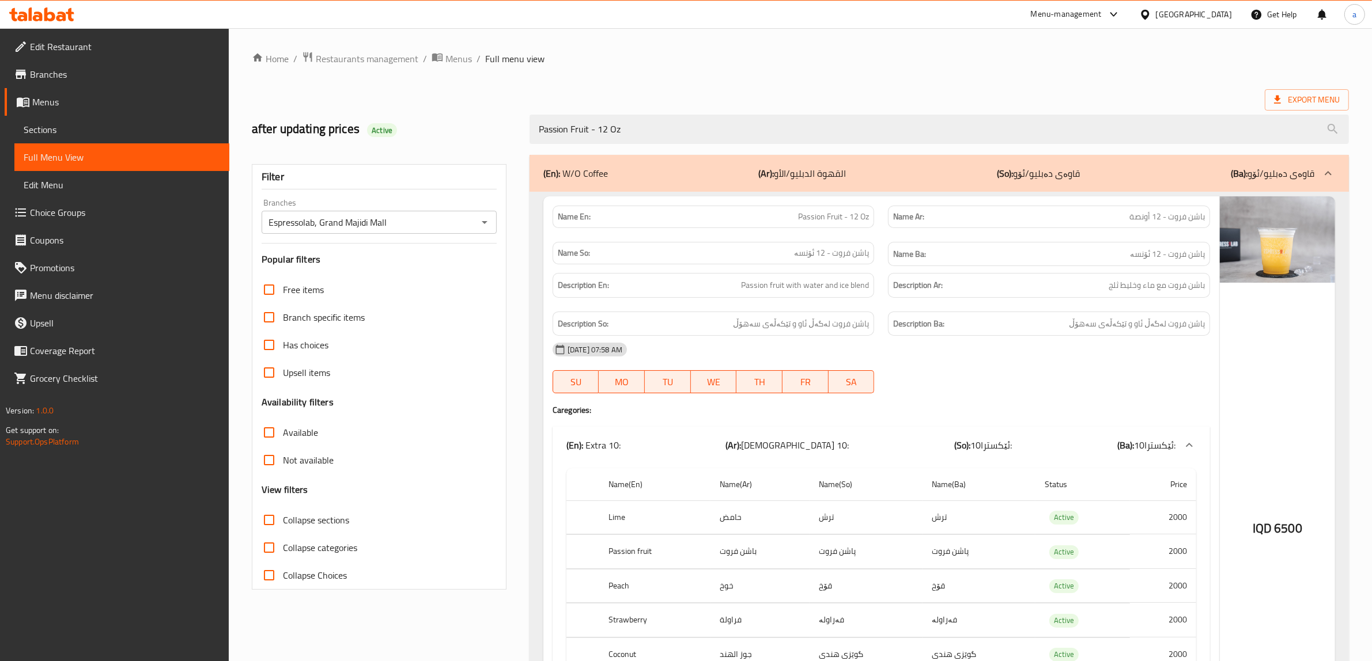
drag, startPoint x: 589, startPoint y: 145, endPoint x: 580, endPoint y: 53, distance: 92.7
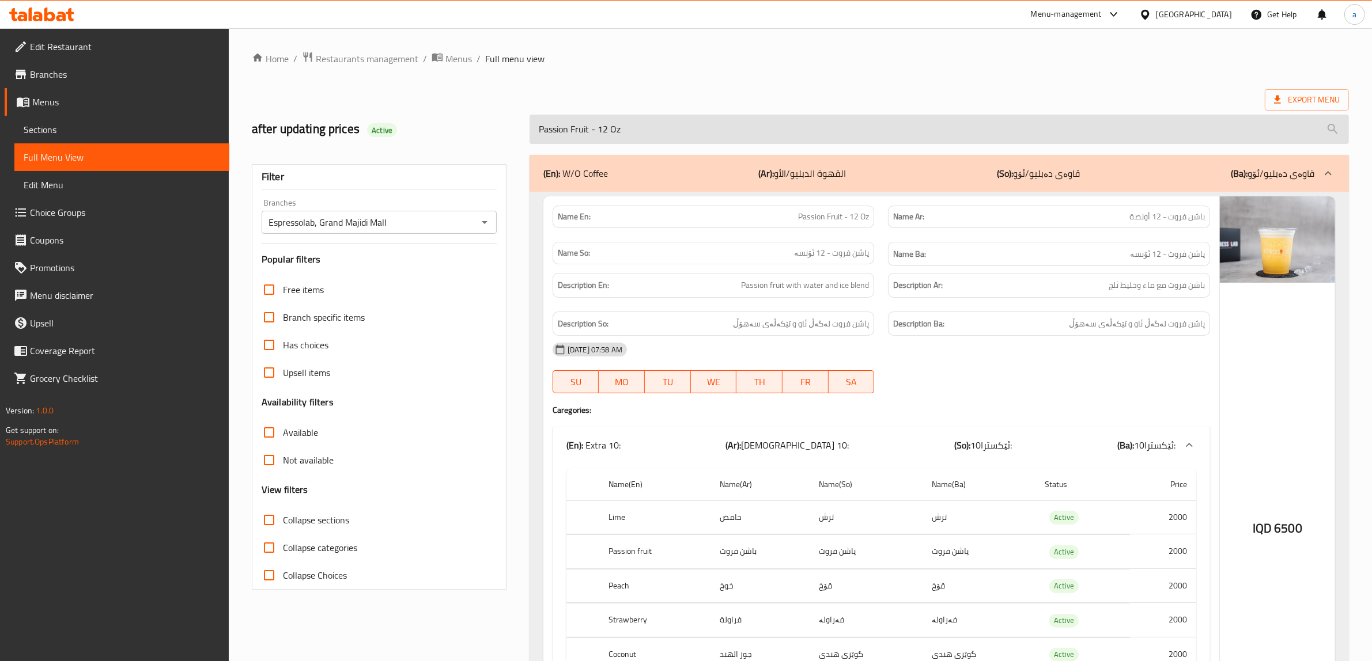
click at [638, 131] on input "Passion Fruit - 12 Oz" at bounding box center [939, 129] width 819 height 29
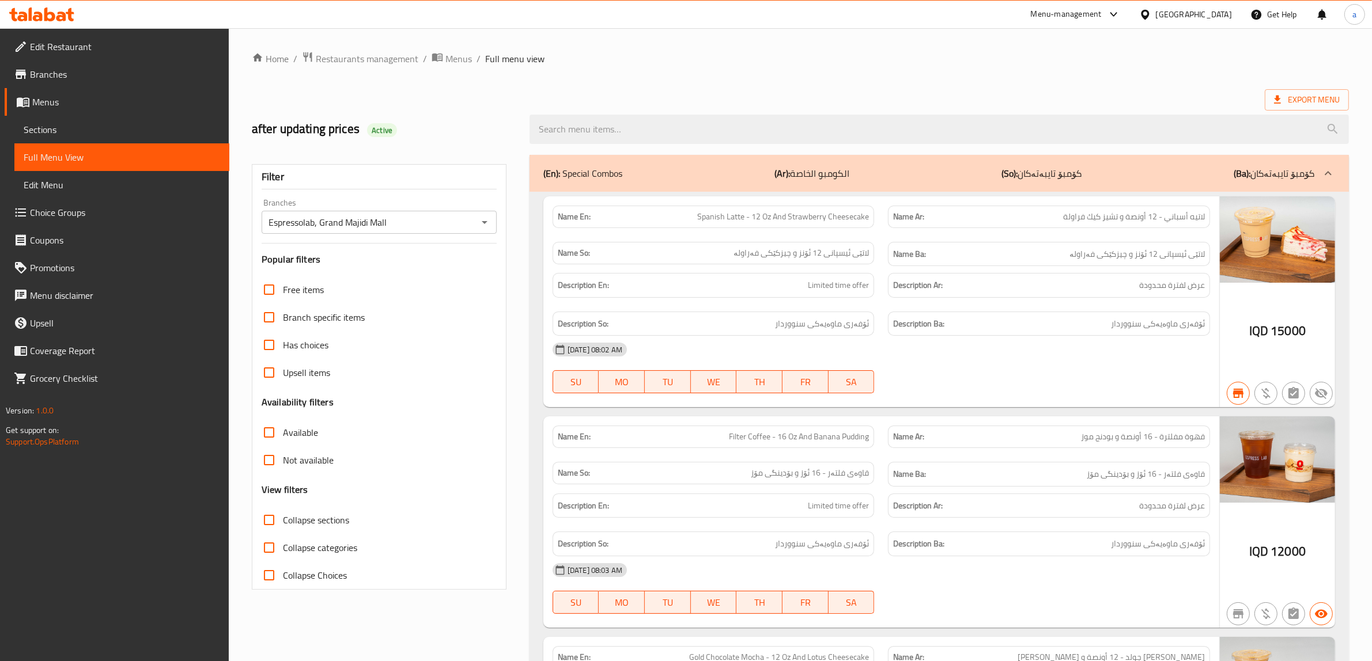
click at [269, 517] on input "Collapse sections" at bounding box center [269, 520] width 28 height 28
checkbox input "true"
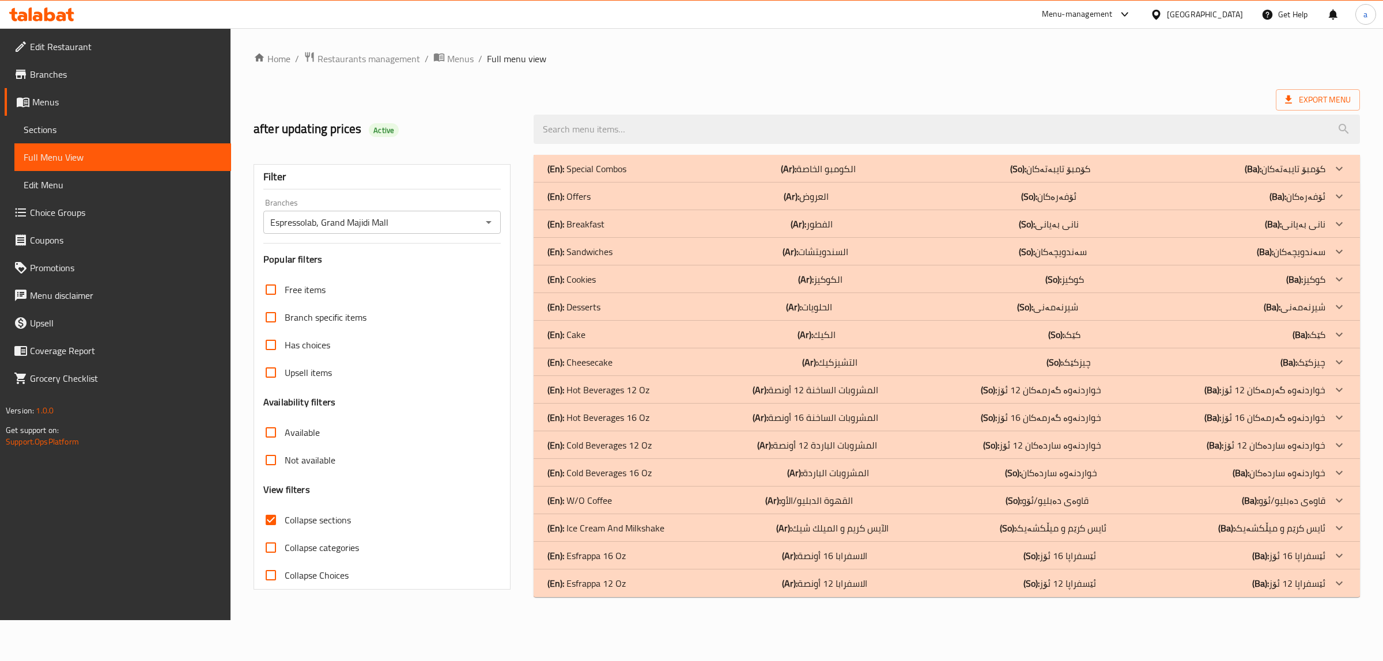
click at [625, 194] on div "(En): Offers (Ar): العروض (So): ئۆفەرەکان (Ba): ئۆفەرەکان" at bounding box center [936, 197] width 778 height 14
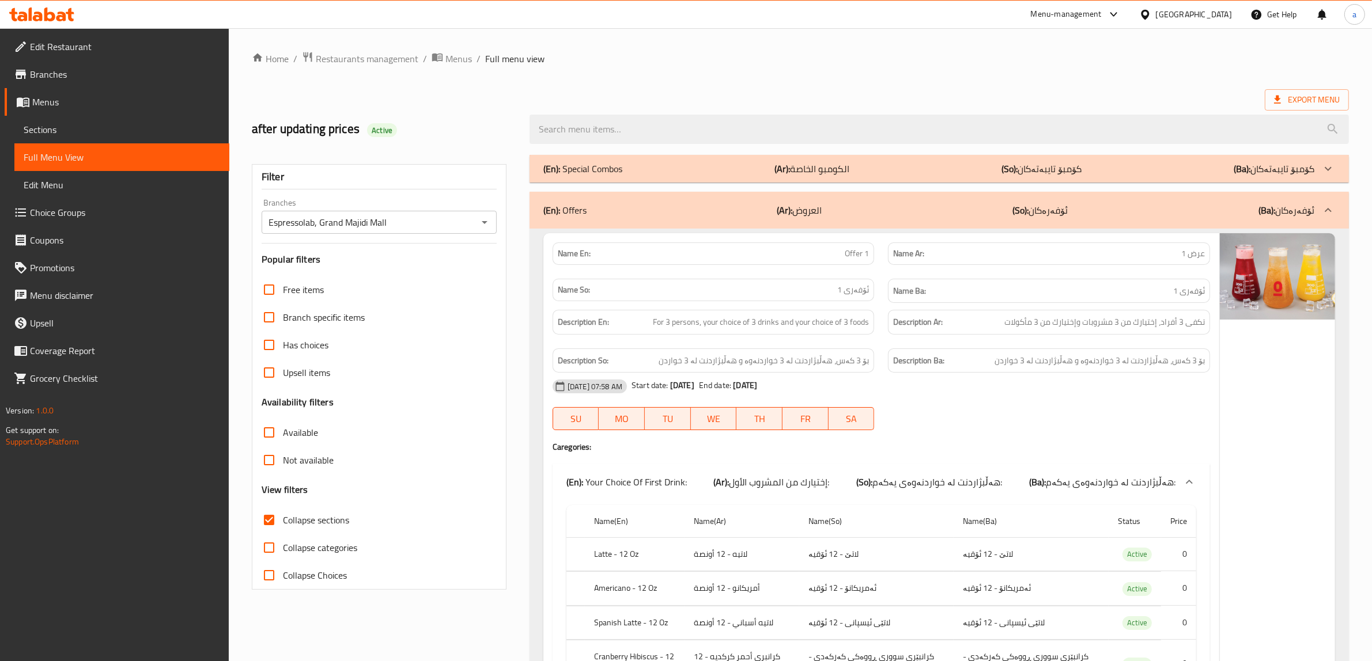
click at [658, 207] on div "(En): Offers (Ar): العروض (So): ئۆفەرەکان (Ba): ئۆفەرەکان" at bounding box center [928, 210] width 771 height 14
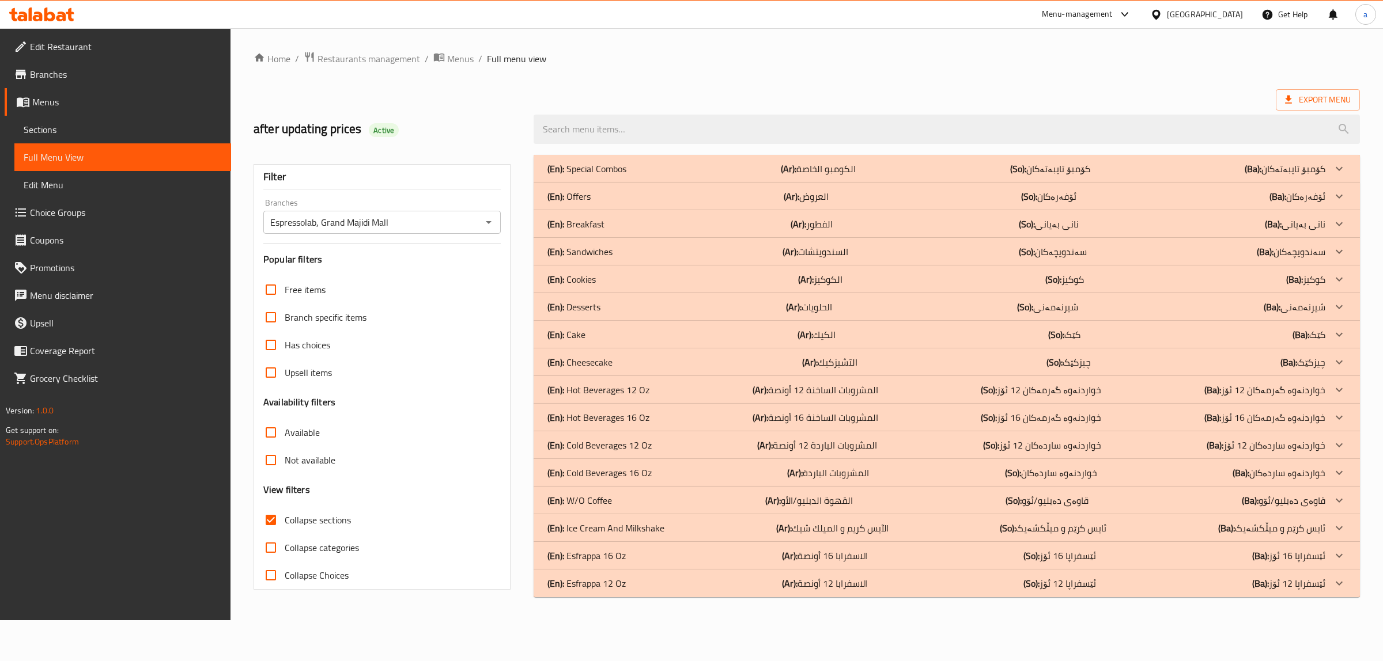
click at [623, 166] on p "(En): Special Combos" at bounding box center [586, 169] width 79 height 14
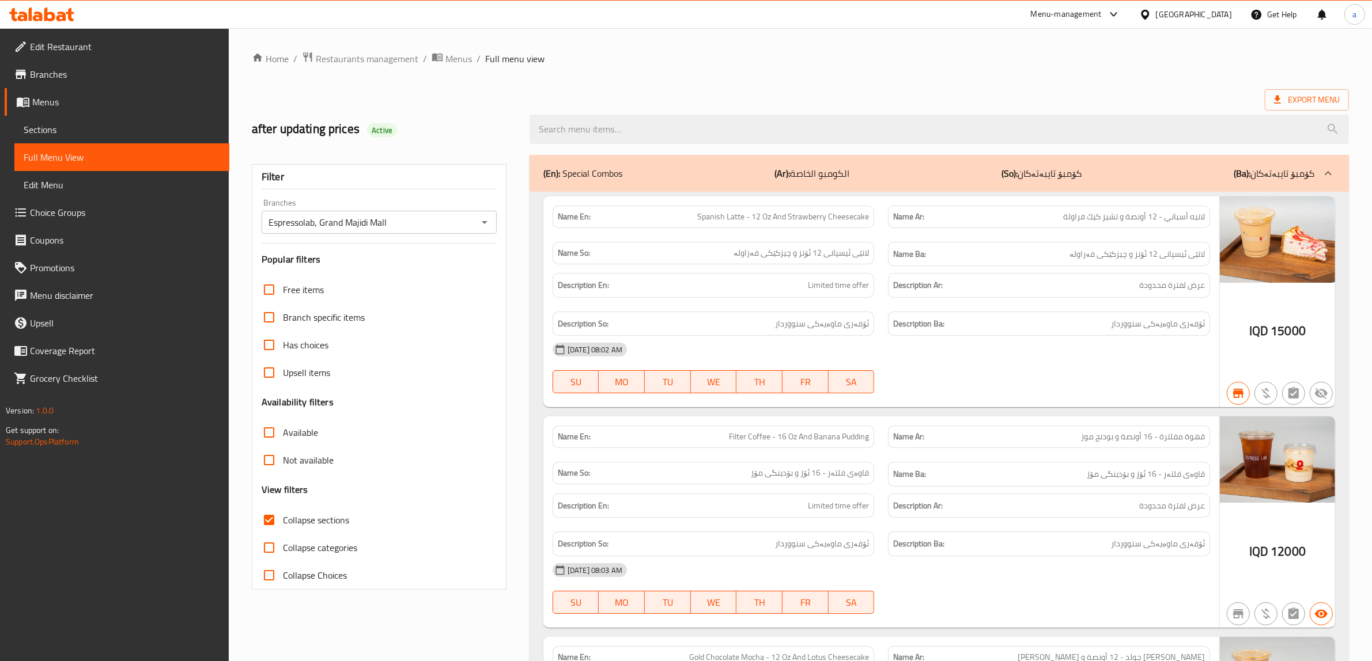
click at [772, 173] on div "(En): Special Combos (Ar): الكومبو الخاصة (So): کۆمبۆ تایبەتەکان (Ba): کۆمبۆ تا…" at bounding box center [928, 174] width 771 height 14
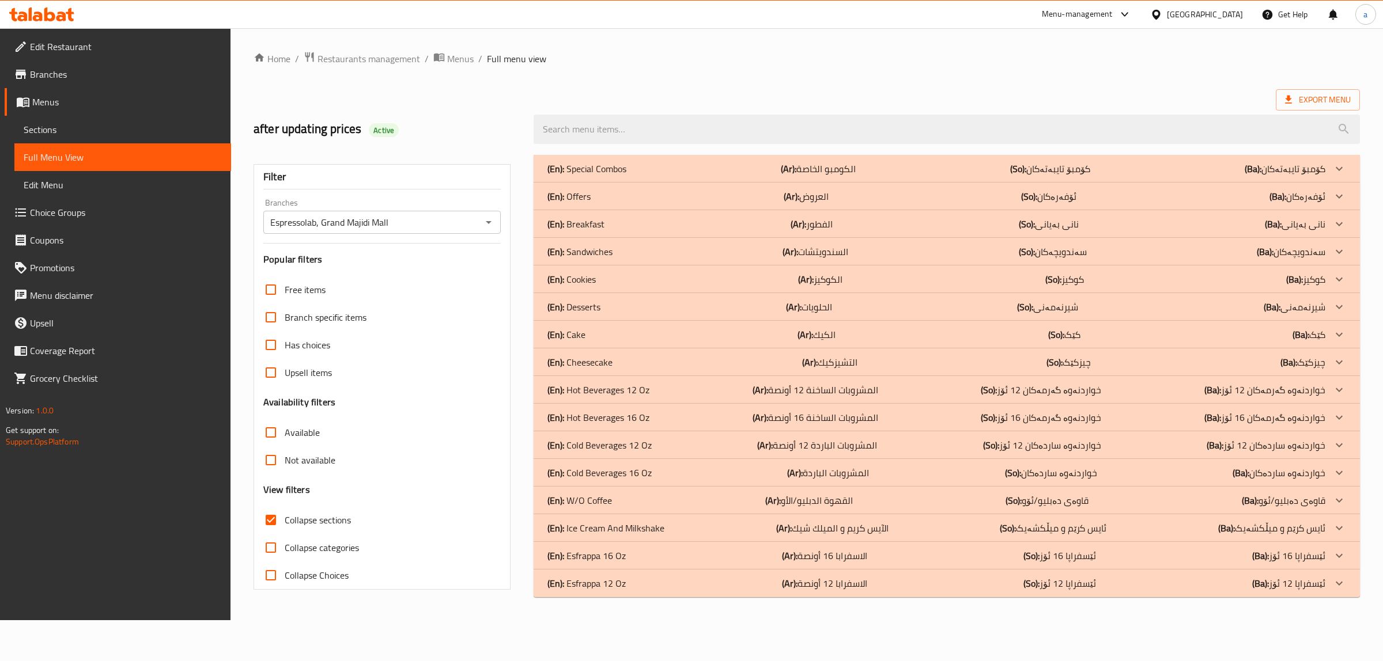
click at [36, 125] on span "Sections" at bounding box center [123, 130] width 198 height 14
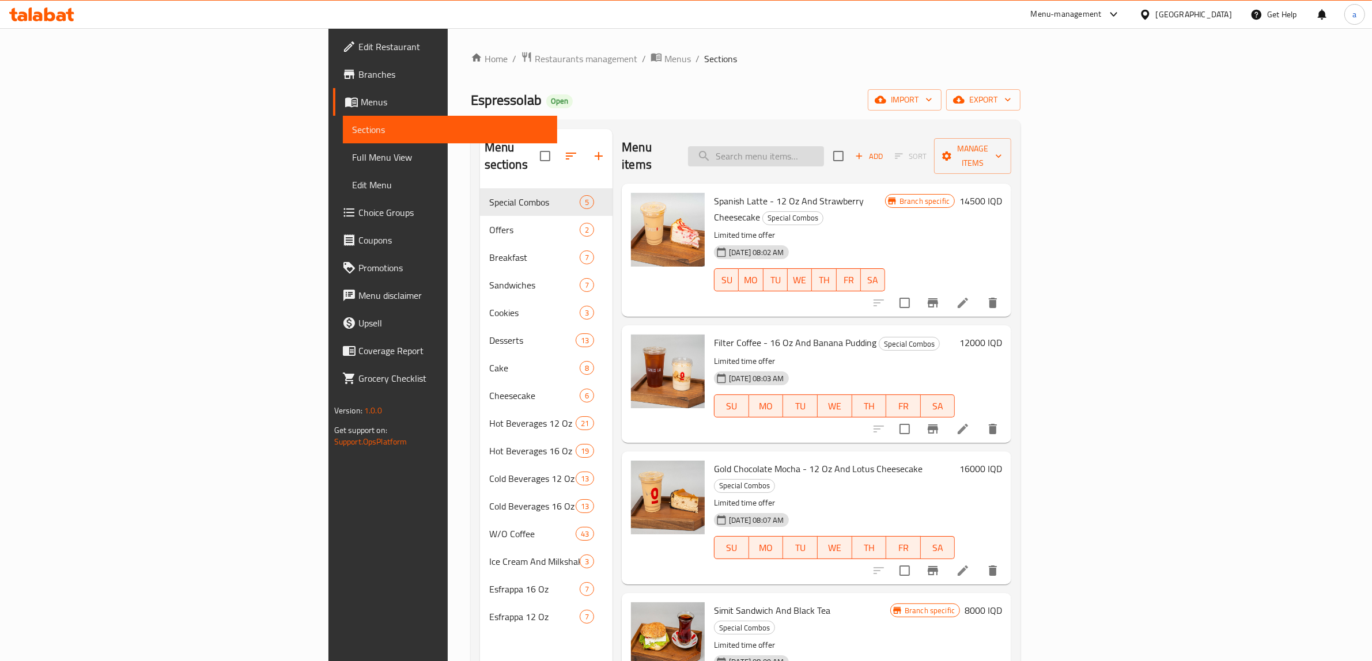
click at [824, 146] on input "search" at bounding box center [756, 156] width 136 height 20
paste input "Cinnamon Peach - 16 Oz"
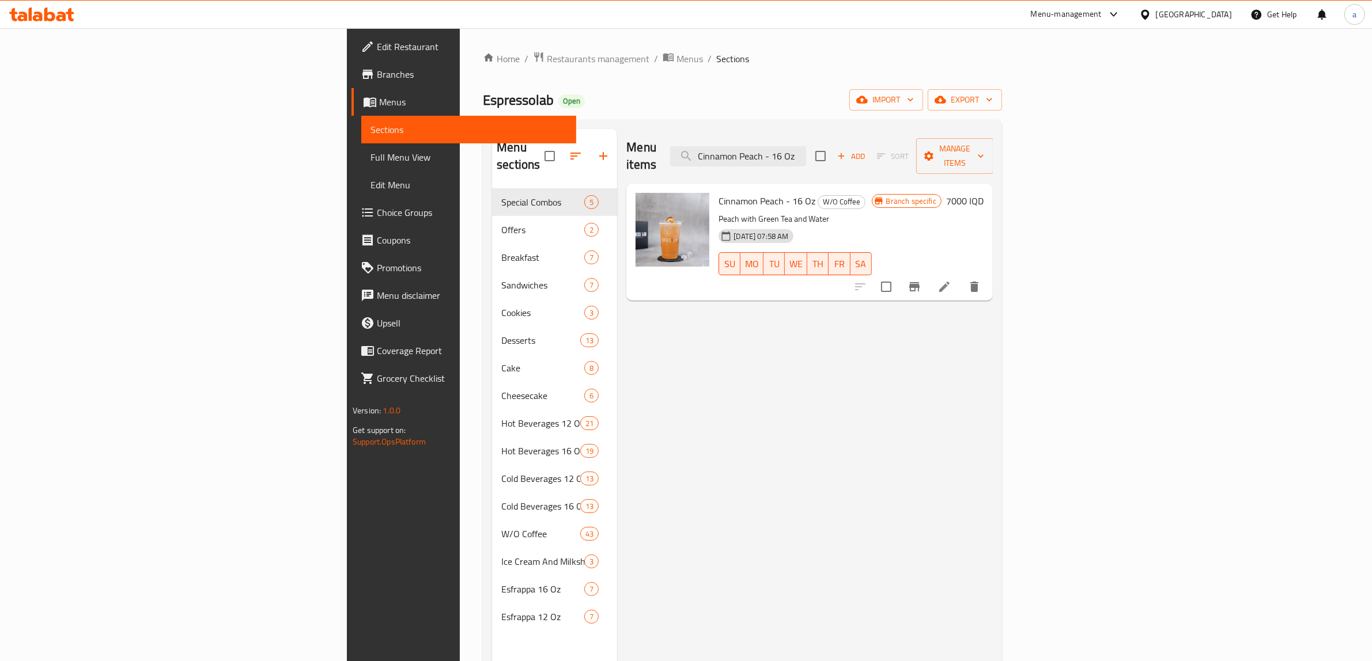
type input "Cinnamon Peach - 16 Oz"
click at [951, 280] on icon at bounding box center [945, 287] width 14 height 14
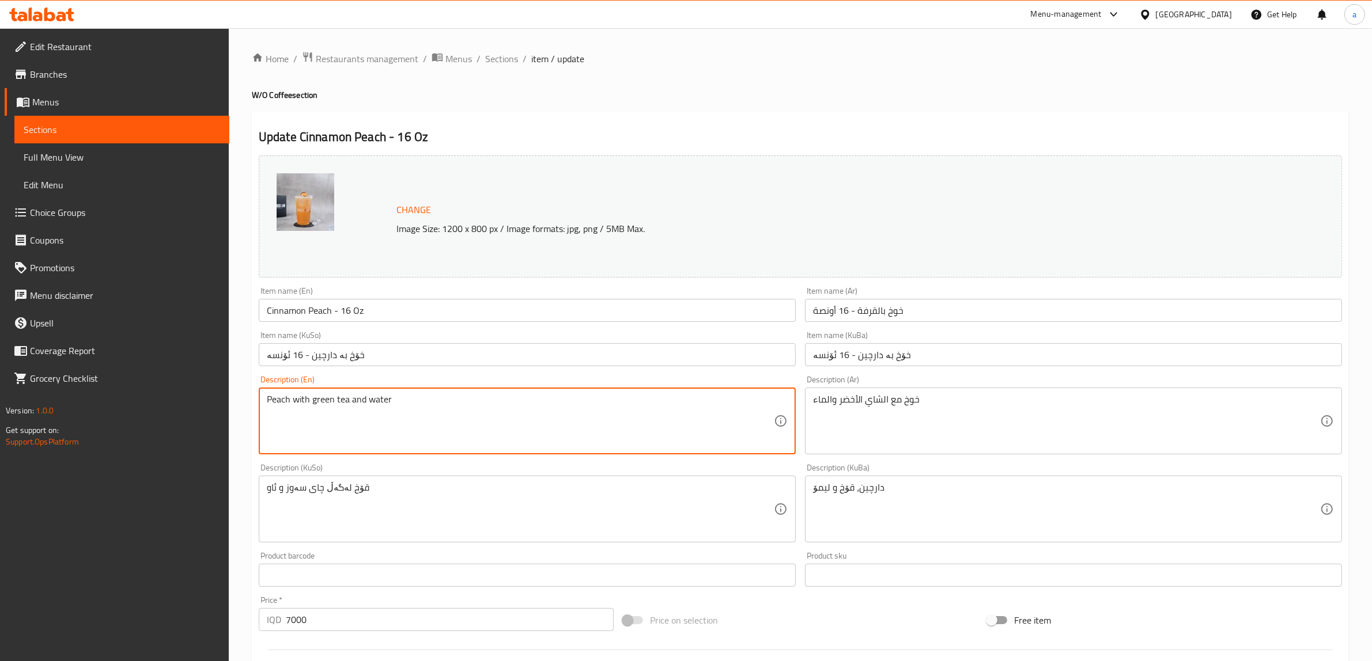
type textarea "Peach with green tea and water"
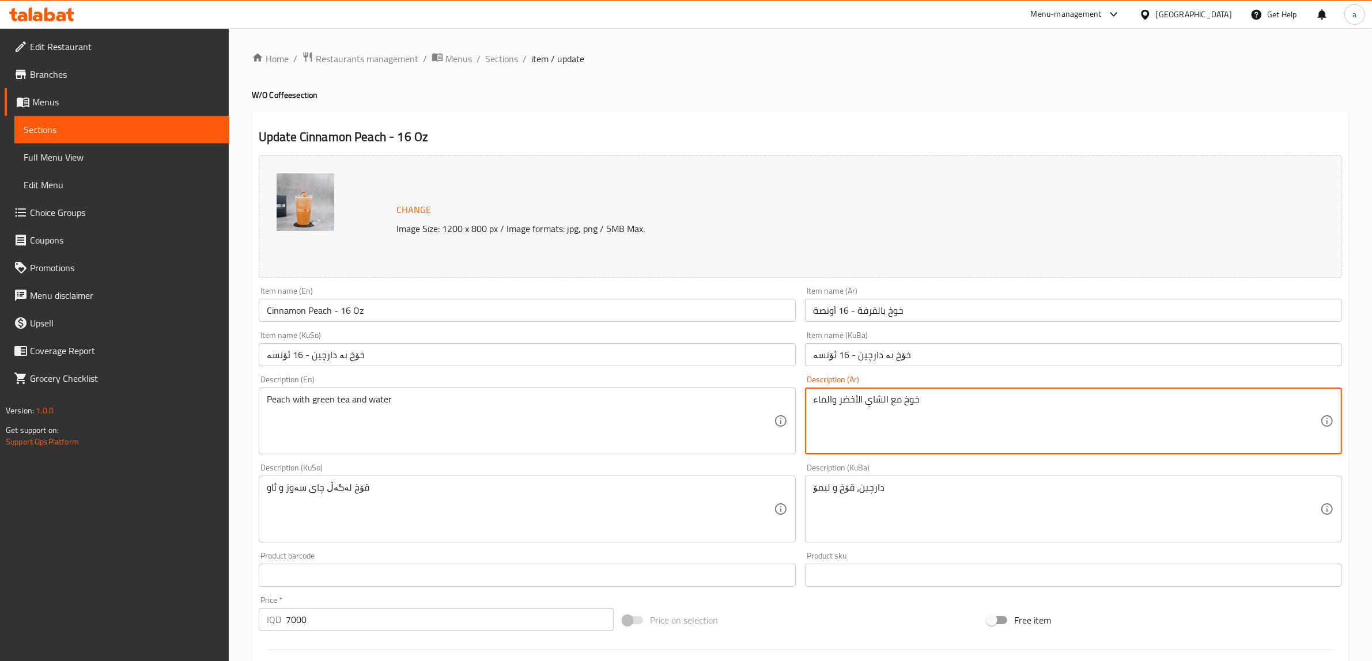
click at [891, 407] on textarea "خوخ مع الشاي الأخضر والماء" at bounding box center [1066, 421] width 507 height 55
type textarea "خوخ مع شاي أخضر وماء"
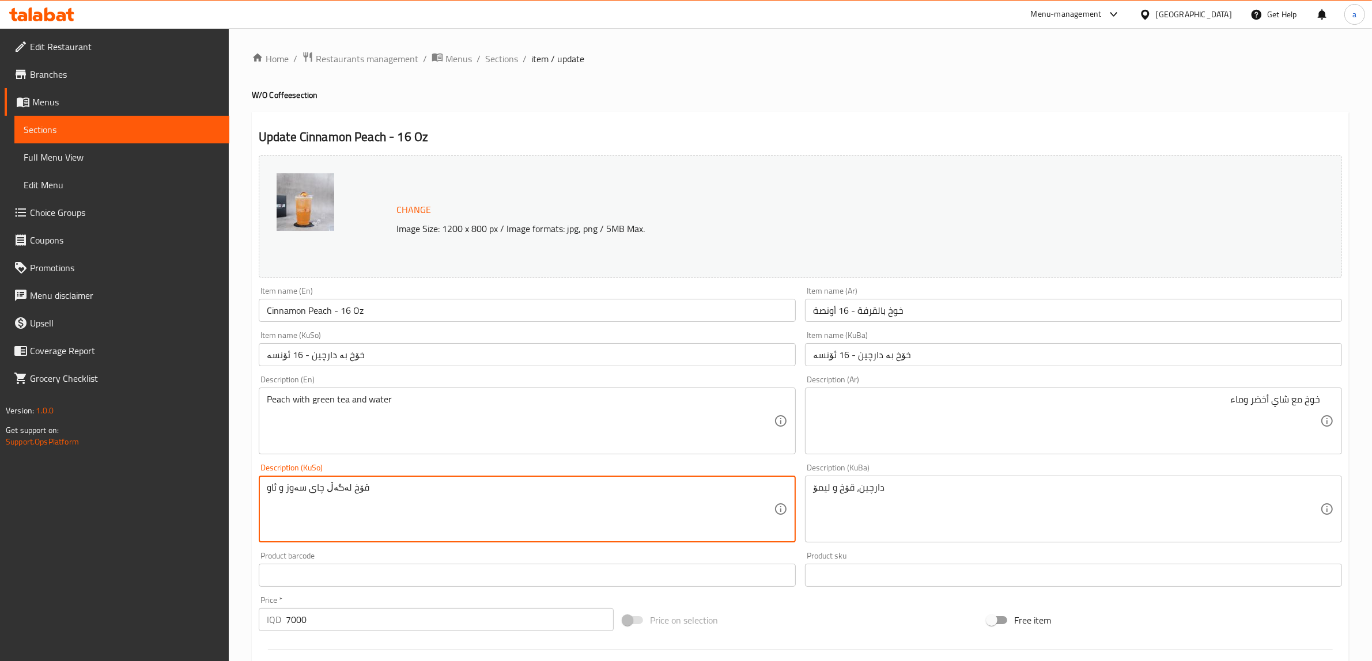
click at [708, 505] on textarea "قۆخ لەگەڵ چای سەوز و ئاو" at bounding box center [520, 509] width 507 height 55
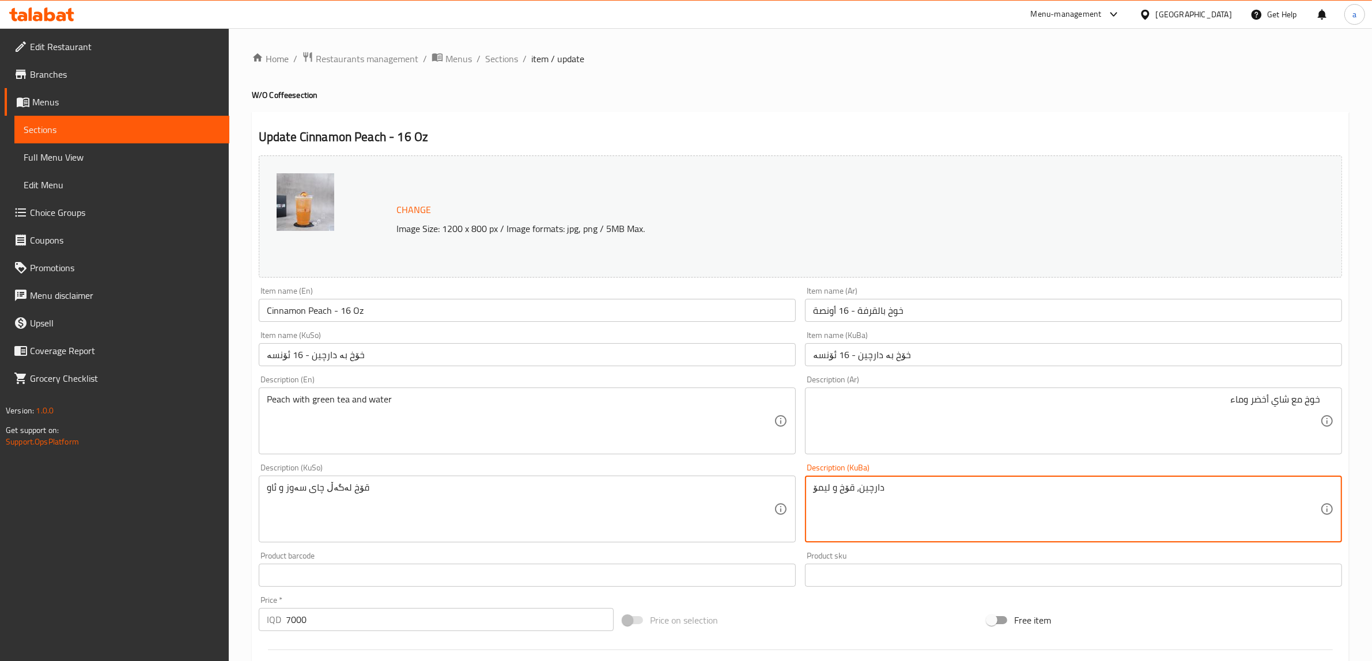
click at [883, 502] on textarea "دارچین، قۆخ و لیمۆ" at bounding box center [1066, 509] width 507 height 55
paste textarea "قۆخ لەگەڵ چای سەوز و ئاو"
type textarea "قۆخ لەگەڵ چای سەوز و ئاو"
click at [311, 303] on input "Cinnamon Peach - 16 Oz" at bounding box center [527, 310] width 537 height 23
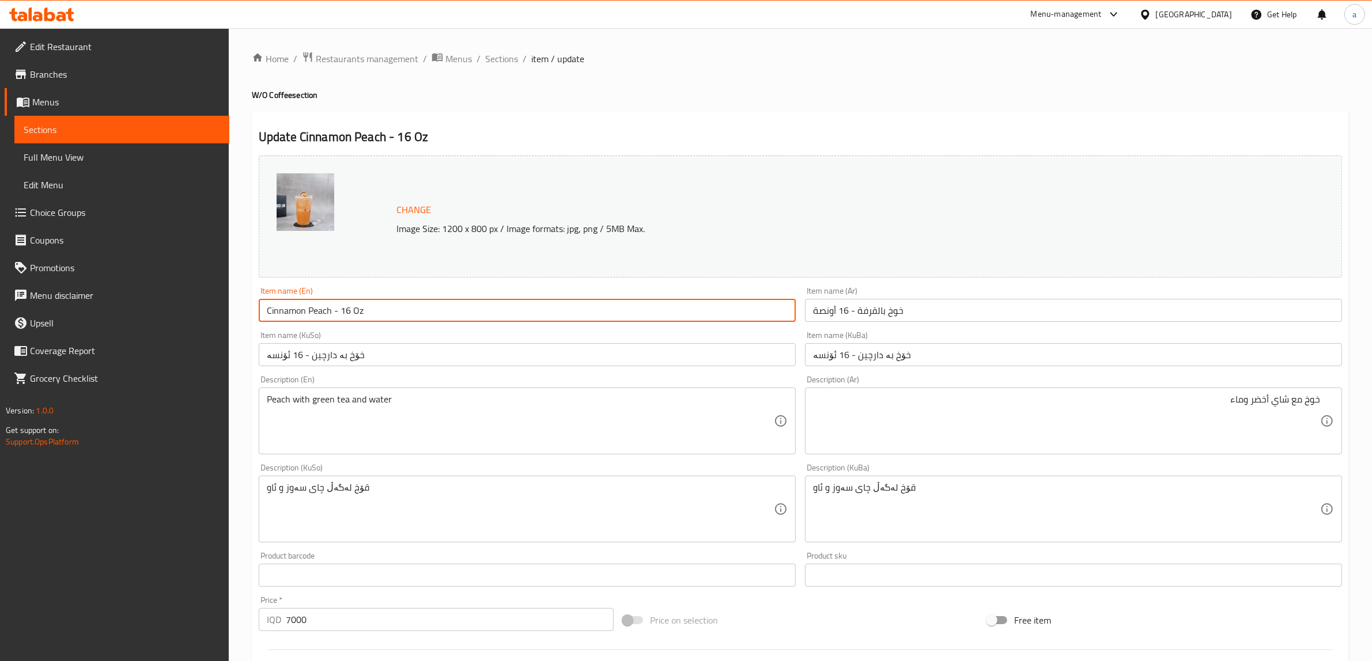
click at [311, 303] on input "Cinnamon Peach - 16 Oz" at bounding box center [527, 310] width 537 height 23
click at [359, 282] on div "Change Image Size: 1200 x 800 px / Image formats: jpg, png / 5MB Max." at bounding box center [800, 216] width 1093 height 131
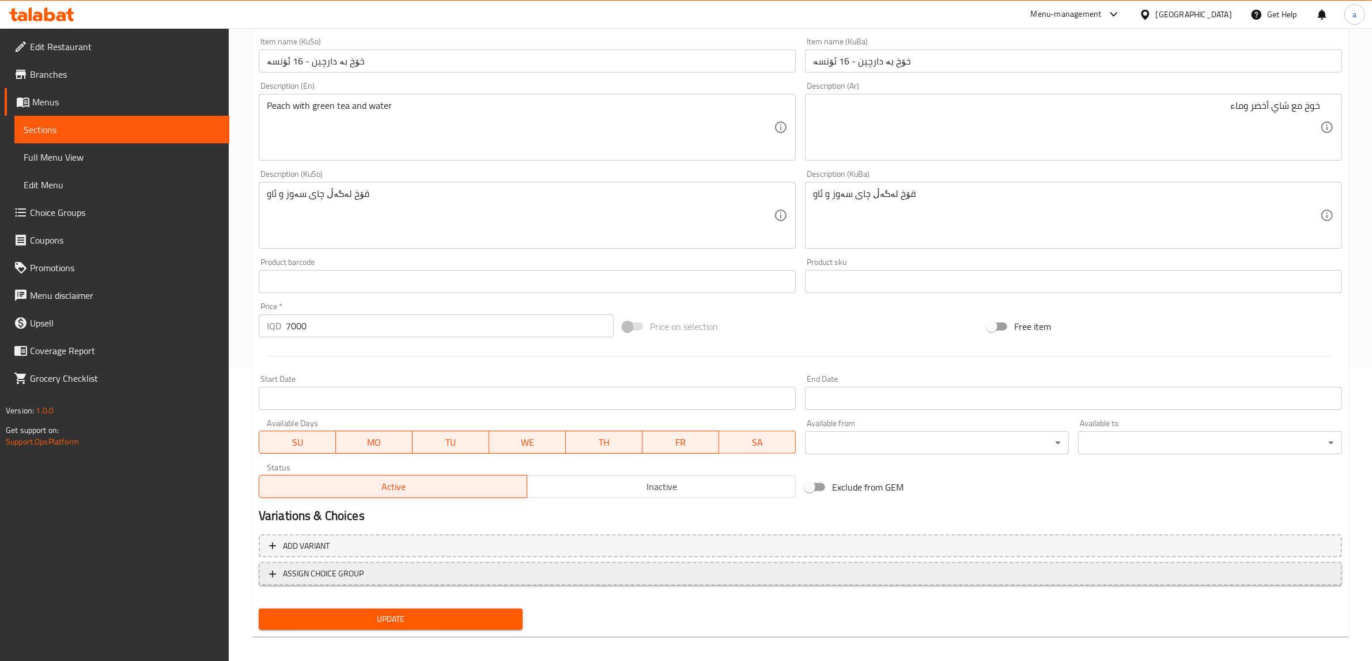
scroll to position [300, 0]
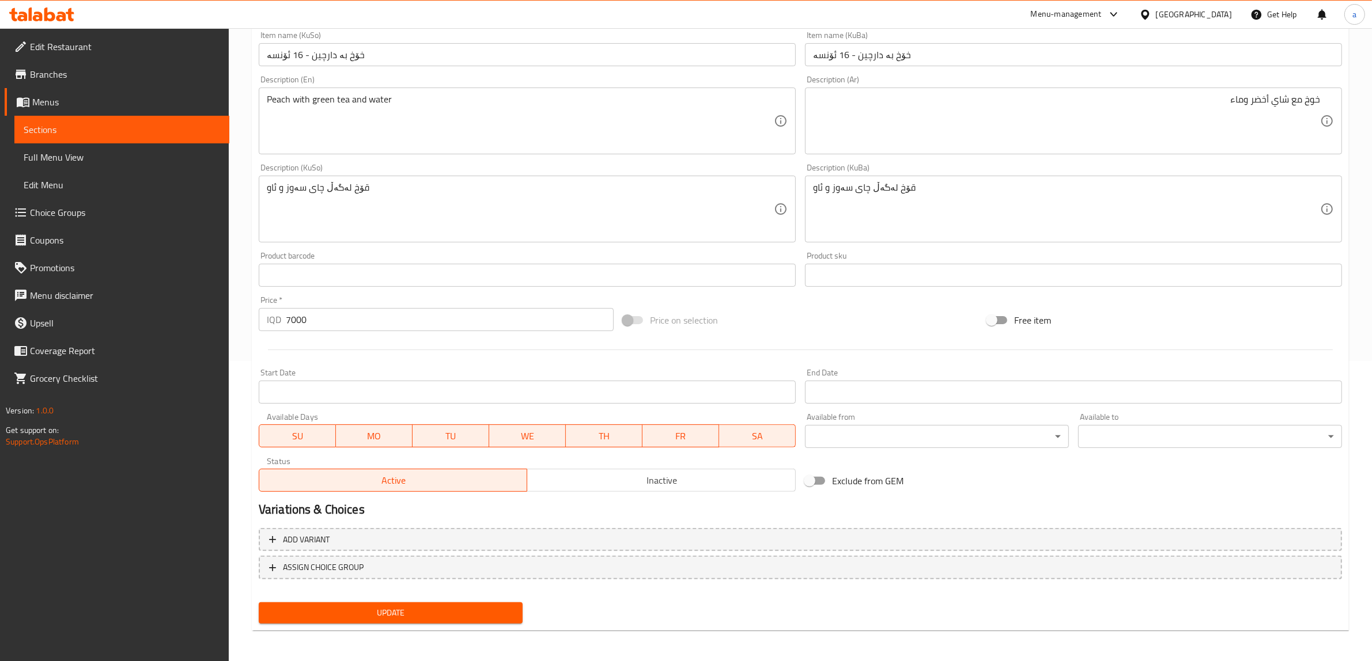
click at [383, 609] on span "Update" at bounding box center [390, 613] width 245 height 14
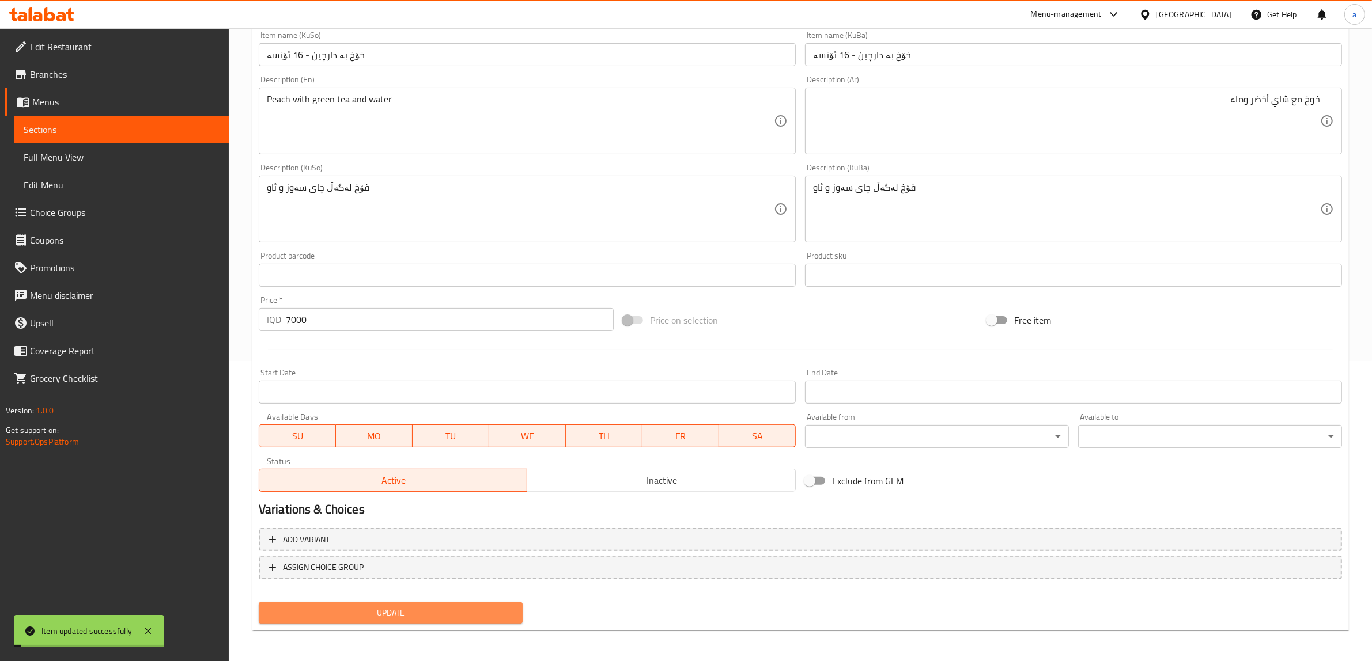
click at [395, 613] on span "Update" at bounding box center [390, 613] width 245 height 14
click at [404, 621] on button "Update" at bounding box center [391, 613] width 264 height 21
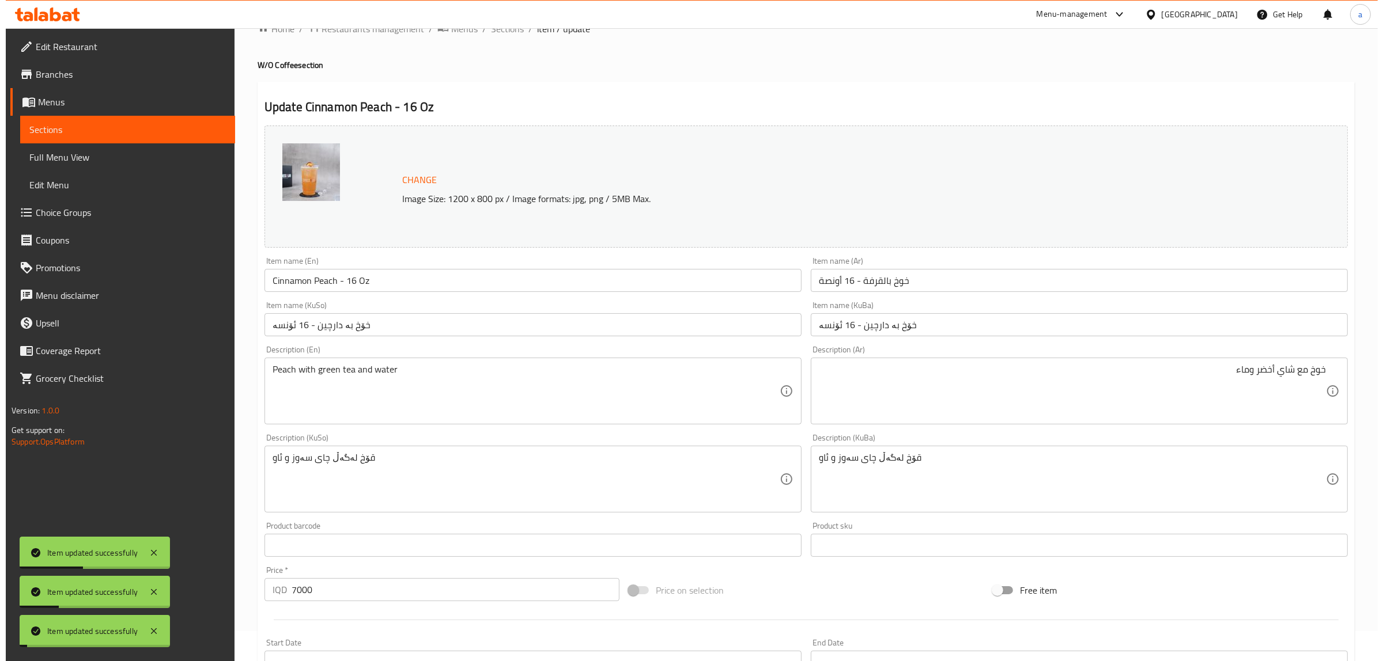
scroll to position [0, 0]
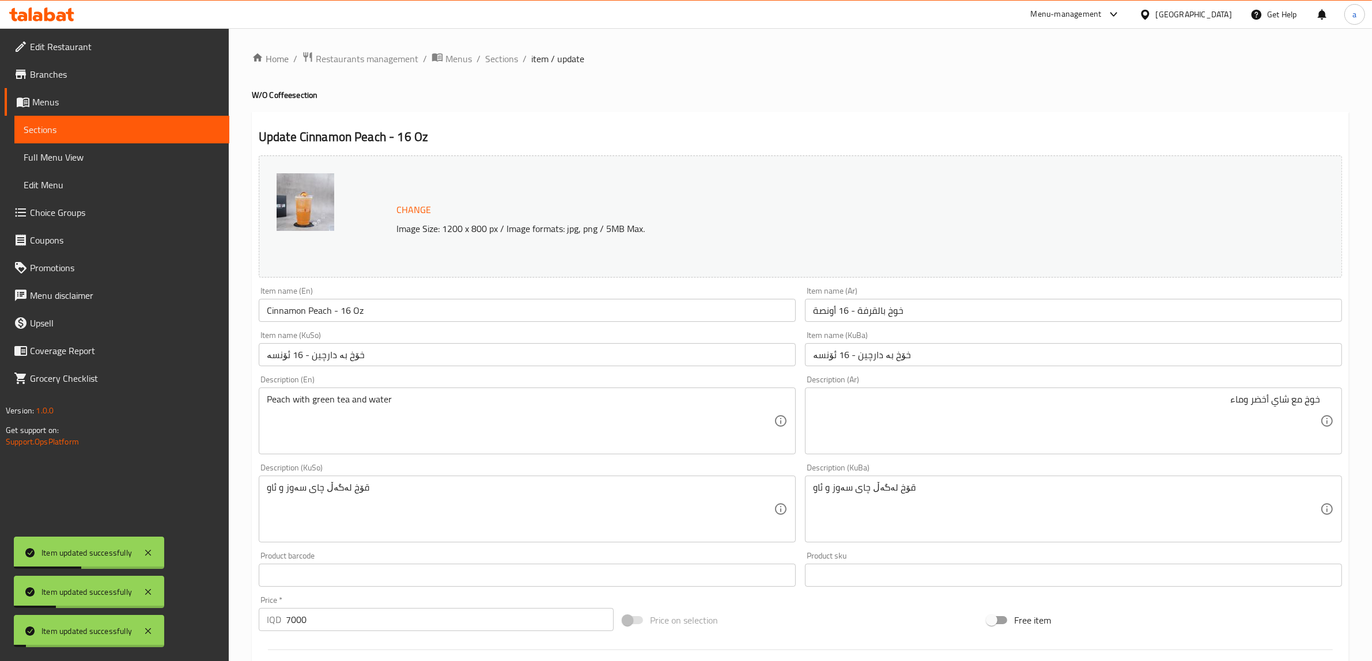
drag, startPoint x: 704, startPoint y: 555, endPoint x: 686, endPoint y: 269, distance: 286.9
click at [492, 59] on span "Sections" at bounding box center [501, 59] width 33 height 14
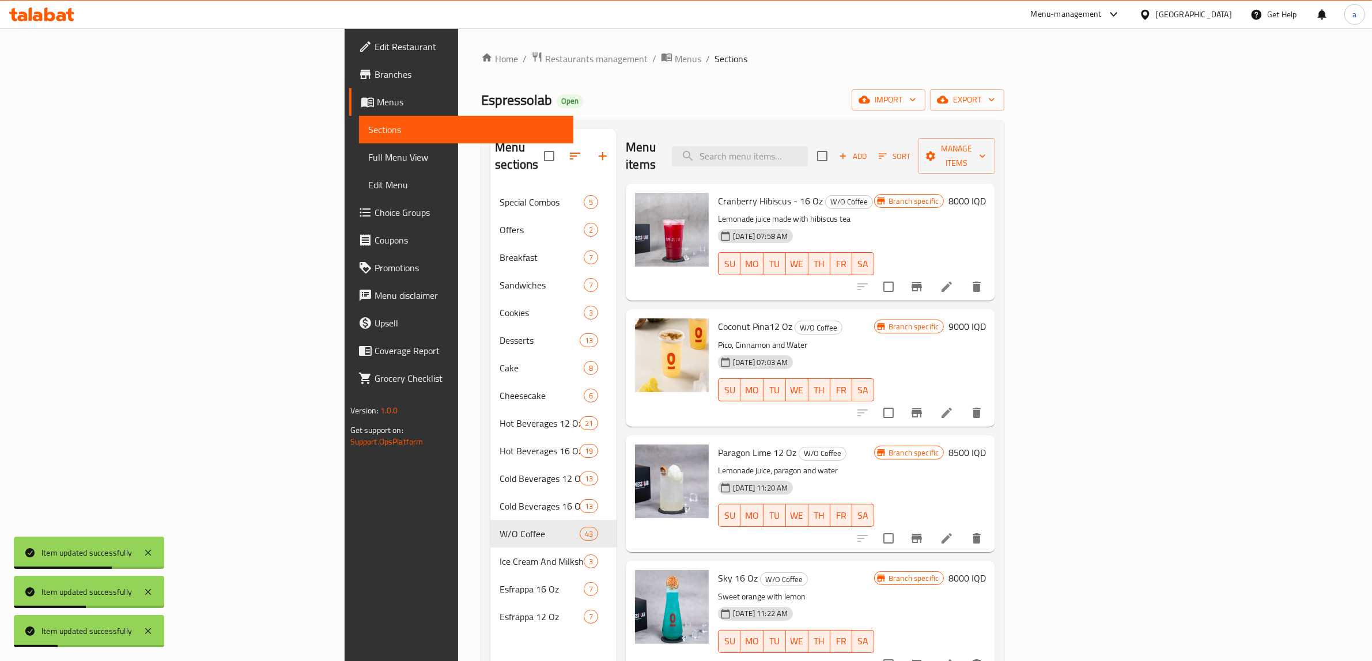
click at [368, 150] on span "Full Menu View" at bounding box center [466, 157] width 196 height 14
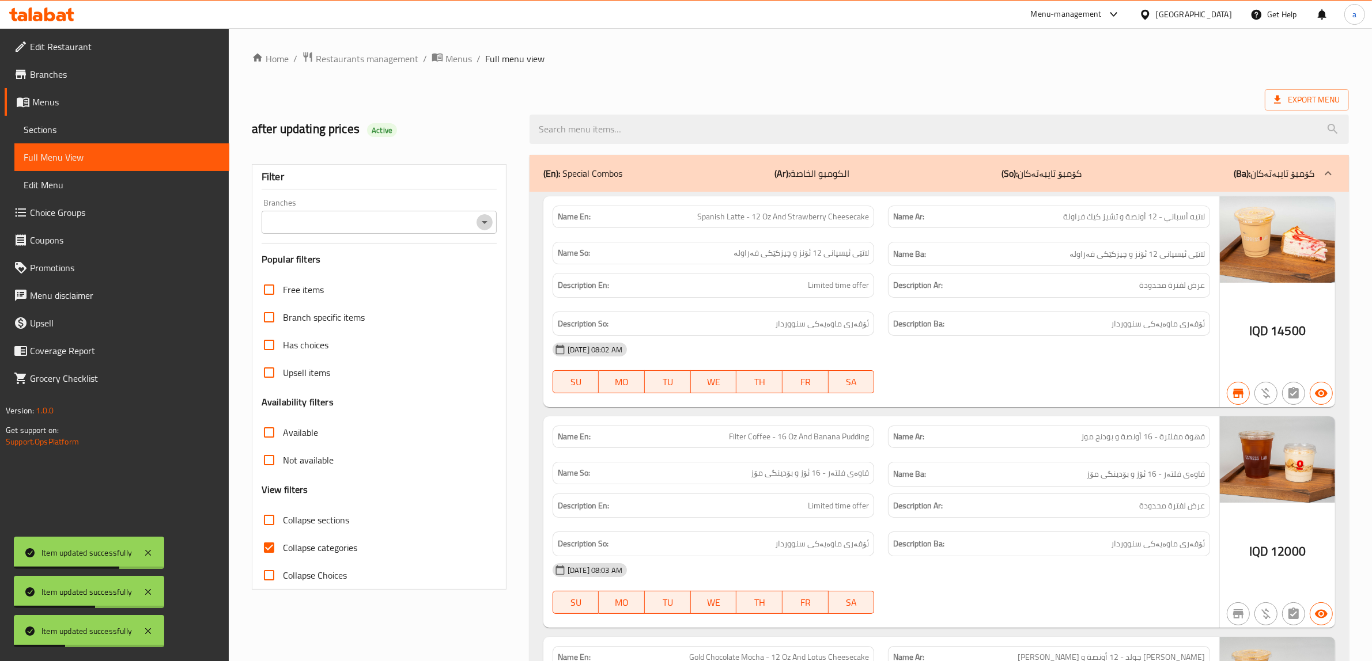
click at [480, 217] on icon "Open" at bounding box center [485, 223] width 14 height 14
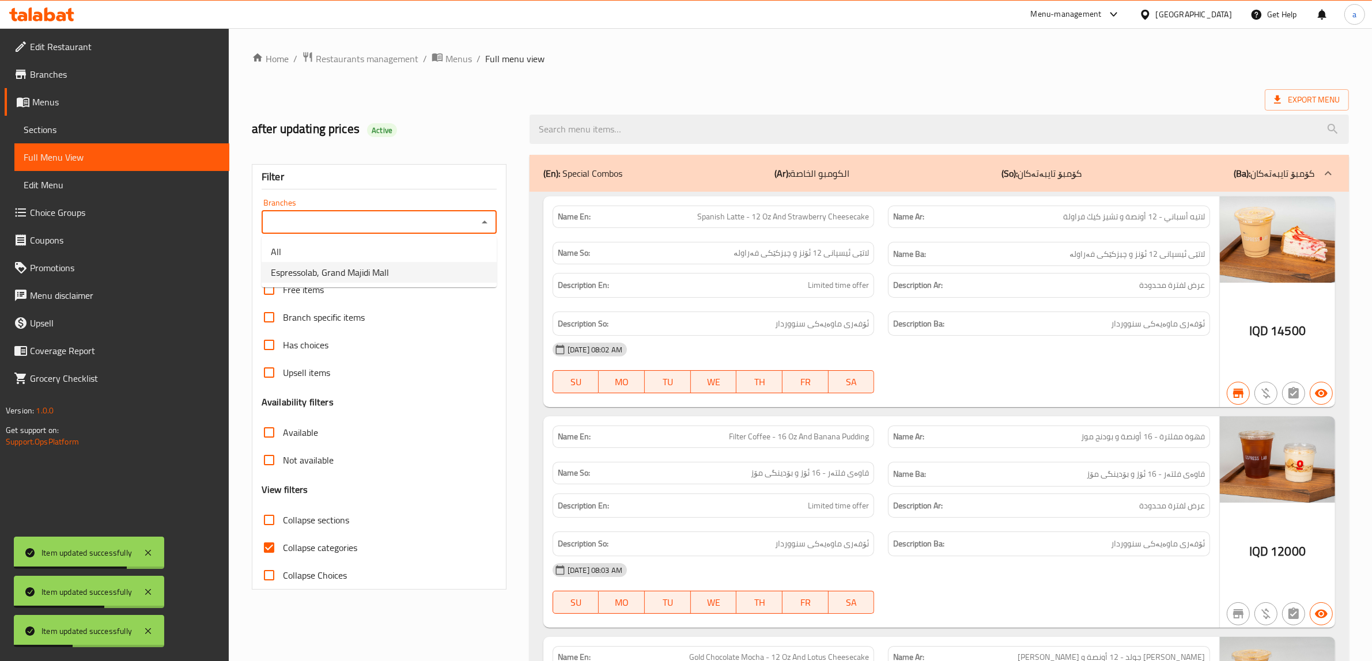
click at [384, 269] on span "Espressolab, Grand Majidi Mall" at bounding box center [330, 273] width 118 height 14
type input "Espressolab, Grand Majidi Mall"
click at [269, 543] on input "Collapse categories" at bounding box center [269, 548] width 28 height 28
checkbox input "false"
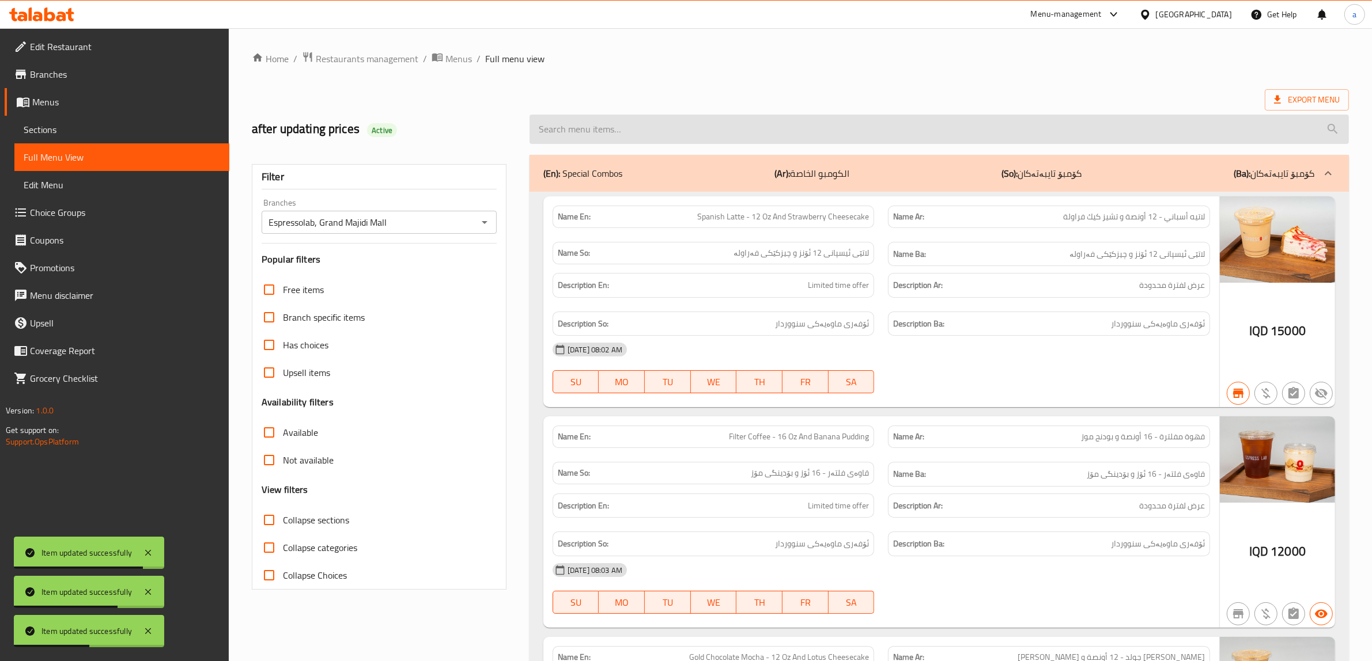
click at [647, 126] on input "search" at bounding box center [939, 129] width 819 height 29
paste input "Cinnamon Peach - 16 Oz"
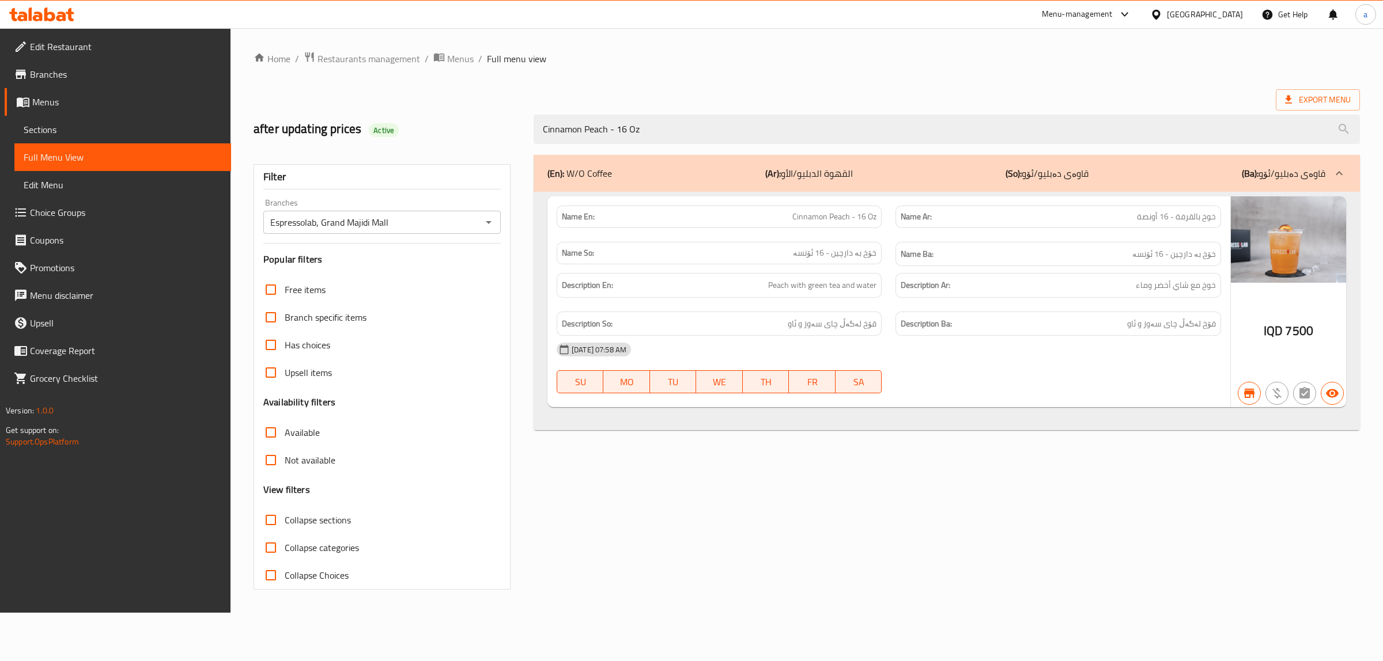
type input "Cinnamon Peach - 16 Oz"
click at [93, 133] on span "Sections" at bounding box center [123, 130] width 198 height 14
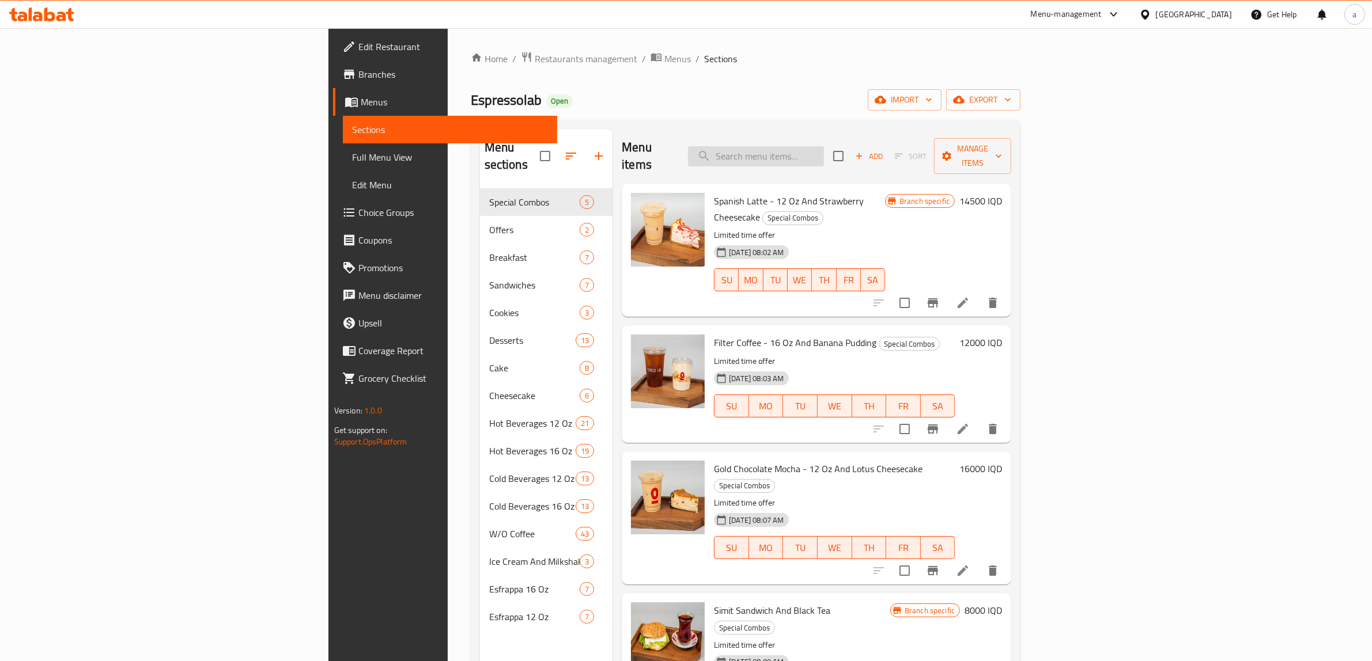
click at [824, 146] on input "search" at bounding box center [756, 156] width 136 height 20
paste input "Iced Matcha Latte - 12 Oz"
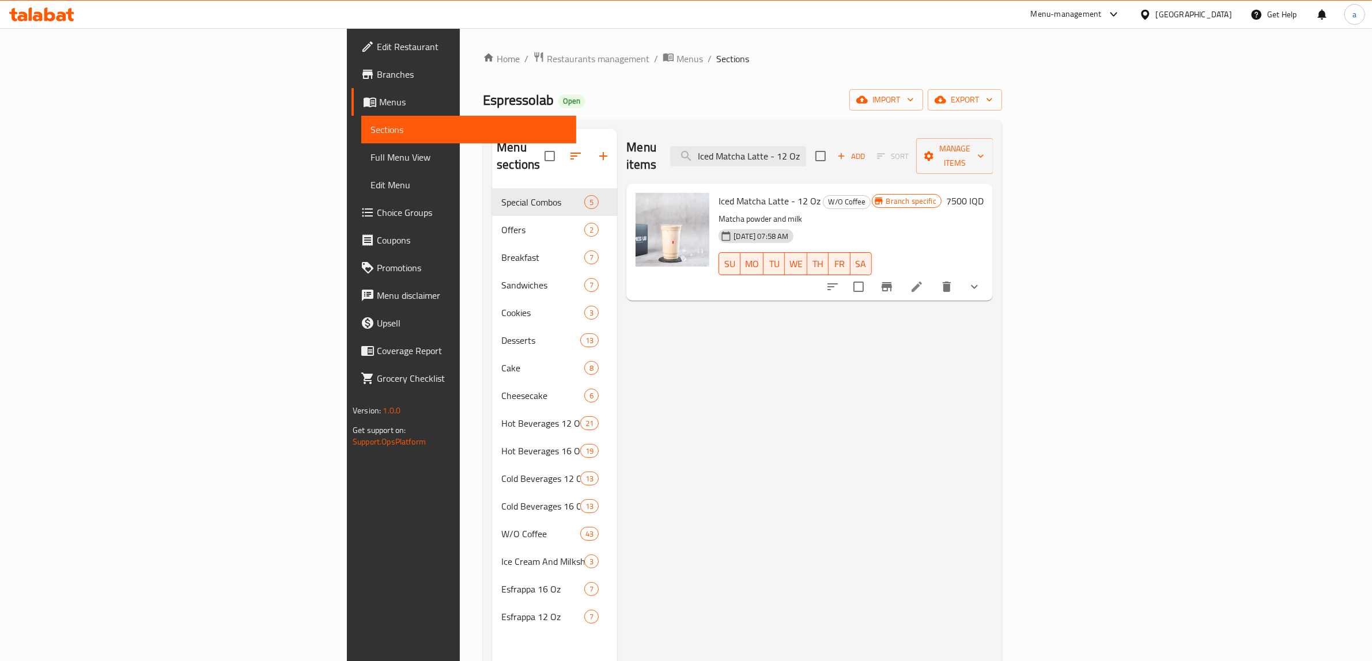
type input "Iced Matcha Latte - 12 Oz"
click at [924, 280] on icon at bounding box center [917, 287] width 14 height 14
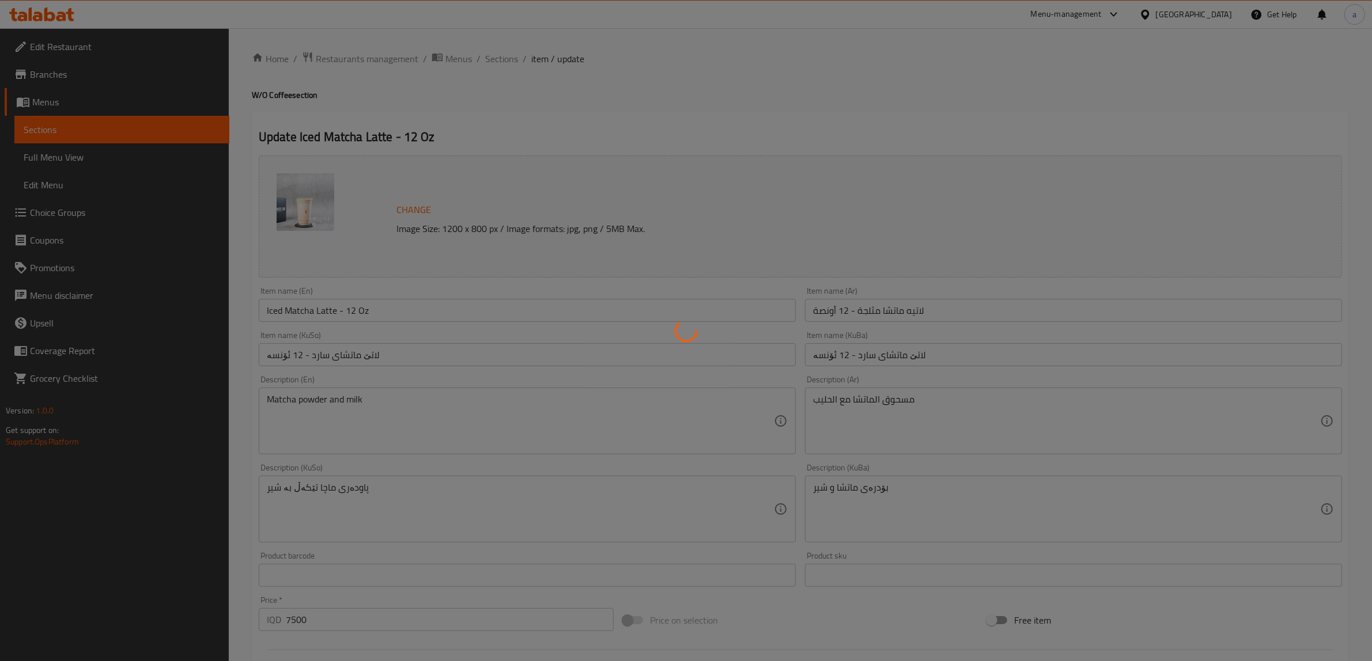
type input "[DEMOGRAPHIC_DATA] 10:"
type input "ئێکسترا10:"
type input "0"
type input "8"
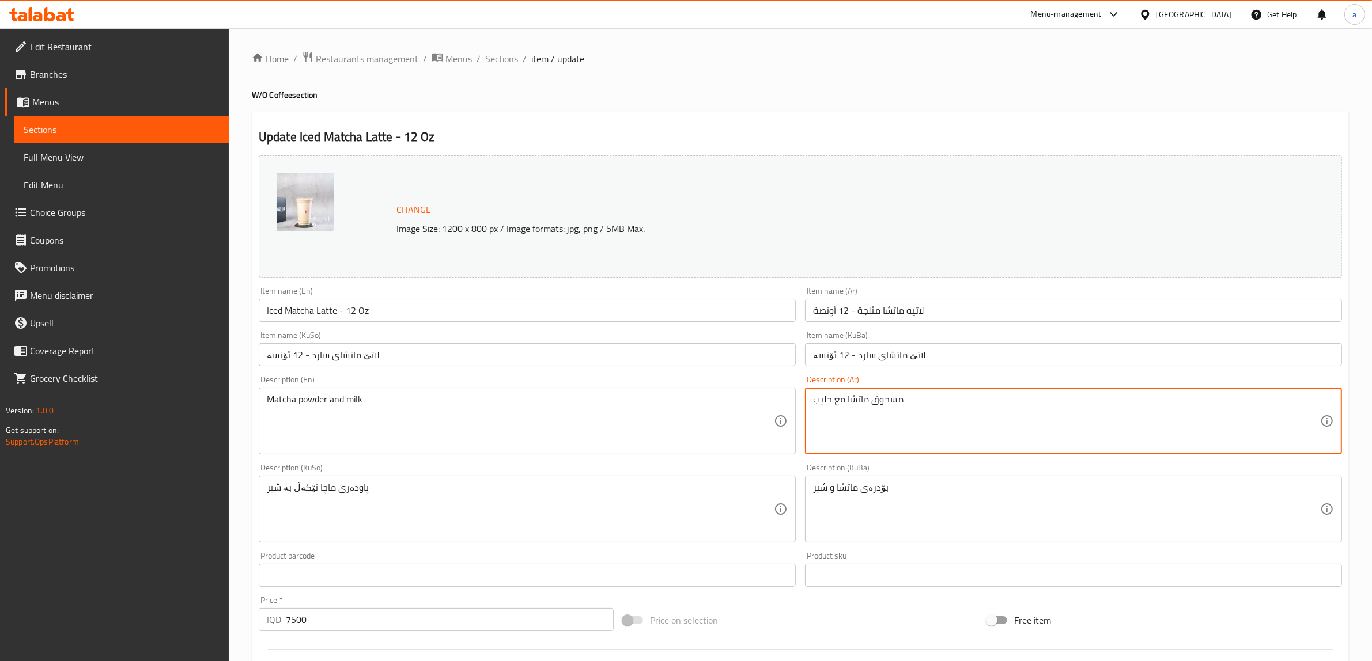
click at [891, 396] on textarea "مسحوق ماتشا مع حليب" at bounding box center [1066, 421] width 507 height 55
paste textarea "بودرة"
type textarea "بودرة ماتشا مع حليب"
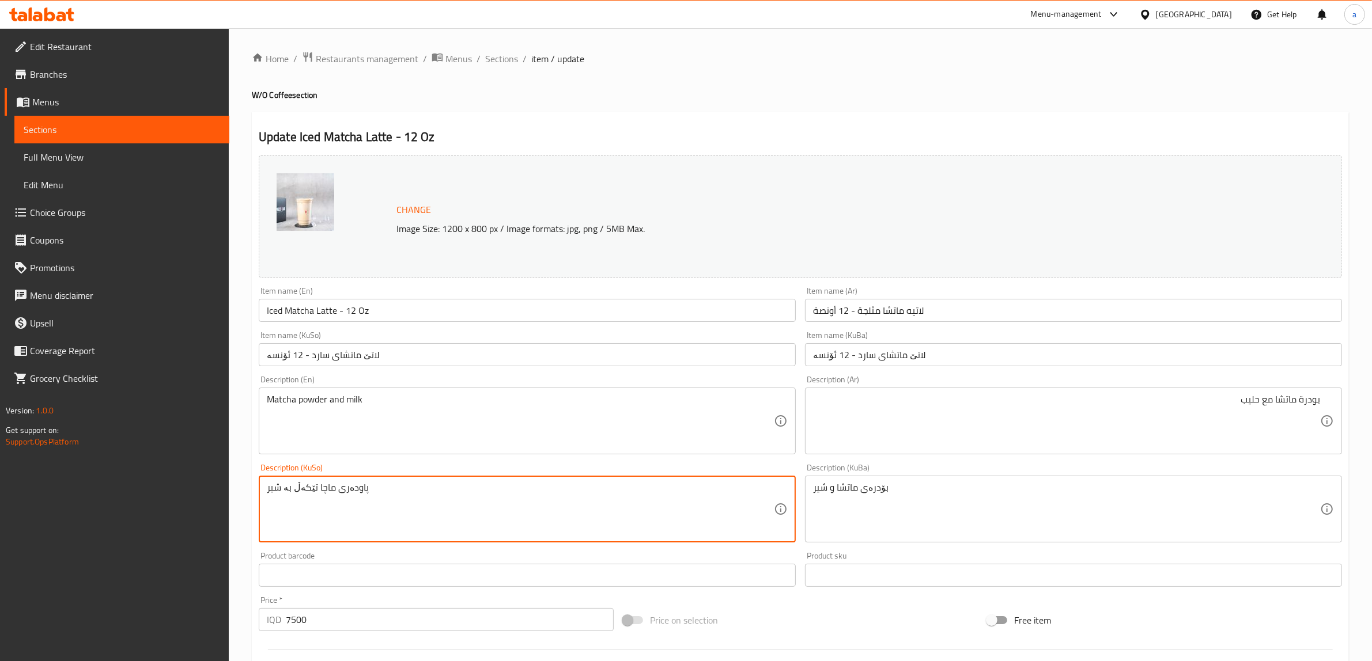
click at [350, 486] on textarea "پاودەری ماچا تێکەڵ بە شیر" at bounding box center [520, 509] width 507 height 55
paste textarea "بۆدرەی"
click at [373, 510] on textarea "بۆدرەی ماچا تێکەڵ بە شیر" at bounding box center [520, 509] width 507 height 55
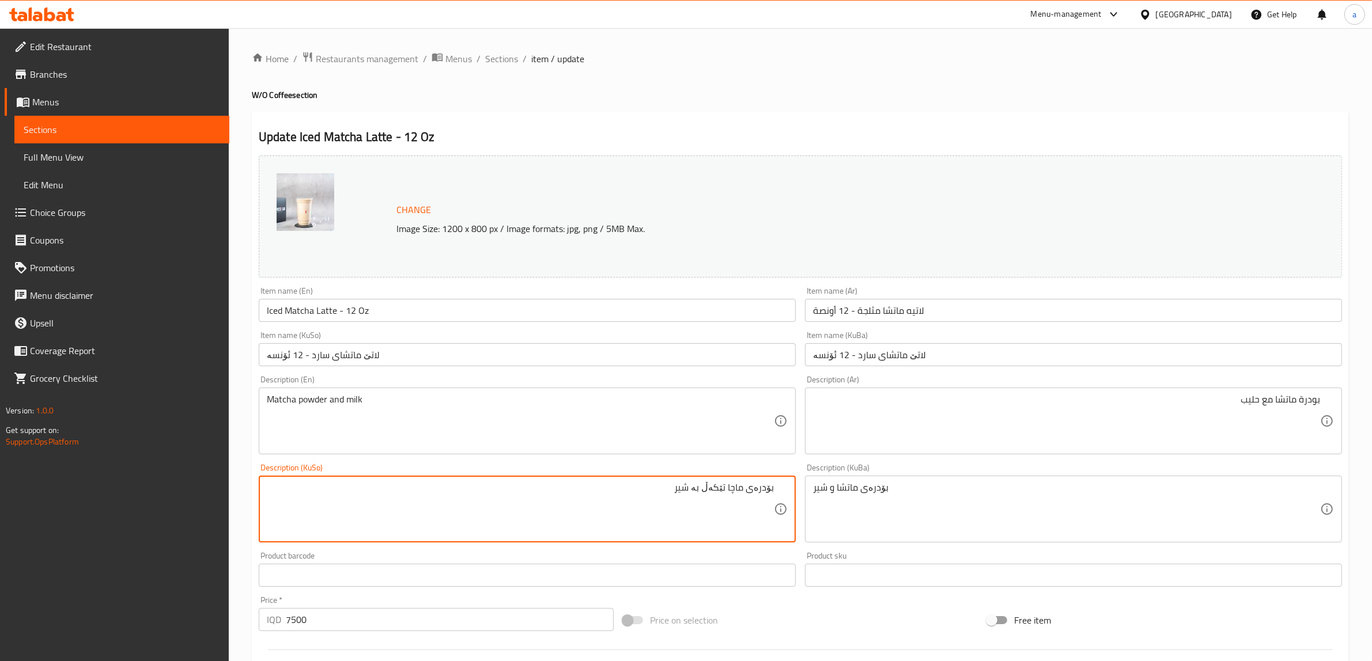
type textarea "بۆدرەی ماچا تێکەڵ بە شیر"
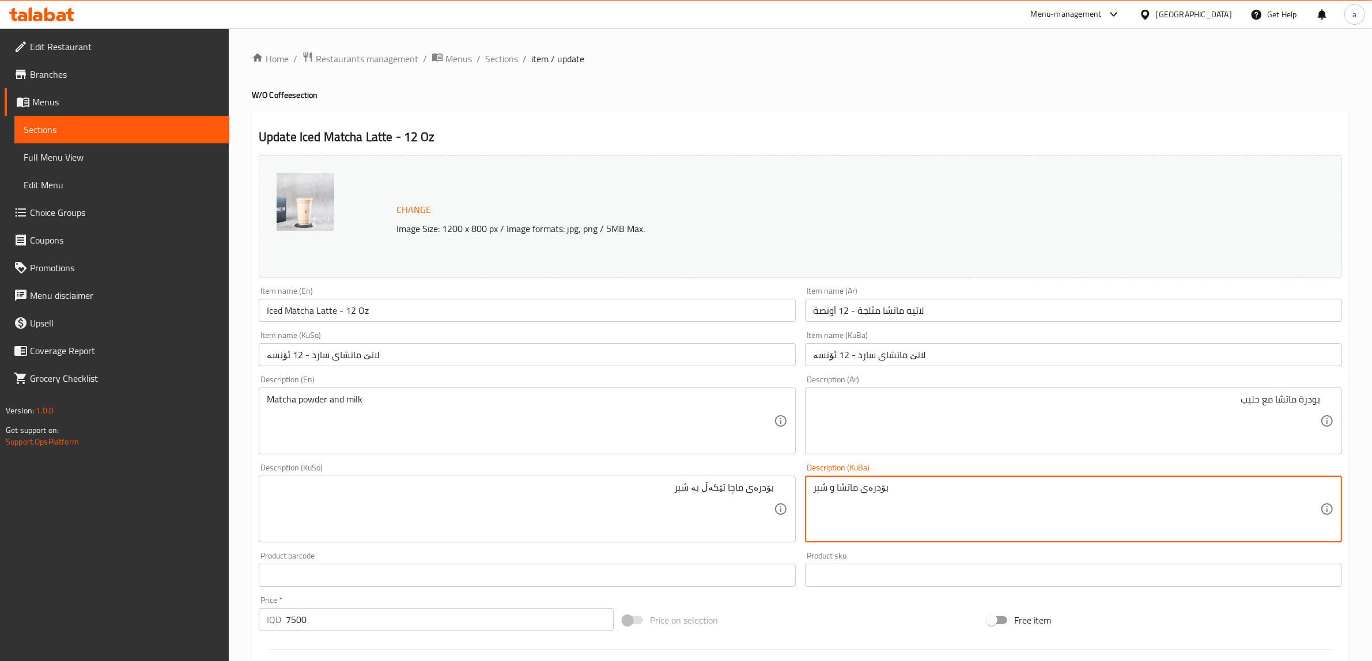
click at [828, 493] on textarea "بۆدرەی ماتشا و شیر" at bounding box center [1066, 509] width 507 height 55
paste textarea "چا تێکەڵ بە"
type textarea "بۆدرەی ماچا تێکەڵ بە شیر"
click at [309, 303] on input "Iced Matcha Latte - 12 Oz" at bounding box center [527, 310] width 537 height 23
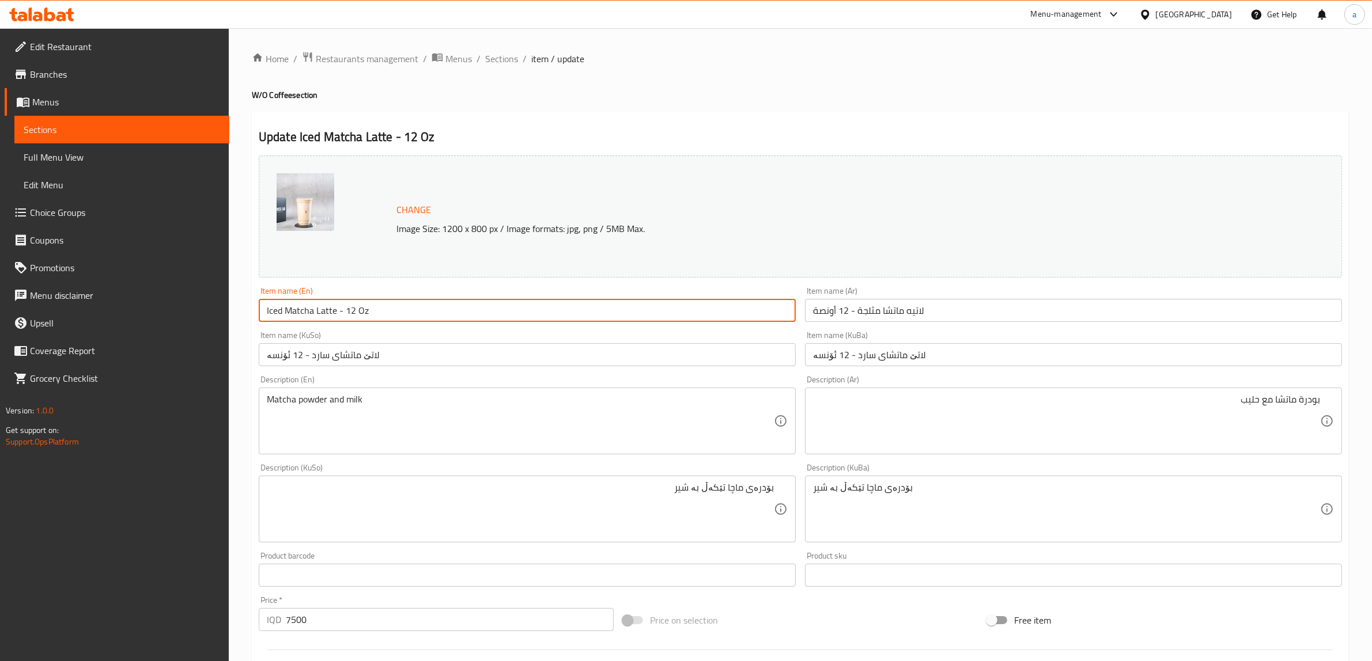
click at [312, 305] on input "Iced Matcha Latte - 12 Oz" at bounding box center [527, 310] width 537 height 23
click at [490, 286] on div "Item name (En) Iced Matcha Latte - 12 Oz Item name (En)" at bounding box center [527, 304] width 546 height 44
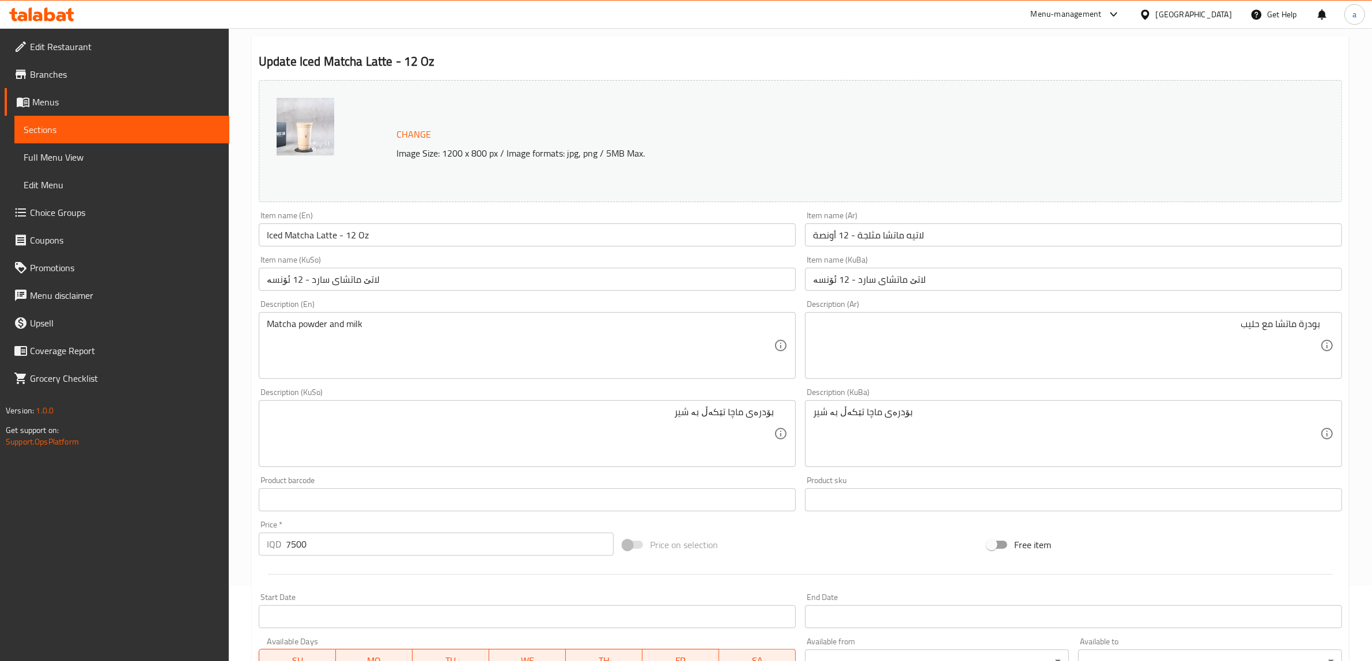
scroll to position [347, 0]
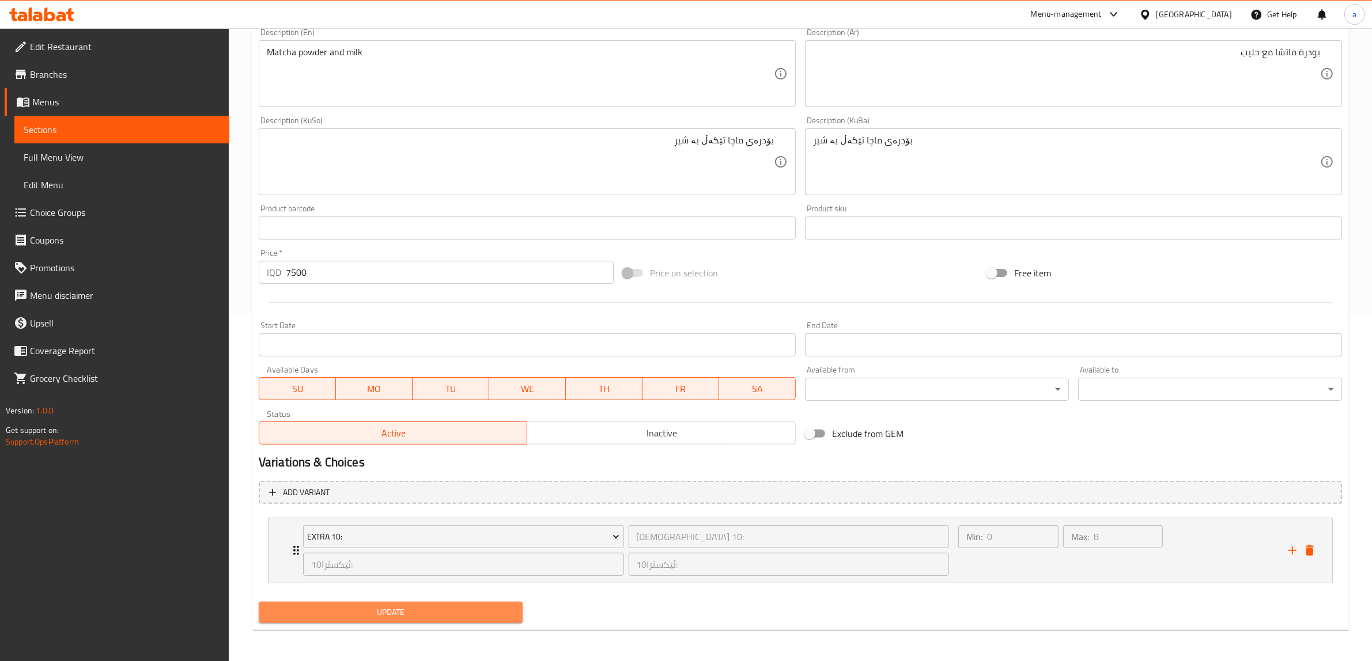
click at [415, 607] on span "Update" at bounding box center [390, 613] width 245 height 14
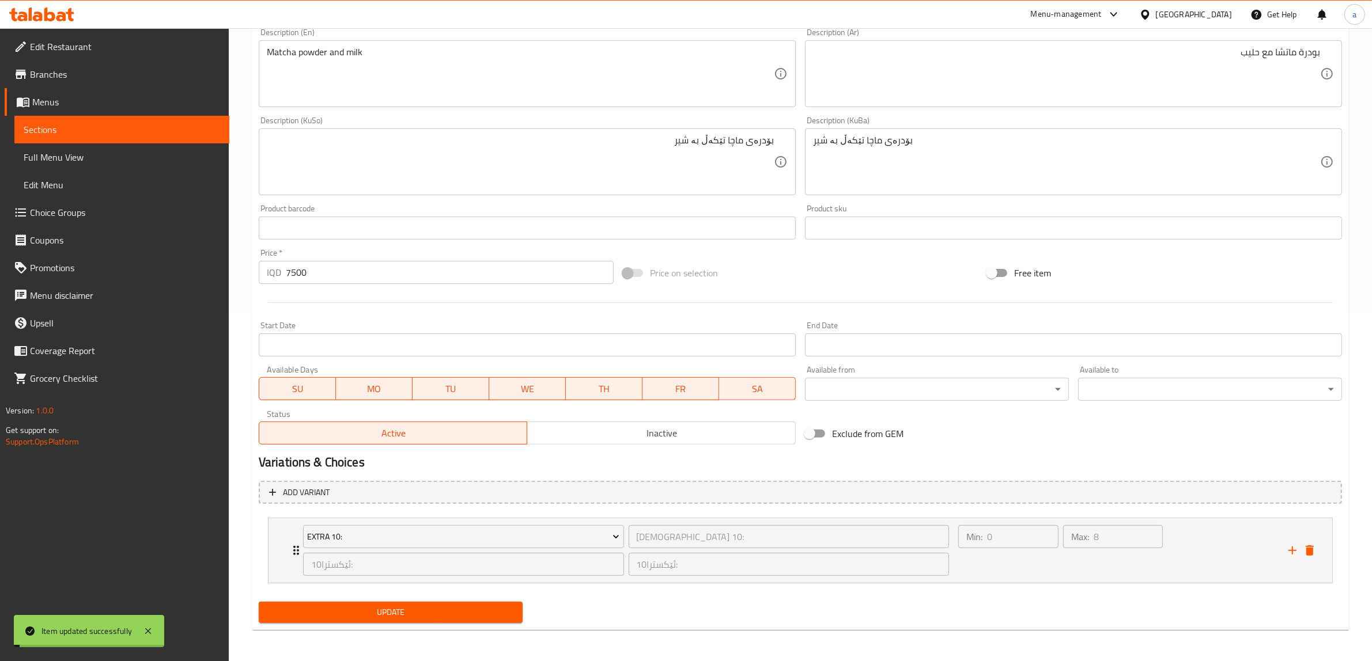
click at [390, 610] on span "Update" at bounding box center [390, 613] width 245 height 14
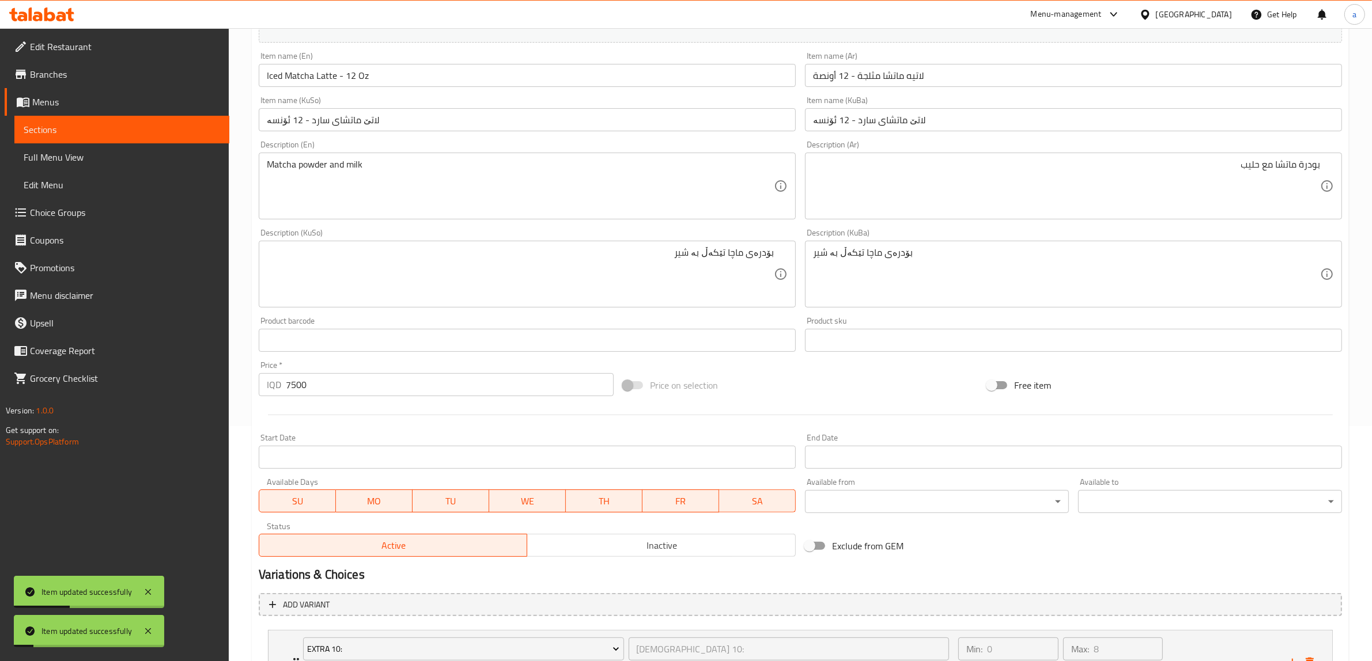
scroll to position [0, 0]
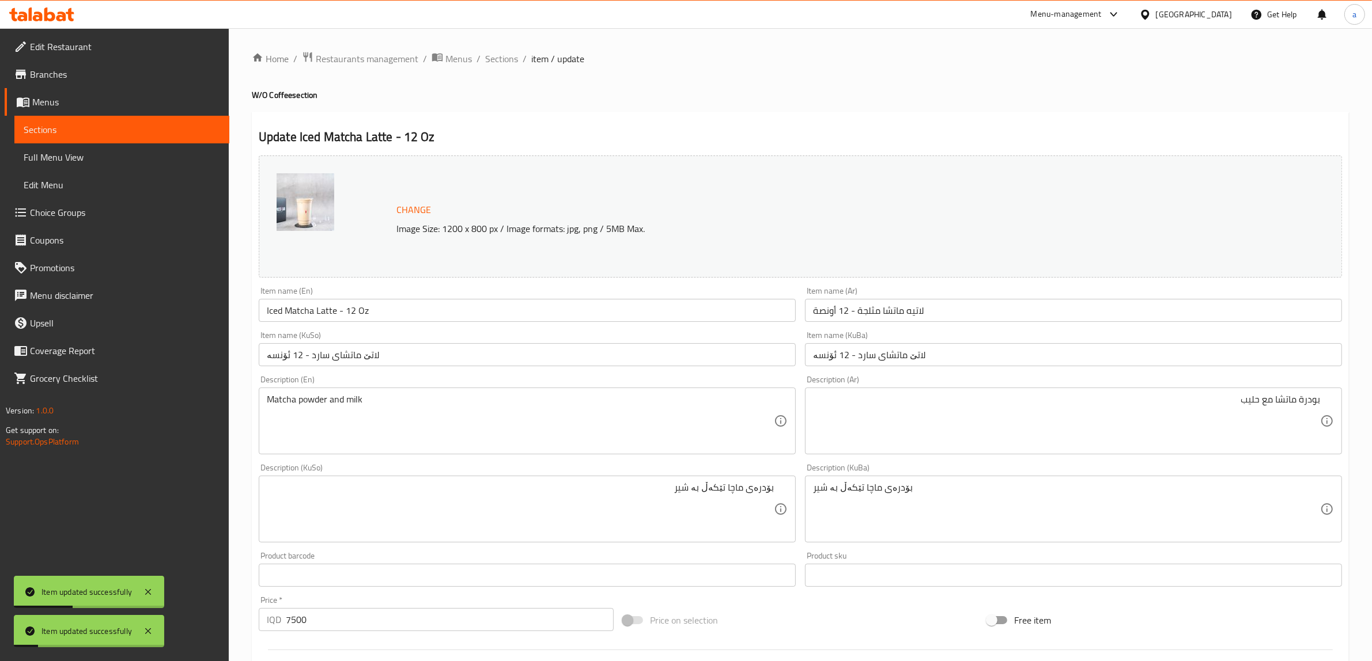
drag, startPoint x: 451, startPoint y: 473, endPoint x: 485, endPoint y: 281, distance: 194.9
click at [500, 66] on span "Sections" at bounding box center [501, 59] width 33 height 14
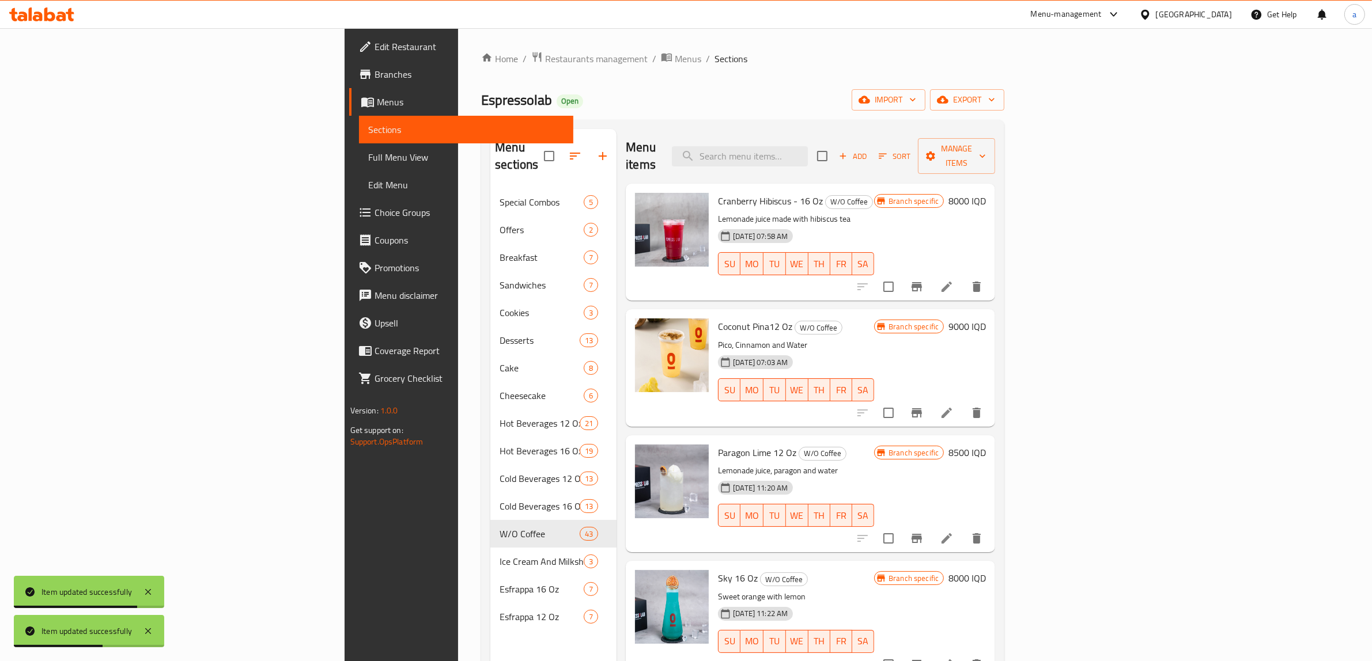
click at [368, 151] on span "Full Menu View" at bounding box center [466, 157] width 196 height 14
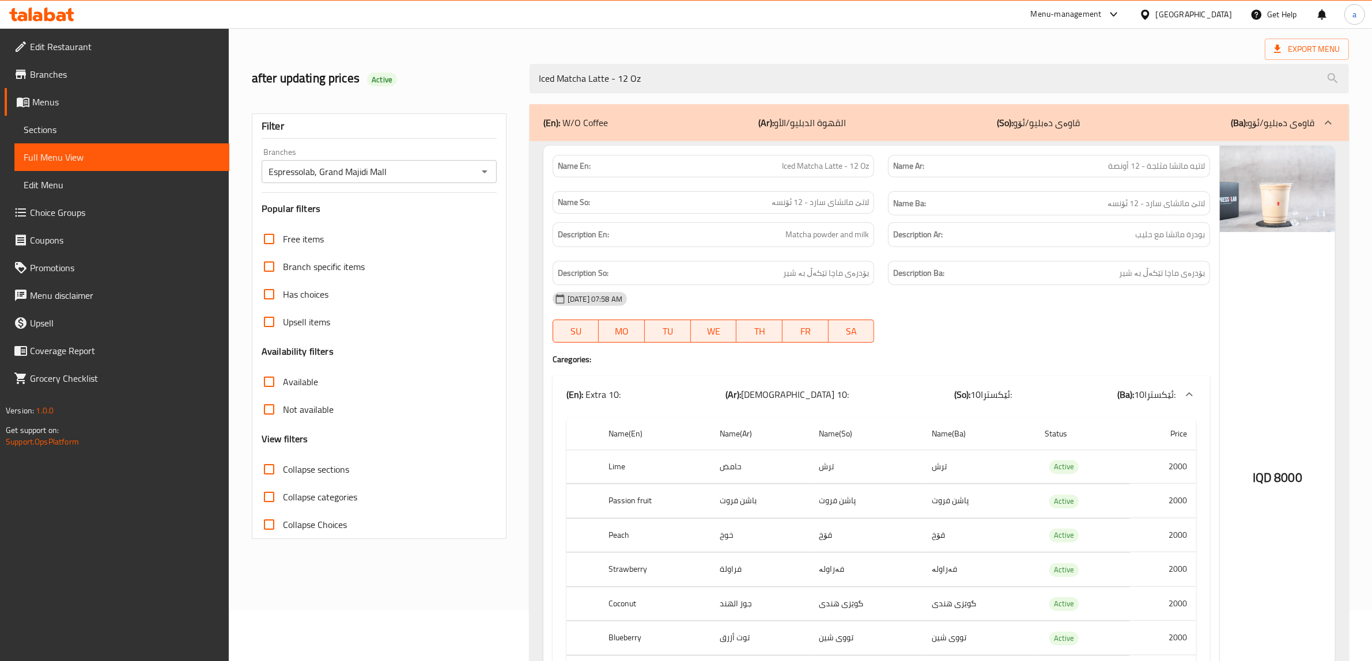
scroll to position [79, 0]
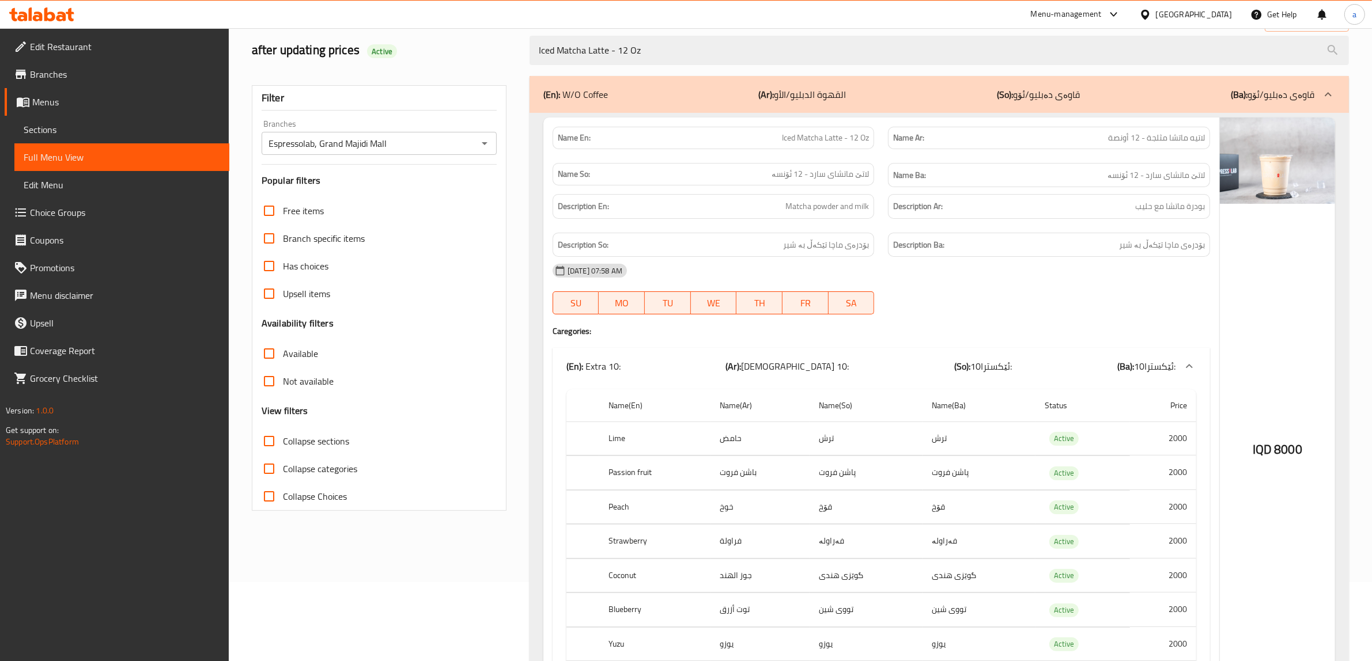
type input "Iced Matcha Latte - 12 Oz"
click at [47, 128] on span "Sections" at bounding box center [122, 130] width 196 height 14
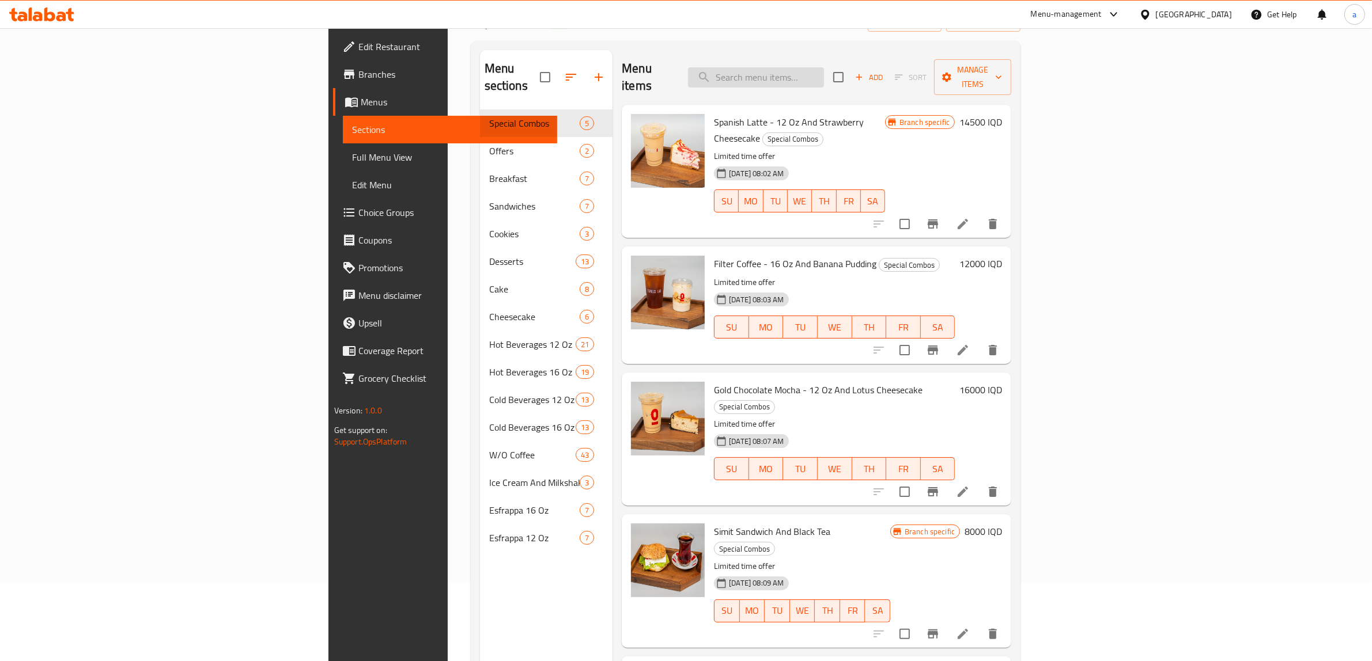
click at [824, 70] on input "search" at bounding box center [756, 77] width 136 height 20
paste input "Iced Matcha Latte - 12 Oz"
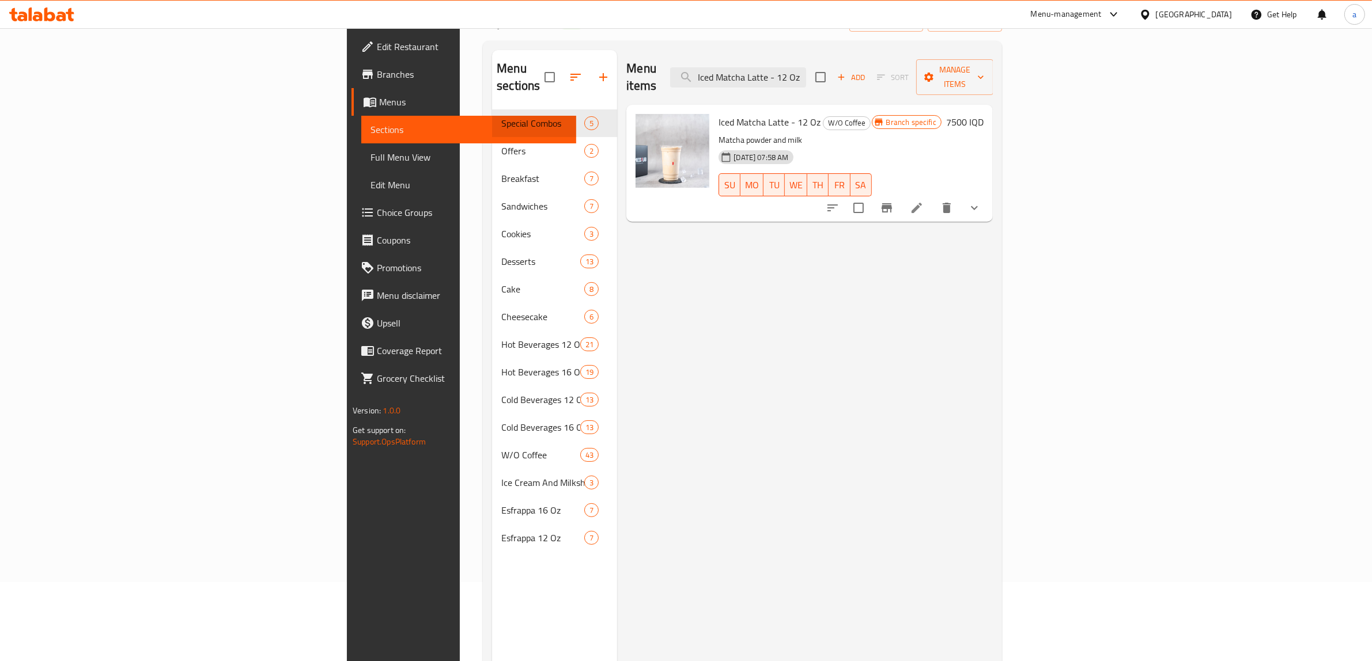
type input "Iced Matcha Latte - 12 Oz"
click at [924, 201] on icon at bounding box center [917, 208] width 14 height 14
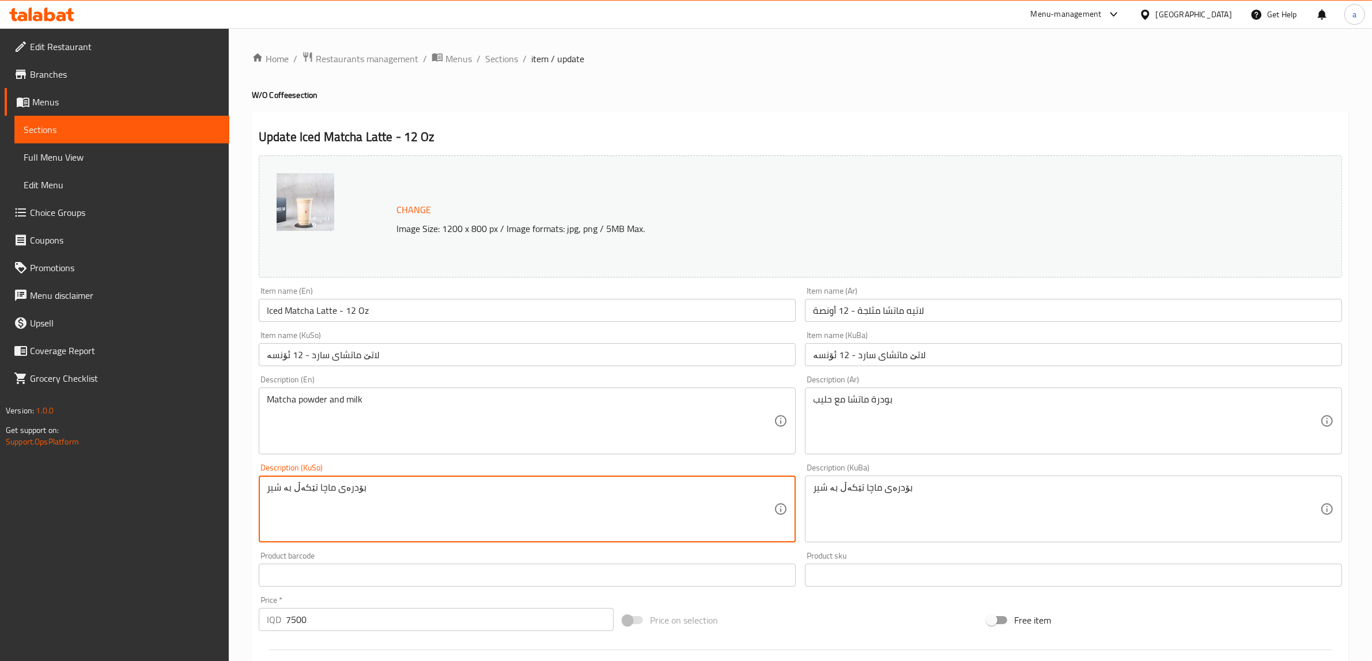
drag, startPoint x: 283, startPoint y: 487, endPoint x: 310, endPoint y: 501, distance: 30.2
type textarea "بۆدرەی ماچا و شیر"
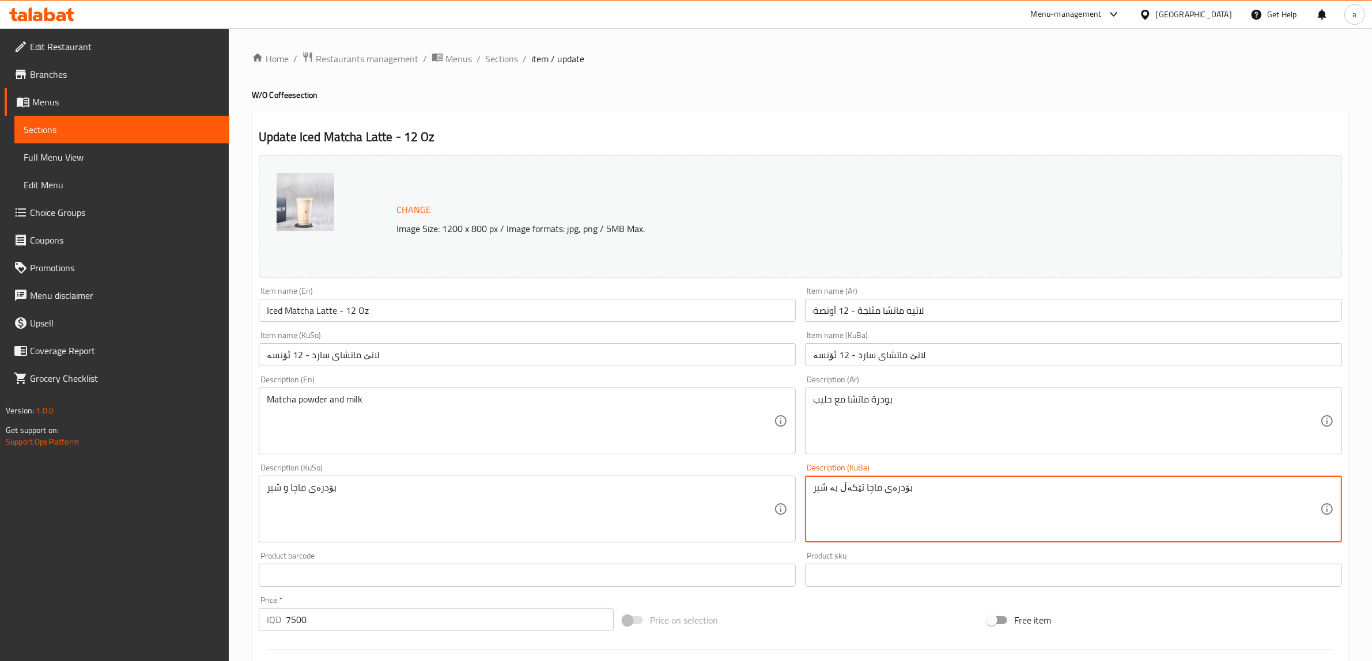
click at [880, 483] on textarea "بۆدرەی ماچا تێکەڵ بە شیر" at bounding box center [1066, 509] width 507 height 55
paste textarea "و"
type textarea "بۆدرەی ماچا و شیر"
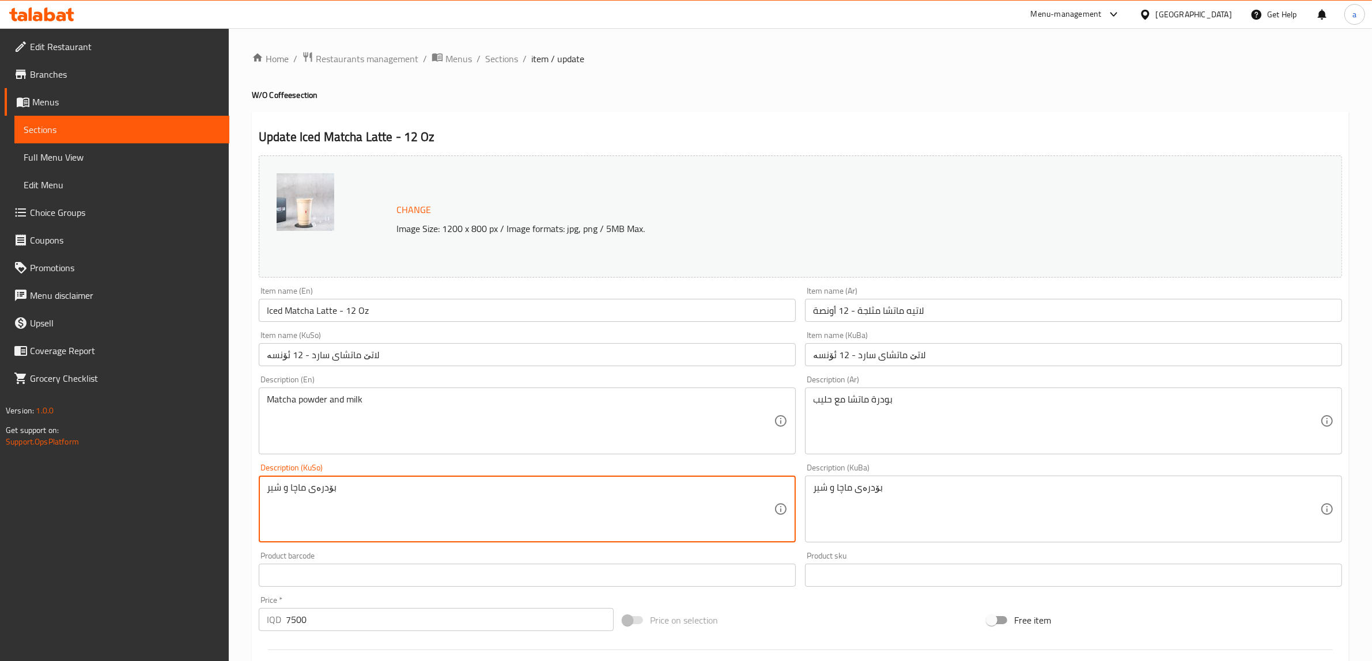
click at [294, 491] on textarea "بۆدرەی ماچا و شیر" at bounding box center [520, 509] width 507 height 55
paste textarea "تشا"
type textarea "بۆدرەی ماتشا و شیر"
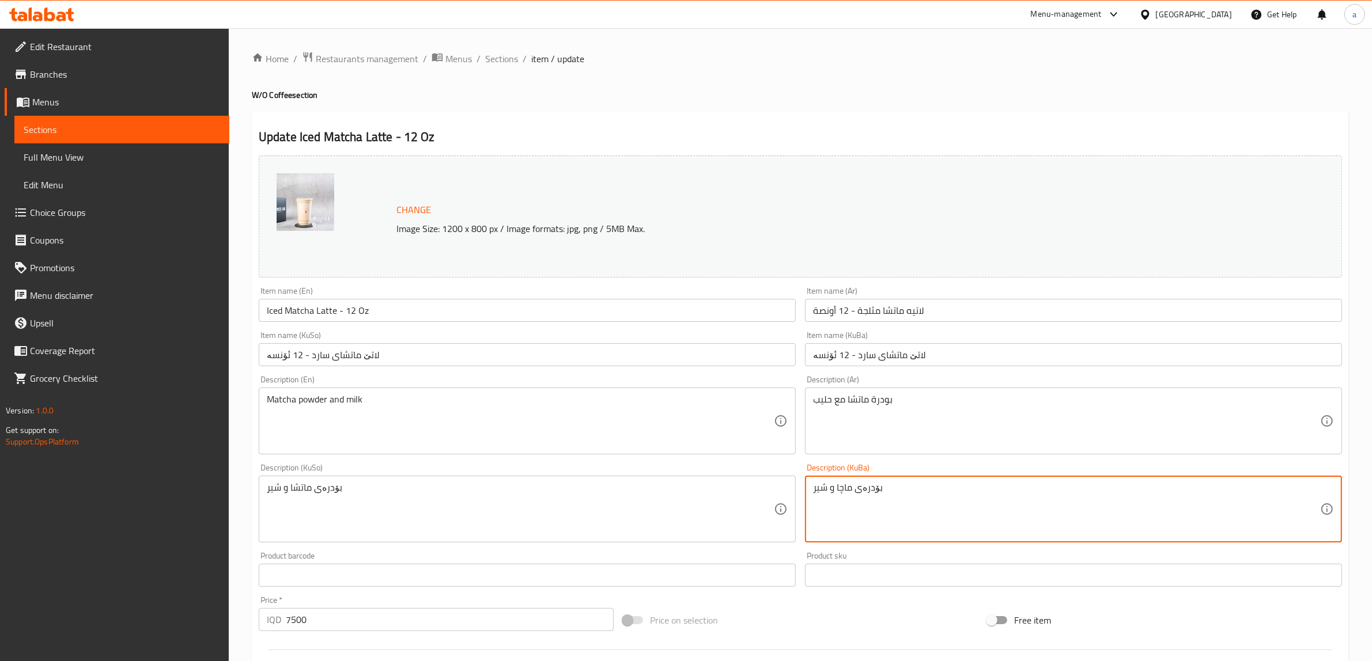
click at [865, 490] on textarea "بۆدرەی ماچا و شیر" at bounding box center [1066, 509] width 507 height 55
paste textarea "تش"
type textarea "بۆدرەی ماتشا و شیر"
click at [314, 313] on input "Iced Matcha Latte - 12 Oz" at bounding box center [527, 310] width 537 height 23
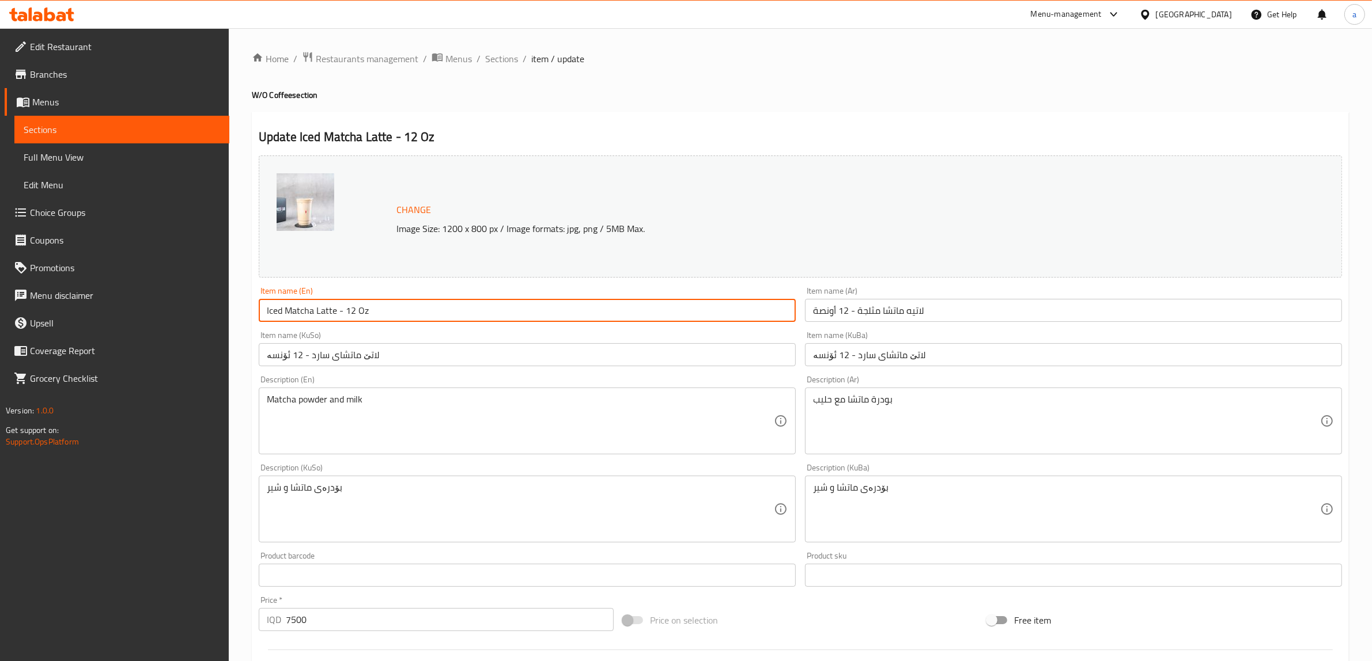
click at [314, 313] on input "Iced Matcha Latte - 12 Oz" at bounding box center [527, 310] width 537 height 23
click at [415, 297] on div "Item name (En) Iced Matcha Latte - 12 Oz Item name (En)" at bounding box center [527, 304] width 537 height 35
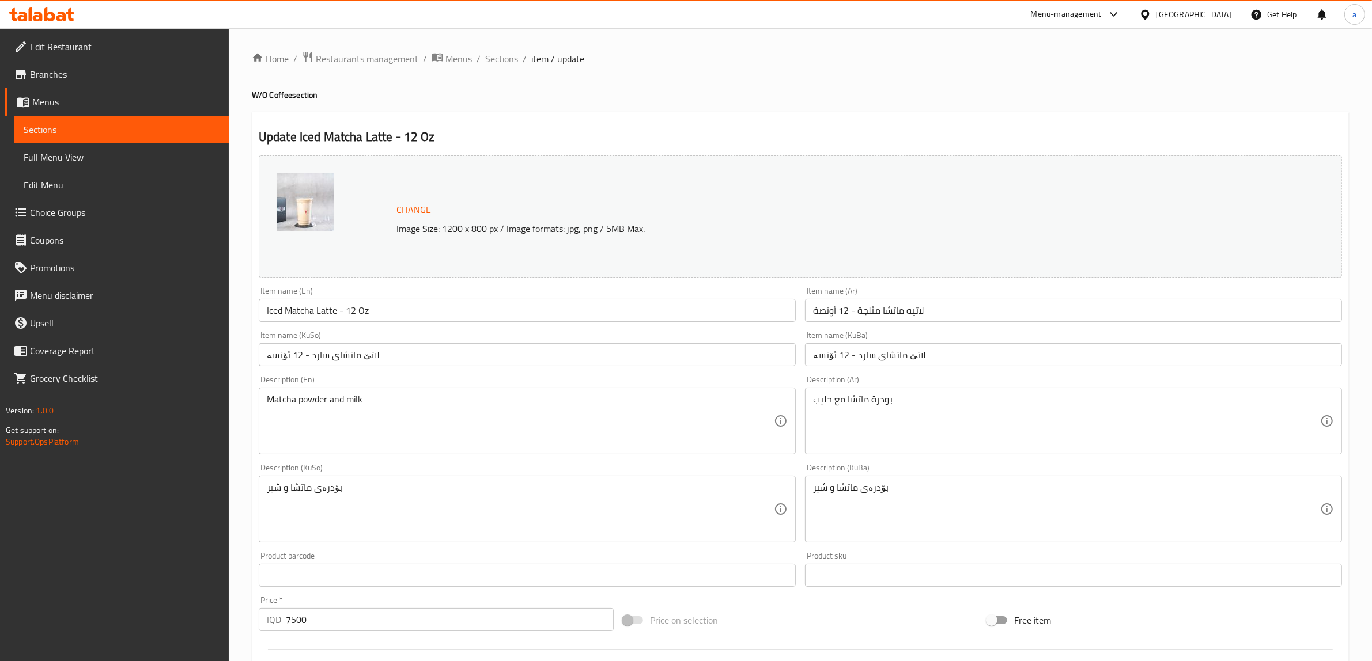
click at [333, 315] on input "Iced Matcha Latte - 12 Oz" at bounding box center [527, 310] width 537 height 23
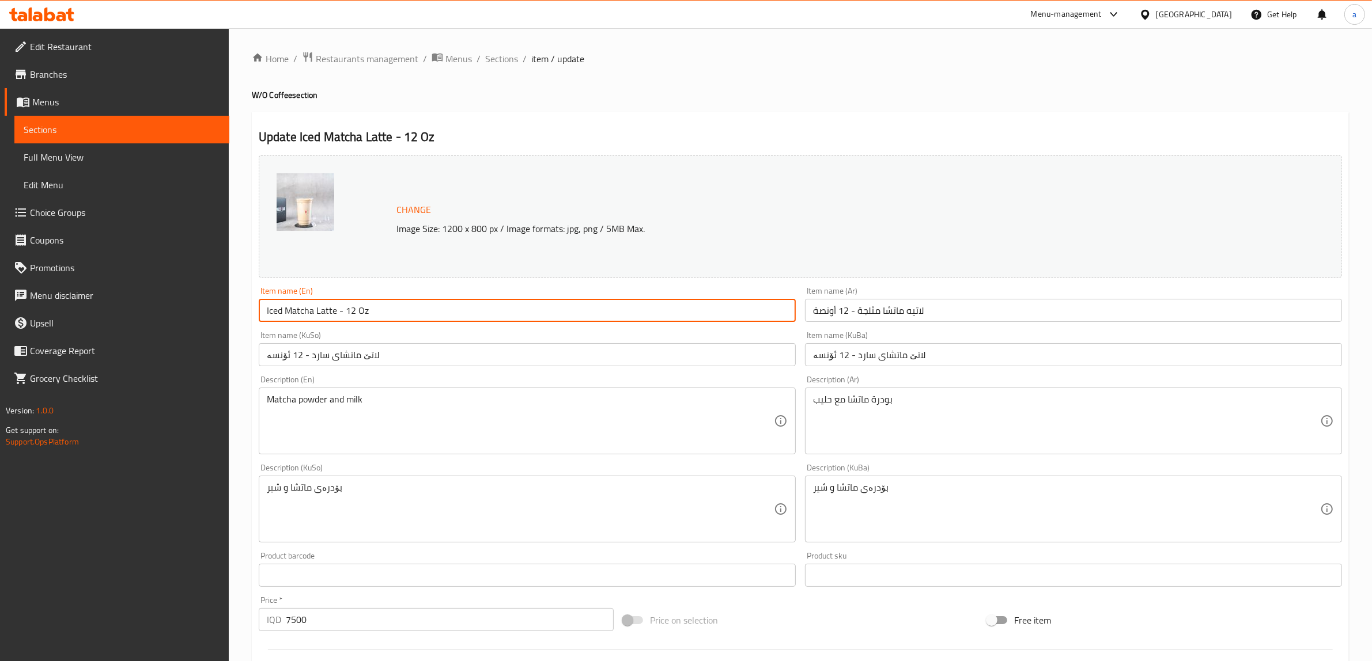
click at [333, 315] on input "Iced Matcha Latte - 12 Oz" at bounding box center [527, 310] width 537 height 23
click at [437, 288] on div "Item name (En) Iced Matcha Latte - 12 Oz Item name (En)" at bounding box center [527, 304] width 537 height 35
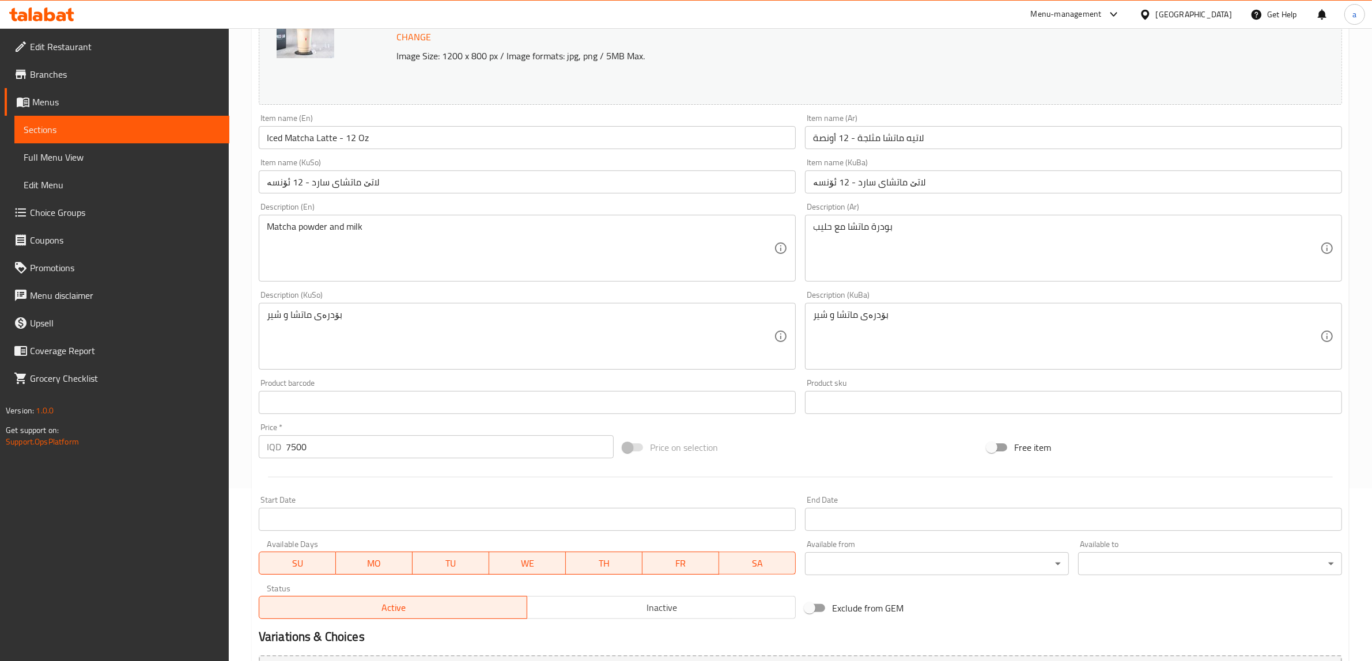
scroll to position [228, 0]
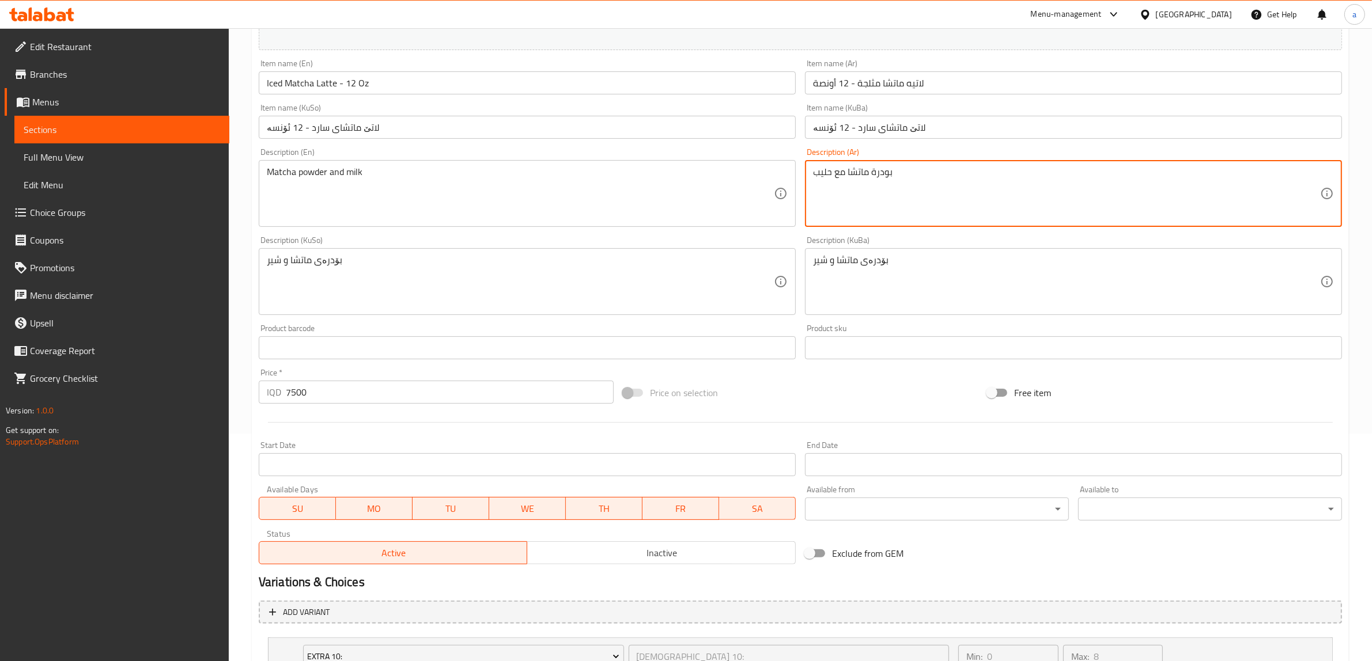
drag, startPoint x: 834, startPoint y: 175, endPoint x: 843, endPoint y: 182, distance: 11.4
type textarea "بودرة [PERSON_NAME] وحليب"
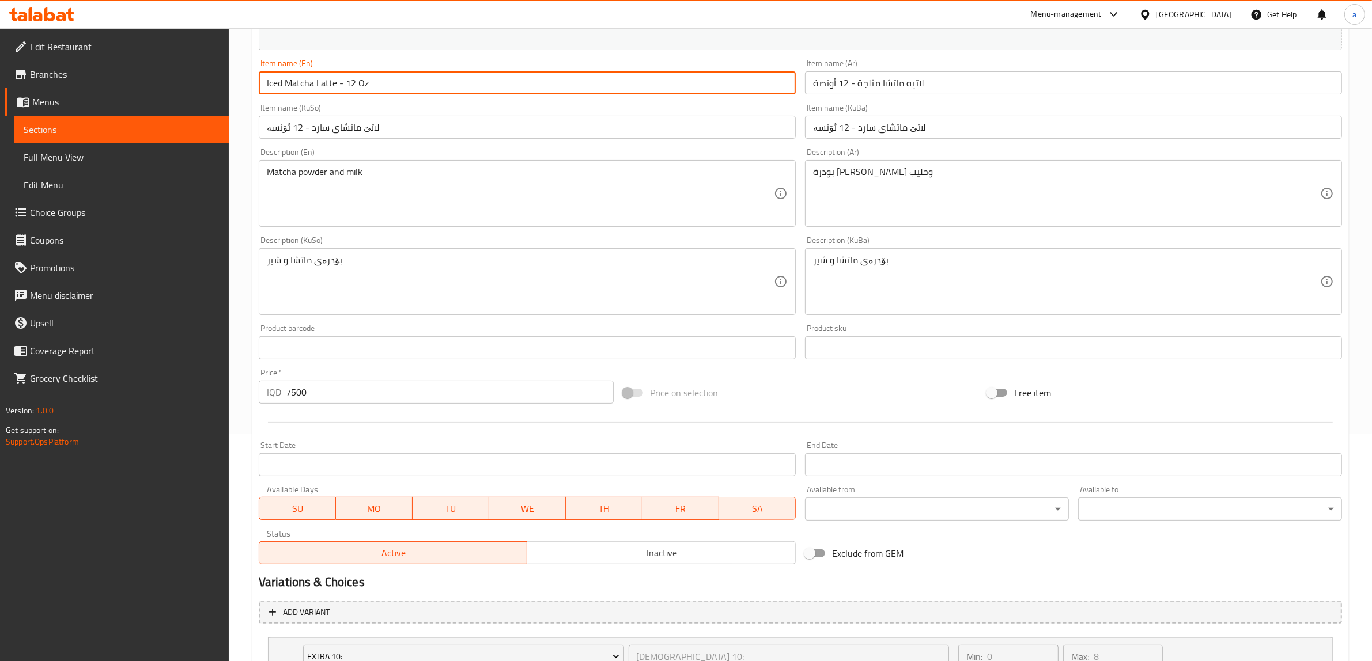
click at [373, 75] on input "Iced Matcha Latte - 12 Oz" at bounding box center [527, 82] width 537 height 23
click at [404, 63] on div "Item name (En) Iced Matcha Latte - 12 Oz Item name (En)" at bounding box center [527, 76] width 537 height 35
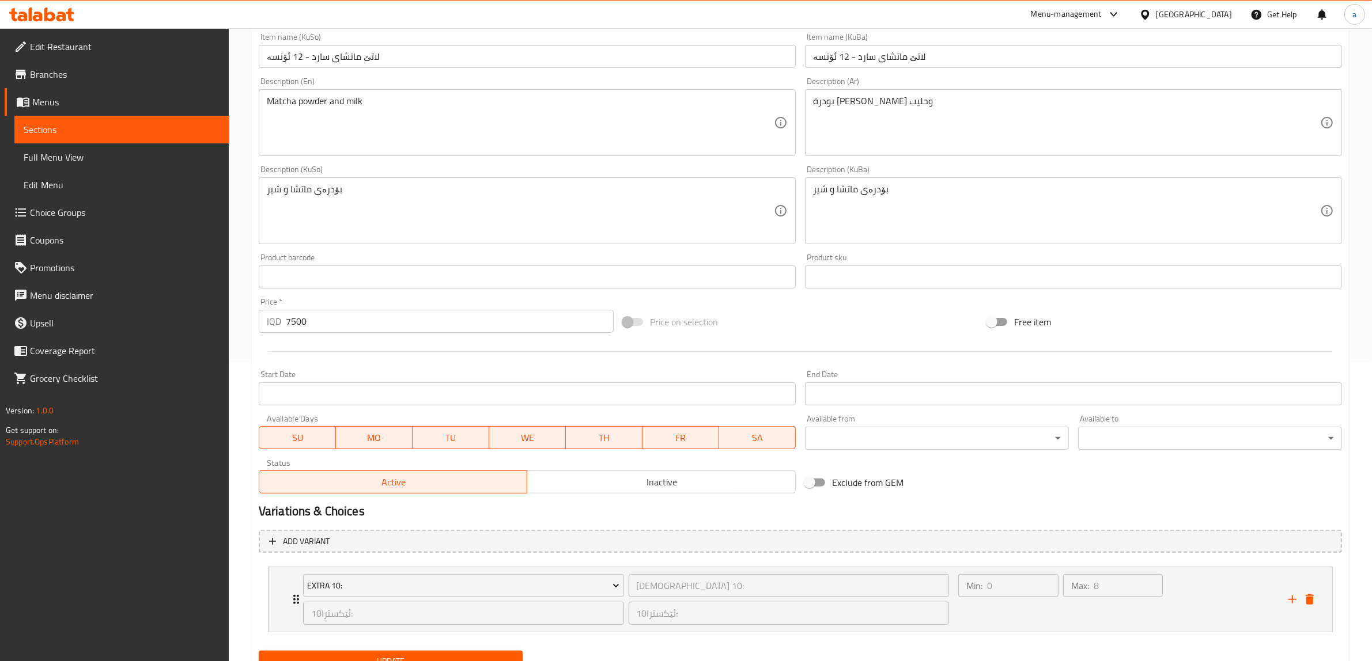
scroll to position [347, 0]
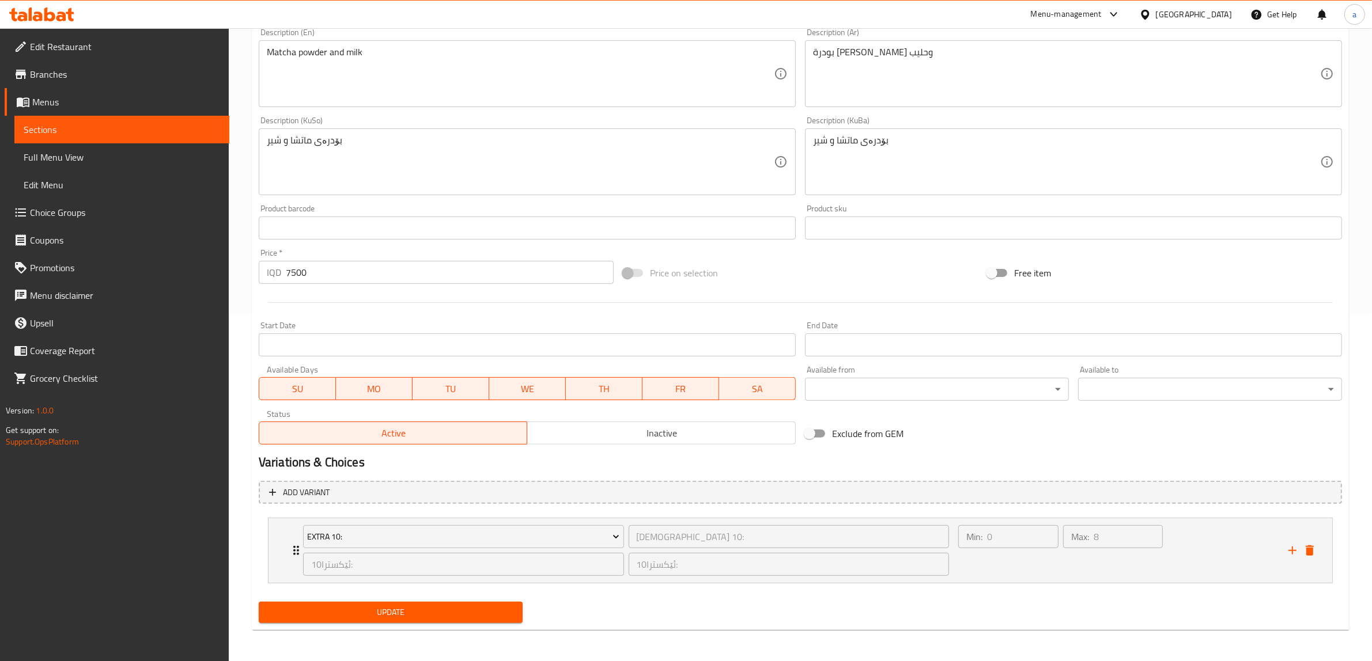
click at [379, 600] on div "Update" at bounding box center [390, 613] width 273 height 31
click at [385, 617] on span "Update" at bounding box center [390, 613] width 245 height 14
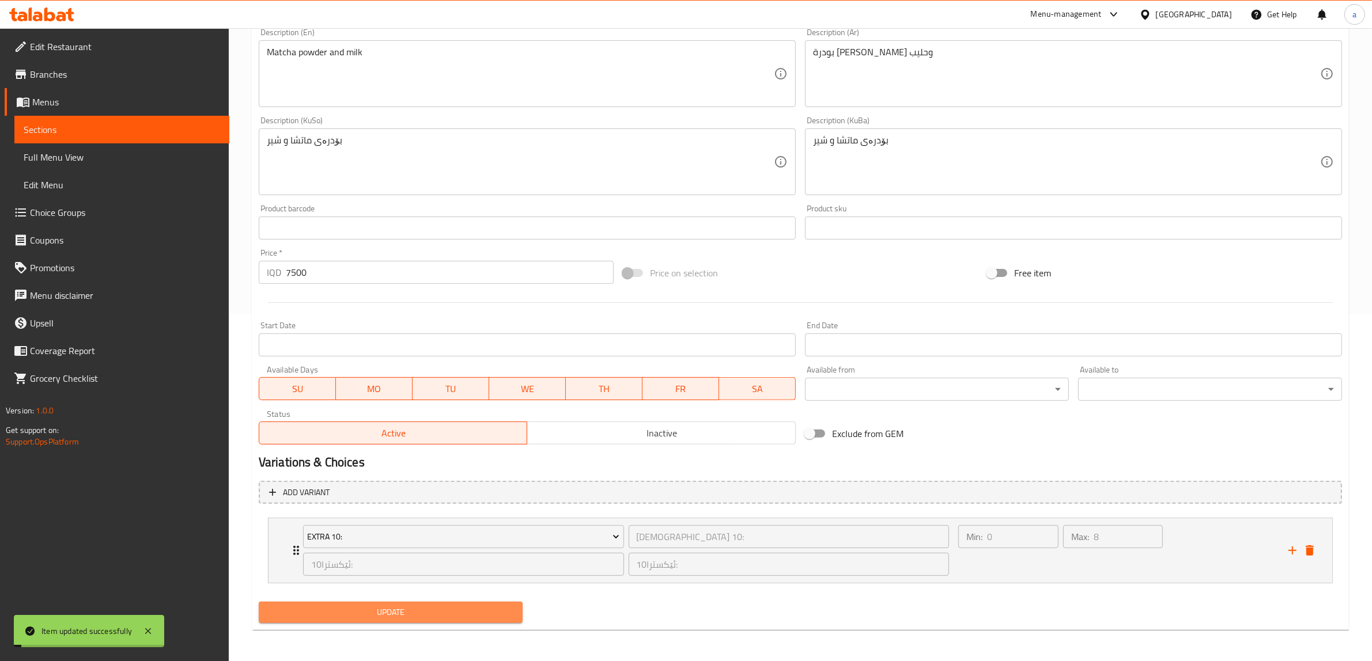
click at [385, 615] on span "Update" at bounding box center [390, 613] width 245 height 14
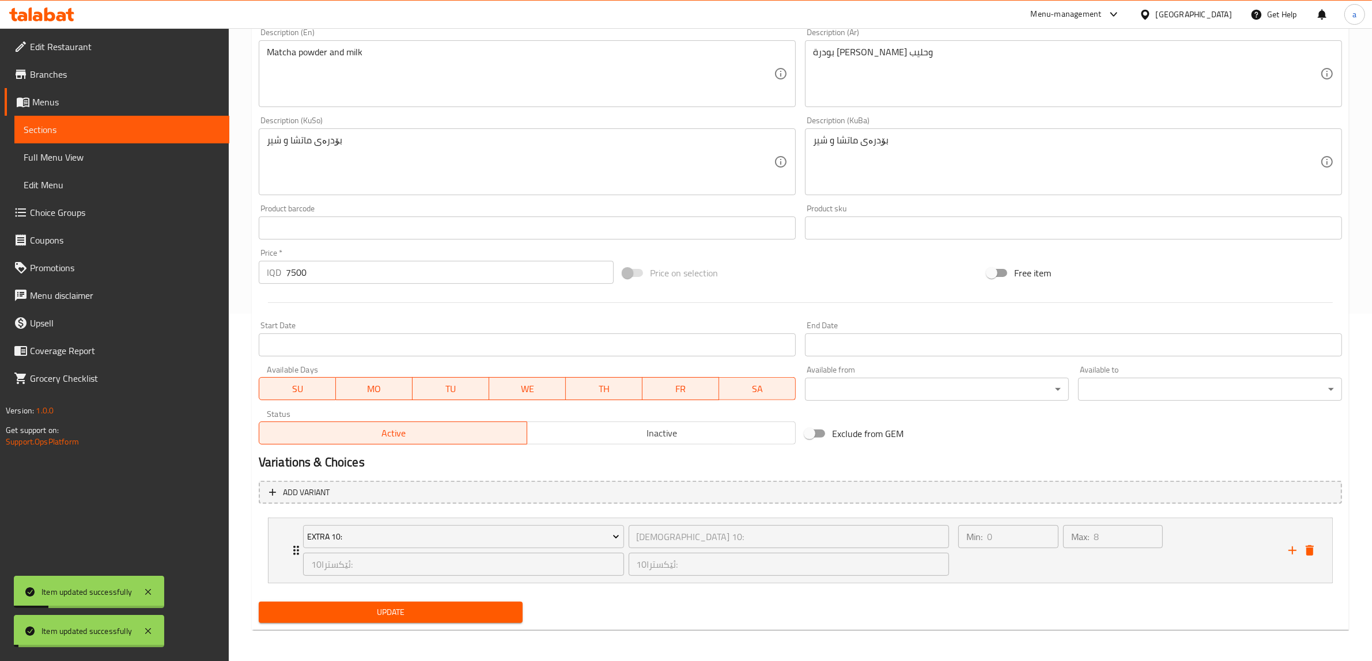
click at [385, 615] on span "Update" at bounding box center [390, 613] width 245 height 14
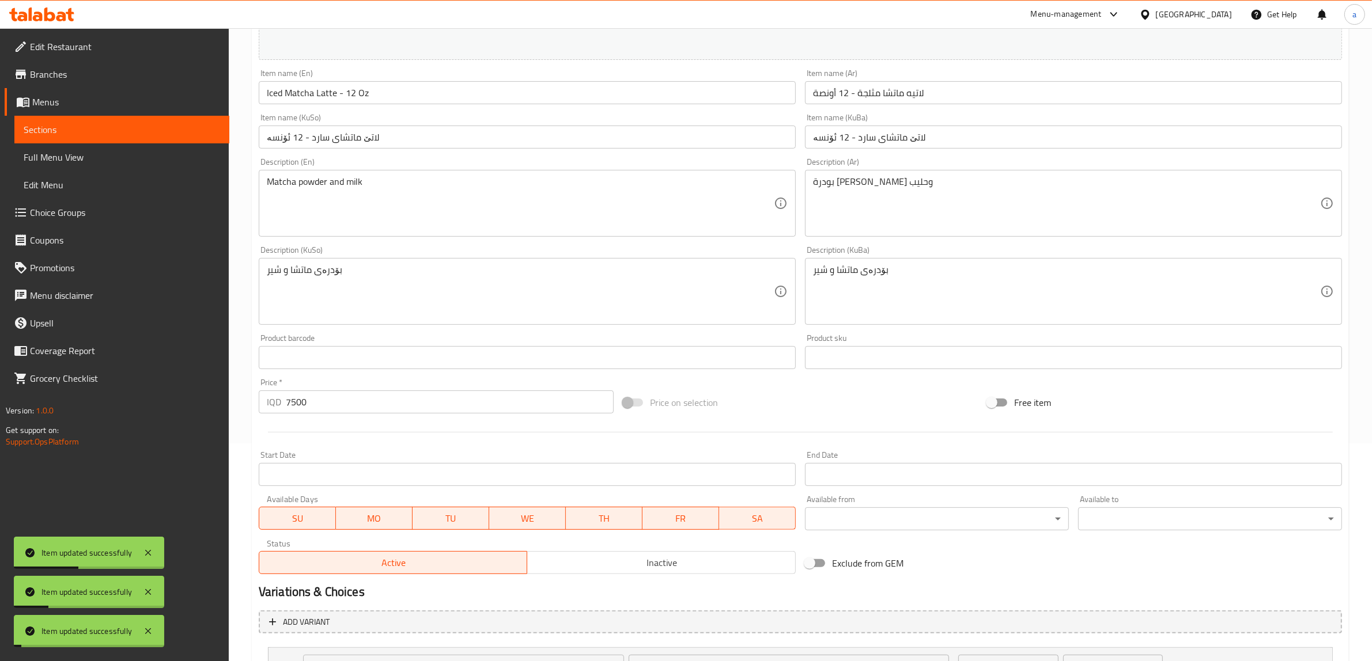
scroll to position [0, 0]
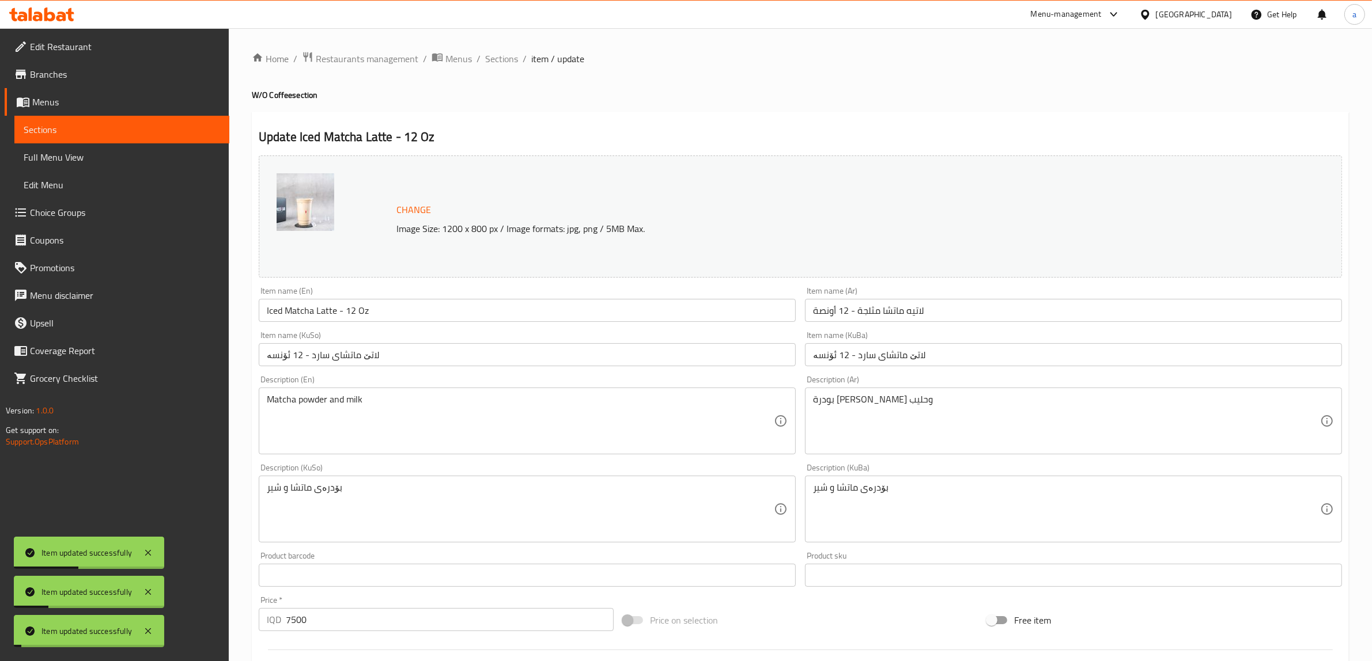
drag, startPoint x: 589, startPoint y: 295, endPoint x: 589, endPoint y: 50, distance: 245.5
click at [508, 58] on span "Sections" at bounding box center [501, 59] width 33 height 14
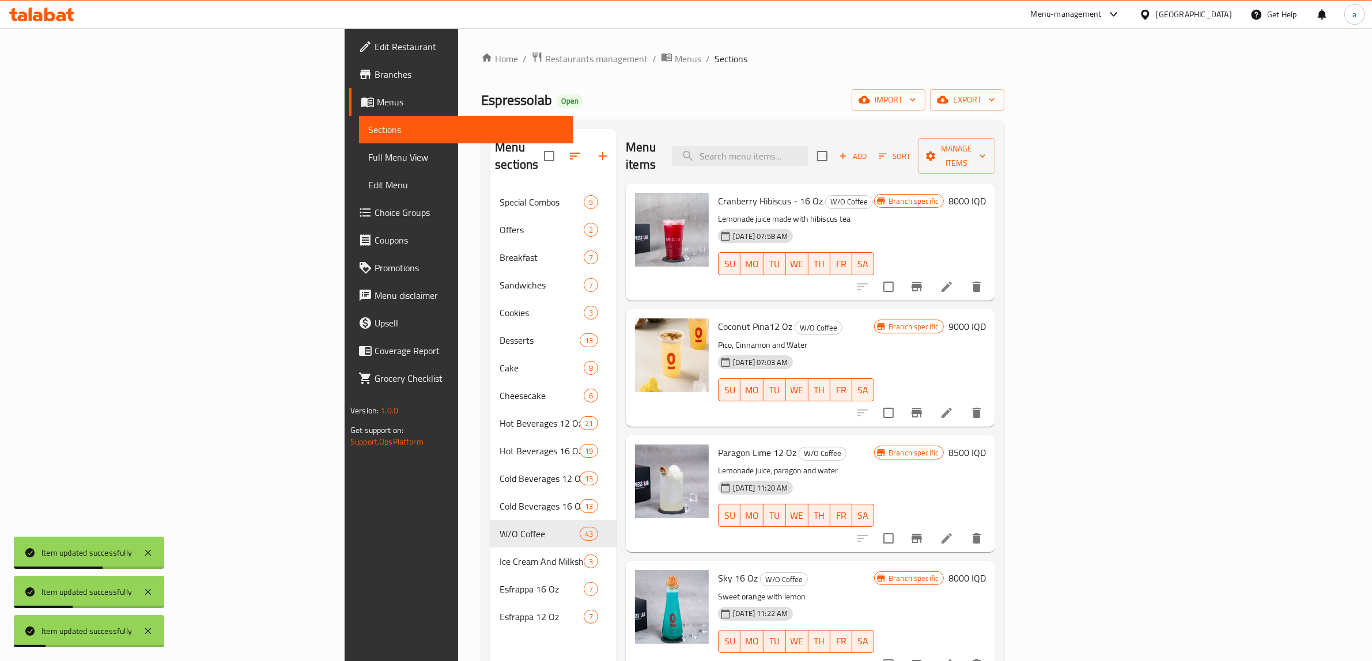
click at [368, 153] on span "Full Menu View" at bounding box center [466, 157] width 196 height 14
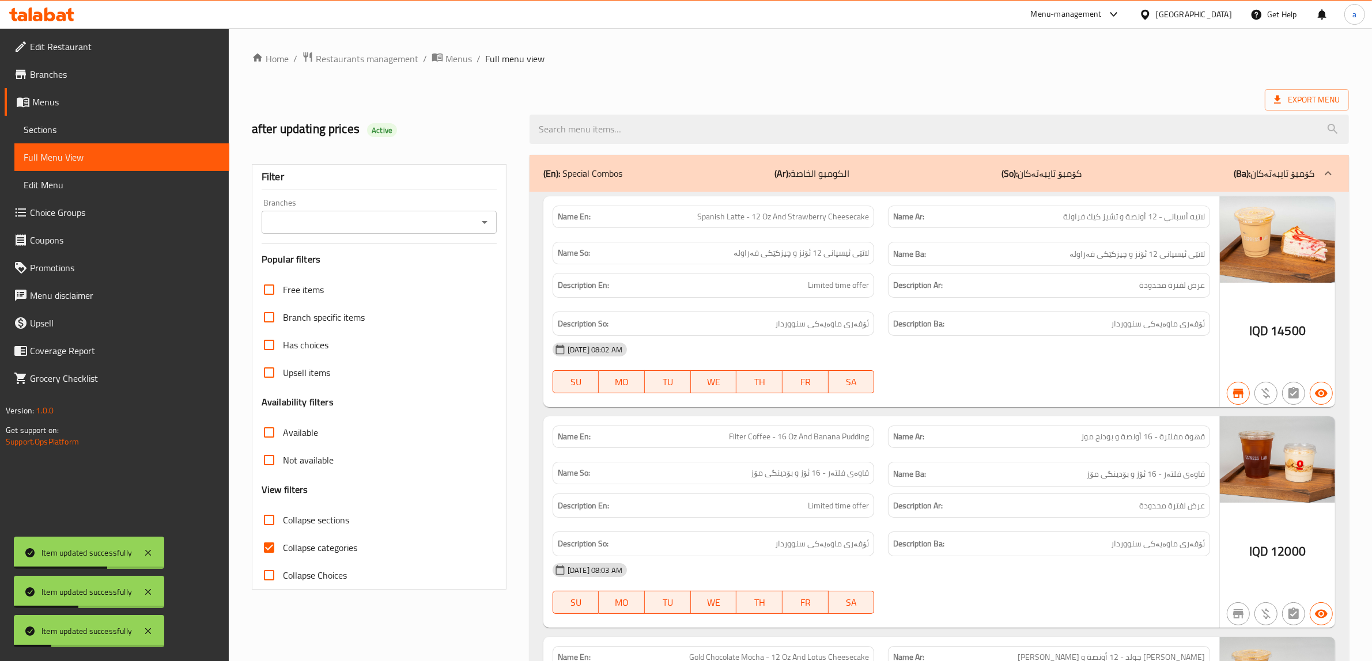
click at [485, 223] on icon "Open" at bounding box center [485, 222] width 6 height 3
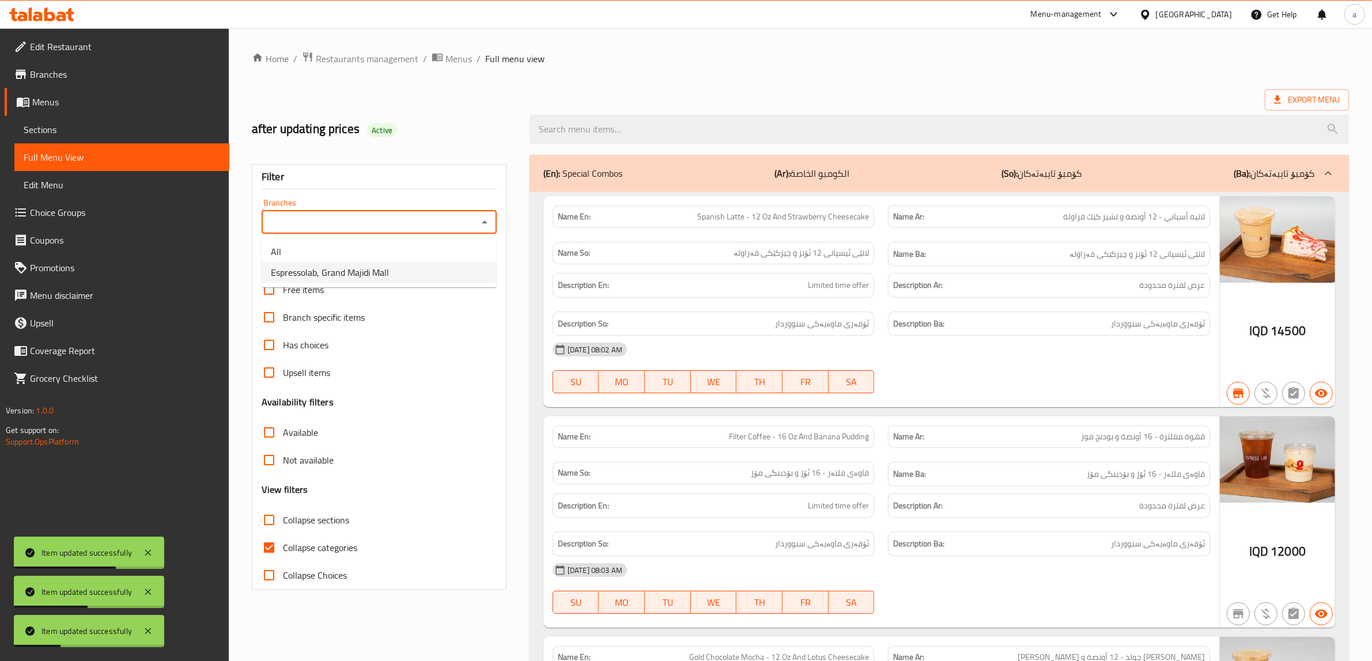
click at [317, 274] on span "Espressolab, Grand Majidi Mall" at bounding box center [330, 273] width 118 height 14
type input "Espressolab, Grand Majidi Mall"
click at [260, 553] on input "Collapse categories" at bounding box center [269, 548] width 28 height 28
checkbox input "false"
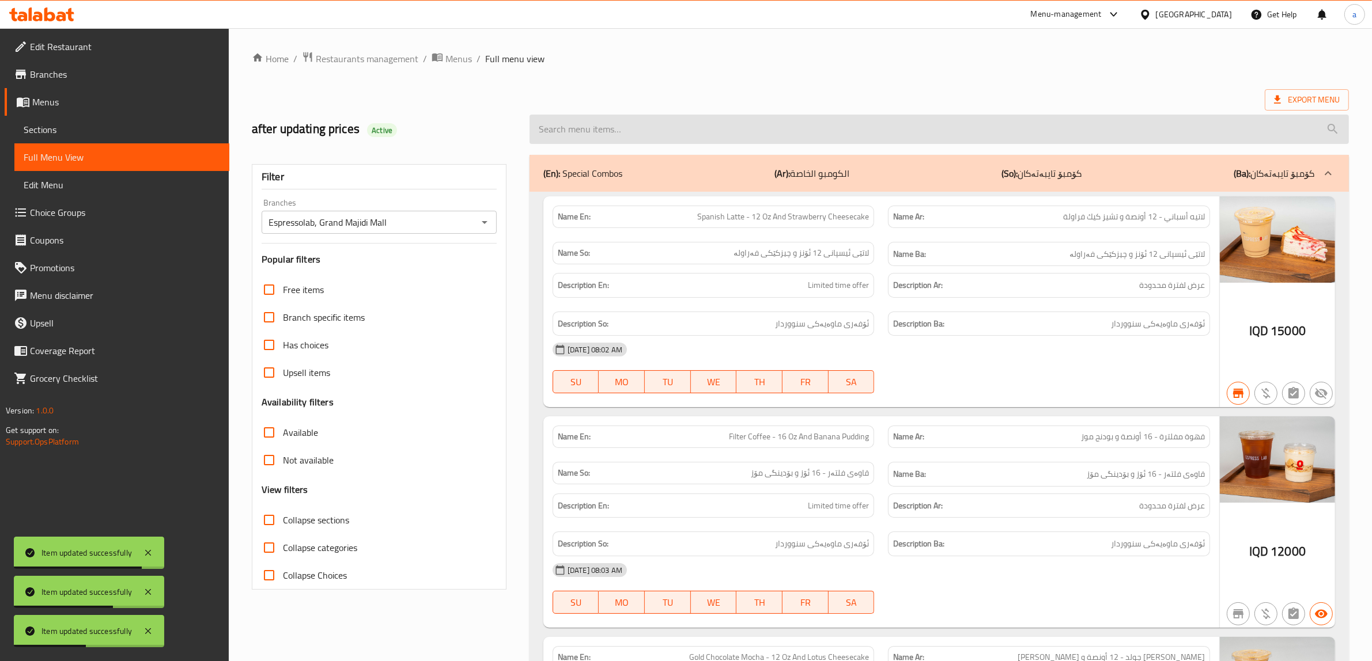
click at [602, 133] on input "search" at bounding box center [939, 129] width 819 height 29
paste input "Iced Matcha Latte - 12 Oz"
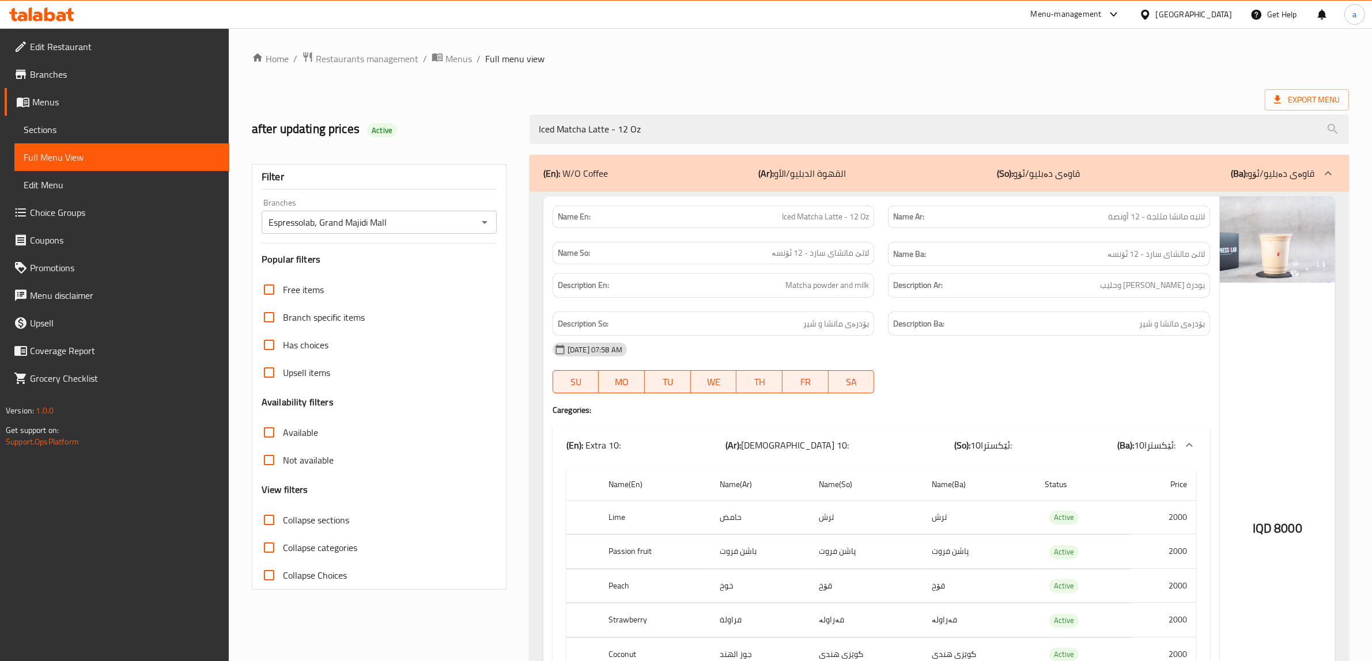
type input "Iced Matcha Latte - 12 Oz"
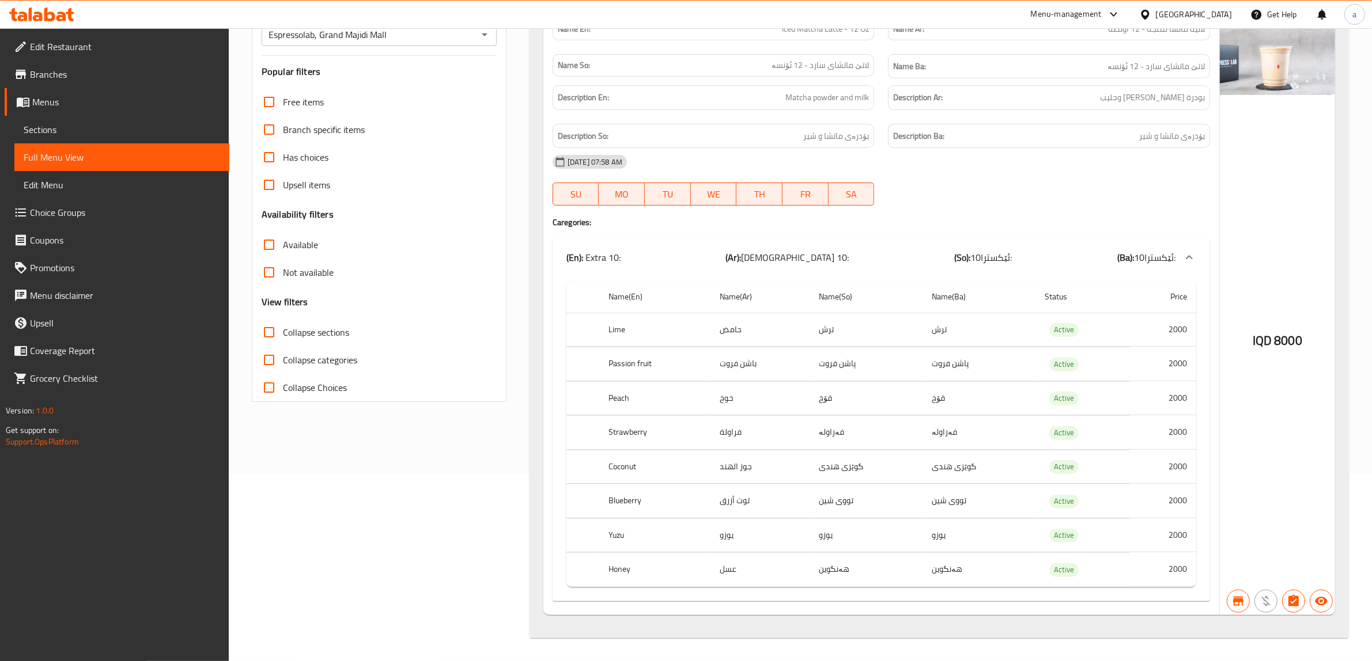
scroll to position [61, 0]
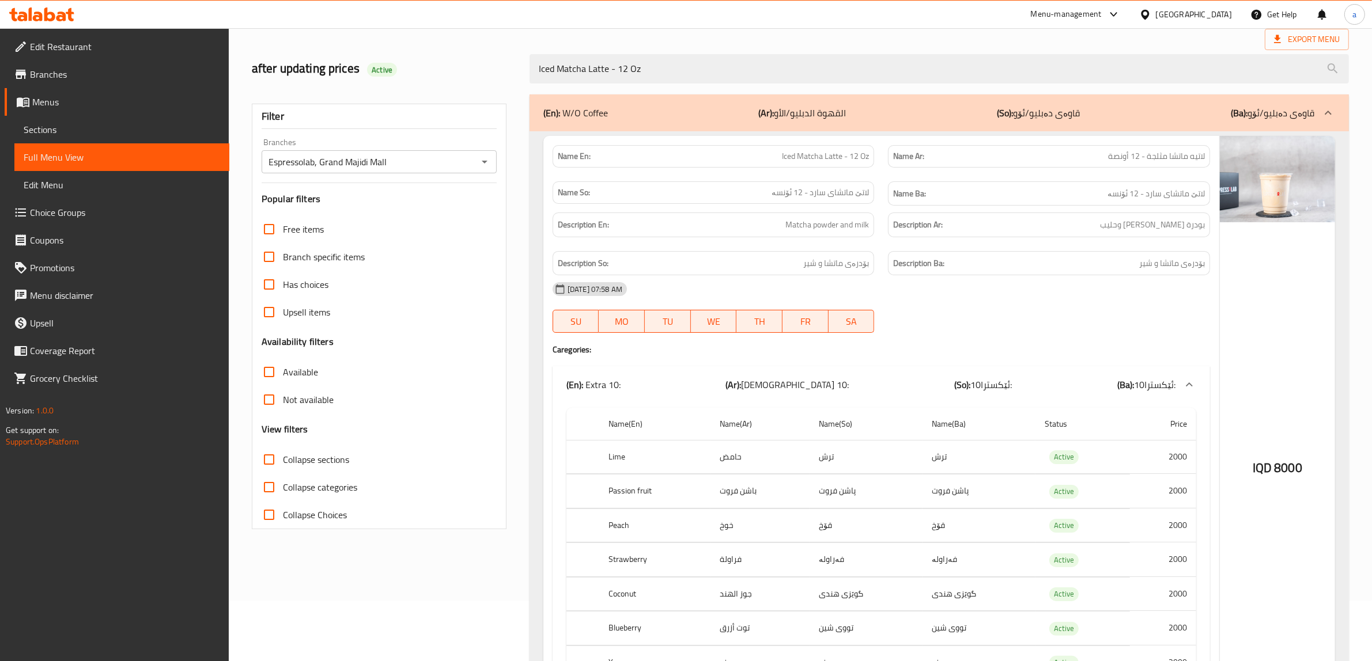
drag, startPoint x: 568, startPoint y: 182, endPoint x: 539, endPoint y: 38, distance: 146.3
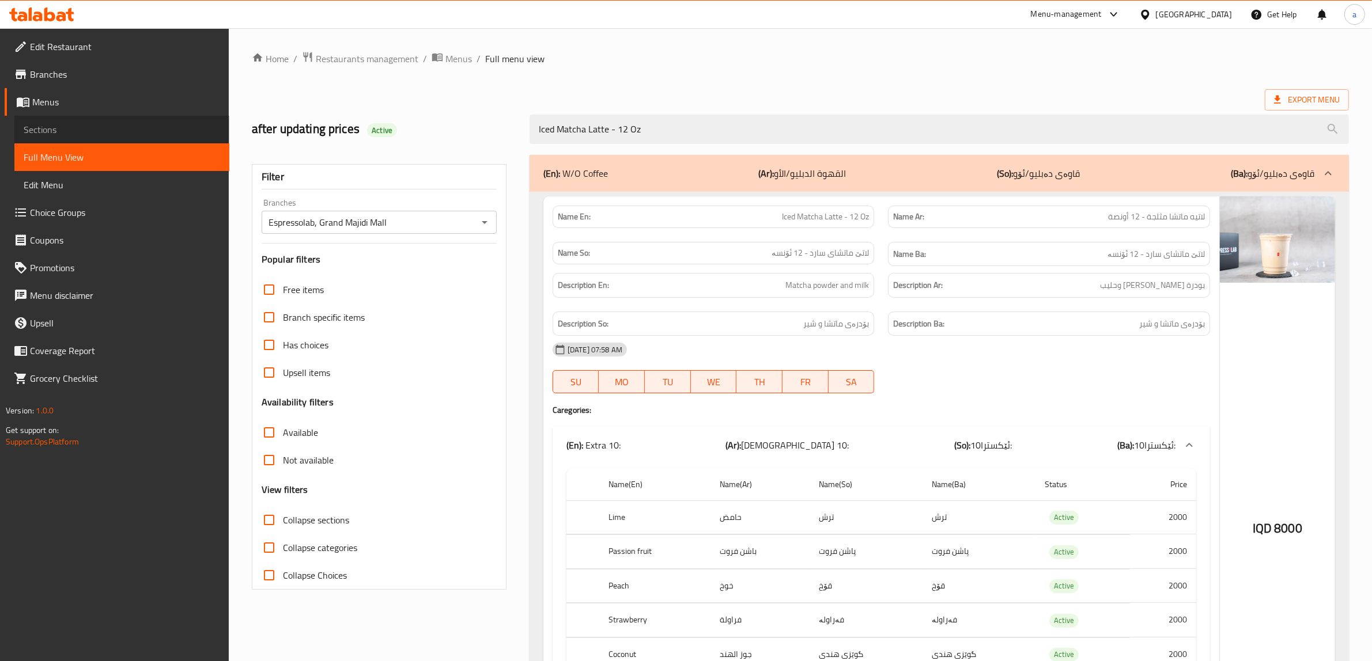
click at [73, 130] on span "Sections" at bounding box center [122, 130] width 196 height 14
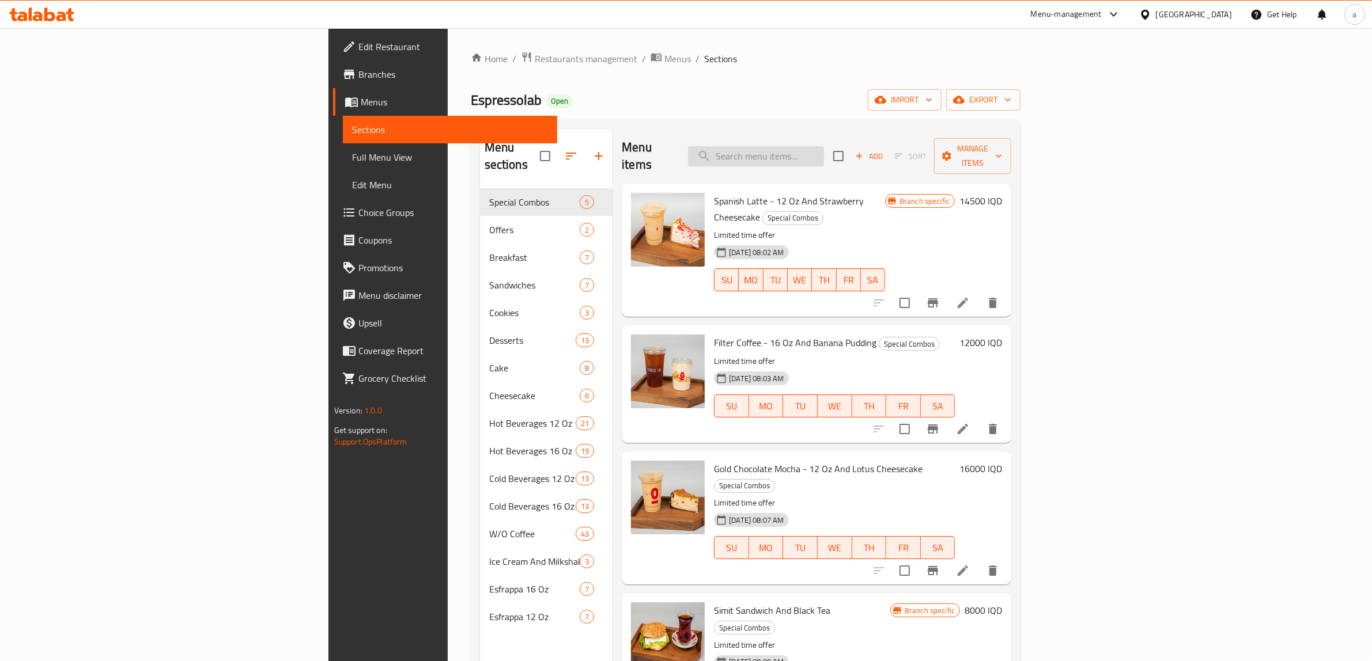
click at [824, 152] on input "search" at bounding box center [756, 156] width 136 height 20
paste input "Matcha Latte - 16 Oz"
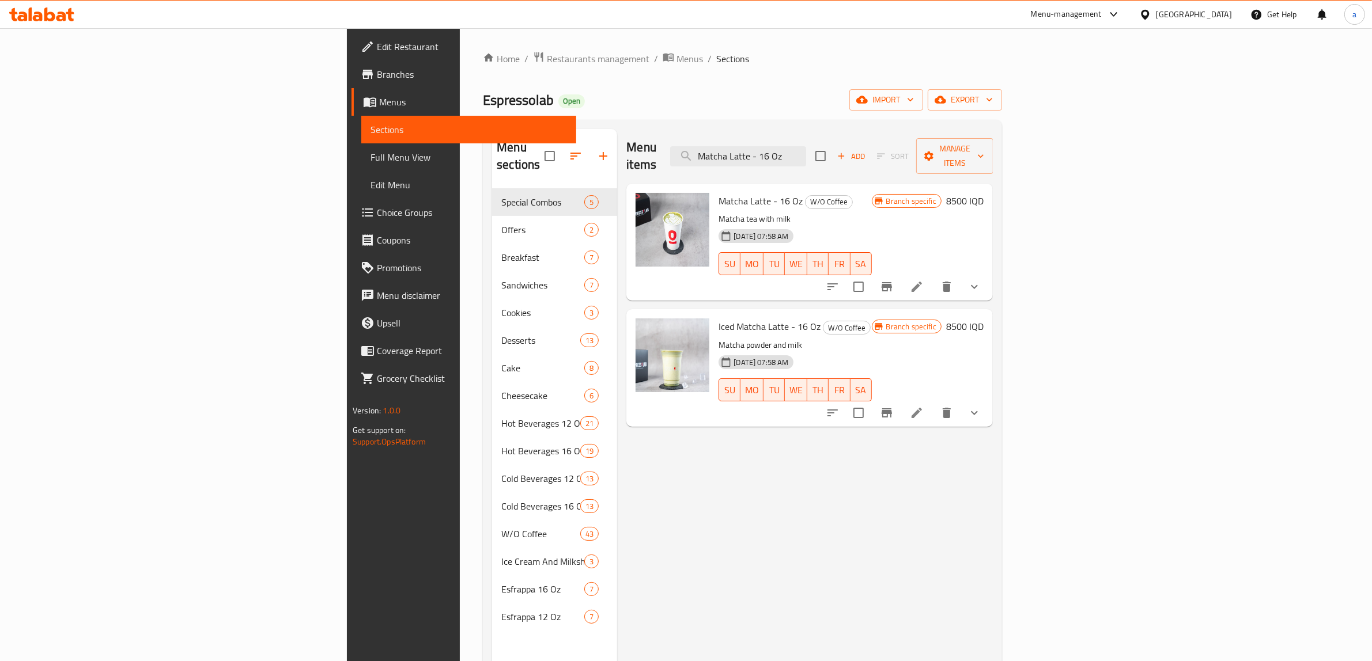
type input "Matcha Latte - 16 Oz"
click at [924, 280] on icon at bounding box center [917, 287] width 14 height 14
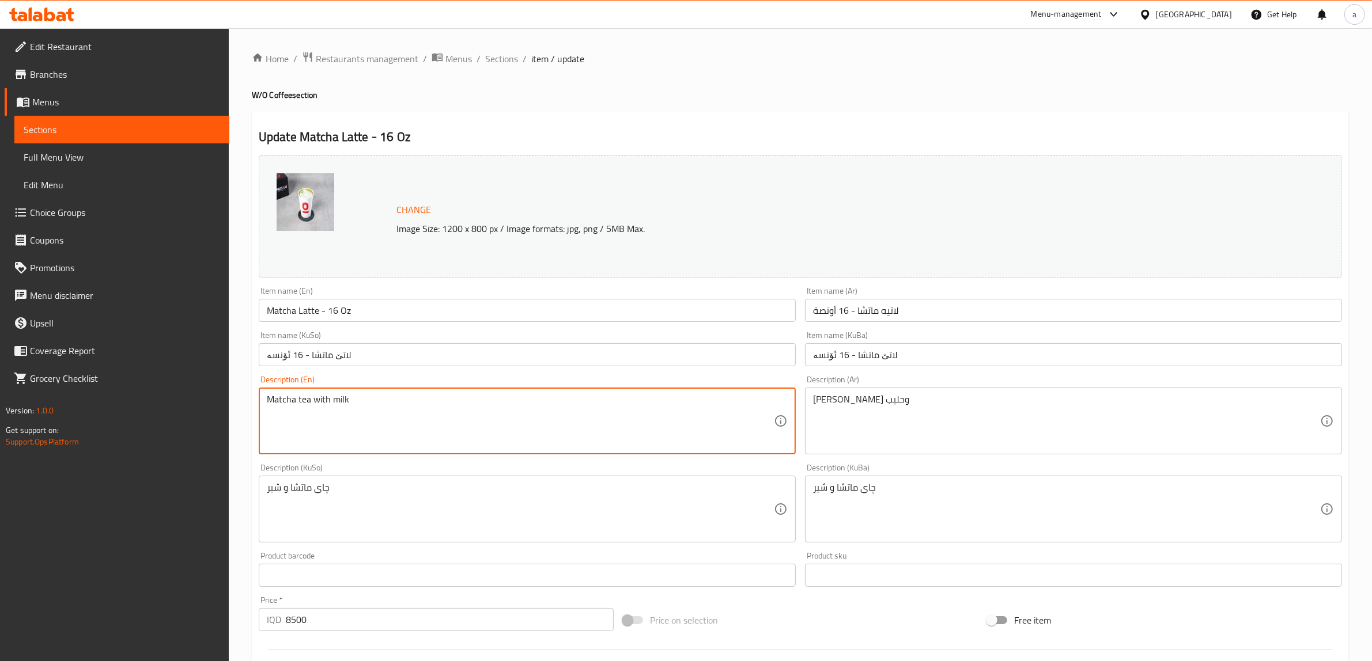
drag, startPoint x: 392, startPoint y: 131, endPoint x: 393, endPoint y: 74, distance: 57.6
click at [508, 65] on span "Sections" at bounding box center [501, 59] width 33 height 14
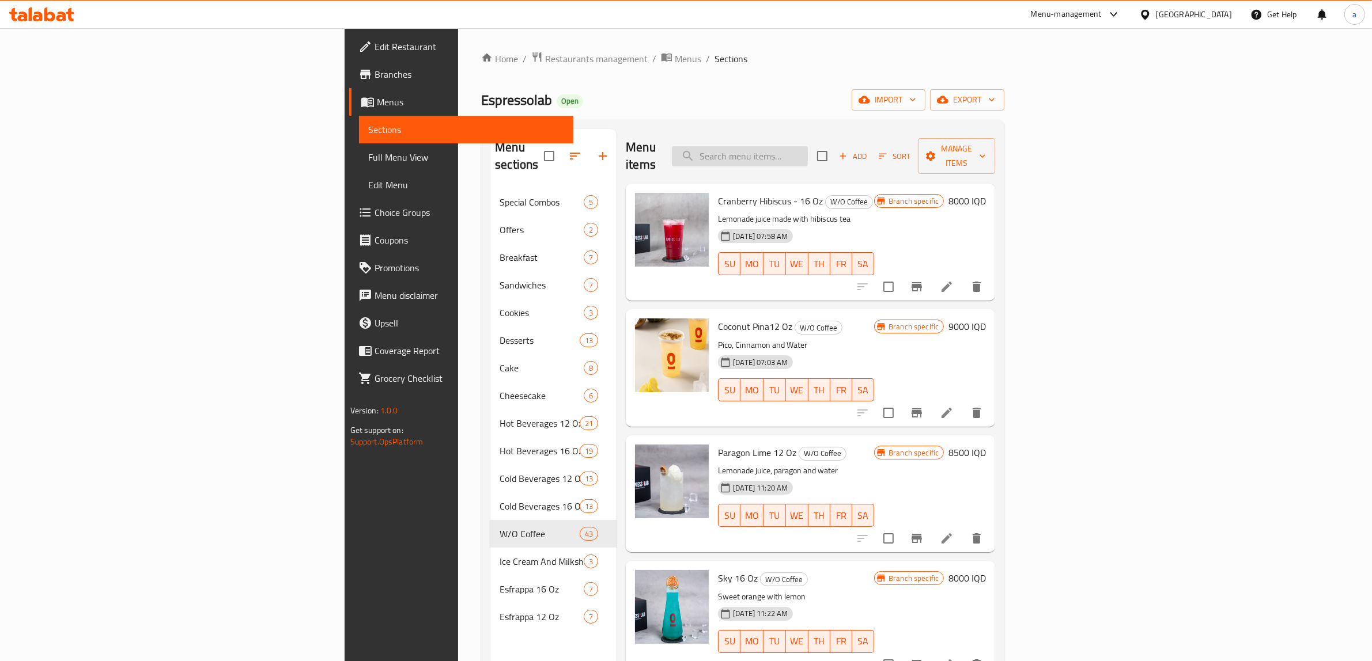
click at [808, 154] on input "search" at bounding box center [740, 156] width 136 height 20
paste input "Matcha Latte - 16 Oz"
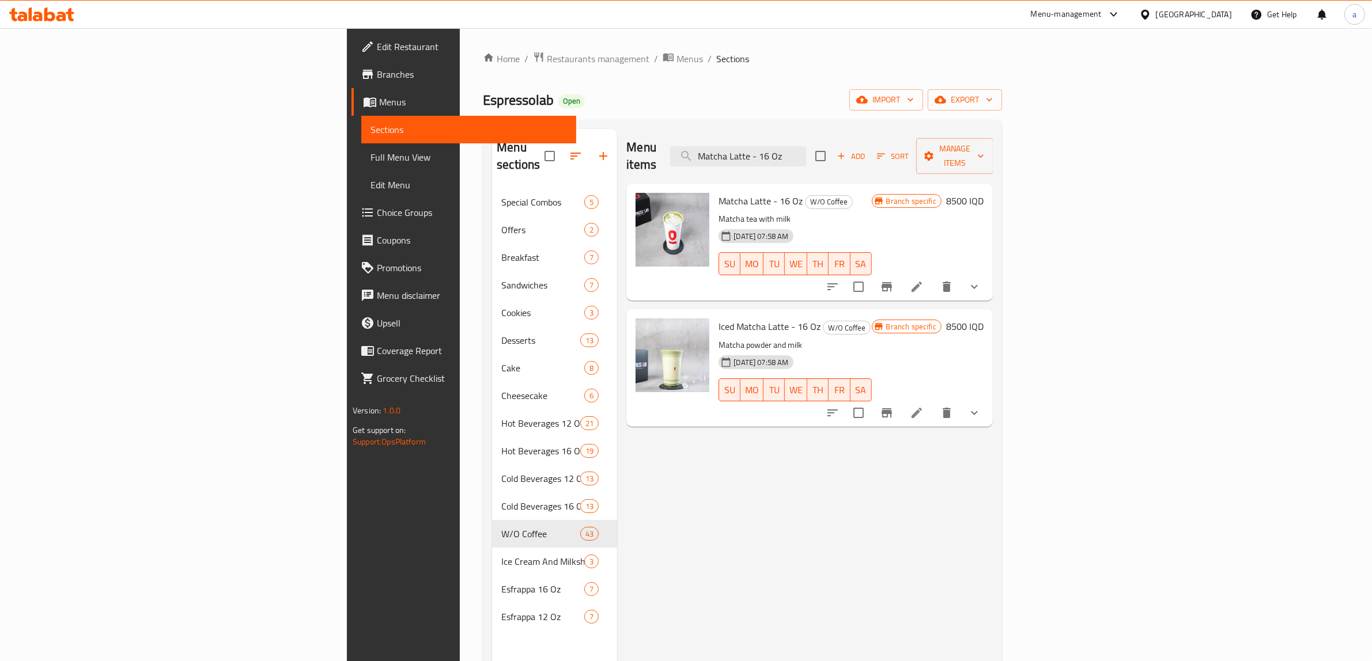
type input "Matcha Latte - 16 Oz"
click at [806, 147] on input "Matcha Latte - 16 Oz" at bounding box center [738, 156] width 136 height 20
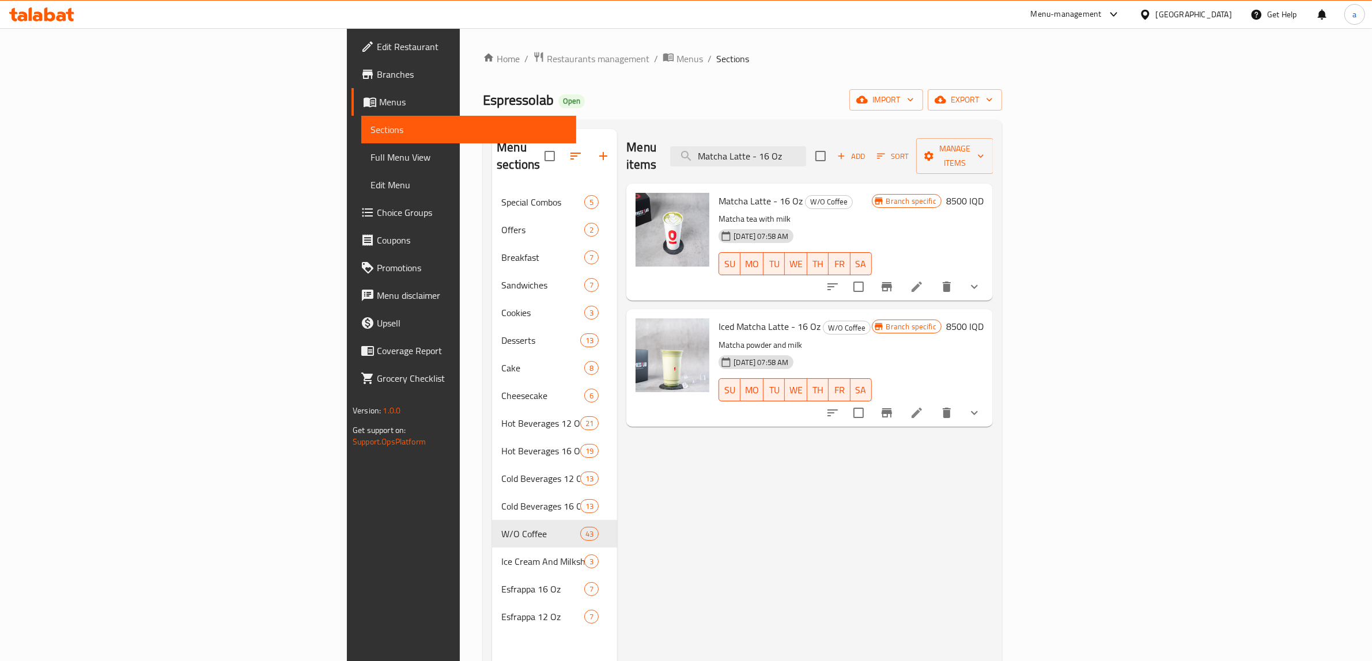
click at [379, 101] on span "Menus" at bounding box center [473, 102] width 188 height 14
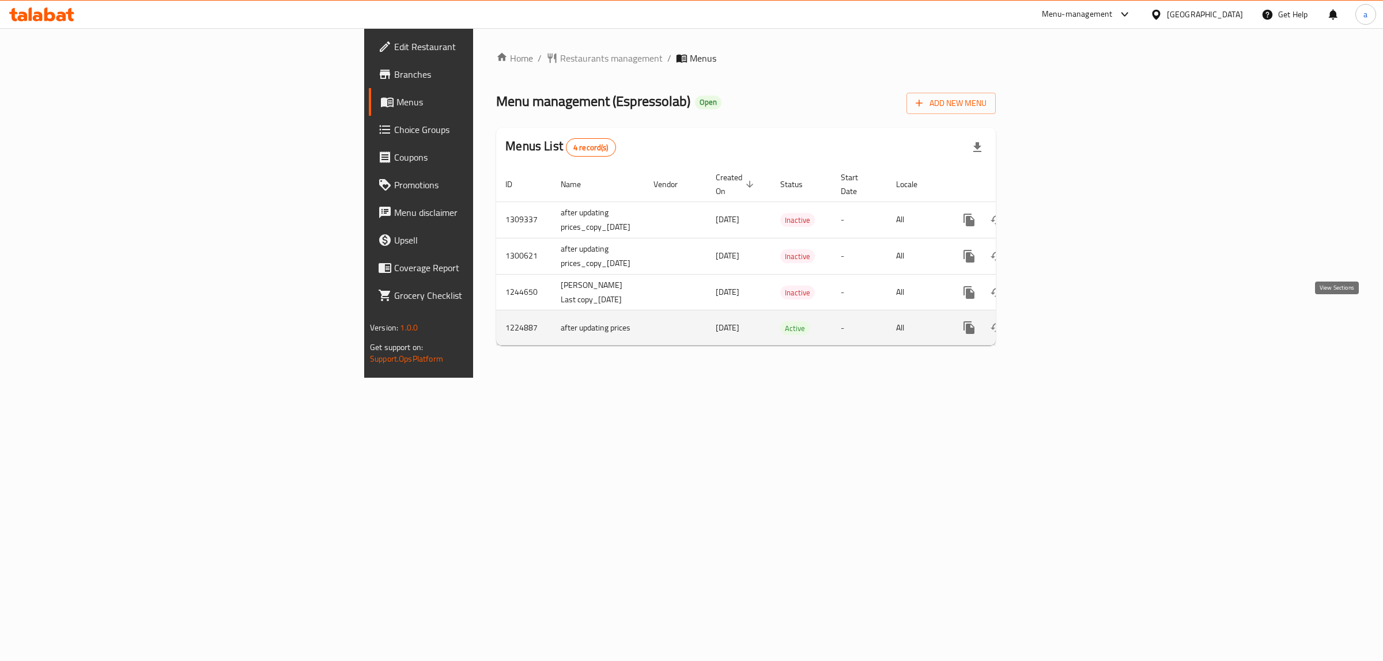
click at [1059, 321] on icon "enhanced table" at bounding box center [1052, 328] width 14 height 14
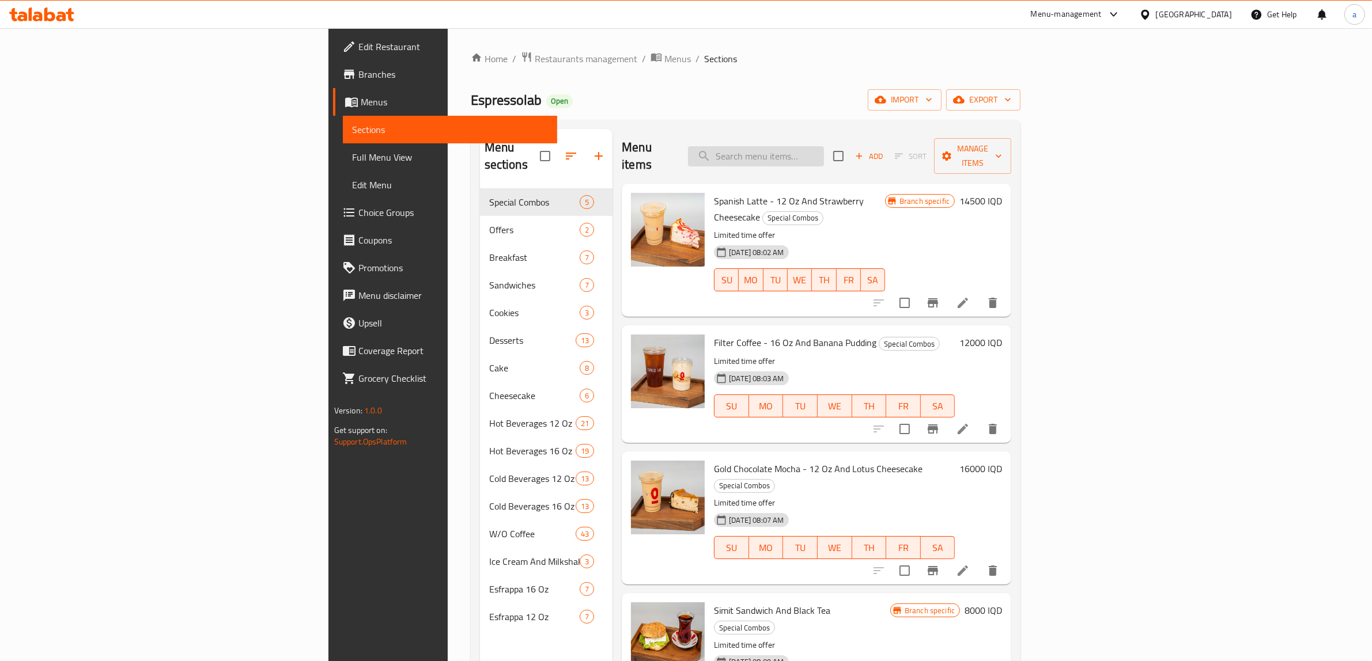
click at [824, 147] on input "search" at bounding box center [756, 156] width 136 height 20
paste input "Matcha Latte - 16 Oz"
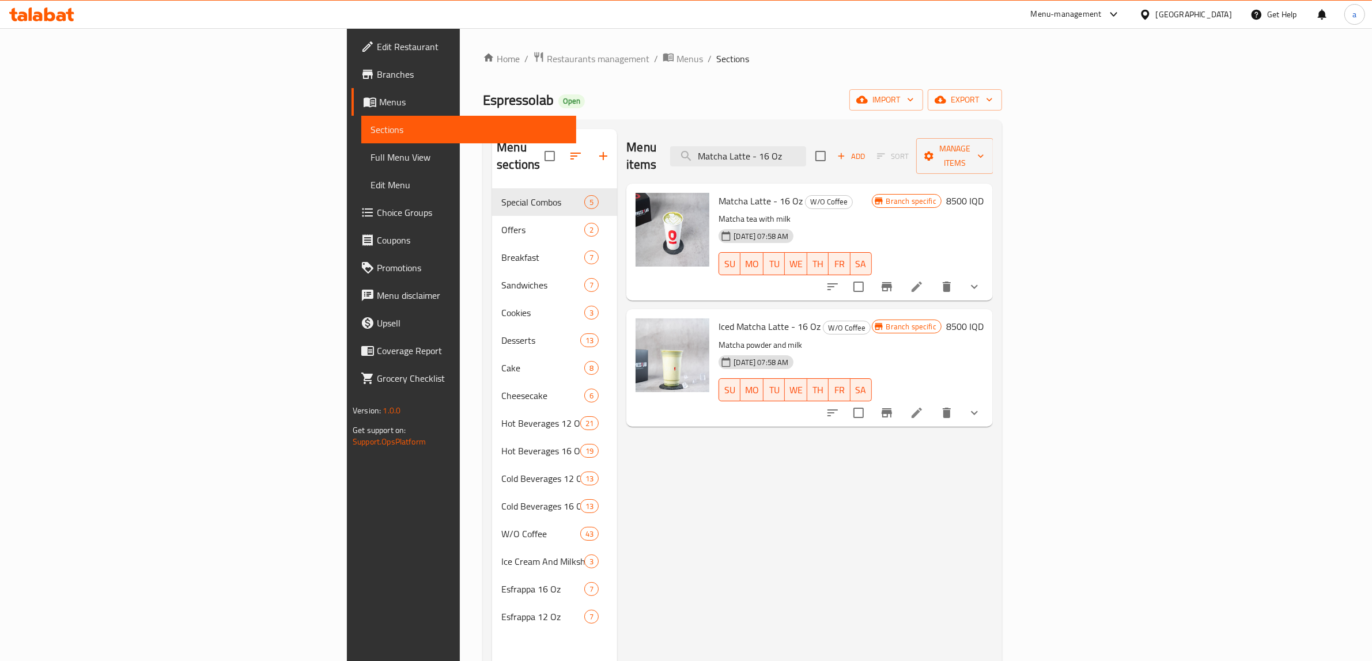
type input "Matcha Latte - 16 Oz"
click at [924, 280] on icon at bounding box center [917, 287] width 14 height 14
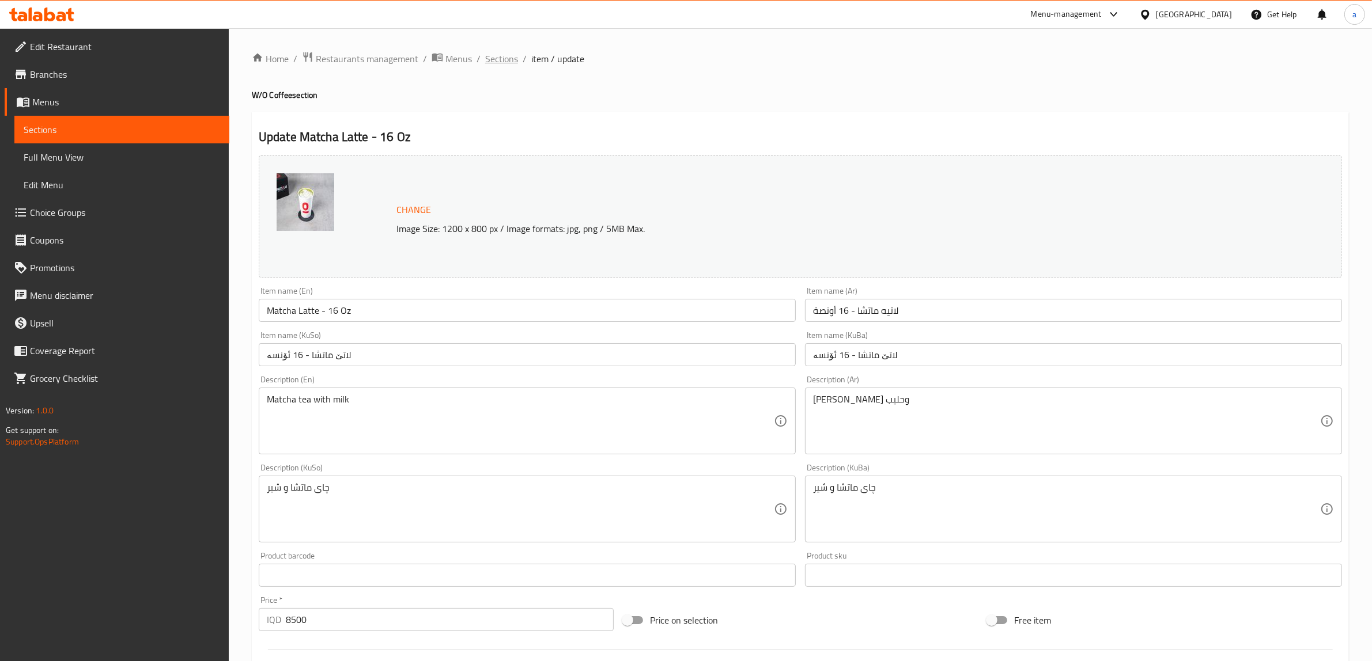
click at [500, 55] on span "Sections" at bounding box center [501, 59] width 33 height 14
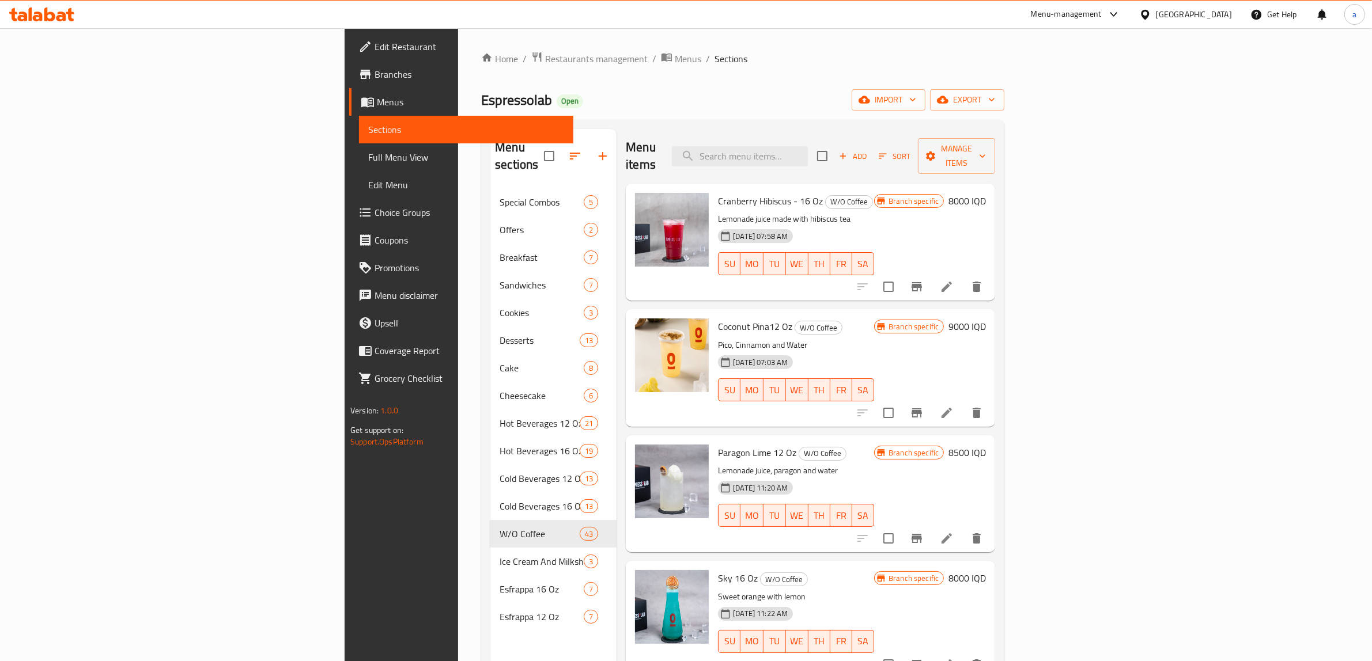
click at [44, 13] on icon at bounding box center [49, 14] width 11 height 14
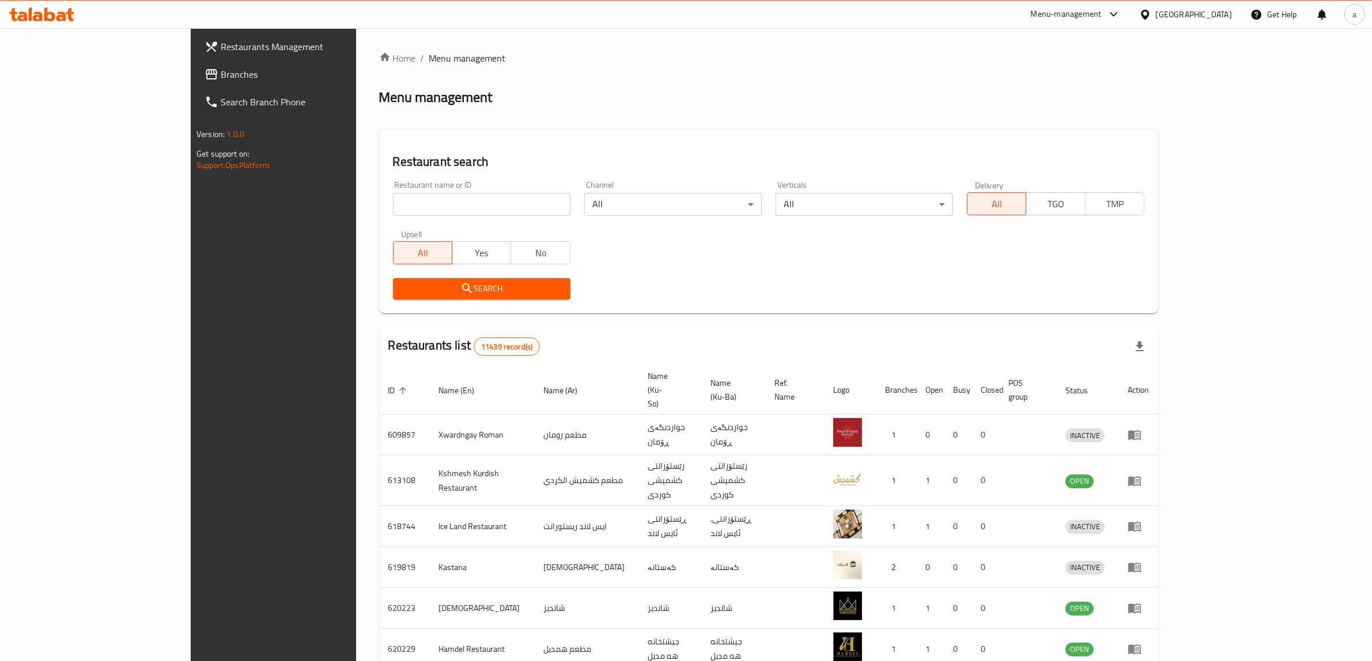
click at [221, 80] on span "Branches" at bounding box center [316, 74] width 190 height 14
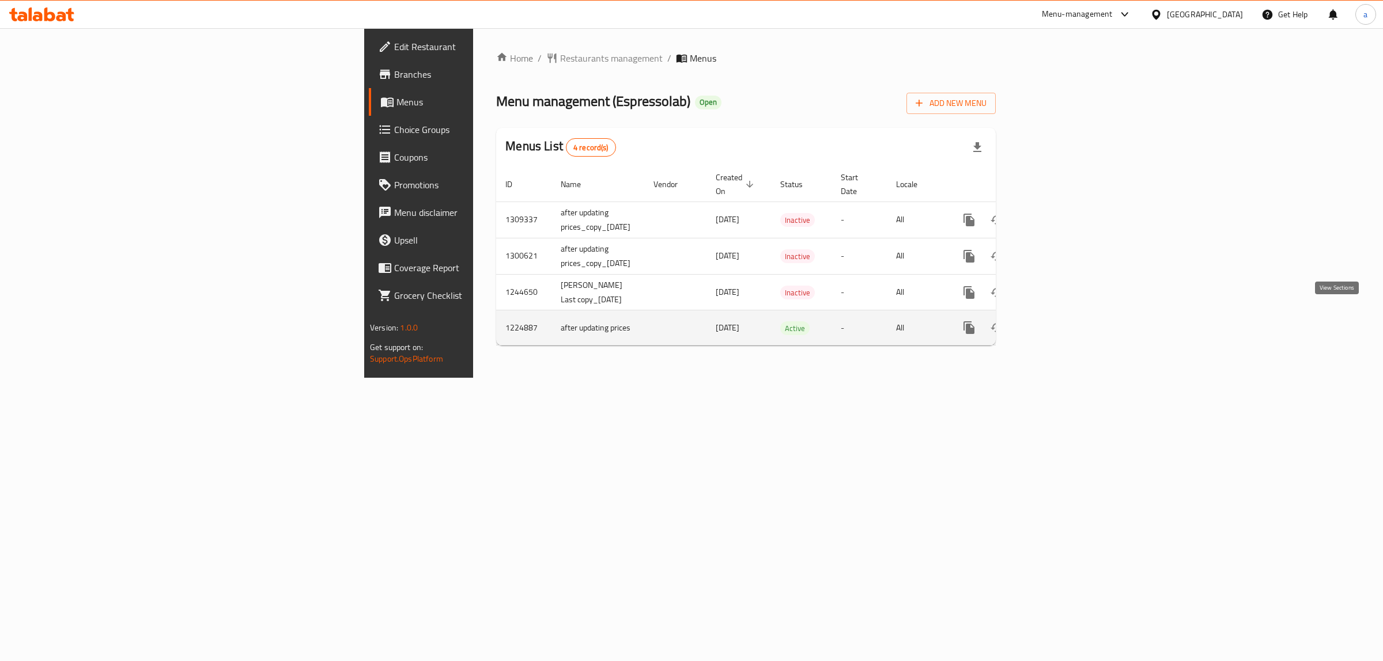
click at [1059, 321] on icon "enhanced table" at bounding box center [1052, 328] width 14 height 14
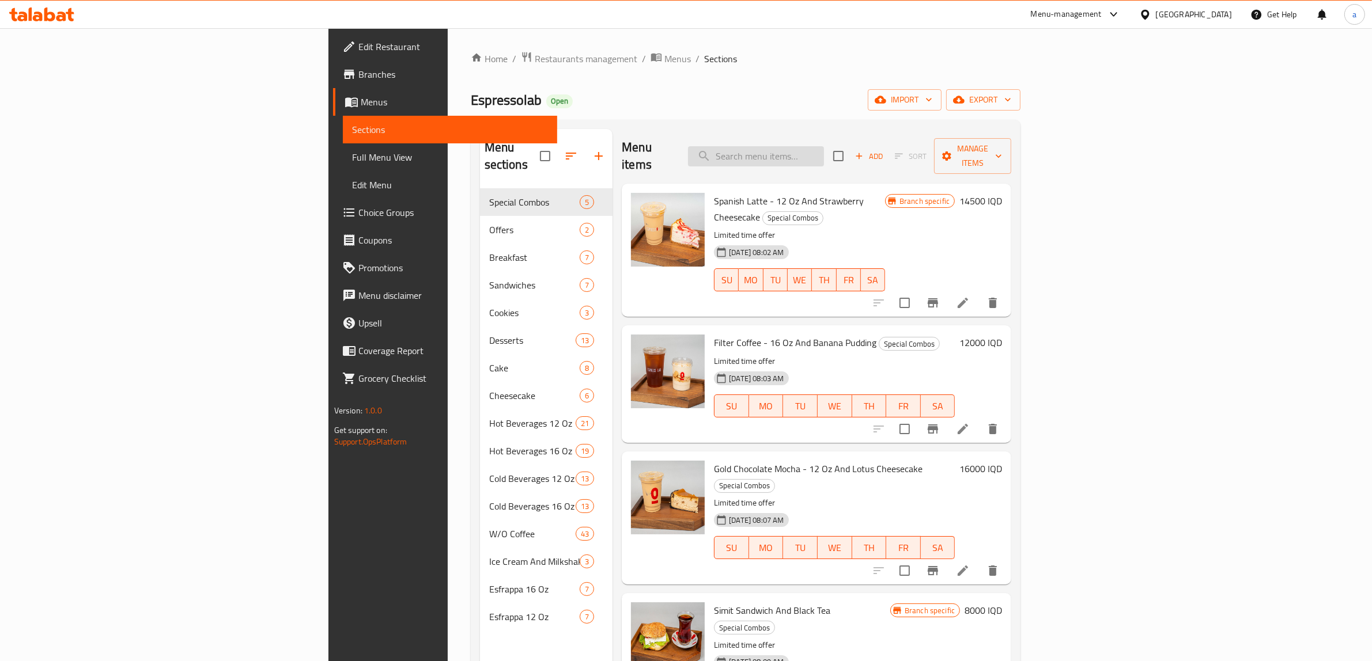
click at [824, 146] on input "search" at bounding box center [756, 156] width 136 height 20
paste input "Matcha Latte - 16 Oz"
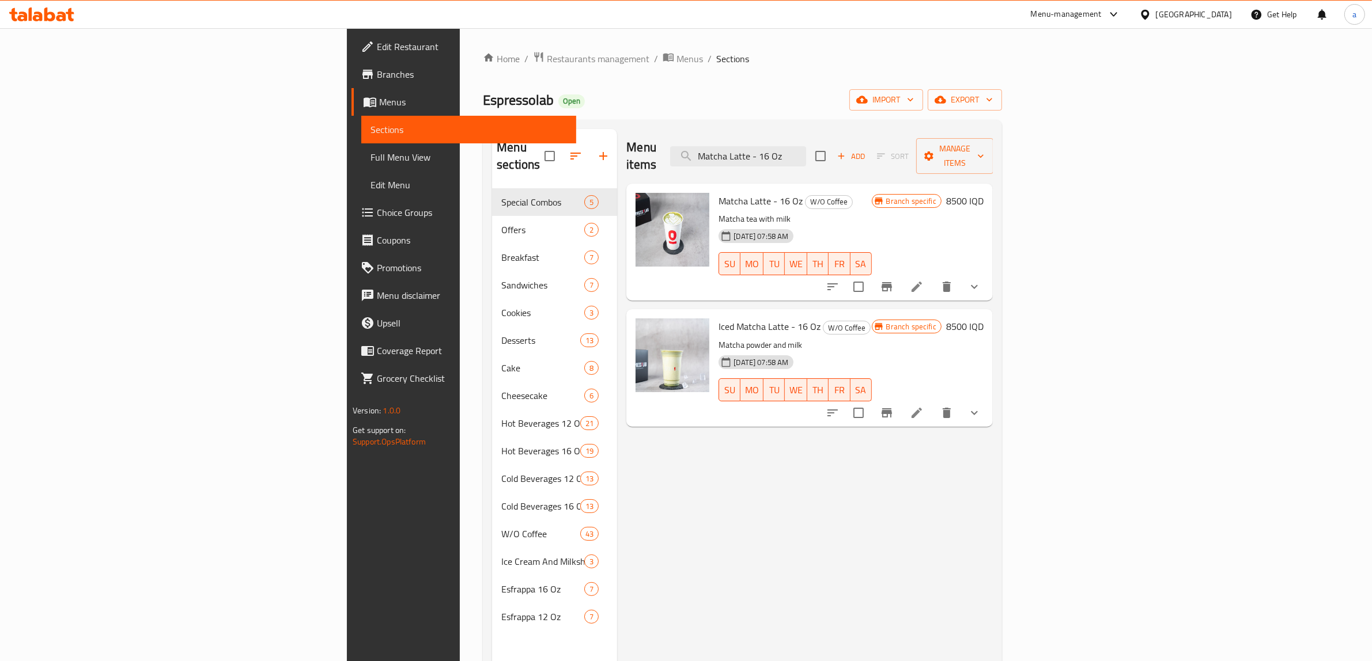
type input "Matcha Latte - 16 Oz"
click at [933, 277] on li at bounding box center [917, 287] width 32 height 21
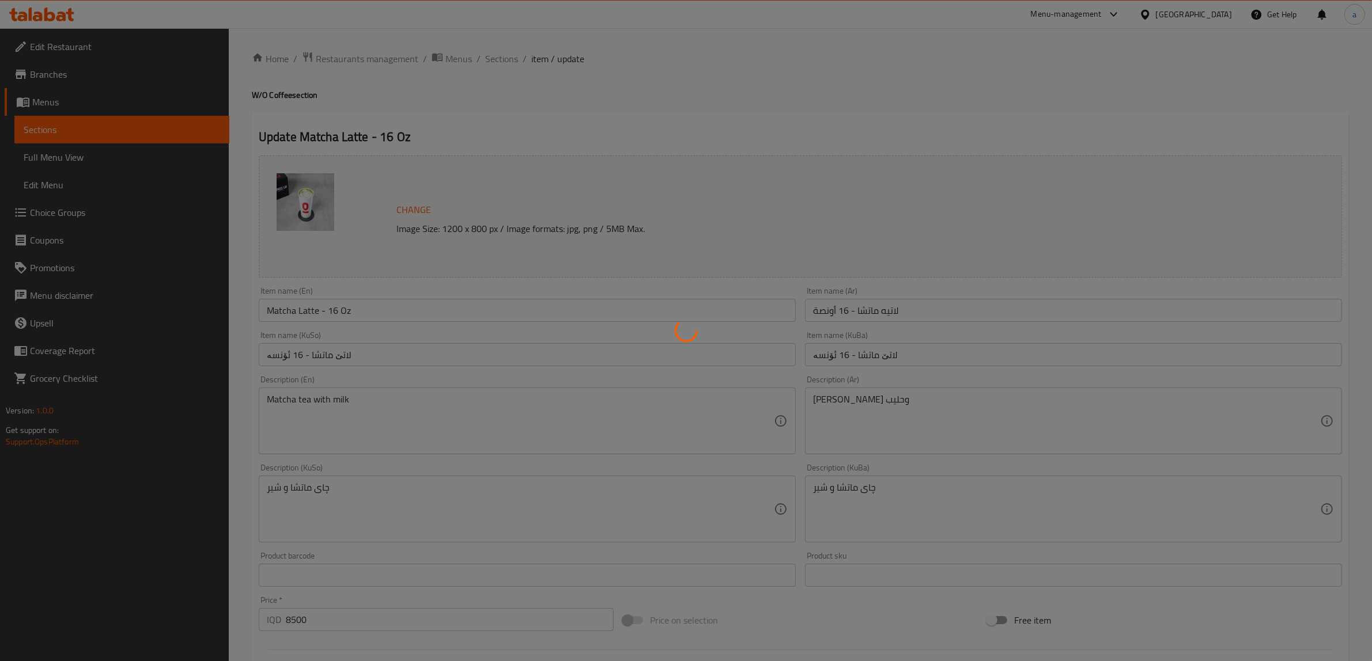
type input "[DEMOGRAPHIC_DATA] 10:"
type input "ئێکسترا10:"
type input "0"
type input "8"
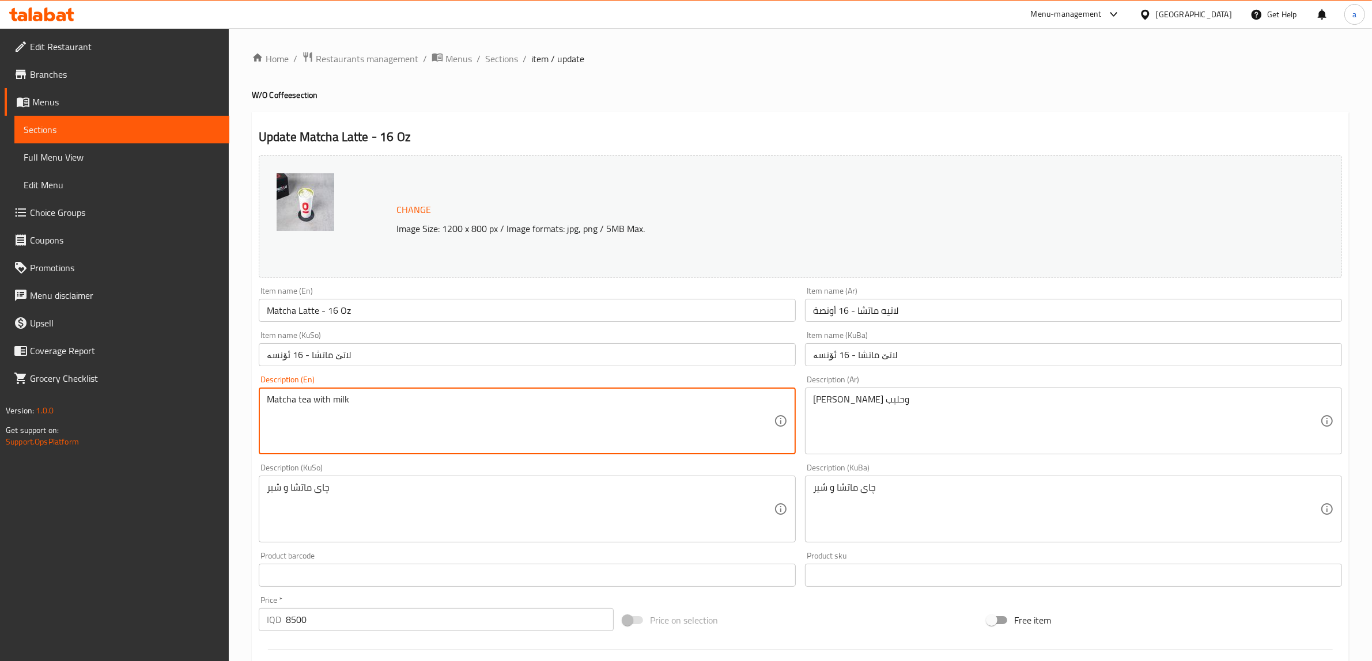
click at [296, 395] on textarea "Matcha tea with milk" at bounding box center [520, 421] width 507 height 55
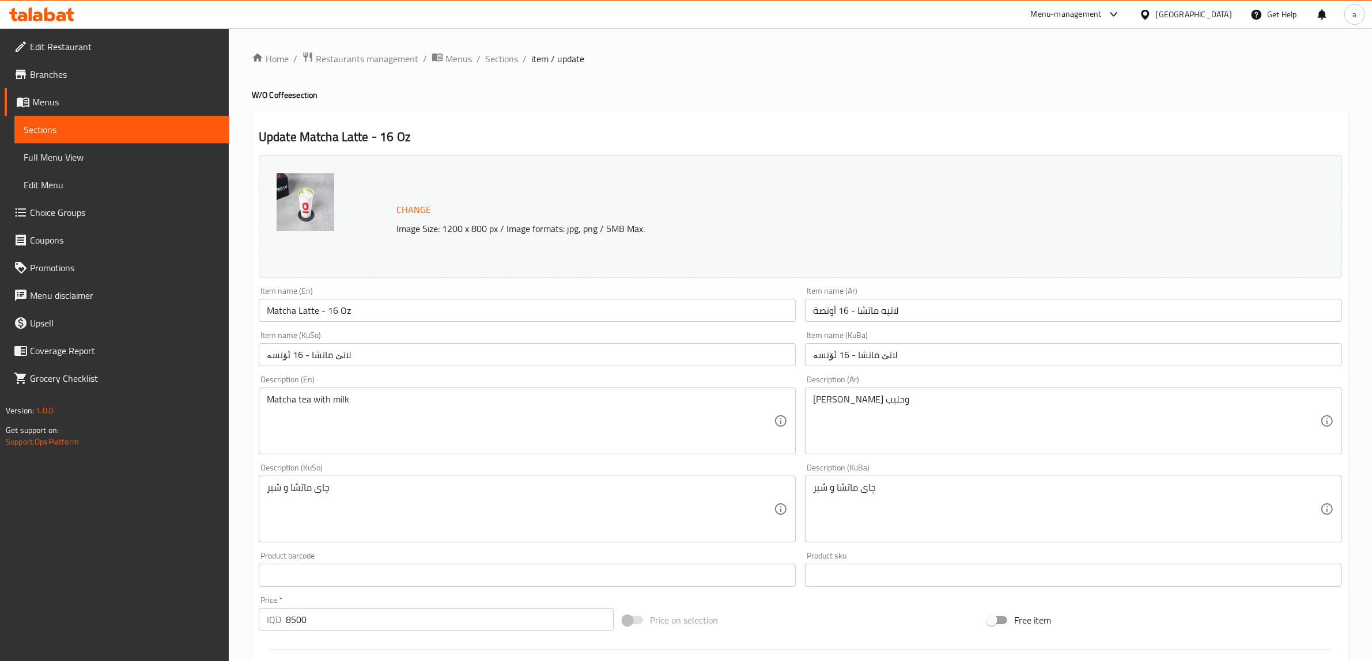
click at [378, 482] on div "چای ماتشا و شیر Description (KuSo)" at bounding box center [527, 509] width 537 height 67
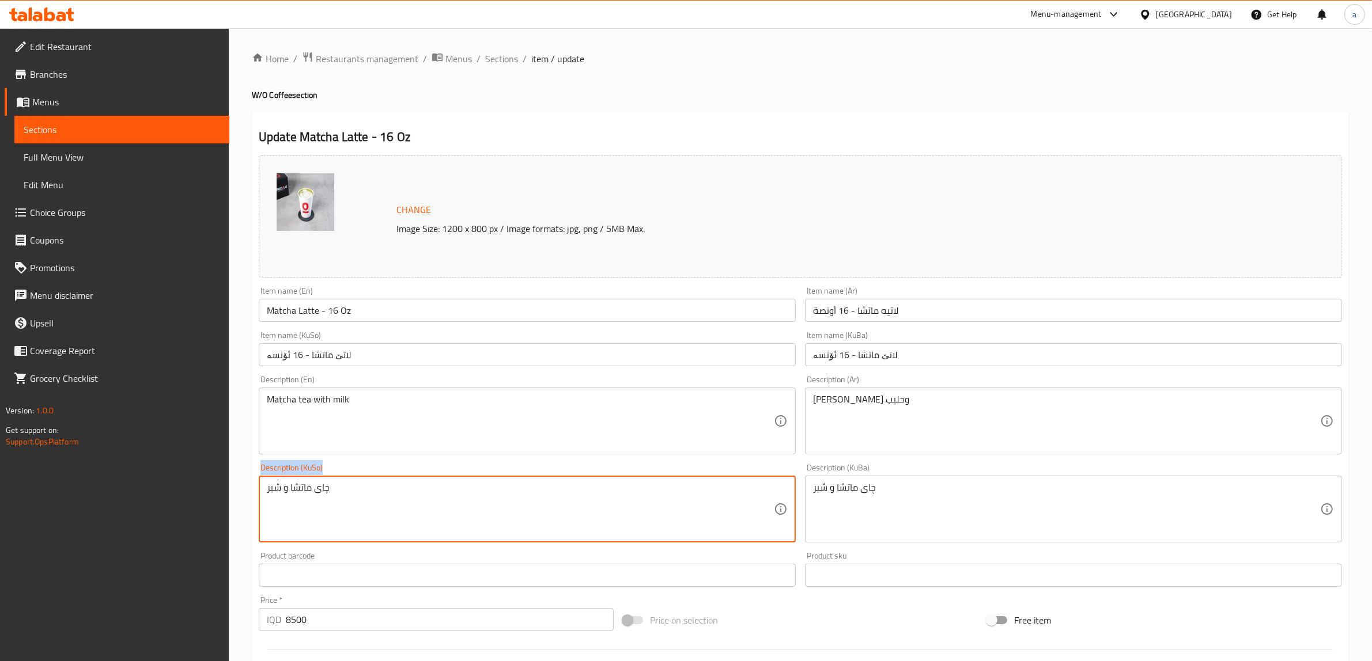
click at [378, 482] on div "چای ماتشا و شیر Description (KuSo)" at bounding box center [527, 509] width 537 height 67
click at [382, 490] on textarea "چای ماتشا و شیر" at bounding box center [520, 509] width 507 height 55
paste textarea "پاودەری ماچا تێکەڵ بە شیر"
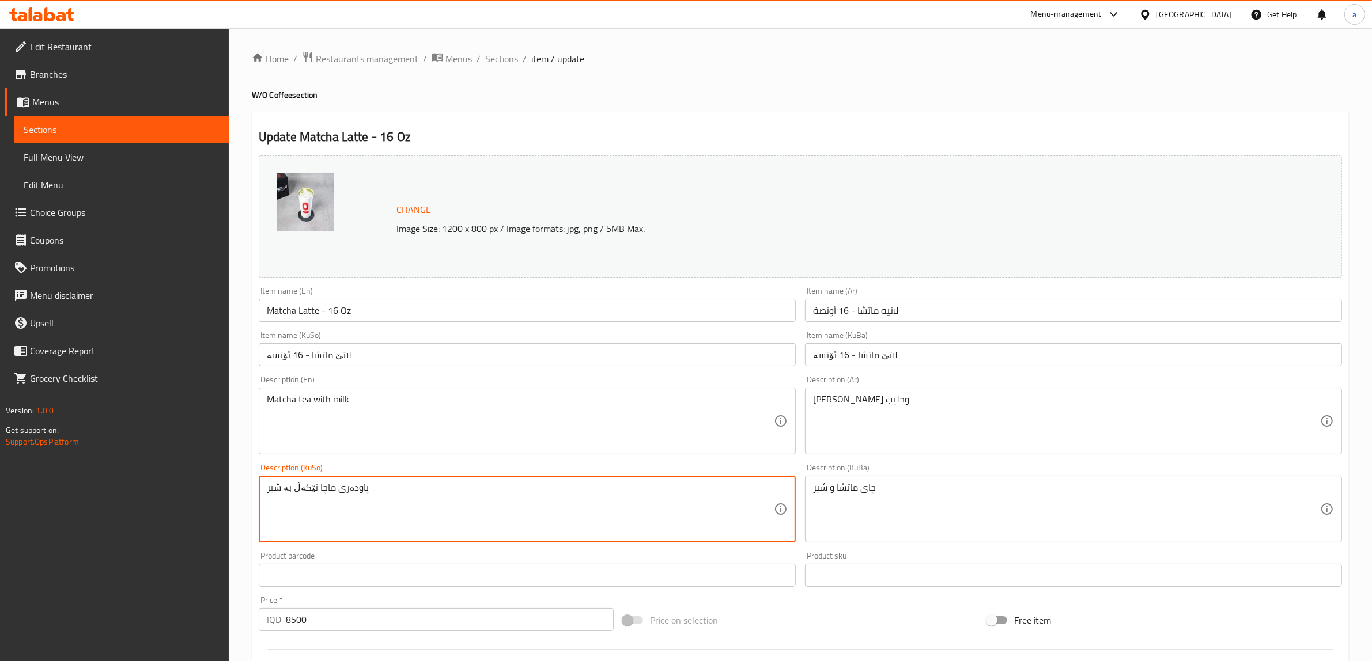
type textarea "پاودەری ماچا تێکەڵ بە شیر"
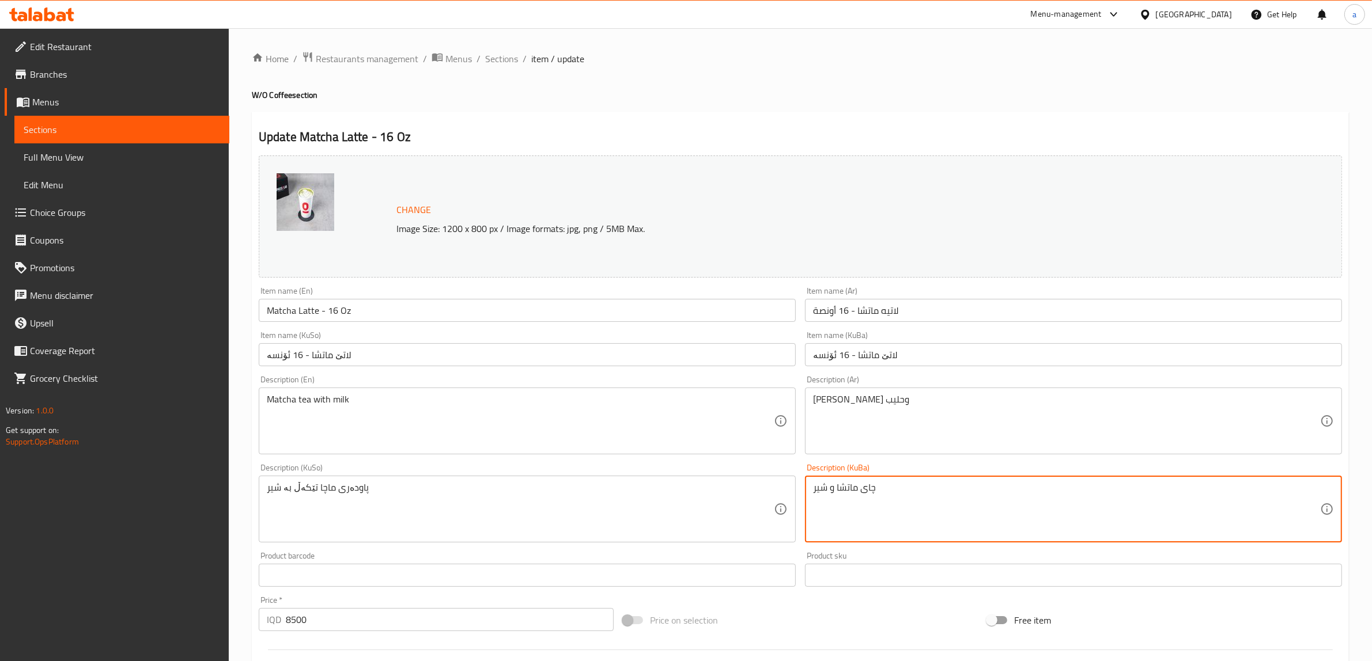
click at [877, 497] on textarea "چای ماتشا و شیر" at bounding box center [1066, 509] width 507 height 55
paste textarea "پاودەری ماچا تێکەڵ بە شیر"
type textarea "پاودەری ماچا تێکەڵ بە شیر"
click at [428, 413] on textarea "Matcha tea with milk" at bounding box center [520, 421] width 507 height 55
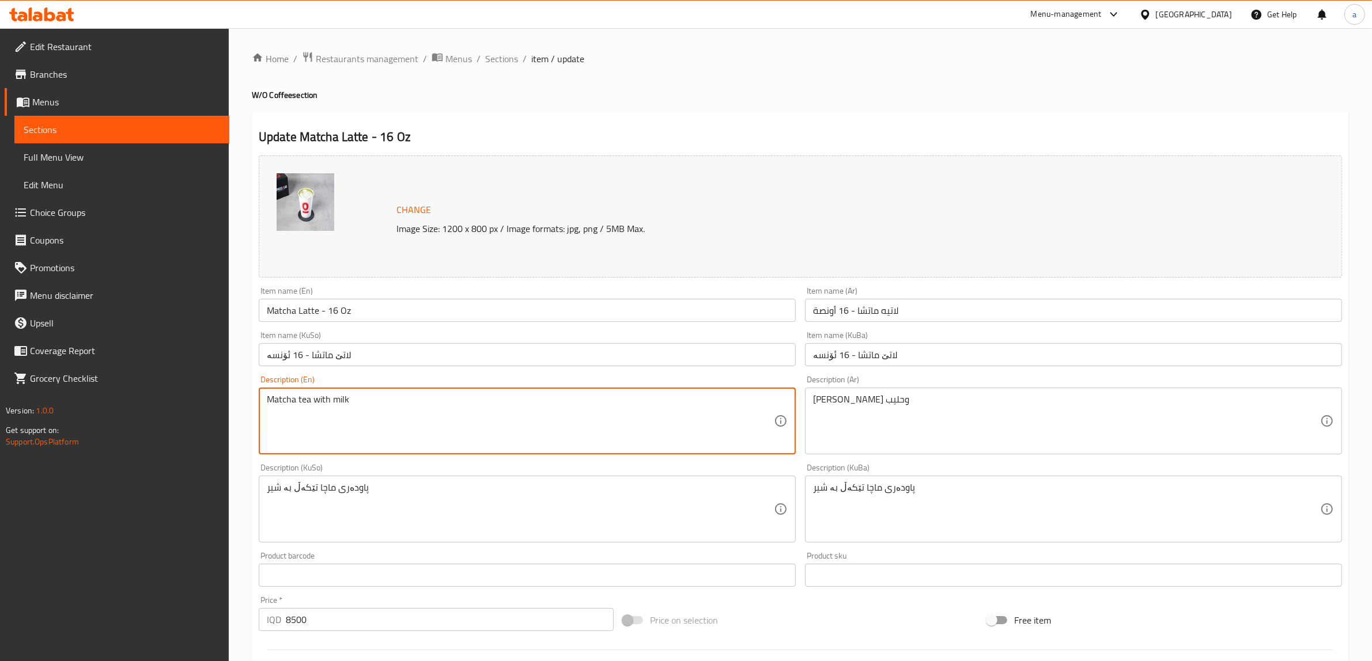
click at [428, 413] on textarea "Matcha tea with milk" at bounding box center [520, 421] width 507 height 55
paste textarea "powder with milk"
type textarea "Matcha powder with milk"
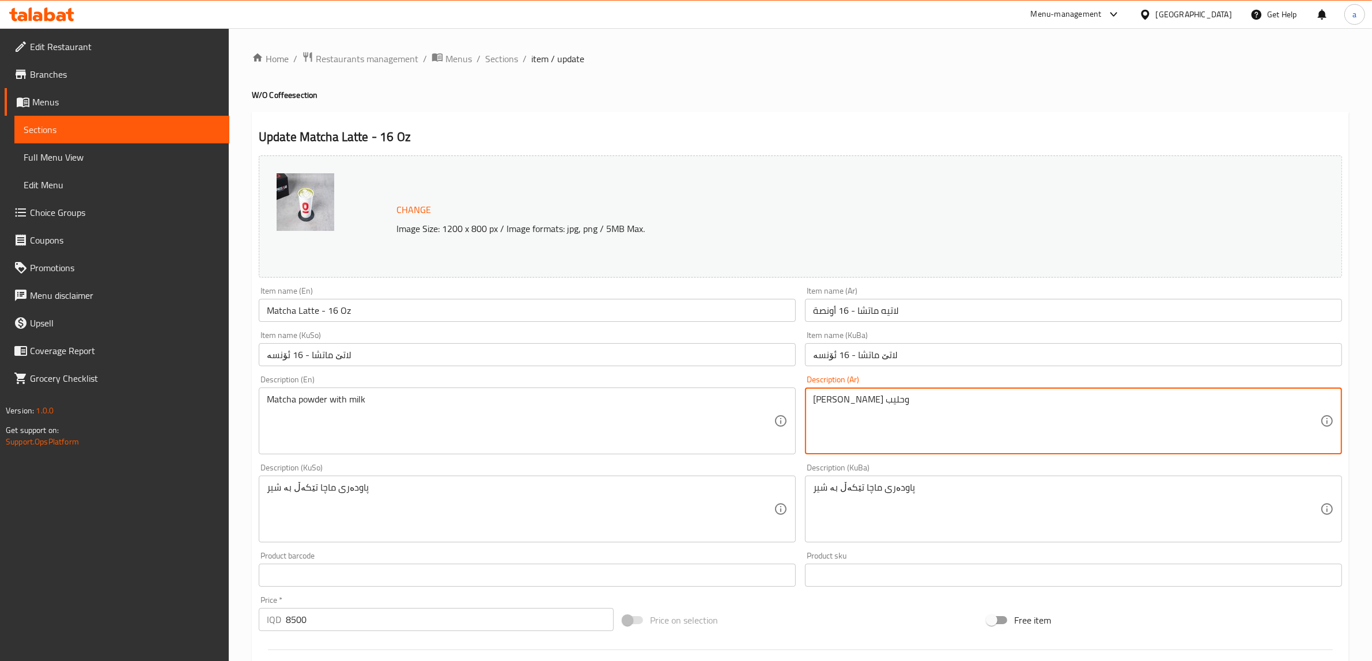
click at [857, 402] on textarea "[PERSON_NAME] وحليب" at bounding box center [1066, 421] width 507 height 55
paste textarea "مسحوق الماتشا مع الحليب"
click at [874, 399] on textarea "مسحوق الماتشا مع الحليب" at bounding box center [1066, 421] width 507 height 55
drag, startPoint x: 872, startPoint y: 400, endPoint x: 922, endPoint y: 400, distance: 50.1
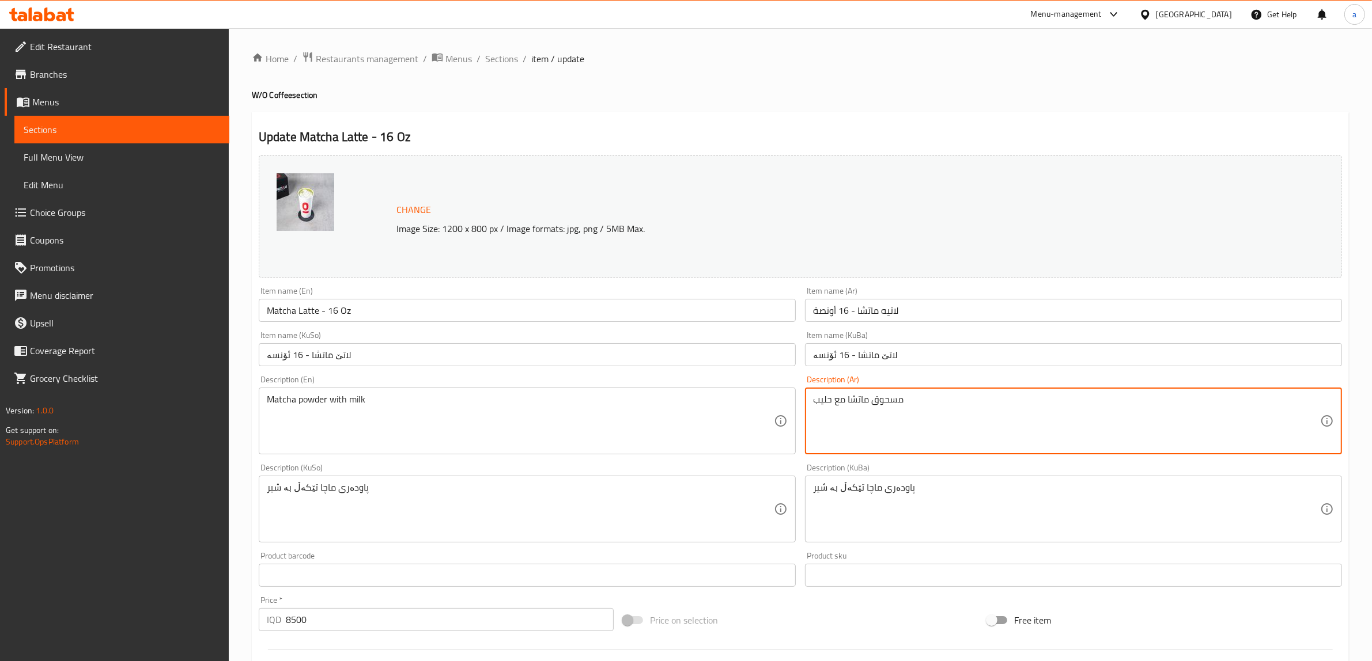
click at [922, 400] on textarea "مسحوق ماتشا مع حليب" at bounding box center [1066, 421] width 507 height 55
paste textarea "بودرة"
type textarea "بودرة ماتشا مع حليب"
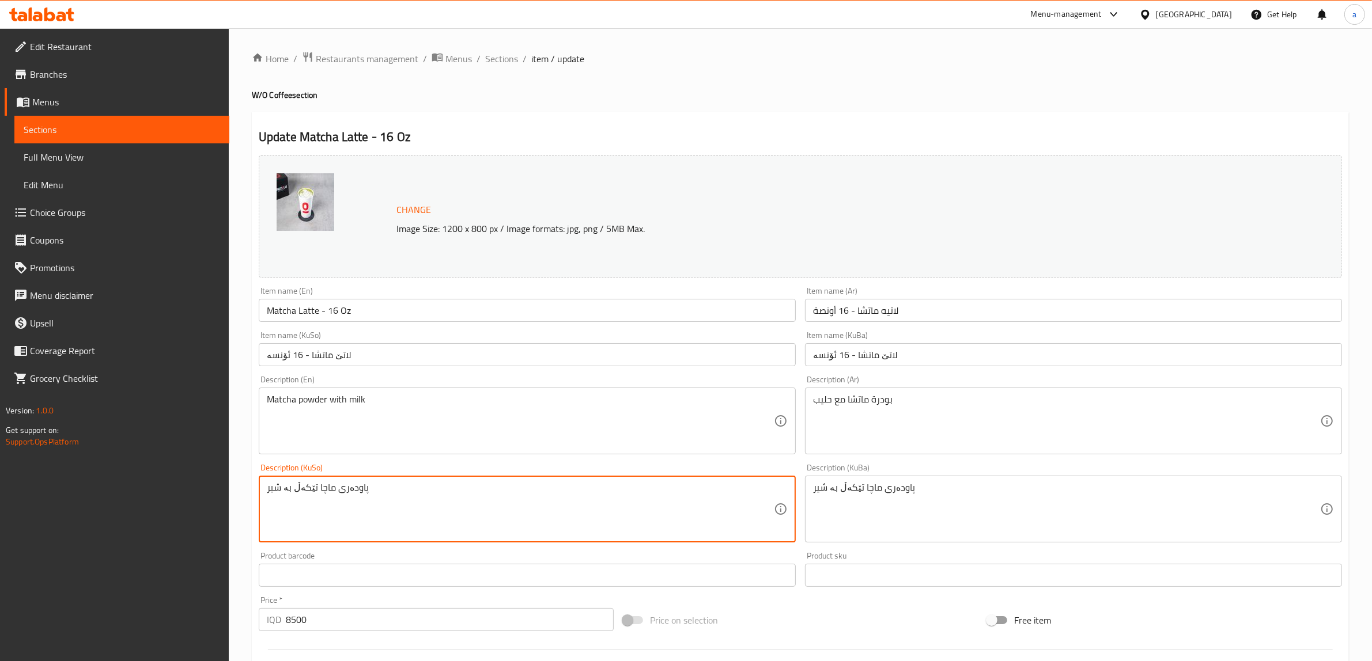
drag, startPoint x: 332, startPoint y: 493, endPoint x: 381, endPoint y: 487, distance: 49.8
paste textarea "بۆدرە"
click at [364, 509] on textarea "بۆدرەی ماچا تێکەڵ بە شیر" at bounding box center [520, 509] width 507 height 55
type textarea "بۆدرەی ماچا تێکەڵ بە شیر"
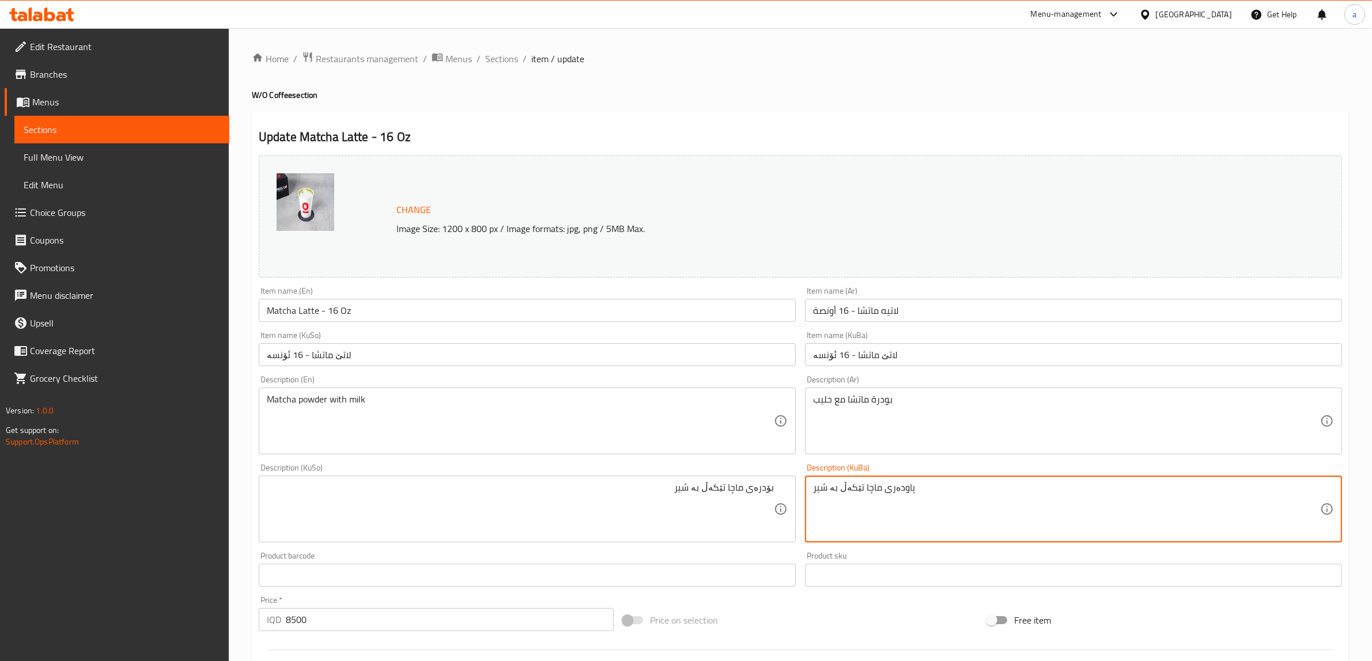
click at [860, 494] on textarea "پاودەری ماچا تێکەڵ بە شیر" at bounding box center [1066, 509] width 507 height 55
paste textarea "بۆدرە"
type textarea "بۆدرەی ماچا تێکەڵ بە شیر"
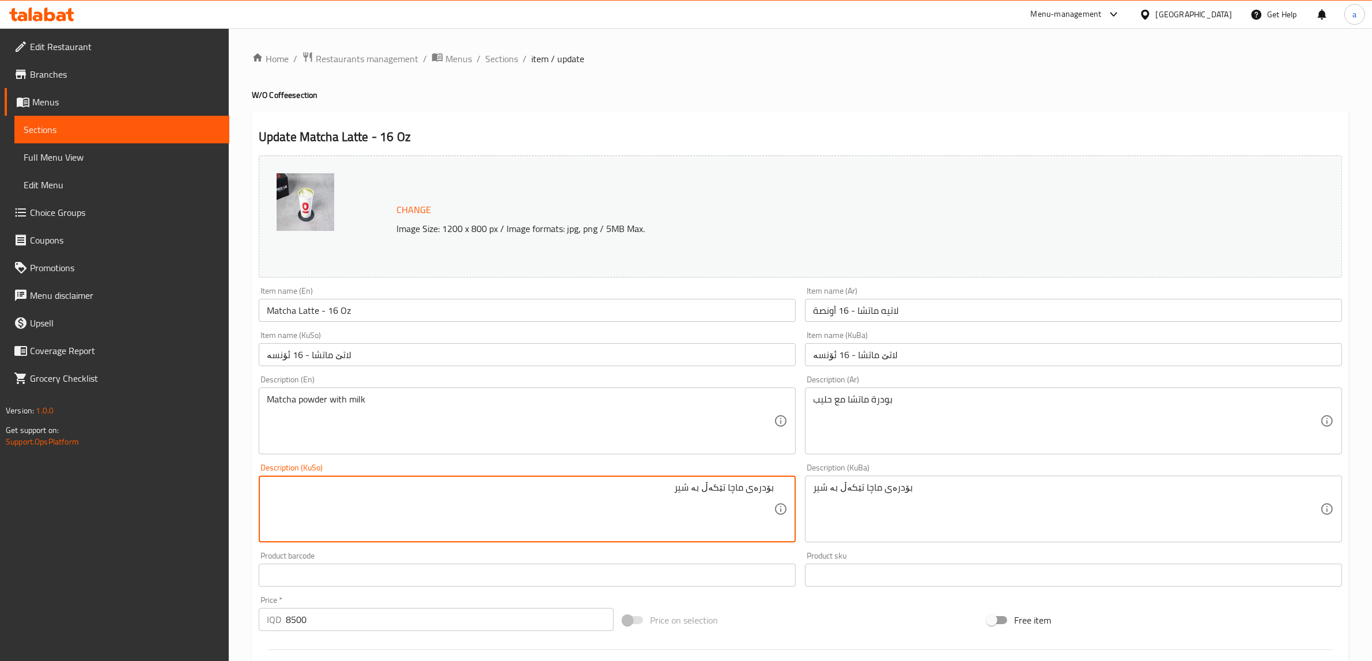
drag, startPoint x: 712, startPoint y: 489, endPoint x: 729, endPoint y: 494, distance: 18.8
type textarea "بۆدرەی ماتشا لەگەڵ شیر"
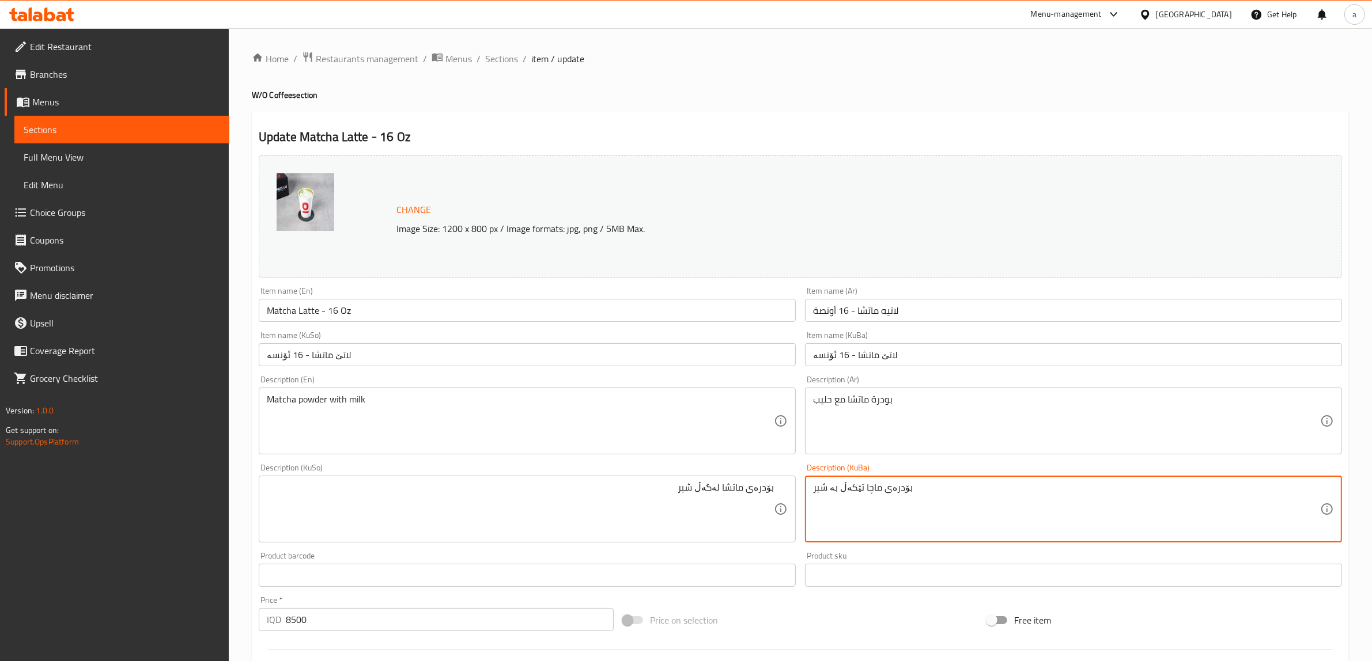
click at [860, 485] on textarea "بۆدرەی ماچا تێکەڵ بە شیر" at bounding box center [1066, 509] width 507 height 55
paste textarea "تشا لەگەڵ"
type textarea "بۆدرەی ماتشا لەگەڵ شیر"
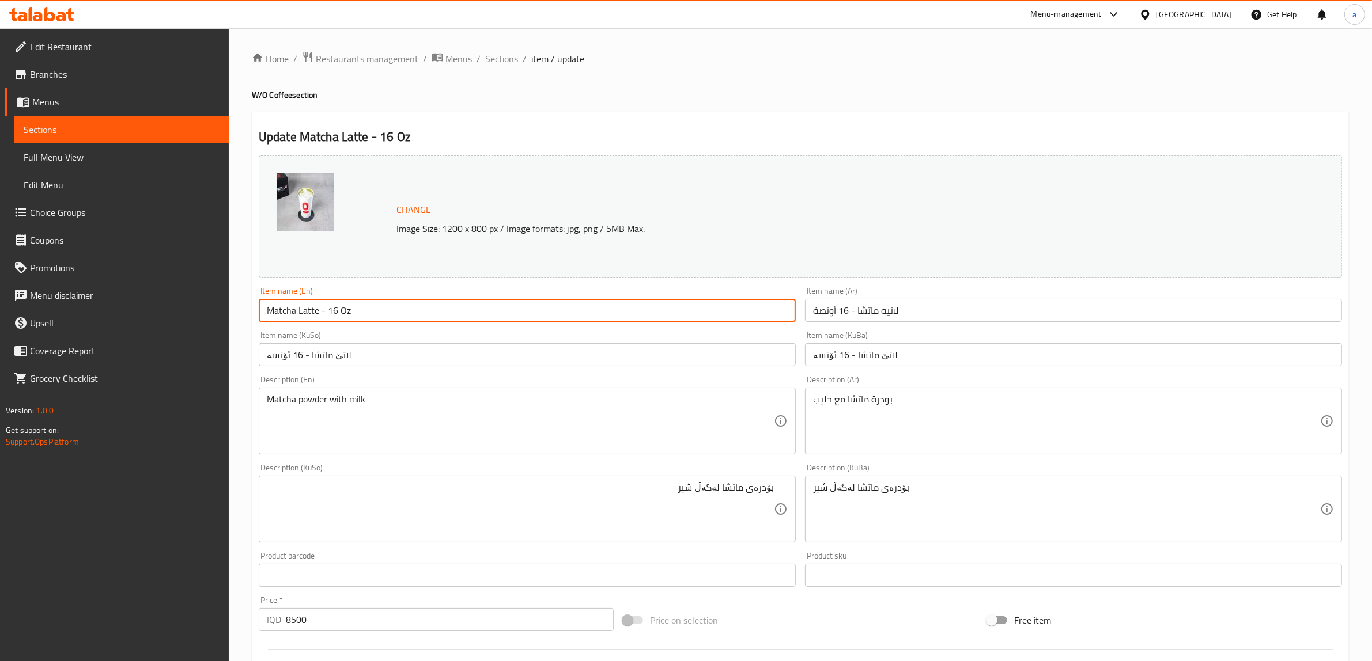
click at [315, 312] on input "Matcha Latte - 16 Oz" at bounding box center [527, 310] width 537 height 23
click at [349, 292] on div "Item name (En) Matcha Latte - 16 Oz Item name (En)" at bounding box center [527, 304] width 537 height 35
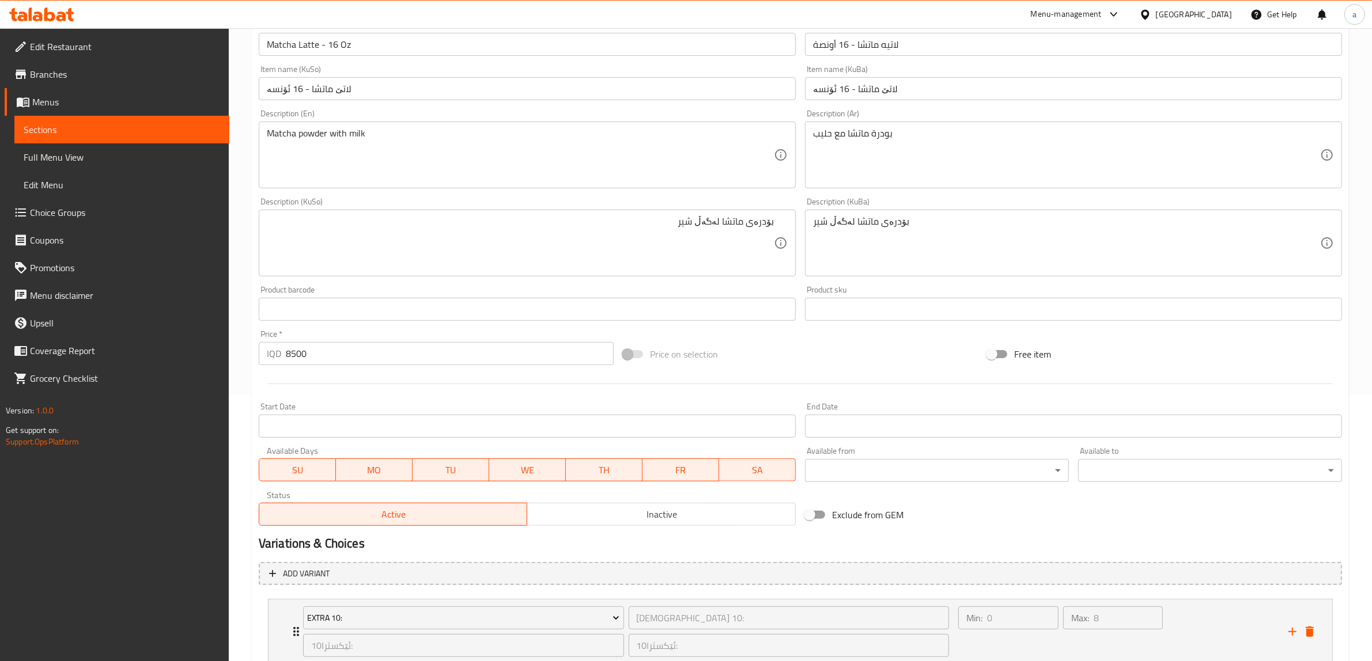
scroll to position [347, 0]
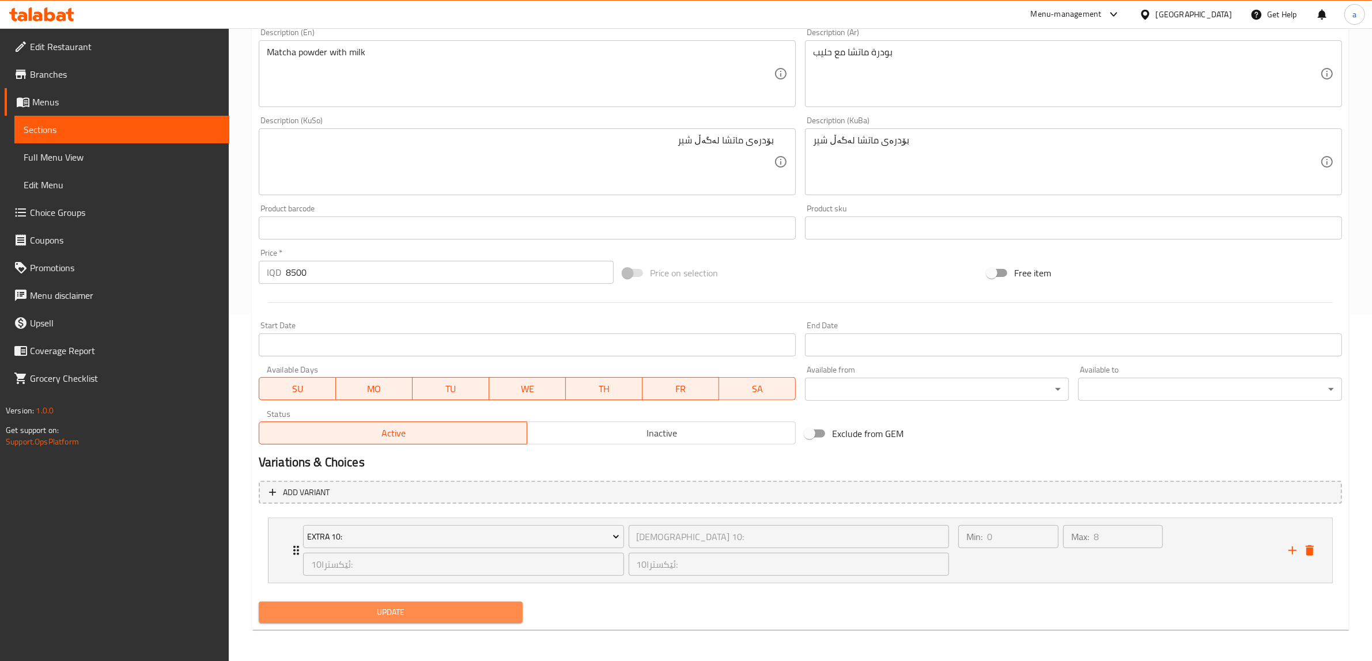
click at [390, 614] on span "Update" at bounding box center [390, 613] width 245 height 14
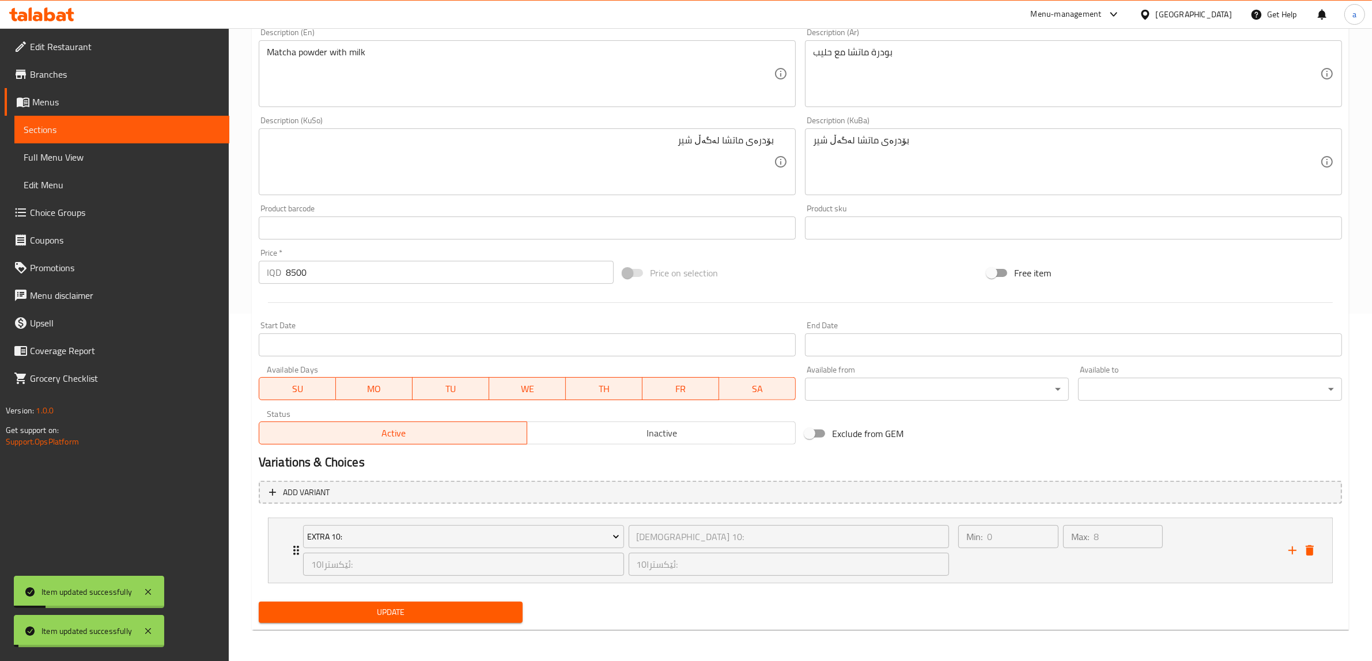
click at [390, 615] on span "Update" at bounding box center [390, 613] width 245 height 14
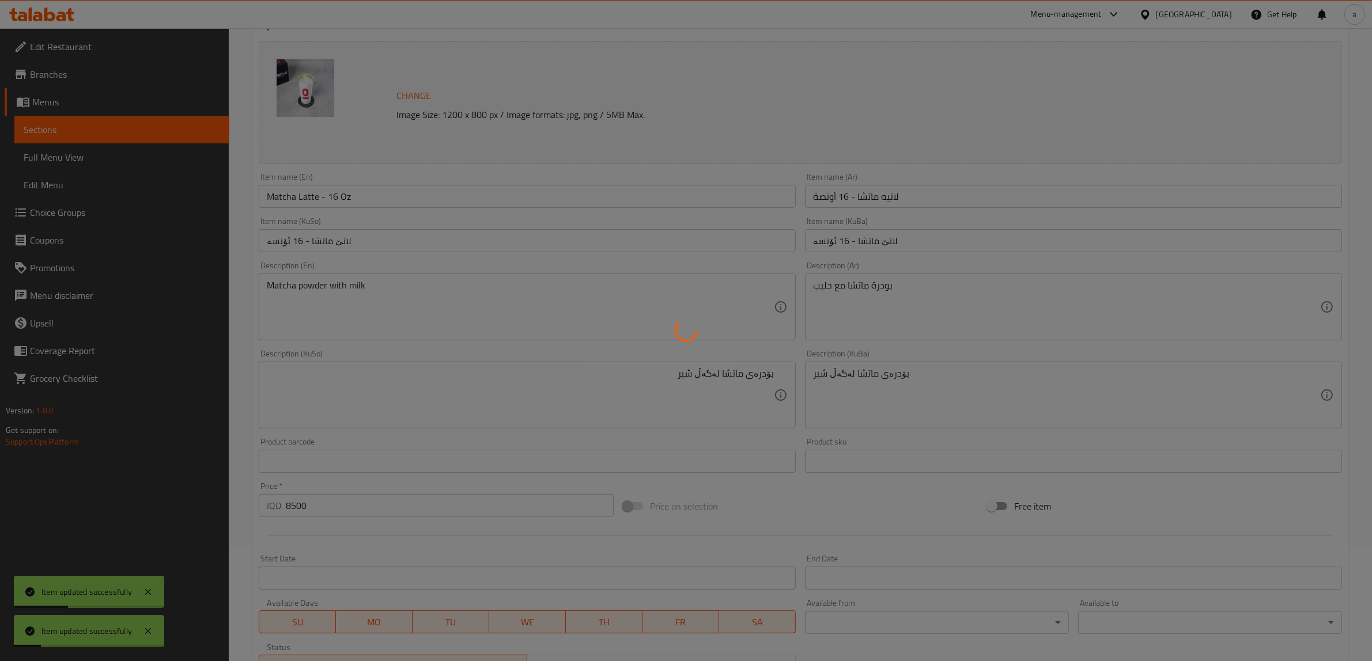
scroll to position [0, 0]
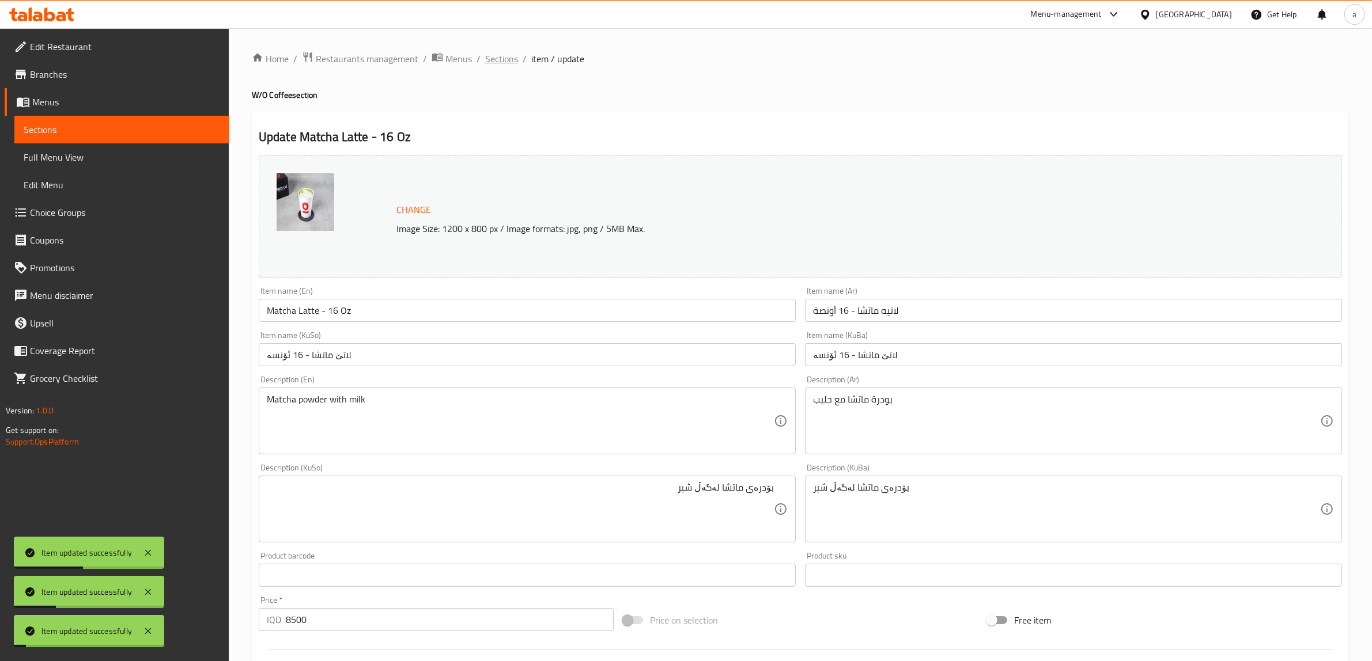
click at [515, 58] on span "Sections" at bounding box center [501, 59] width 33 height 14
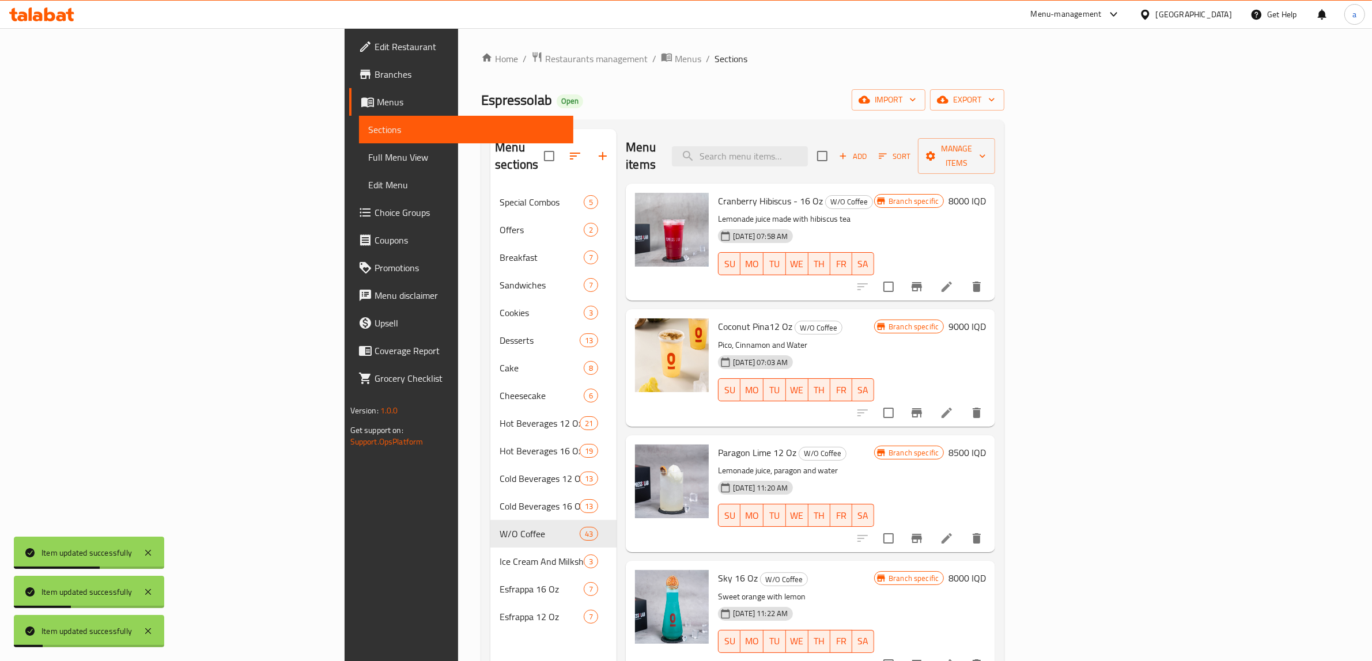
click at [368, 160] on span "Full Menu View" at bounding box center [466, 157] width 196 height 14
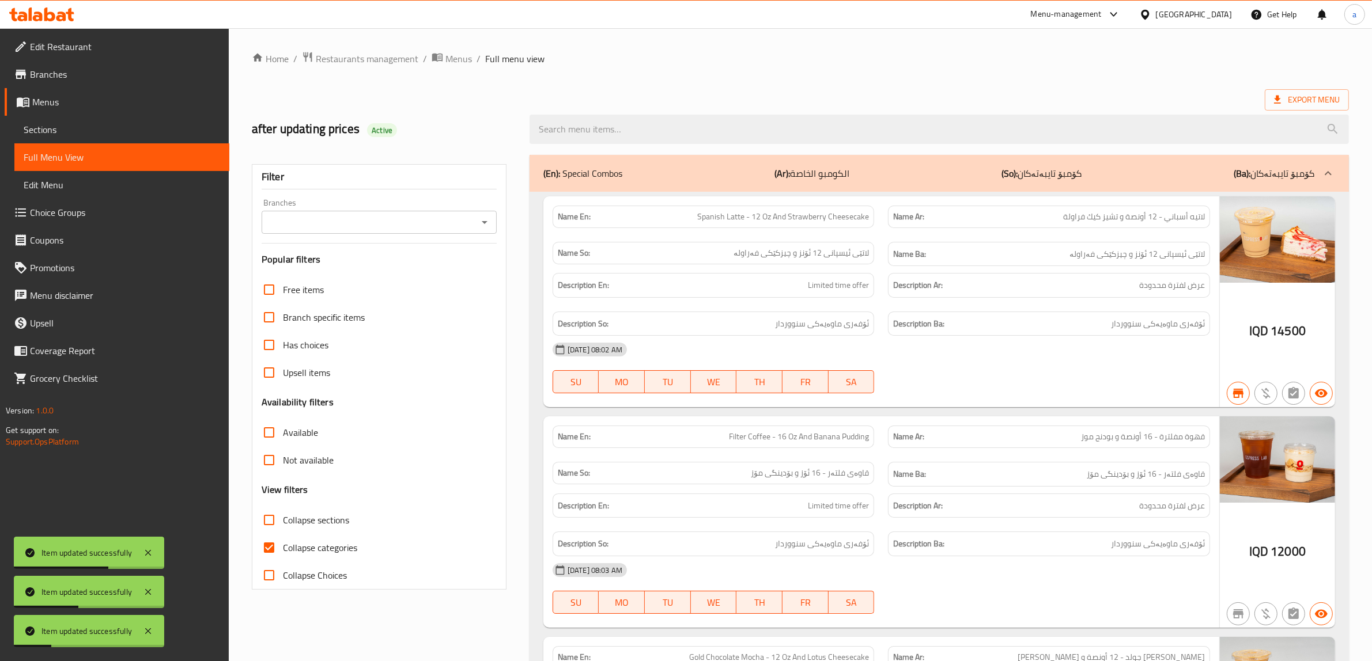
click at [485, 226] on icon "Open" at bounding box center [485, 223] width 14 height 14
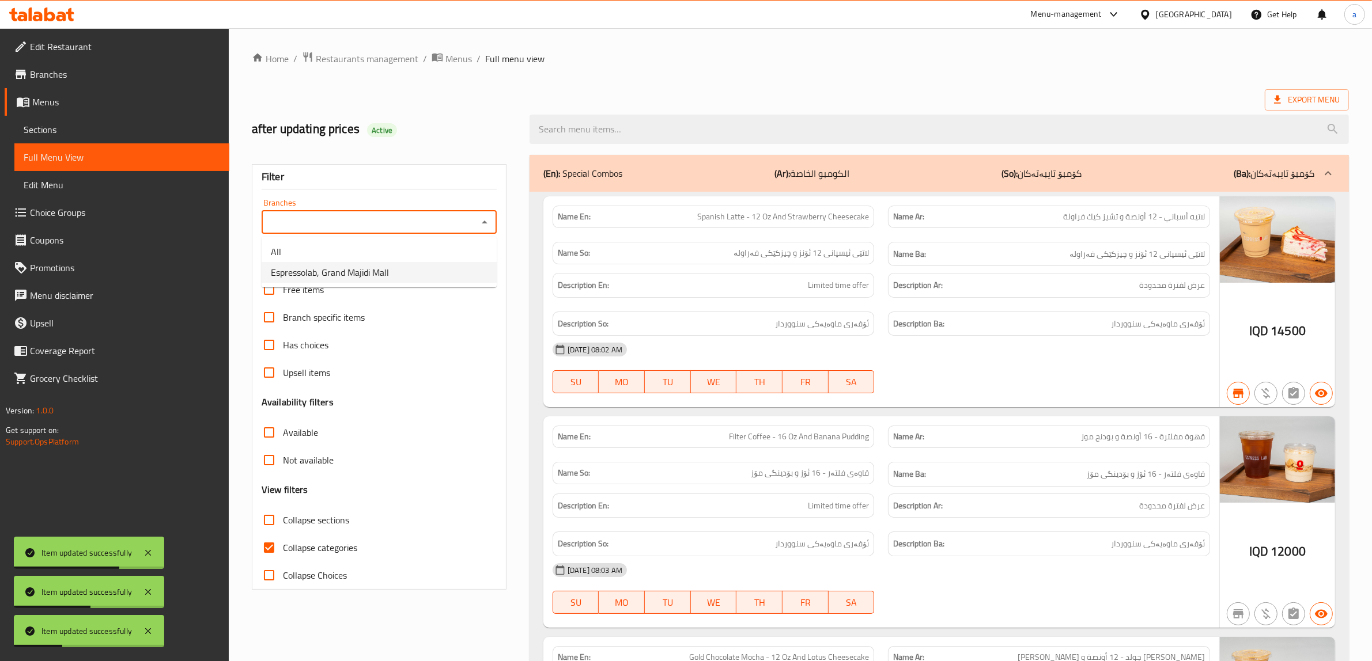
click at [340, 278] on span "Espressolab, Grand Majidi Mall" at bounding box center [330, 273] width 118 height 14
type input "Espressolab, Grand Majidi Mall"
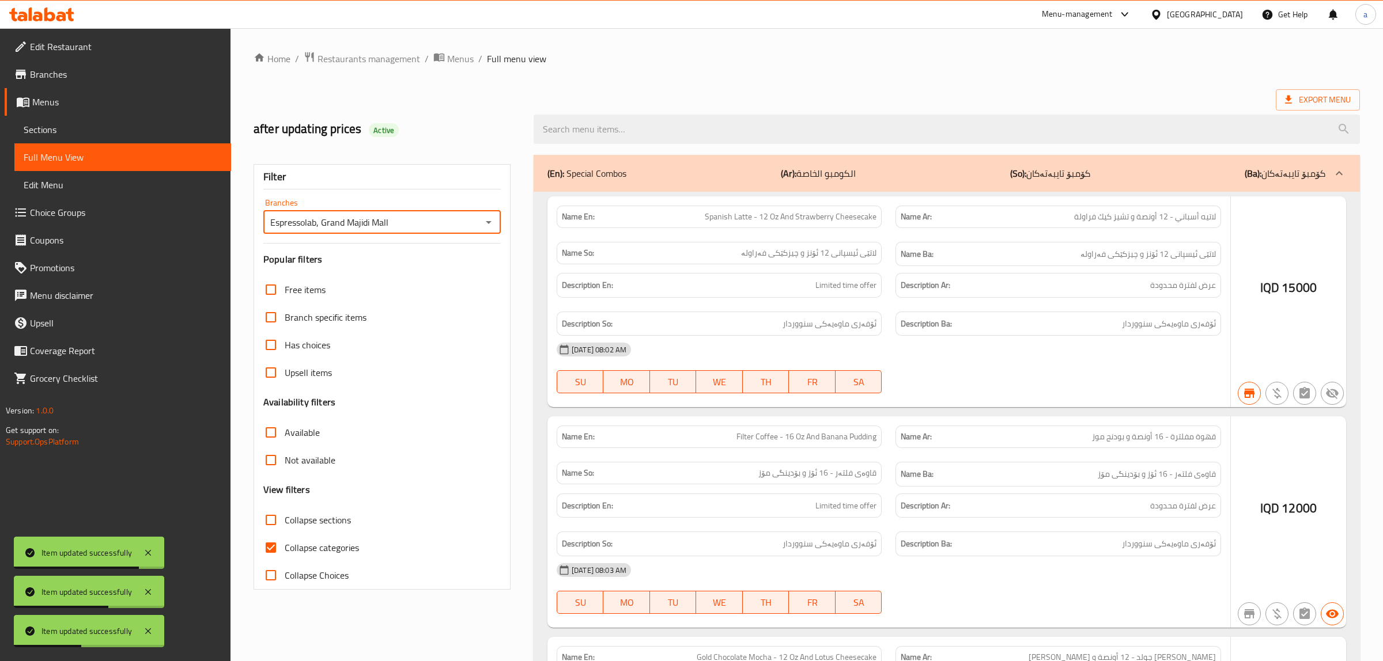
click at [272, 546] on div at bounding box center [691, 330] width 1383 height 661
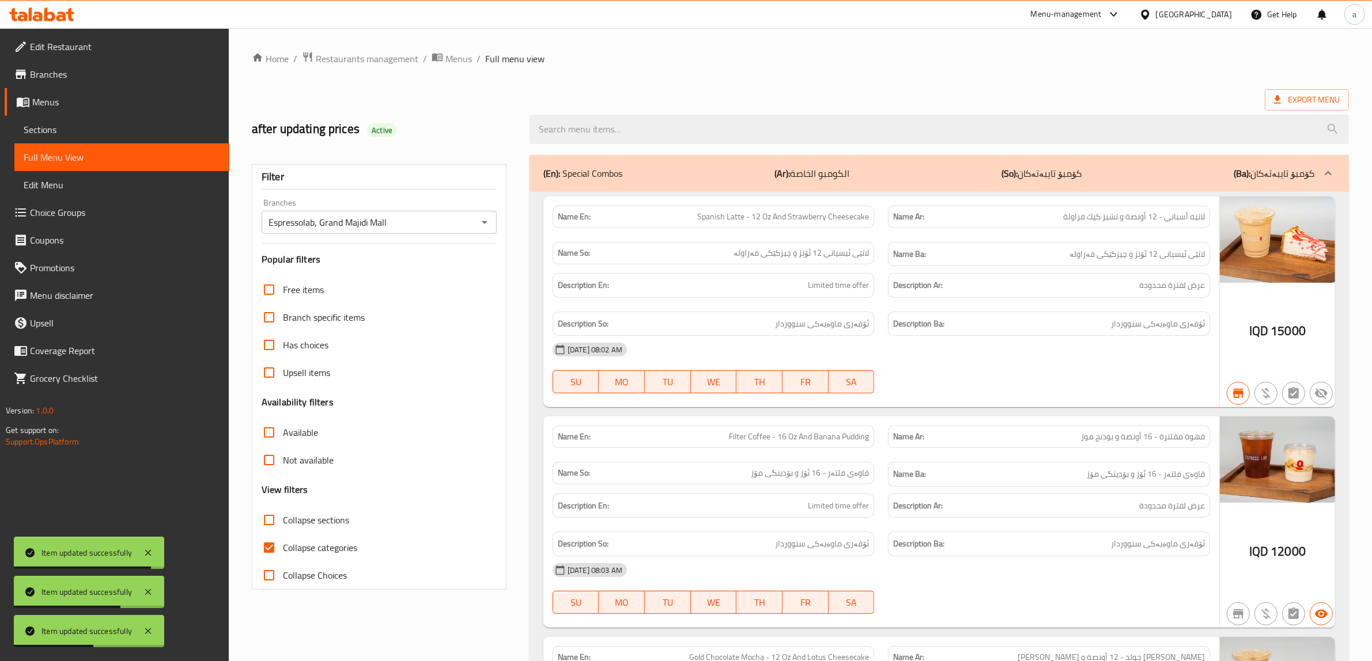
click at [264, 546] on input "Collapse categories" at bounding box center [269, 548] width 28 height 28
checkbox input "false"
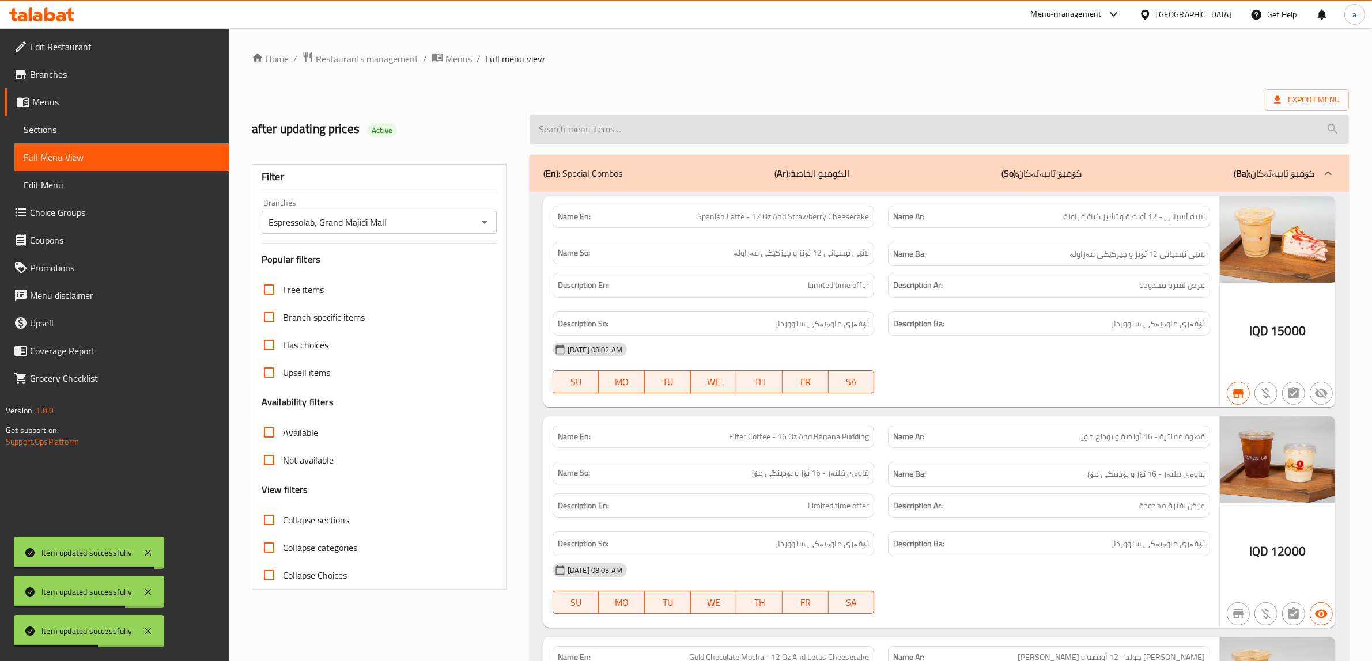
click at [612, 136] on input "search" at bounding box center [939, 129] width 819 height 29
click at [610, 128] on input "search" at bounding box center [939, 129] width 819 height 29
paste input "Matcha Latte - 16 Oz"
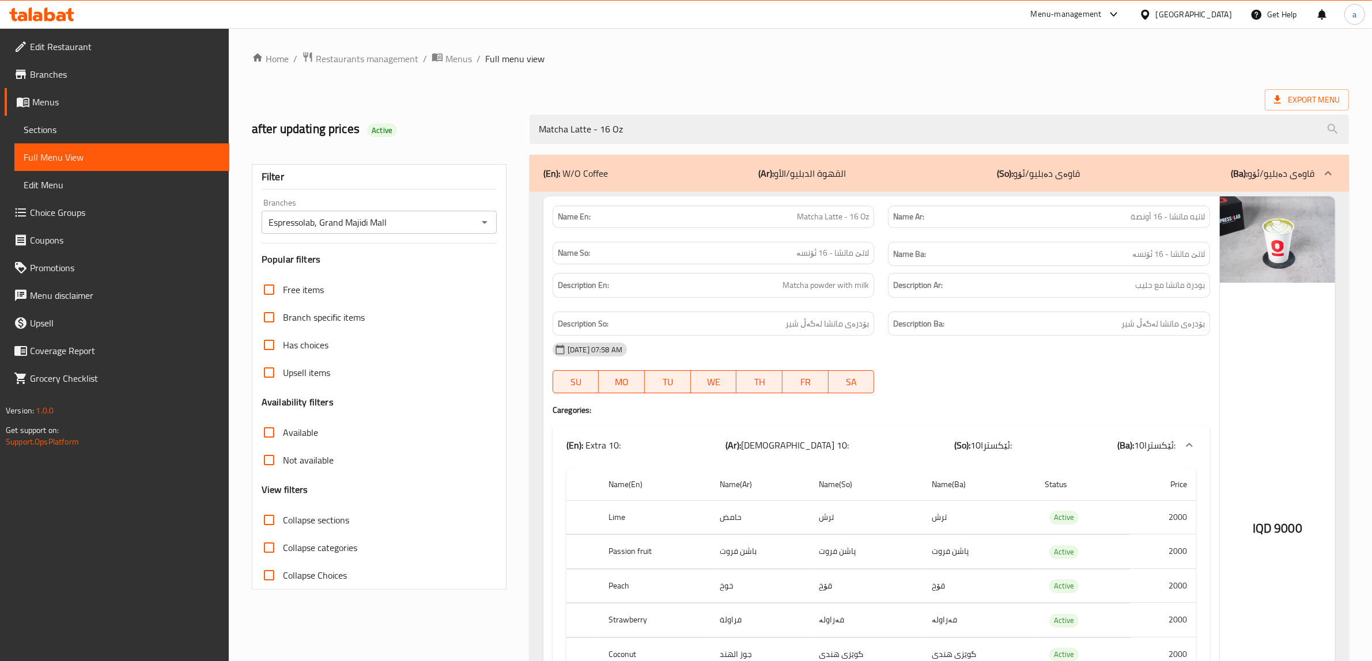
type input "Matcha Latte - 16 Oz"
drag, startPoint x: 297, startPoint y: 195, endPoint x: 376, endPoint y: -43, distance: 250.0
click at [70, 123] on span "Sections" at bounding box center [122, 130] width 196 height 14
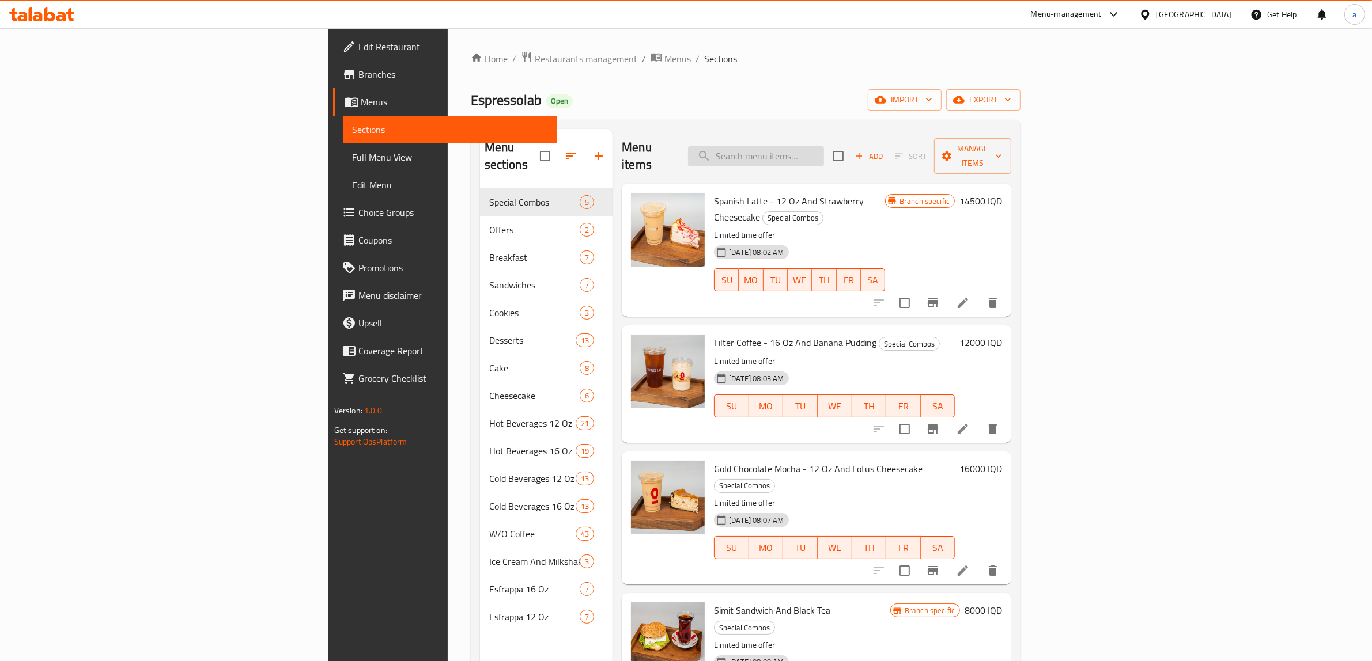
click at [824, 146] on input "search" at bounding box center [756, 156] width 136 height 20
paste input "Matcha Latte - 12 Oz"
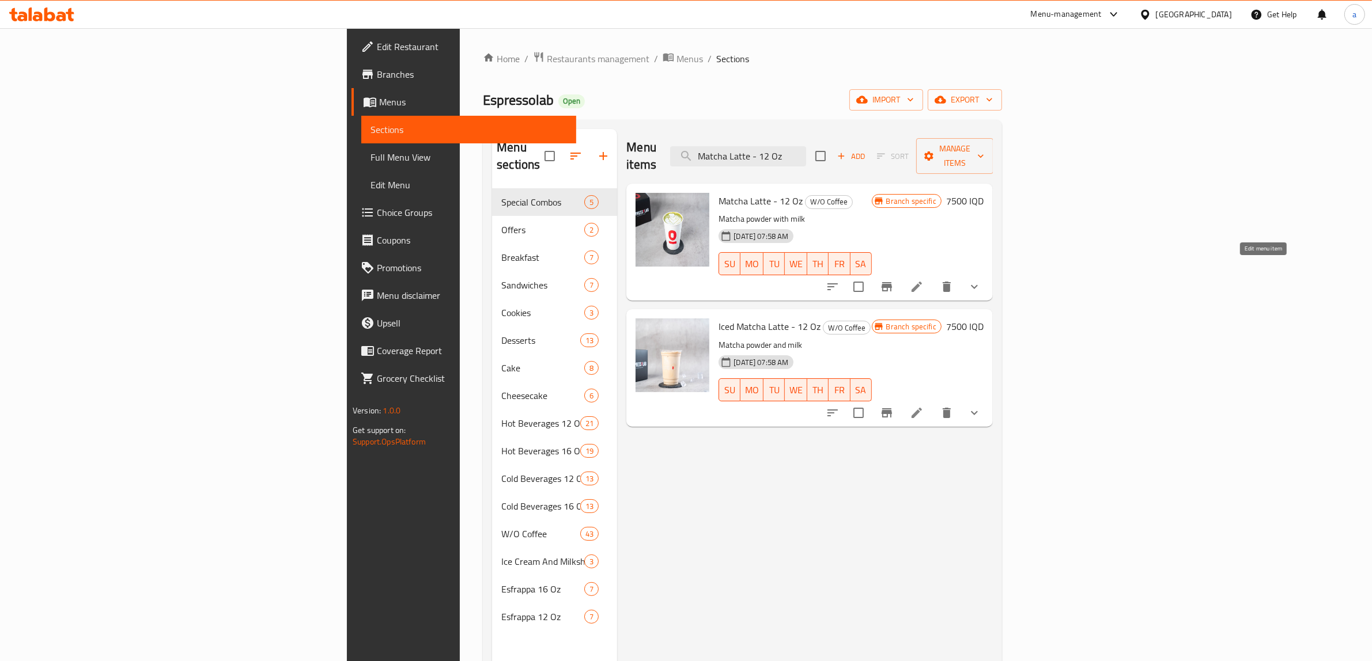
type input "Matcha Latte - 12 Oz"
click at [922, 282] on icon at bounding box center [917, 287] width 10 height 10
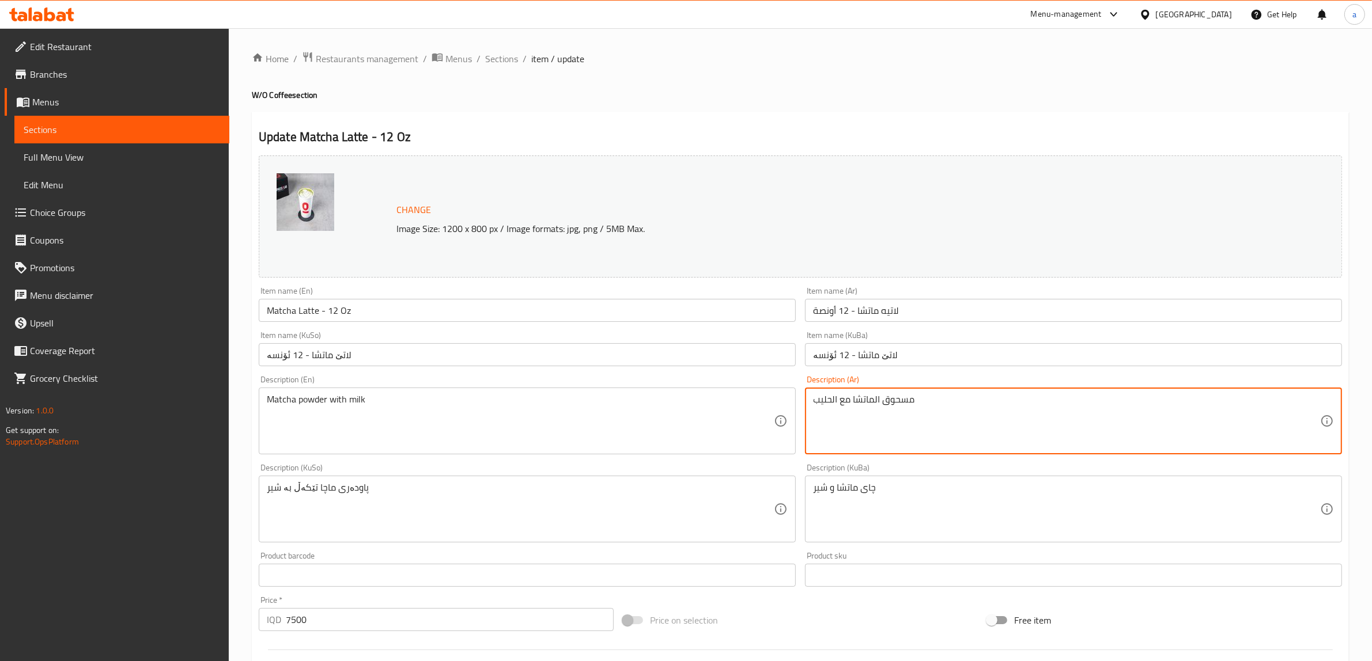
drag, startPoint x: 882, startPoint y: 405, endPoint x: 958, endPoint y: 405, distance: 76.6
paste textarea "بودرة"
click at [875, 402] on textarea "بودرة الماتشا مع الحليب" at bounding box center [1066, 421] width 507 height 55
type textarea "بودرة ماتشا مع حليب"
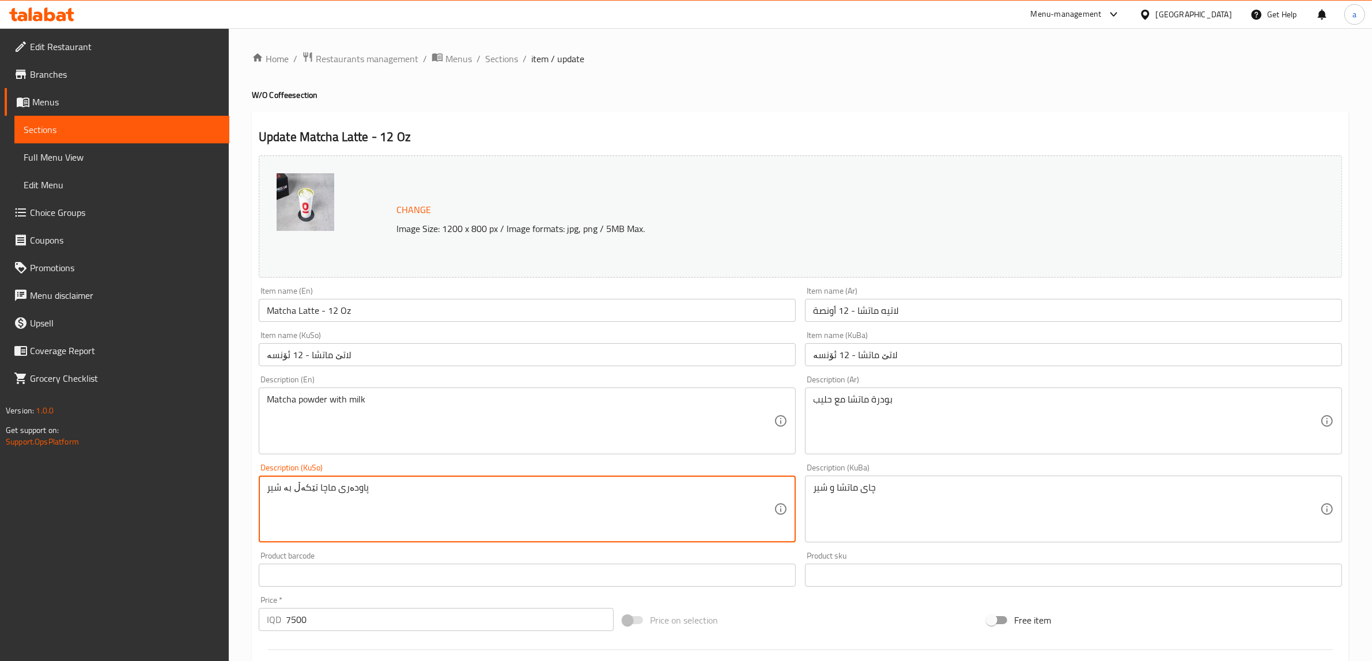
drag, startPoint x: 332, startPoint y: 492, endPoint x: 376, endPoint y: 492, distance: 43.2
paste textarea "بۆدرە"
type textarea "بۆدرەی ماچا لەگەڵ شیر"
click at [850, 478] on div "چای ماتشا و شیر Description (KuBa)" at bounding box center [1073, 509] width 537 height 67
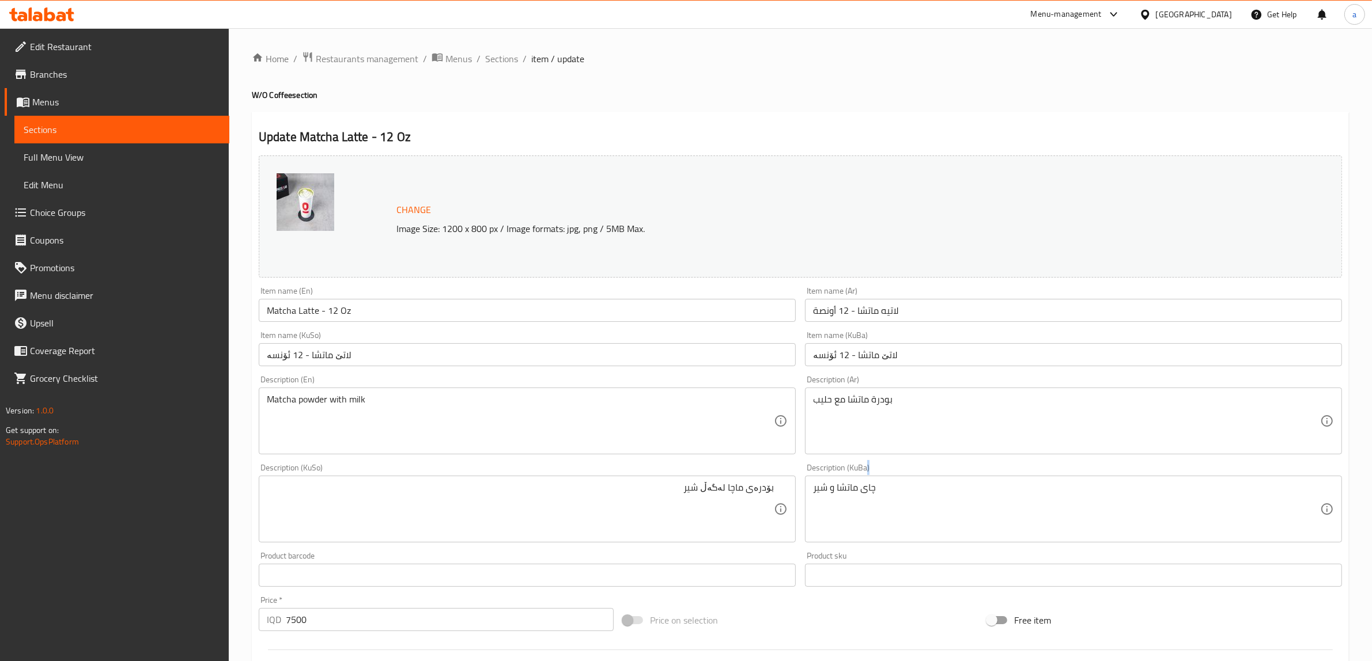
click at [850, 478] on div "چای ماتشا و شیر Description (KuBa)" at bounding box center [1073, 509] width 537 height 67
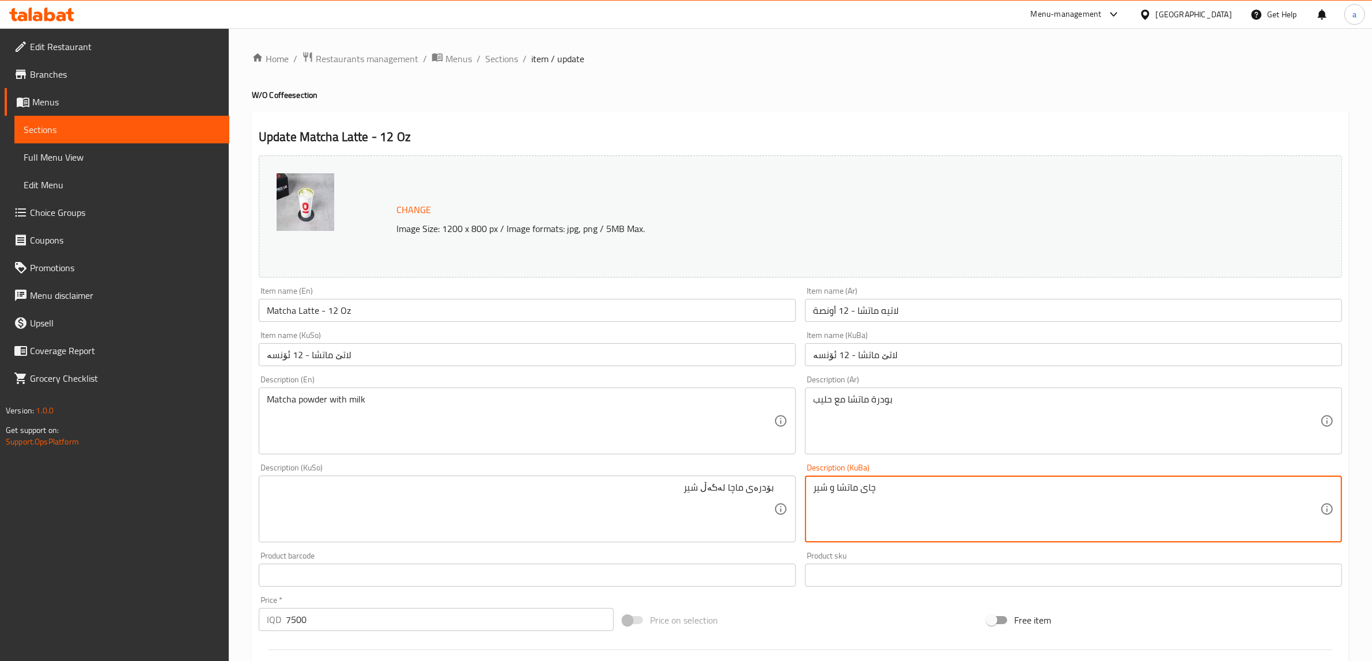
click at [841, 489] on textarea "چای ماتشا و شیر" at bounding box center [1066, 509] width 507 height 55
paste textarea "بۆدرەی ماچا لەگەڵ"
type textarea "بۆدرەی ماچا لەگەڵ شیر"
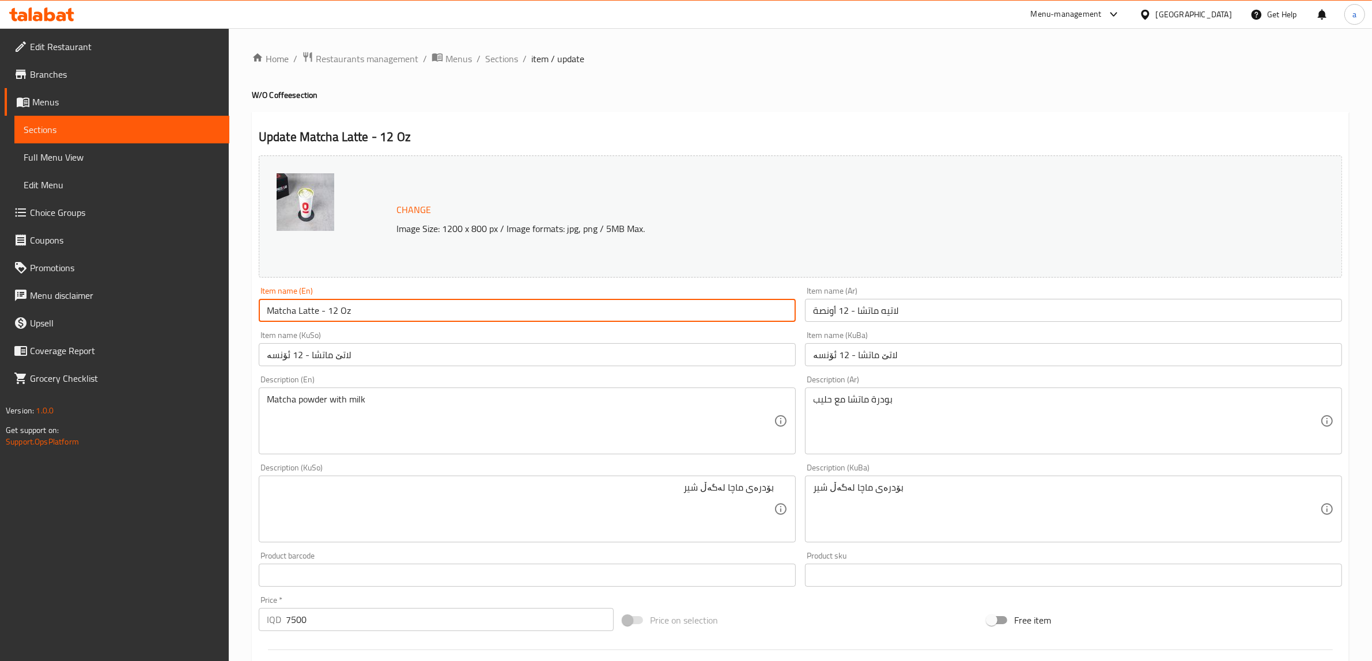
click at [338, 308] on input "Matcha Latte - 12 Oz" at bounding box center [527, 310] width 537 height 23
click at [390, 289] on div "Item name (En) Matcha Latte - 12 Oz Item name (En)" at bounding box center [527, 304] width 537 height 35
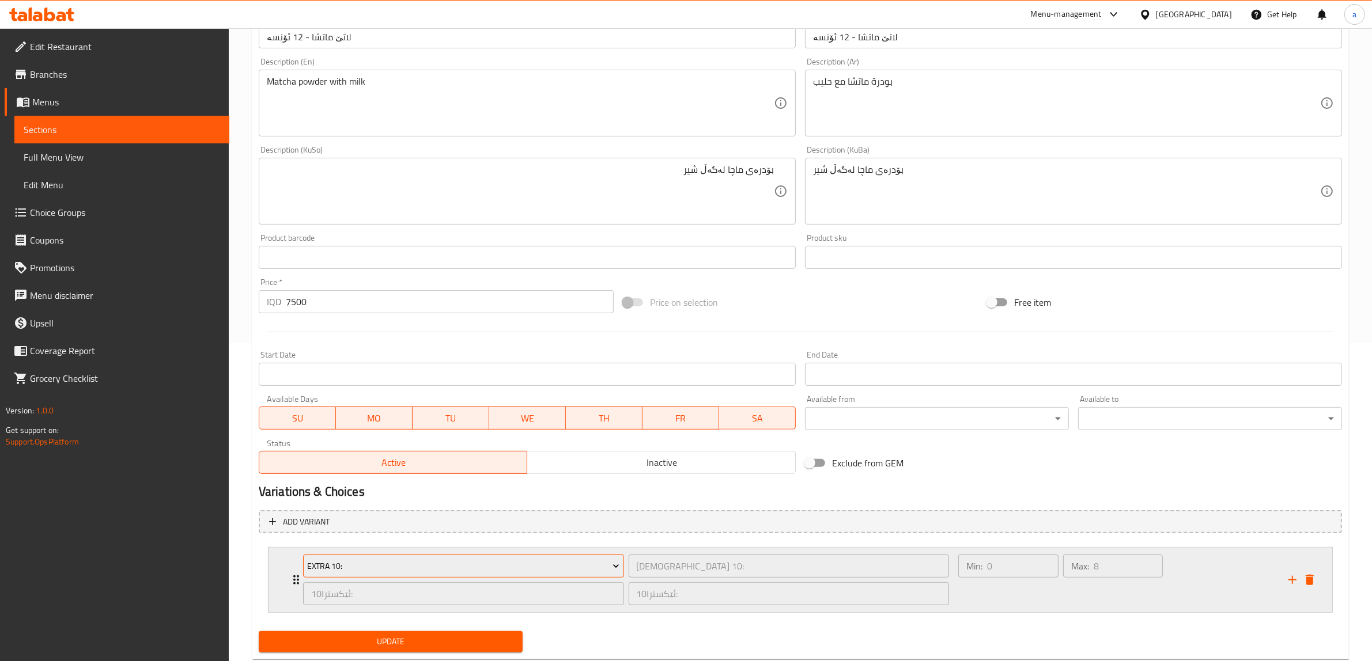
scroll to position [347, 0]
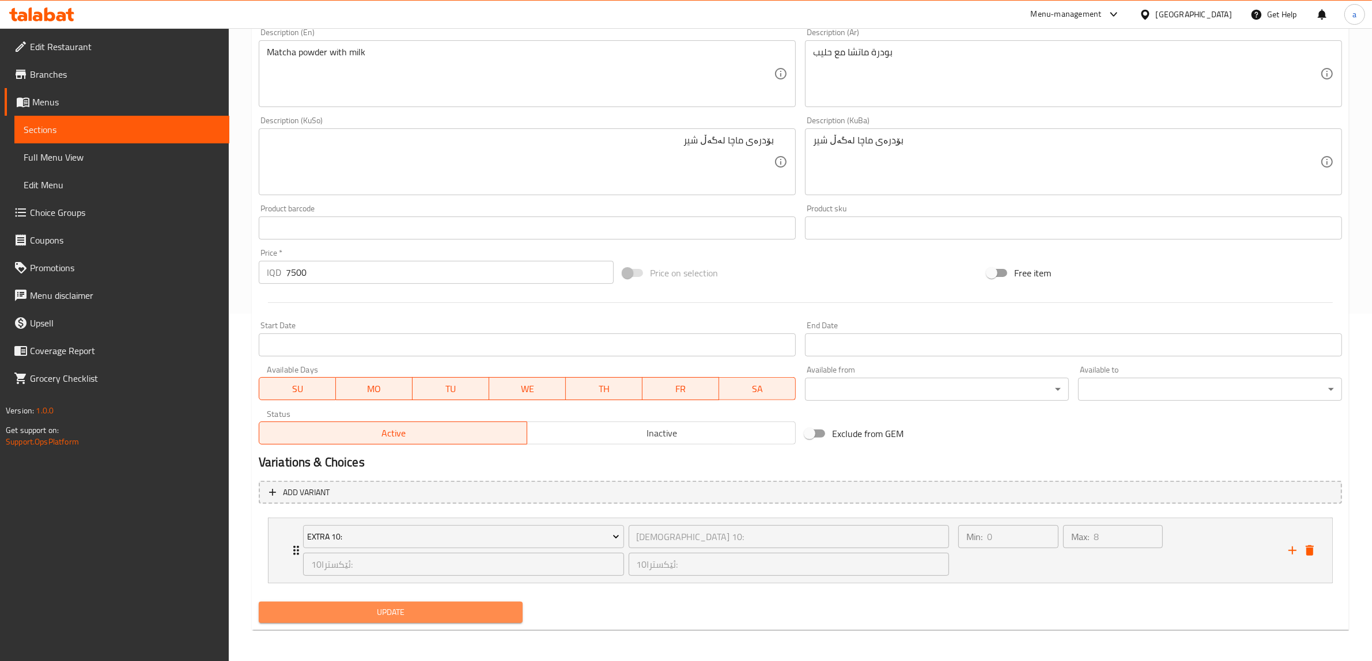
click at [385, 611] on span "Update" at bounding box center [390, 613] width 245 height 14
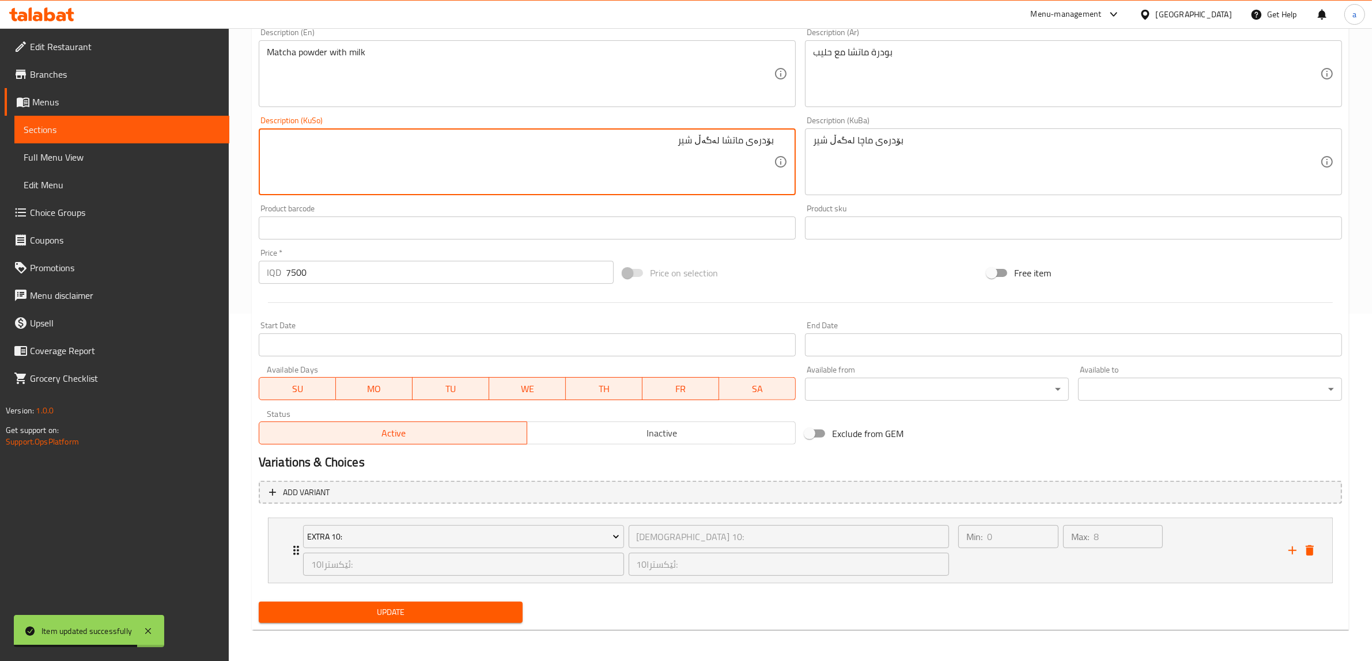
type textarea "بۆدرەی ماتشا لەگەڵ شیر"
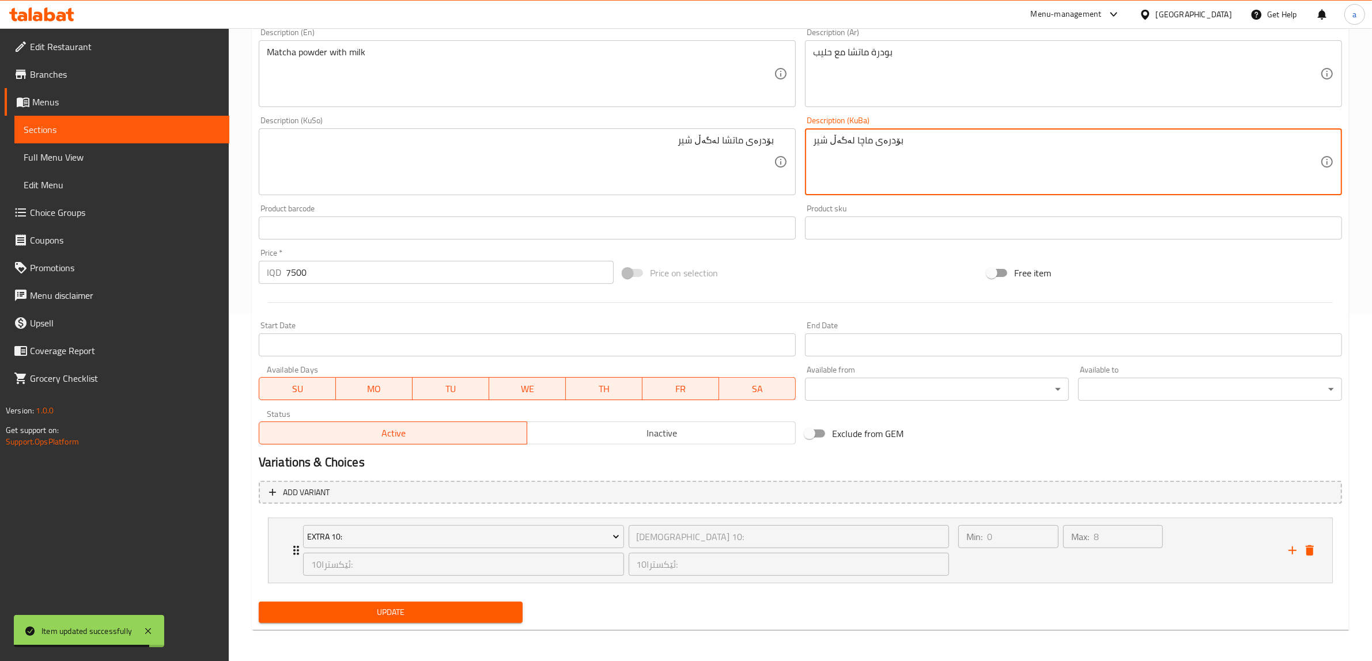
click at [843, 148] on textarea "بۆدرەی ماچا لەگەڵ شیر" at bounding box center [1066, 162] width 507 height 55
paste textarea "بۆدرەی ماتشا لەگەڵ شیر"
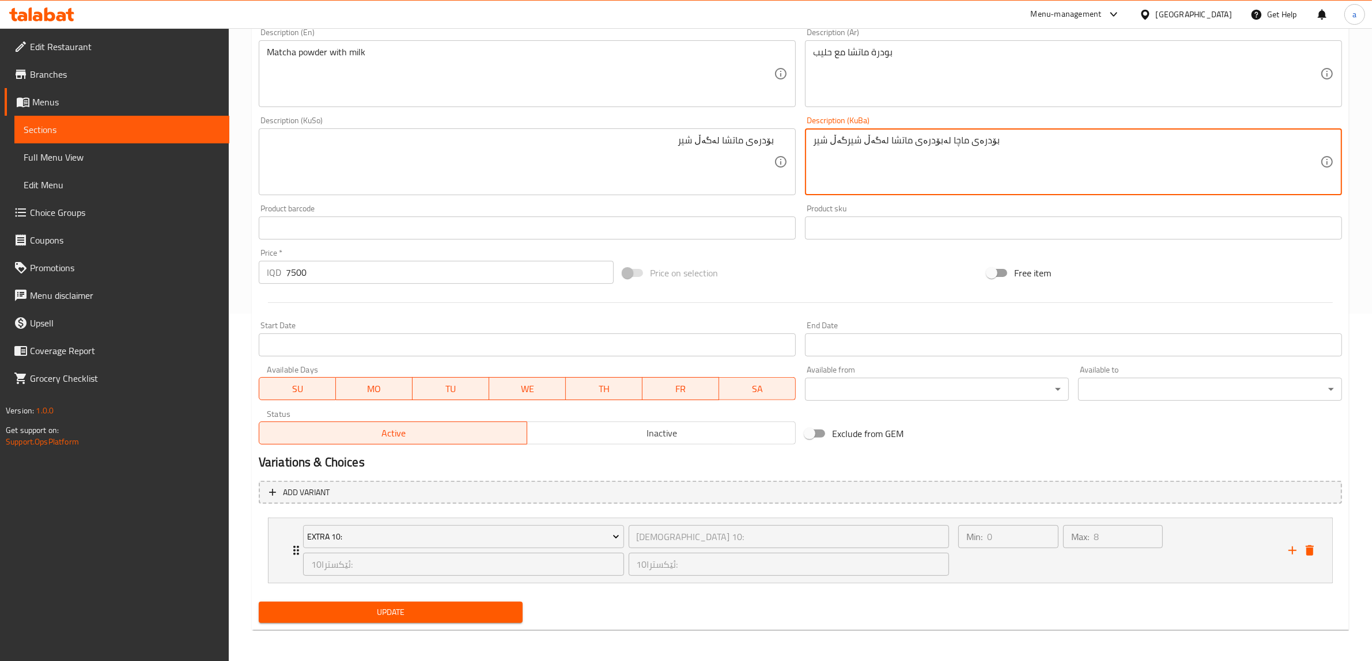
paste textarea "تشا لە"
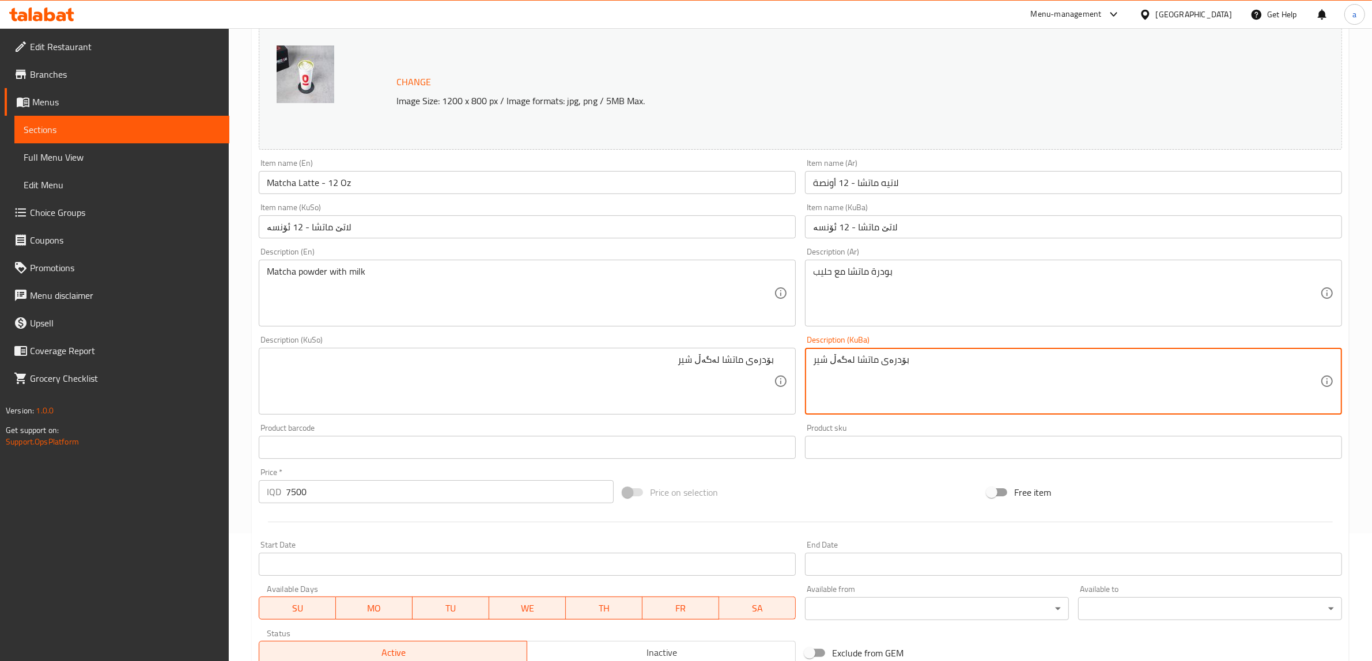
scroll to position [108, 0]
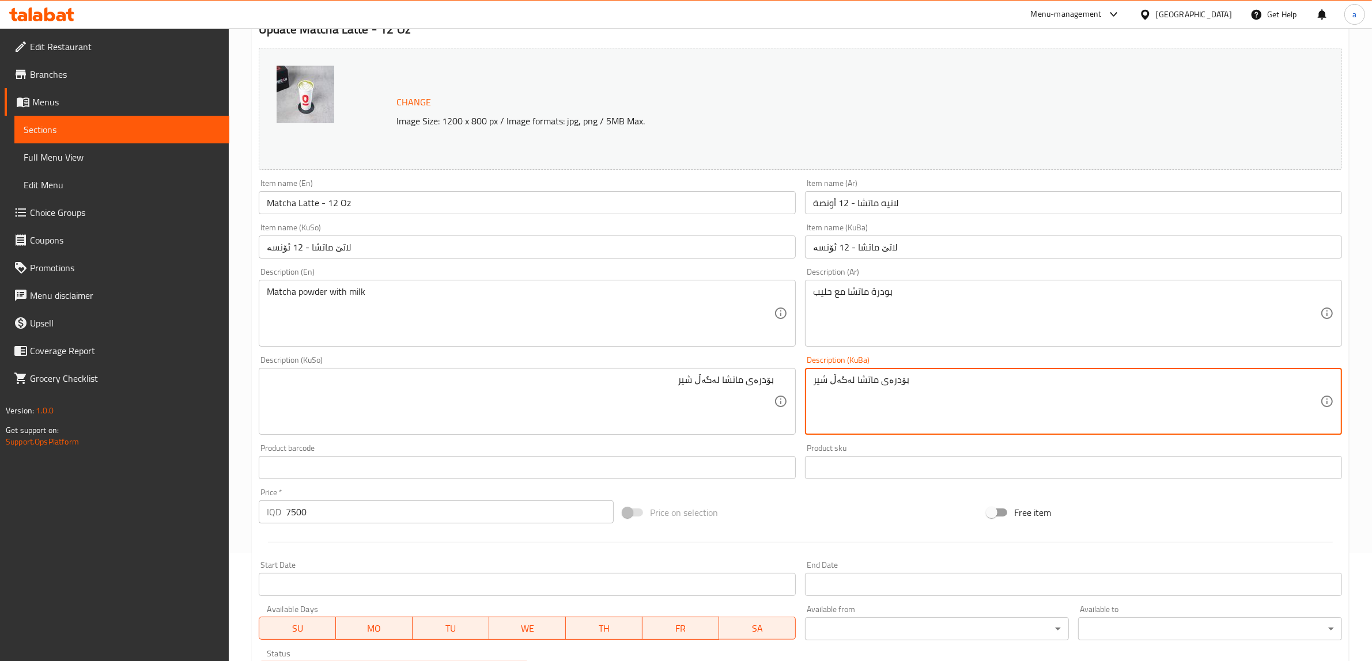
type textarea "بۆدرەی ماتشا لەگەڵ شیر"
click at [300, 205] on input "Matcha Latte - 12 Oz" at bounding box center [527, 202] width 537 height 23
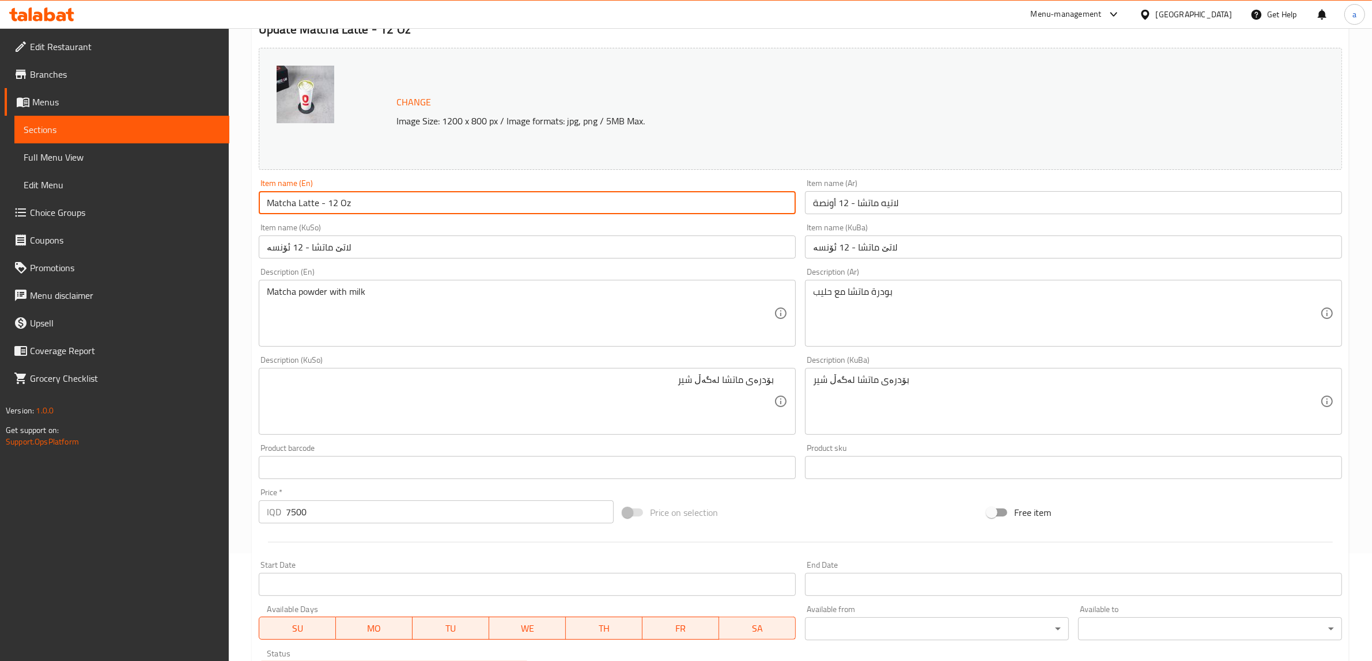
click at [300, 205] on input "Matcha Latte - 12 Oz" at bounding box center [527, 202] width 537 height 23
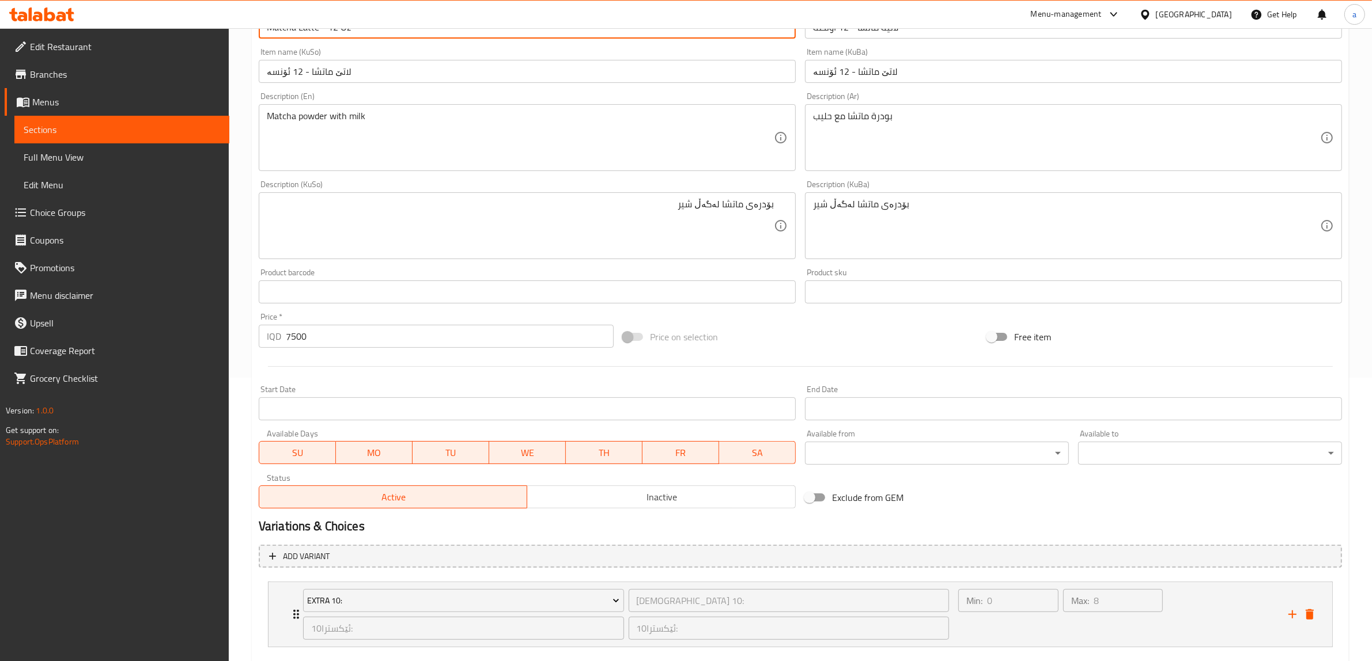
scroll to position [347, 0]
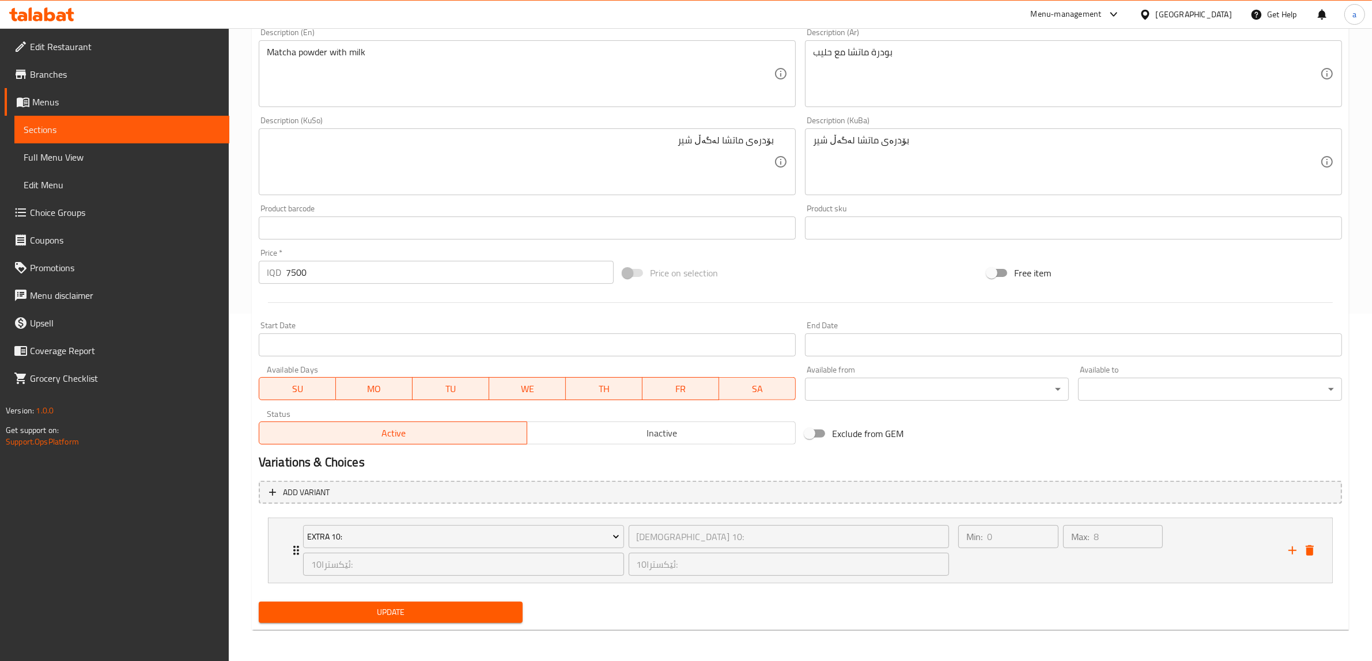
click at [405, 607] on span "Update" at bounding box center [390, 613] width 245 height 14
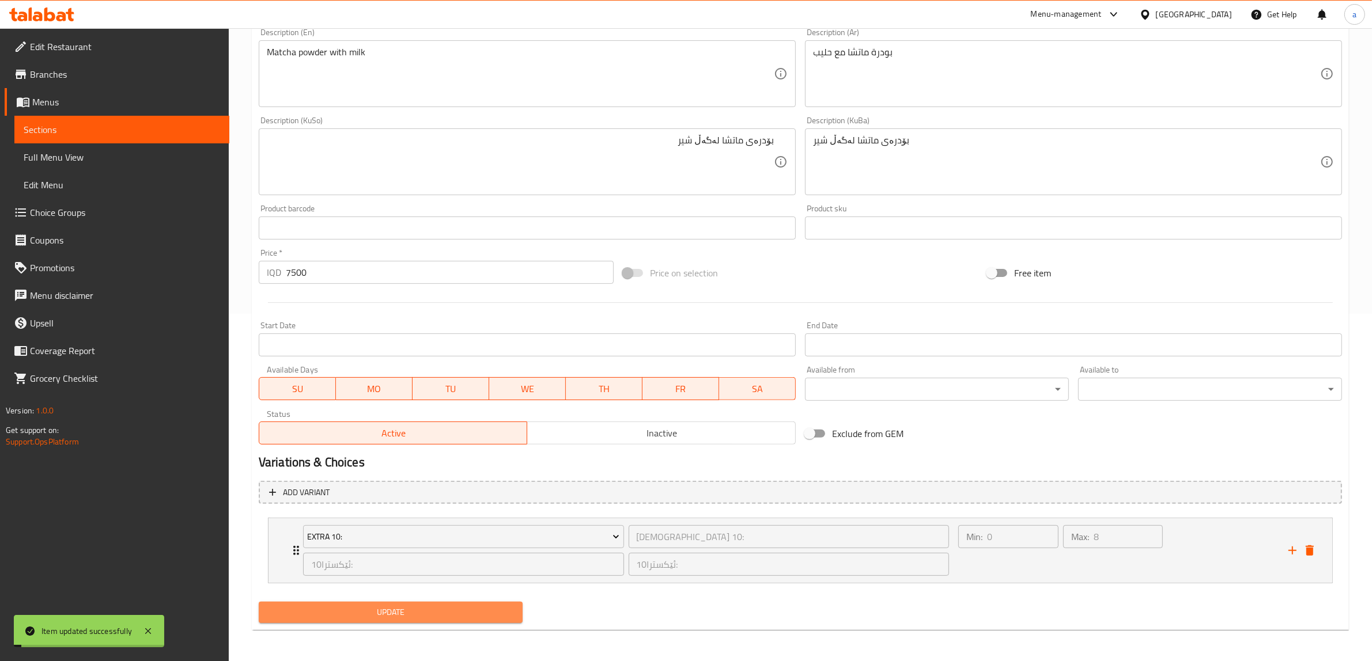
click at [411, 606] on span "Update" at bounding box center [390, 613] width 245 height 14
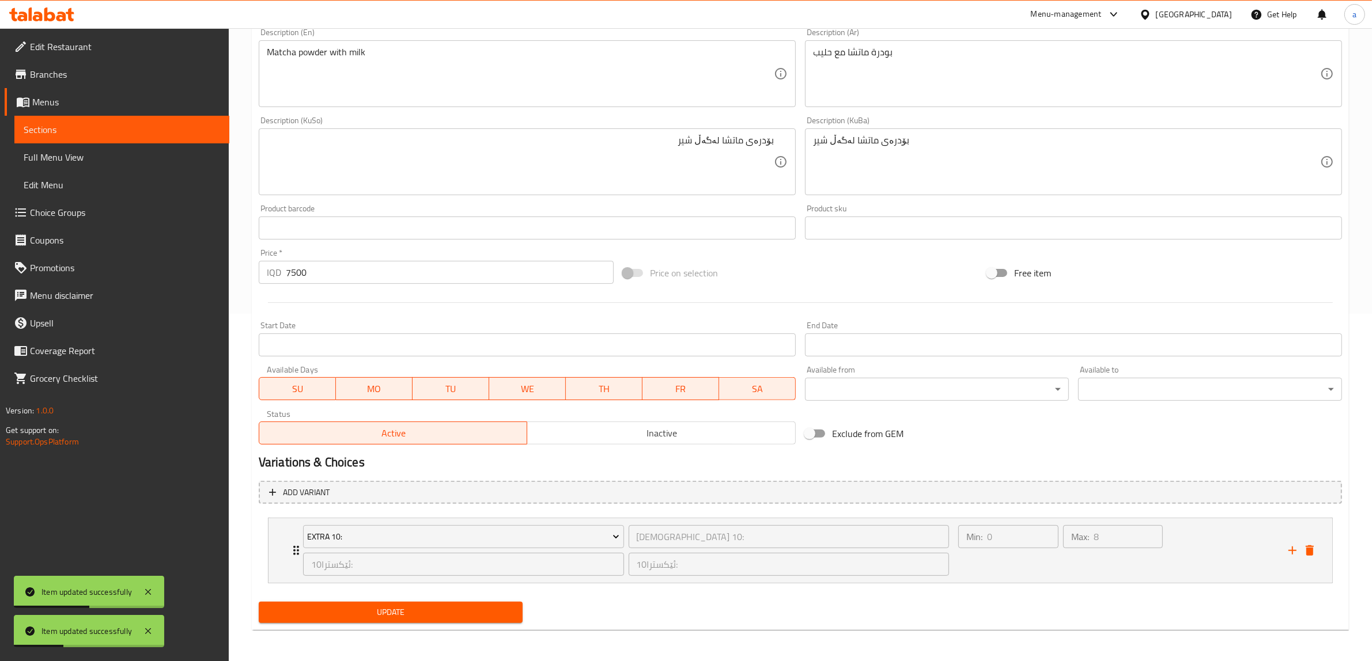
scroll to position [0, 0]
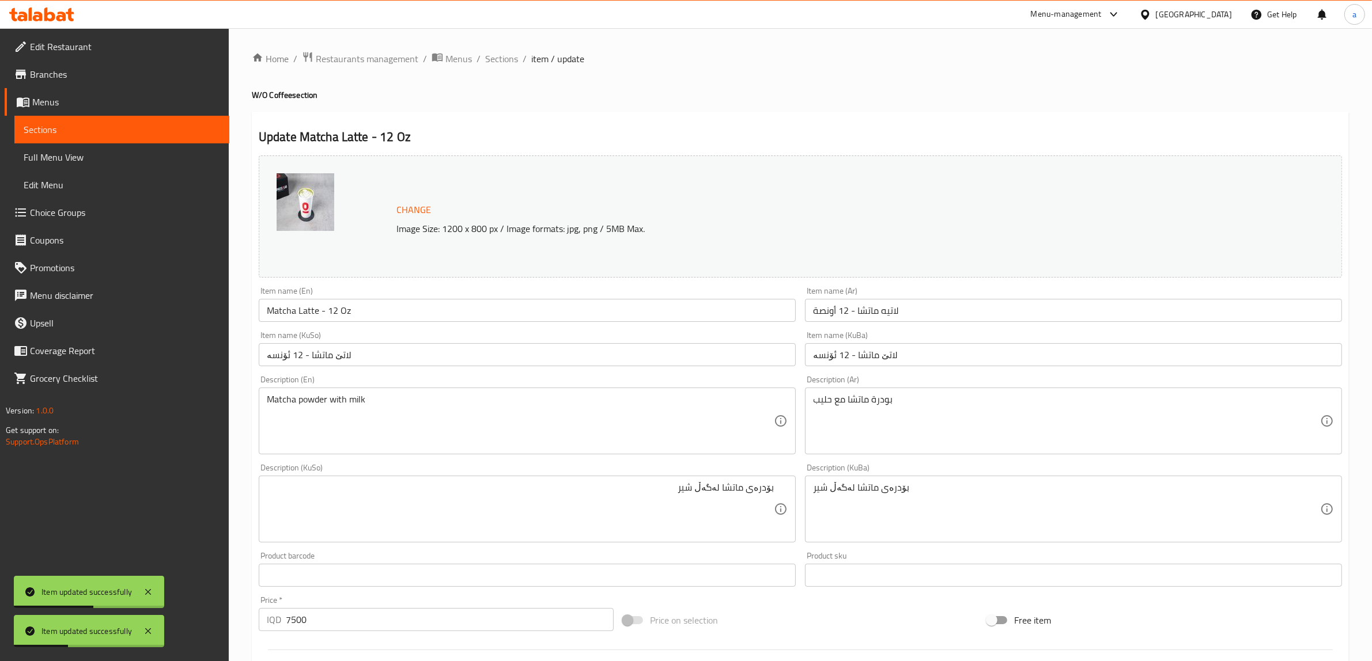
drag, startPoint x: 695, startPoint y: 297, endPoint x: 640, endPoint y: 18, distance: 283.9
click at [493, 59] on span "Sections" at bounding box center [501, 59] width 33 height 14
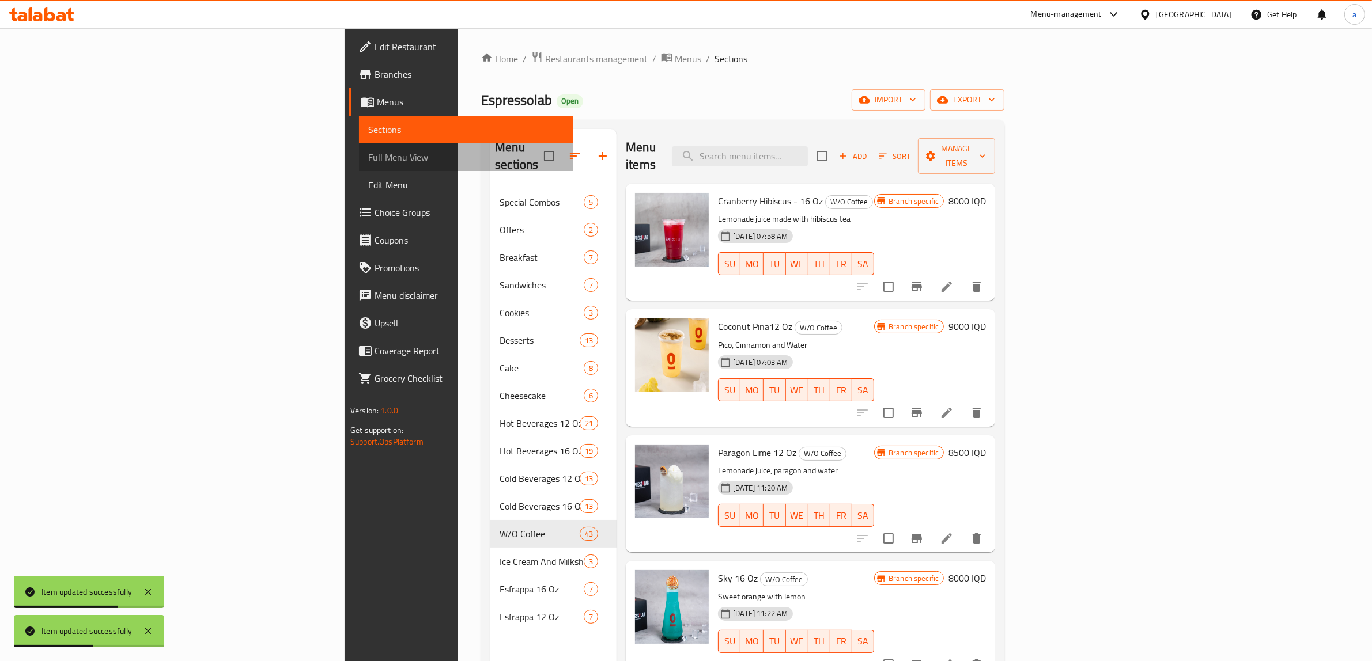
click at [368, 158] on span "Full Menu View" at bounding box center [466, 157] width 196 height 14
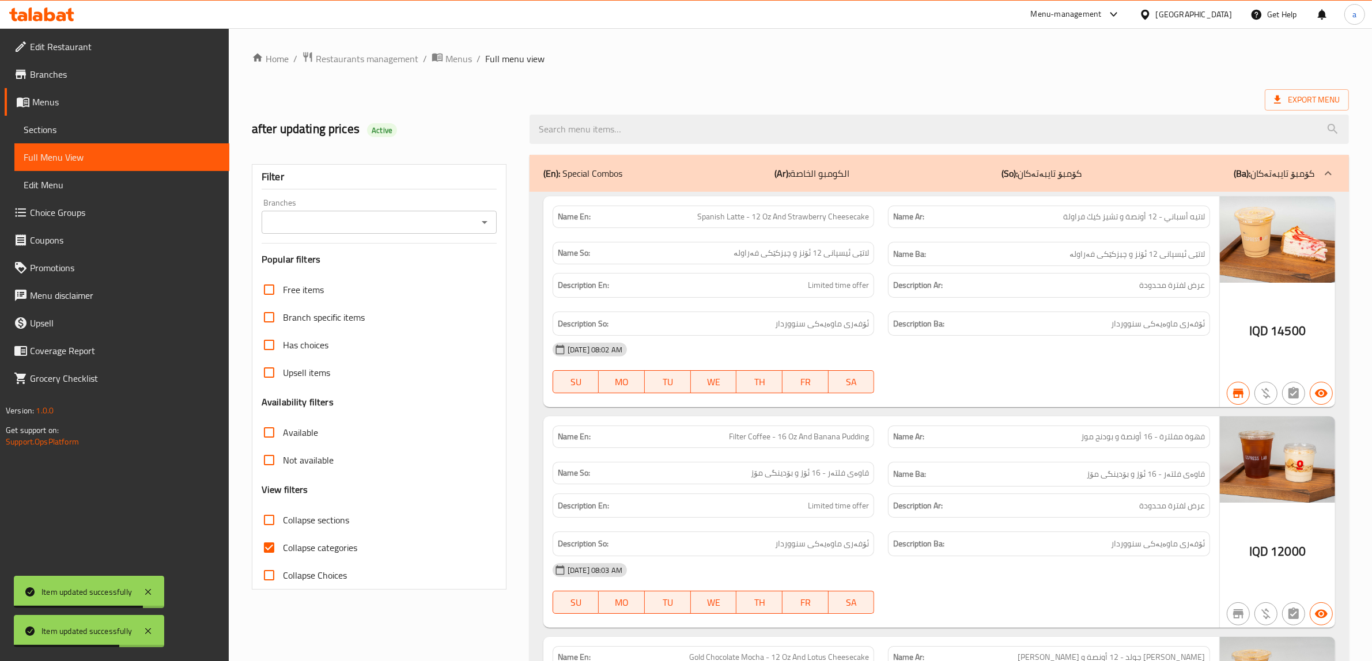
click at [483, 220] on icon "Open" at bounding box center [485, 223] width 14 height 14
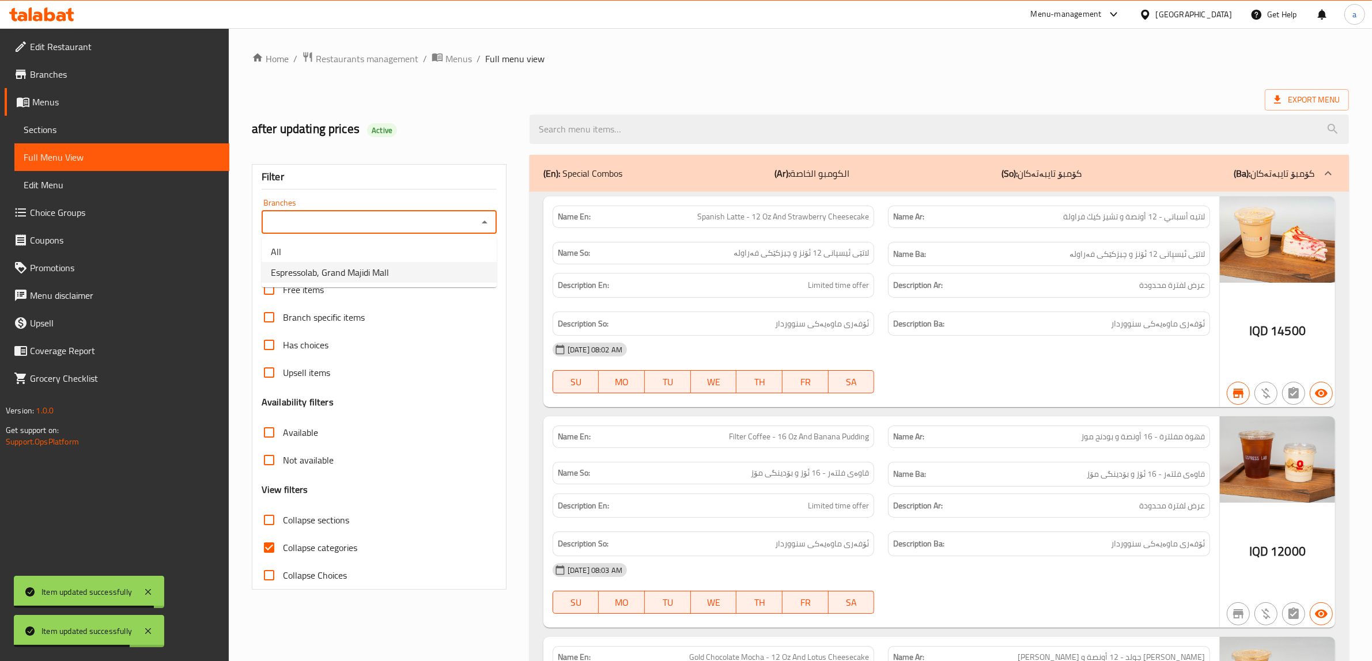
click at [291, 269] on span "Espressolab, Grand Majidi Mall" at bounding box center [330, 273] width 118 height 14
type input "Espressolab, Grand Majidi Mall"
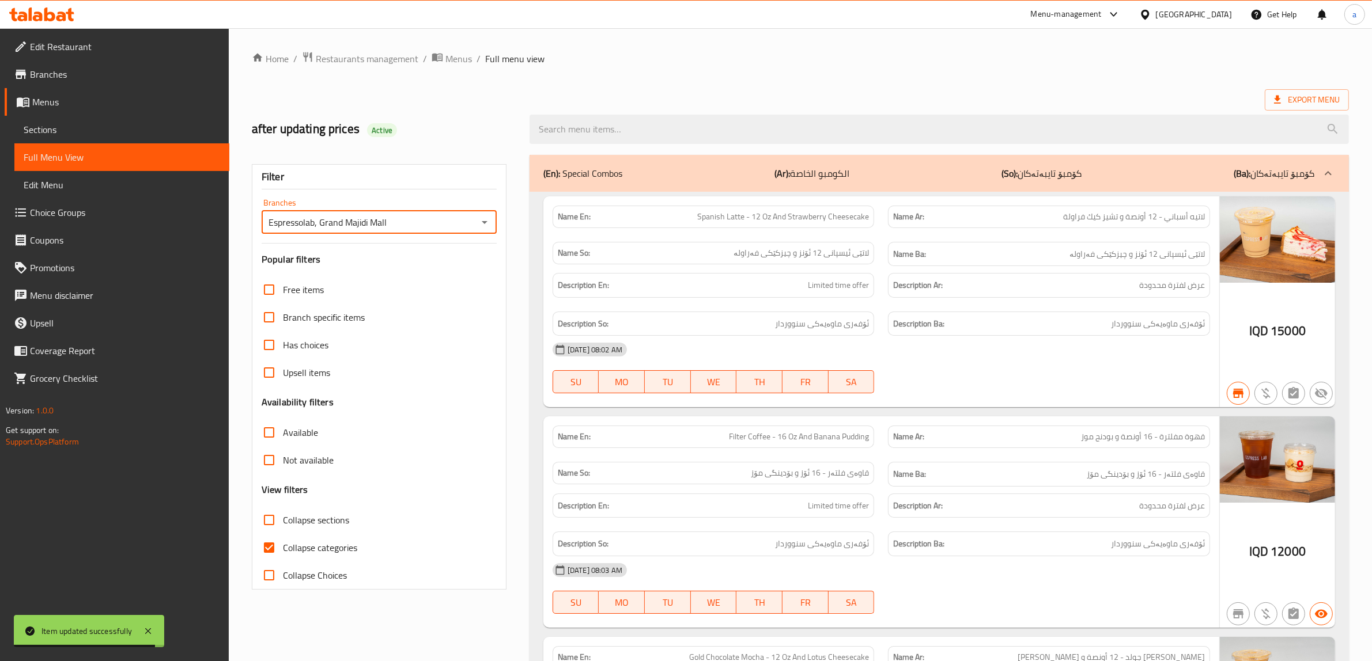
click at [301, 541] on span "Collapse categories" at bounding box center [320, 548] width 74 height 14
click at [283, 539] on input "Collapse categories" at bounding box center [269, 548] width 28 height 28
checkbox input "false"
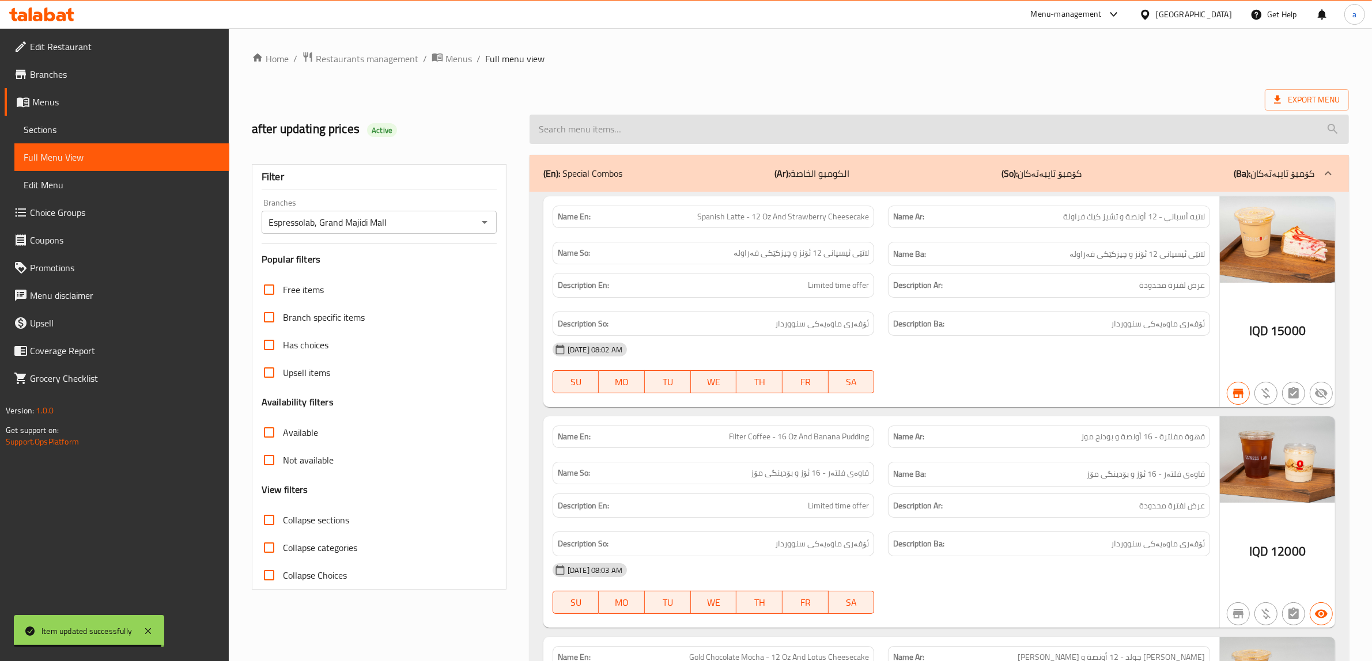
click at [633, 140] on input "search" at bounding box center [939, 129] width 819 height 29
click at [636, 134] on input "search" at bounding box center [939, 129] width 819 height 29
paste input "Matcha Latte - 12 Oz"
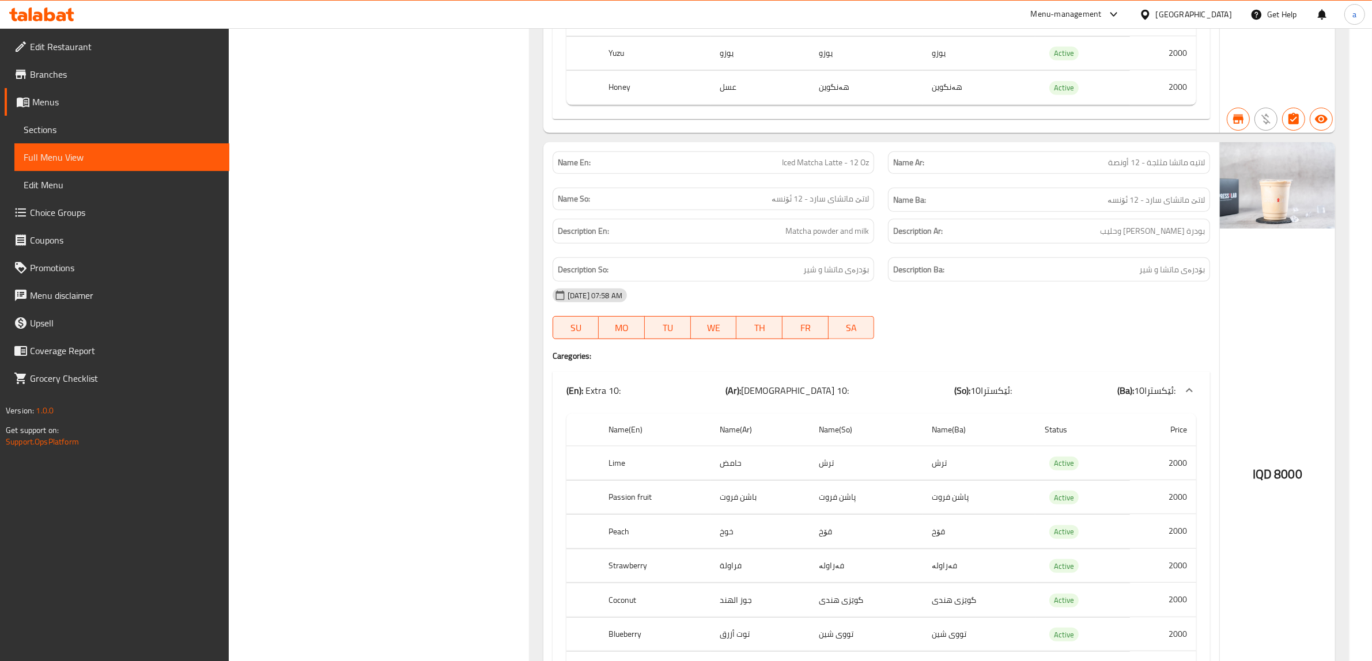
scroll to position [674, 0]
type input "Matcha Latte - 12 Oz"
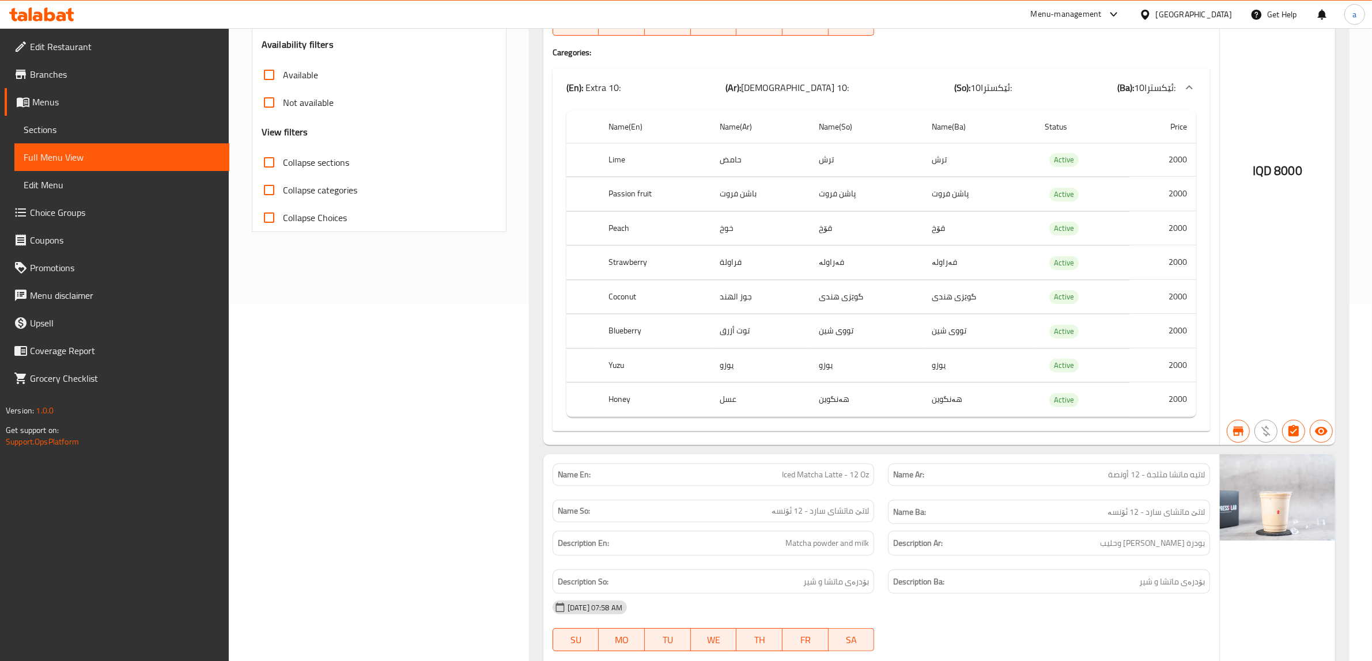
scroll to position [0, 0]
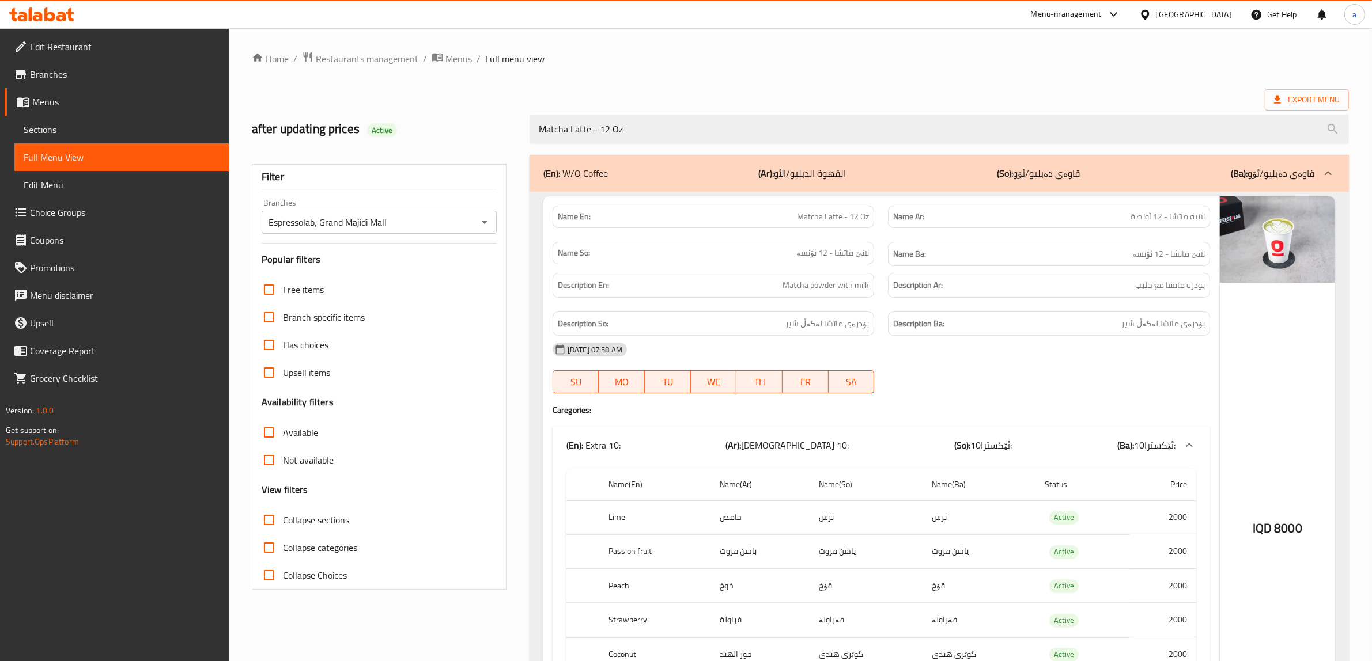
drag, startPoint x: 917, startPoint y: 237, endPoint x: 937, endPoint y: 112, distance: 126.6
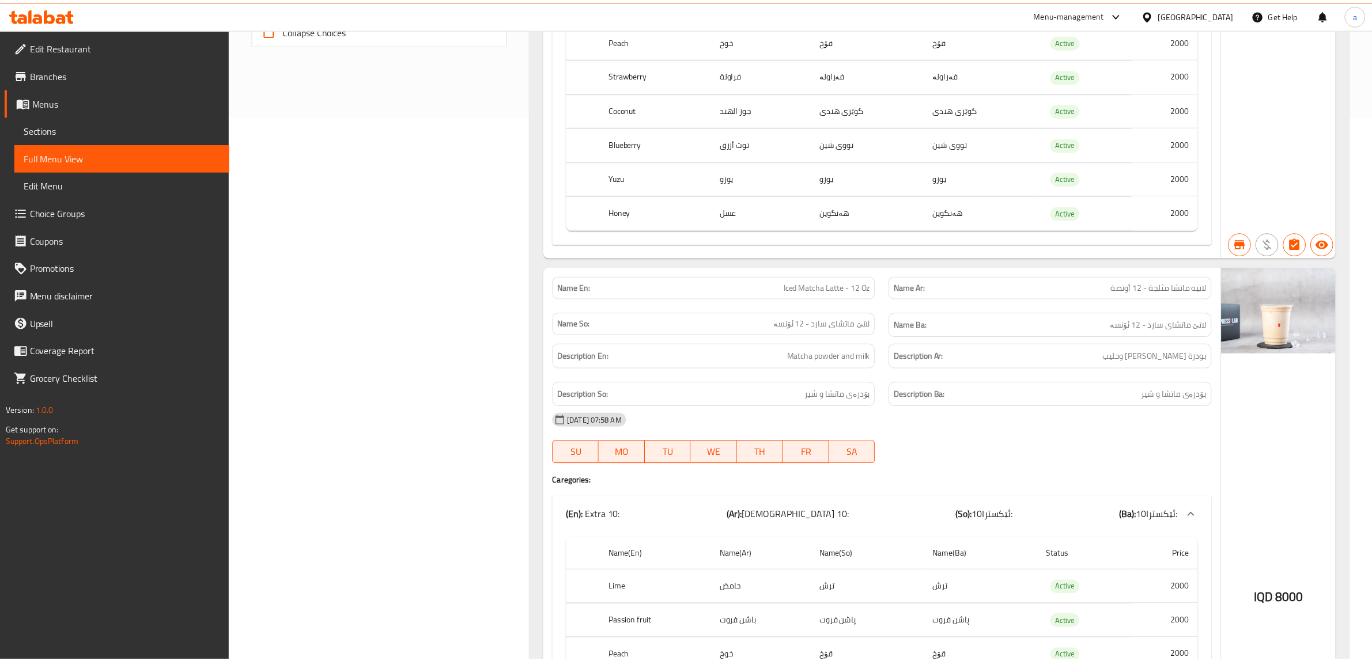
scroll to position [814, 0]
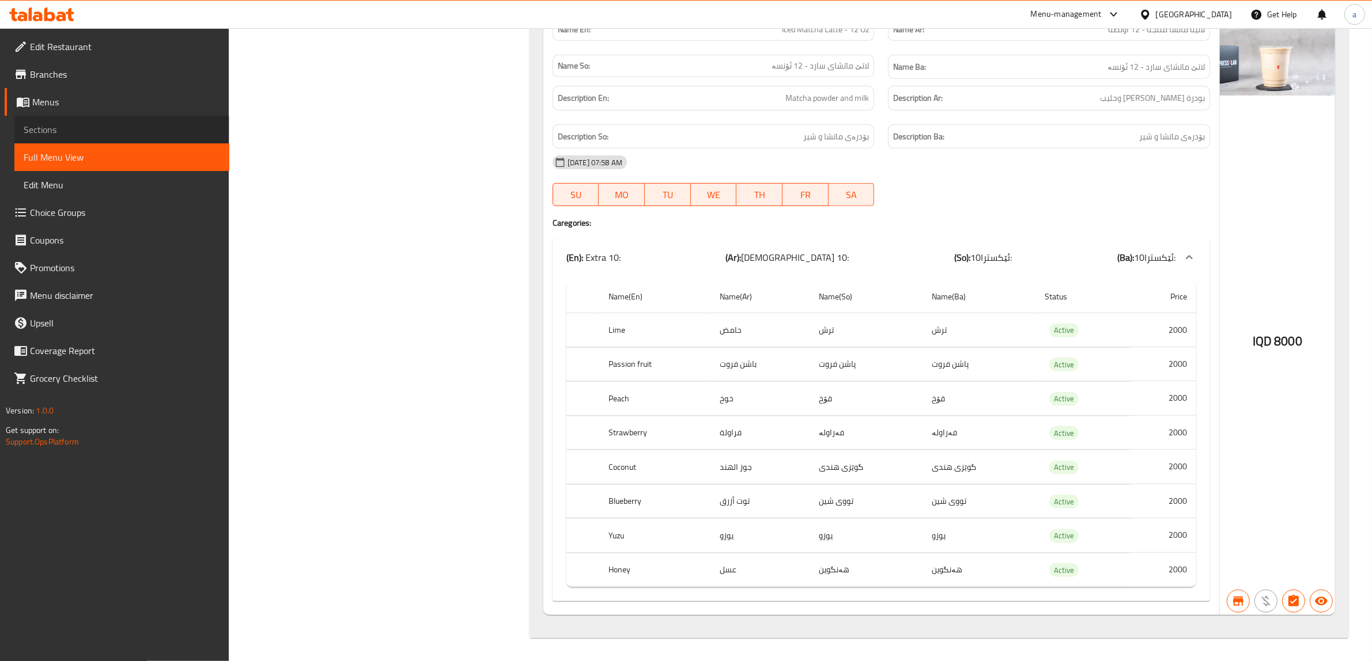
click at [48, 135] on span "Sections" at bounding box center [122, 130] width 196 height 14
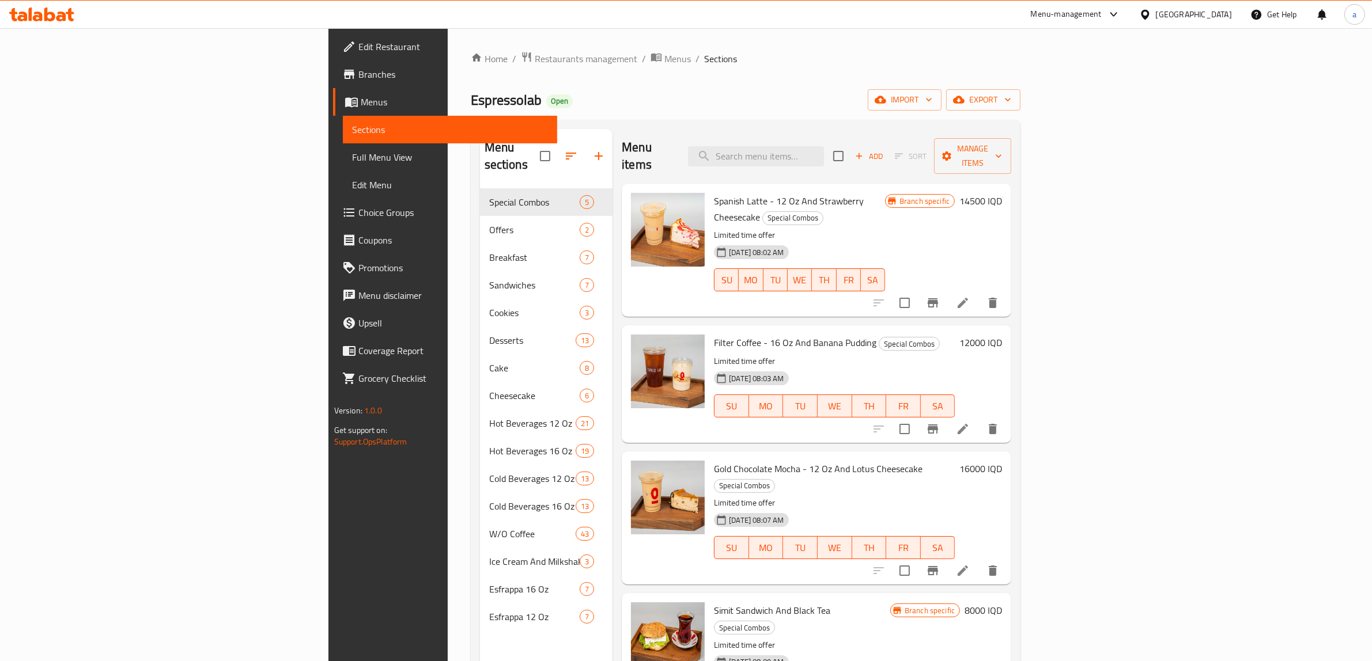
drag, startPoint x: 880, startPoint y: 292, endPoint x: 856, endPoint y: 96, distance: 197.5
drag, startPoint x: 874, startPoint y: 165, endPoint x: 873, endPoint y: 149, distance: 16.7
click at [873, 152] on div "Menu items Add Sort Manage items" at bounding box center [817, 156] width 390 height 55
click at [824, 149] on input "search" at bounding box center [756, 156] width 136 height 20
paste input "Cold Chocolate - 16 Oz"
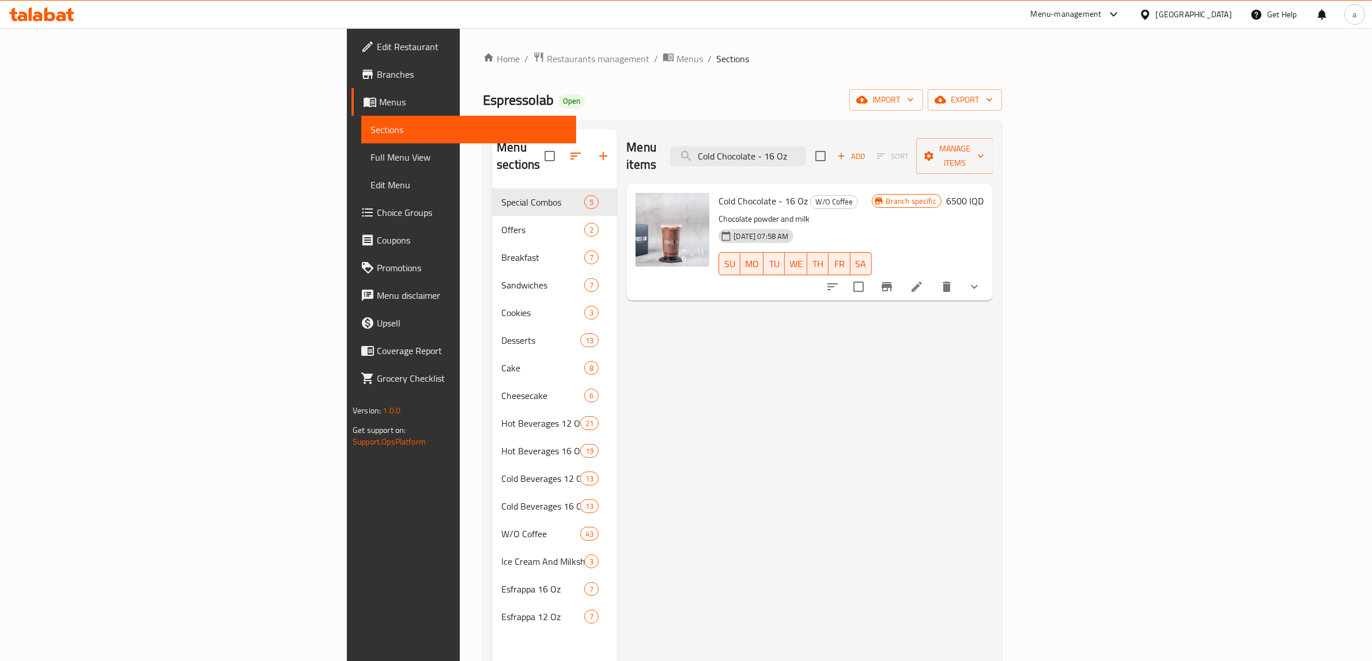
type input "Cold Chocolate - 16 Oz"
click at [933, 280] on li at bounding box center [917, 287] width 32 height 21
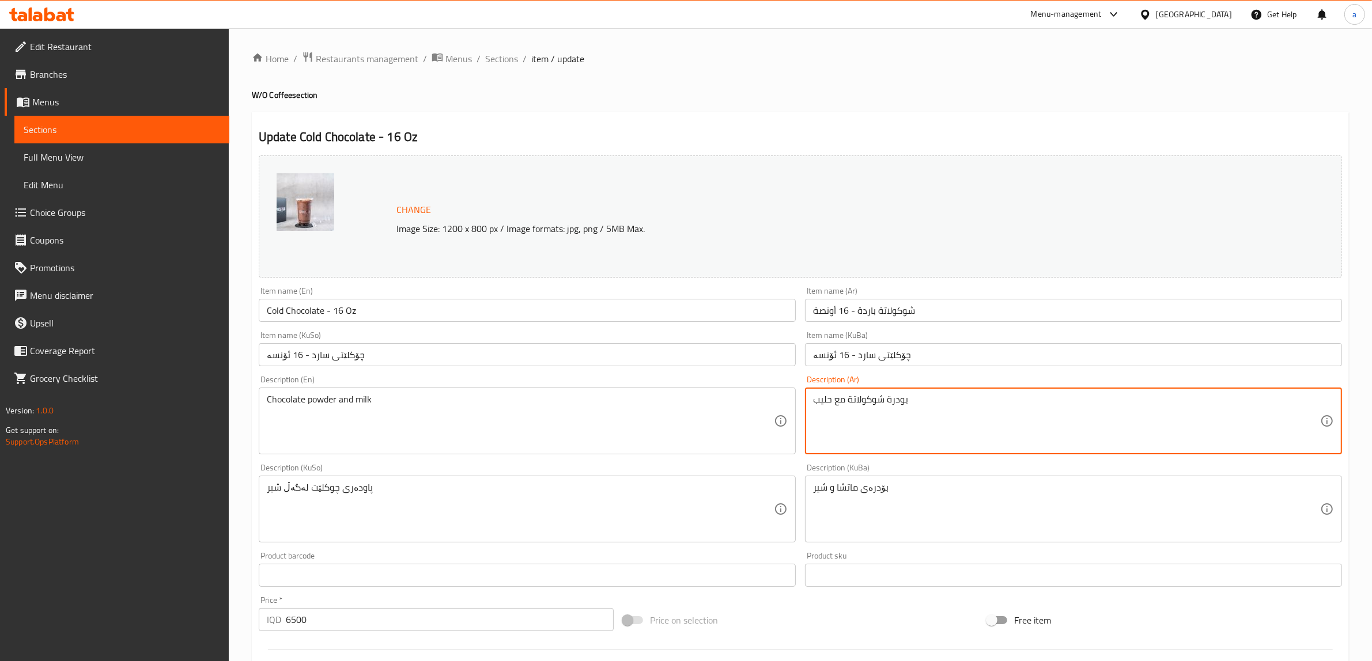
type textarea "بودرة شوكولاتة مع حليب"
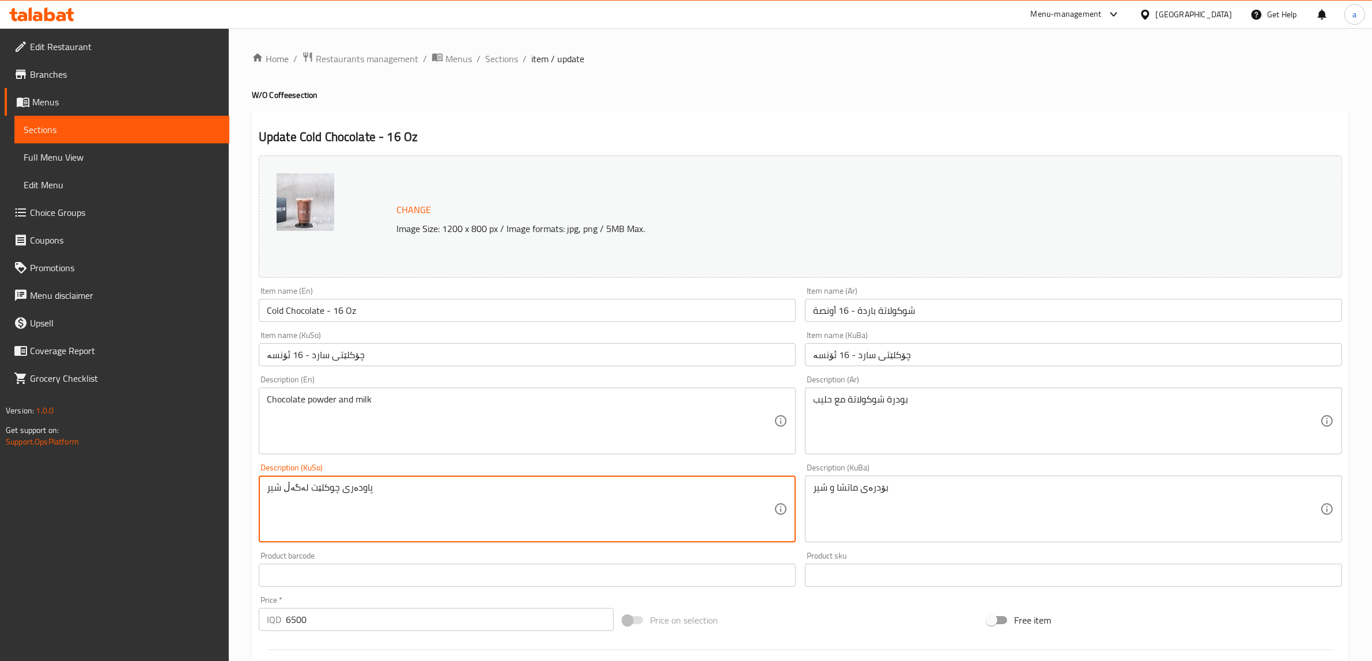
drag, startPoint x: 335, startPoint y: 490, endPoint x: 396, endPoint y: 490, distance: 61.7
click at [387, 487] on textarea "پاودەری چوکلێت لەگەڵ شیر" at bounding box center [520, 509] width 507 height 55
paste textarea "بۆدرەی ماچا لەگەڵ شیر"
drag, startPoint x: 324, startPoint y: 513, endPoint x: 361, endPoint y: 511, distance: 37.0
click at [361, 511] on textarea "پاودەری چوکلێت لەگەڵ شیر بۆدرەی ماچا لەگەڵ شیر" at bounding box center [520, 509] width 507 height 55
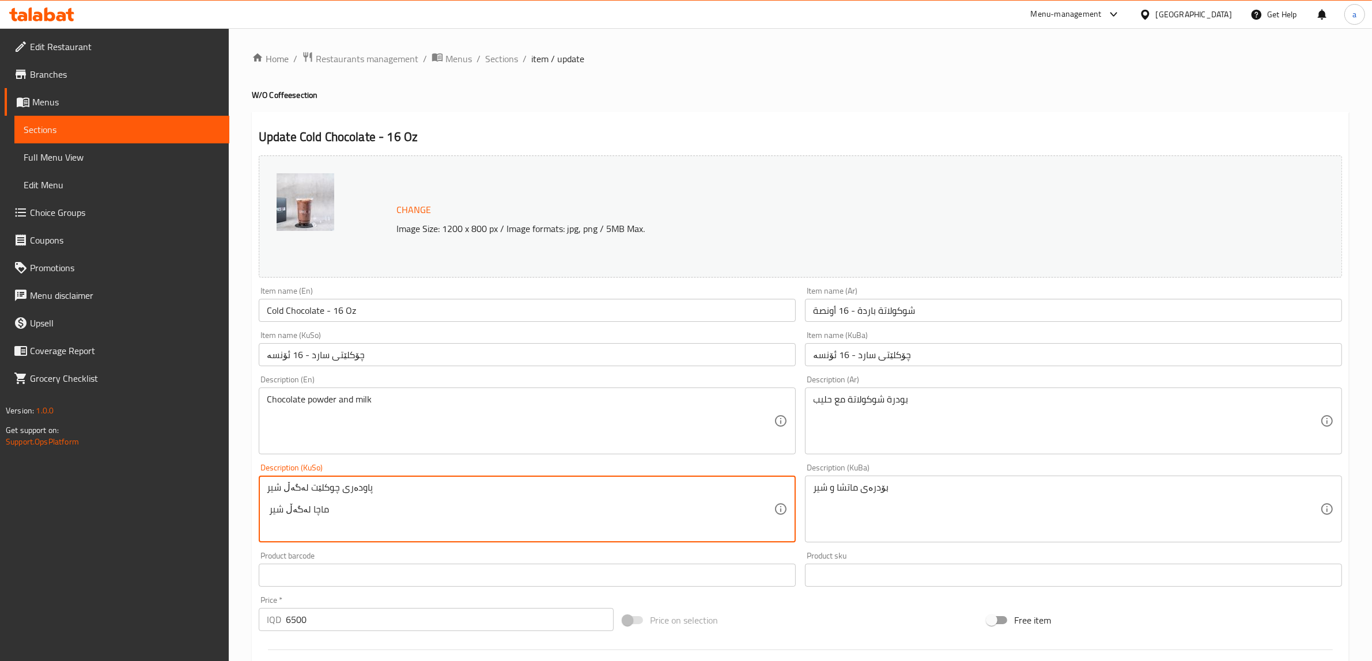
drag, startPoint x: 336, startPoint y: 489, endPoint x: 384, endPoint y: 488, distance: 48.4
click at [384, 488] on textarea "پاودەری چوکلێت لەگەڵ شیر ماچا لەگەڵ شیر" at bounding box center [520, 509] width 507 height 55
paste textarea "بۆدرە"
drag, startPoint x: 352, startPoint y: 510, endPoint x: 249, endPoint y: 513, distance: 103.2
click at [249, 513] on div "Home / Restaurants management / Menus / Sections / item / update W/O Coffee sec…" at bounding box center [800, 519] width 1143 height 982
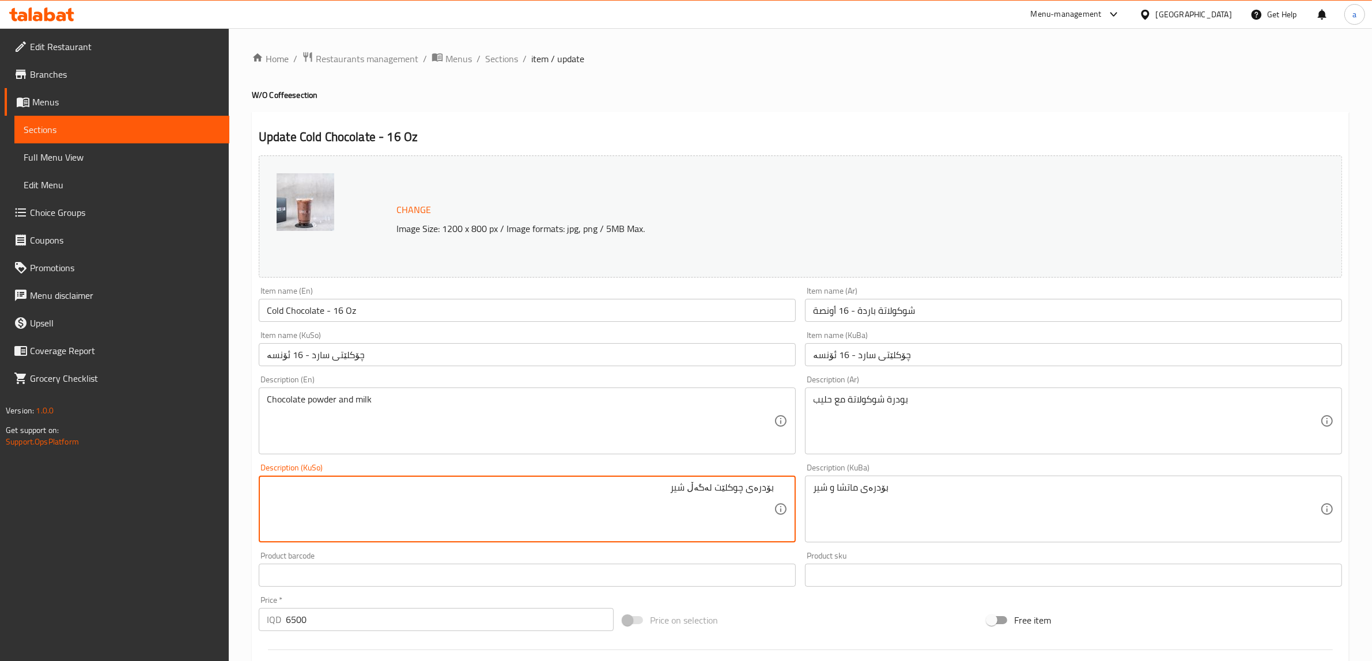
type textarea "بۆدرەی چوکلێت لەگەڵ شیر"
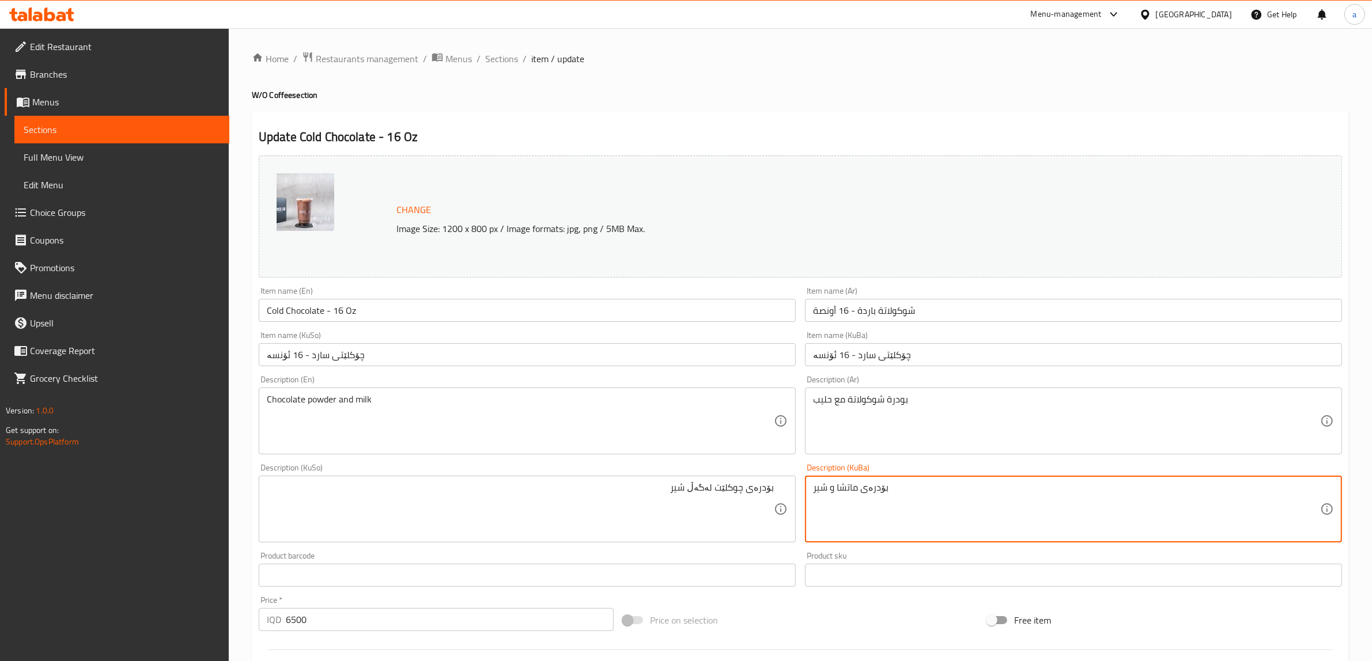
click at [848, 493] on textarea "بۆدرەی ماتشا و شیر" at bounding box center [1066, 509] width 507 height 55
paste textarea "چوکلێت لەگەڵ"
type textarea "بۆدرەی چوکلێت لەگەڵ شیر"
click at [310, 312] on input "Cold Chocolate - 16 Oz" at bounding box center [527, 310] width 537 height 23
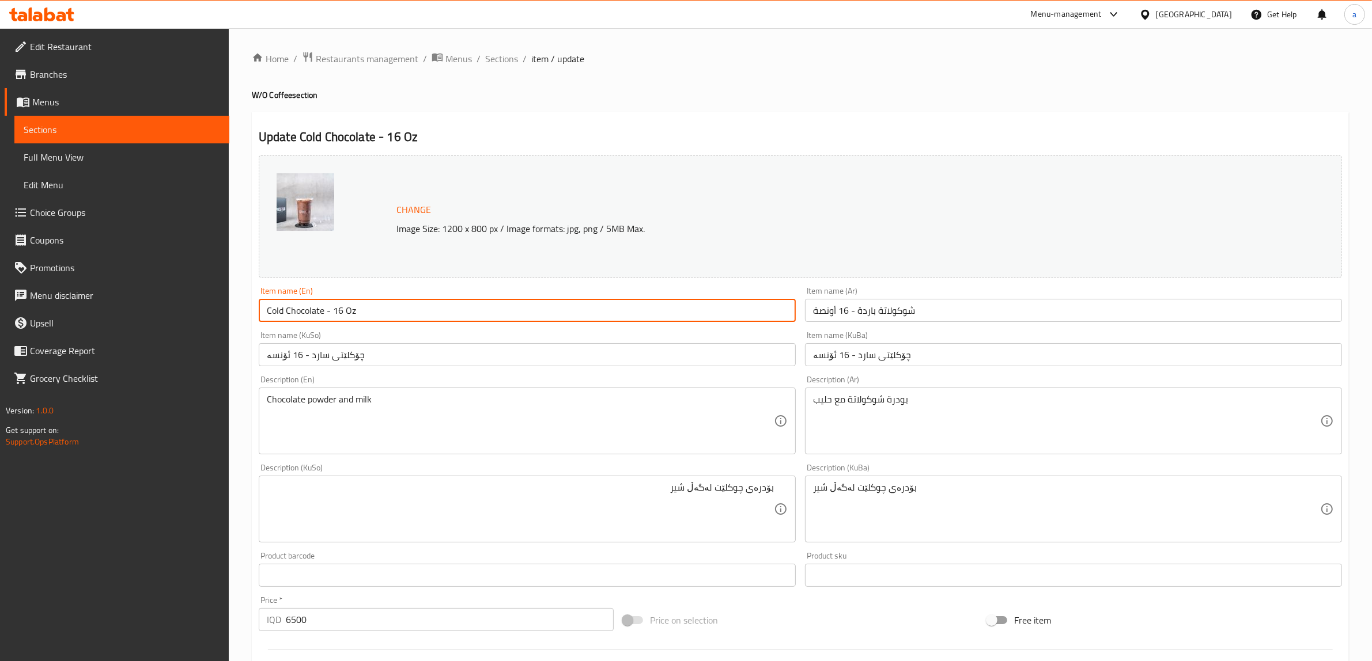
click at [310, 312] on input "Cold Chocolate - 16 Oz" at bounding box center [527, 310] width 537 height 23
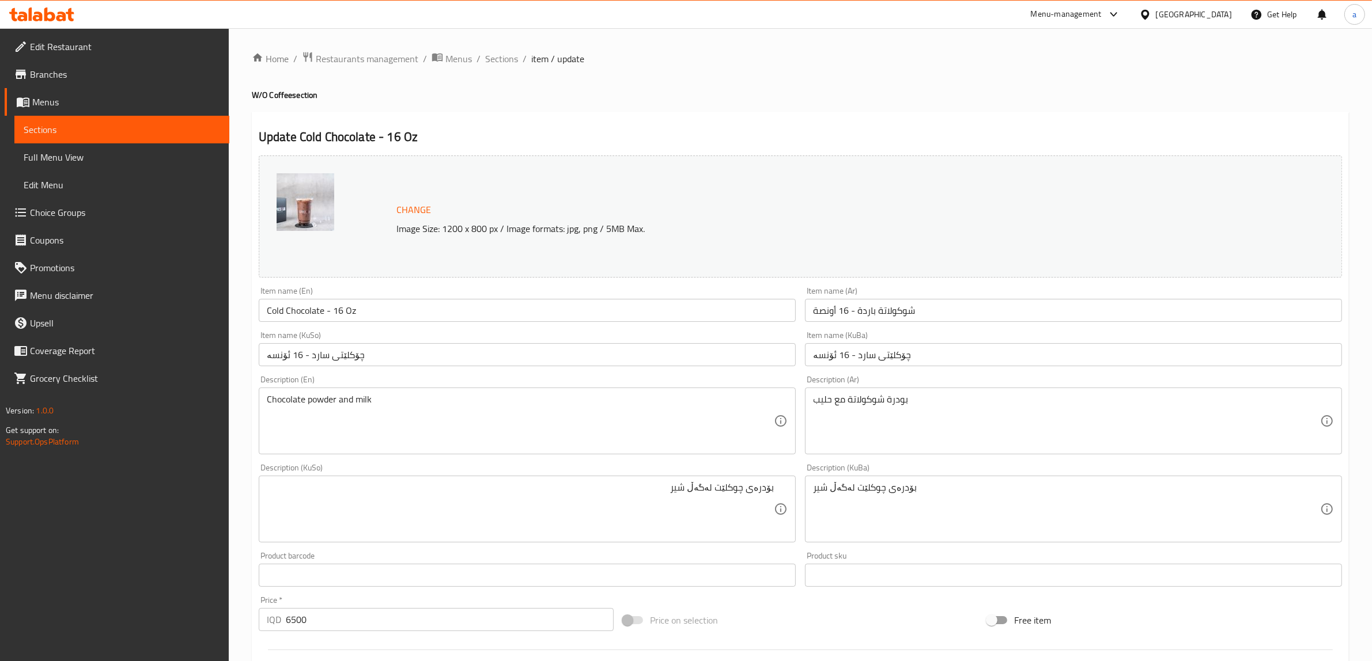
click at [448, 283] on div "Item name (En) Cold Chocolate - 16 Oz Item name (En)" at bounding box center [527, 304] width 546 height 44
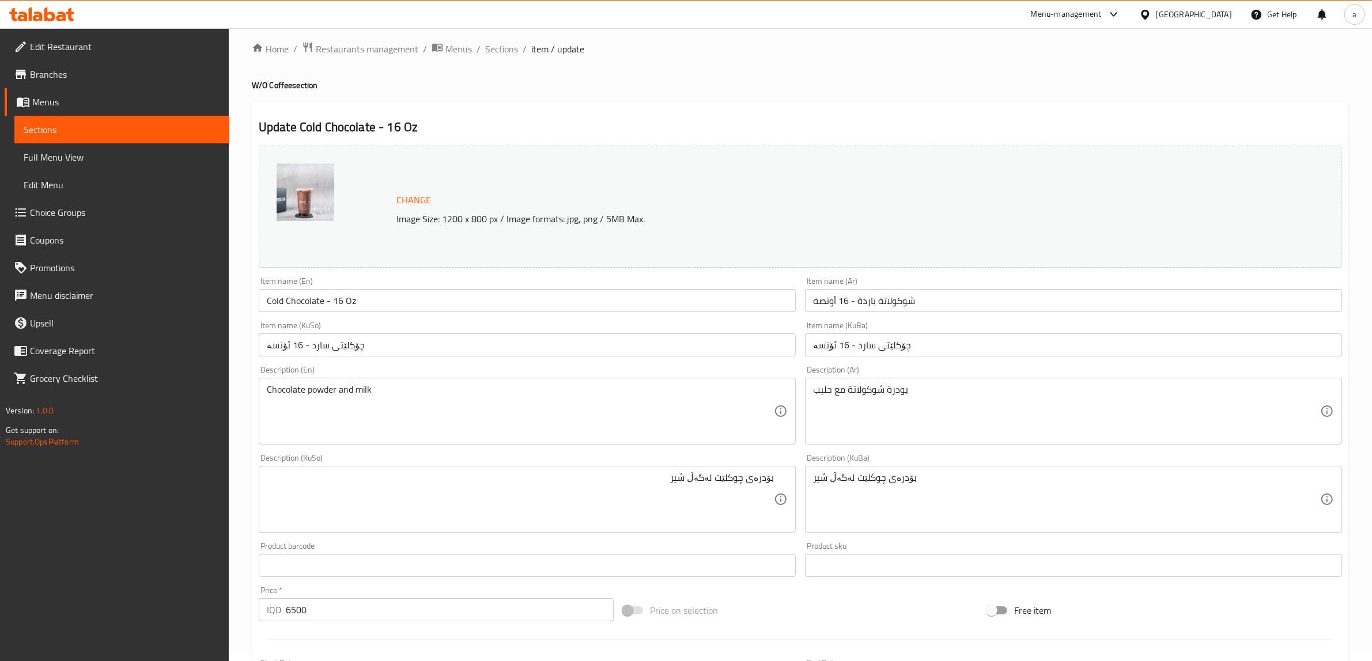
scroll to position [347, 0]
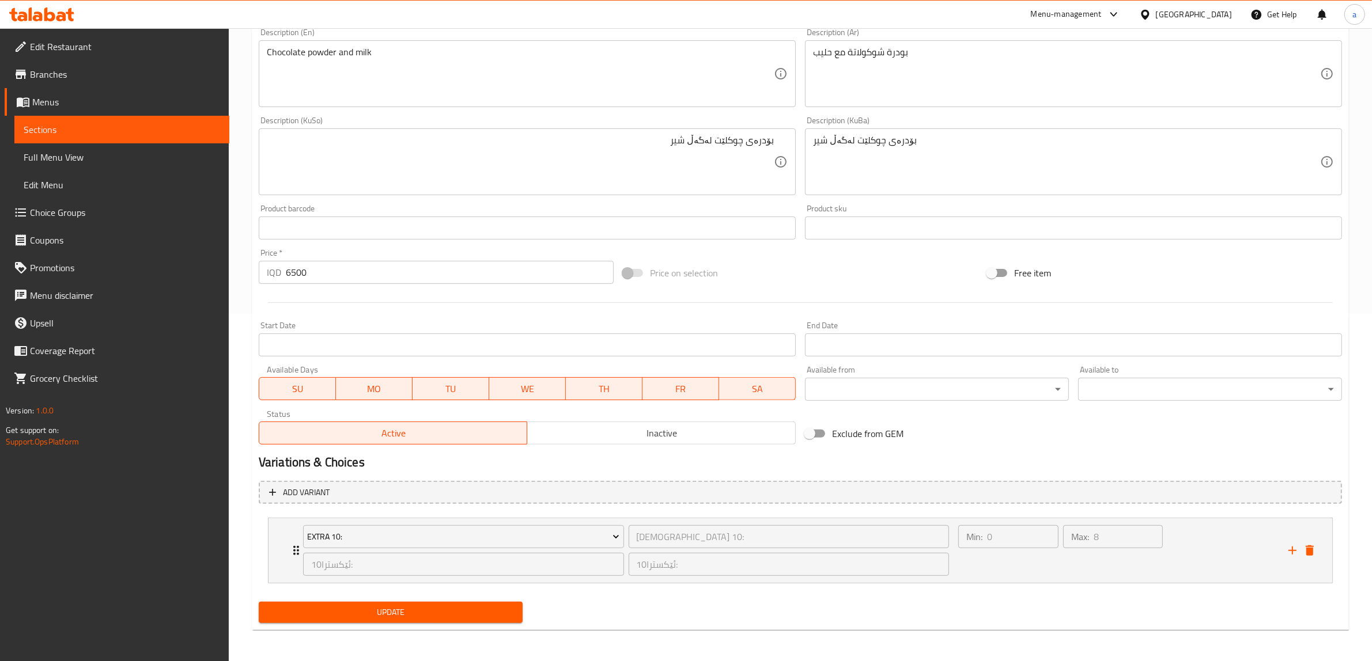
click at [384, 612] on span "Update" at bounding box center [390, 613] width 245 height 14
click at [394, 600] on div "Update" at bounding box center [390, 613] width 273 height 31
click at [401, 606] on span "Update" at bounding box center [390, 613] width 245 height 14
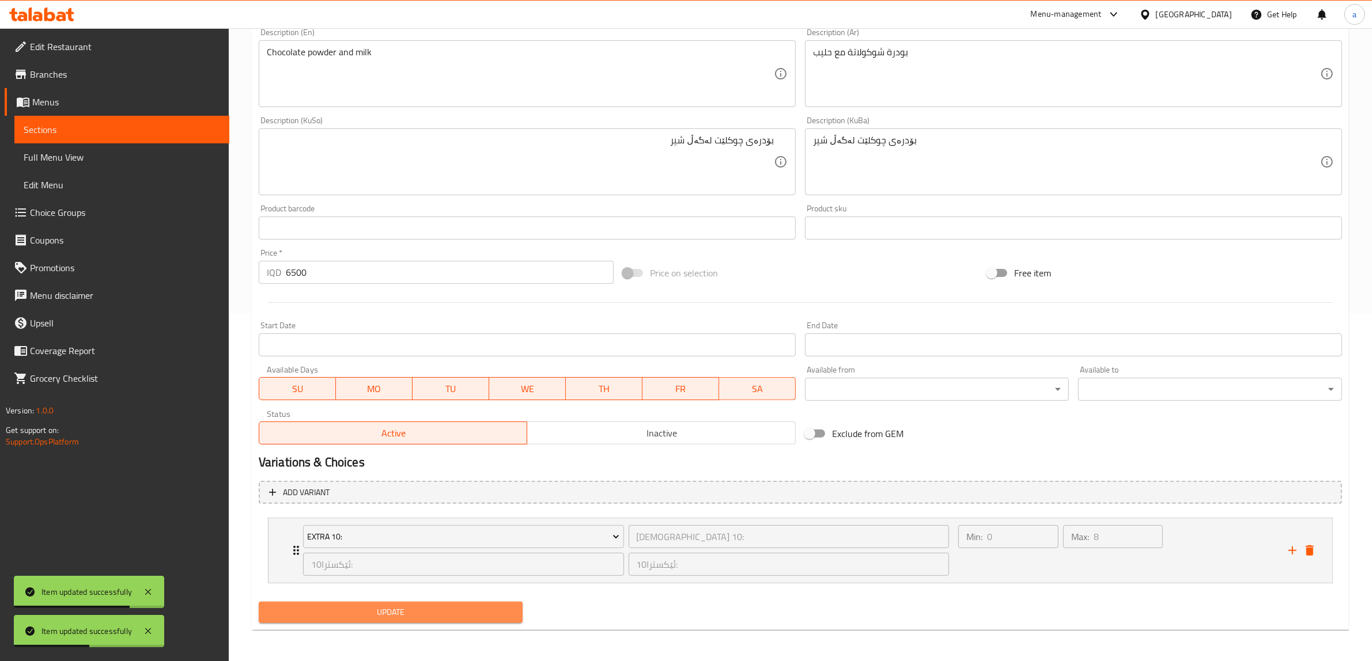
click at [401, 606] on span "Update" at bounding box center [390, 613] width 245 height 14
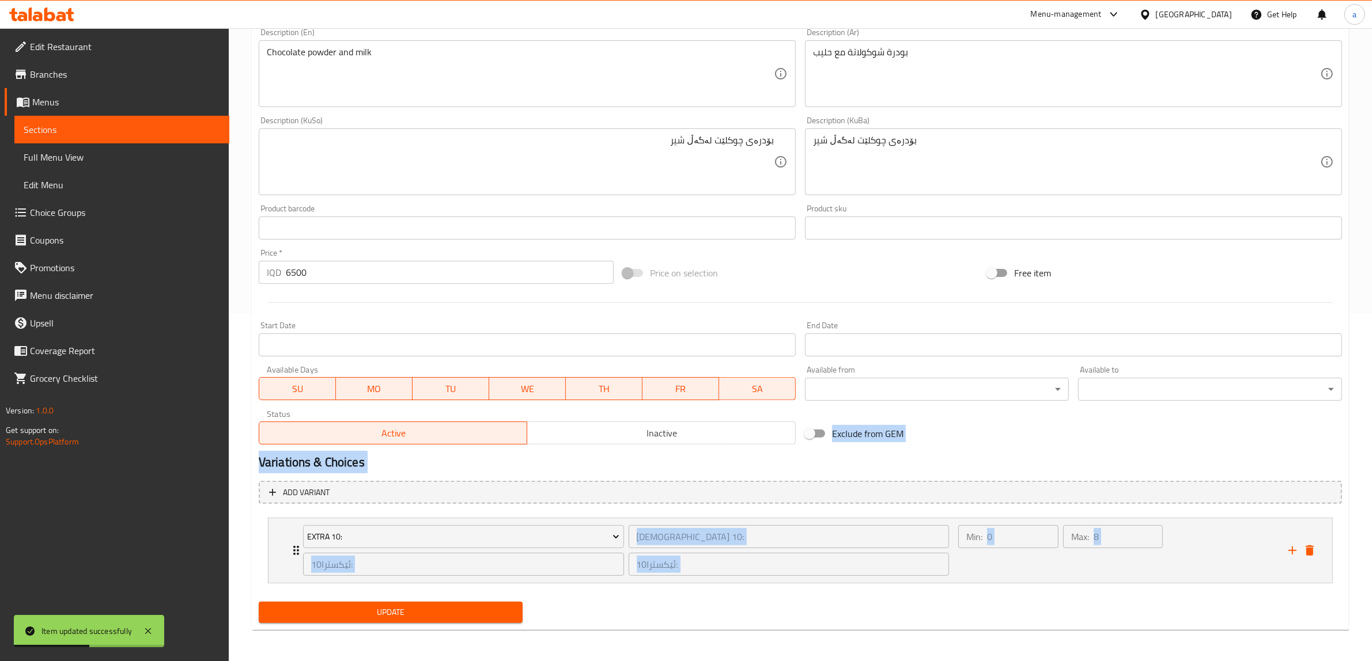
drag, startPoint x: 577, startPoint y: 607, endPoint x: 592, endPoint y: 444, distance: 163.8
click at [592, 444] on div "Change Image Size: 1200 x 800 px / Image formats: jpg, png / 5MB Max. Item name…" at bounding box center [800, 216] width 1093 height 825
click at [649, 602] on div "Update" at bounding box center [800, 613] width 1093 height 31
click at [59, 162] on span "Full Menu View" at bounding box center [122, 157] width 196 height 14
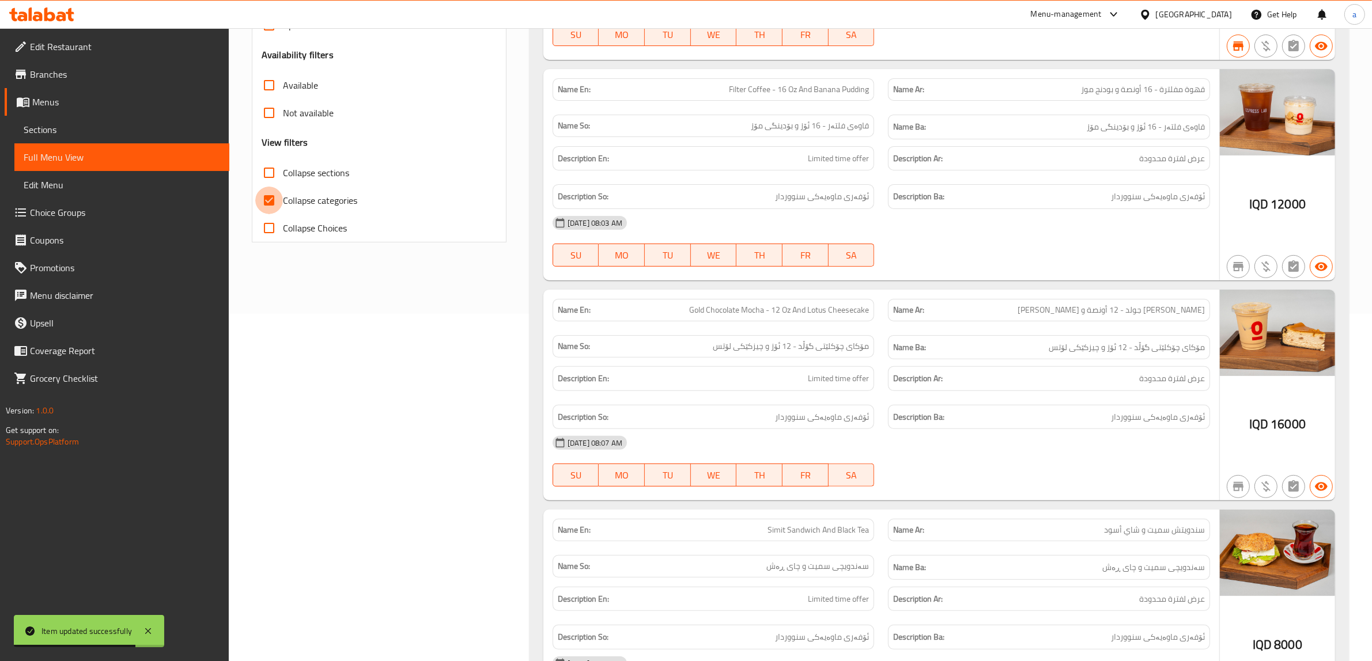
click at [273, 199] on input "Collapse categories" at bounding box center [269, 201] width 28 height 28
checkbox input "false"
drag, startPoint x: 310, startPoint y: 379, endPoint x: 355, endPoint y: 200, distance: 184.8
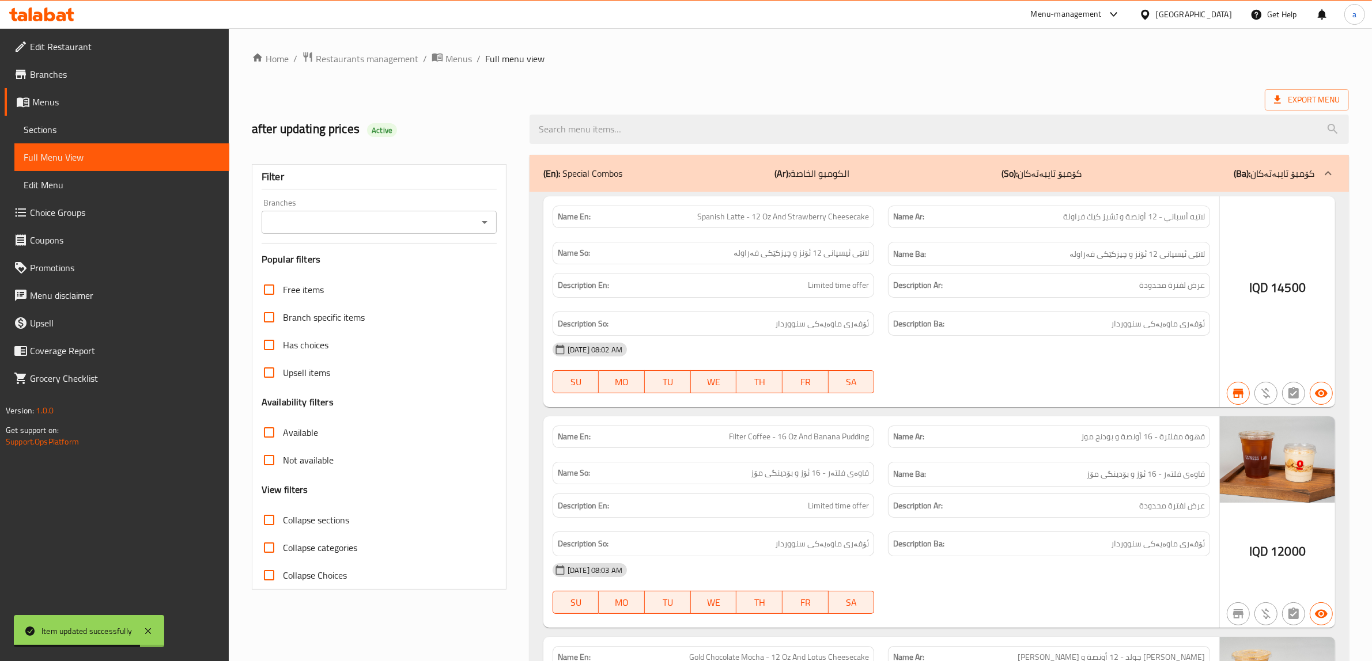
click at [496, 225] on div "Branches" at bounding box center [379, 222] width 235 height 23
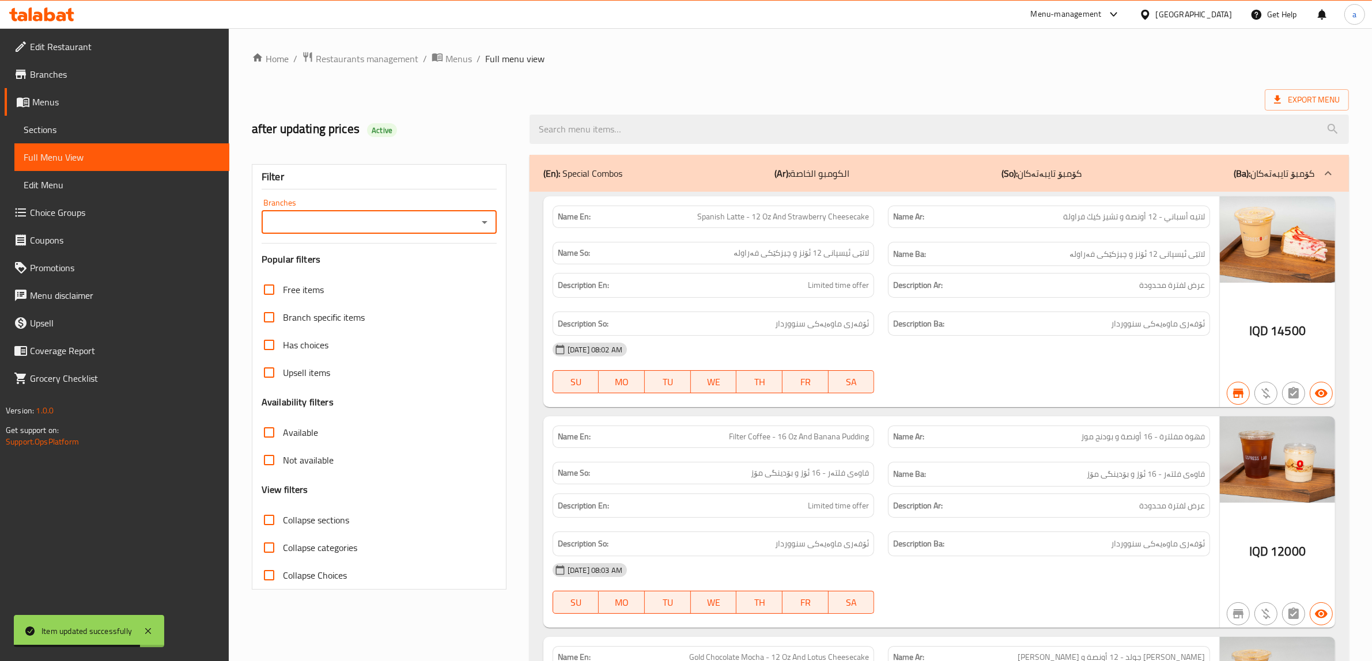
click at [483, 219] on icon "Open" at bounding box center [485, 223] width 14 height 14
click at [356, 271] on span "Espressolab, Grand Majidi Mall" at bounding box center [330, 273] width 118 height 14
type input "Espressolab, Grand Majidi Mall"
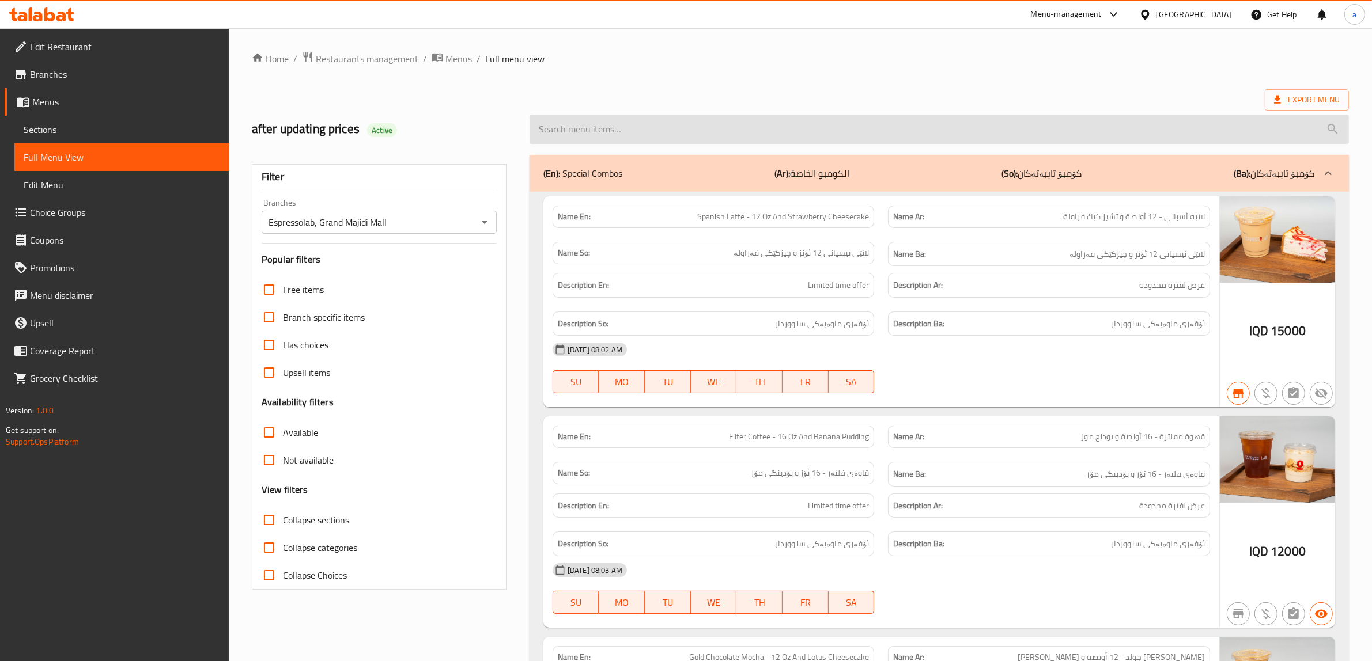
click at [615, 133] on input "search" at bounding box center [939, 129] width 819 height 29
paste input "Cold Chocolate - 16 Oz"
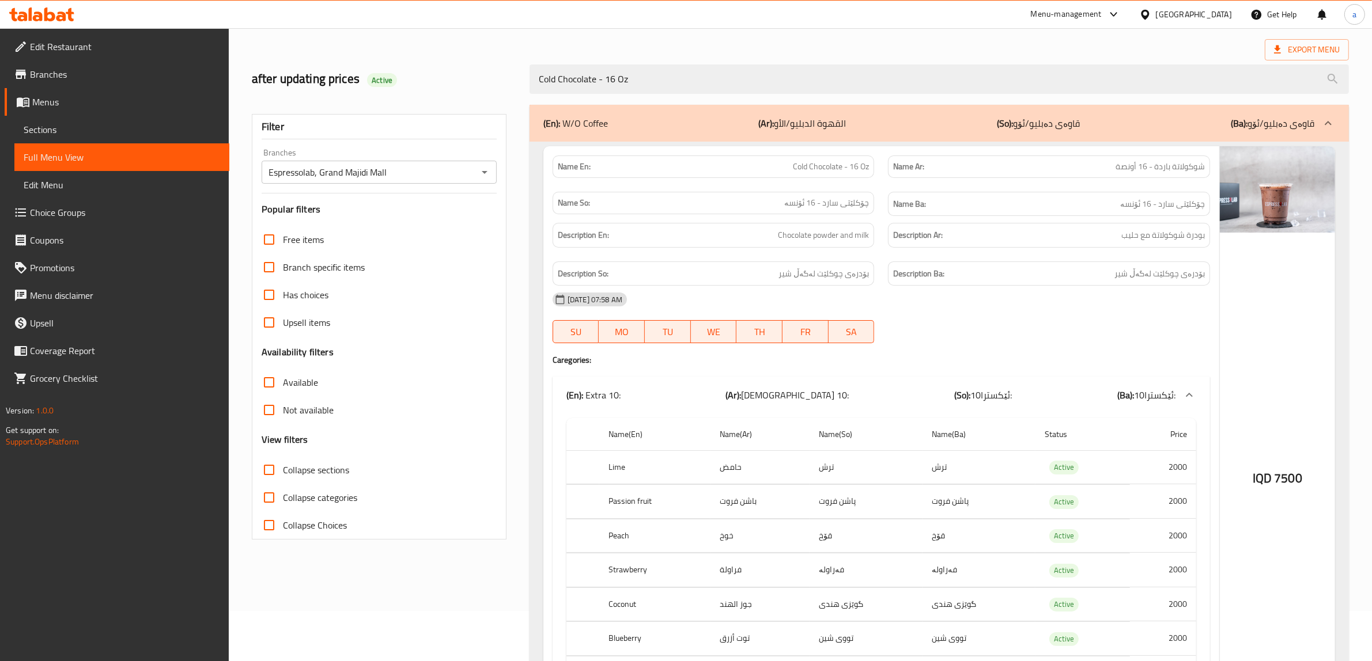
scroll to position [48, 0]
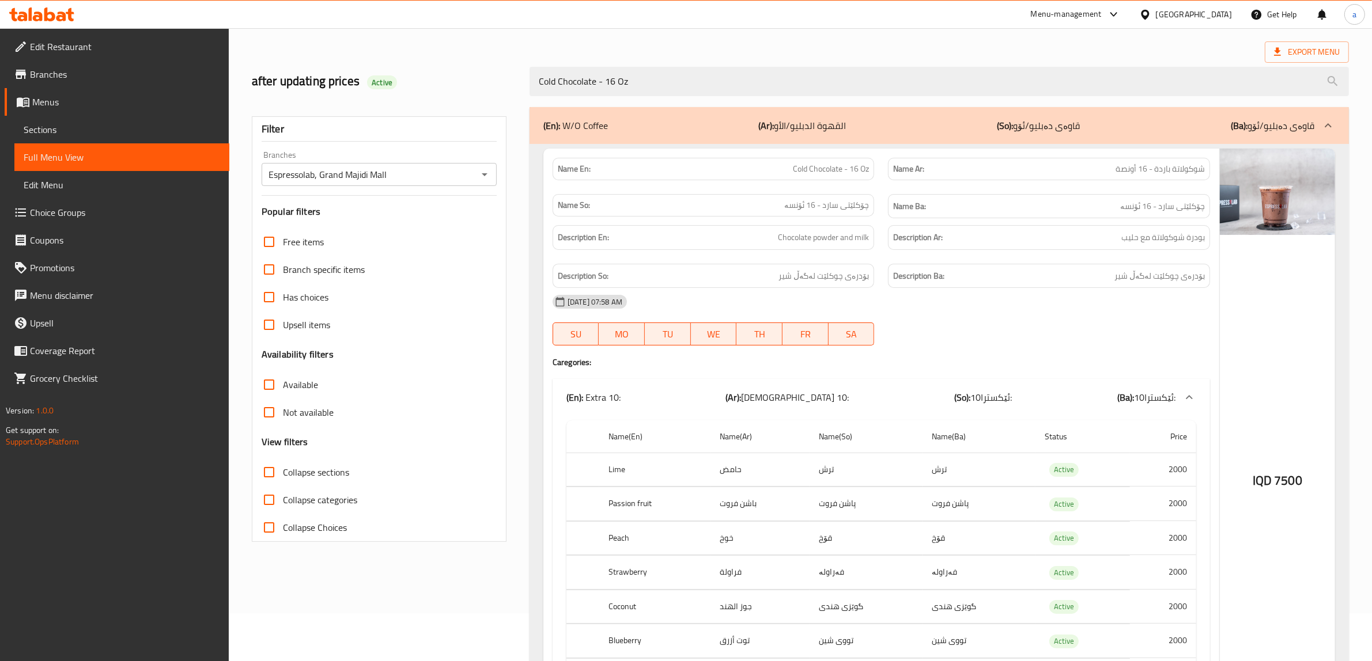
type input "Cold Chocolate - 16 Oz"
click at [977, 56] on div "after updating prices Active Cold Chocolate - 16 Oz" at bounding box center [800, 81] width 1111 height 51
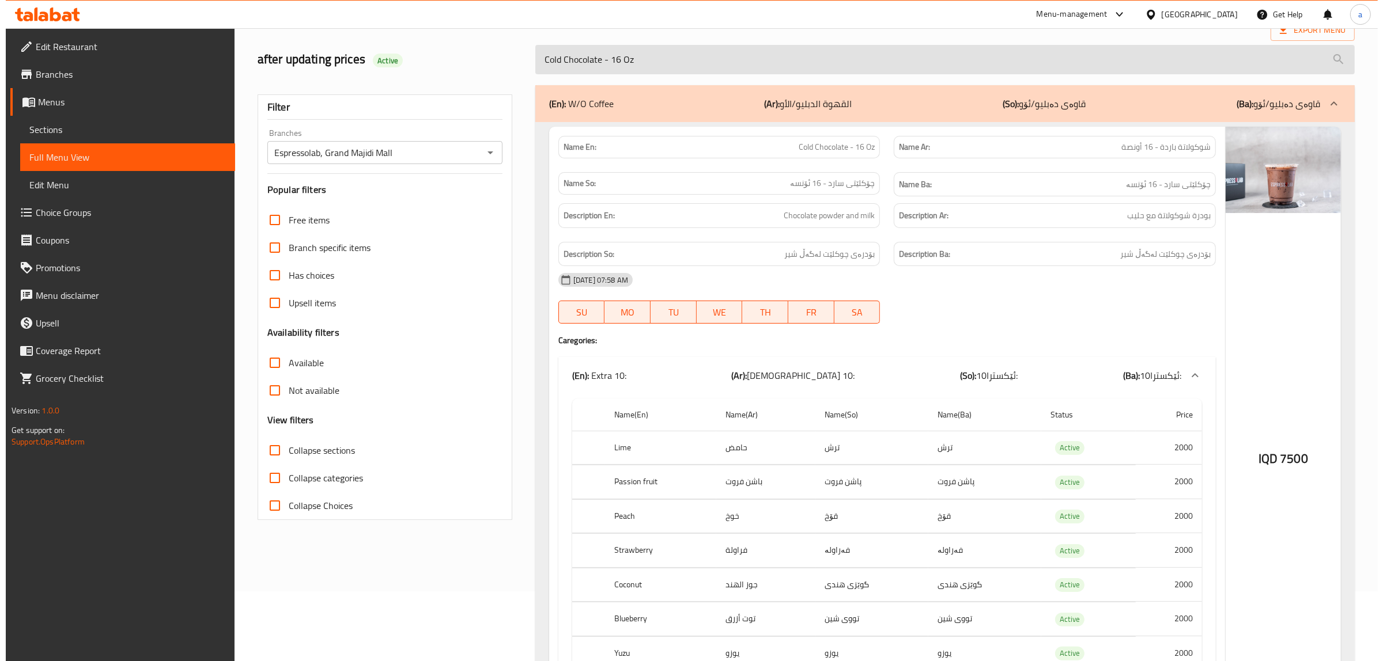
scroll to position [0, 0]
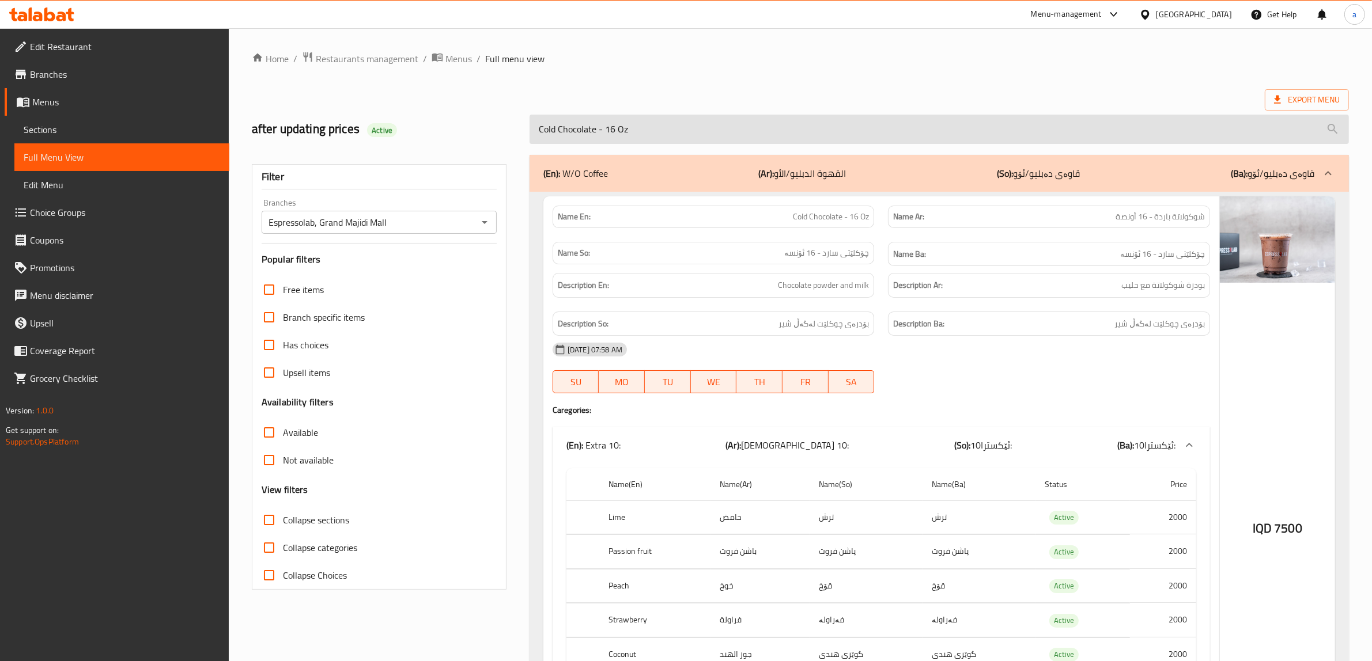
drag, startPoint x: 989, startPoint y: 225, endPoint x: 1027, endPoint y: 89, distance: 141.2
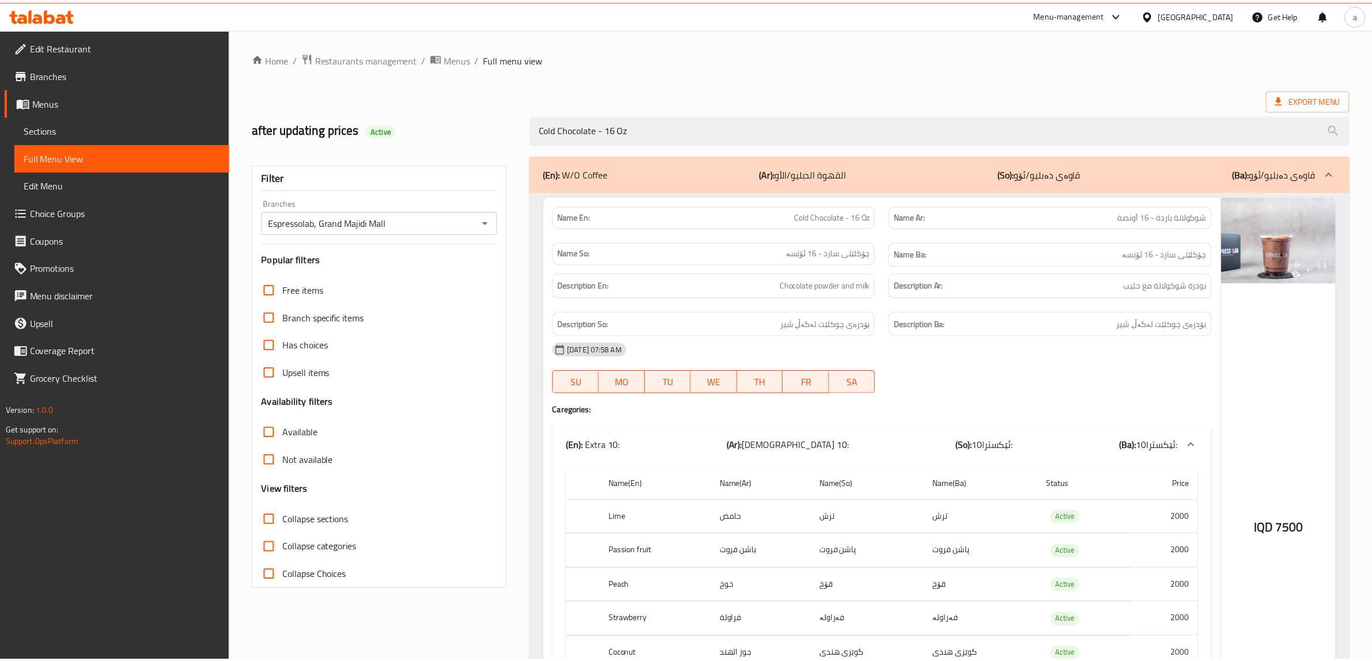
scroll to position [194, 0]
